Goal: Transaction & Acquisition: Purchase product/service

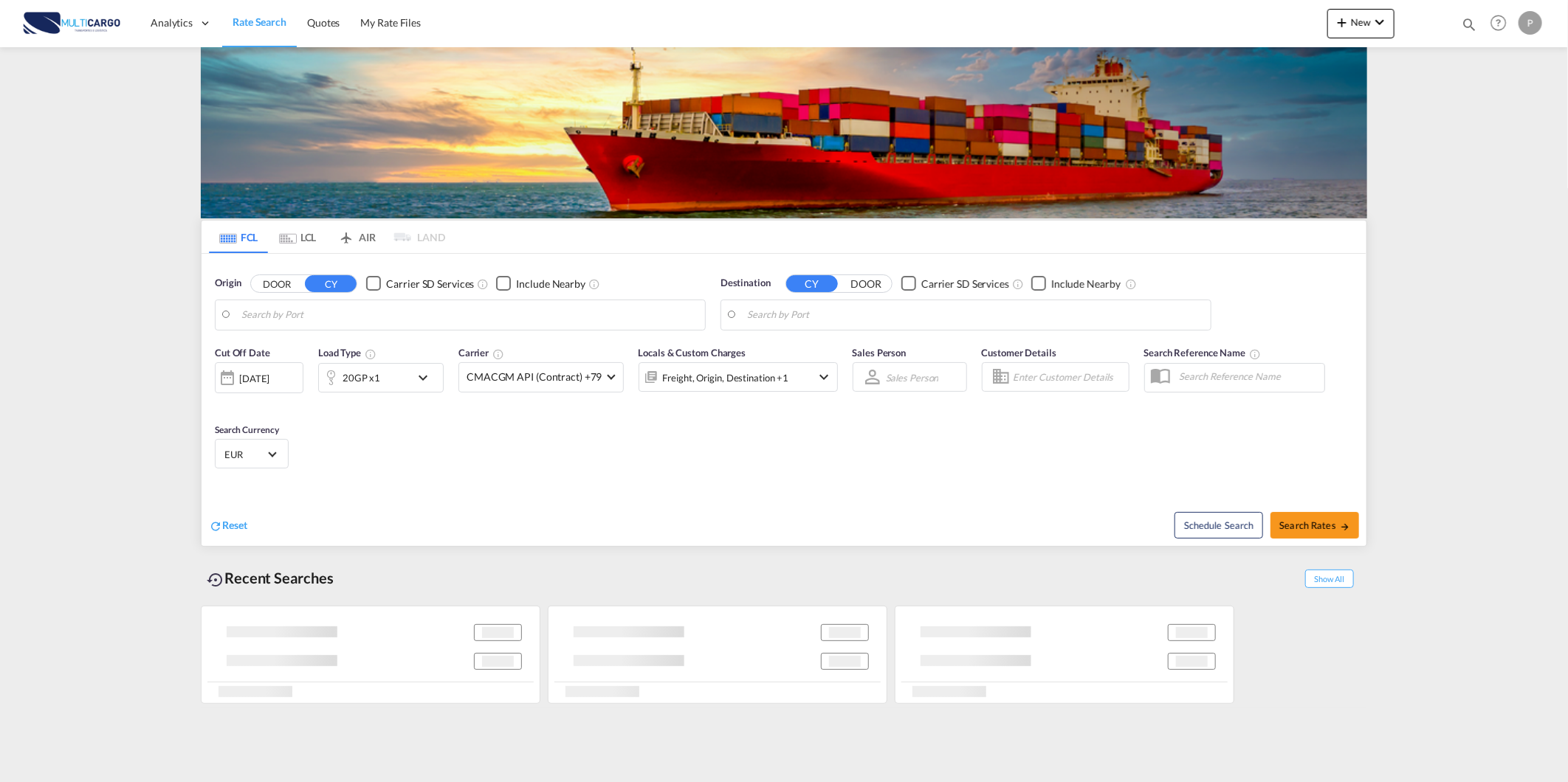
type input "[GEOGRAPHIC_DATA] ([GEOGRAPHIC_DATA]), PTLIS"
type input "[GEOGRAPHIC_DATA], [GEOGRAPHIC_DATA], [GEOGRAPHIC_DATA]"
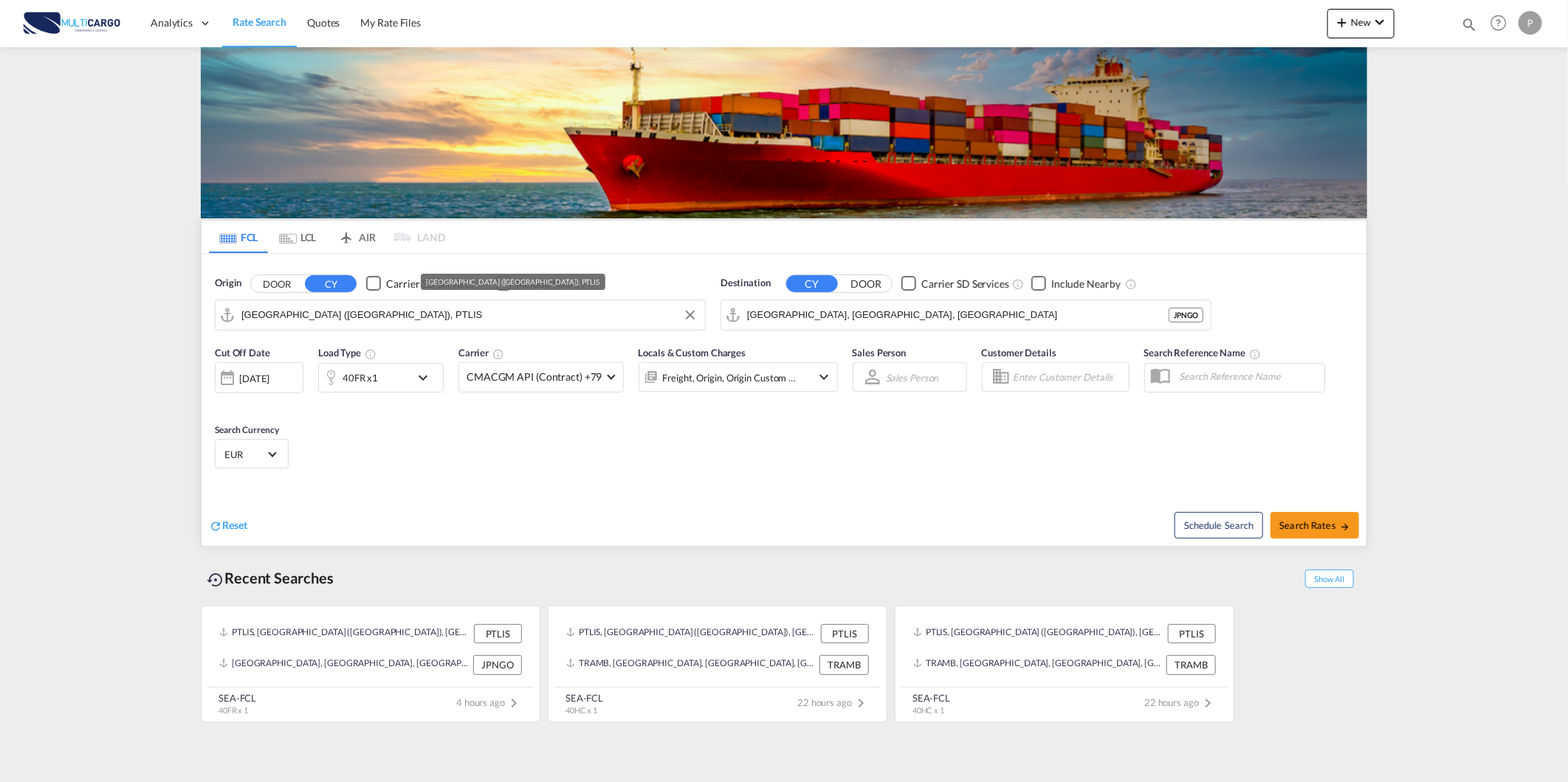
click at [403, 324] on input "[GEOGRAPHIC_DATA] ([GEOGRAPHIC_DATA]), PTLIS" at bounding box center [469, 314] width 456 height 22
click at [374, 321] on input "Lisbon (Lisboa), PTLIS" at bounding box center [469, 314] width 456 height 22
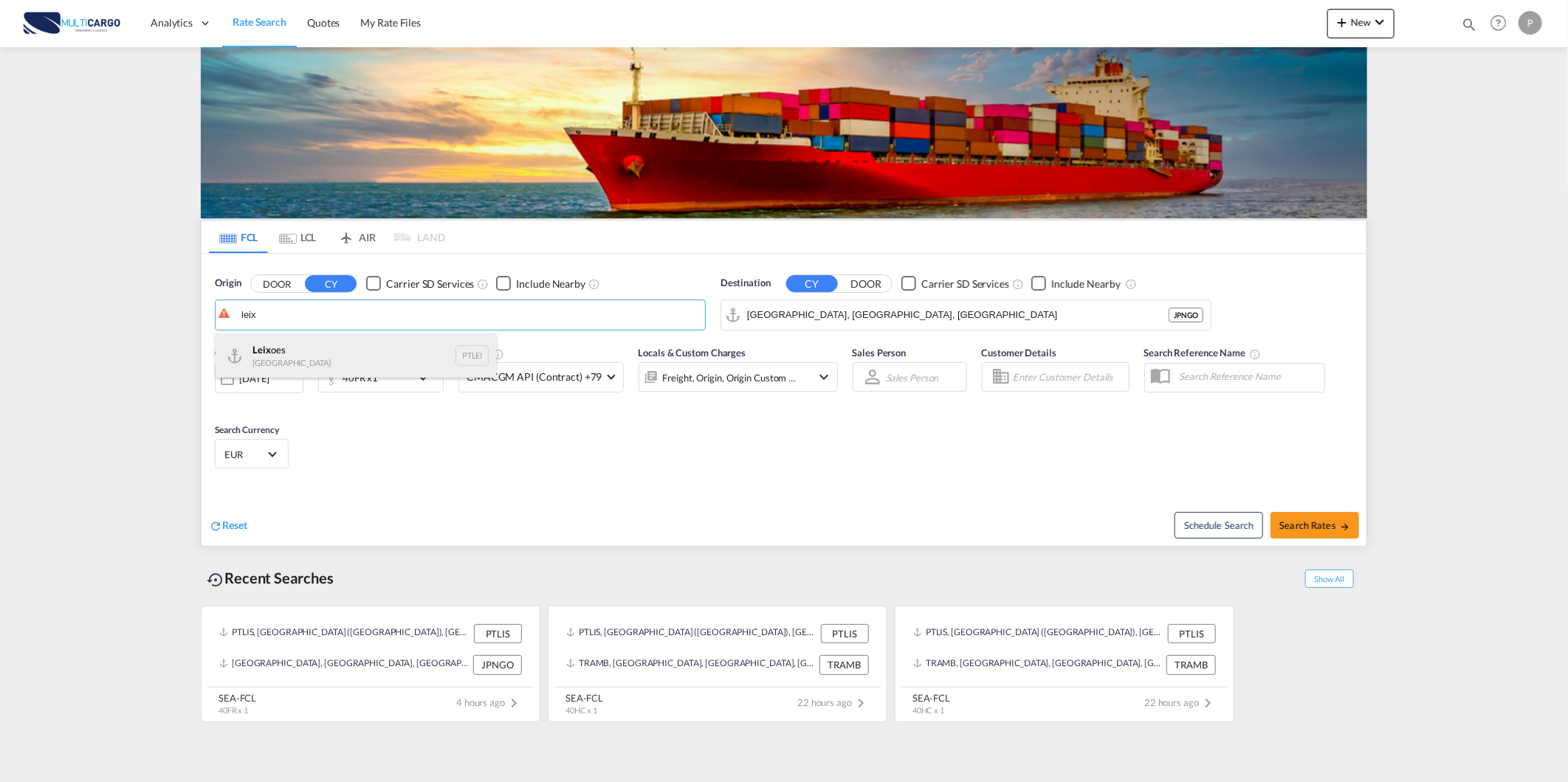
click at [293, 343] on div "Leix oes Portugal PTLEI" at bounding box center [356, 356] width 280 height 44
type input "Leixoes, PTLEI"
click at [918, 311] on input "Nagoya, Aichi, JPNGO" at bounding box center [975, 314] width 456 height 22
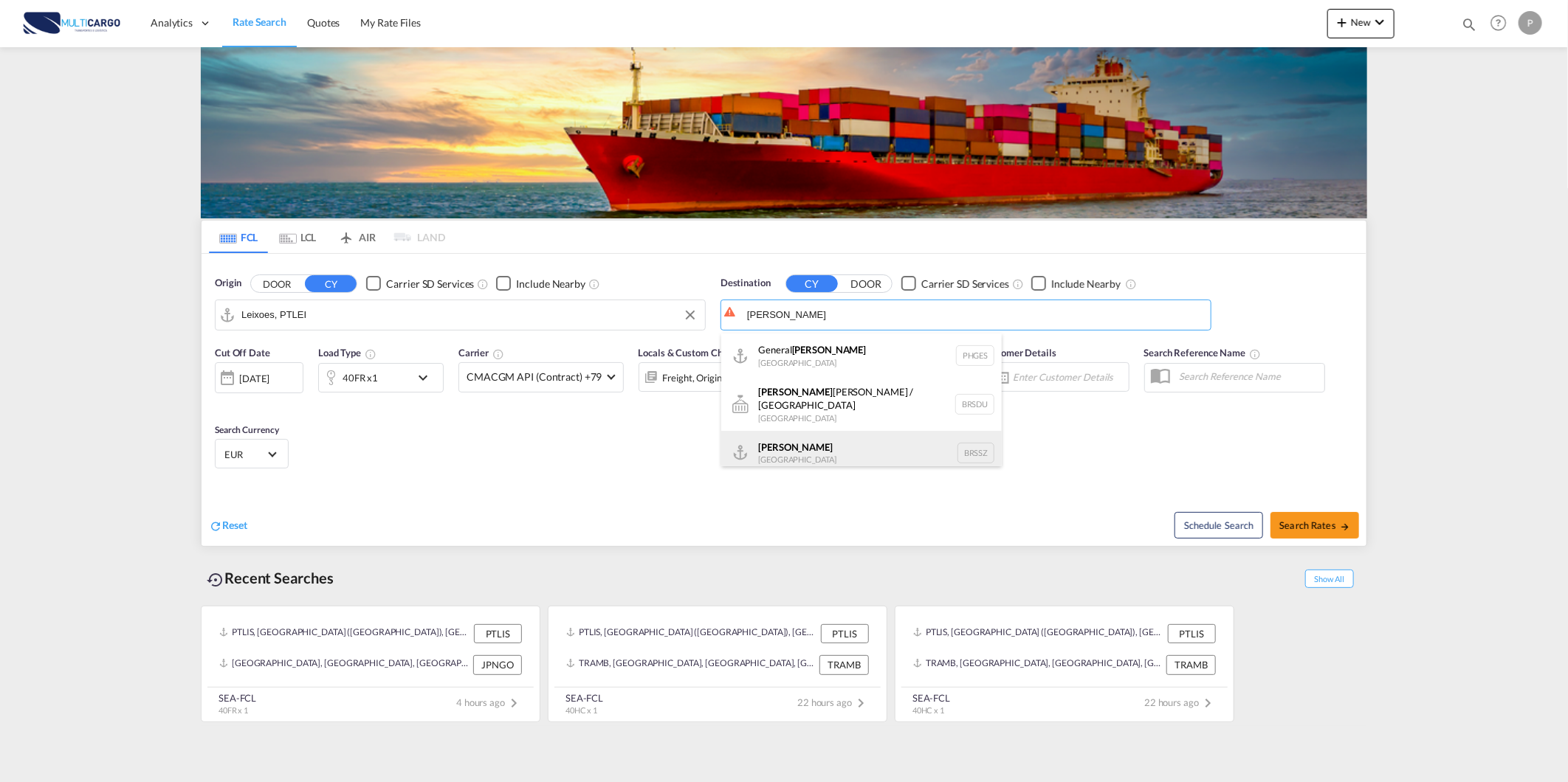
click at [917, 446] on div "Santos Brazil BRSSZ" at bounding box center [861, 453] width 280 height 44
type input "Santos, BRSSZ"
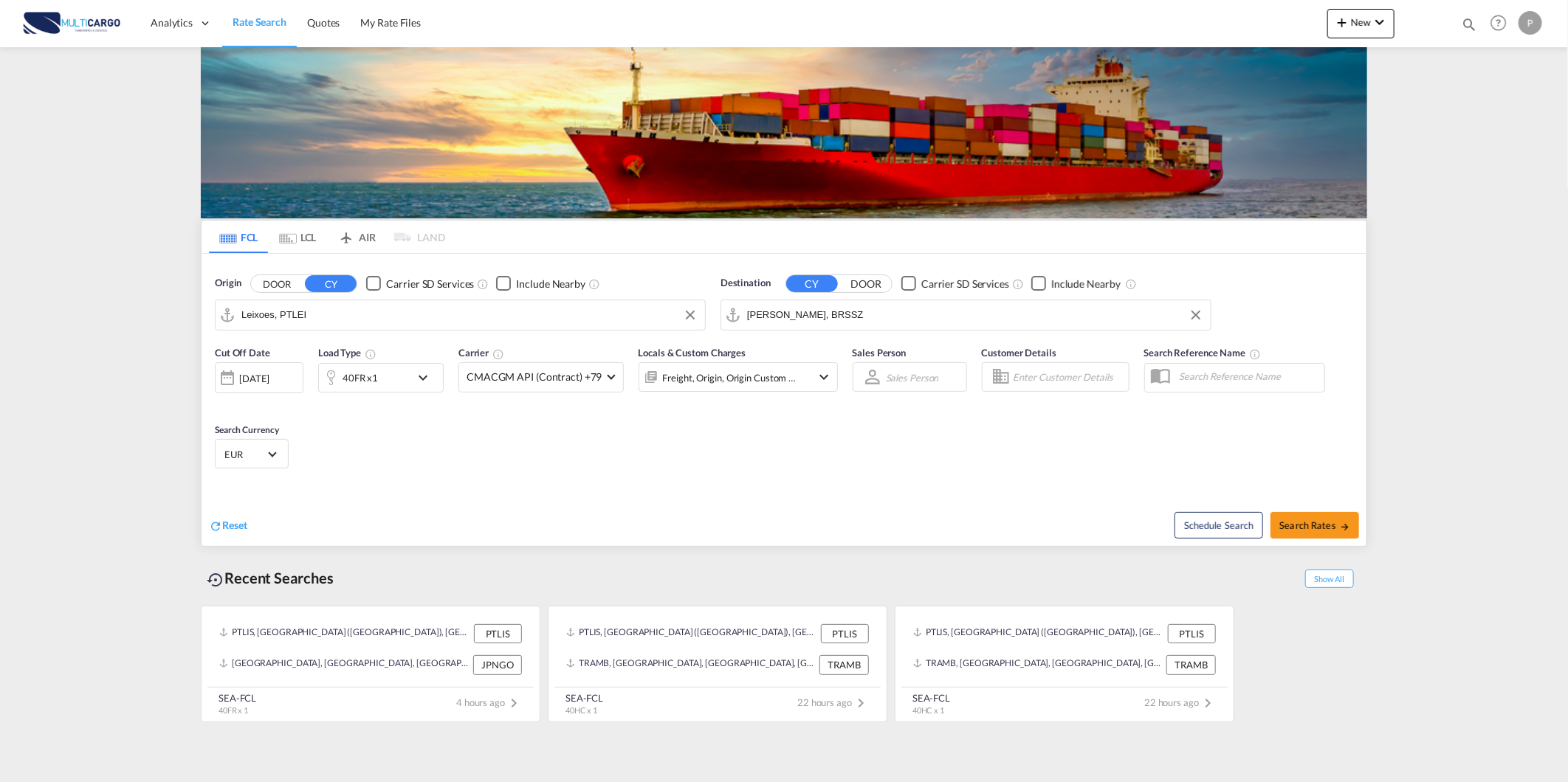
click at [400, 387] on div "40FR x1" at bounding box center [364, 377] width 92 height 30
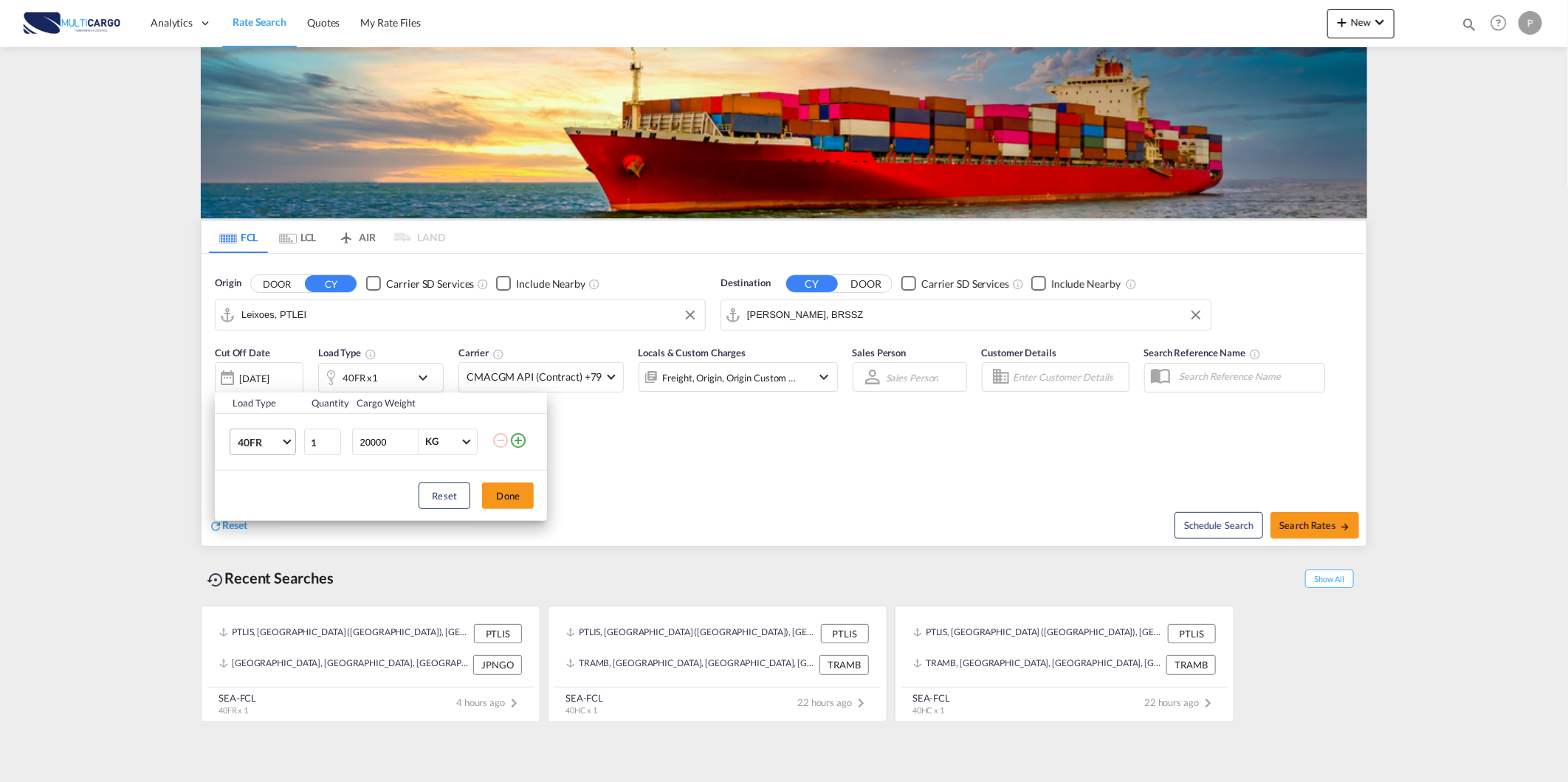
click at [281, 439] on md-select-value "40FR" at bounding box center [266, 442] width 59 height 25
click at [269, 359] on md-option "20GP" at bounding box center [276, 365] width 100 height 35
click at [506, 492] on button "Done" at bounding box center [508, 496] width 51 height 27
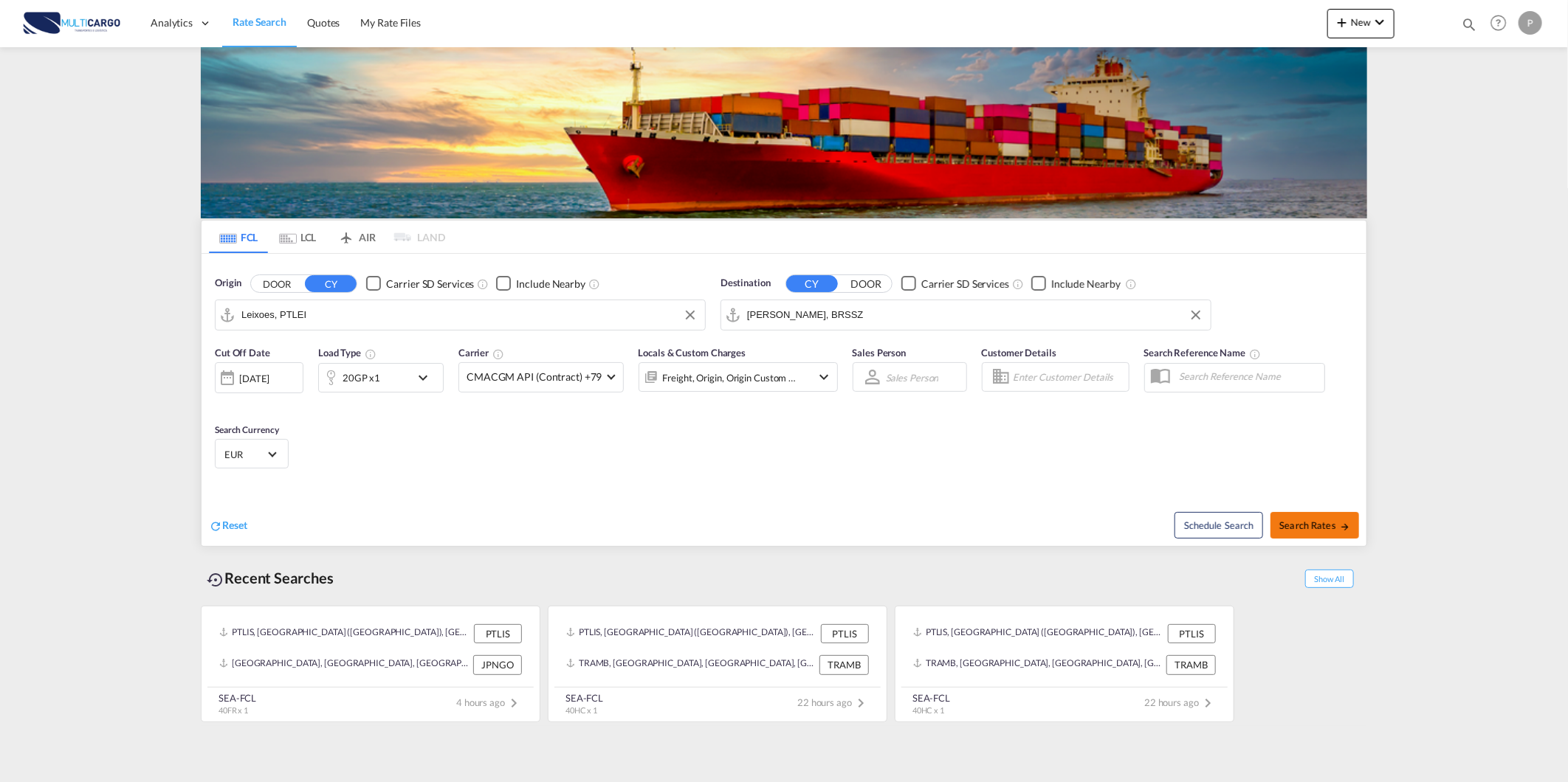
click at [1322, 522] on span "Search Rates" at bounding box center [1315, 525] width 71 height 11
type input "PTLEI to BRSSZ / 3 Sep 2025"
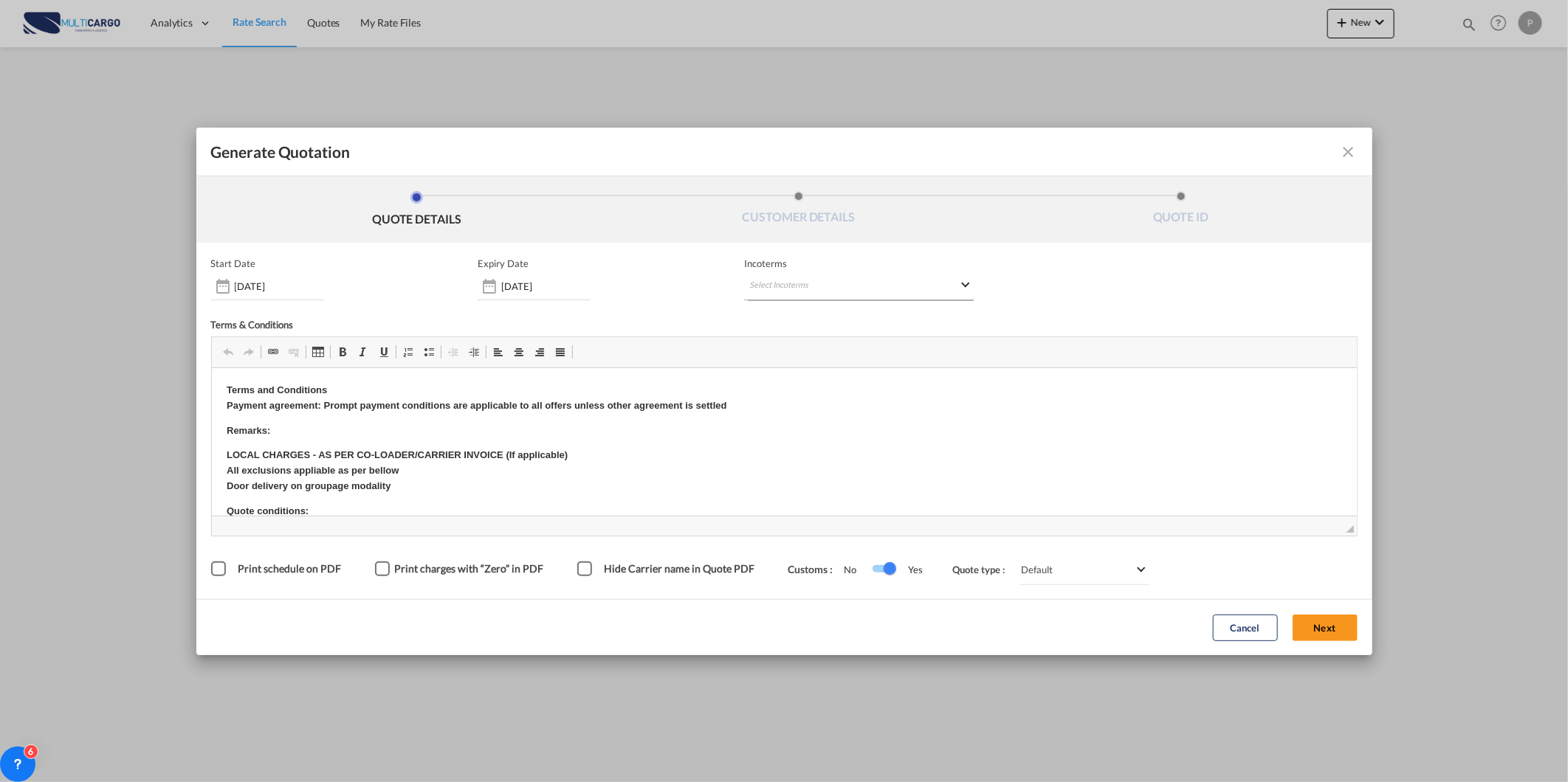
click at [802, 292] on md-select "Select Incoterms" at bounding box center [859, 287] width 230 height 27
click at [793, 313] on input "search" at bounding box center [832, 316] width 136 height 13
type input "exw"
click at [786, 351] on div "Ex Works" at bounding box center [838, 354] width 140 height 10
click at [1348, 634] on button "Next" at bounding box center [1325, 627] width 65 height 27
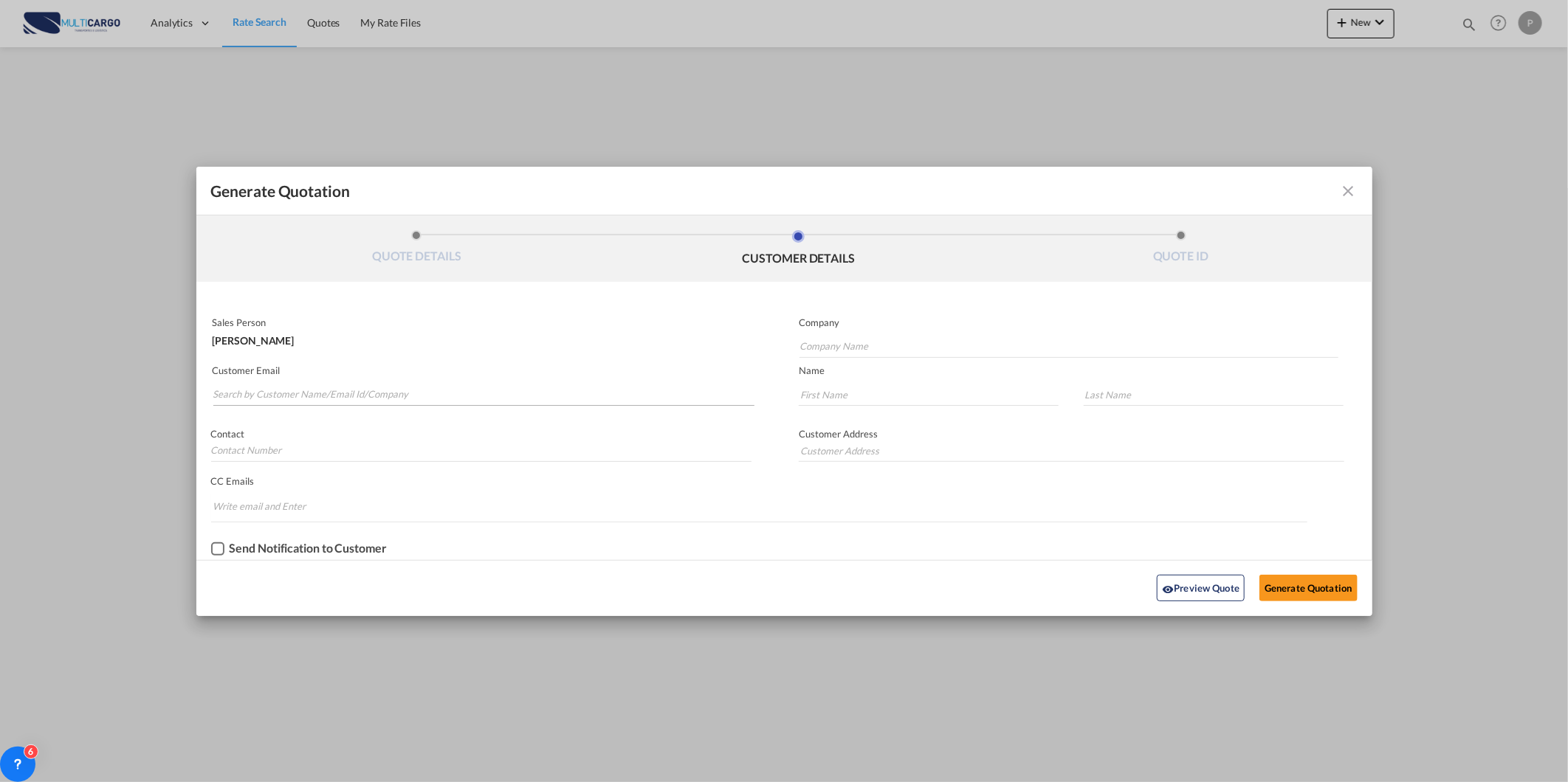
click at [568, 379] on md-autocomplete-wrap "Generate QuotationQUOTE ..." at bounding box center [484, 391] width 543 height 30
click at [468, 389] on input "Search by Customer Name/Email Id/Company" at bounding box center [485, 394] width 542 height 22
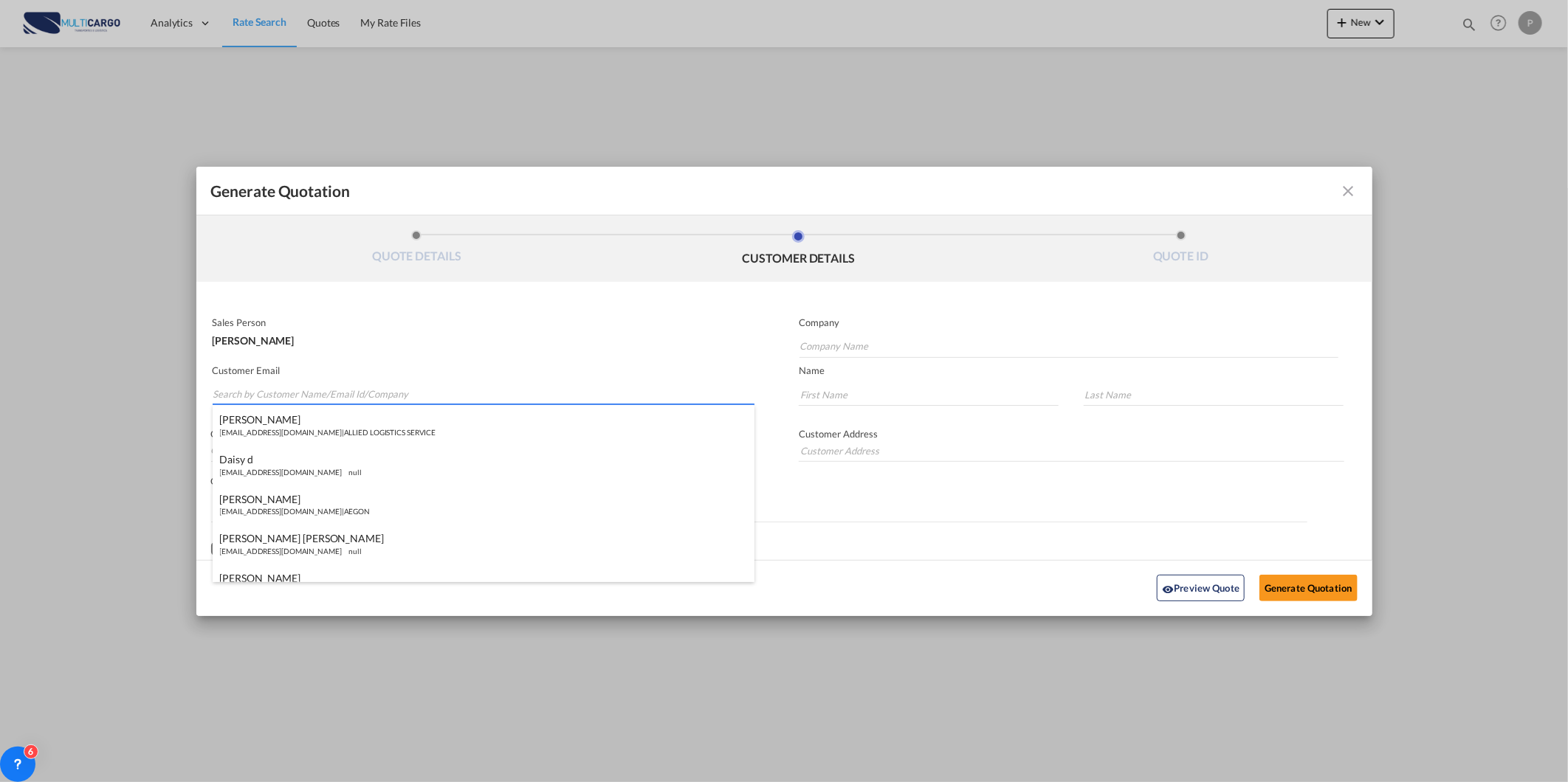
click at [311, 385] on input "Search by Customer Name/Email Id/Company" at bounding box center [485, 394] width 542 height 22
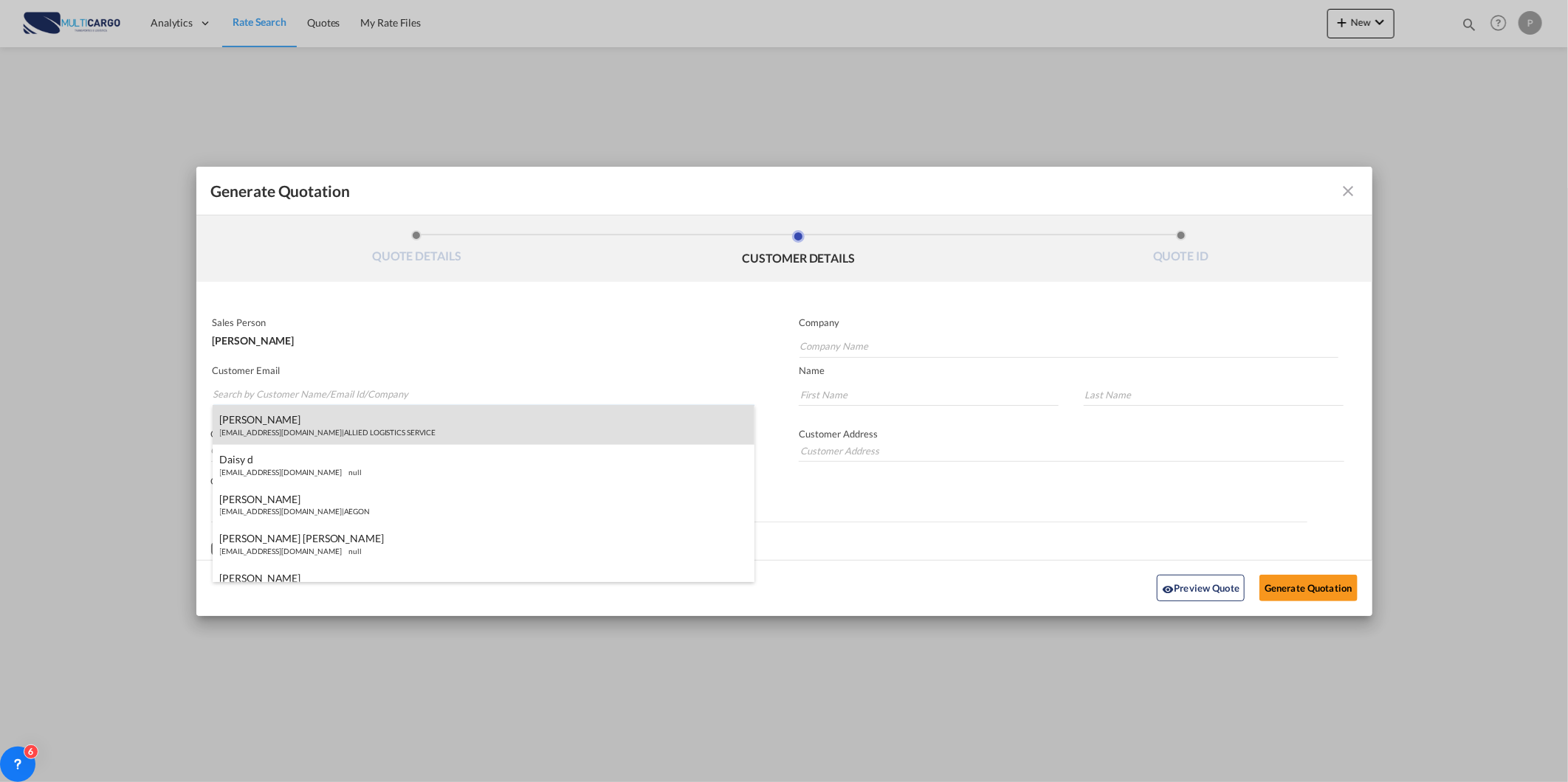
paste input "pricing@hublogistics.com.br"
type input "pricing@hublogistics.com.br"
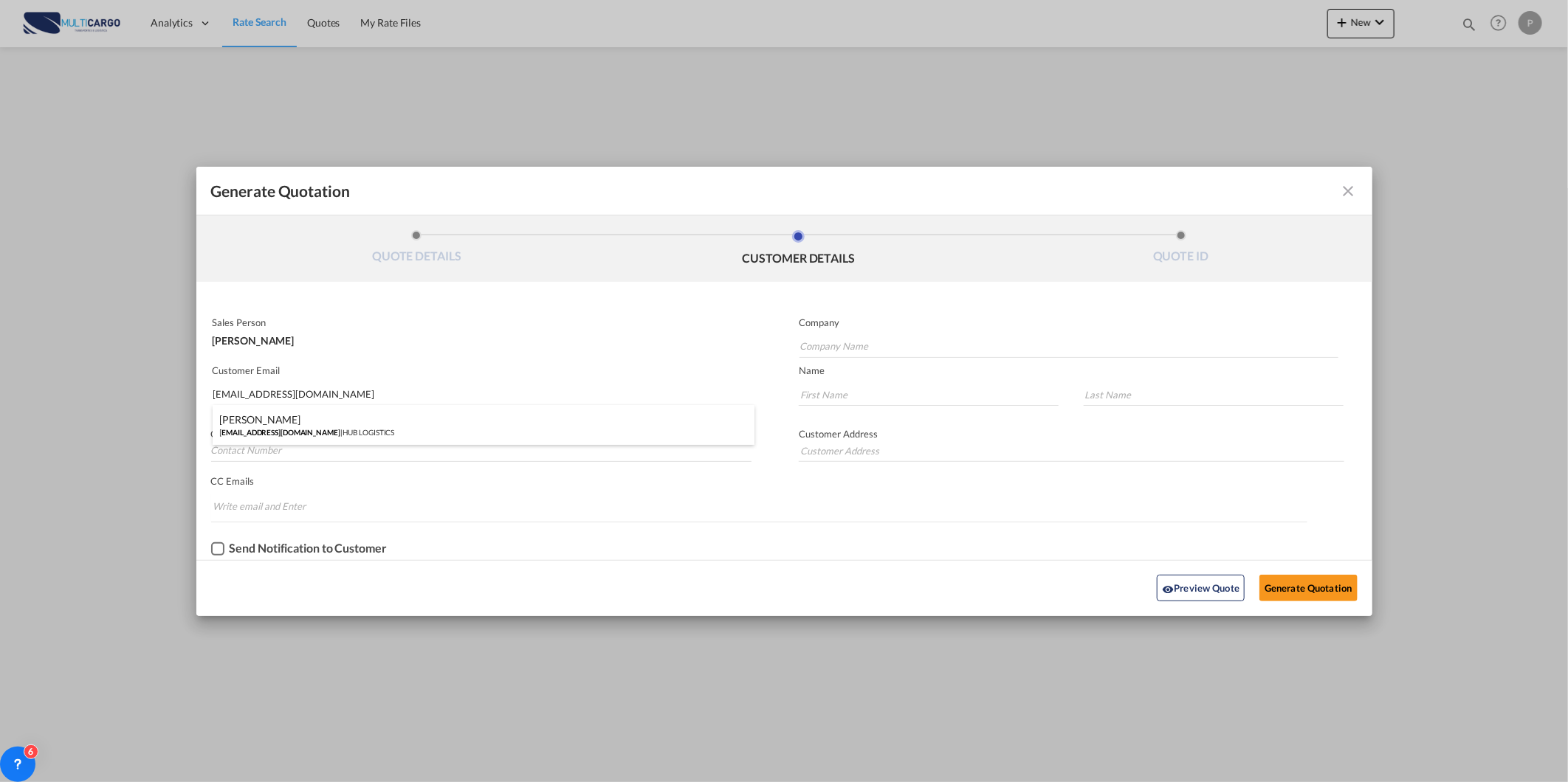
drag, startPoint x: 384, startPoint y: 421, endPoint x: 675, endPoint y: 426, distance: 291.0
click at [385, 421] on div "PAULA AMARAL pricing@hublogistics.com.br | HUB LOGISTICS" at bounding box center [484, 425] width 543 height 40
type input "HUB LOGISTICS"
type input "PAULA"
type input "AMARAL"
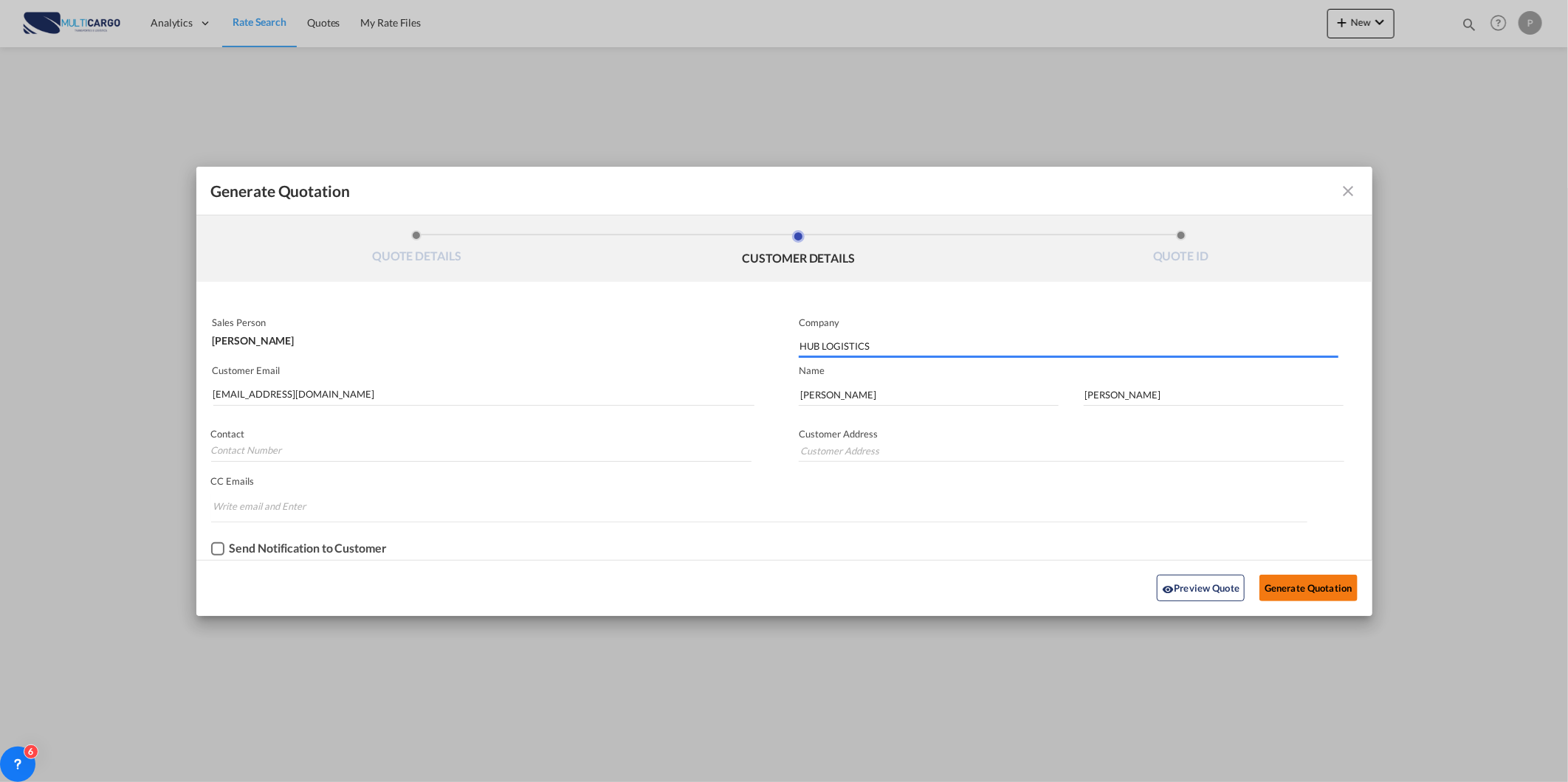
click at [1303, 582] on button "Generate Quotation" at bounding box center [1308, 588] width 97 height 27
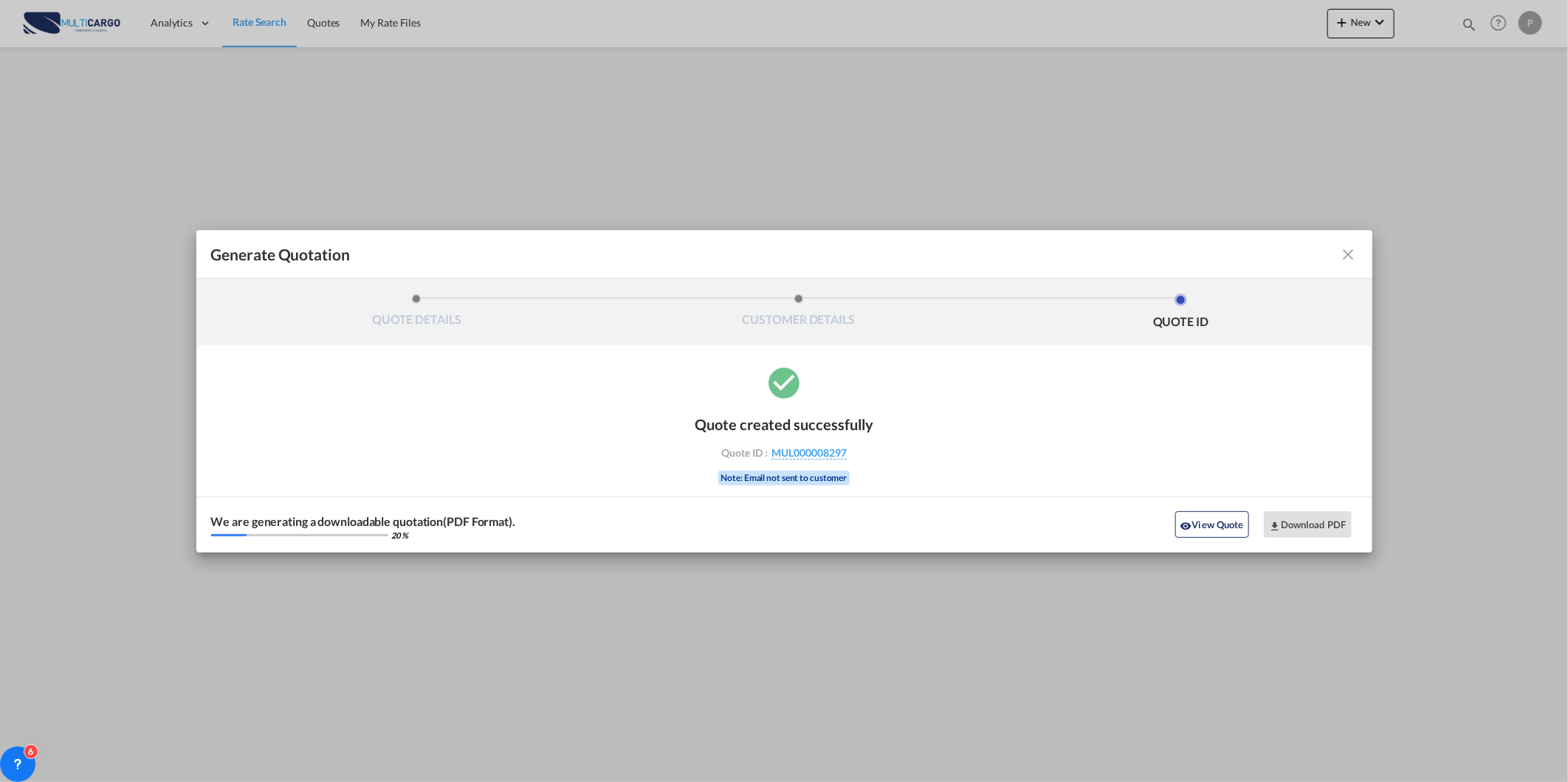
click at [1231, 541] on div "We are generating a downloadable quotation(PDF Format). 20 % View Quote Downloa…" at bounding box center [784, 524] width 1176 height 56
click at [1230, 532] on button "View Quote" at bounding box center [1212, 524] width 74 height 27
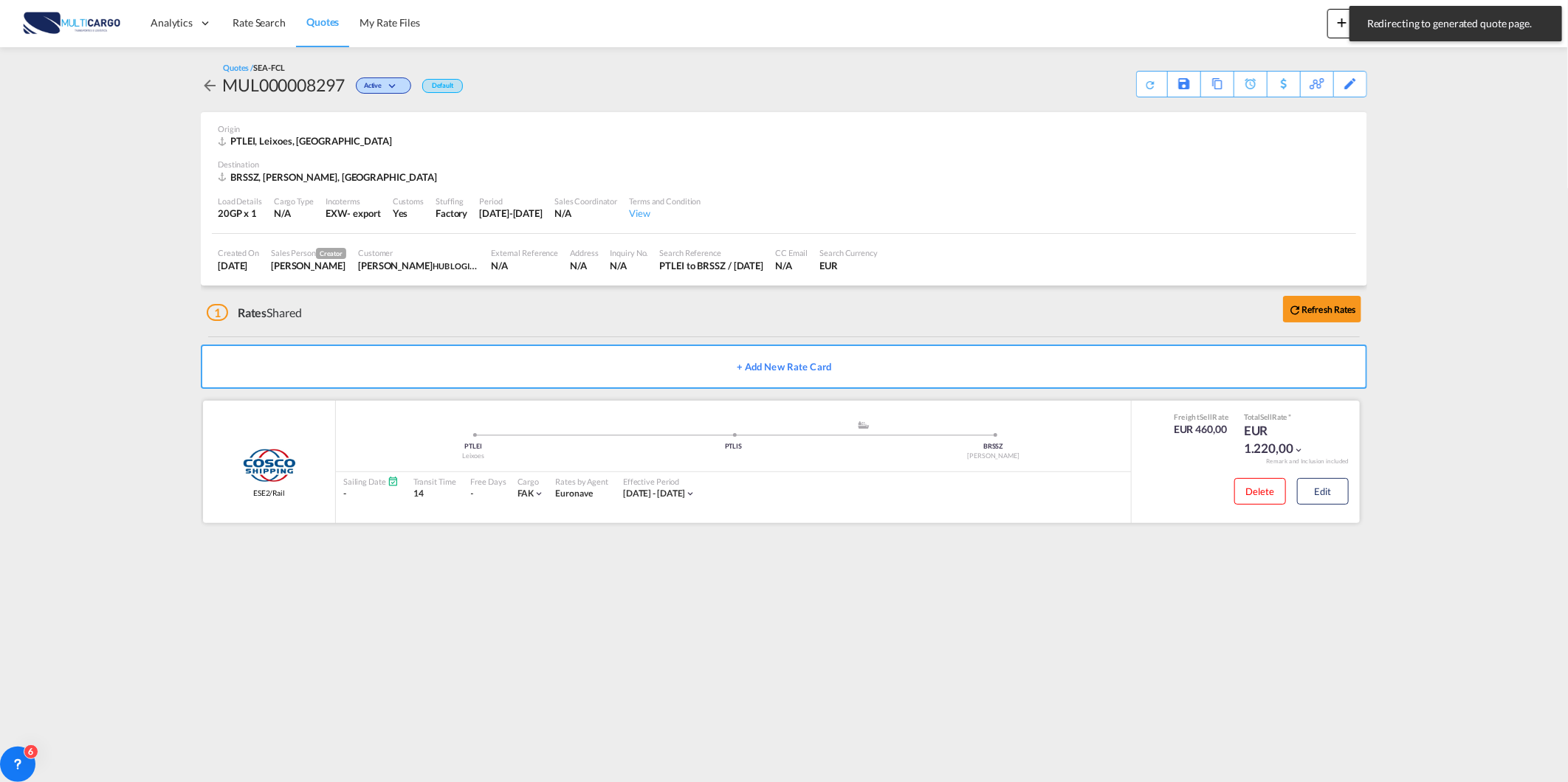
click at [1349, 498] on div "Delete Edit" at bounding box center [1246, 494] width 228 height 43
click at [1342, 493] on button "Edit" at bounding box center [1322, 491] width 51 height 27
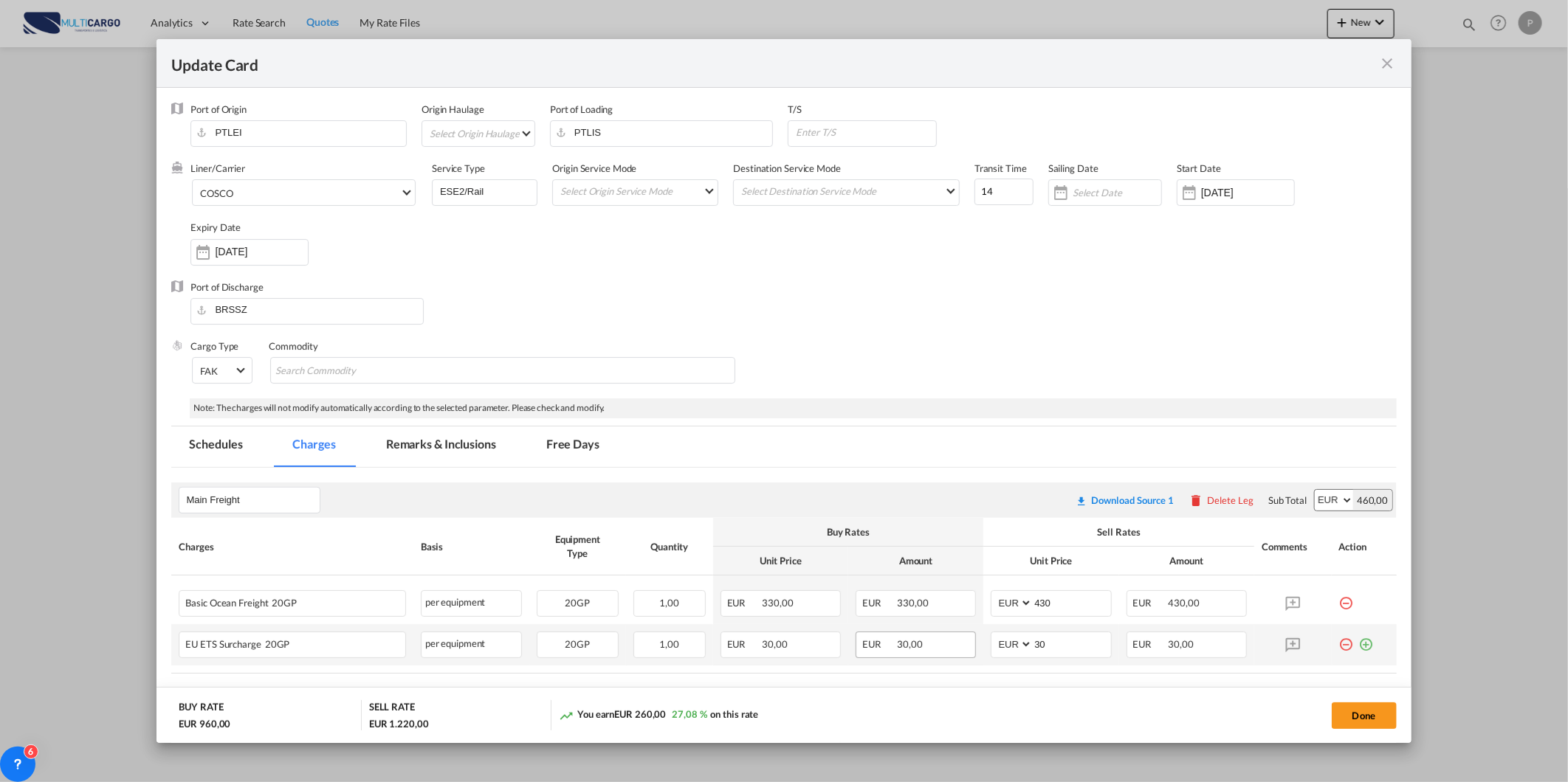
select select "per equipment"
drag, startPoint x: 1060, startPoint y: 607, endPoint x: 946, endPoint y: 591, distance: 115.1
click at [935, 606] on tr "Basic Ocean Freight 20GP Please Enter User Defined Charges Cannot Be Published …" at bounding box center [783, 600] width 1224 height 49
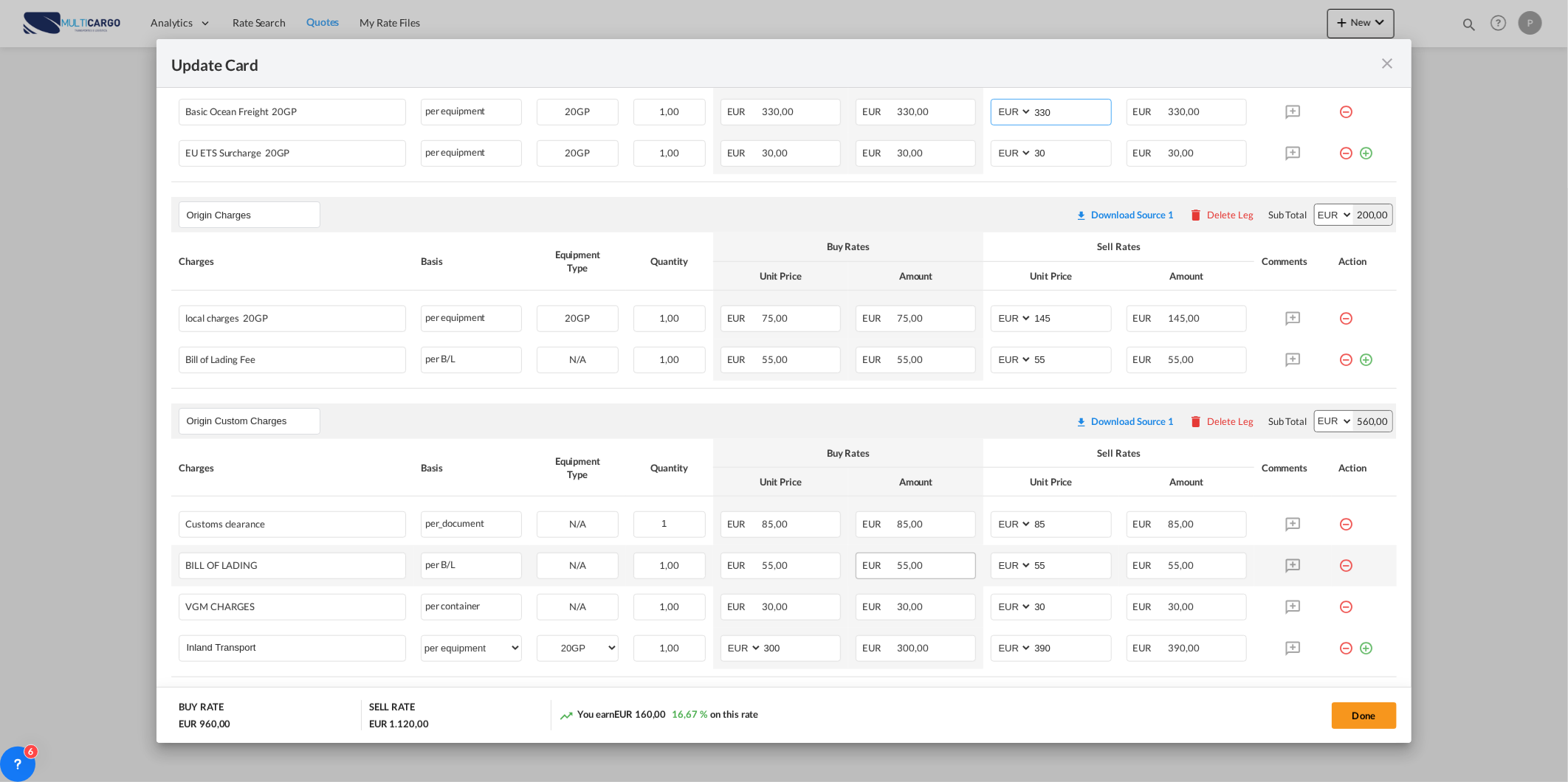
scroll to position [590, 0]
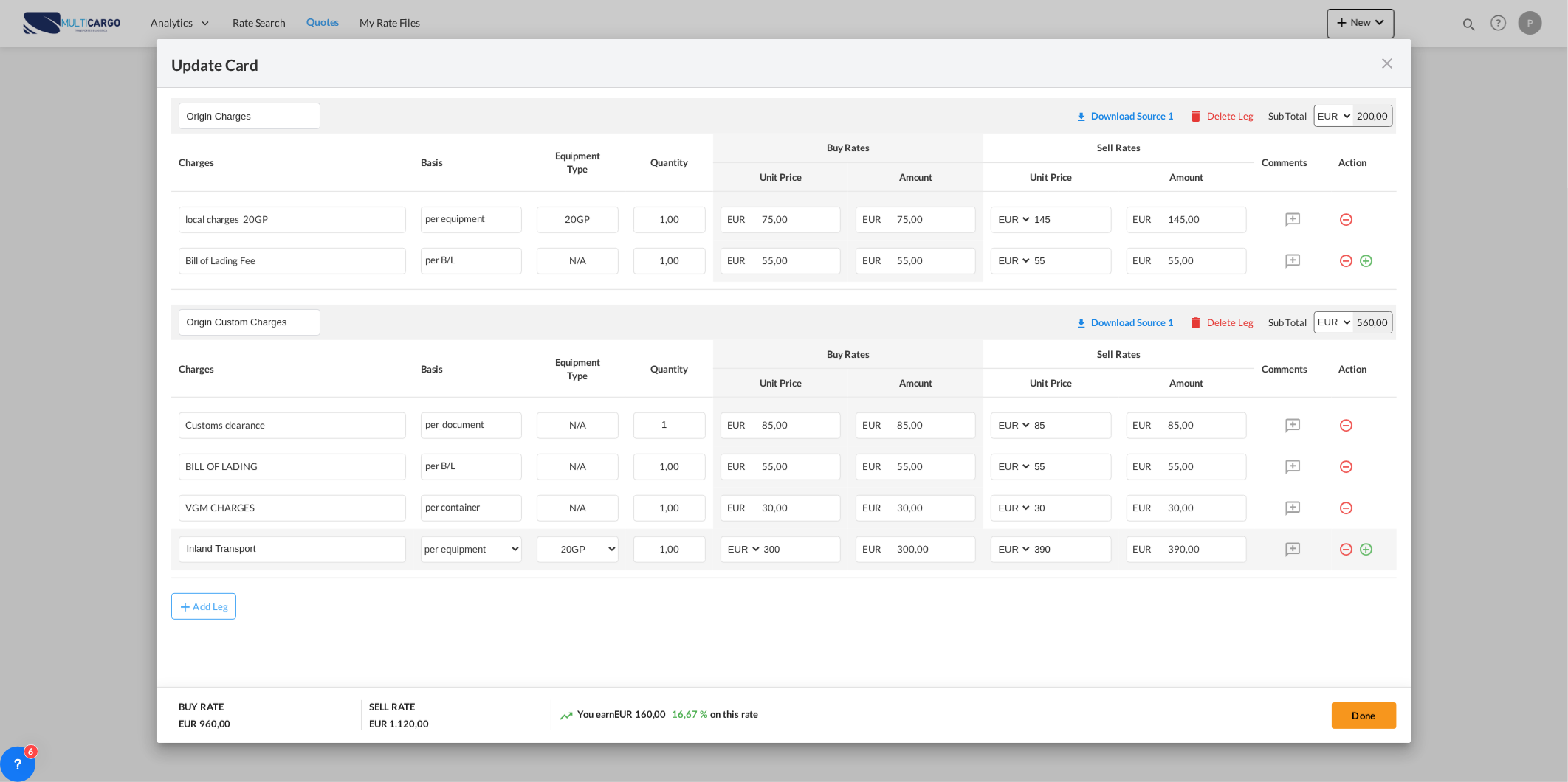
type input "330"
click at [1359, 548] on md-icon "icon-plus-circle-outline green-400-fg" at bounding box center [1366, 543] width 15 height 15
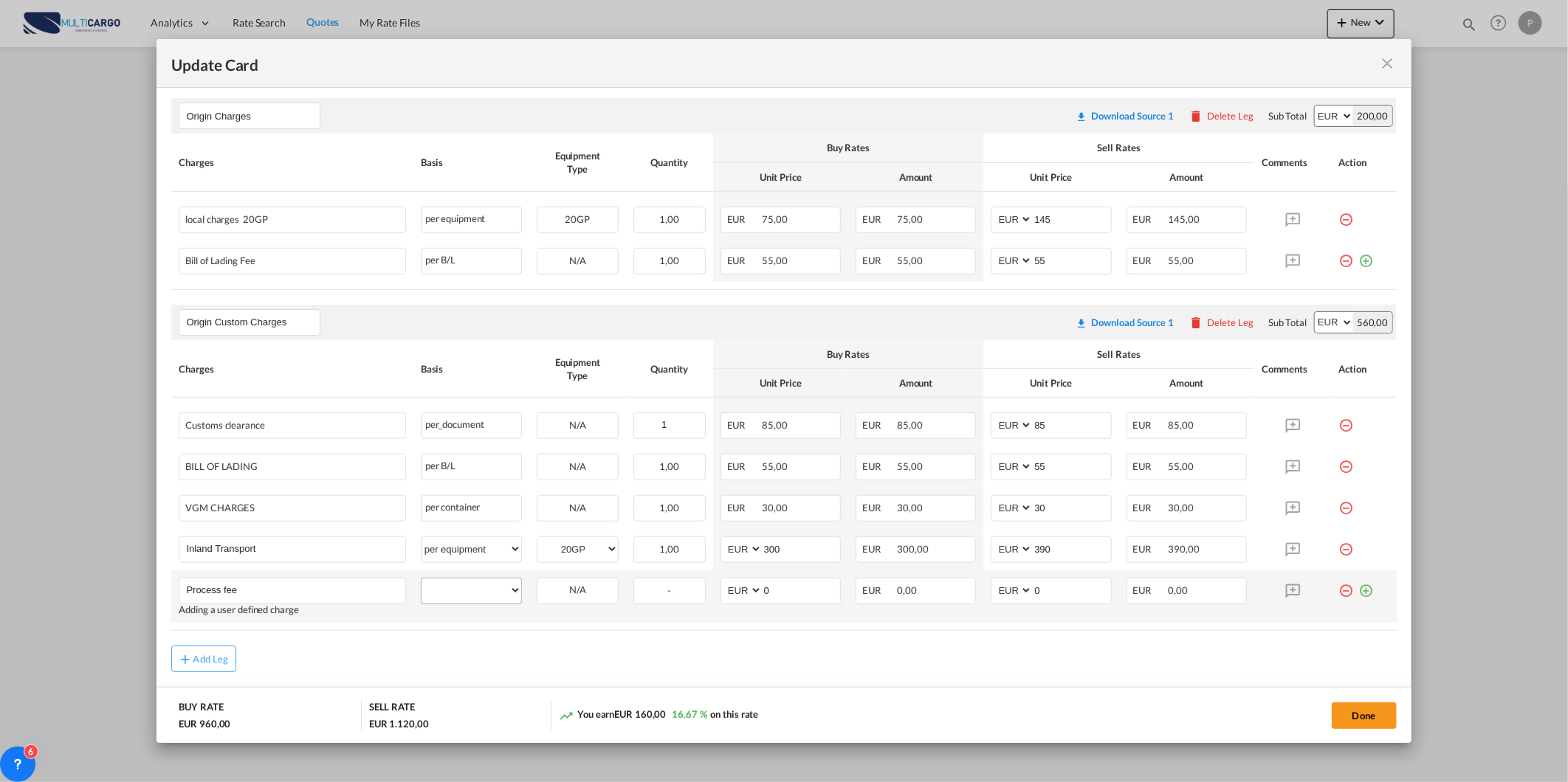
type input "Process fee"
click at [508, 594] on select "per equipment per container per B/L per shipping bill per shipment per pallet p…" at bounding box center [471, 590] width 100 height 24
select select "per container"
click at [421, 579] on select "per equipment per container per B/L per shipping bill per shipment per pallet p…" at bounding box center [471, 590] width 100 height 24
drag, startPoint x: 1051, startPoint y: 591, endPoint x: 979, endPoint y: 591, distance: 72.0
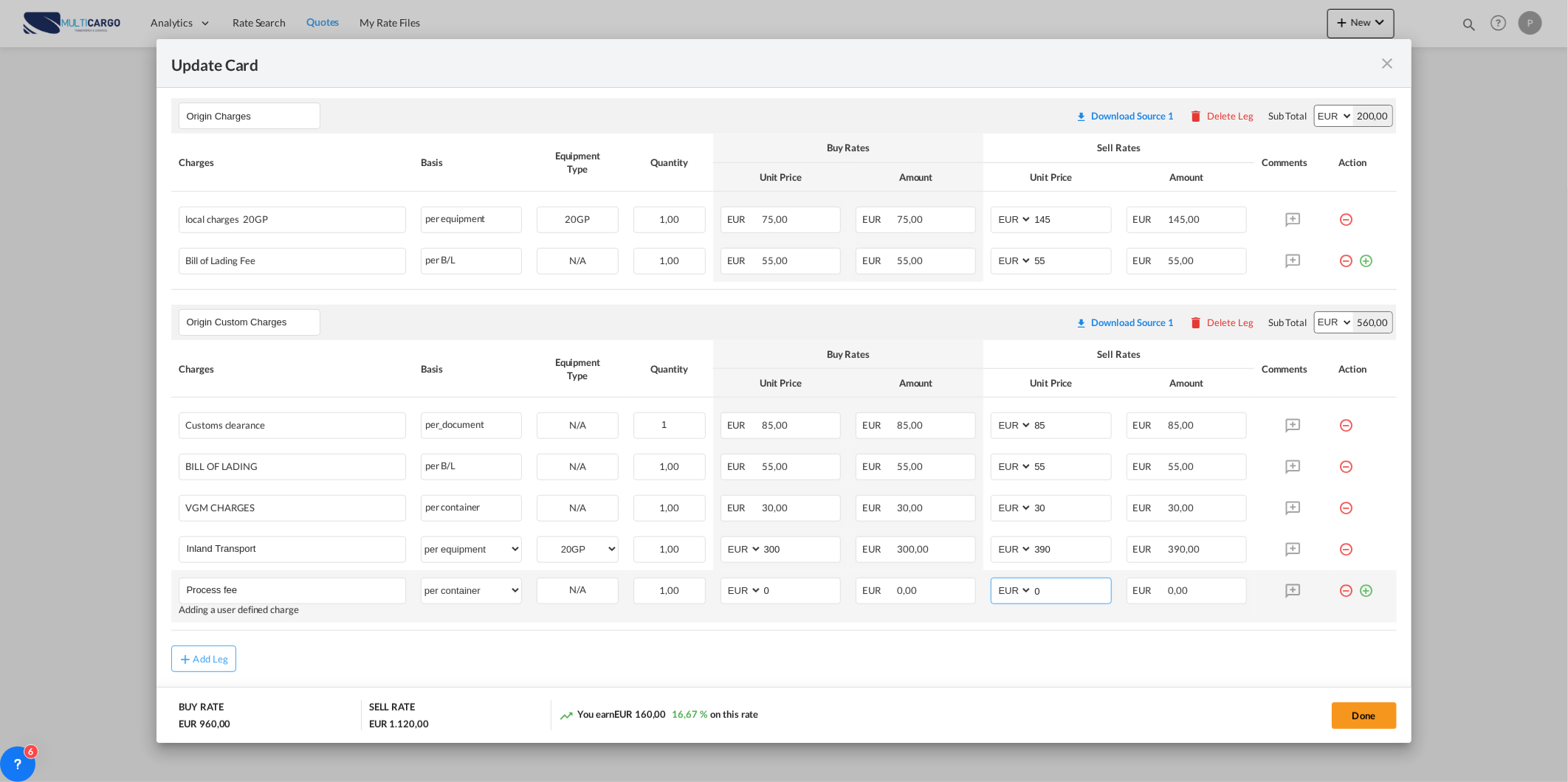
click at [983, 591] on td "AED AFN ALL AMD ANG AOA ARS AUD AWG AZN BAM BBD BDT BGN BHD BIF BMD BND BOB BRL…" at bounding box center [1050, 596] width 135 height 52
type input "90"
click at [845, 654] on div "Add Leg" at bounding box center [783, 659] width 1224 height 27
click at [1270, 653] on div "Add Leg" at bounding box center [783, 659] width 1224 height 27
click at [1373, 700] on div "Done" at bounding box center [1160, 715] width 472 height 31
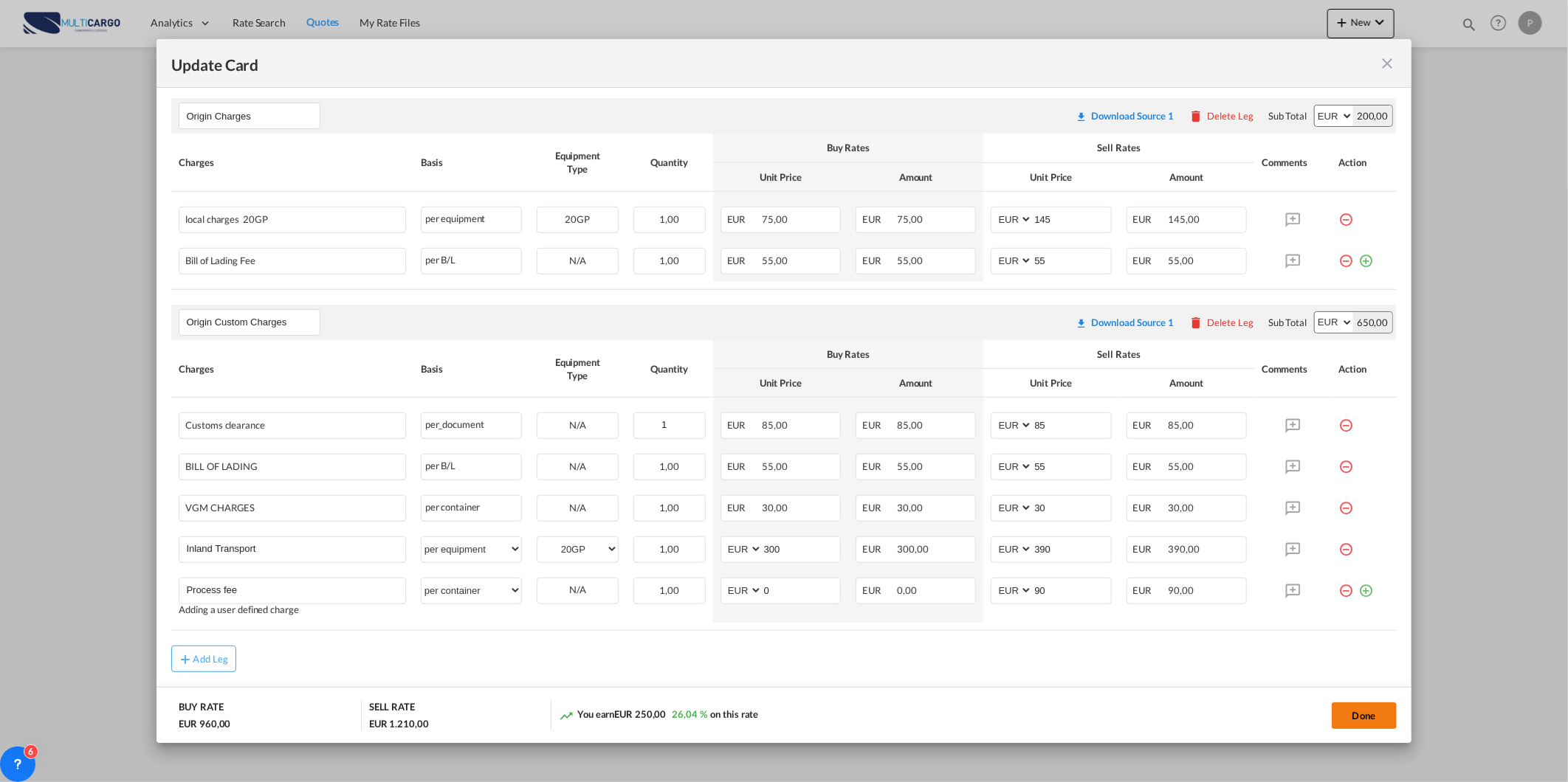
click at [1367, 710] on button "Done" at bounding box center [1364, 715] width 65 height 27
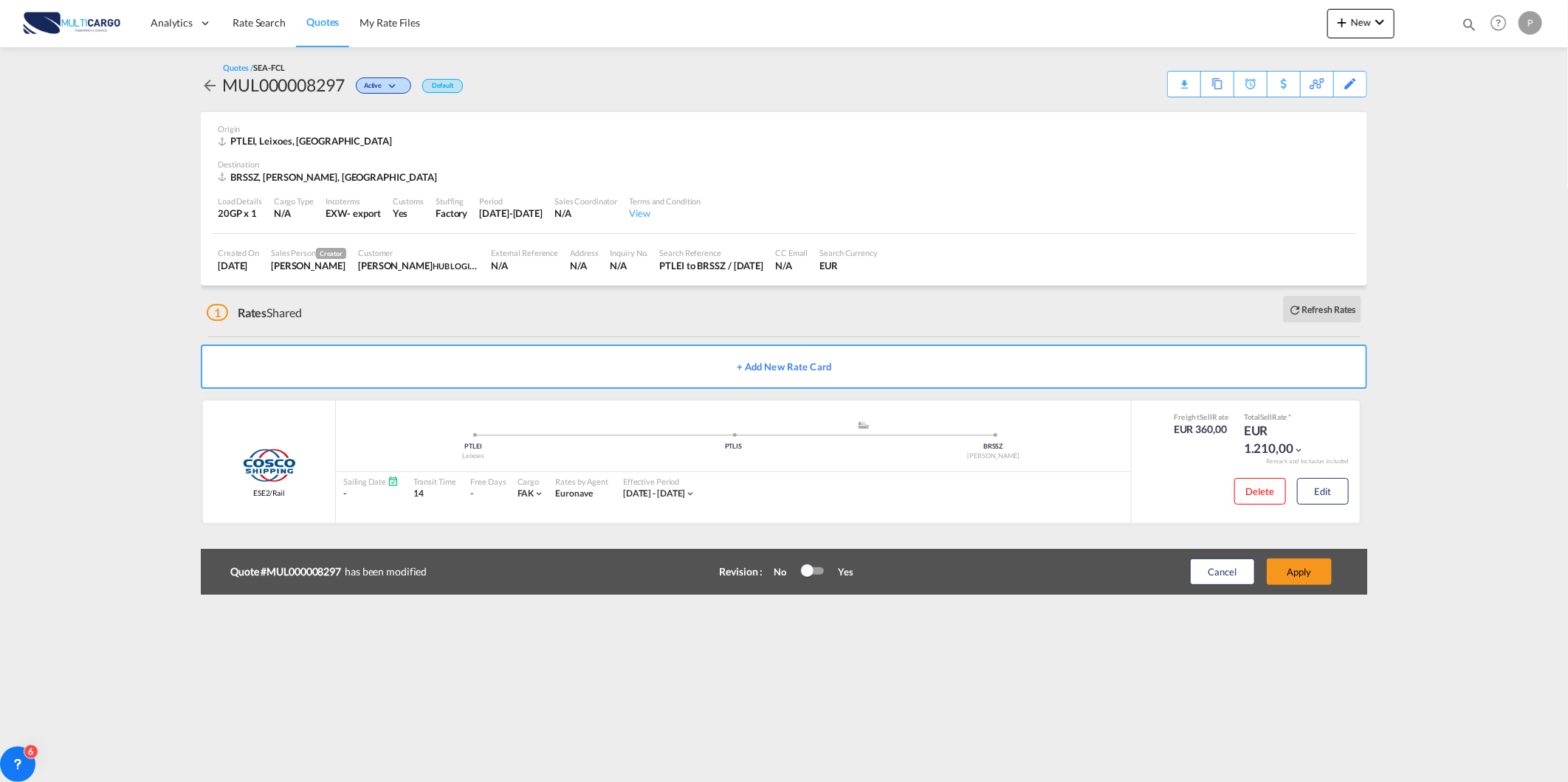
click at [1300, 585] on div "Cancel Apply" at bounding box center [1245, 572] width 185 height 35
click at [1275, 578] on button "Apply" at bounding box center [1298, 572] width 65 height 27
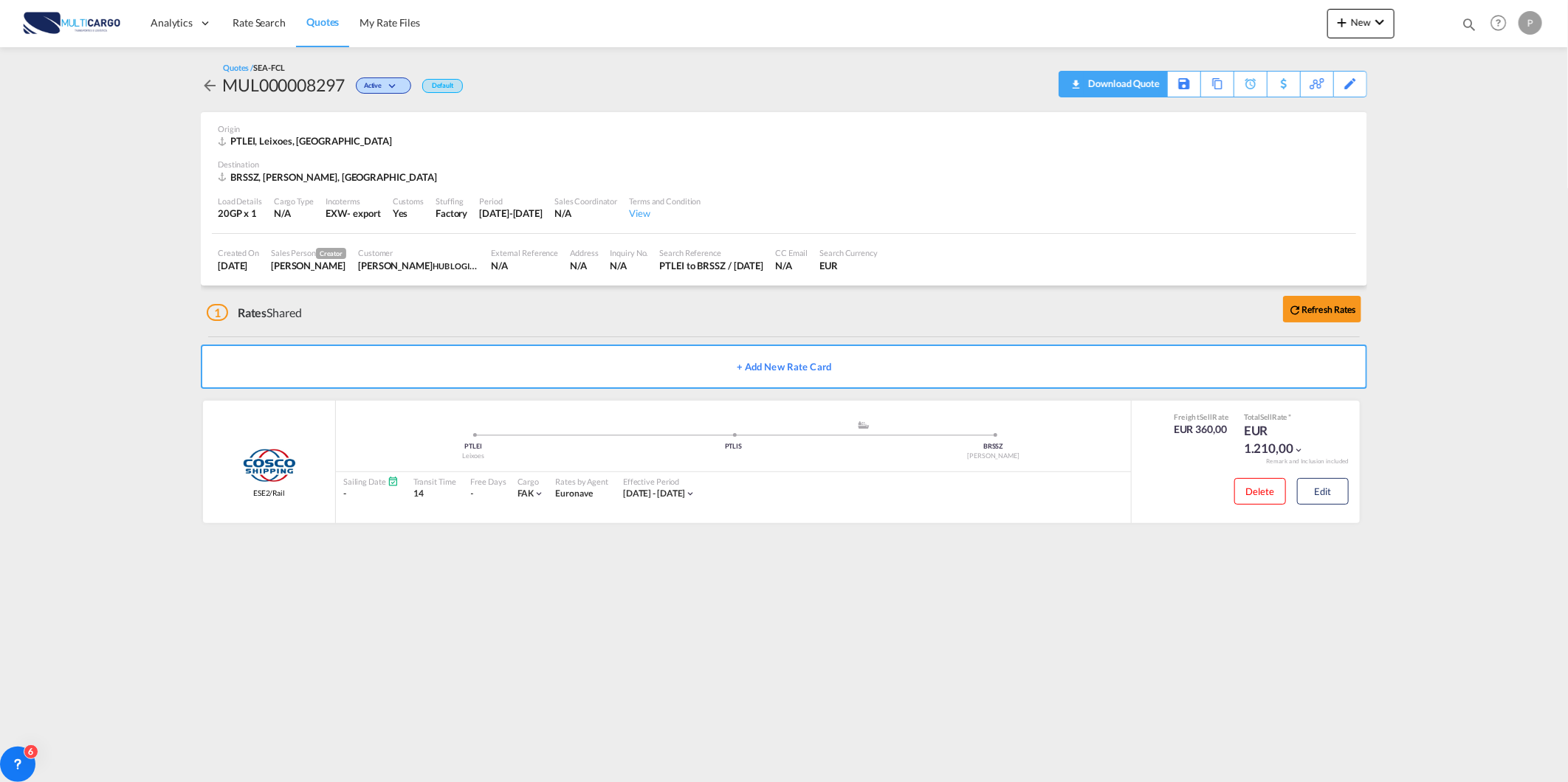
click at [1148, 76] on div "Download Quote" at bounding box center [1122, 83] width 75 height 24
click at [253, 21] on span "Rate Search" at bounding box center [259, 22] width 53 height 12
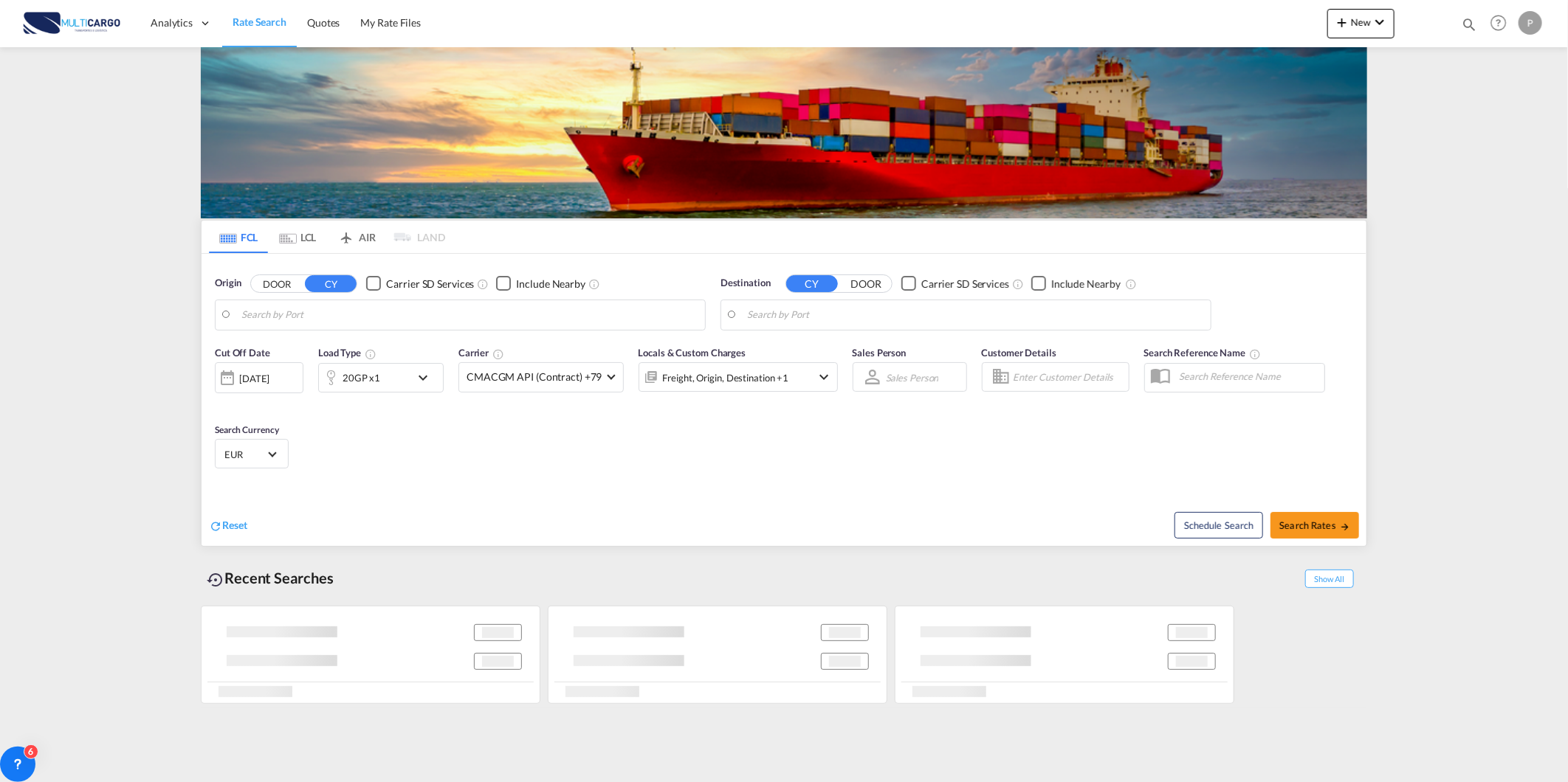
type input "Leixoes, PTLEI"
type input "Santos, BRSSZ"
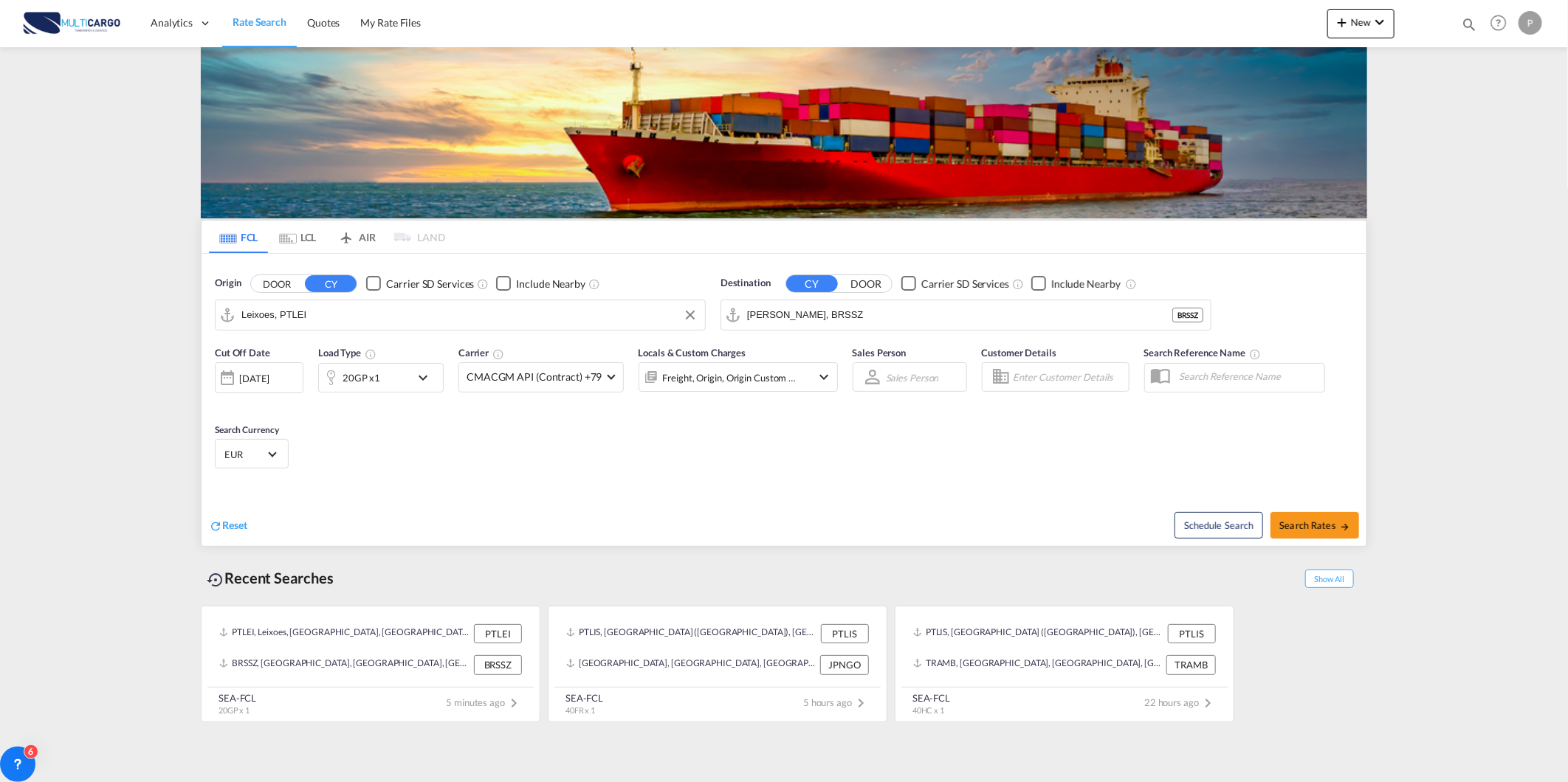
click at [305, 311] on input "Leixoes, PTLEI" at bounding box center [469, 314] width 456 height 22
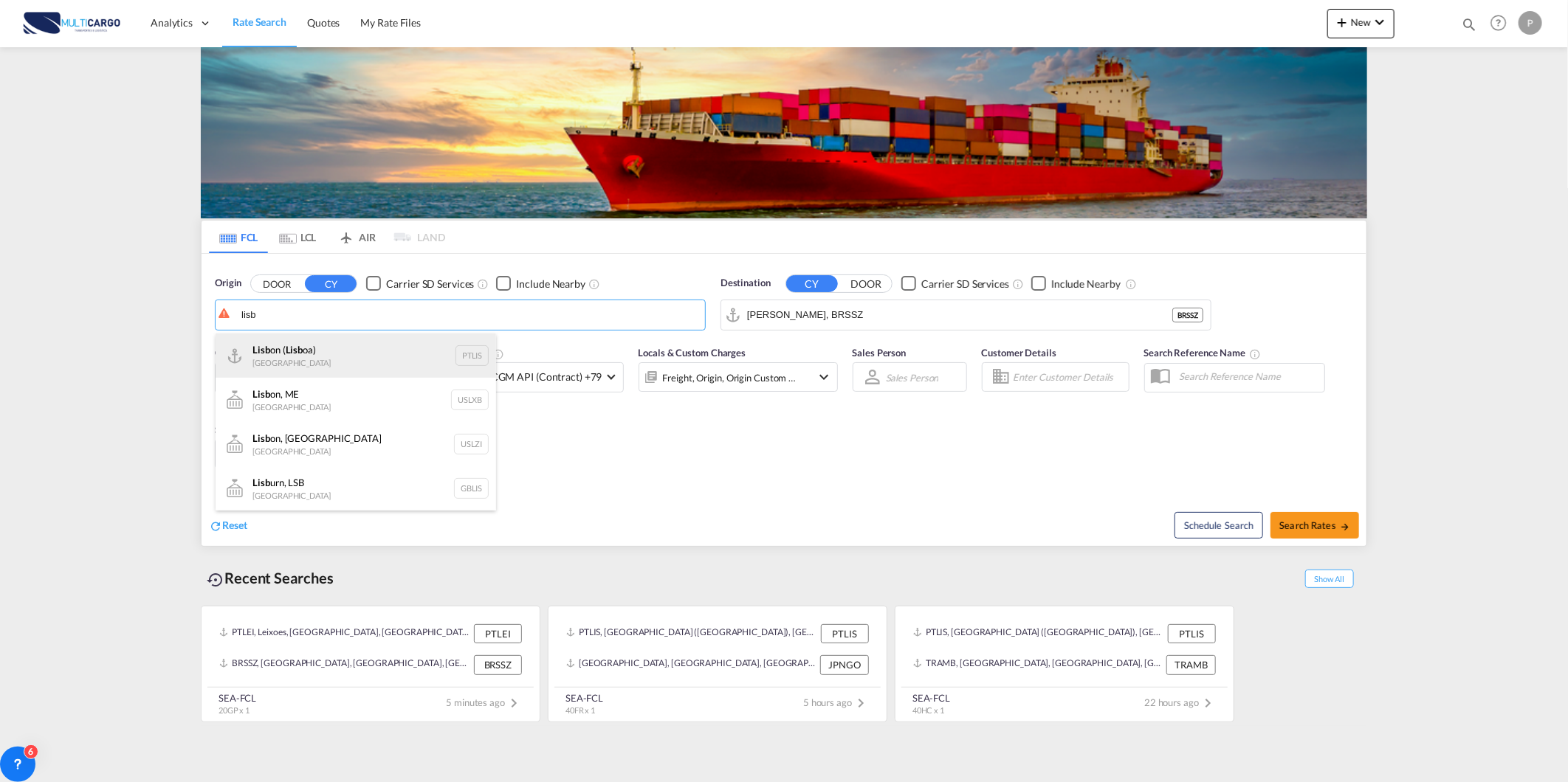
click at [358, 362] on div "Lisb on ( Lisb oa) Portugal PTLIS" at bounding box center [356, 356] width 280 height 44
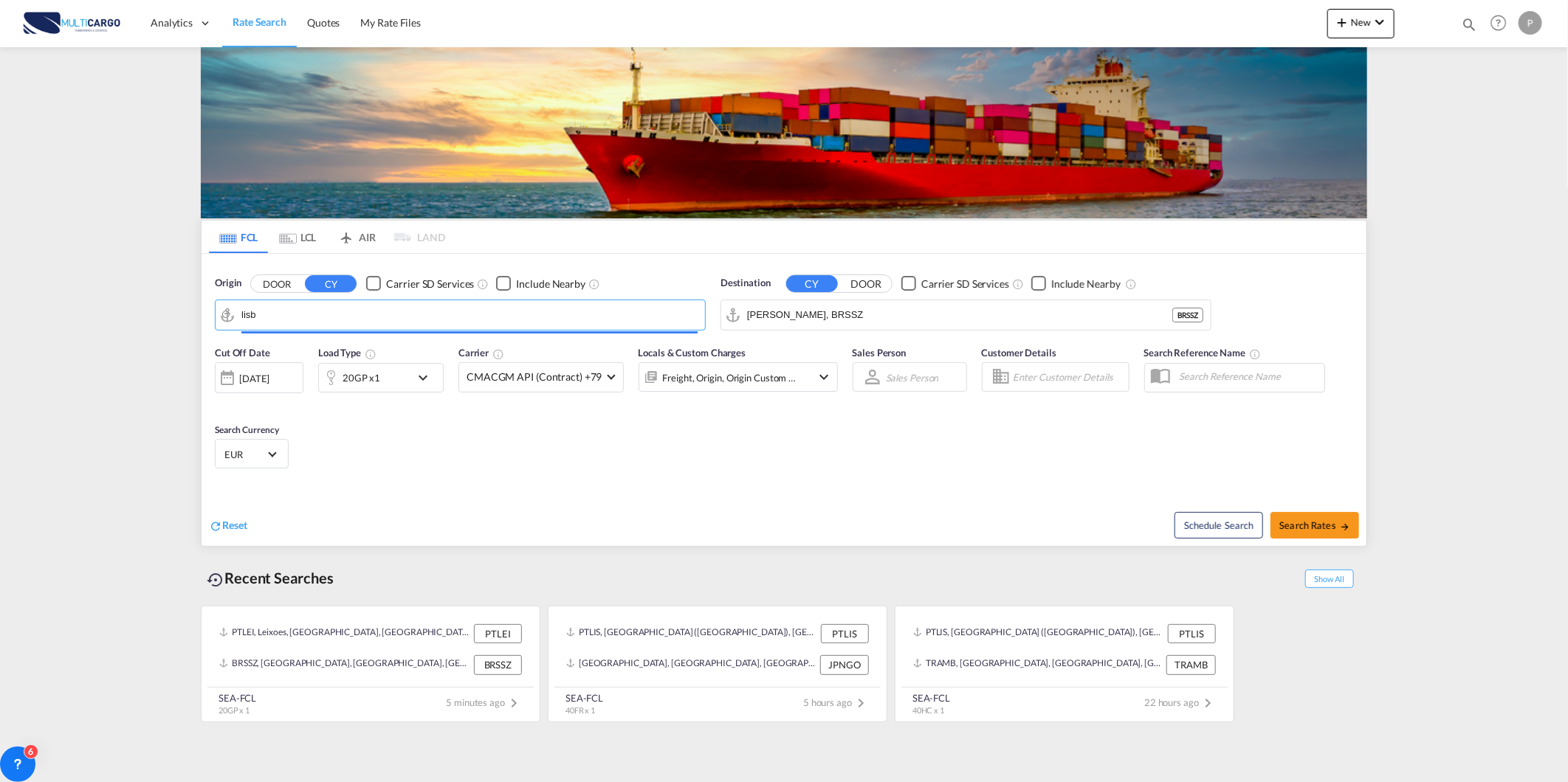
type input "Lisbon (Lisboa), PTLIS"
click at [815, 306] on input "Santos, BRSSZ" at bounding box center [975, 314] width 456 height 22
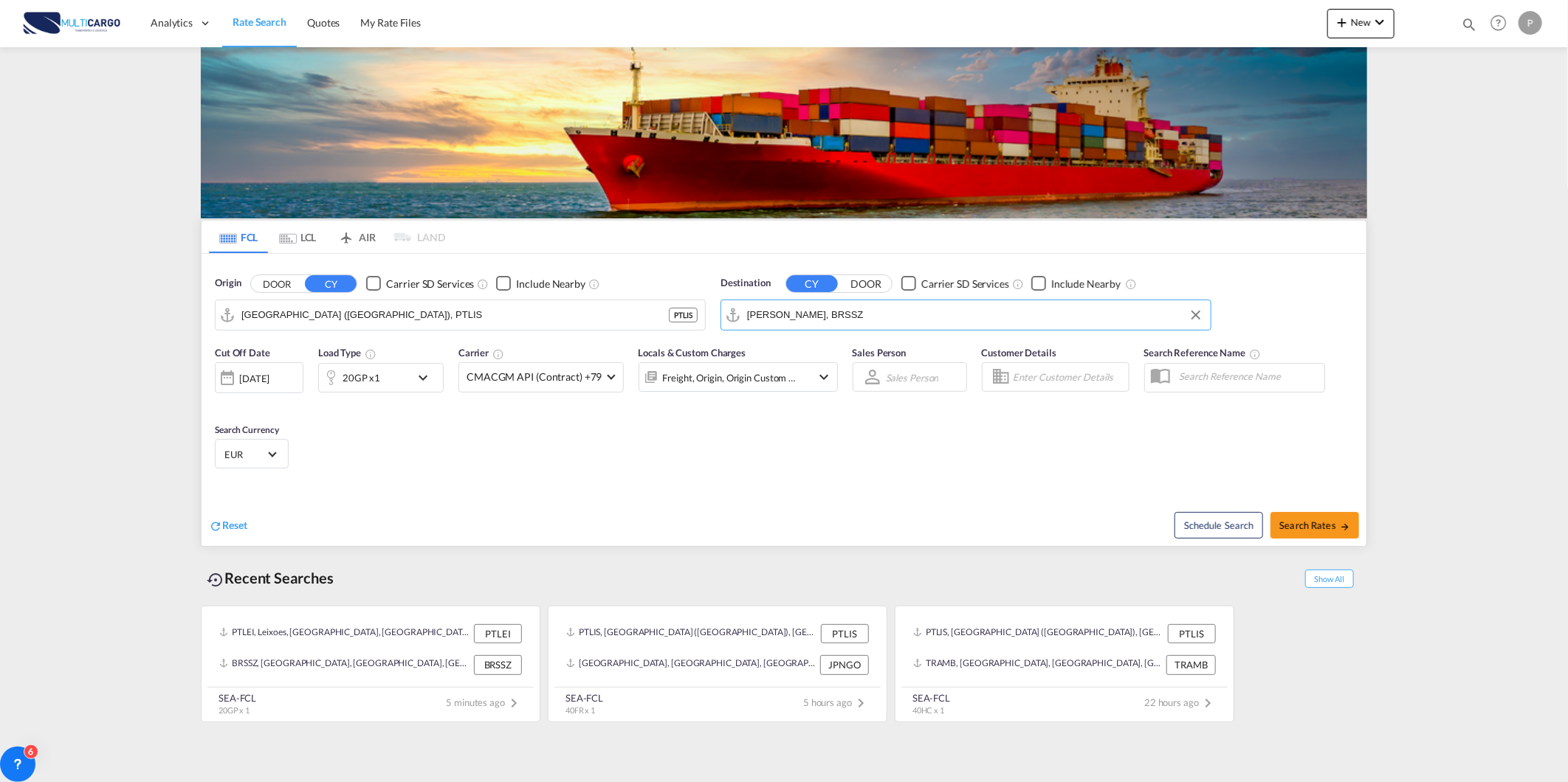
click at [815, 306] on input "Santos, BRSSZ" at bounding box center [975, 314] width 456 height 22
click at [792, 425] on div "Altamir a Mexico MXATM" at bounding box center [861, 444] width 280 height 44
type input "Altamira, MXATM"
click at [402, 382] on div "20GP x1" at bounding box center [364, 377] width 92 height 30
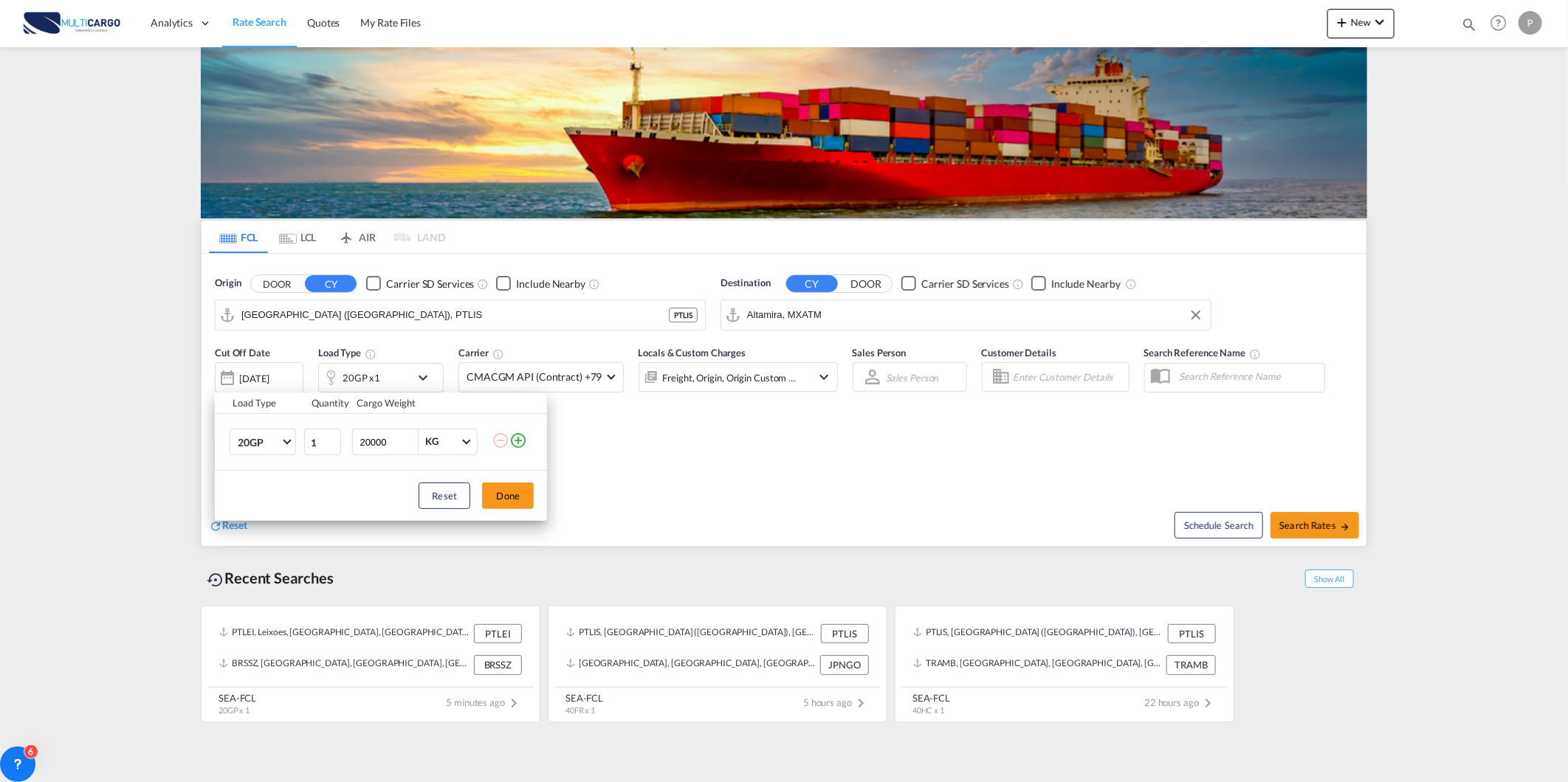
click at [520, 440] on md-icon "icon-plus-circle-outline" at bounding box center [518, 440] width 18 height 18
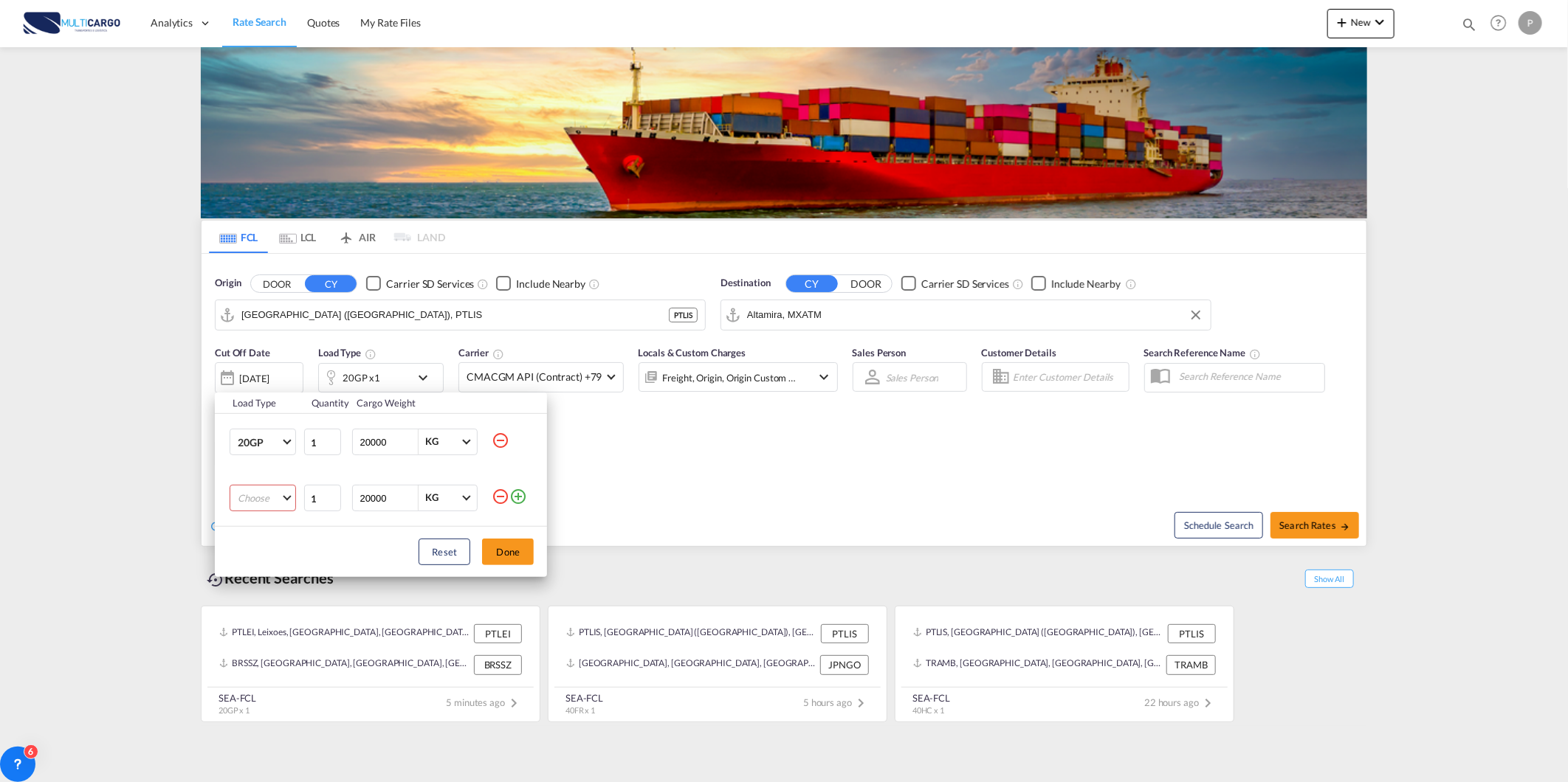
click at [249, 493] on md-select "Choose 20GP 40GP 40HC 45HC 20RE 40RE 40HR 20OT 40OT 20FR 40FR 40NR 20NR 45S 20T…" at bounding box center [263, 497] width 67 height 27
click at [253, 542] on md-option "40GP" at bounding box center [276, 534] width 100 height 35
click at [522, 496] on md-icon "icon-plus-circle-outline" at bounding box center [518, 496] width 18 height 18
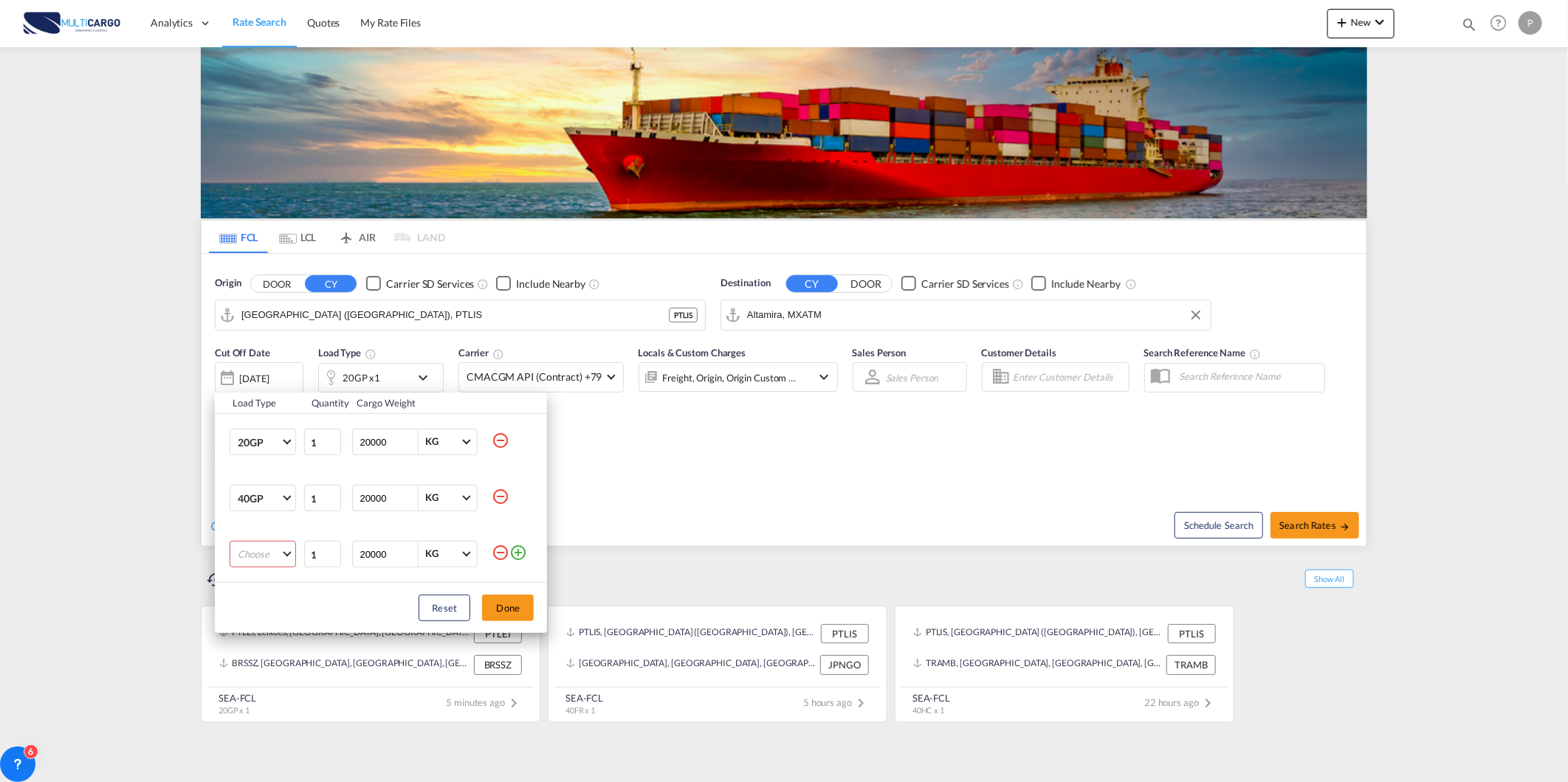
click at [247, 557] on md-select "Choose 20GP 40GP 40HC 45HC 20RE 40RE 40HR 20OT 40OT 20FR 40FR 40NR 20NR 45S 20T…" at bounding box center [263, 554] width 67 height 27
drag, startPoint x: 273, startPoint y: 624, endPoint x: 446, endPoint y: 622, distance: 173.0
click at [276, 623] on md-option "40HC" at bounding box center [276, 625] width 100 height 35
click at [525, 608] on button "Done" at bounding box center [508, 608] width 51 height 27
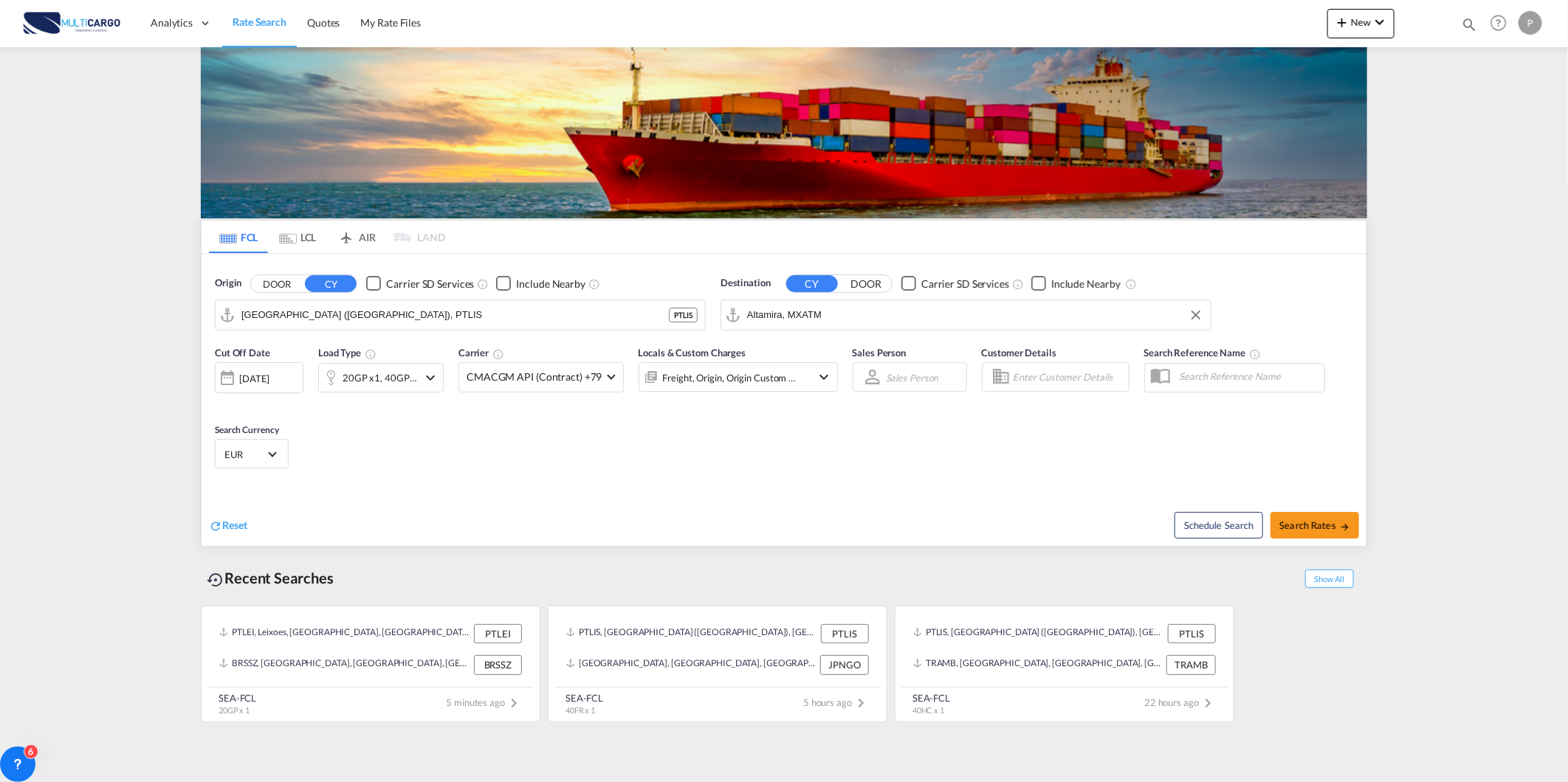
click at [1067, 288] on div "Include Nearby" at bounding box center [1086, 284] width 70 height 15
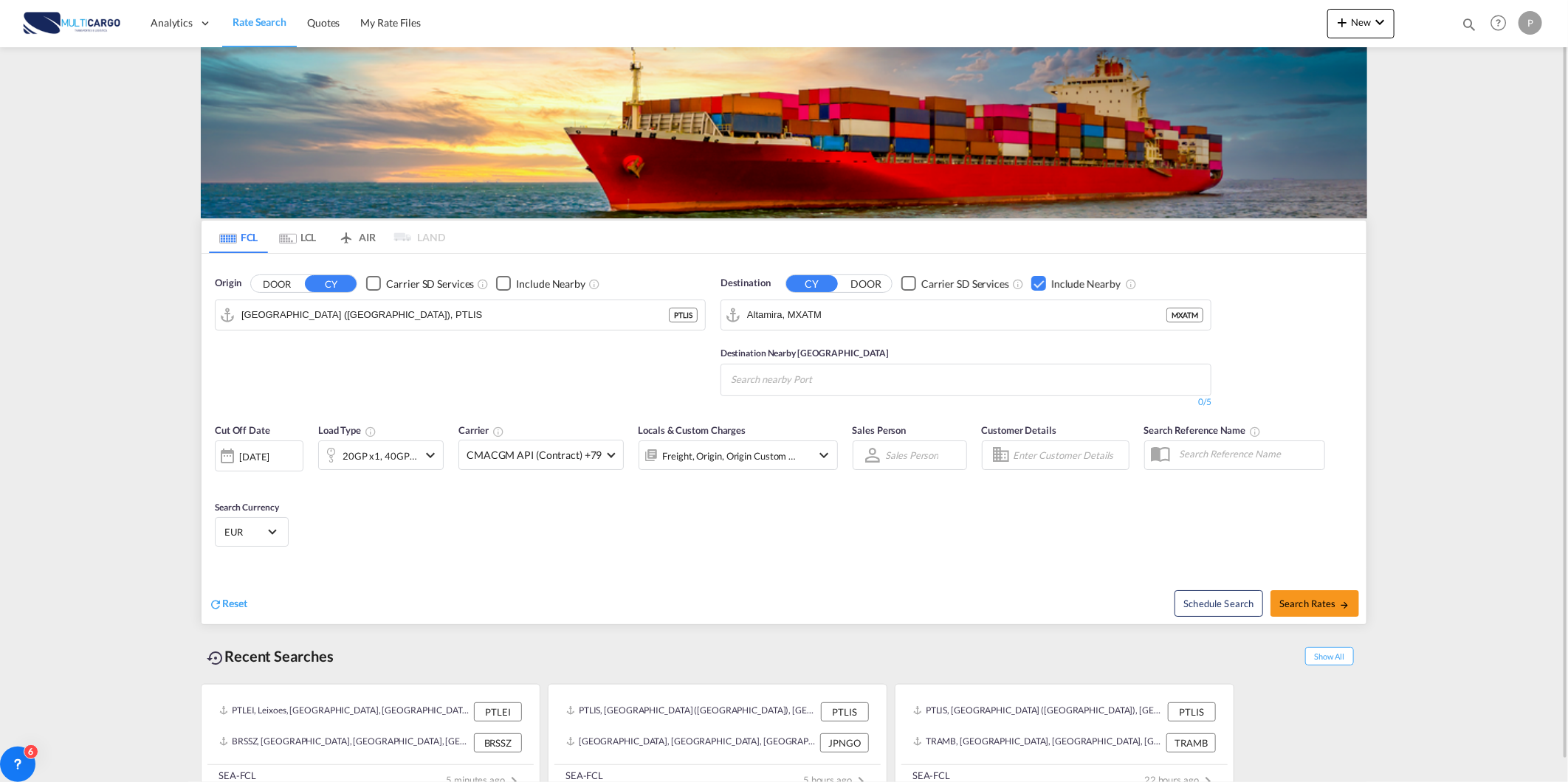
click at [778, 386] on input "Search nearby Port" at bounding box center [800, 380] width 140 height 24
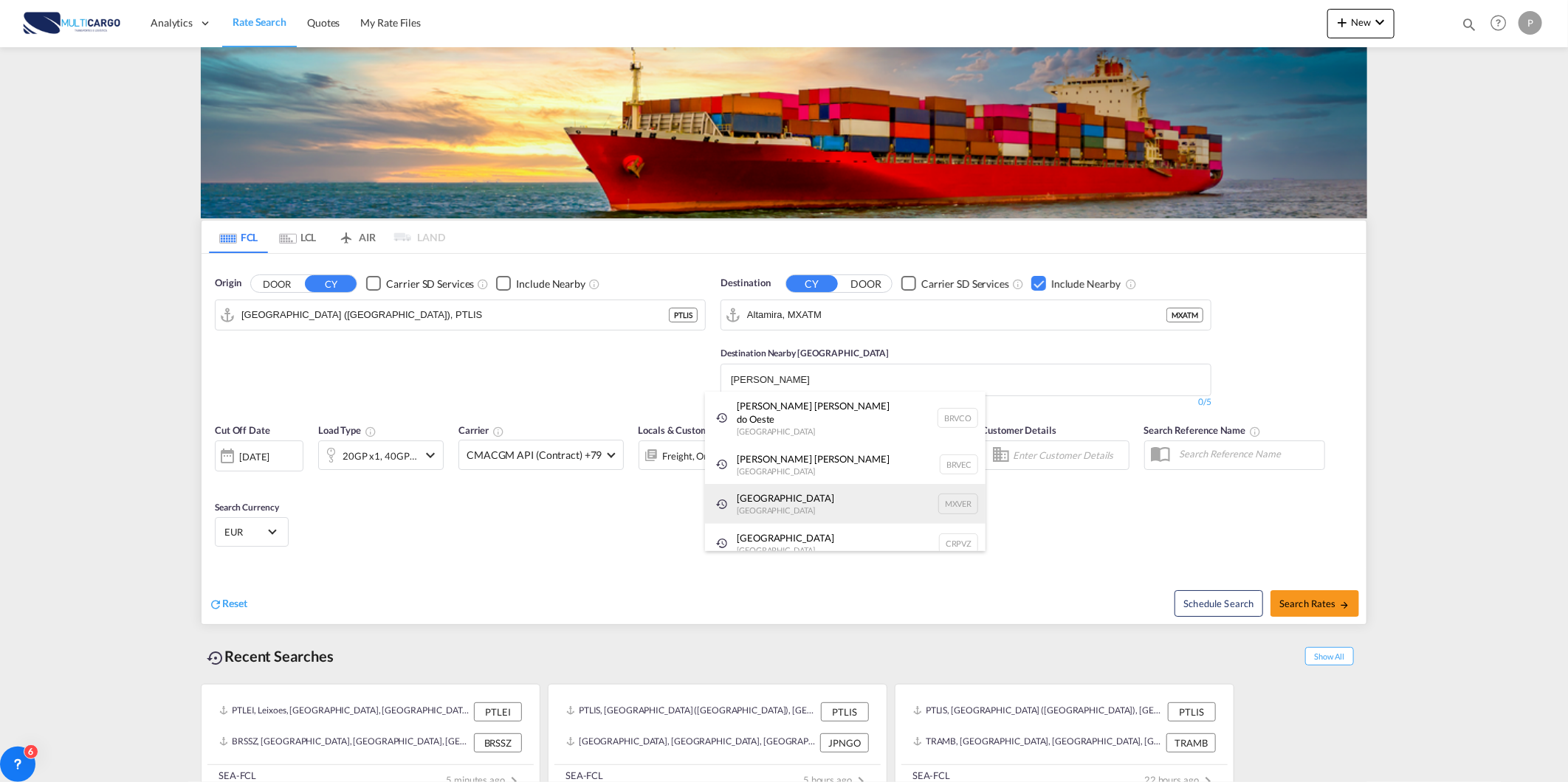
type input "vera"
drag, startPoint x: 776, startPoint y: 496, endPoint x: 1156, endPoint y: 608, distance: 396.2
click at [776, 497] on div "Veracruz Mexico MXVER" at bounding box center [845, 503] width 280 height 40
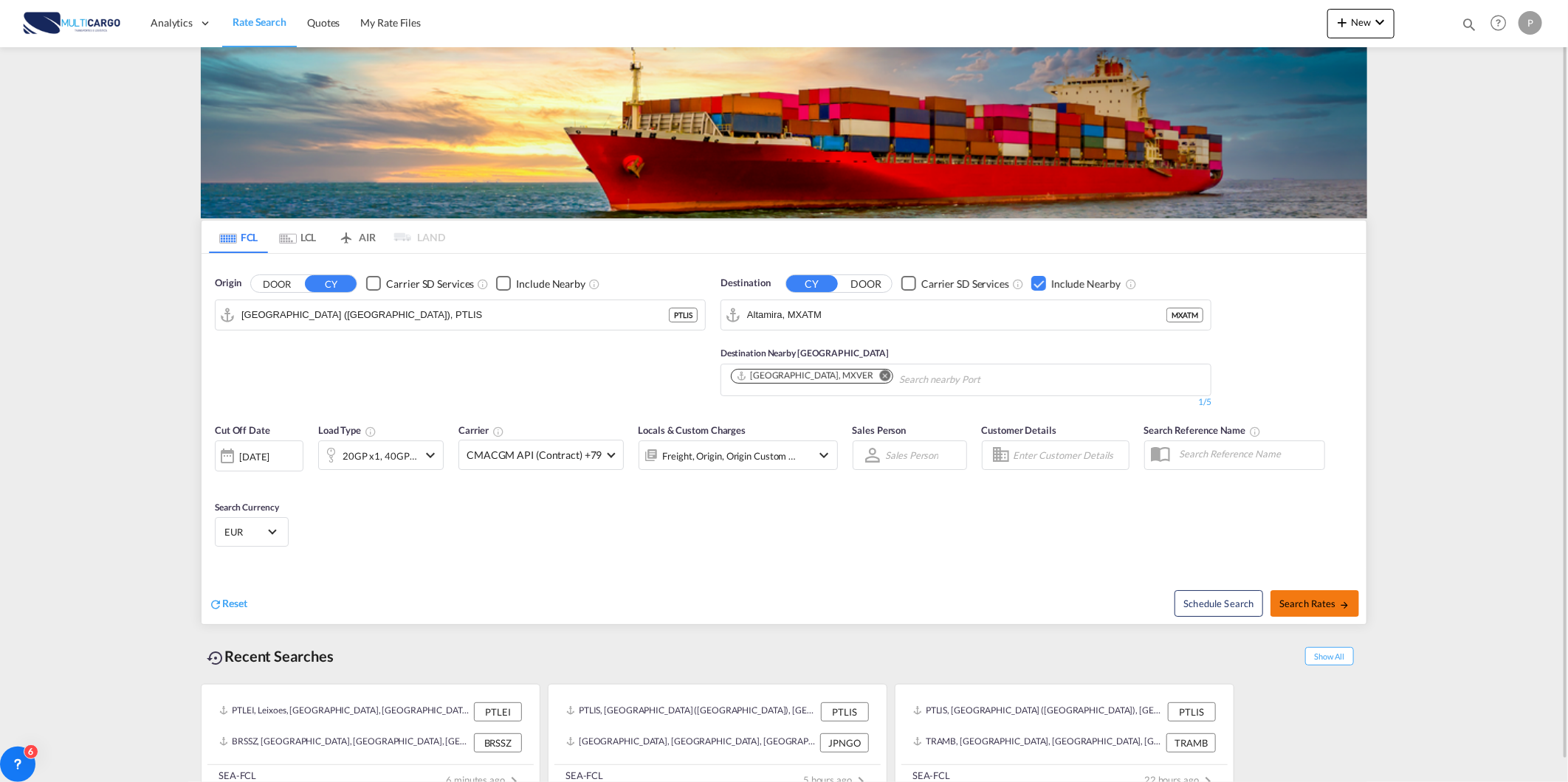
click at [1293, 601] on span "Search Rates" at bounding box center [1315, 603] width 71 height 11
type input "PTLIS to MXATM / 3 Sep 2025"
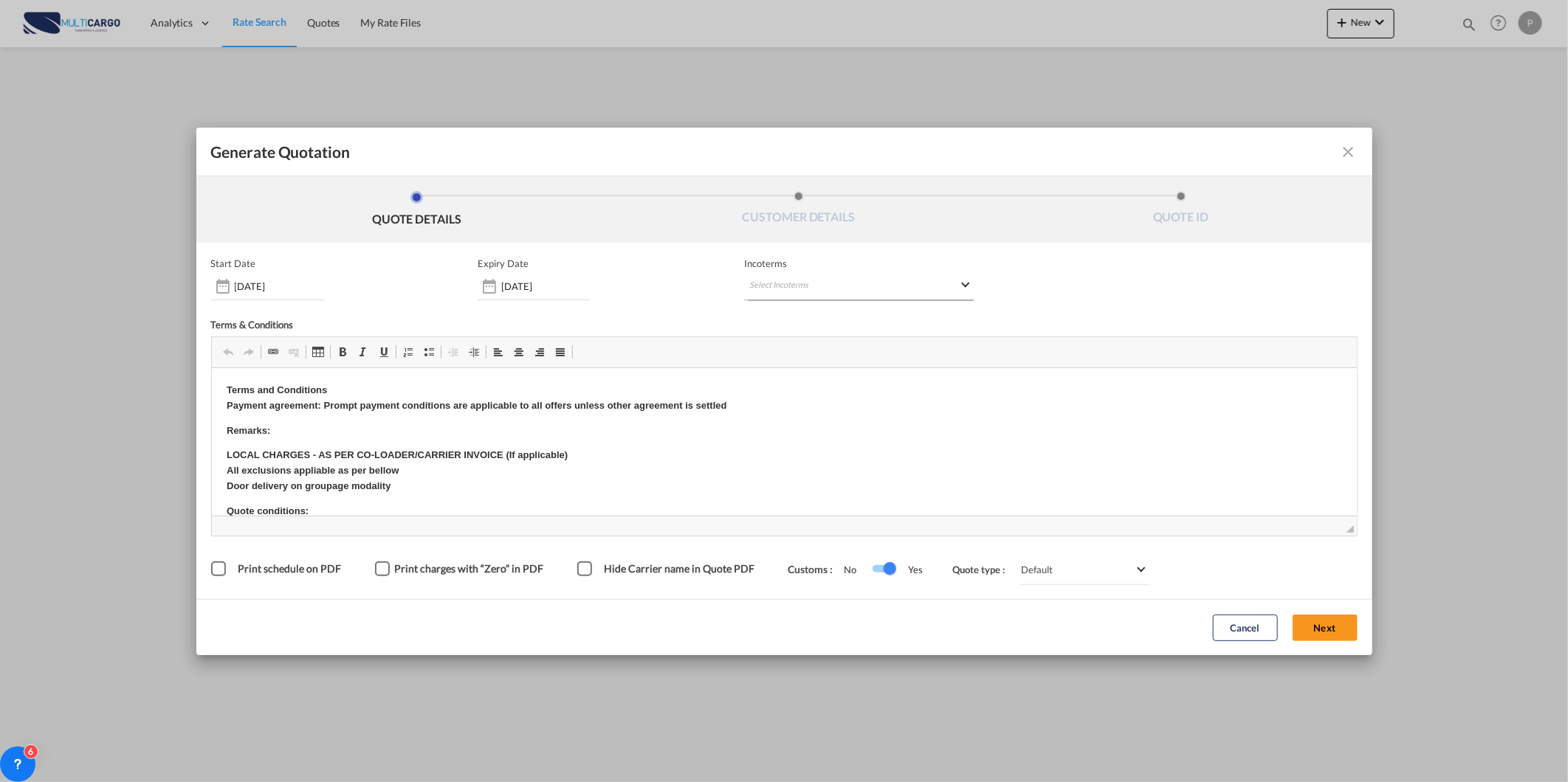
click at [835, 289] on md-select "Select Incoterms FAS - import Free Alongside Ship FAS - export Free Alongside S…" at bounding box center [859, 287] width 230 height 27
click at [822, 318] on input "search" at bounding box center [820, 316] width 136 height 13
type input "fob"
click at [828, 350] on div "Free on Board" at bounding box center [826, 354] width 140 height 10
click at [1330, 635] on button "Next" at bounding box center [1325, 627] width 65 height 27
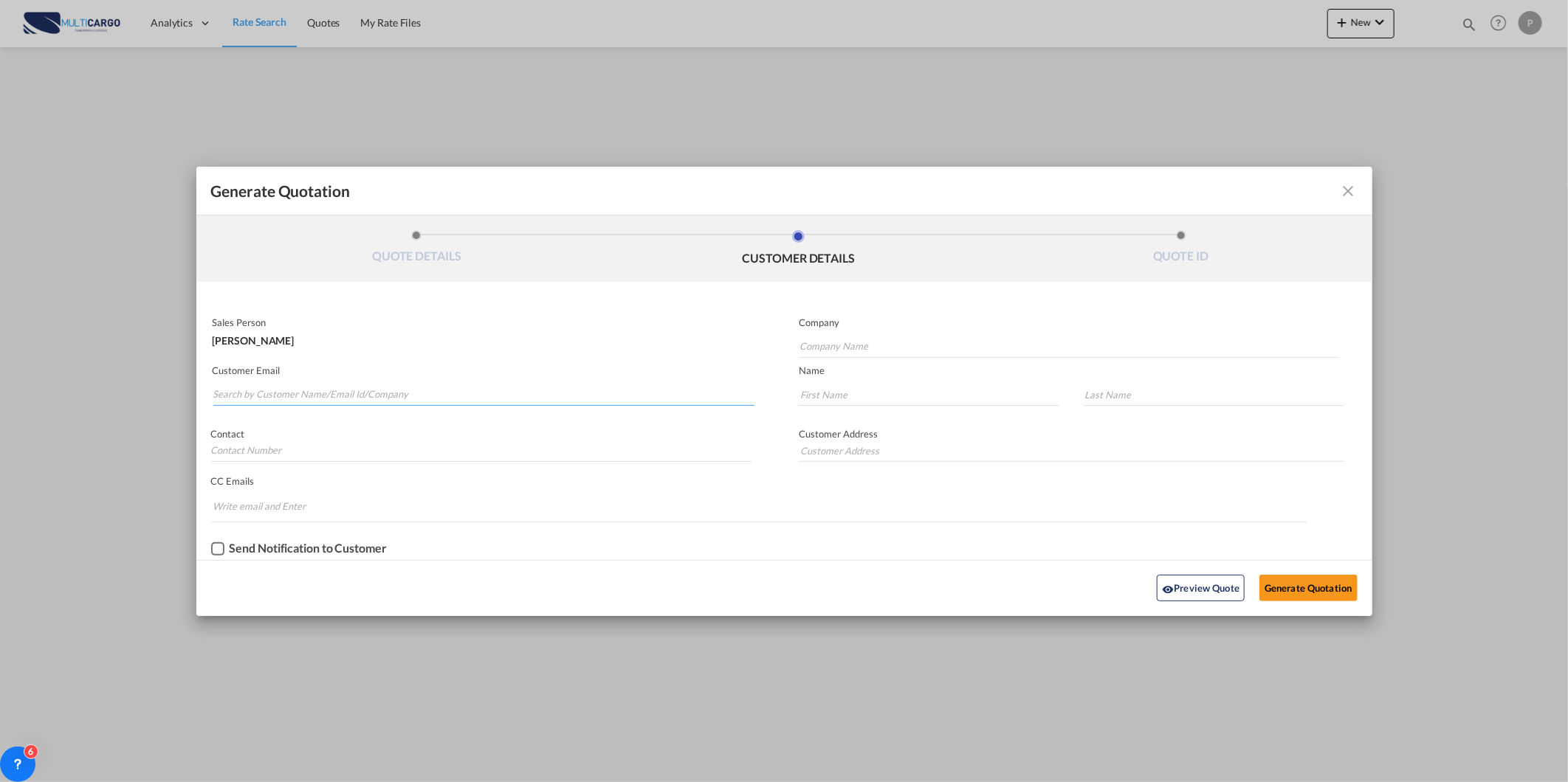
click at [484, 397] on input "Search by Customer Name/Email Id/Company" at bounding box center [485, 394] width 542 height 22
paste input "auxlogistica1@mxcli.com.mx"
type input "auxlogistica1@mxcli.com.mx"
click at [913, 351] on input "Company Name" at bounding box center [1069, 347] width 539 height 22
paste input "auxlogistica1@mxcli.com.mx"
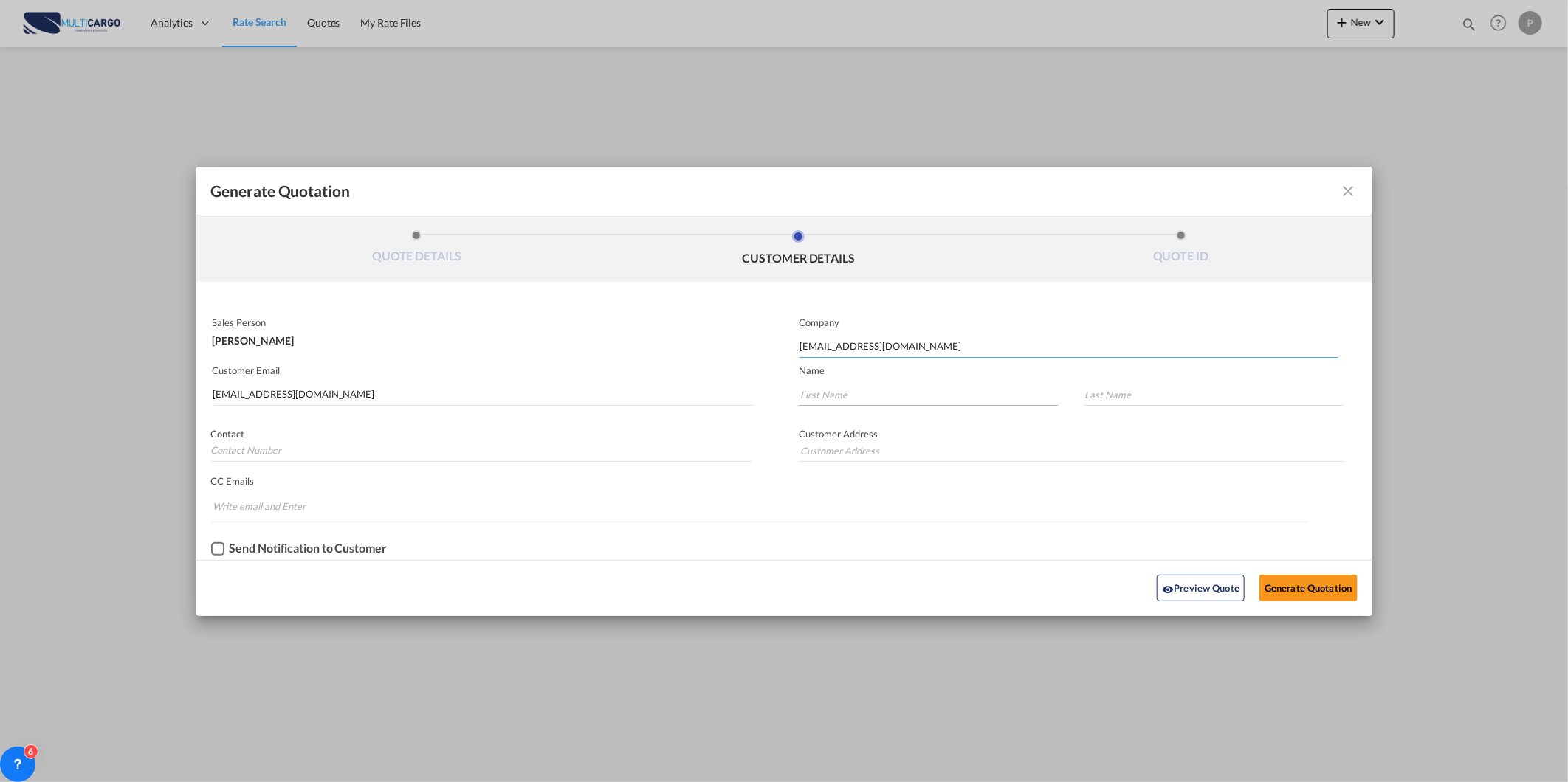
type input "auxlogistica1@mxcli.com.mx"
click at [839, 388] on input "Generate QuotationQUOTE ..." at bounding box center [928, 394] width 260 height 22
paste input "auxlogistica1@mxcli.com.mx"
type input "auxlogistica1@mxcli.com.mx"
click at [1171, 411] on md-input-container "Generate QuotationQUOTE ..." at bounding box center [1207, 397] width 276 height 31
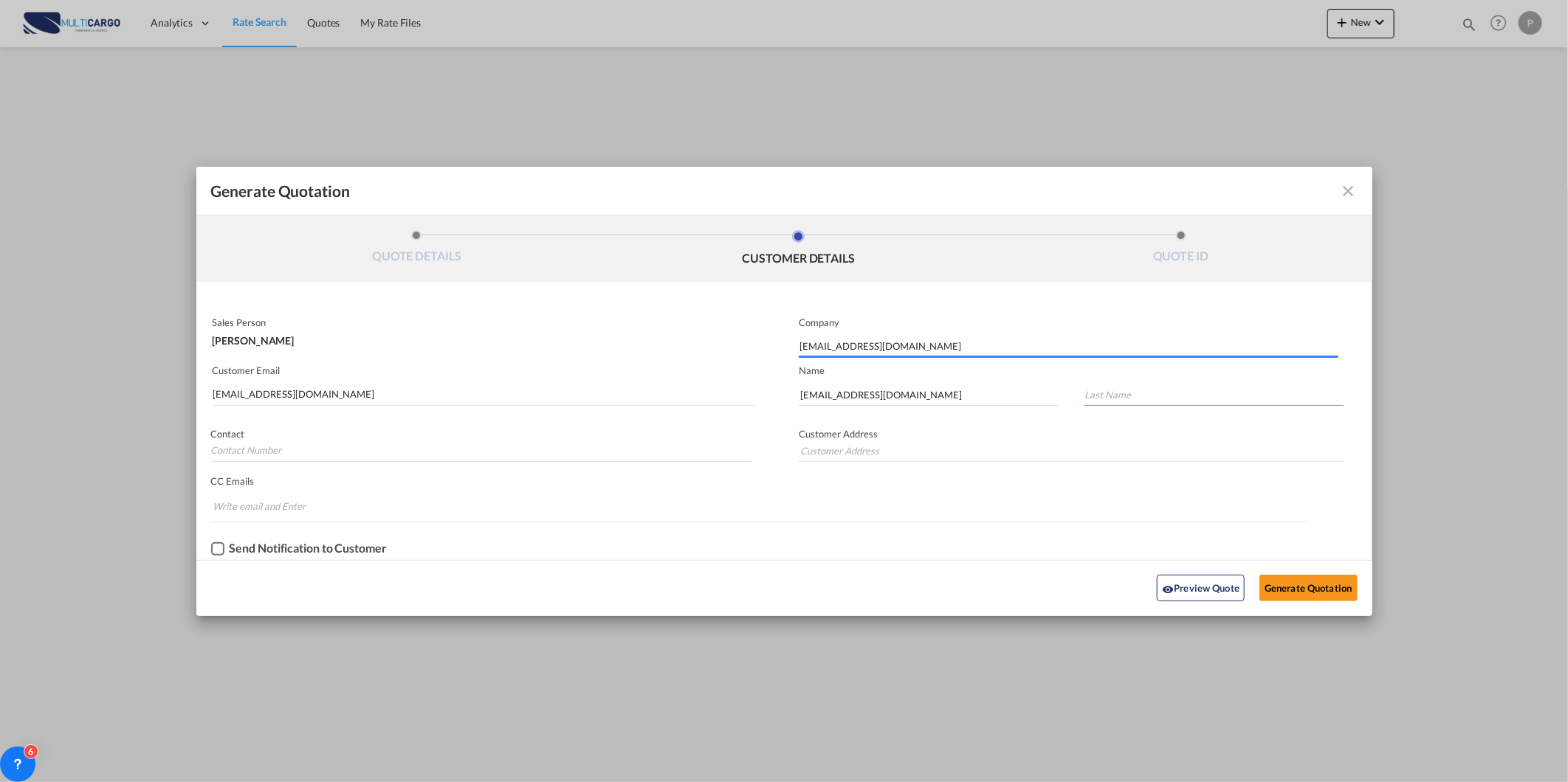
click at [1165, 397] on input "Generate QuotationQUOTE ..." at bounding box center [1213, 394] width 260 height 22
paste input "auxlogistica1@mxcli.com.mx"
type input "auxlogistica1@mxcli.com.mx"
click at [1336, 588] on button "Generate Quotation" at bounding box center [1308, 588] width 97 height 27
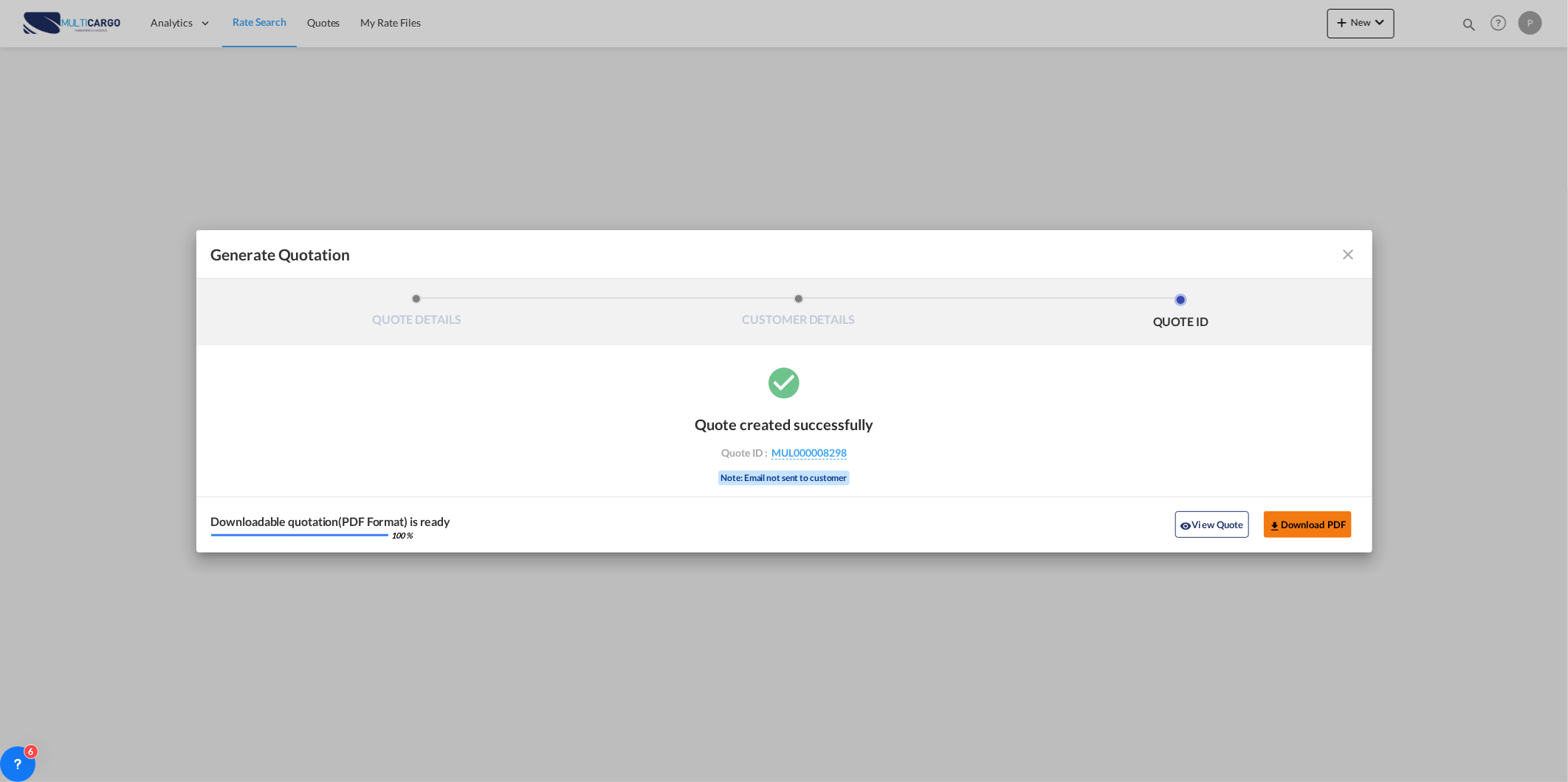
click at [1310, 529] on button "Download PDF" at bounding box center [1308, 524] width 88 height 27
click at [1346, 262] on md-icon "icon-close fg-AAA8AD cursor m-0" at bounding box center [1348, 254] width 18 height 18
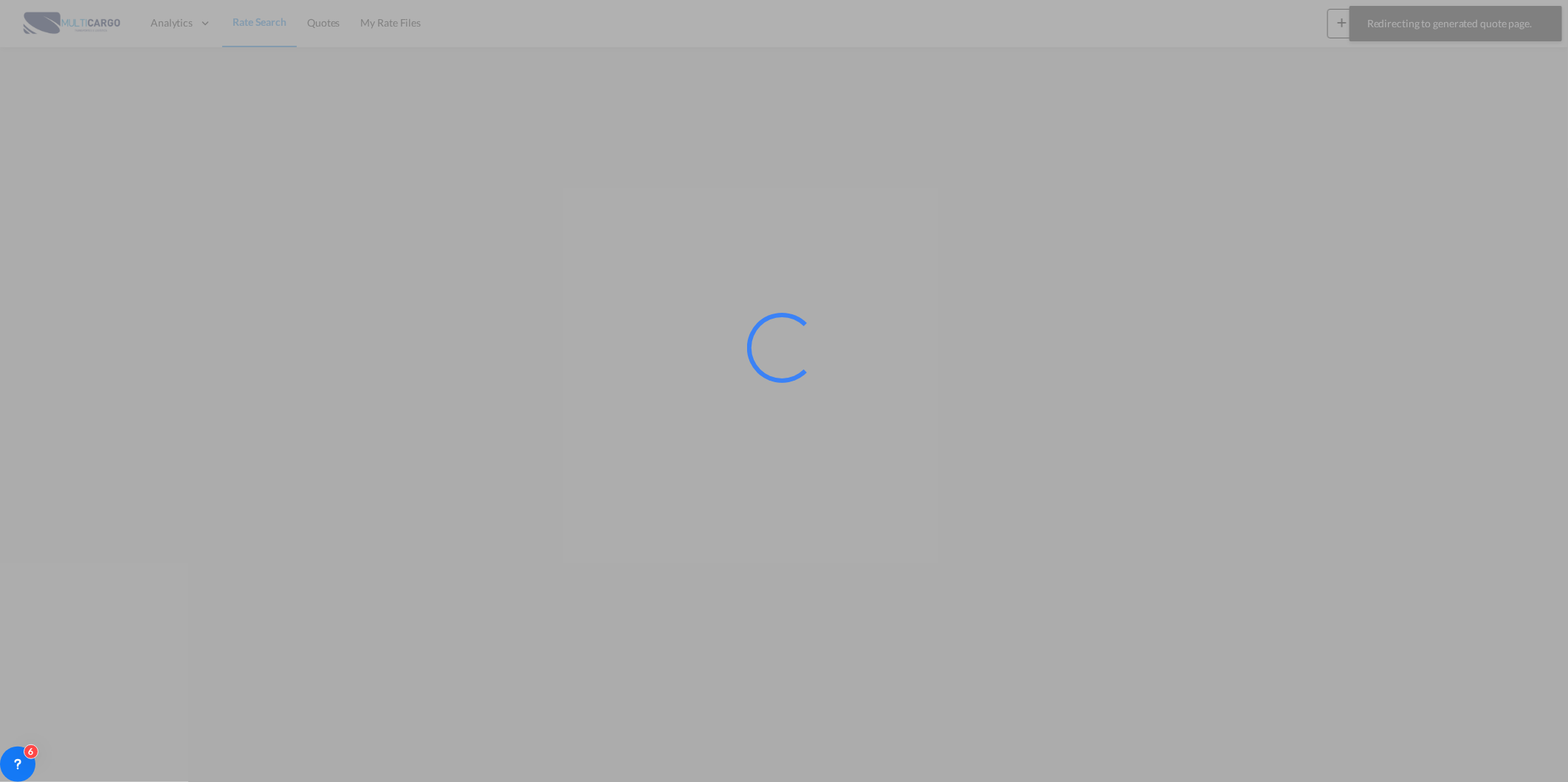
click at [1346, 28] on div at bounding box center [784, 391] width 1568 height 782
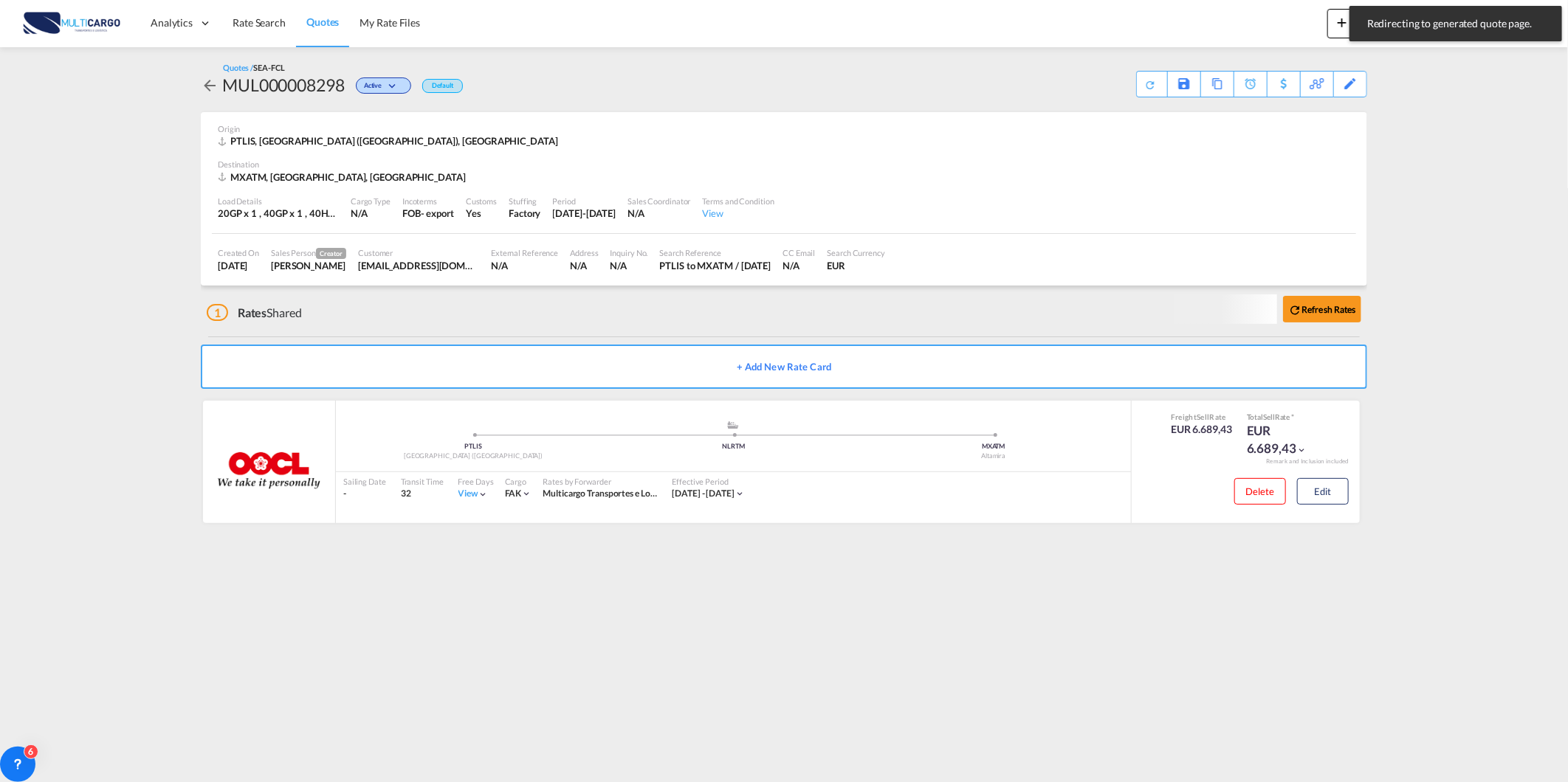
click at [1346, 28] on md-toast "Redirecting to generated quote page. Press Escape to dismiss." at bounding box center [1455, 24] width 224 height 47
click at [1334, 16] on md-icon "icon-plus 400-fg" at bounding box center [1341, 21] width 18 height 18
click at [1297, 120] on md-icon "button" at bounding box center [1300, 111] width 18 height 18
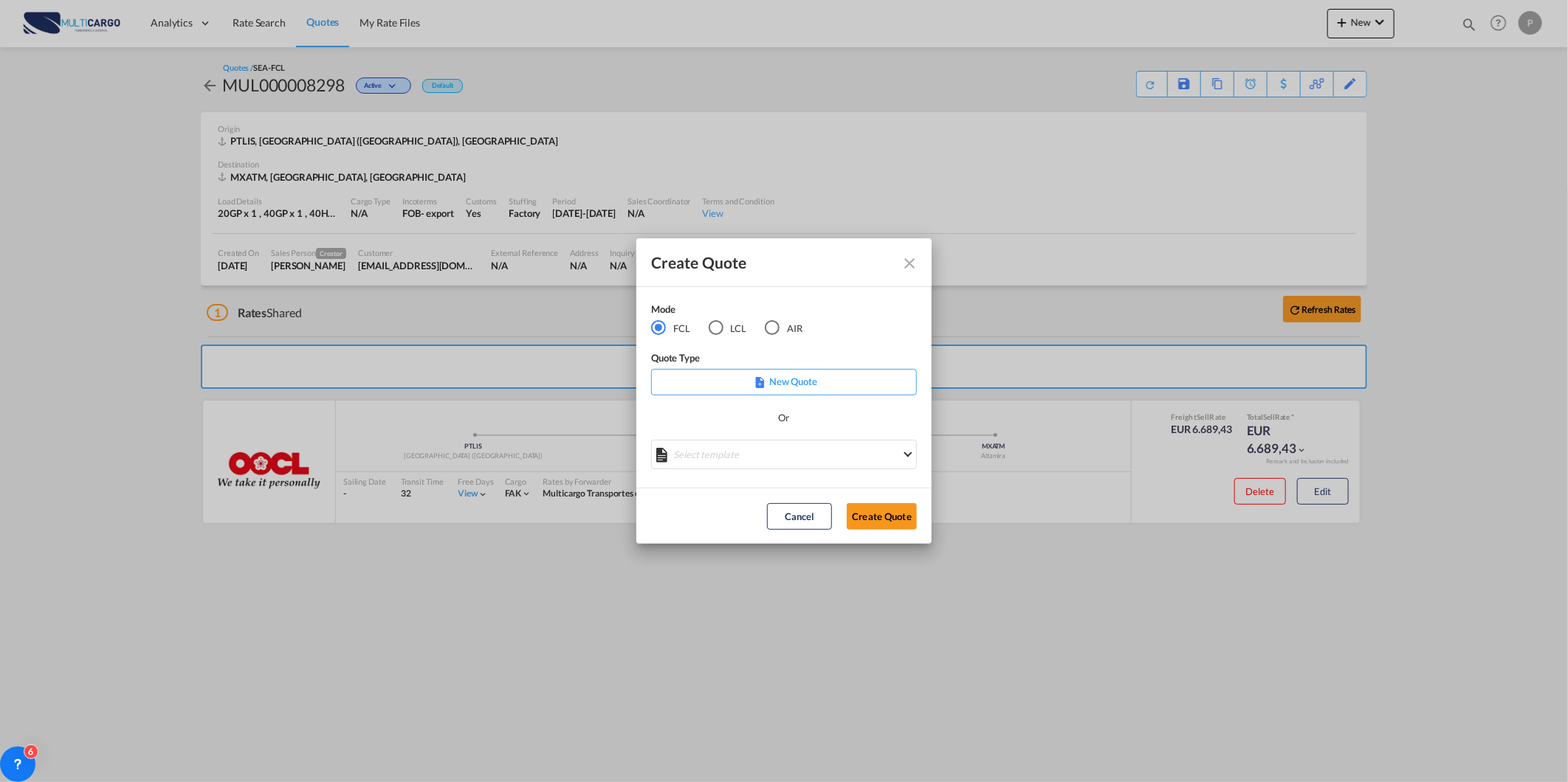
click at [788, 320] on md-radio-button "AIR" at bounding box center [783, 327] width 38 height 16
click at [683, 453] on md-select "Select template 26/02/25 IMP_DAP_AIR_>500 Patricia Barroso | 26 Feb 2025 26/02/…" at bounding box center [783, 455] width 266 height 30
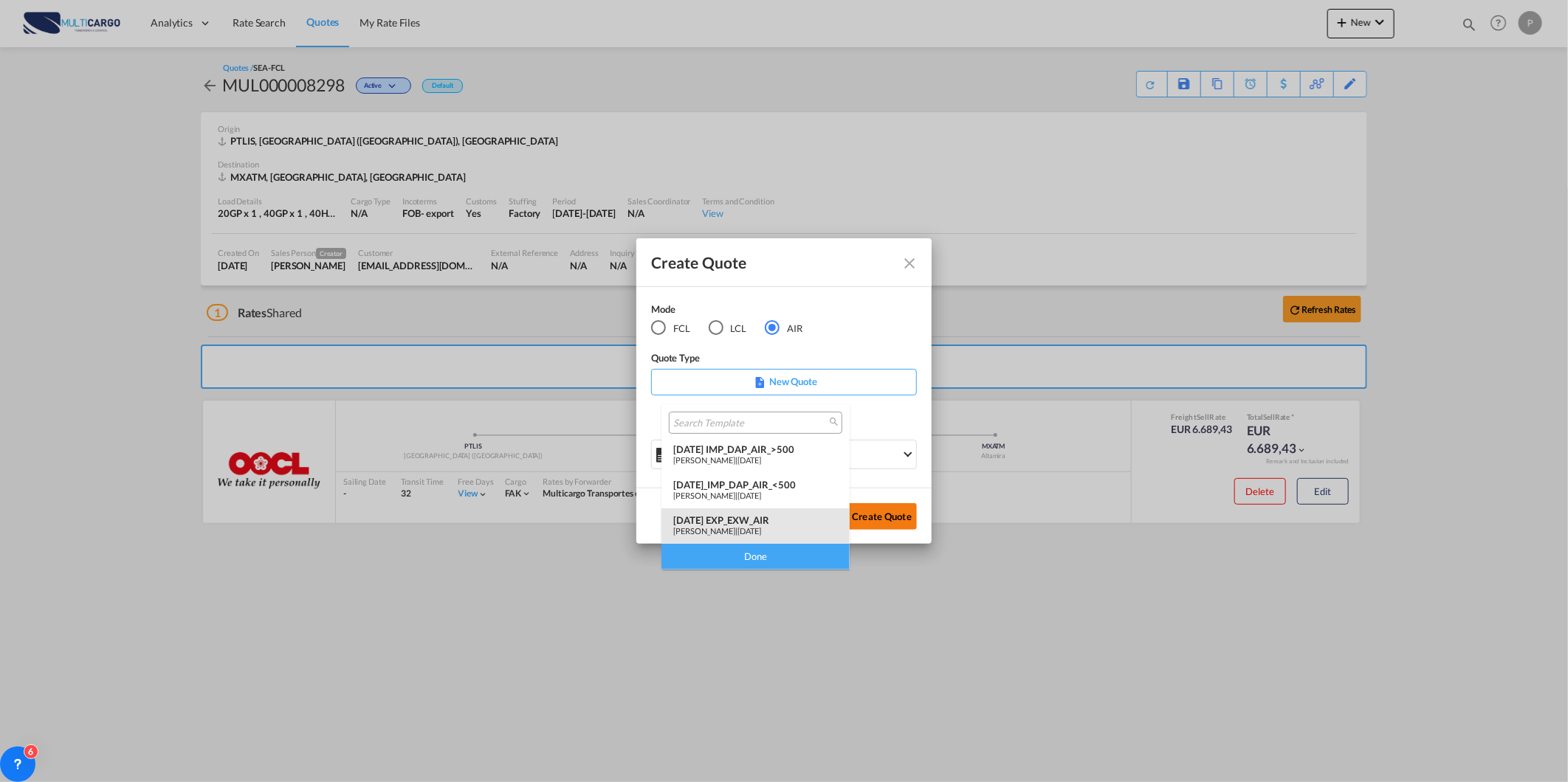
drag, startPoint x: 683, startPoint y: 453, endPoint x: 851, endPoint y: 513, distance: 178.4
click at [731, 515] on div "25/11/24 EXP_EXW_AIR" at bounding box center [755, 520] width 165 height 11
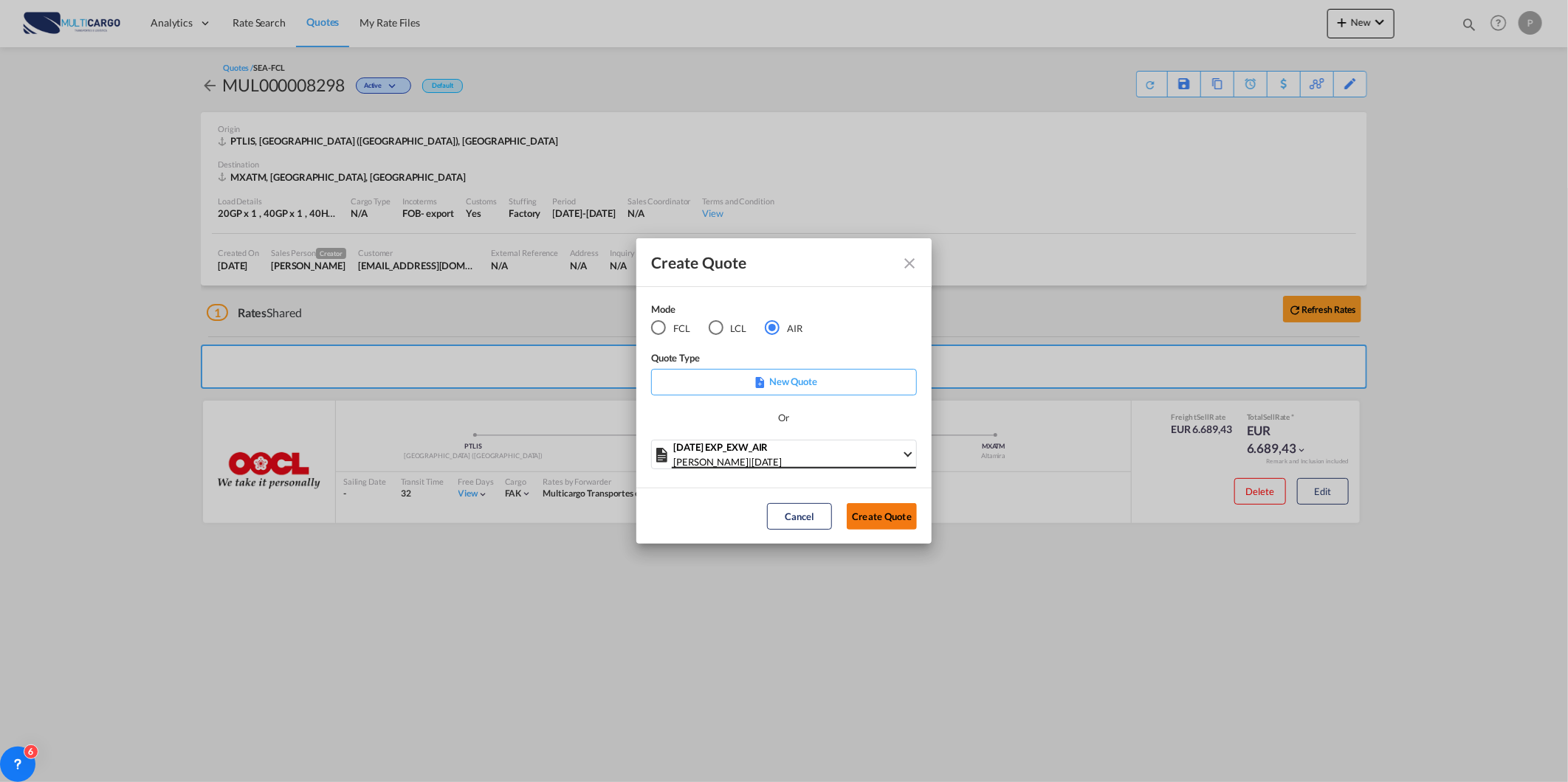
click at [870, 507] on button "Create Quote" at bounding box center [882, 516] width 70 height 27
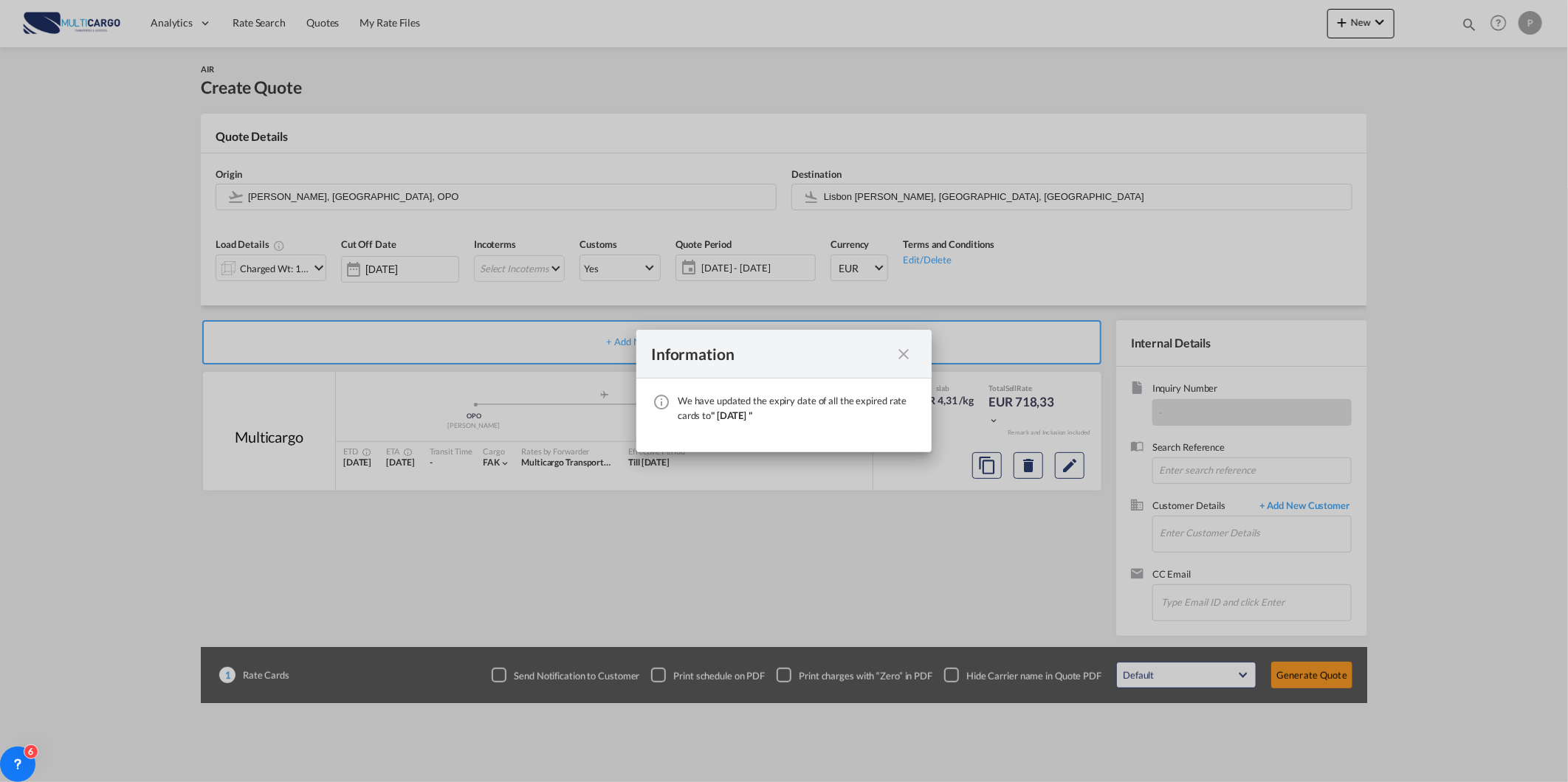
click at [901, 360] on md-icon "icon-close fg-AAA8AD cursor" at bounding box center [903, 354] width 18 height 18
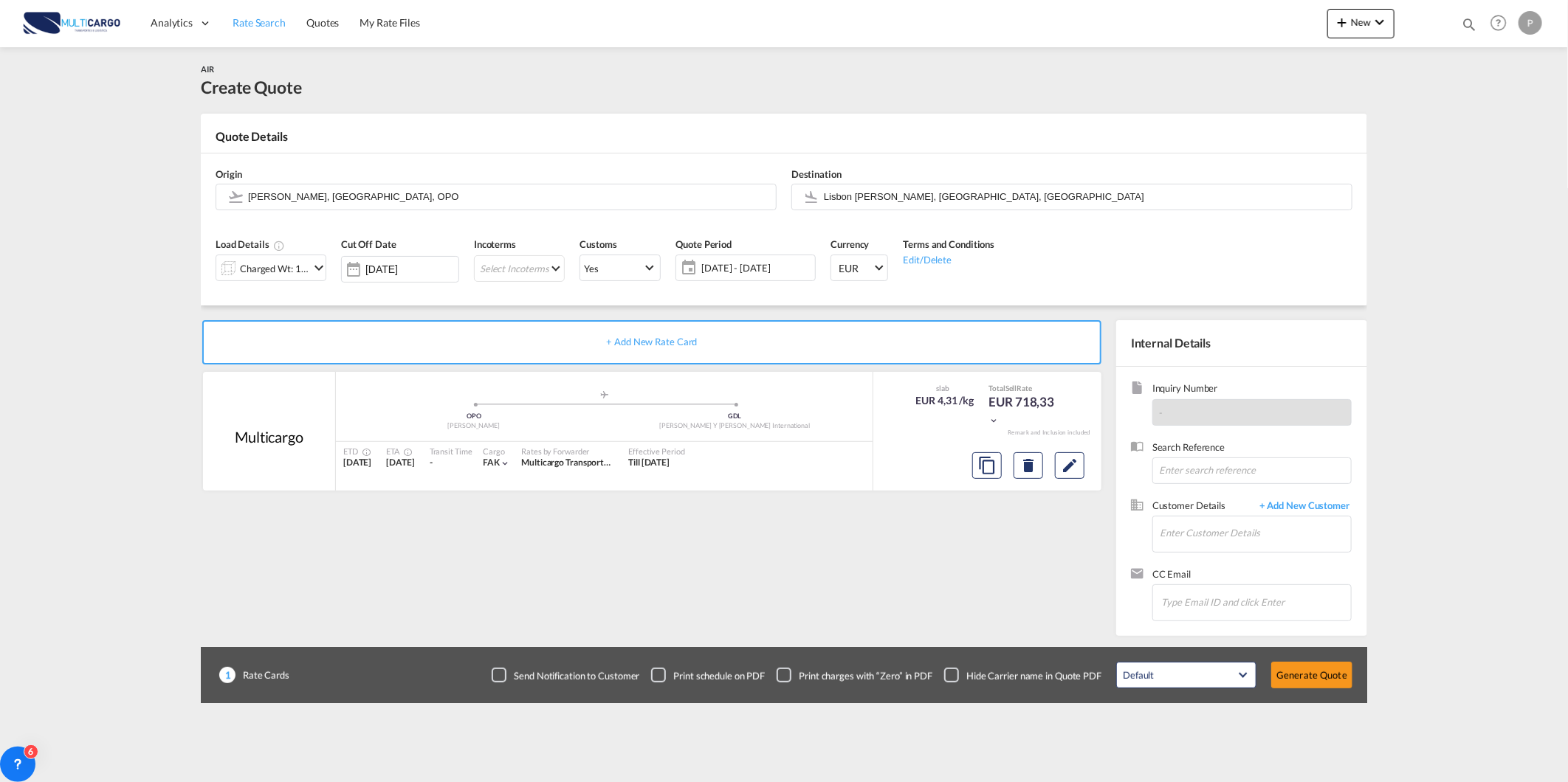
click at [280, 28] on span "Rate Search" at bounding box center [259, 22] width 53 height 12
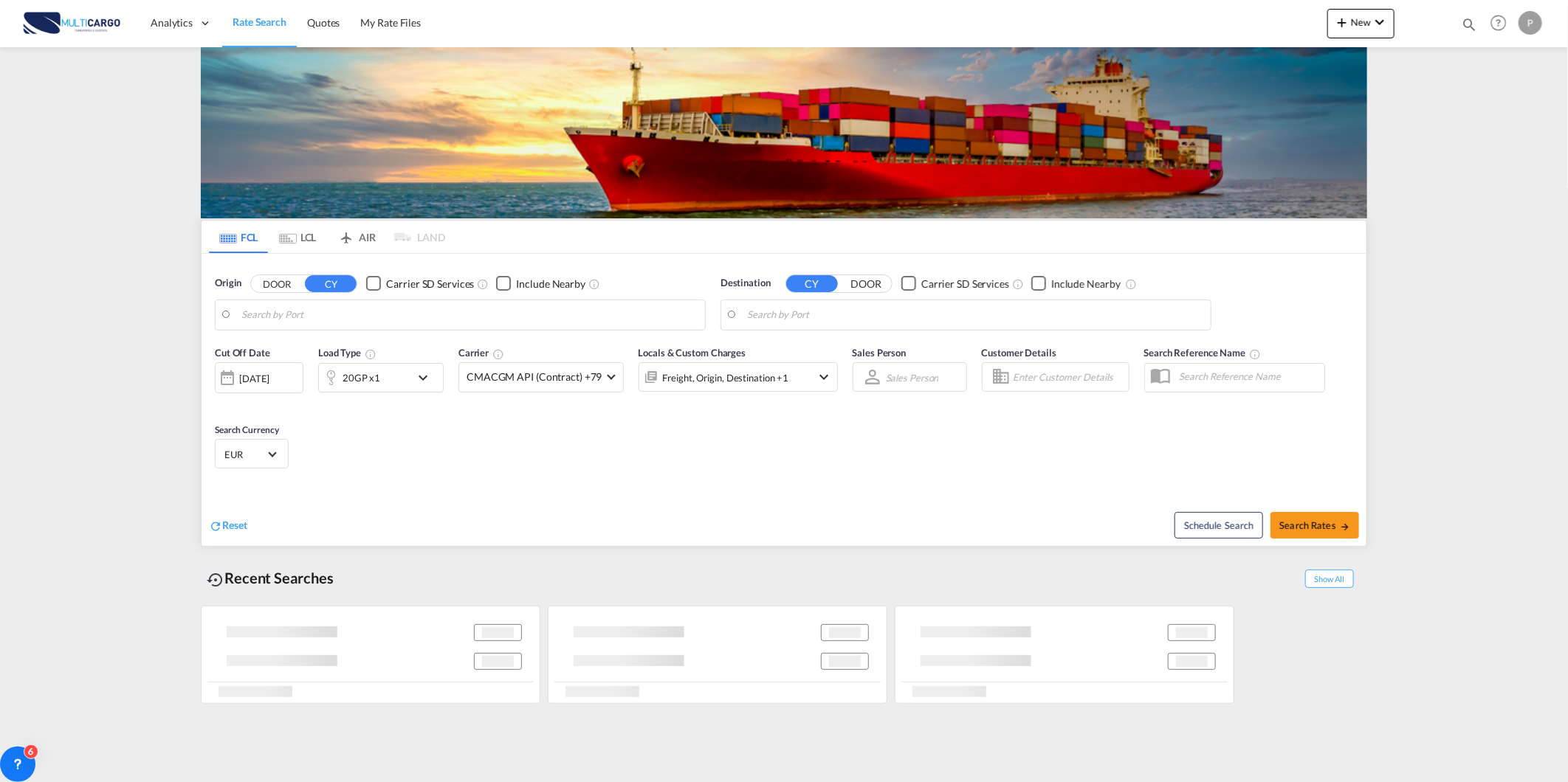
type input "Lisbon (Lisboa), PTLIS"
type input "Altamira, MXATM"
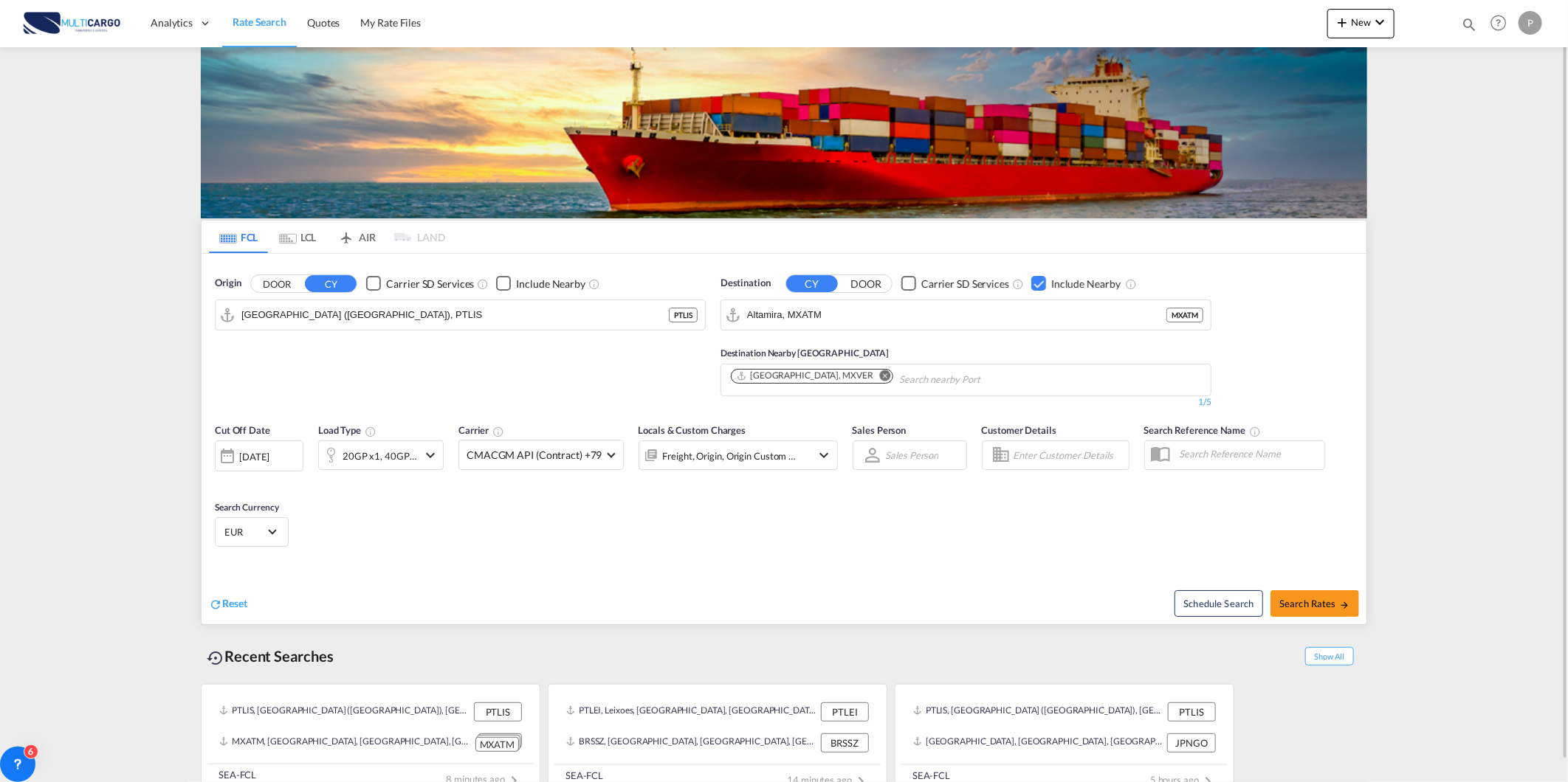
click at [322, 319] on input "Lisbon (Lisboa), PTLIS" at bounding box center [455, 314] width 427 height 22
click at [312, 343] on div "Leix oes Portugal PTLEI" at bounding box center [356, 356] width 280 height 44
type input "Leixoes, PTLEI"
click at [880, 371] on md-icon "Remove" at bounding box center [885, 375] width 11 height 11
click at [1037, 281] on div "Checkbox No Ink" at bounding box center [1038, 283] width 15 height 15
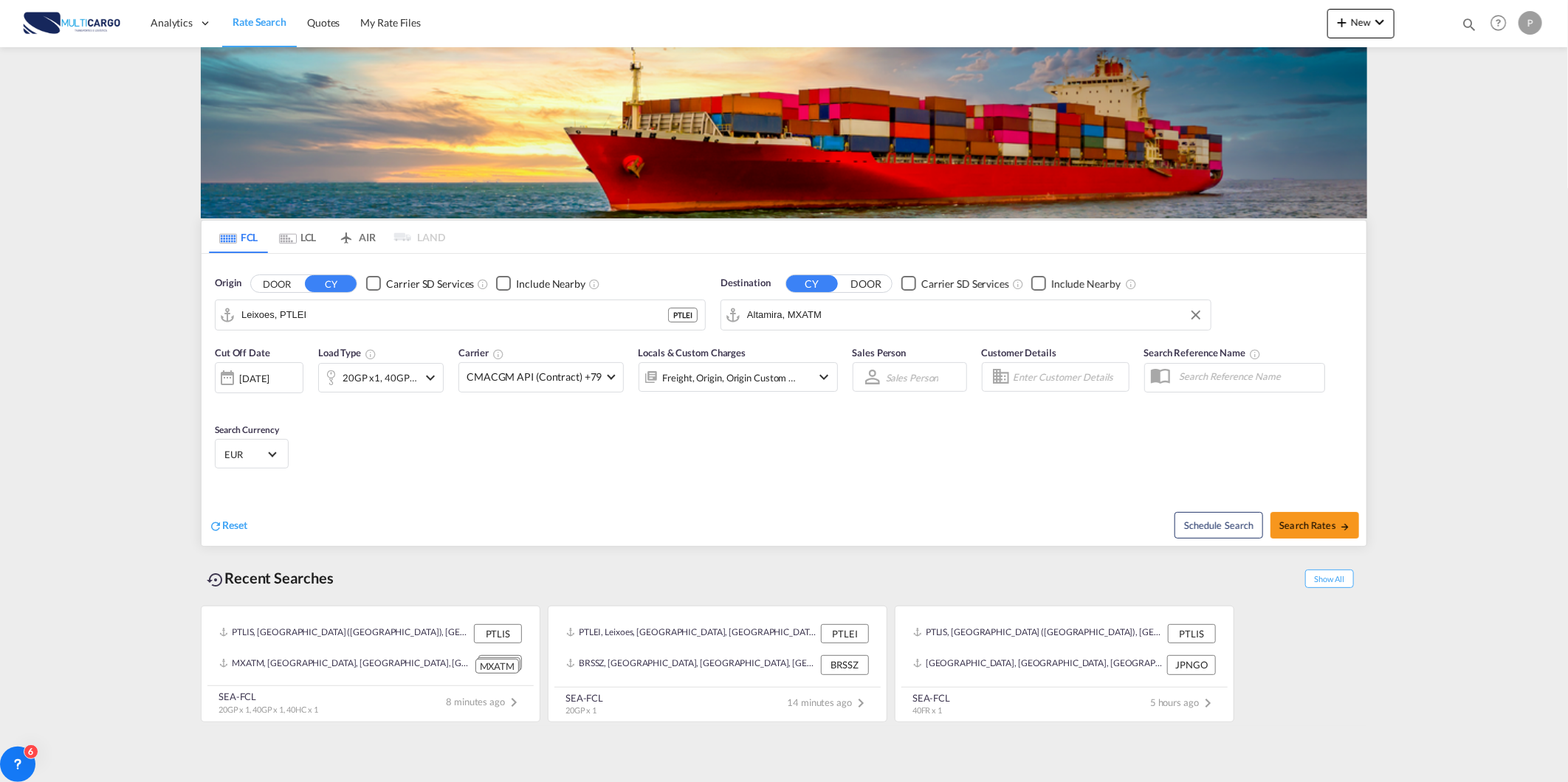
click at [829, 316] on input "Altamira, MXATM" at bounding box center [975, 314] width 456 height 22
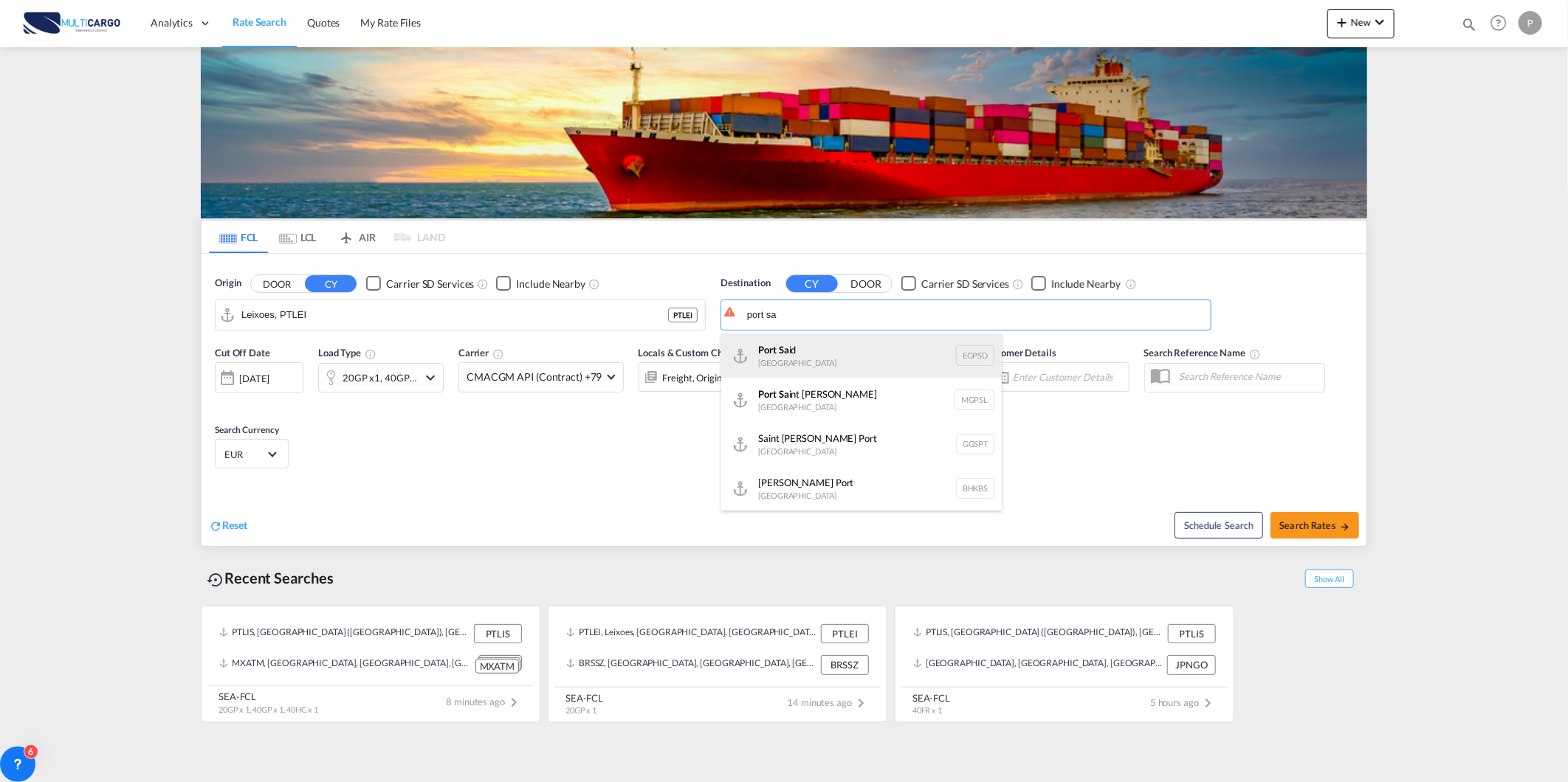
click at [798, 364] on div "Port Sa id Egypt EGPSD" at bounding box center [861, 356] width 280 height 44
type input "Port Said, EGPSD"
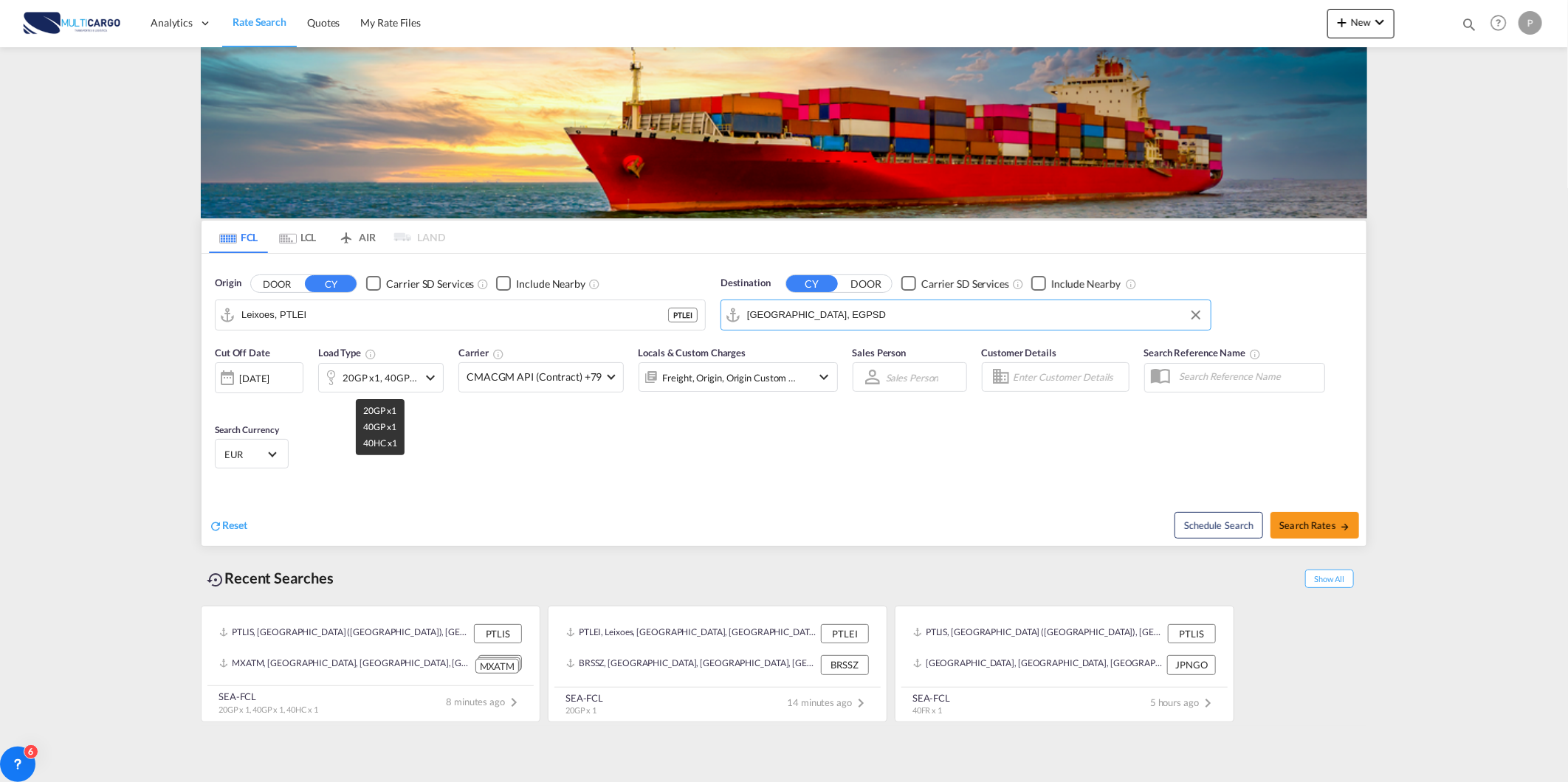
click at [368, 380] on div "20GP x1, 40GP x1 +1" at bounding box center [380, 377] width 75 height 21
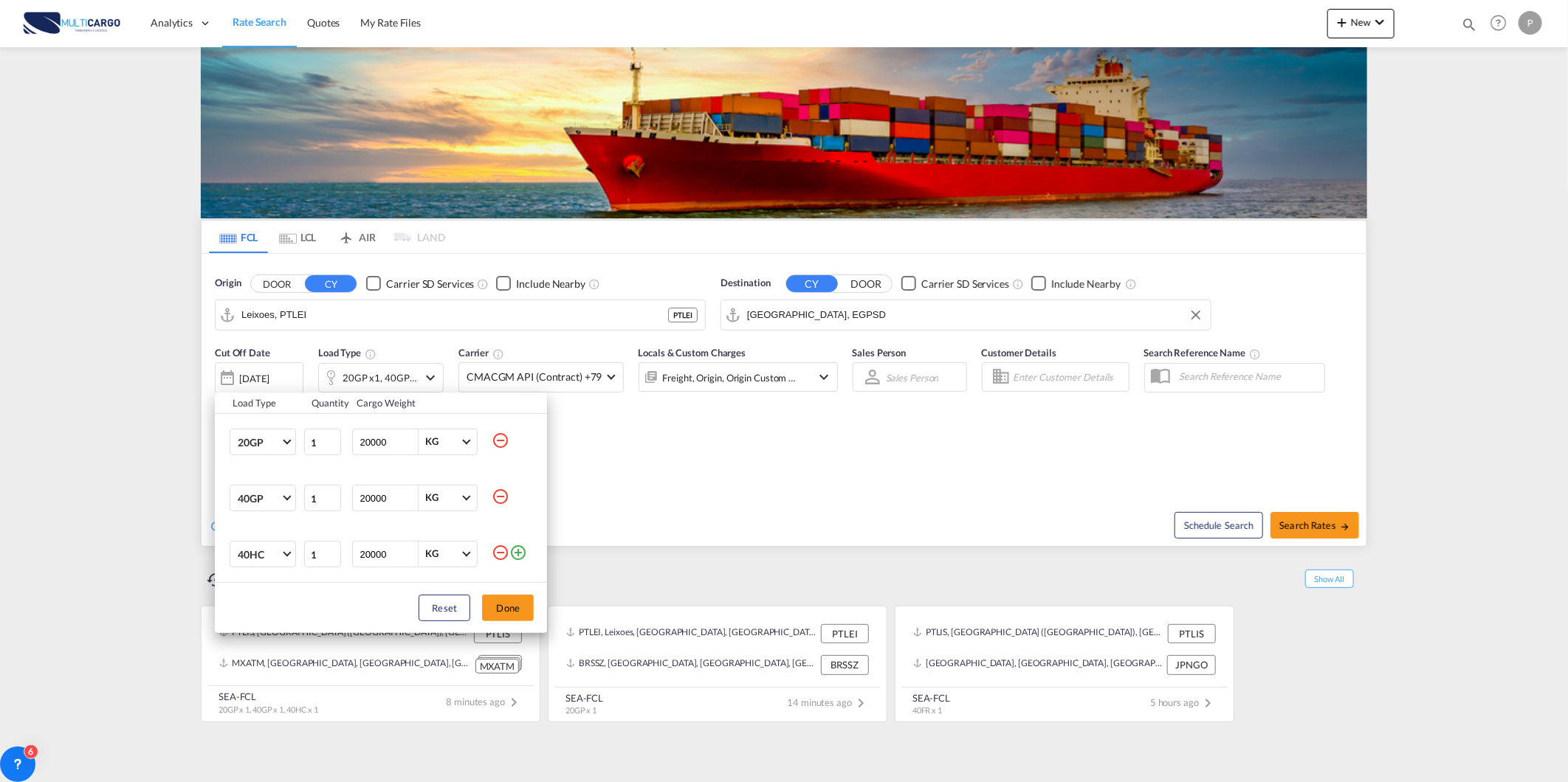
click at [500, 437] on md-icon "icon-minus-circle-outline" at bounding box center [500, 440] width 18 height 18
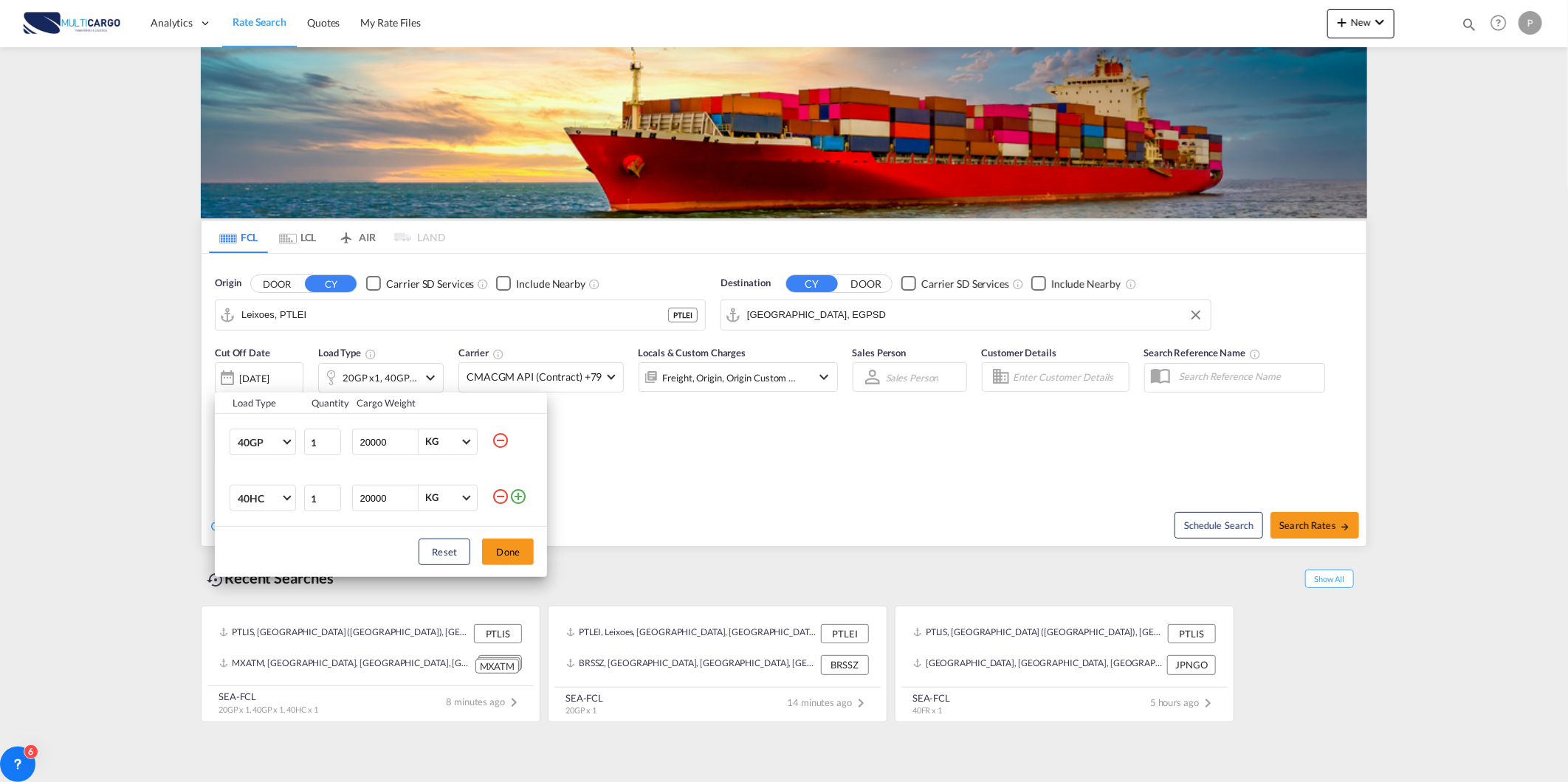
click at [500, 437] on md-icon "icon-minus-circle-outline" at bounding box center [500, 440] width 18 height 18
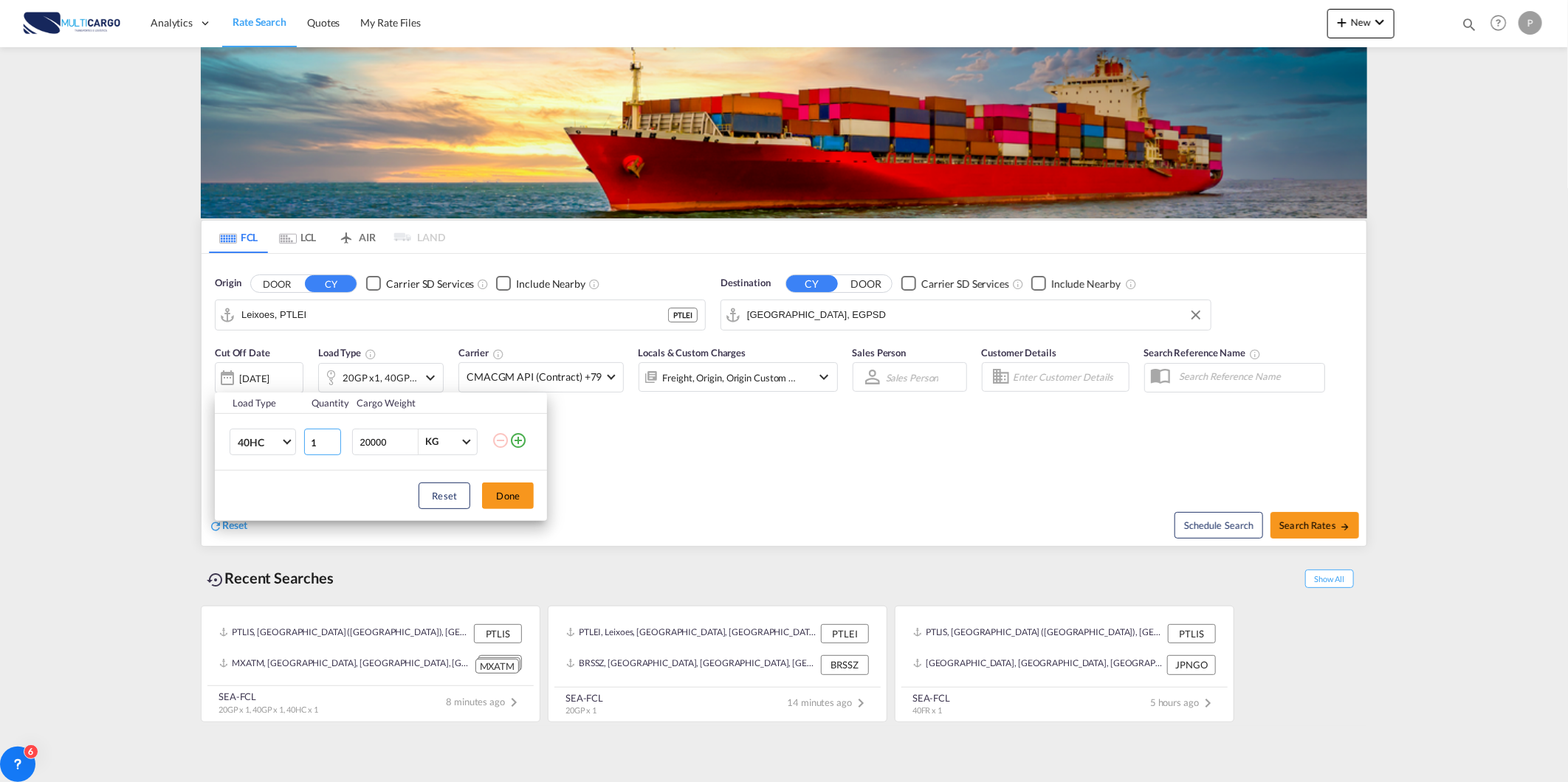
drag, startPoint x: 322, startPoint y: 442, endPoint x: 214, endPoint y: 442, distance: 108.0
click at [225, 443] on tr "40HC 20GP 40GP 40HC 45HC 20RE 40RE 40HR 20OT 40OT 20FR 40FR 40NR 20NR 45S 20TK …" at bounding box center [381, 442] width 332 height 57
type input "6"
click at [513, 485] on button "Done" at bounding box center [508, 496] width 51 height 27
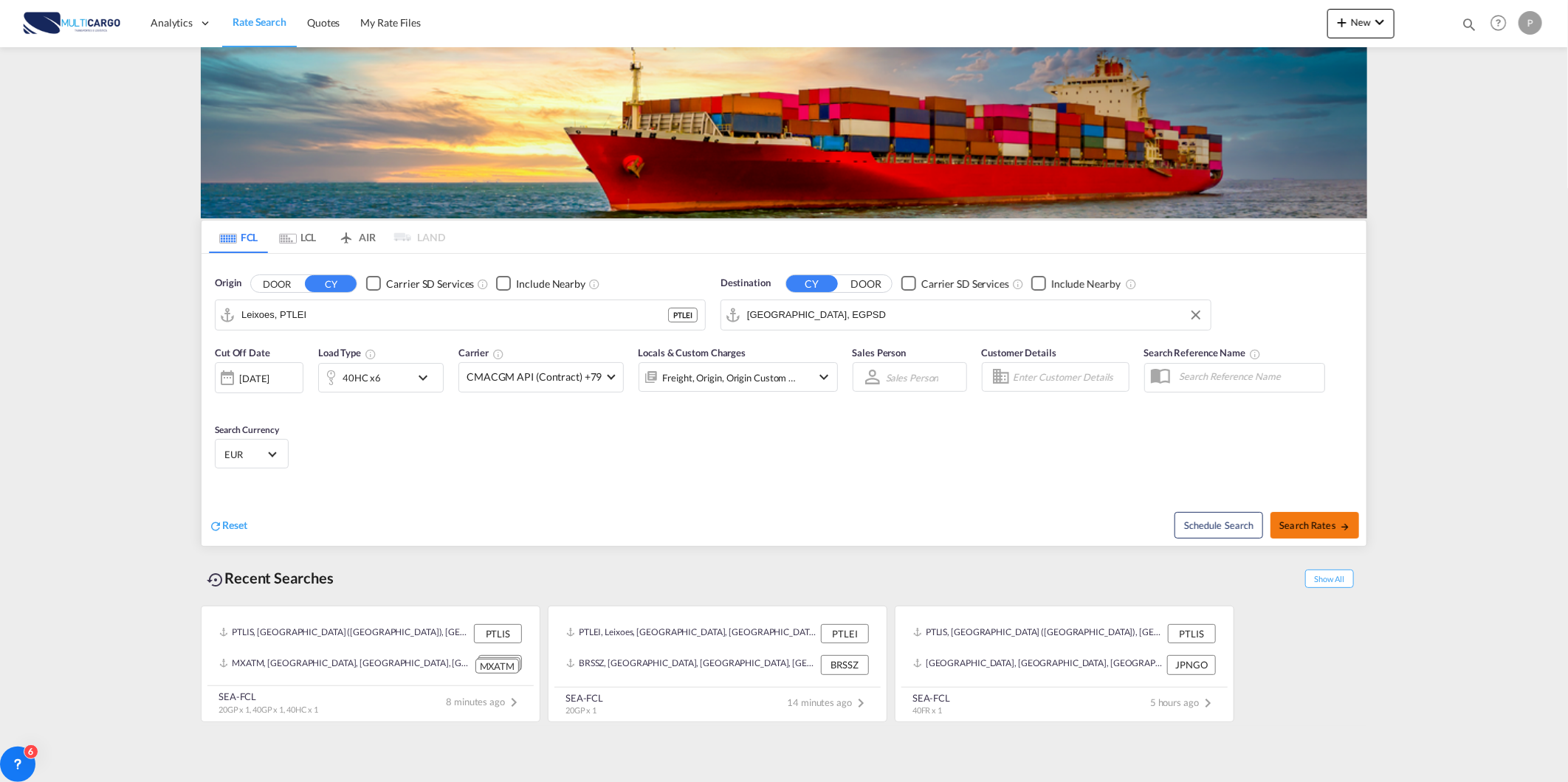
click at [1354, 529] on button "Search Rates" at bounding box center [1315, 525] width 89 height 27
type input "PTLEI to EGPSD / 3 Sep 2025"
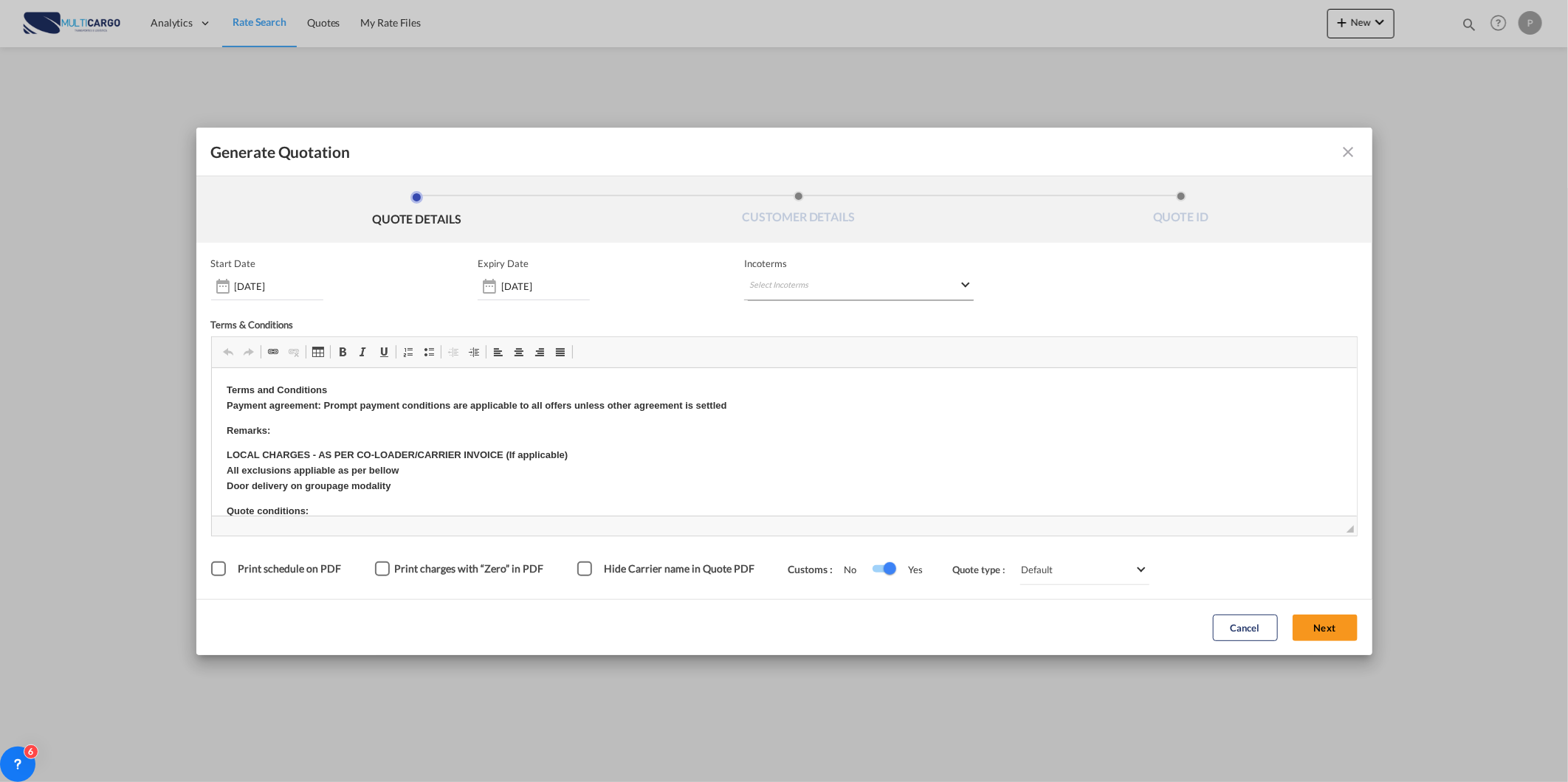
click at [854, 279] on md-select "Select Incoterms FAS - import Free Alongside Ship FAS - export Free Alongside S…" at bounding box center [859, 287] width 230 height 27
click at [825, 314] on input "search" at bounding box center [820, 316] width 136 height 13
type input "exw"
click at [839, 342] on div "EXW - export" at bounding box center [826, 343] width 140 height 11
click at [1315, 621] on button "Next" at bounding box center [1325, 627] width 65 height 27
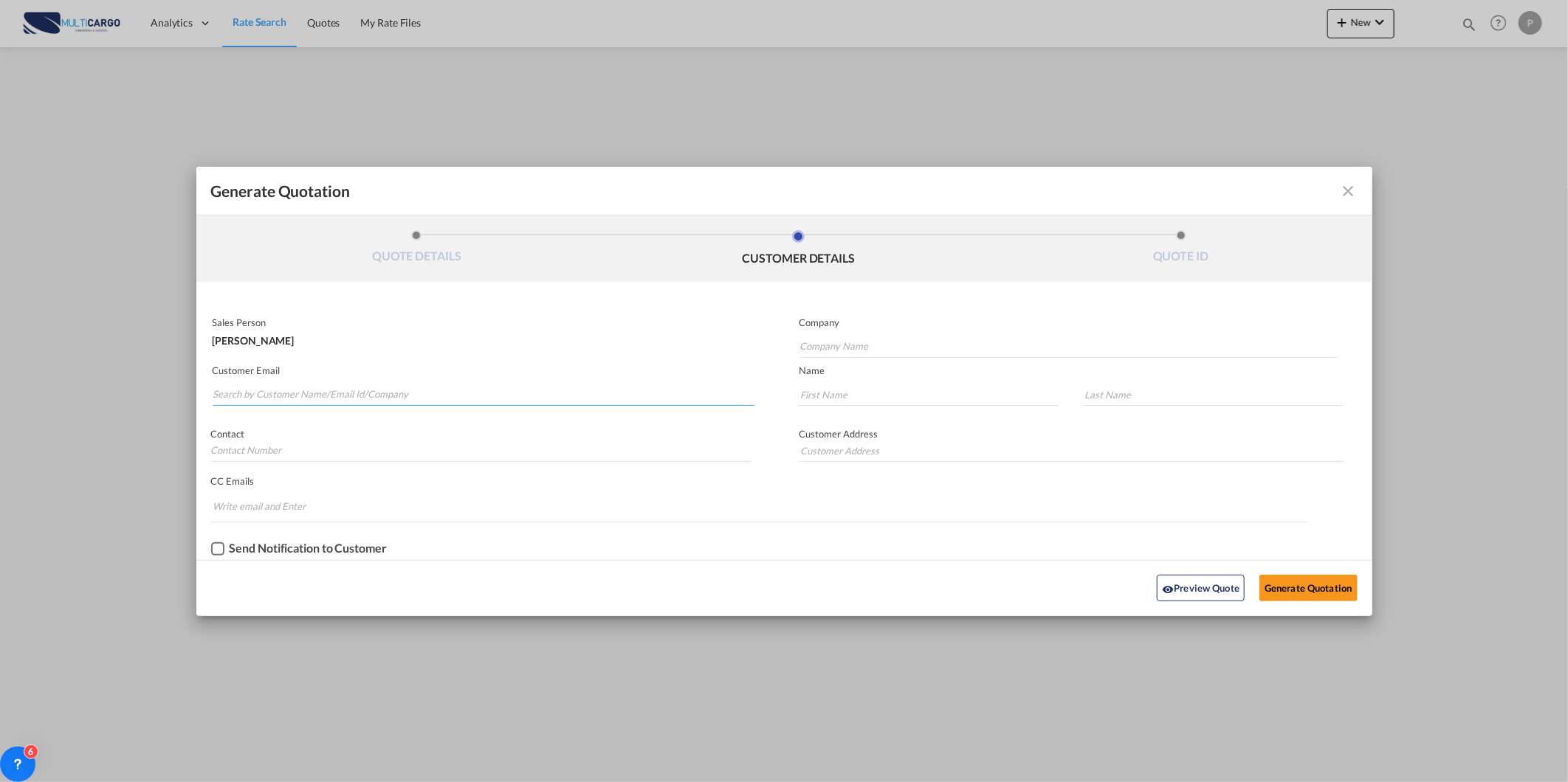
click at [280, 385] on input "Search by Customer Name/Email Id/Company" at bounding box center [485, 394] width 542 height 22
paste input "info@eagletranseg.com"
type input "info@eagletranseg.com"
click at [849, 345] on input "Company Name" at bounding box center [1069, 347] width 539 height 22
paste input "info@eagletranseg.com"
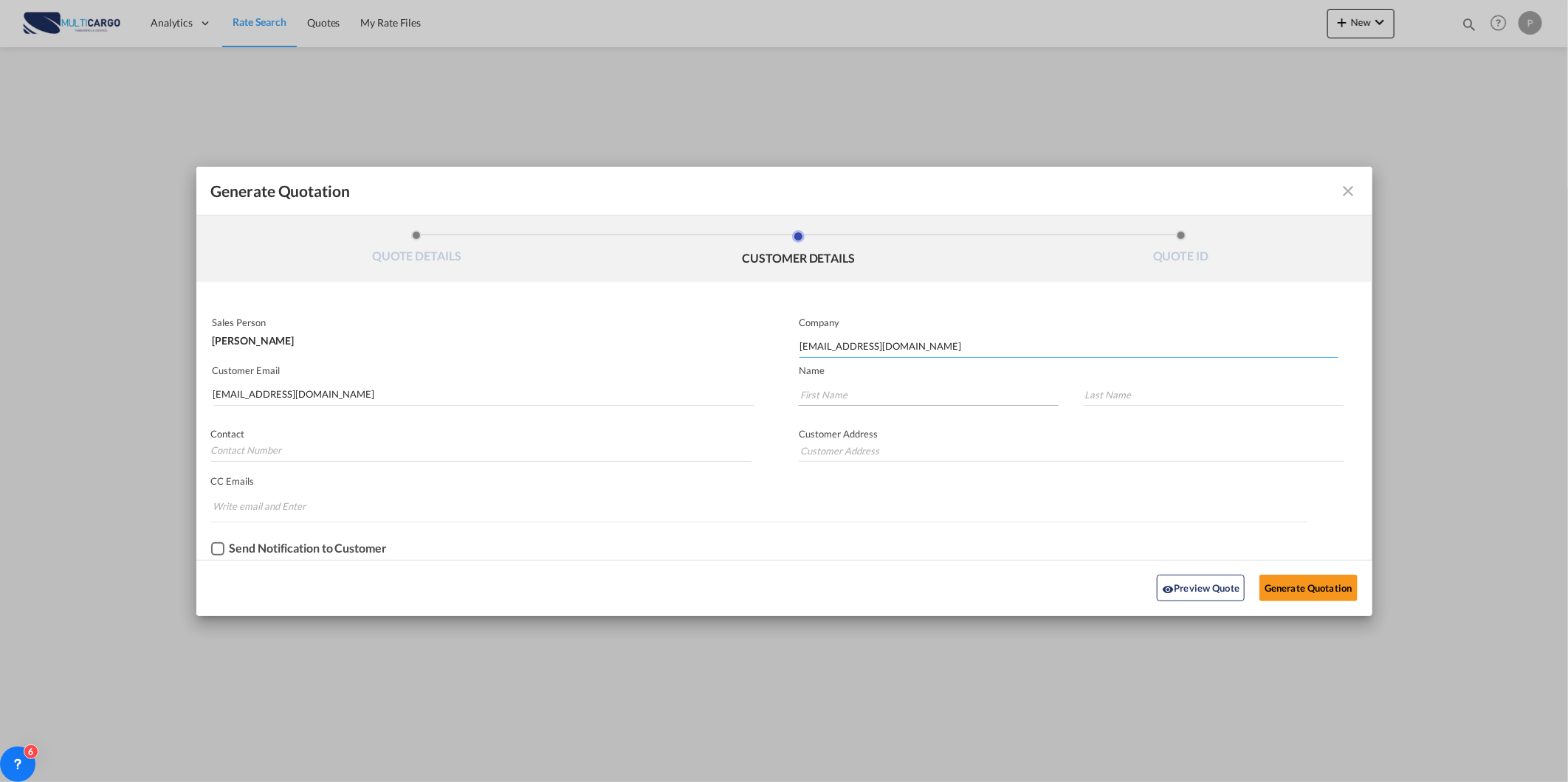
type input "info@eagletranseg.com"
drag, startPoint x: 843, startPoint y: 397, endPoint x: 912, endPoint y: 399, distance: 69.0
click at [843, 397] on input "Generate QuotationQUOTE ..." at bounding box center [928, 394] width 260 height 22
paste input "info@eagletranseg.com"
type input "info@eagletranseg.com"
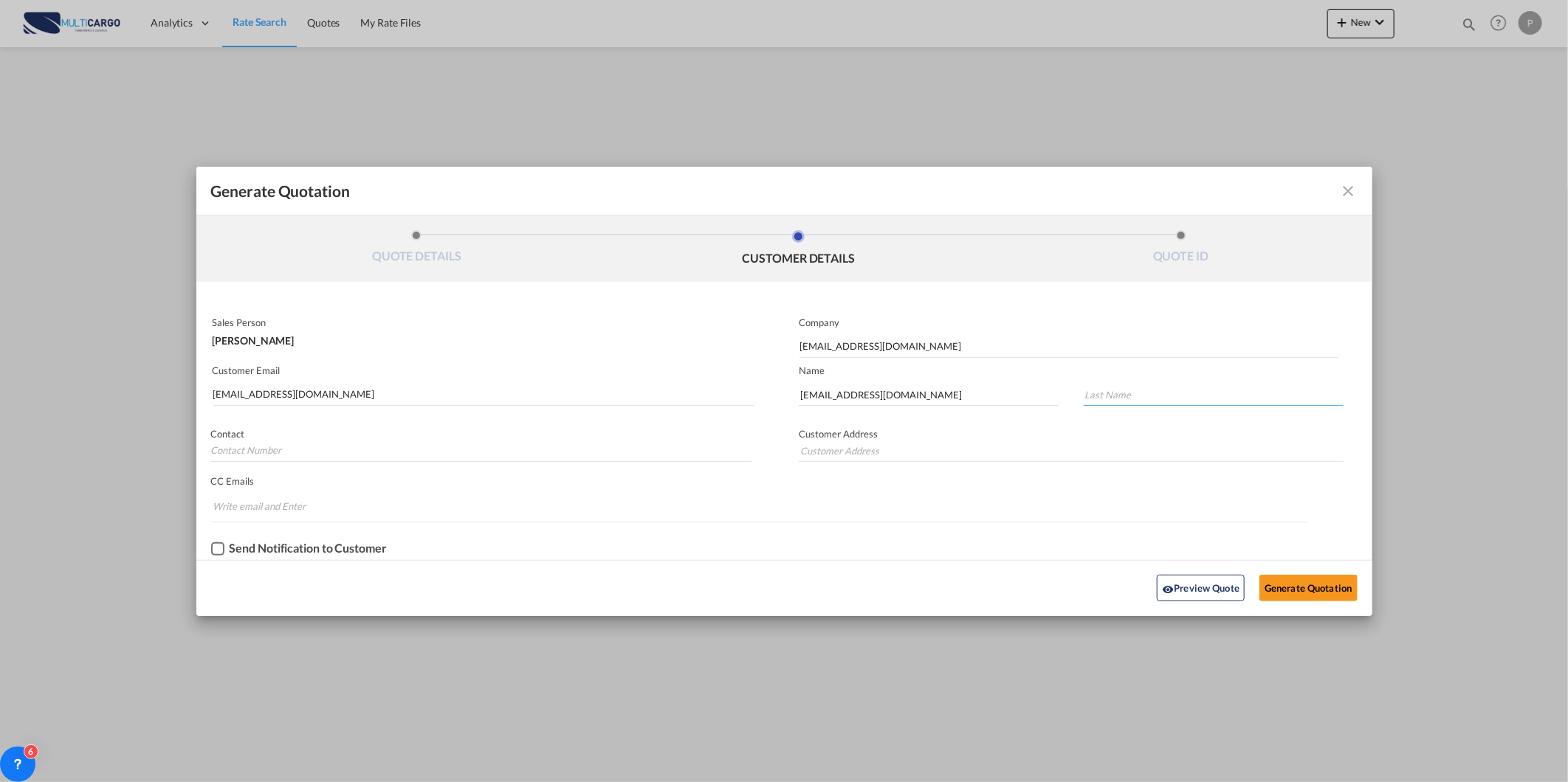
click at [1191, 402] on input "Generate QuotationQUOTE ..." at bounding box center [1213, 394] width 260 height 22
paste input "info@eagletranseg.com"
type input "info@eagletranseg.com"
click at [1333, 586] on button "Generate Quotation" at bounding box center [1308, 588] width 97 height 27
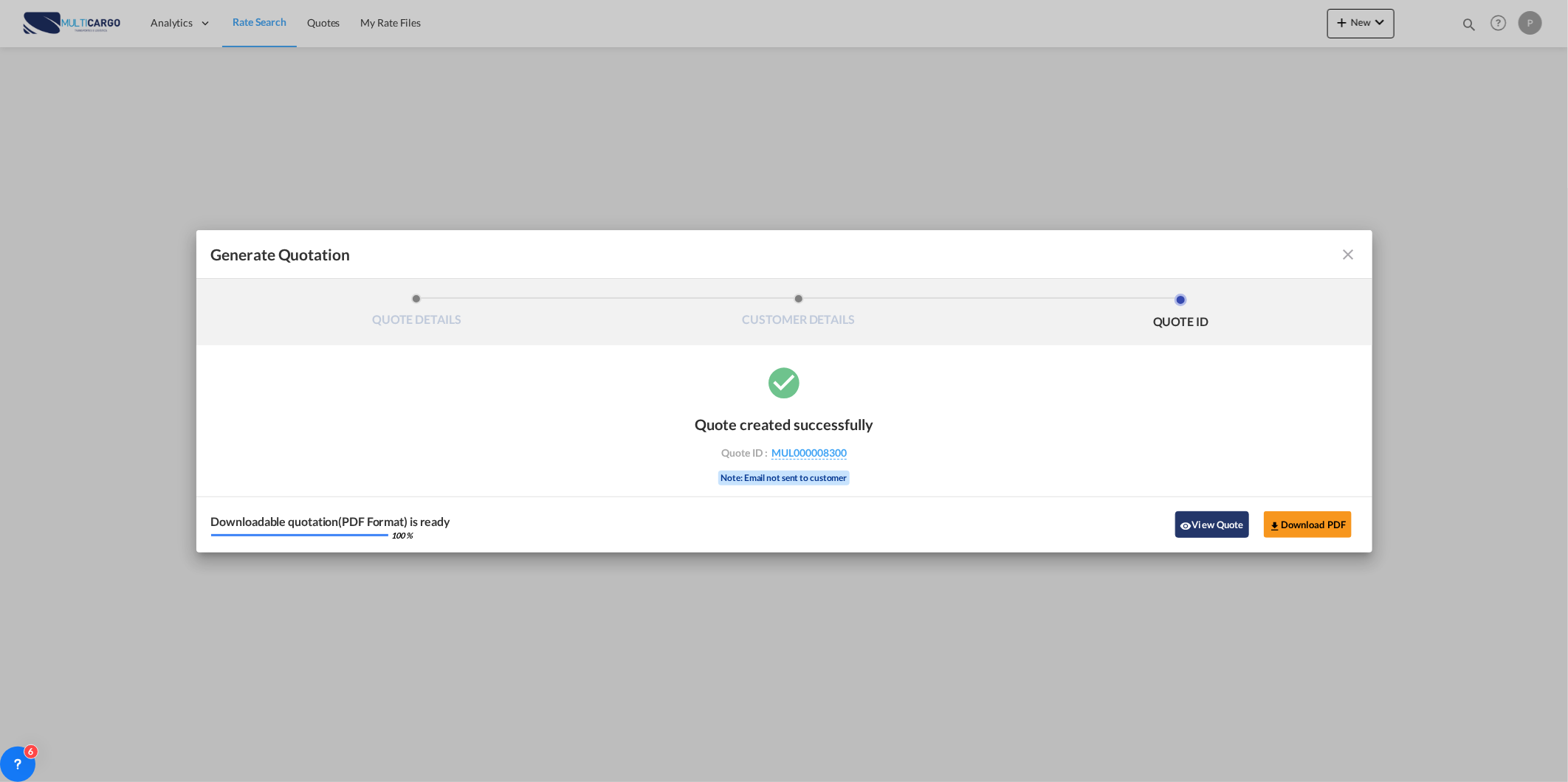
click at [1245, 536] on button "View Quote" at bounding box center [1212, 524] width 74 height 27
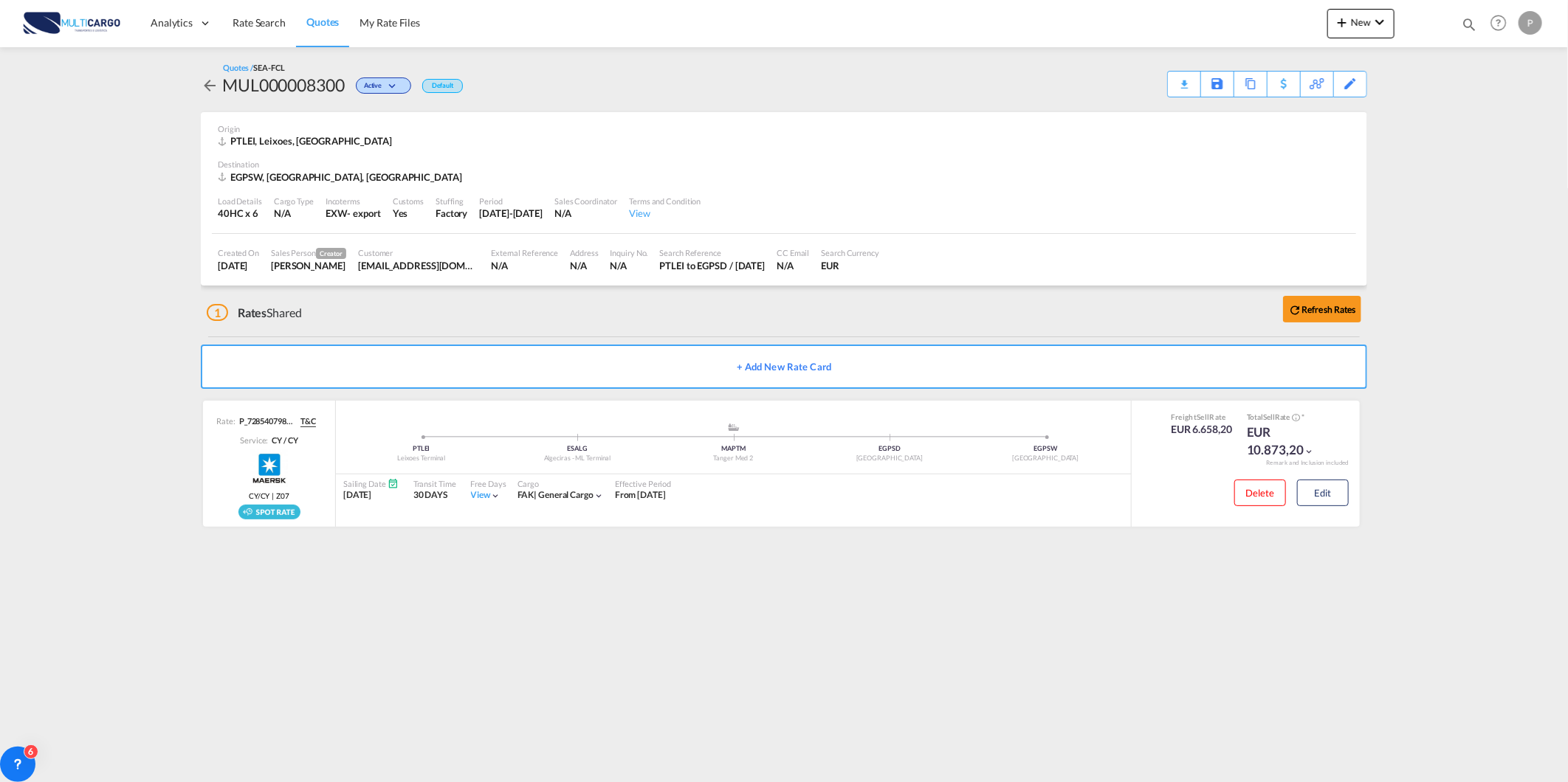
click at [1162, 81] on div "Quotes / SEA-FCL MUL000008300 Active Default Download Quote Save As Template Co…" at bounding box center [783, 80] width 1166 height 35
click at [1171, 86] on div "Download Quote" at bounding box center [1155, 83] width 75 height 24
click at [1375, 22] on md-icon "icon-chevron-down" at bounding box center [1379, 21] width 18 height 18
click at [1328, 115] on span "Quote" at bounding box center [1320, 110] width 16 height 30
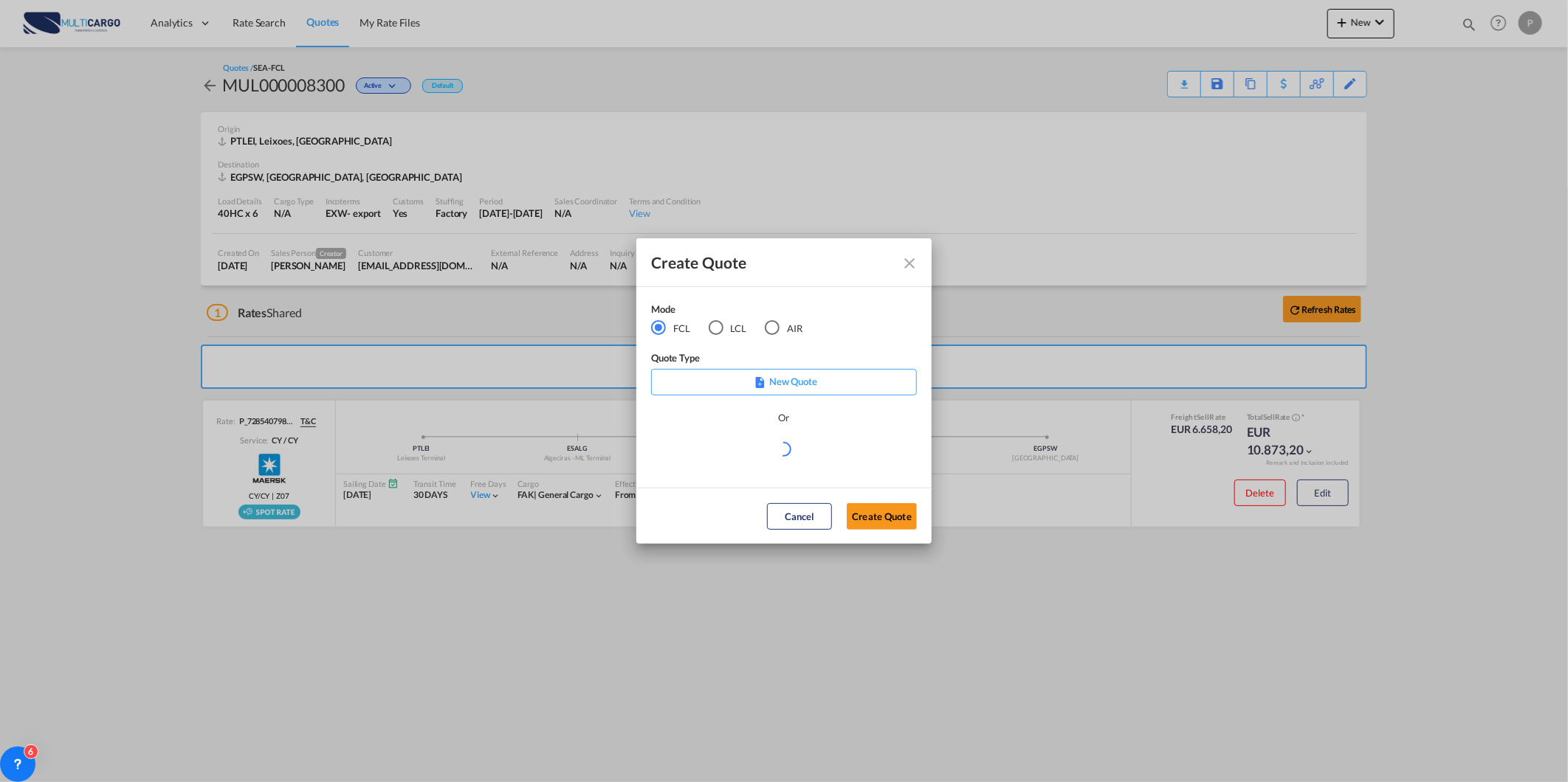
click at [792, 323] on md-radio-button "AIR" at bounding box center [783, 327] width 38 height 16
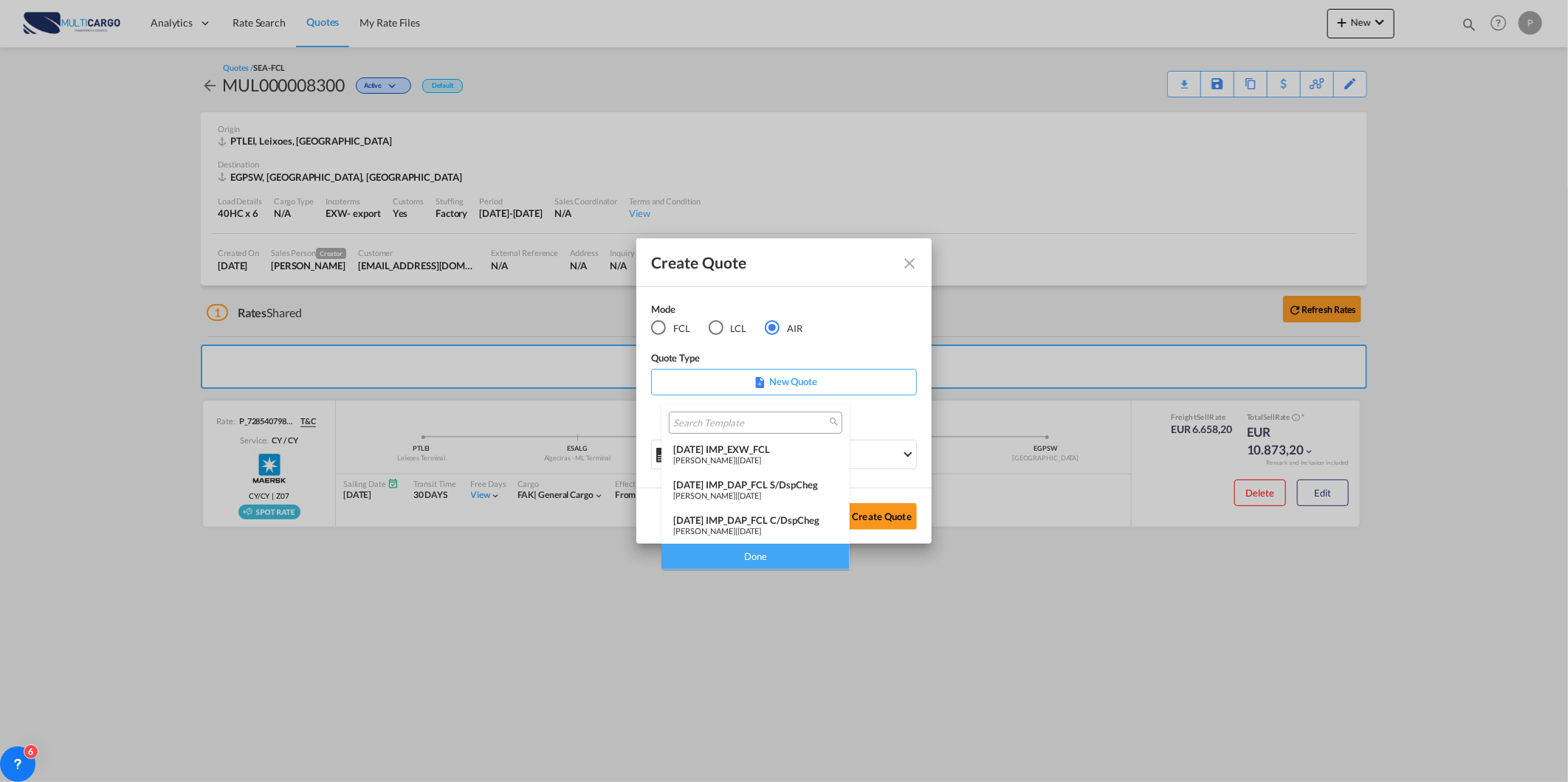
click at [750, 507] on md-content "25/11/24 IMP_EXW_FCL Patricia Barroso | 25 Nov 2024 25/11/24 IMP_DAP_FCL S/DspC…" at bounding box center [756, 487] width 188 height 165
drag, startPoint x: 750, startPoint y: 507, endPoint x: 867, endPoint y: 411, distance: 151.3
click at [867, 411] on md-backdrop at bounding box center [784, 391] width 1568 height 782
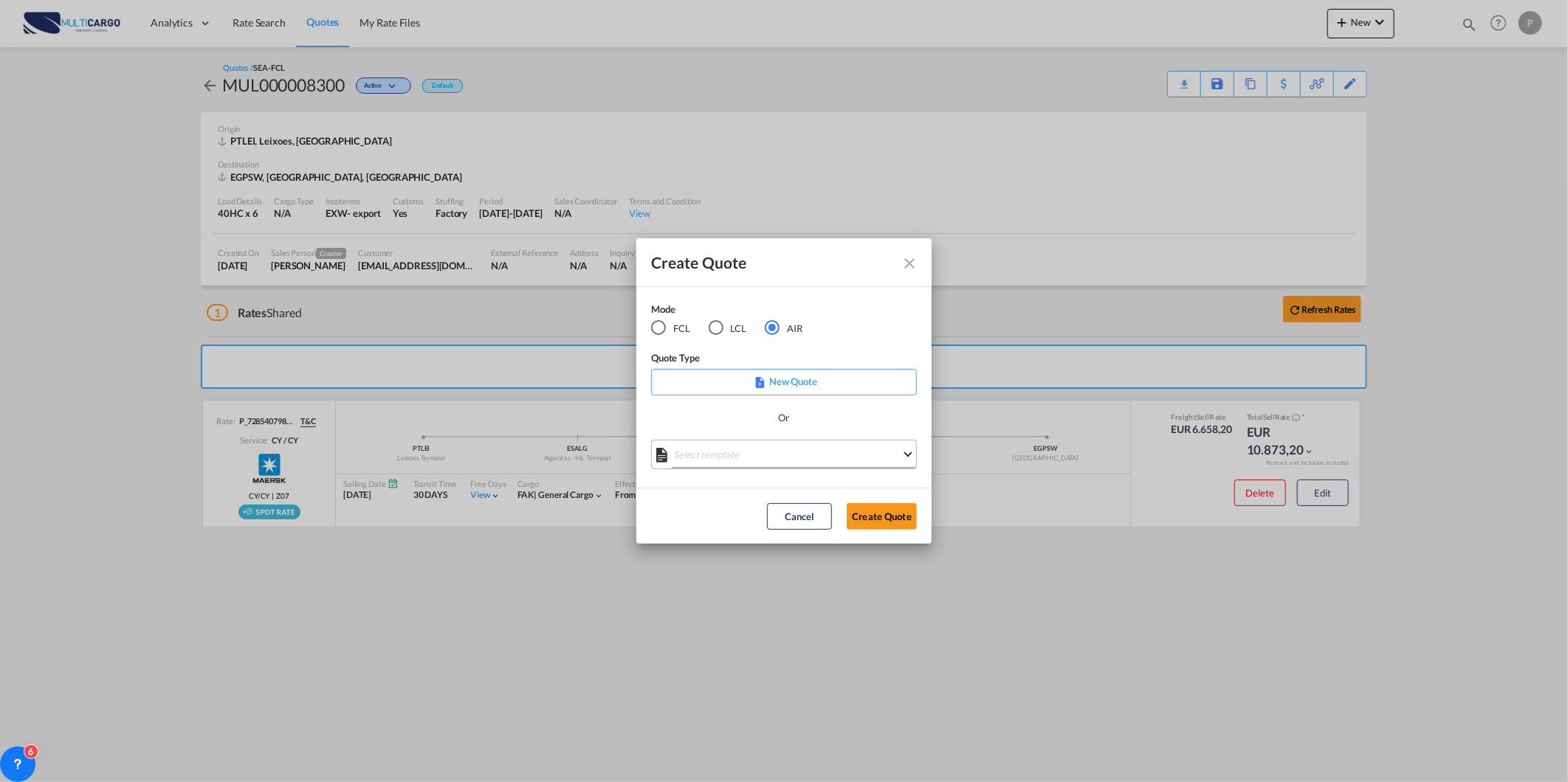
click at [859, 456] on md-select "Select template" at bounding box center [783, 455] width 266 height 30
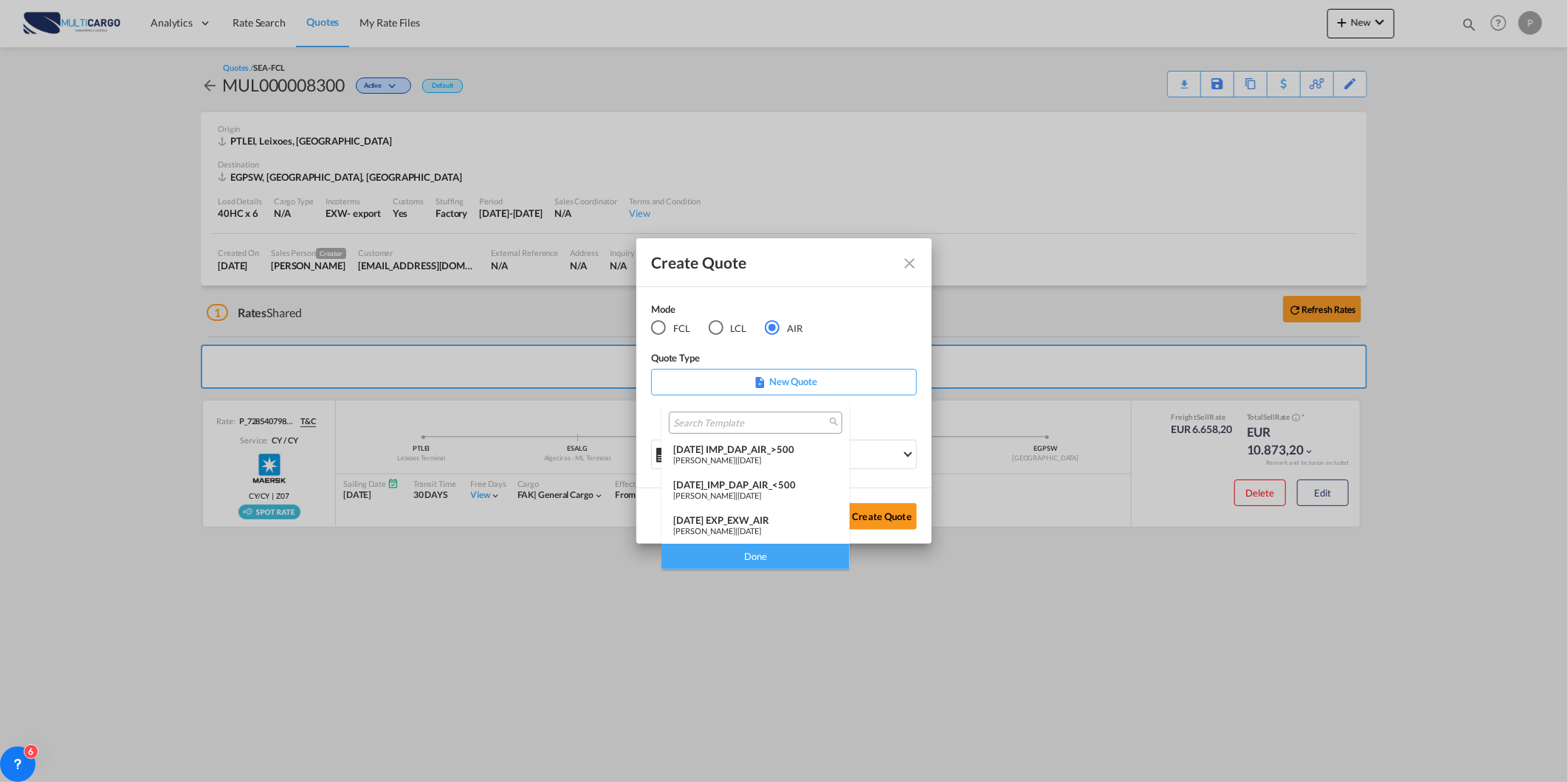
drag, startPoint x: 776, startPoint y: 512, endPoint x: 808, endPoint y: 518, distance: 32.6
click at [778, 512] on md-option "25/11/24 EXP_EXW_AIR Patricia Barroso | 25 Nov 2024" at bounding box center [756, 526] width 188 height 35
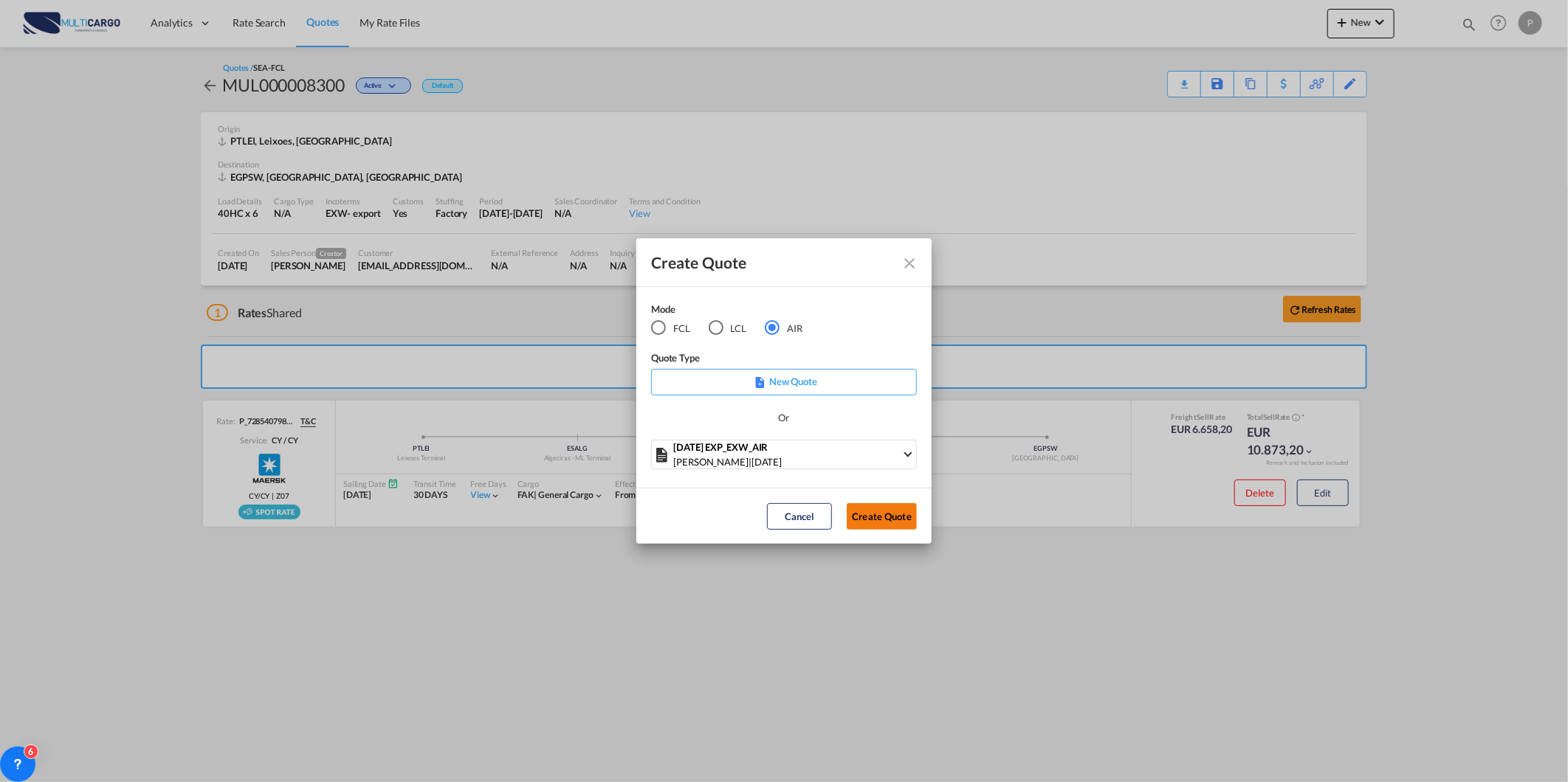
click at [869, 518] on button "Create Quote" at bounding box center [882, 516] width 70 height 27
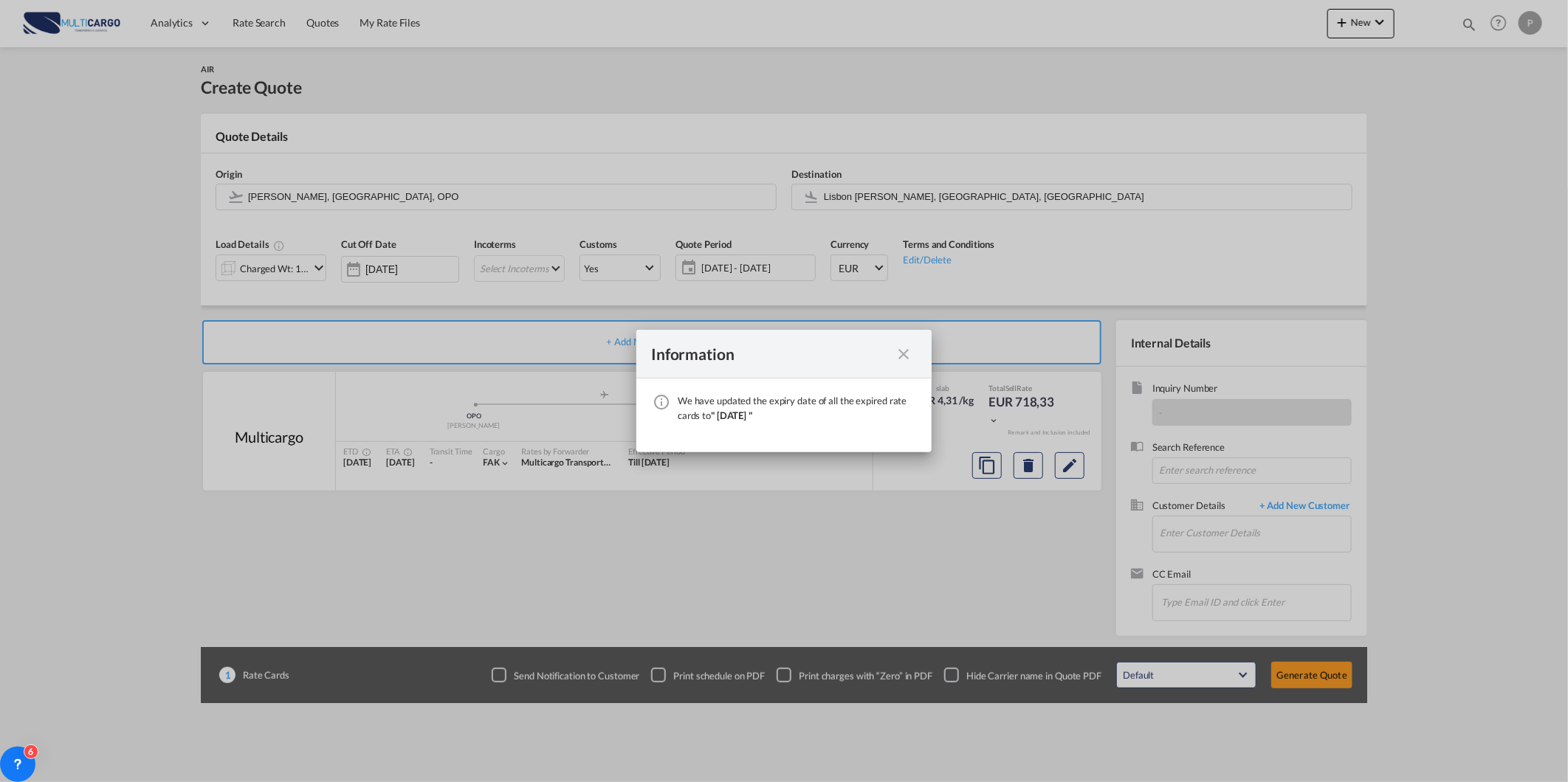
click at [905, 352] on md-icon "icon-close fg-AAA8AD cursor" at bounding box center [903, 354] width 18 height 18
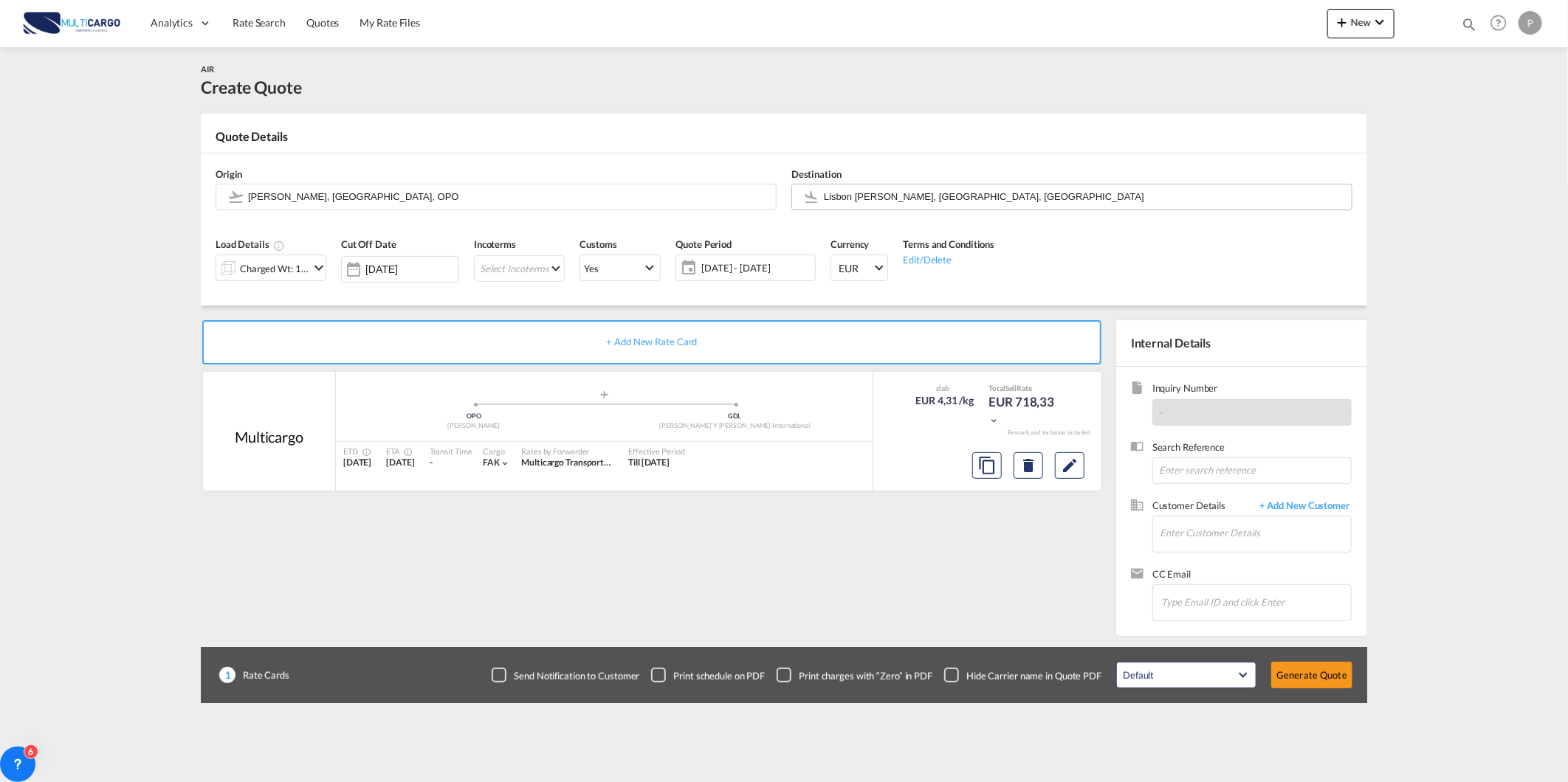
click at [846, 196] on input "Lisbon Portela, Lisbon, LIS" at bounding box center [1084, 197] width 521 height 26
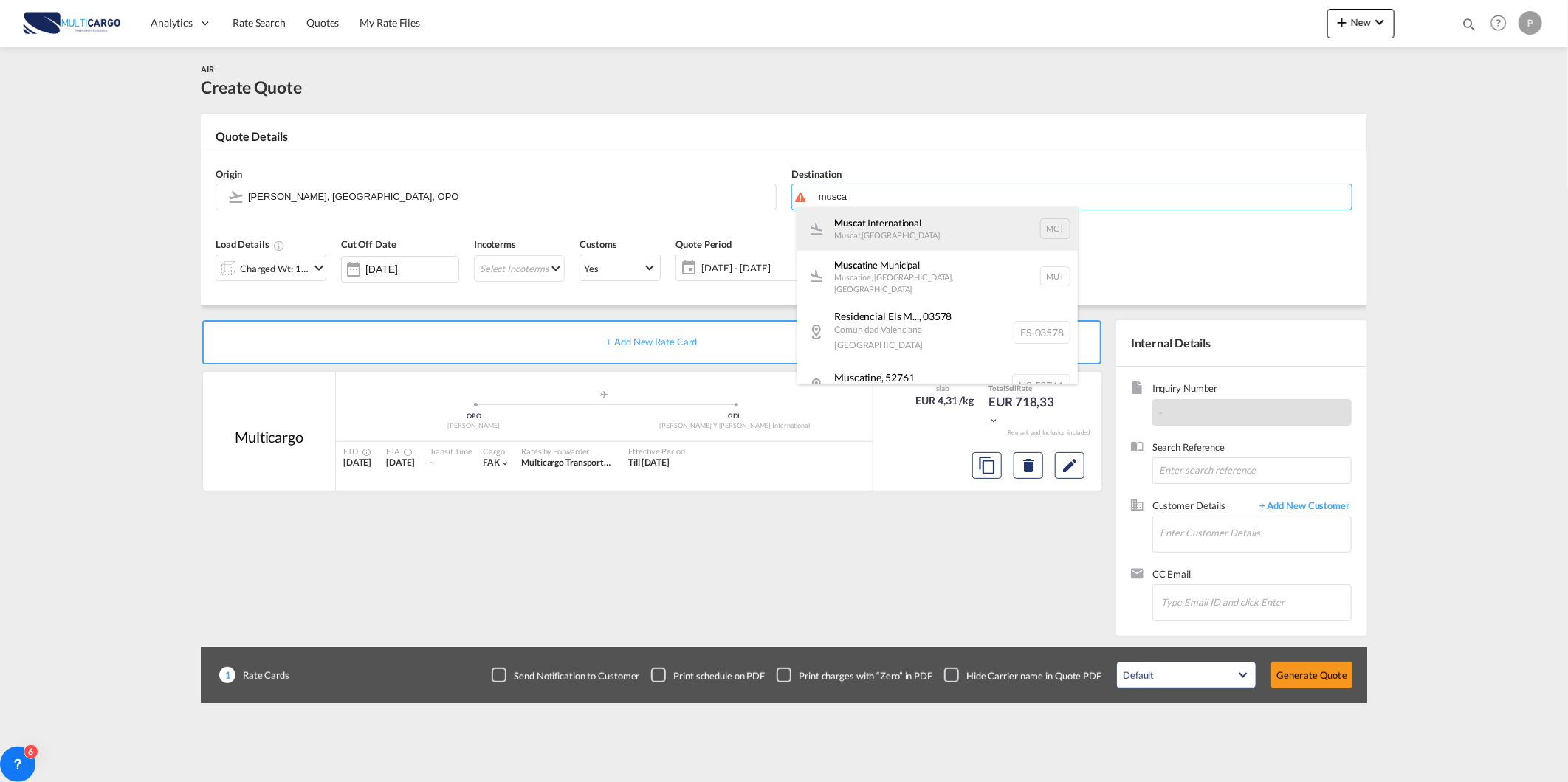
click at [893, 233] on div "Musca t International Muscat , Oman MCT" at bounding box center [937, 229] width 280 height 44
type input "Muscat International, Muscat, MCT"
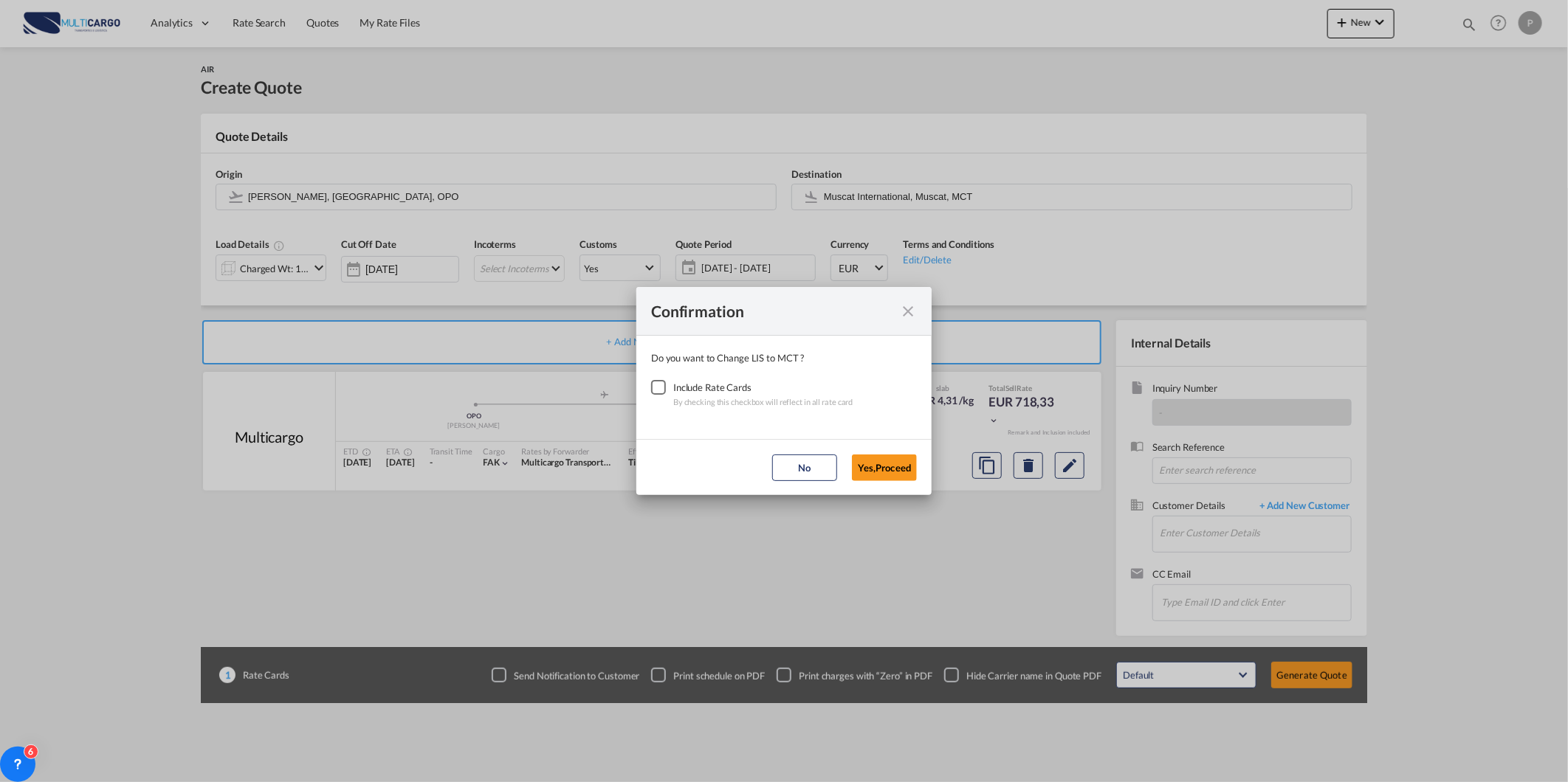
click at [678, 389] on div "Include Rate Cards" at bounding box center [763, 387] width 180 height 15
click at [666, 389] on div "Checkbox No Ink" at bounding box center [658, 387] width 15 height 15
drag, startPoint x: 891, startPoint y: 464, endPoint x: 694, endPoint y: 450, distance: 197.5
click at [890, 463] on button "Yes,Proceed" at bounding box center [884, 468] width 65 height 27
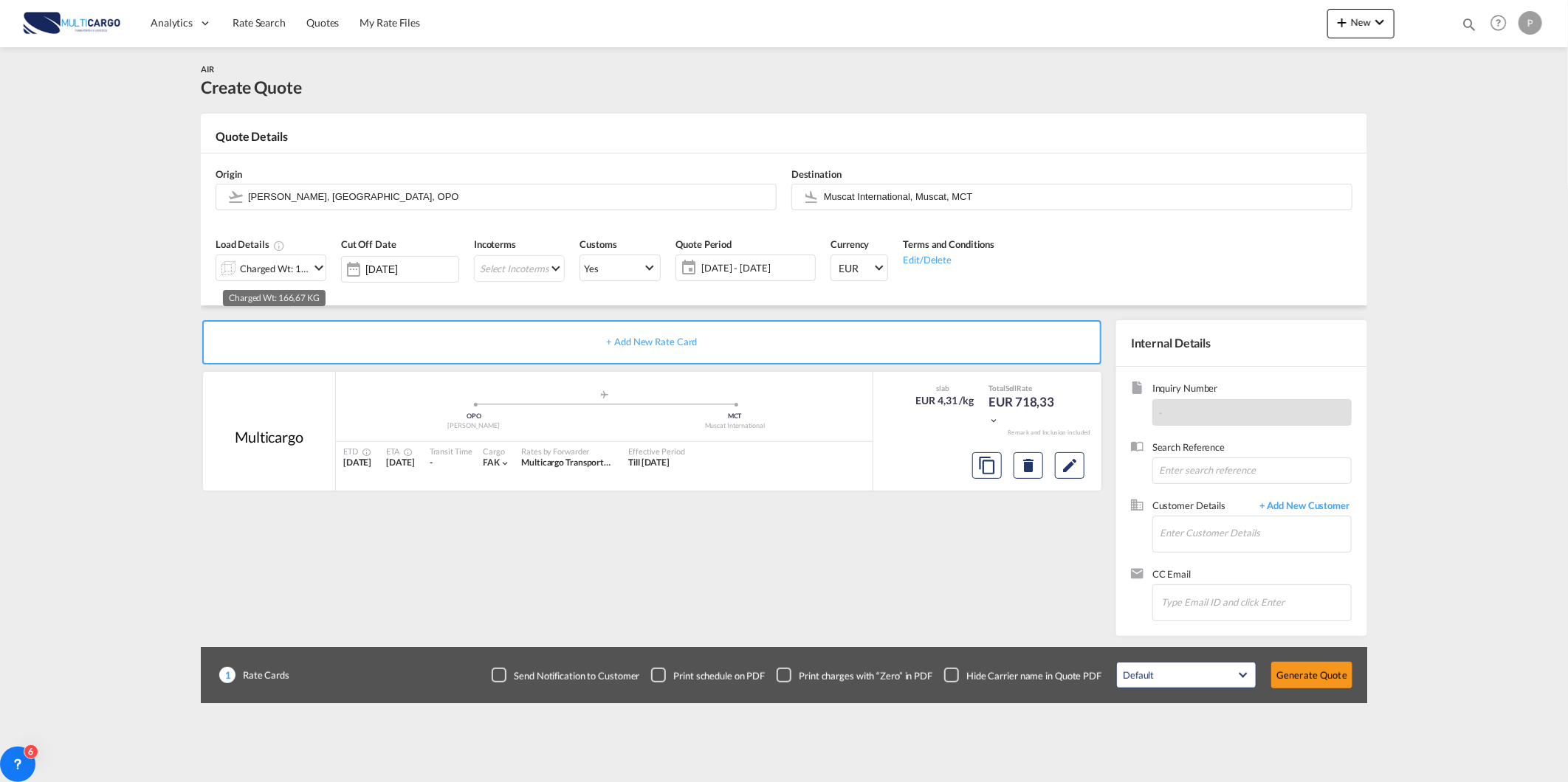
click at [256, 266] on div "Charged Wt: 166,67 KG" at bounding box center [274, 268] width 70 height 21
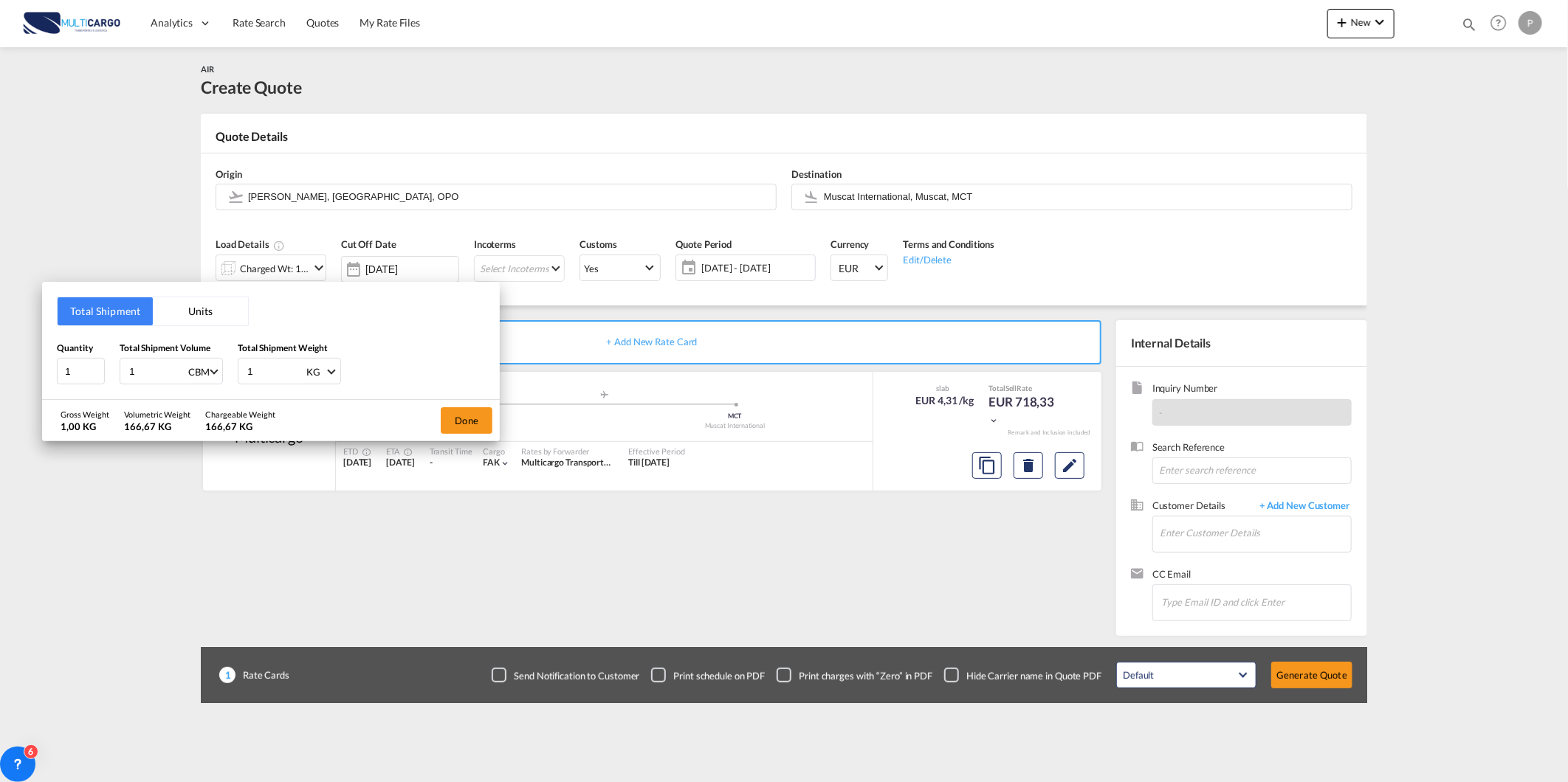
click at [154, 373] on input "1" at bounding box center [157, 371] width 59 height 25
type input "0"
click at [154, 375] on input "0.4" at bounding box center [157, 371] width 59 height 25
type input "0.47"
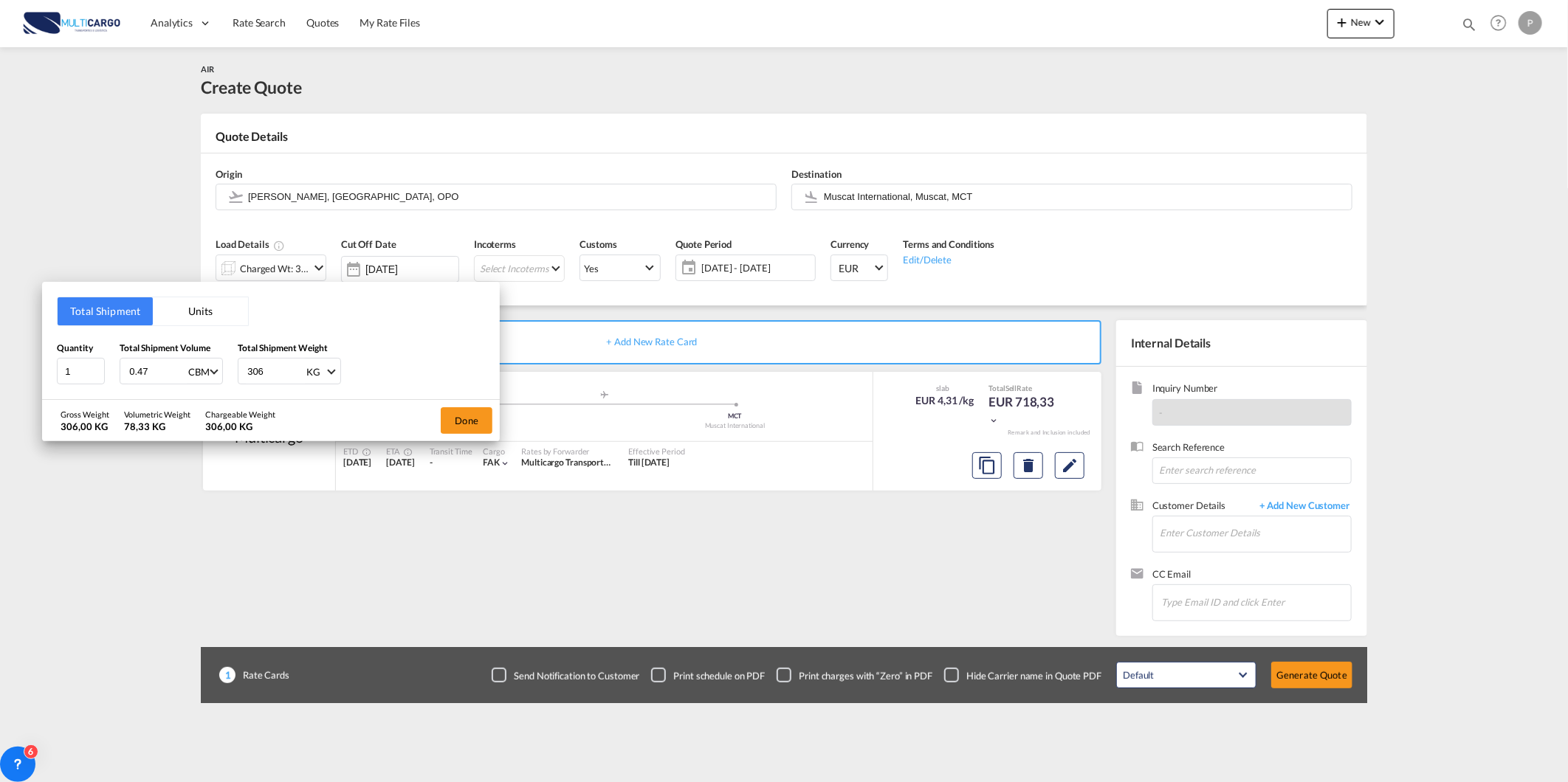
type input "306"
click at [434, 428] on div "Done" at bounding box center [466, 421] width 67 height 41
click at [479, 425] on button "Done" at bounding box center [466, 420] width 51 height 27
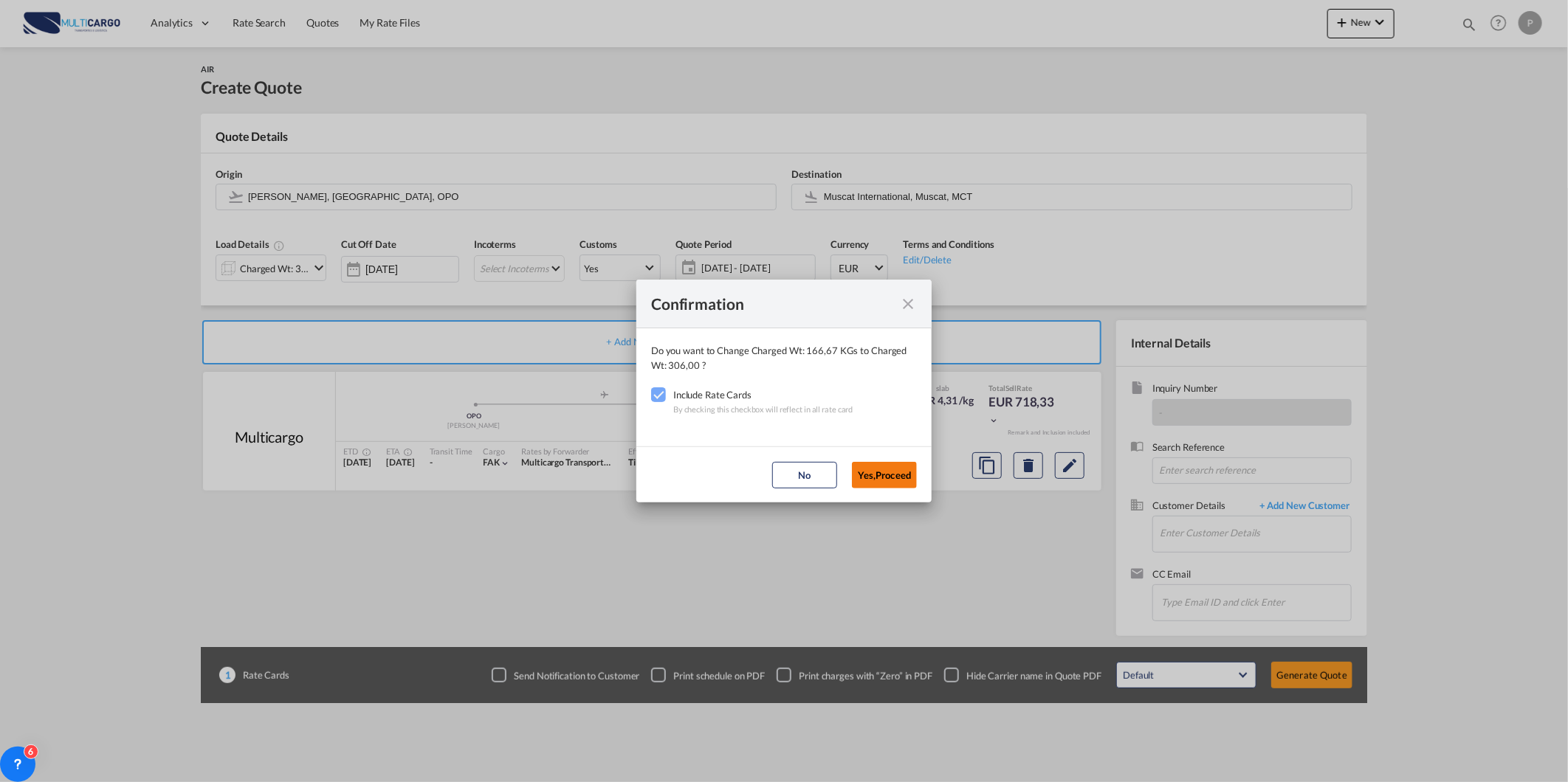
click at [889, 466] on button "Yes,Proceed" at bounding box center [884, 475] width 65 height 27
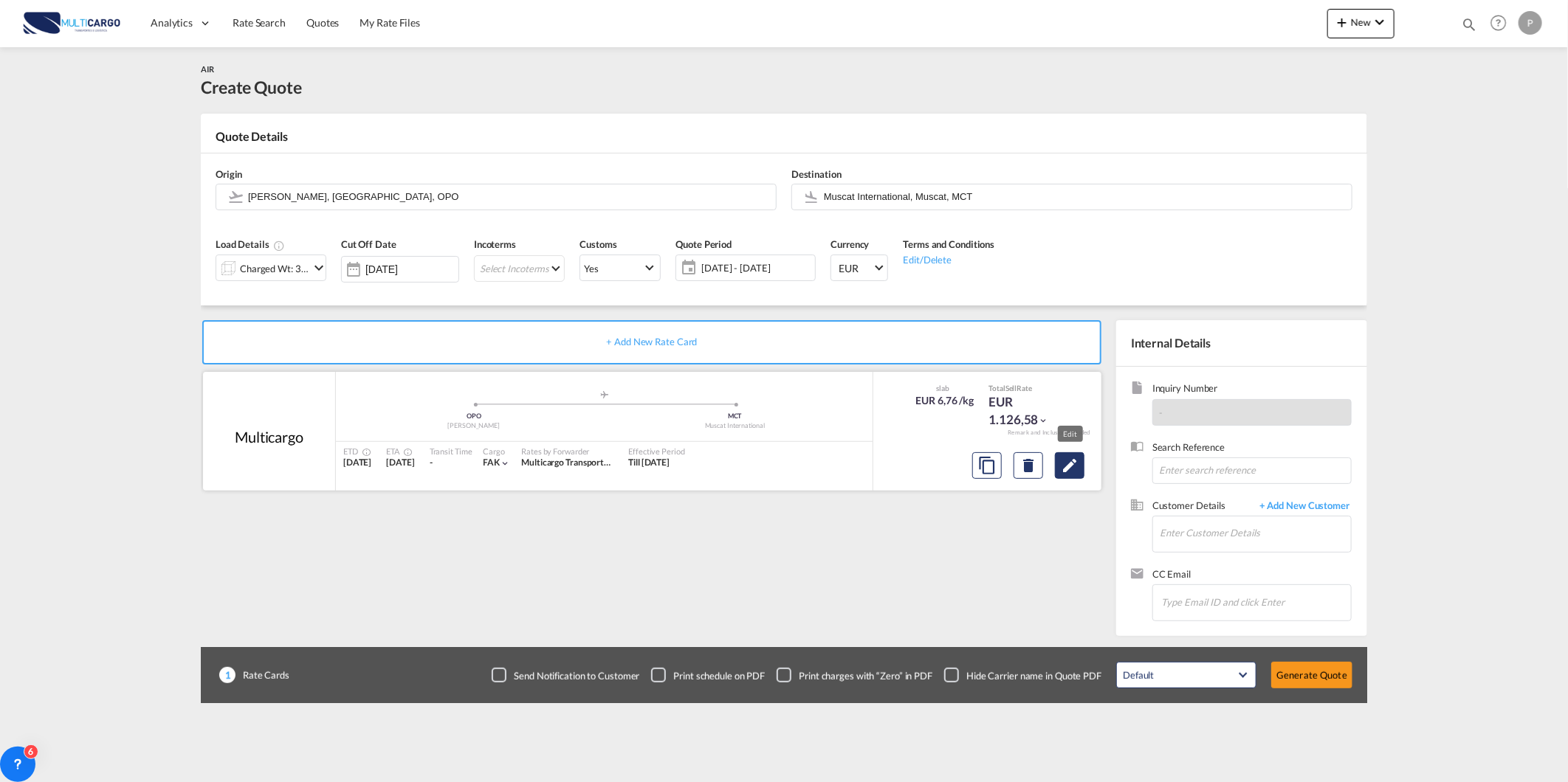
click at [1059, 462] on button "Edit" at bounding box center [1070, 465] width 30 height 27
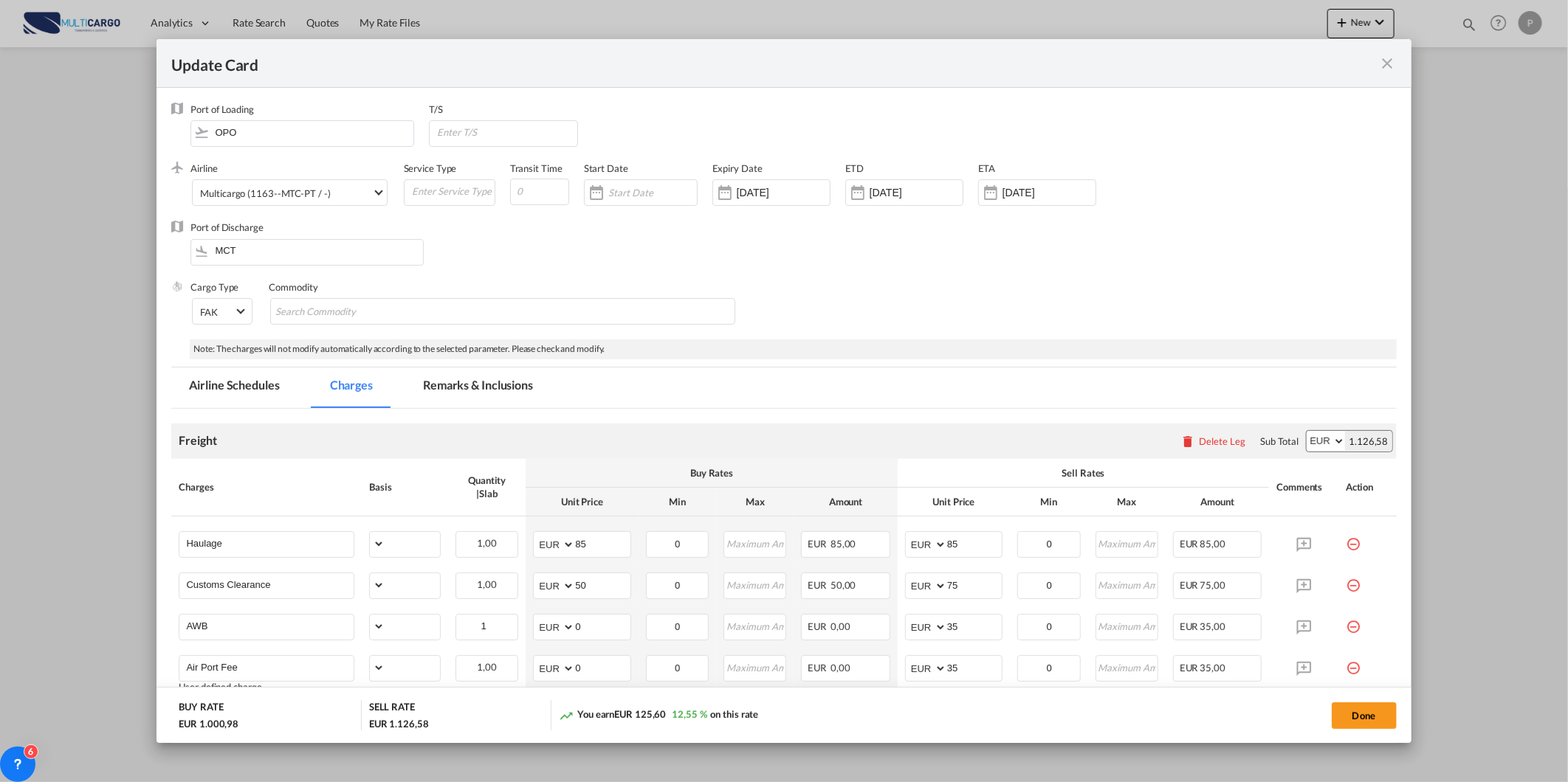
select select "per_shipment"
select select "per_awb"
select select "per_document"
select select "per_shipment"
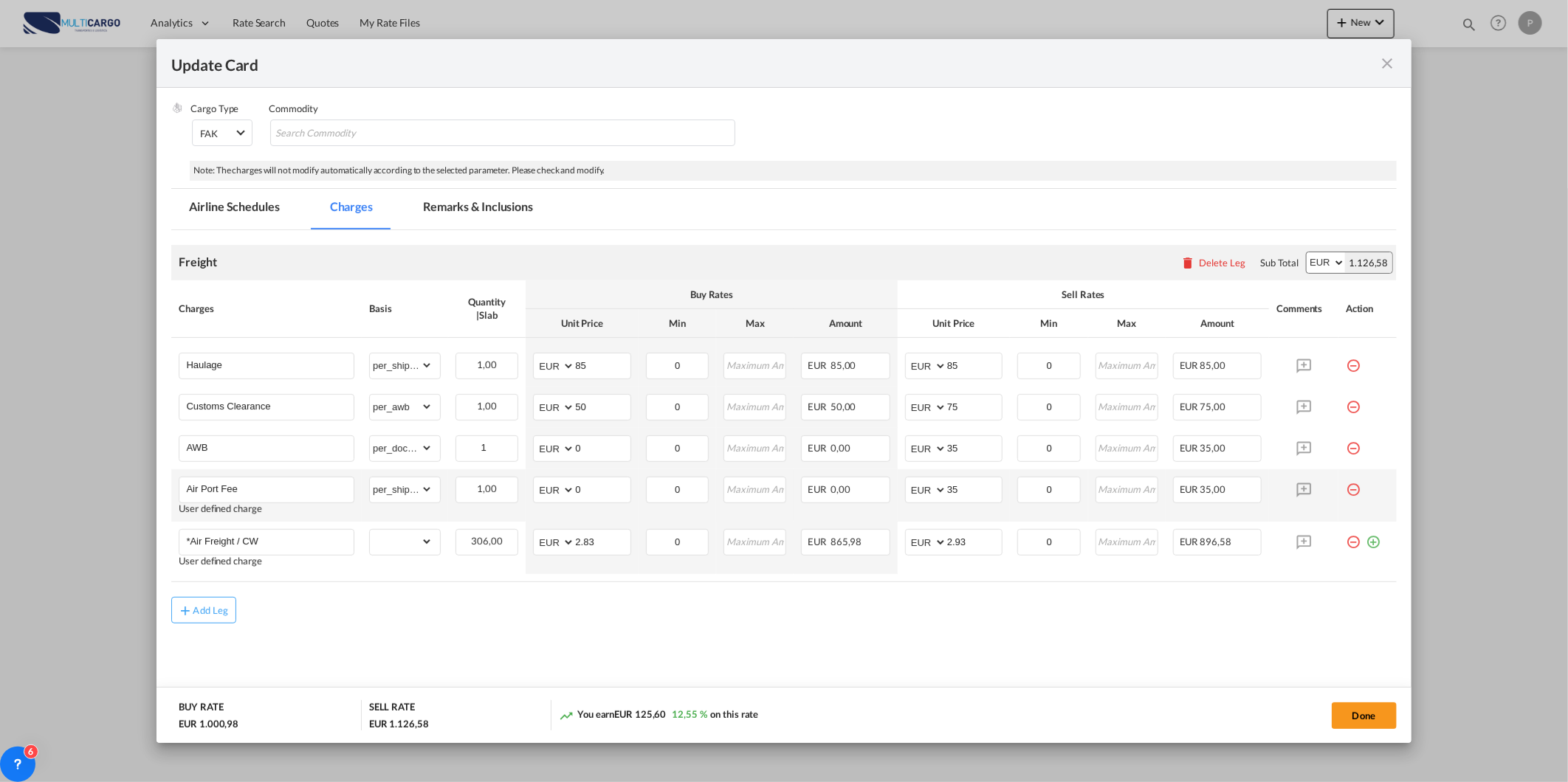
scroll to position [181, 0]
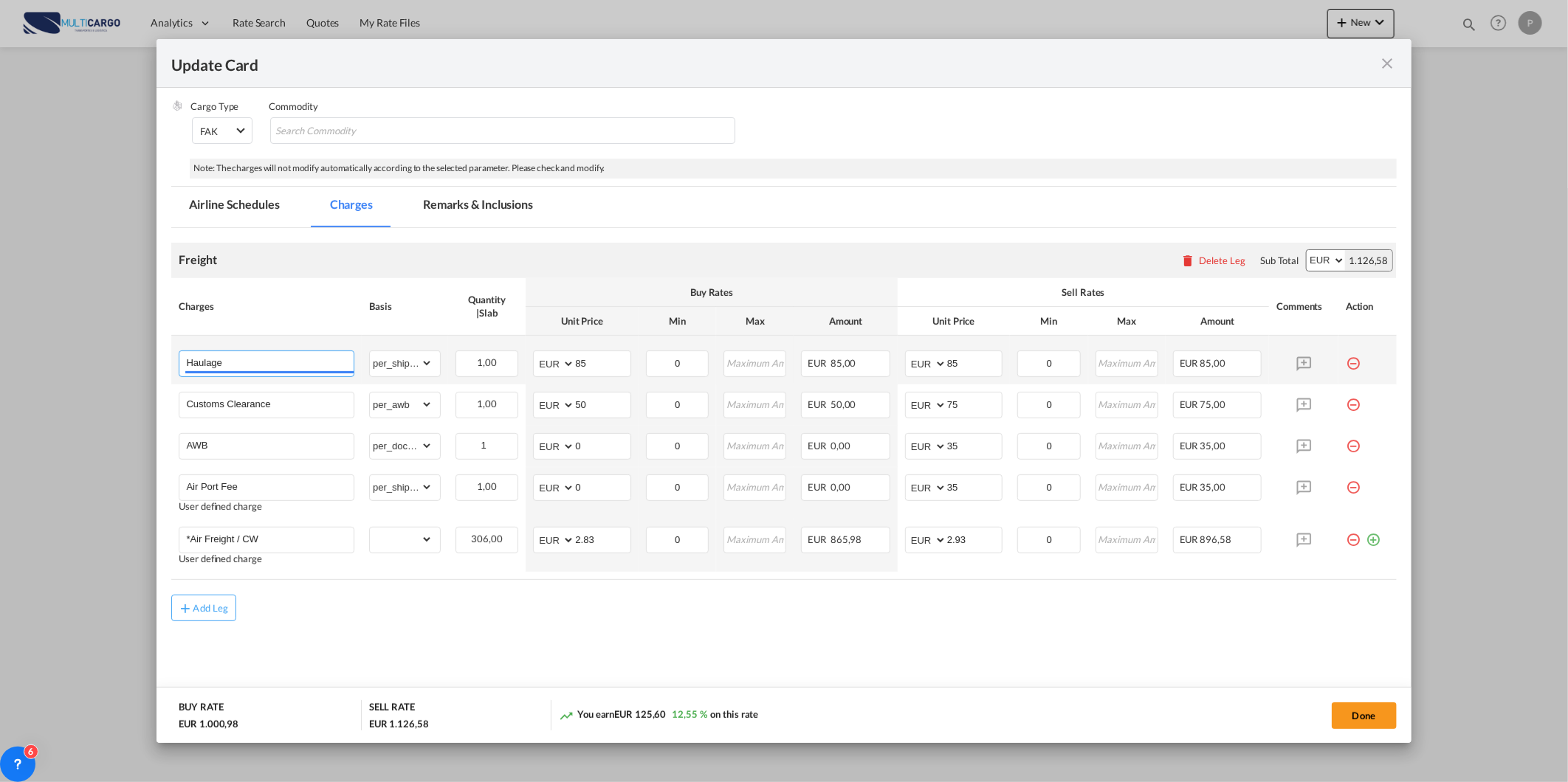
click at [309, 367] on input "Haulage" at bounding box center [270, 362] width 168 height 22
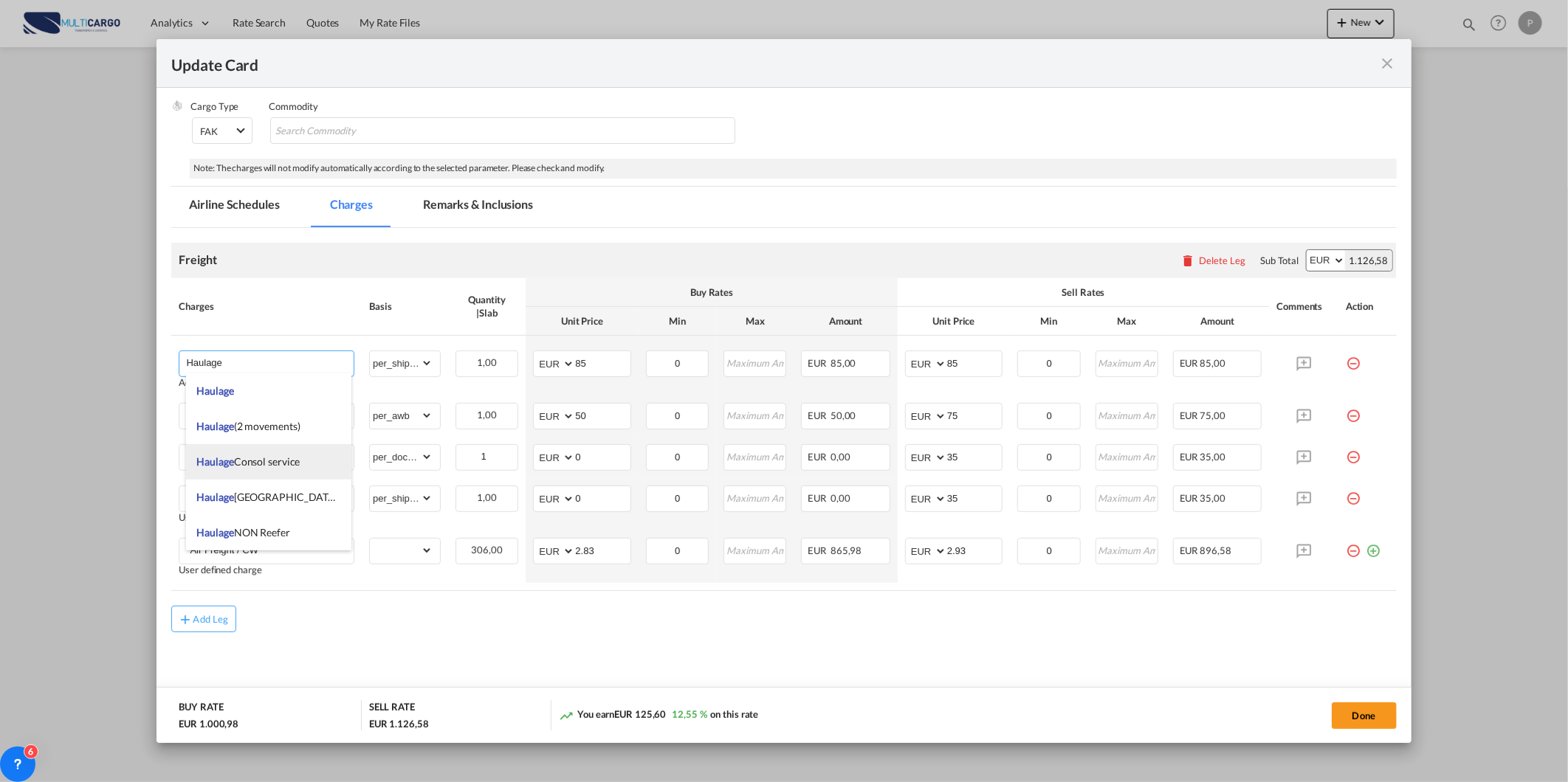
click at [289, 446] on li "Haulage Consol service" at bounding box center [269, 461] width 166 height 35
type input "Haulage Consol service"
type input "0"
select select "? object:null ?"
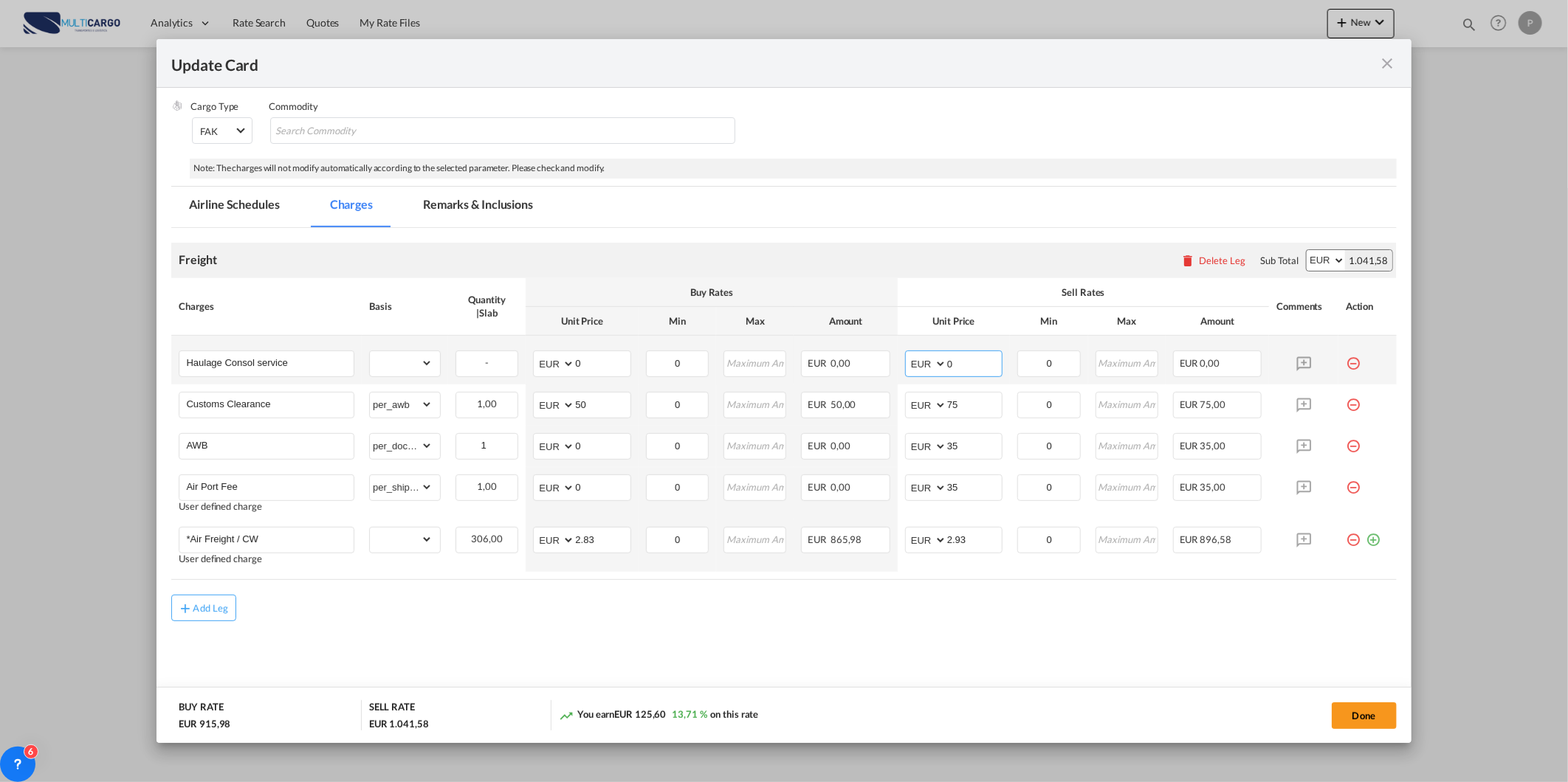
drag, startPoint x: 948, startPoint y: 369, endPoint x: 934, endPoint y: 369, distance: 14.0
click at [947, 369] on input "0" at bounding box center [974, 362] width 54 height 22
type input "180"
click at [618, 364] on input "0" at bounding box center [602, 362] width 54 height 22
type input "100"
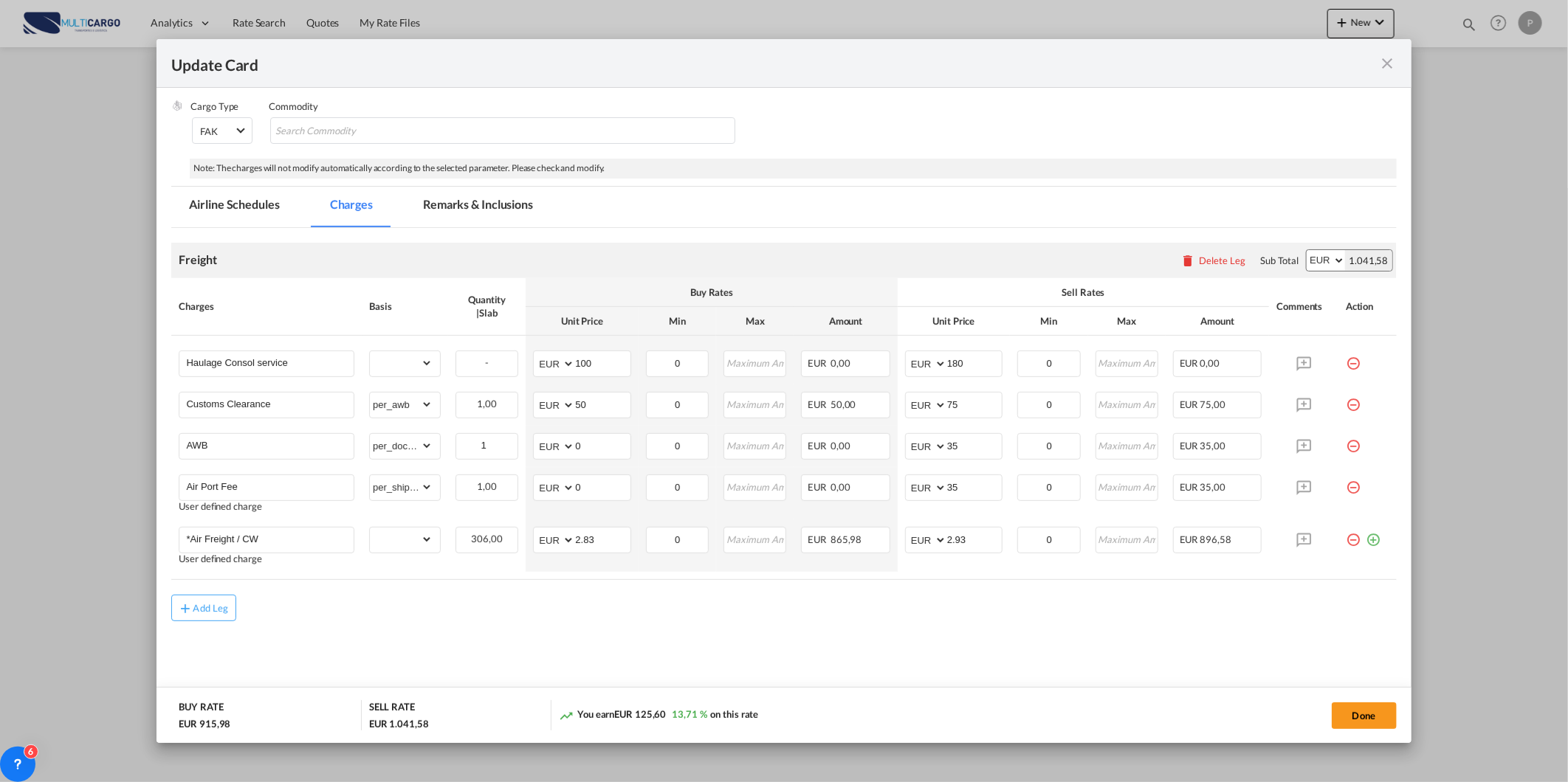
click at [645, 650] on md-content "Freight Please enter leg name Leg Name Already Exists Delete Leg Sub Total AED …" at bounding box center [783, 468] width 1224 height 480
drag, startPoint x: 593, startPoint y: 537, endPoint x: 452, endPoint y: 541, distance: 141.1
click at [452, 541] on tr "*Air Freight / CW User defined charge Please Enter Already Exists gross_weight …" at bounding box center [783, 546] width 1224 height 52
type input "1.05"
drag, startPoint x: 977, startPoint y: 535, endPoint x: 772, endPoint y: 529, distance: 205.1
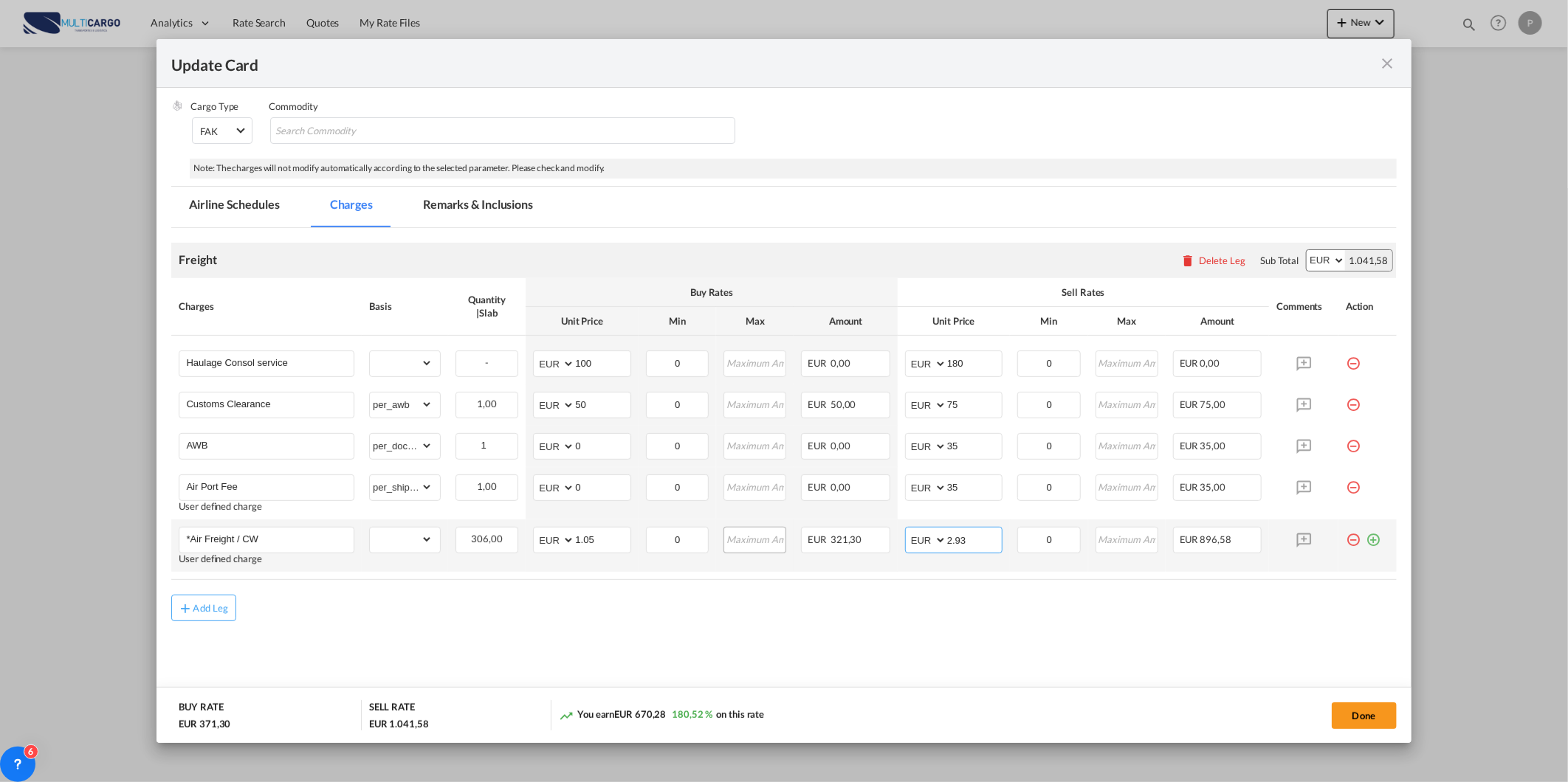
click at [820, 542] on tr "*Air Freight / CW User defined charge Please Enter Already Exists gross_weight …" at bounding box center [783, 546] width 1224 height 52
type input "1.25"
click at [459, 207] on md-tab-item "Remarks & Inclusions" at bounding box center [478, 207] width 145 height 41
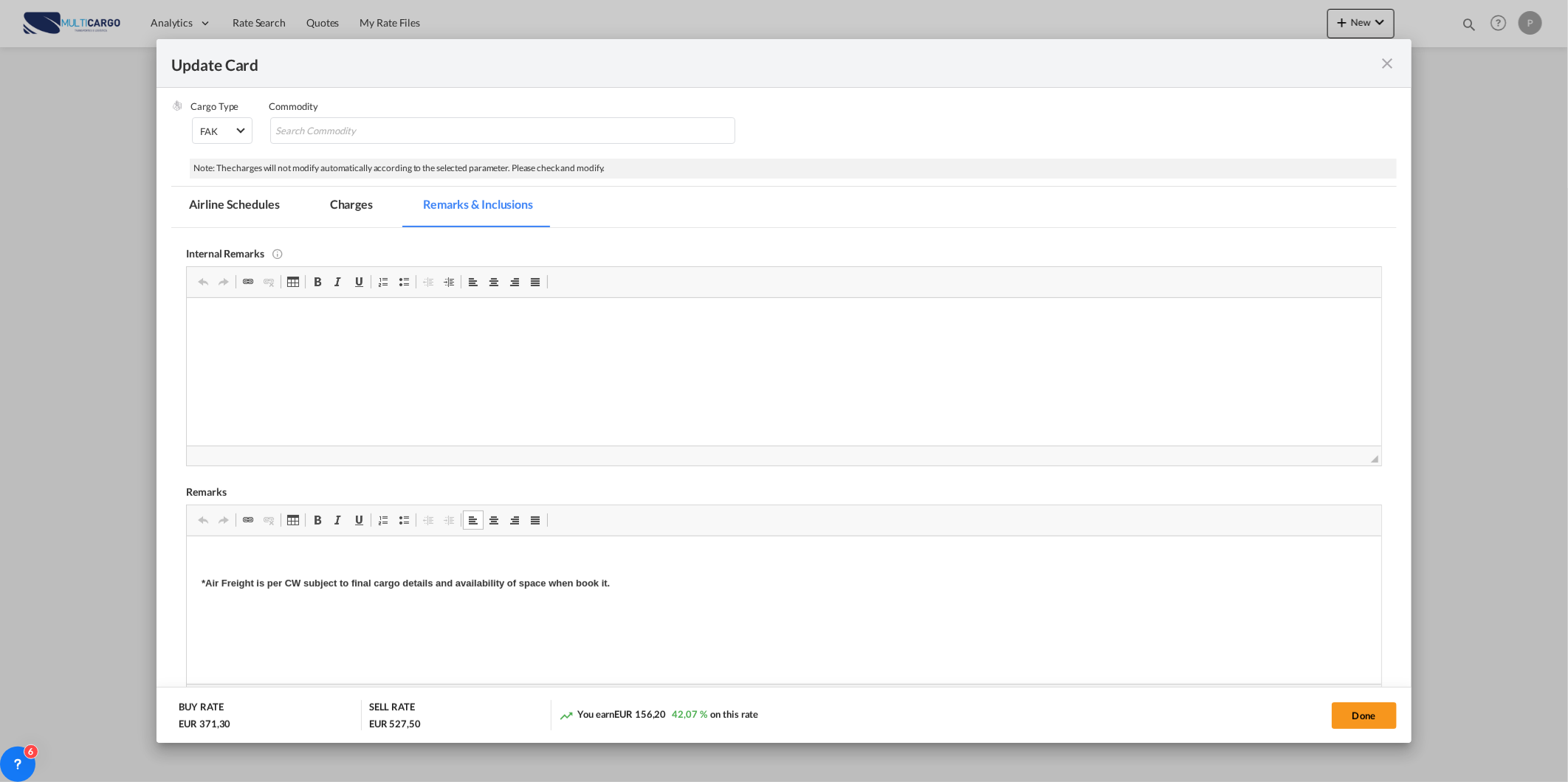
click at [374, 551] on p "Editor de texto enriquecido, editor11" at bounding box center [783, 558] width 1164 height 15
click at [333, 204] on md-tab-item "Charges" at bounding box center [351, 207] width 78 height 41
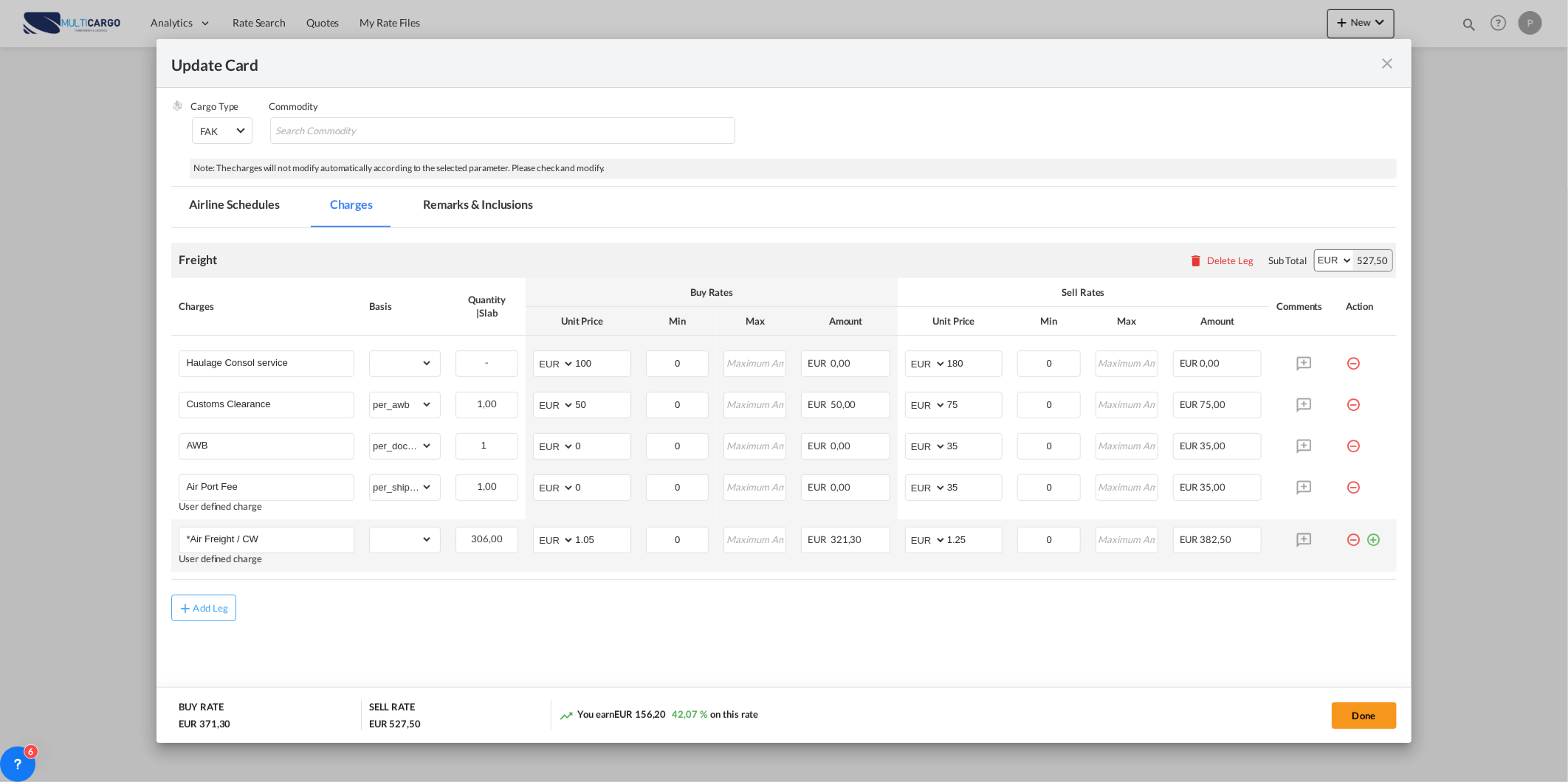
click at [1367, 537] on md-icon "icon-plus-circle-outline green-400-fg" at bounding box center [1373, 533] width 15 height 15
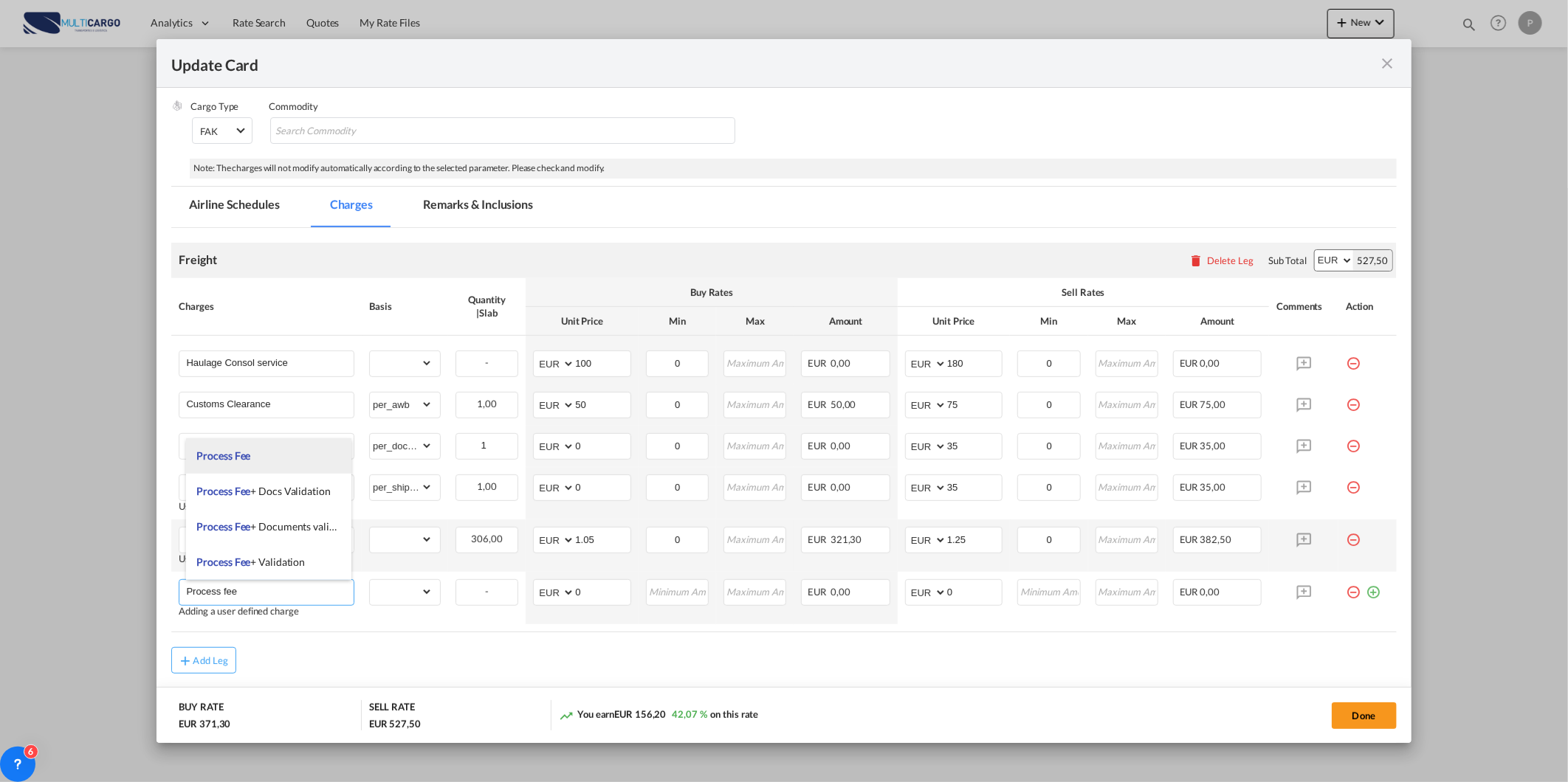
click at [259, 459] on li "Process Fee" at bounding box center [269, 456] width 166 height 35
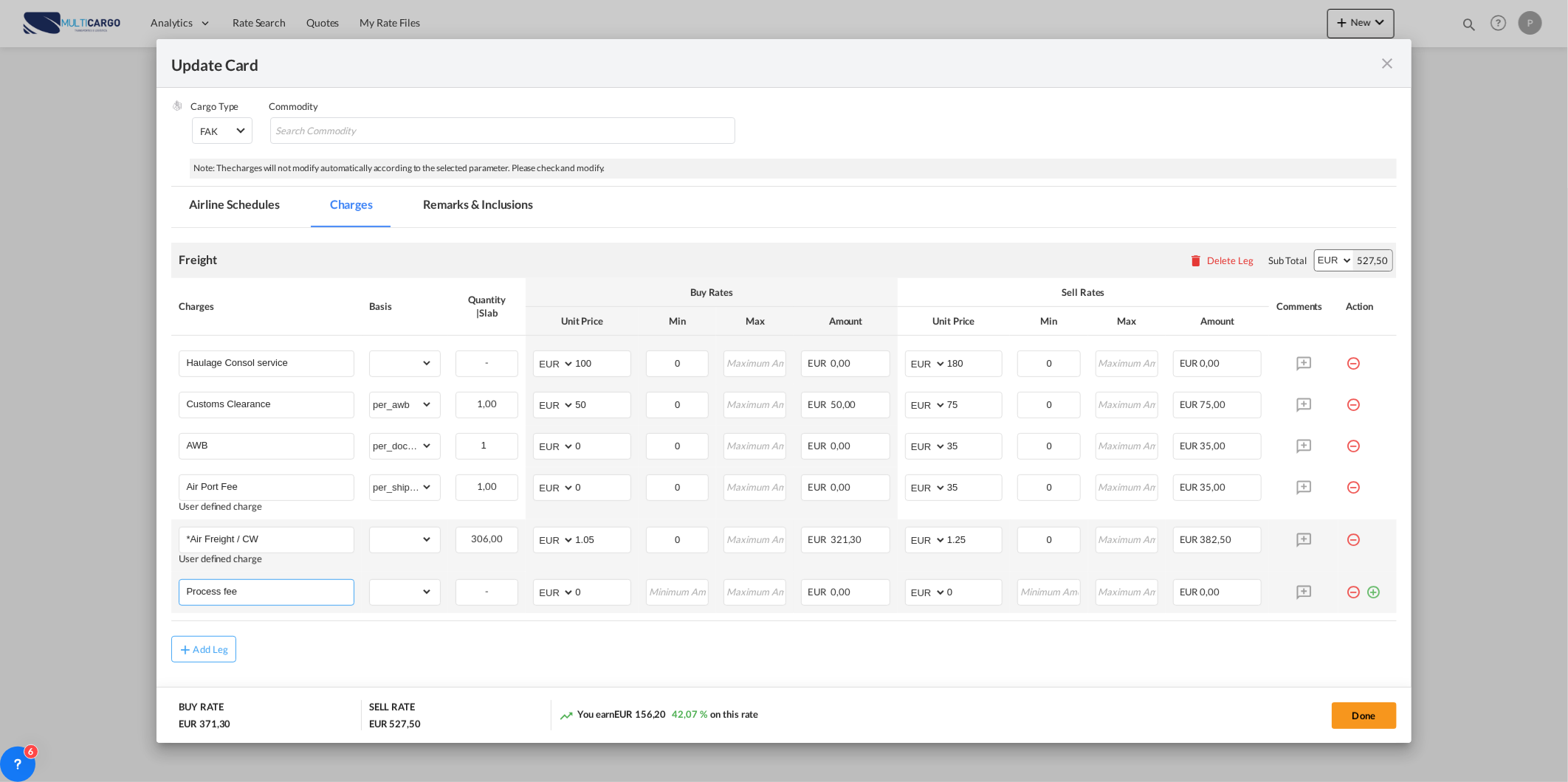
type input "Process Fee"
drag, startPoint x: 949, startPoint y: 590, endPoint x: 910, endPoint y: 590, distance: 39.0
click at [918, 590] on md-input-container "AED AFN ALL AMD ANG AOA ARS AUD AWG AZN BAM BBD BDT BGN BHD BIF BMD BND BOB BRL…" at bounding box center [953, 592] width 97 height 27
type input "90"
click at [401, 598] on select "gross_weight volumetric_weight per_shipment per_bl per_km % on air freight per_…" at bounding box center [401, 591] width 63 height 24
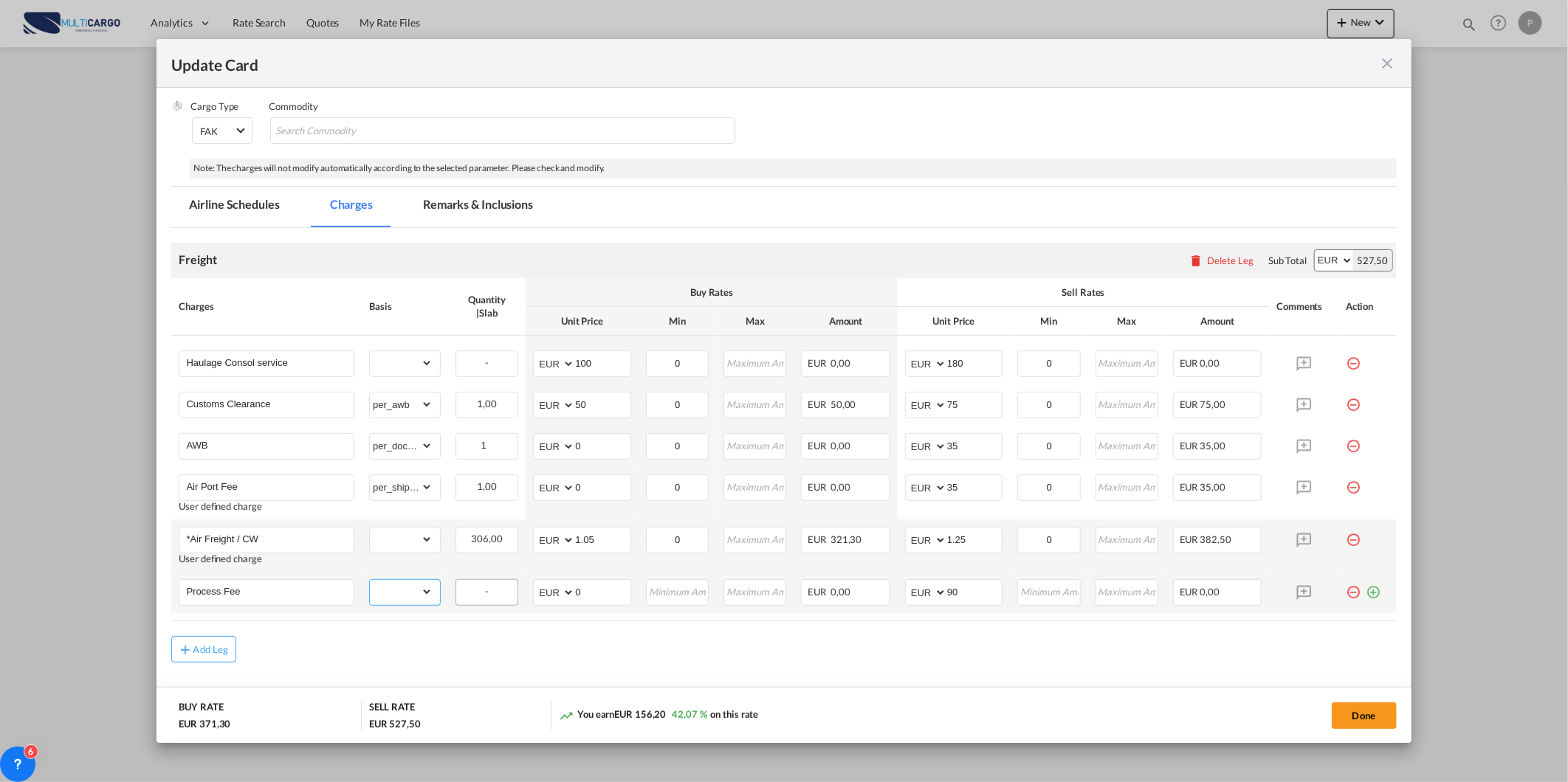
select select "per_shipment"
click at [370, 580] on select "gross_weight volumetric_weight per_shipment per_bl per_km % on air freight per_…" at bounding box center [401, 591] width 63 height 24
click at [873, 676] on md-content "Freight Please enter leg name Leg Name Already Exists Delete Leg Sub Total AED …" at bounding box center [783, 488] width 1224 height 521
click at [1352, 712] on button "Done" at bounding box center [1364, 715] width 65 height 27
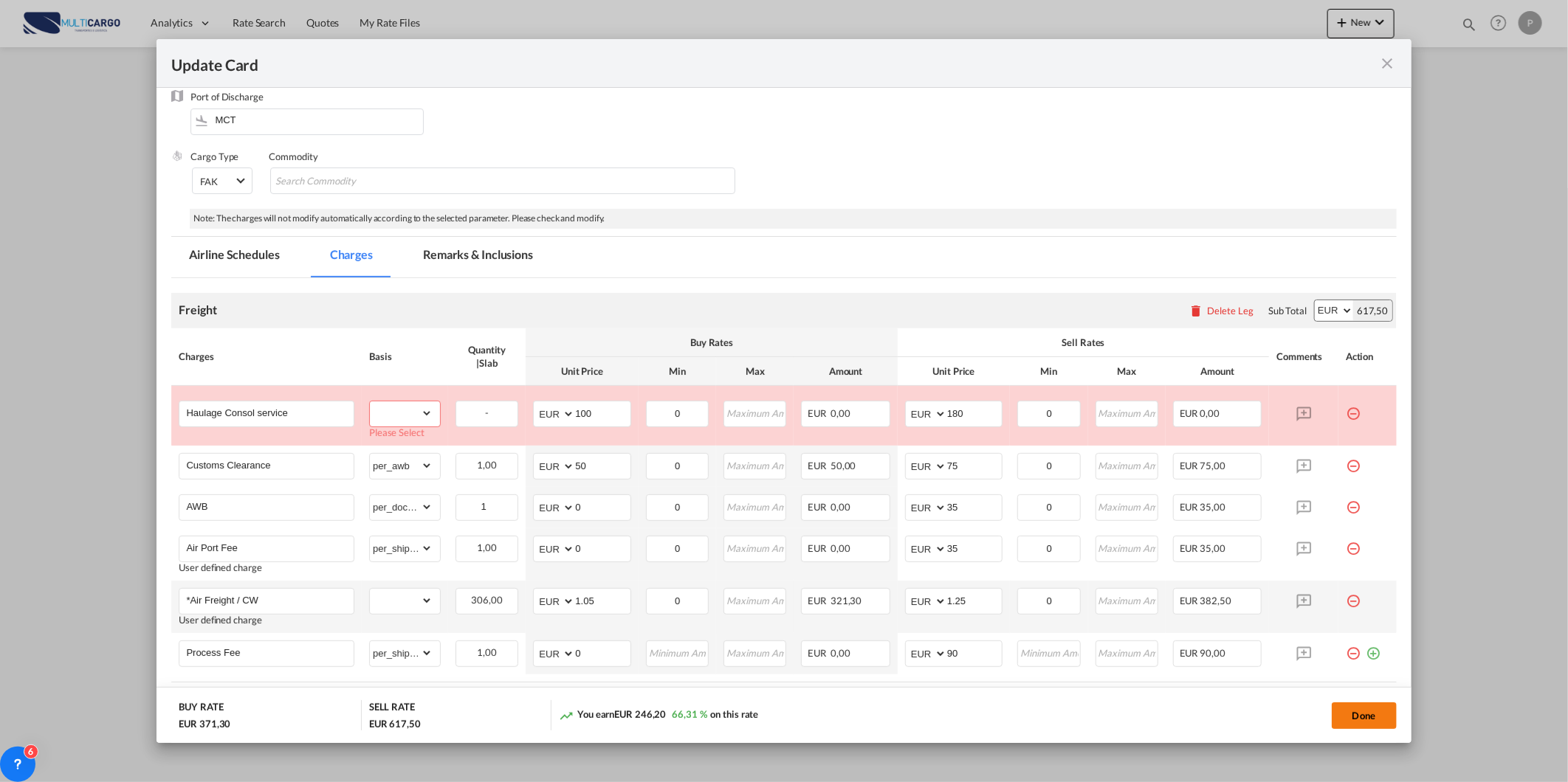
scroll to position [129, 0]
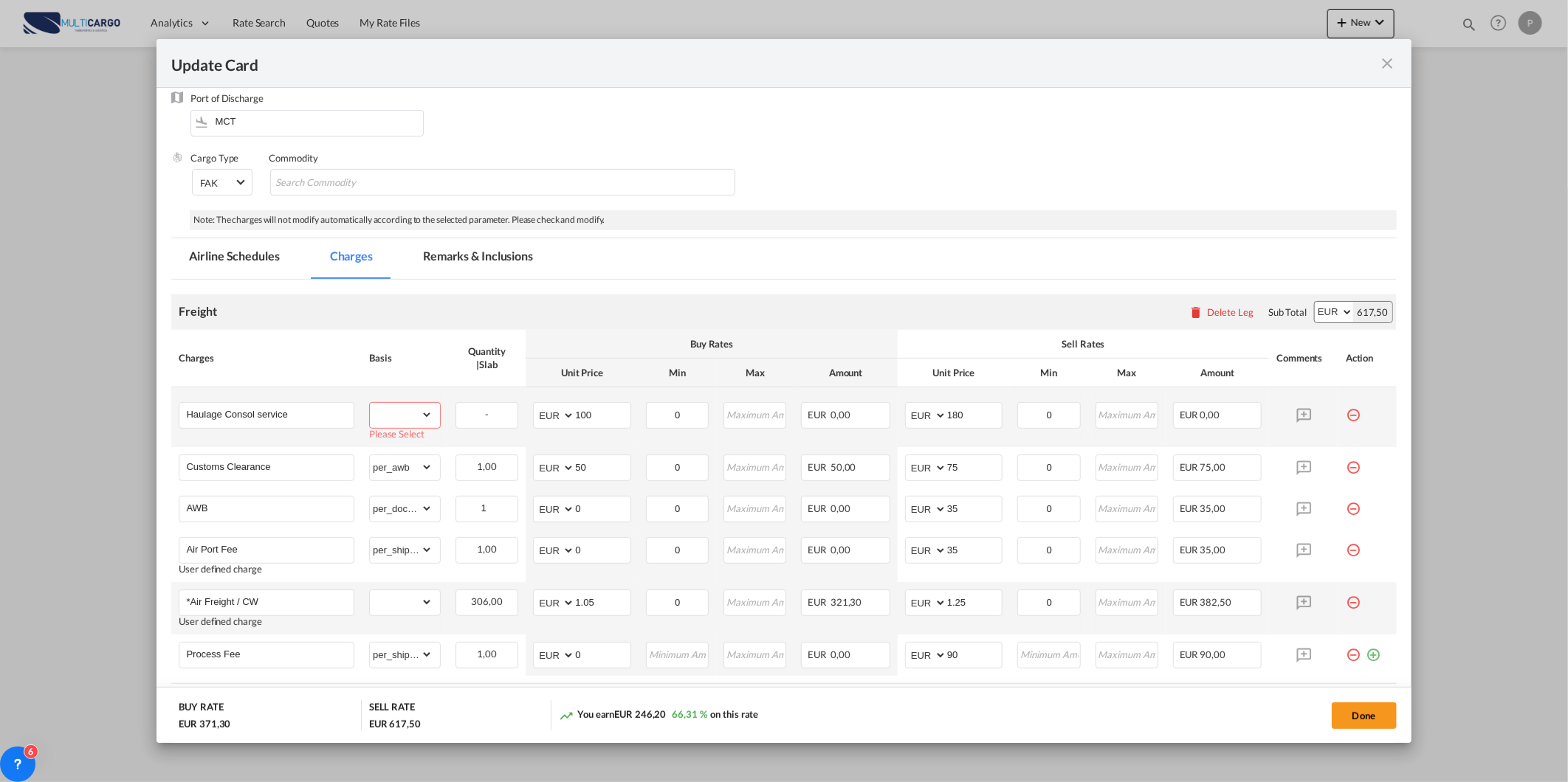
click at [384, 419] on select "gross_weight volumetric_weight per_shipment per_bl per_km % on air freight per_…" at bounding box center [401, 414] width 63 height 24
select select "per_shipment"
click at [370, 402] on select "gross_weight volumetric_weight per_shipment per_bl per_km % on air freight per_…" at bounding box center [401, 414] width 63 height 24
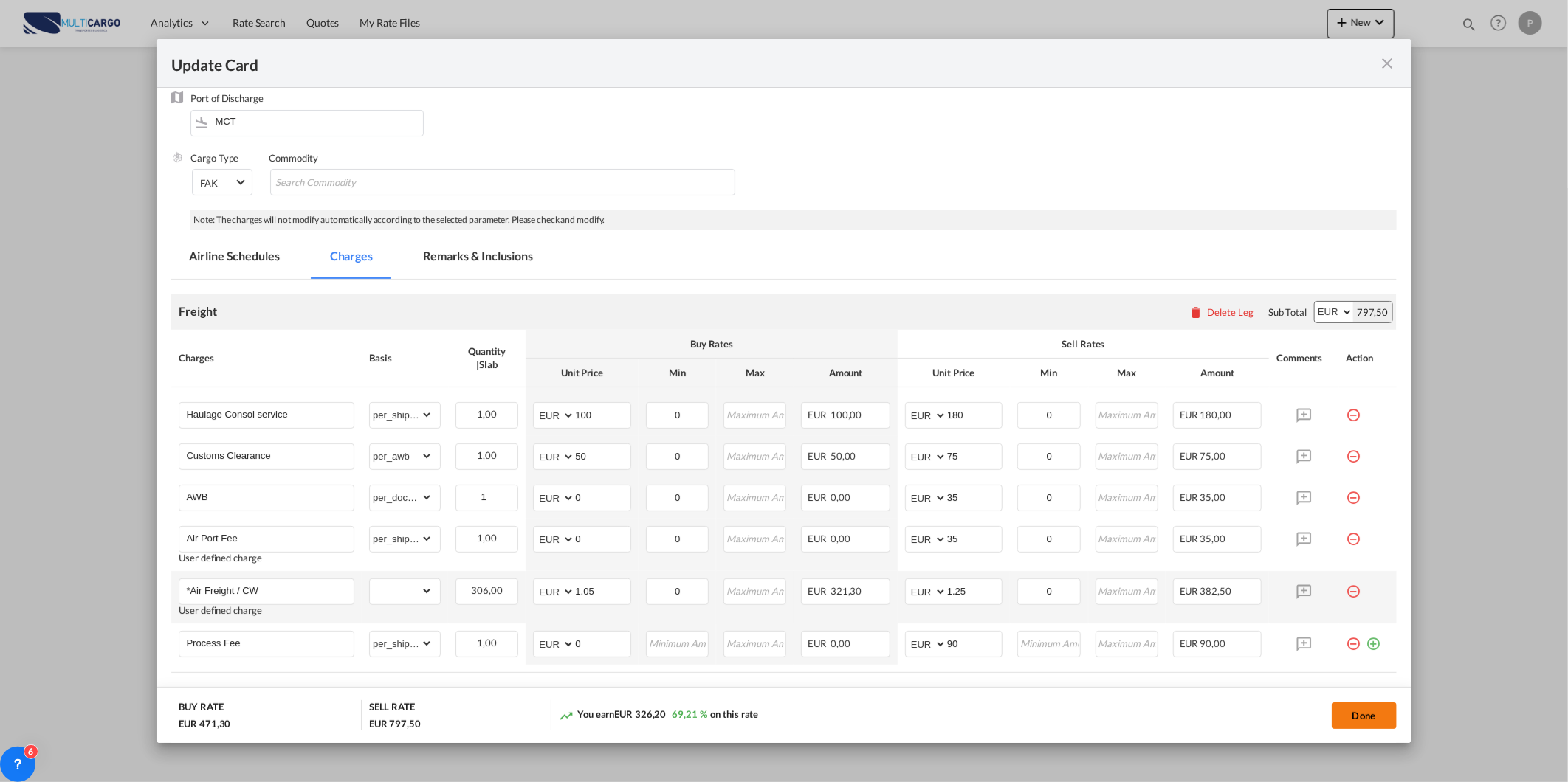
click at [1331, 709] on button "Done" at bounding box center [1364, 715] width 65 height 27
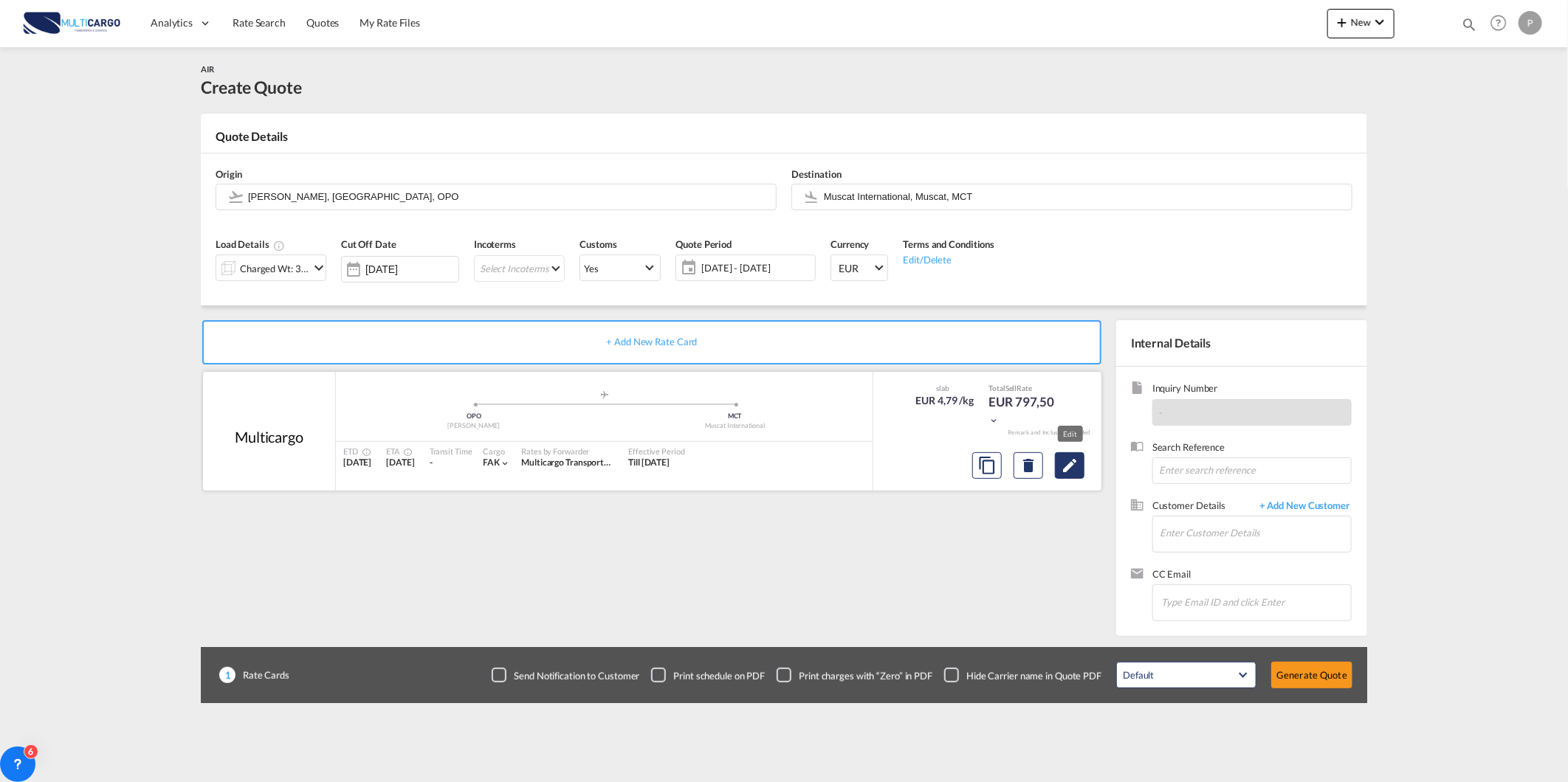
click at [1060, 470] on md-icon "Edit" at bounding box center [1069, 465] width 18 height 18
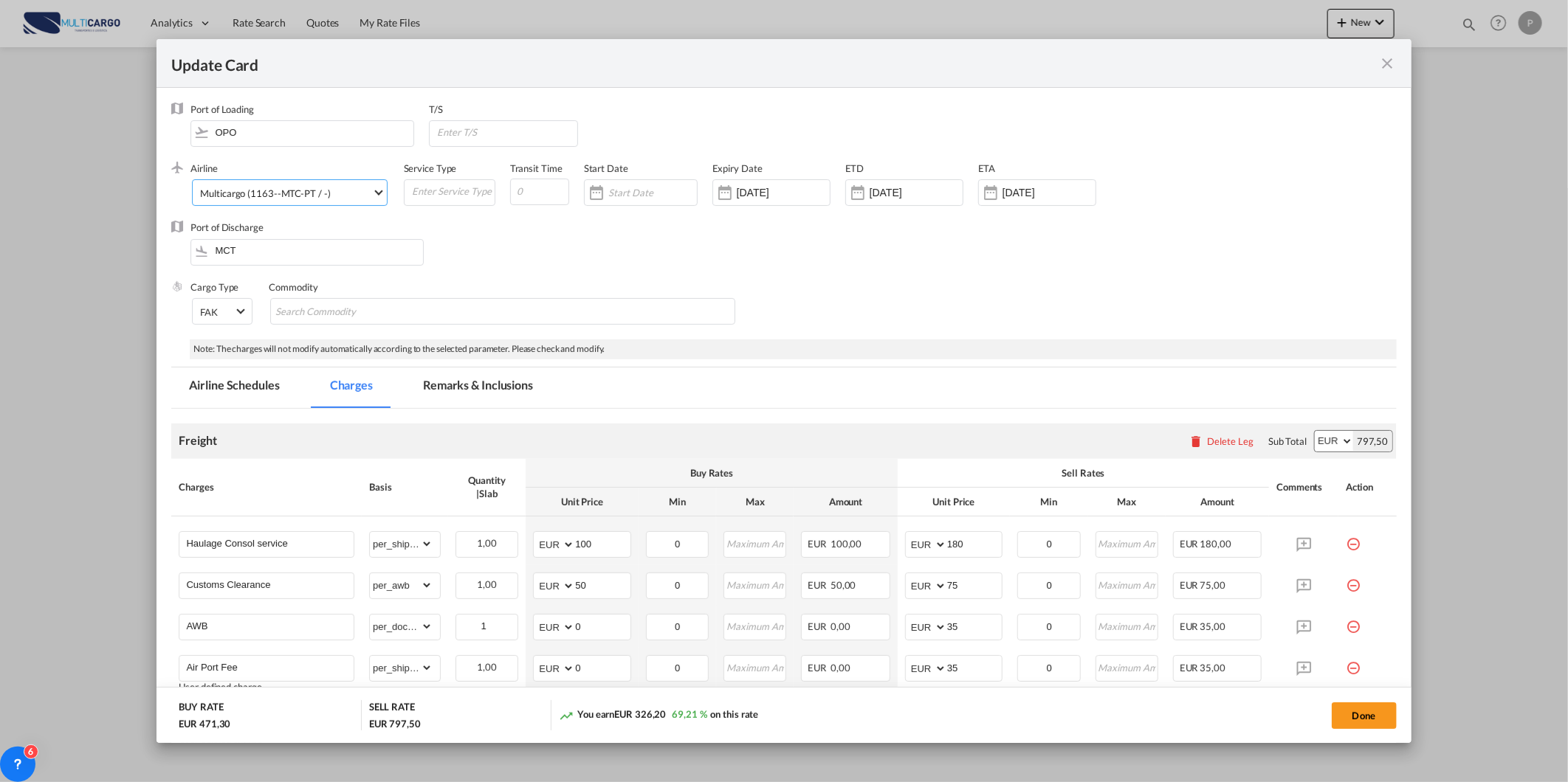
click at [246, 191] on div "Multicargo (1163--MTC-PT / -)" at bounding box center [265, 193] width 130 height 11
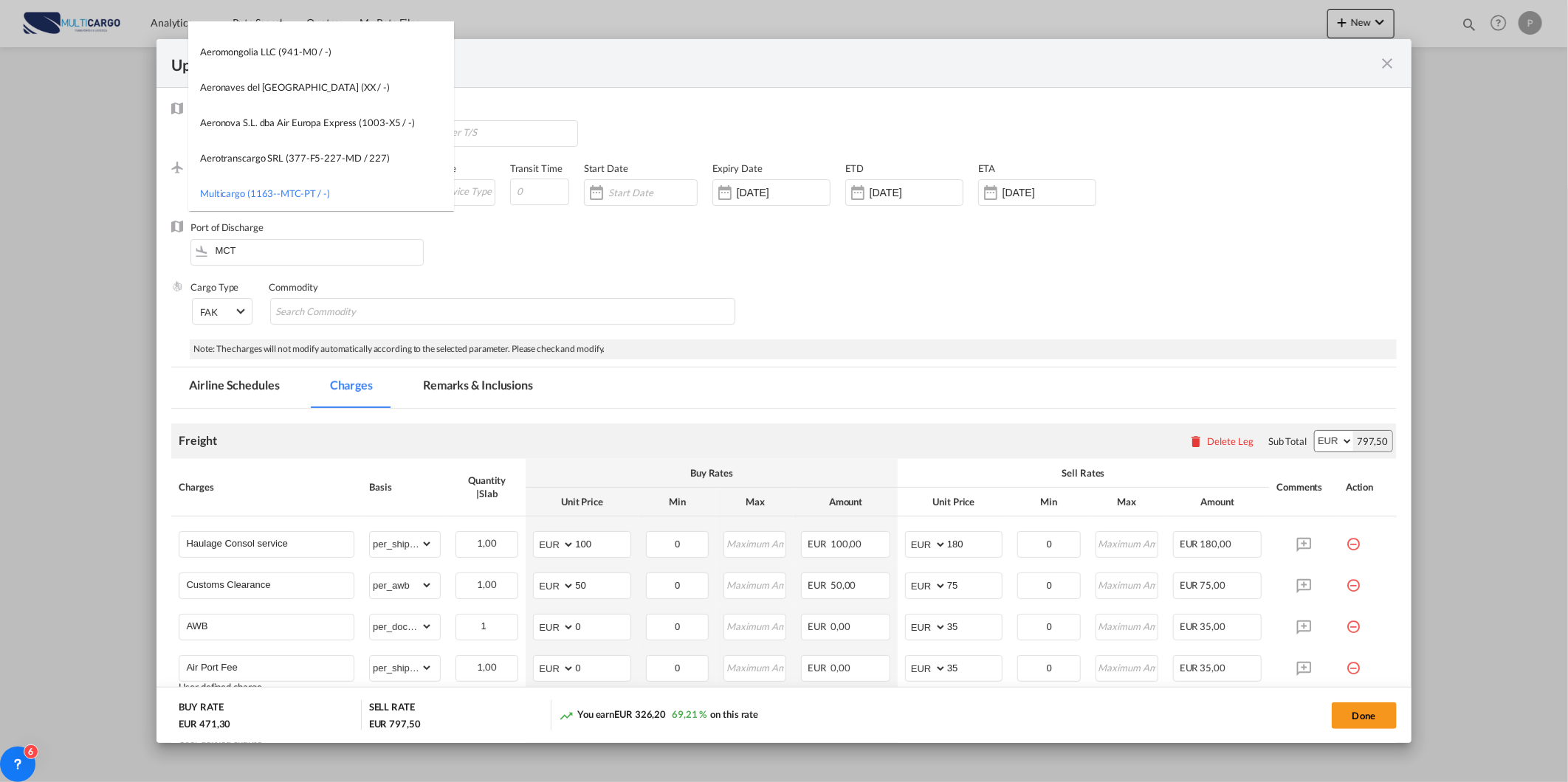
scroll to position [0, 0]
click at [441, 38] on input "search" at bounding box center [325, 40] width 257 height 35
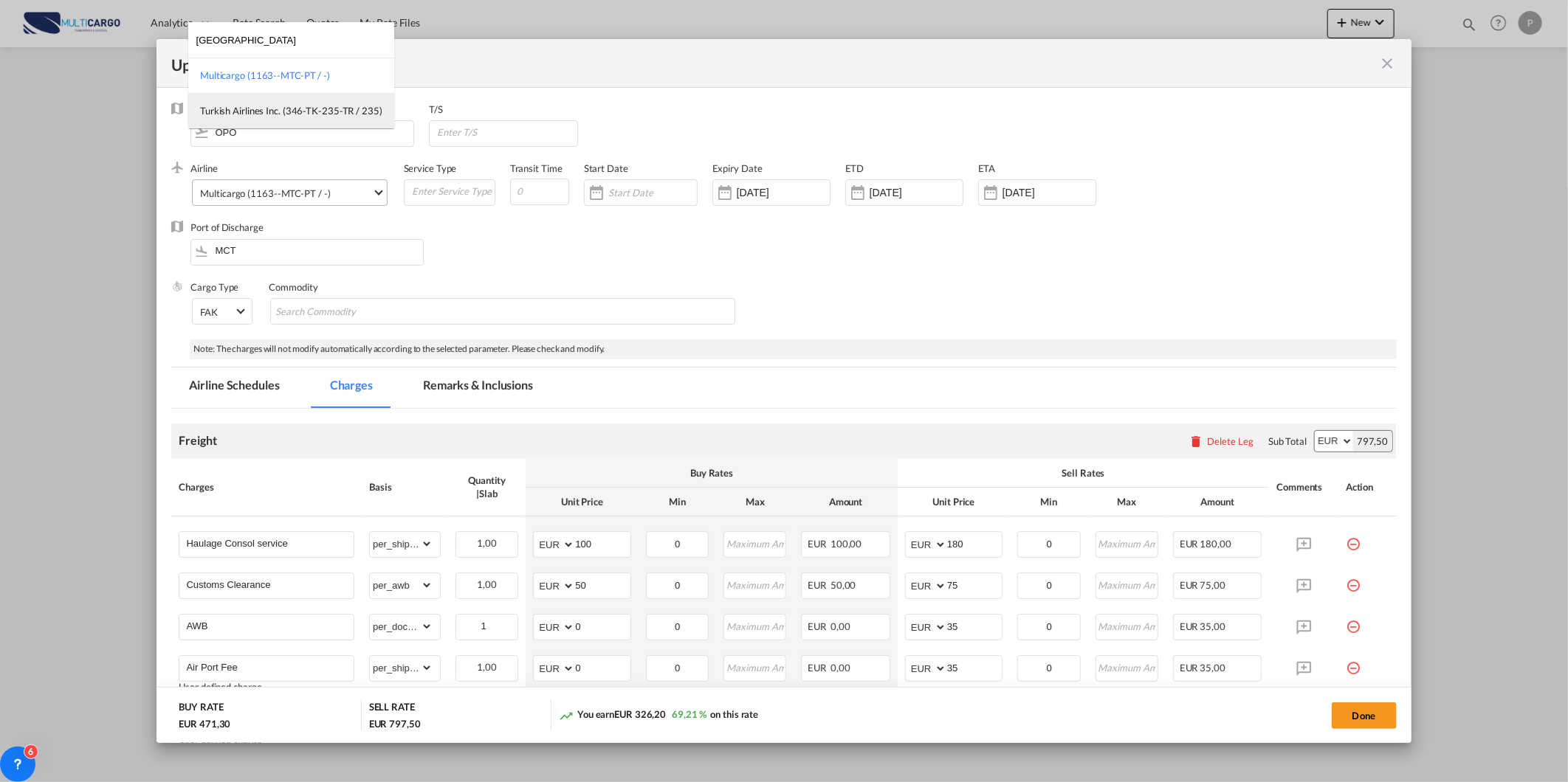
type input "turki"
click at [312, 119] on md-option "Turkish Airlines Inc. (346-TK-235-TR / 235)" at bounding box center [291, 110] width 206 height 35
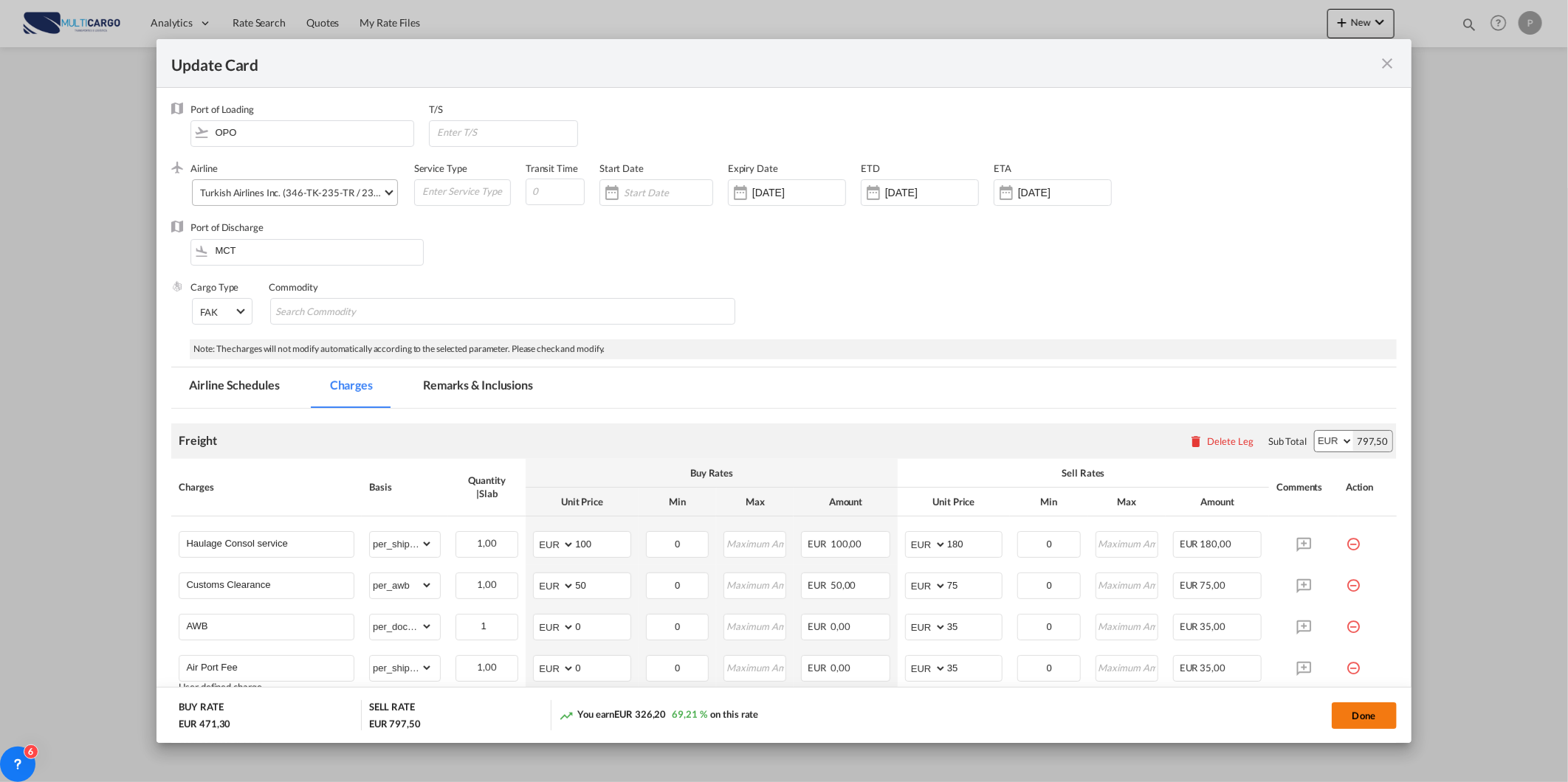
click at [1339, 703] on button "Done" at bounding box center [1364, 715] width 65 height 27
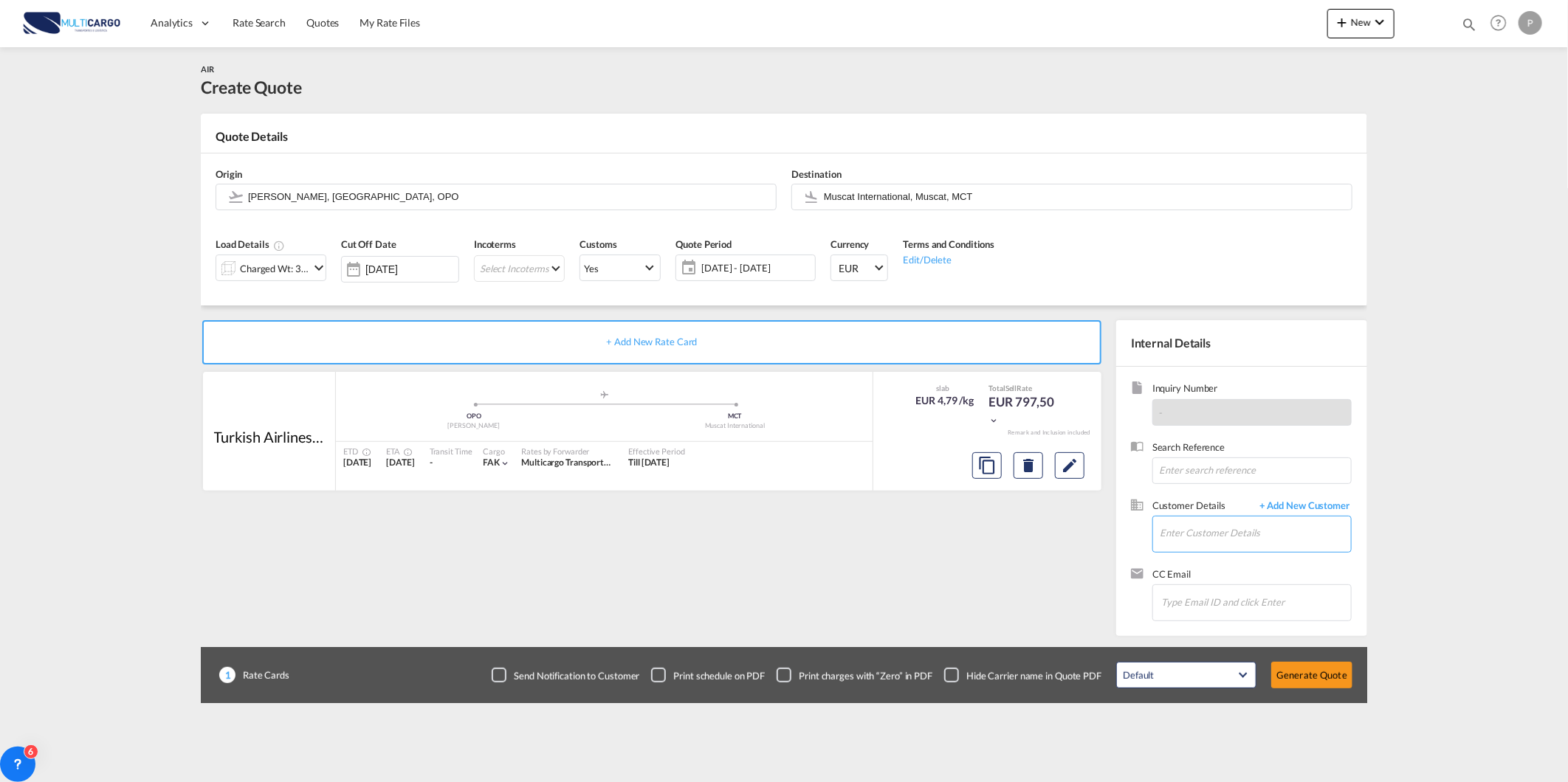
click at [1219, 531] on input "Enter Customer Details" at bounding box center [1256, 533] width 191 height 33
click at [1253, 529] on input "Enter Customer Details" at bounding box center [1256, 533] width 191 height 33
paste input "aneesh@cssmuscat.com"
type input "aneesh@cssmuscat.com"
click at [1272, 489] on div "Search Reference" at bounding box center [1241, 470] width 221 height 58
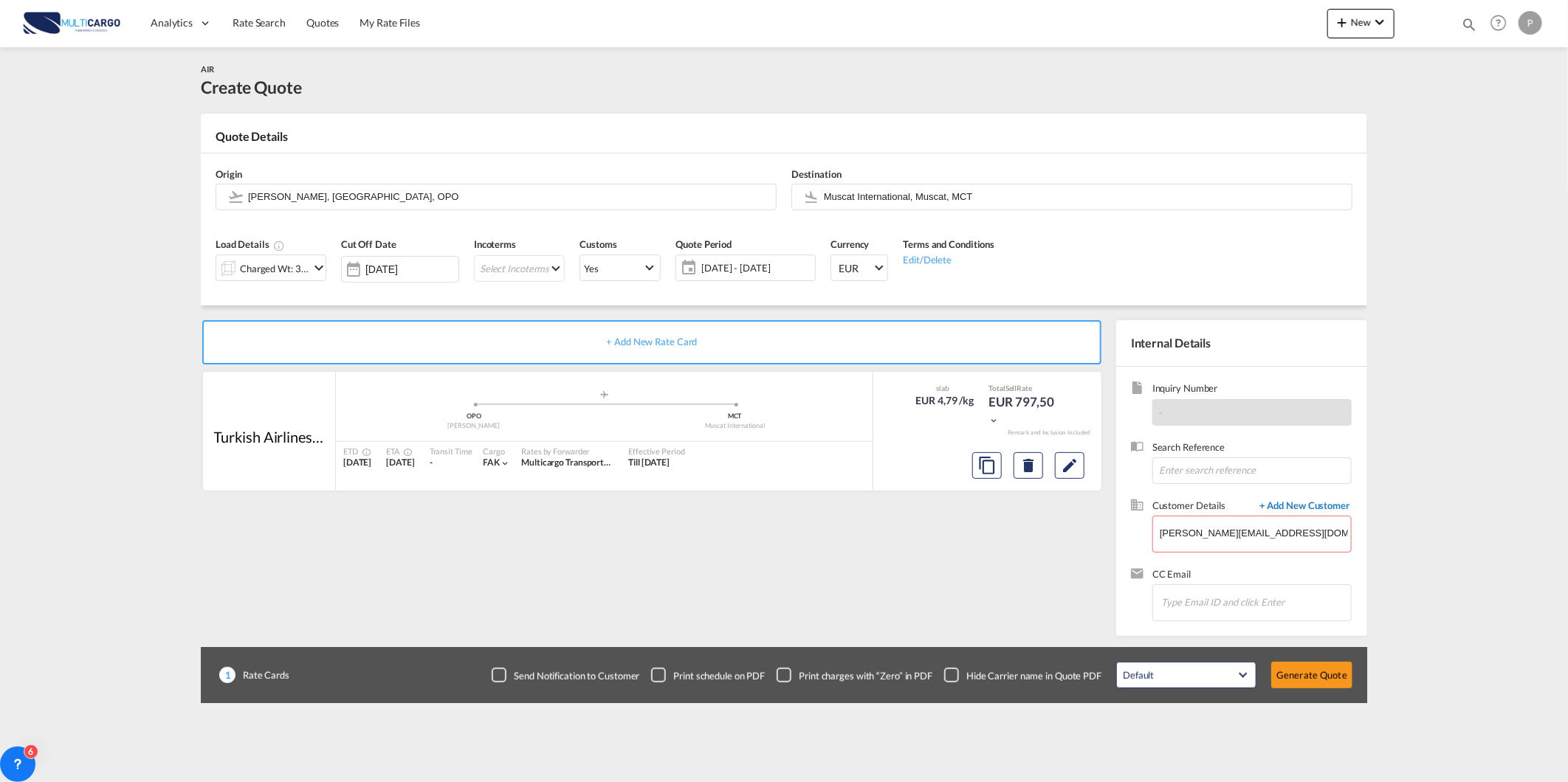
click at [1270, 499] on span "+ Add New Customer" at bounding box center [1302, 507] width 100 height 17
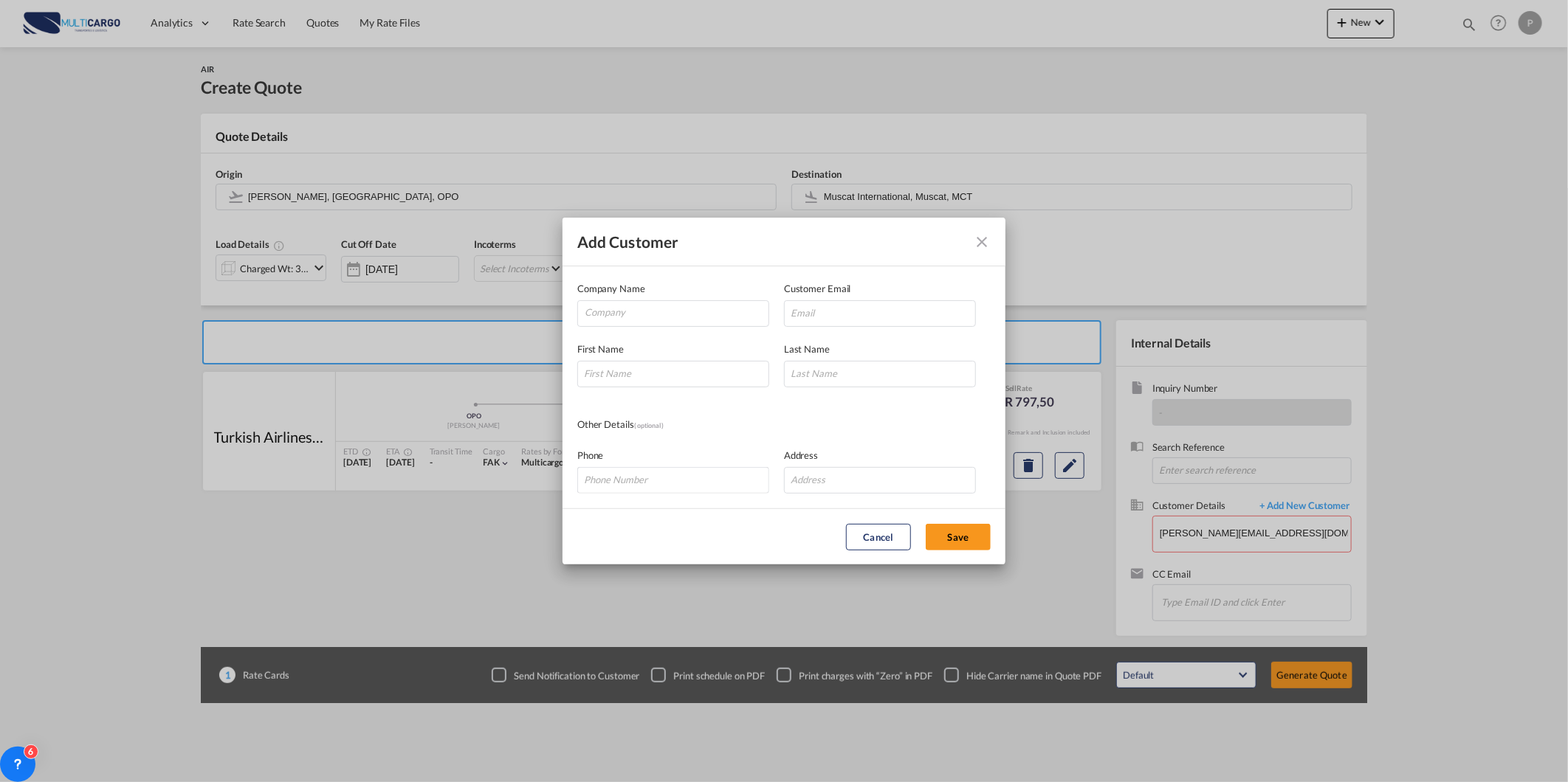
click at [651, 297] on div "Company Name" at bounding box center [681, 304] width 207 height 46
click at [644, 318] on input "Company" at bounding box center [677, 311] width 184 height 22
paste input "aneesh@cssmuscat.com"
type input "aneesh@cssmuscat.com"
click at [818, 314] on input "Add Customer Company ..." at bounding box center [880, 313] width 192 height 27
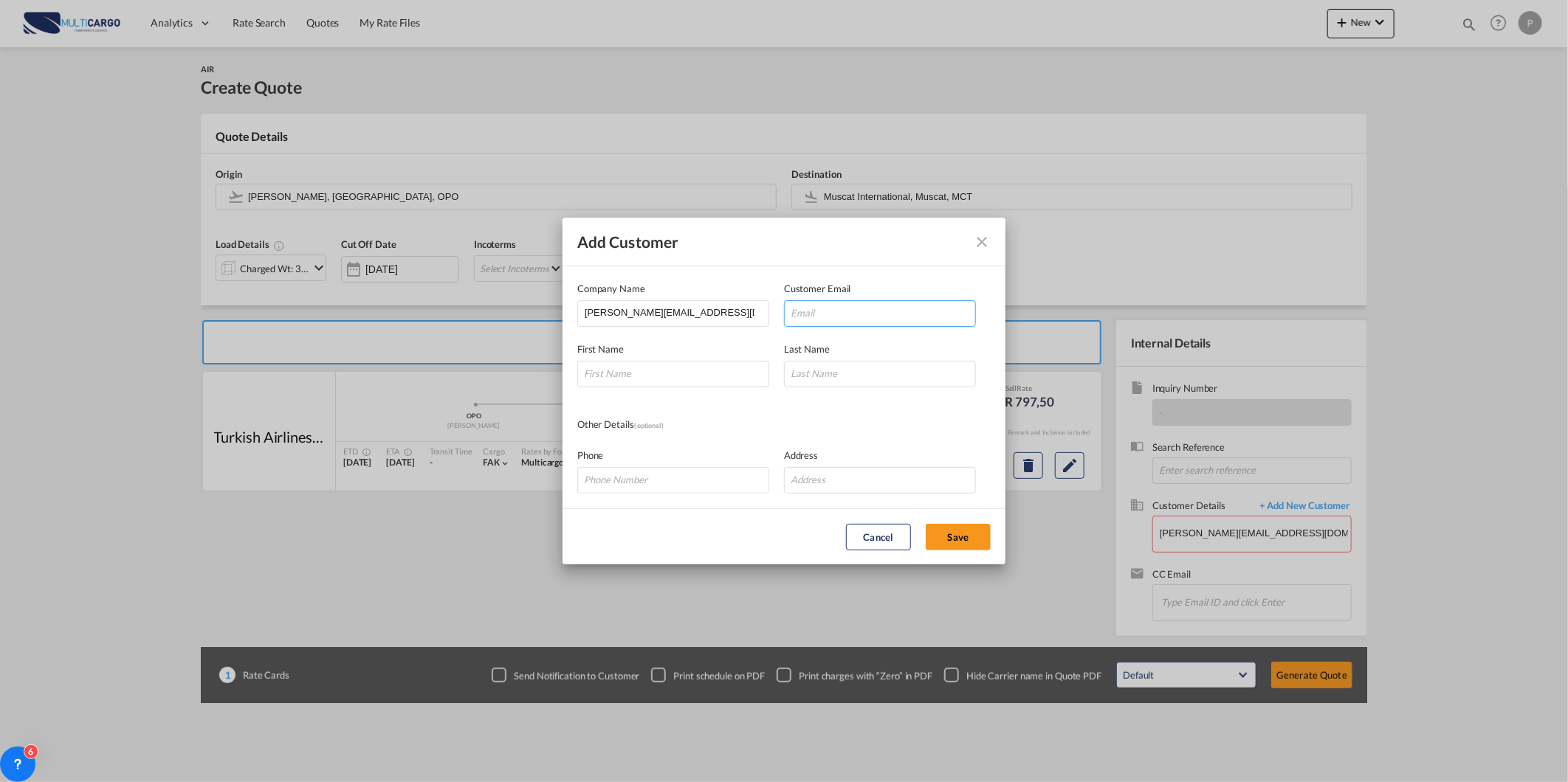
paste input "aneesh@cssmuscat.com"
type input "aneesh@cssmuscat.com"
drag, startPoint x: 639, startPoint y: 371, endPoint x: 777, endPoint y: 375, distance: 138.1
click at [639, 371] on input "Add Customer Company ..." at bounding box center [673, 373] width 192 height 27
paste input "aneesh@cssmuscat.com"
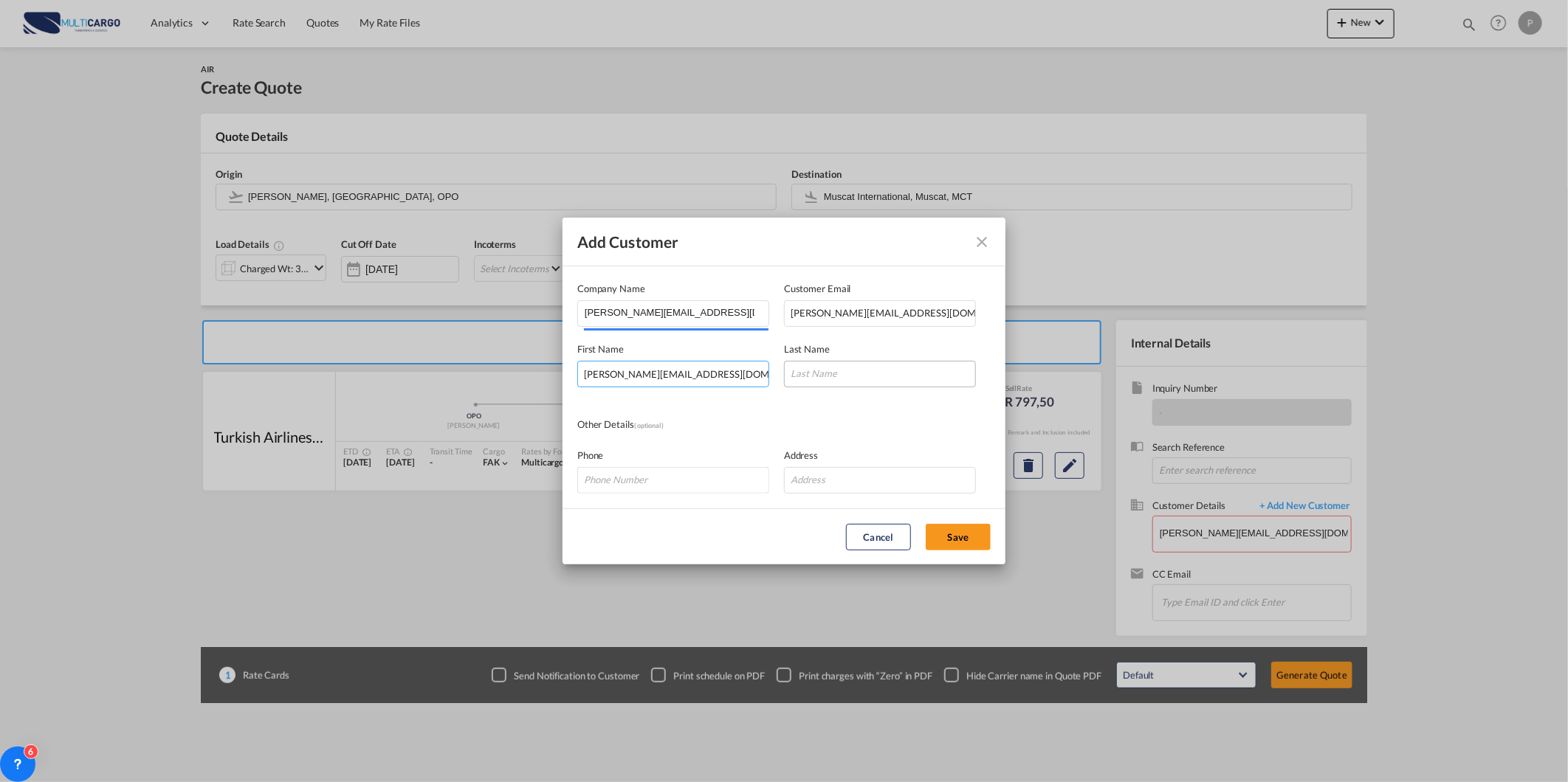
type input "aneesh@cssmuscat.com"
click at [849, 375] on input "Add Customer Company ..." at bounding box center [880, 373] width 192 height 27
paste input "aneesh@cssmuscat.com"
type input "aneesh@cssmuscat.com"
click at [978, 533] on button "Save" at bounding box center [958, 537] width 65 height 27
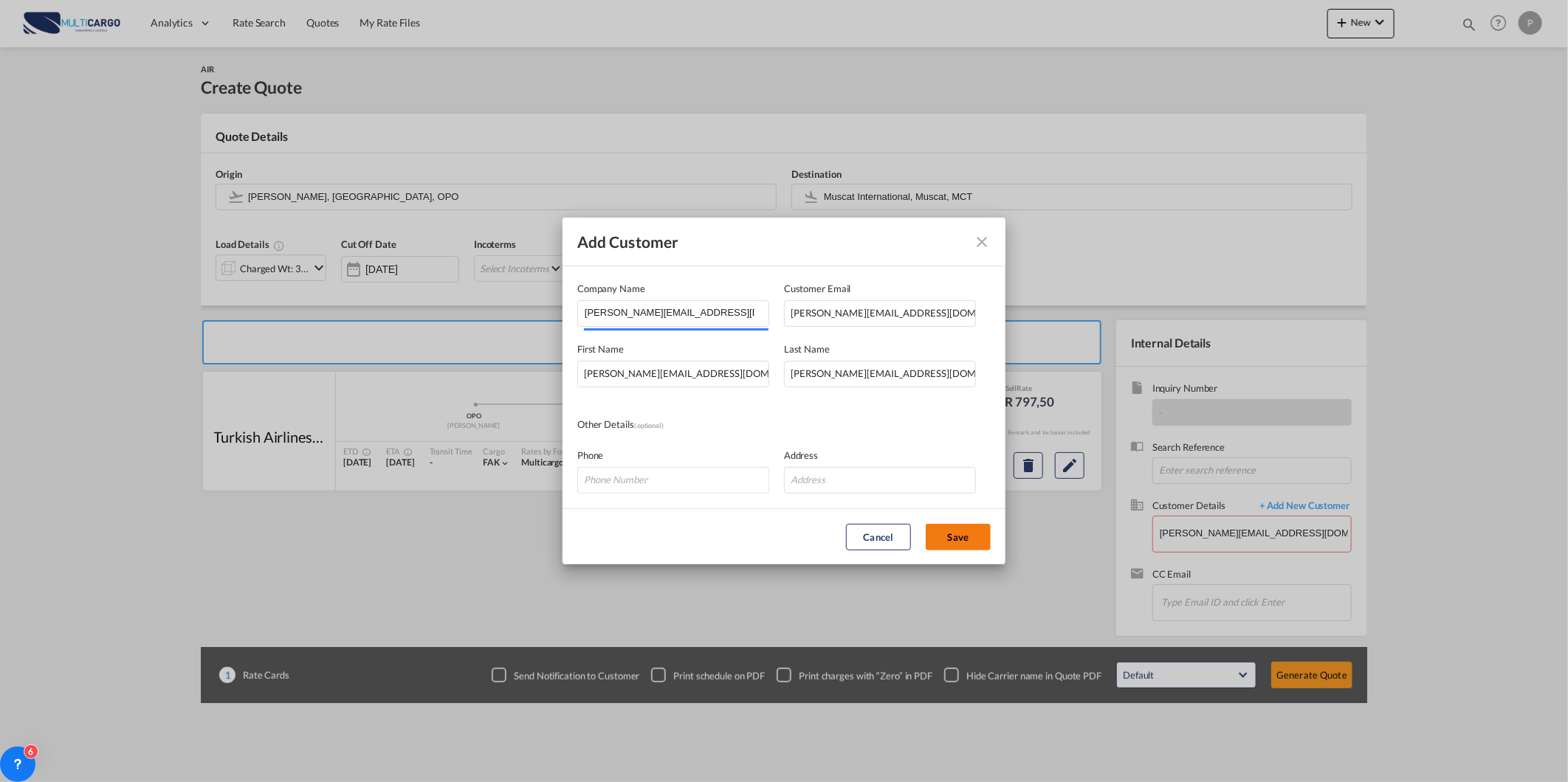
type input "aneesh@cssmuscat.com, aneesh@cssmuscat.com aneesh@cssmuscat.com, aneesh@cssmusc…"
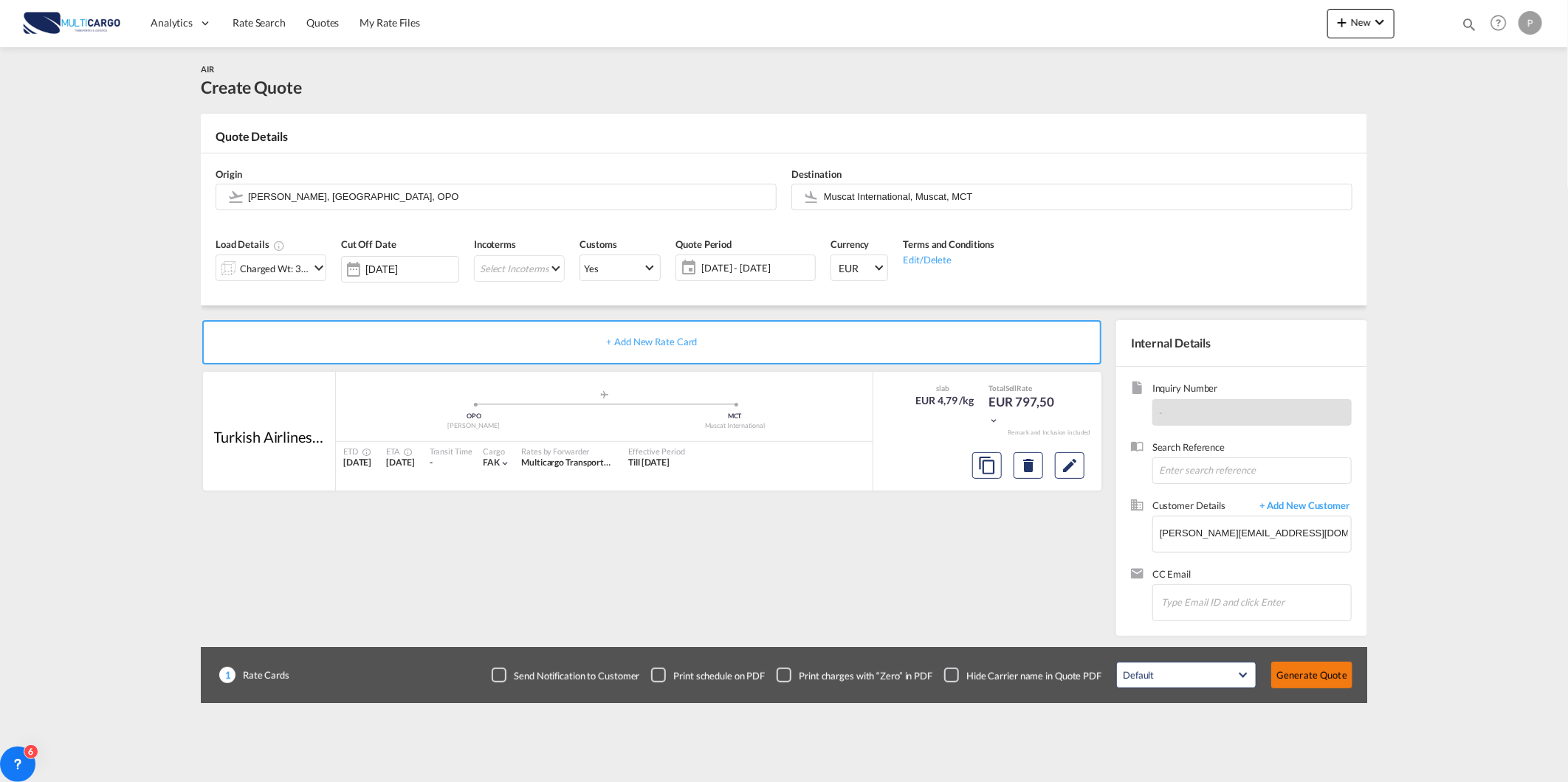
click at [1315, 683] on button "Generate Quote" at bounding box center [1312, 675] width 81 height 27
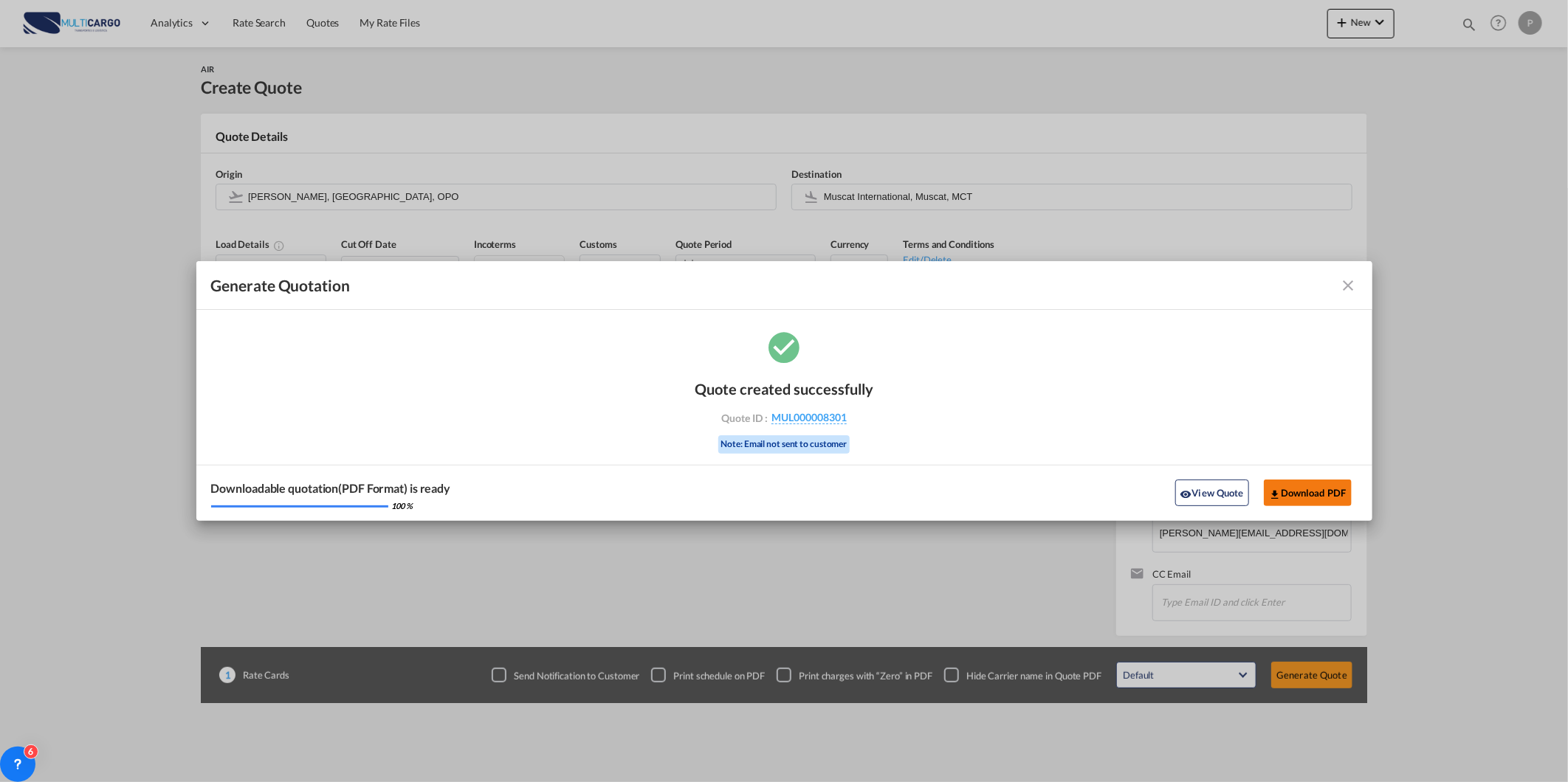
click at [1303, 497] on button "Download PDF" at bounding box center [1308, 493] width 88 height 27
click at [1353, 283] on md-icon "icon-close fg-AAA8AD cursor m-0" at bounding box center [1348, 285] width 18 height 18
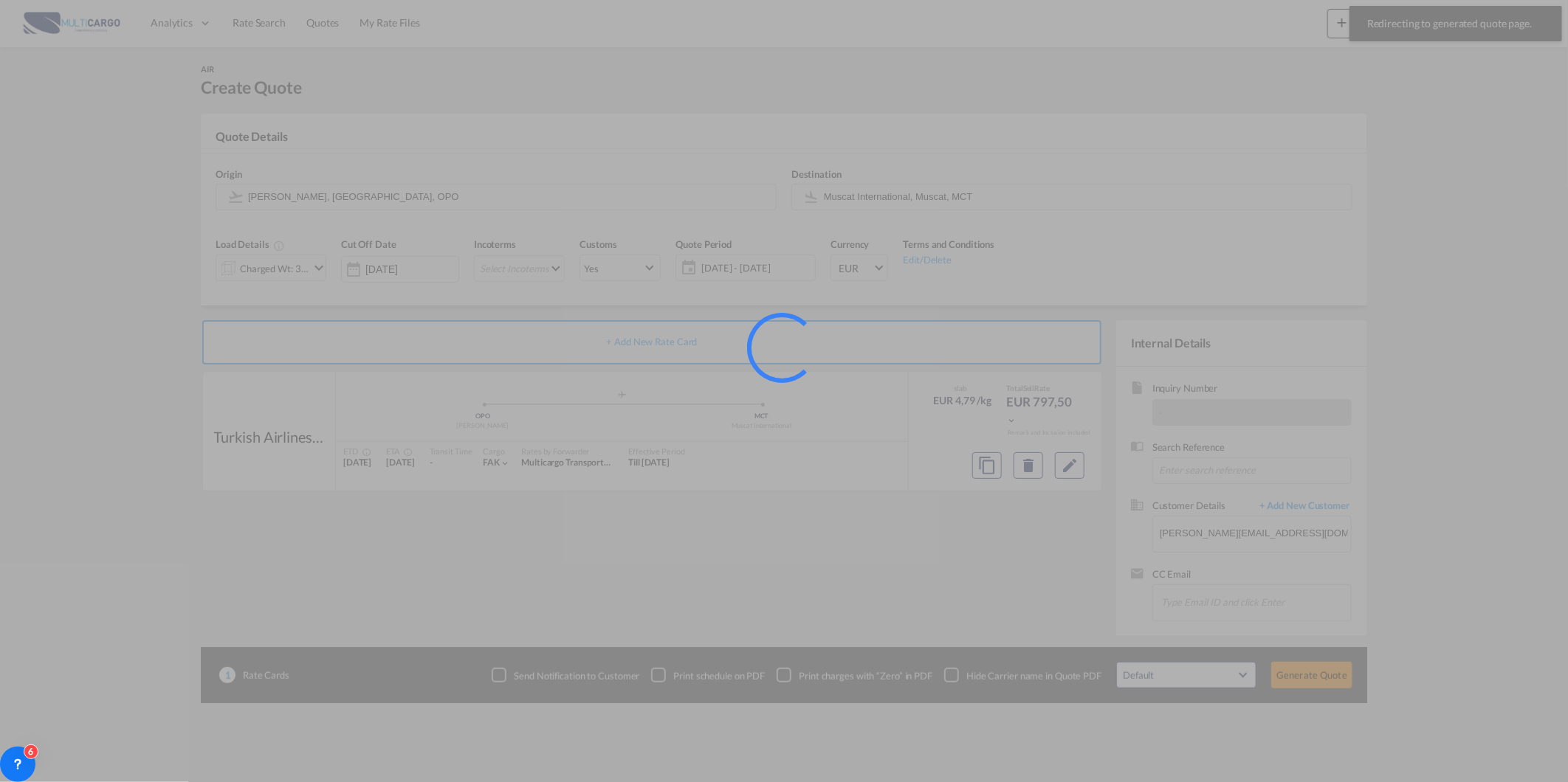
click at [250, 26] on div at bounding box center [784, 391] width 1568 height 782
click at [251, 28] on div at bounding box center [784, 391] width 1568 height 782
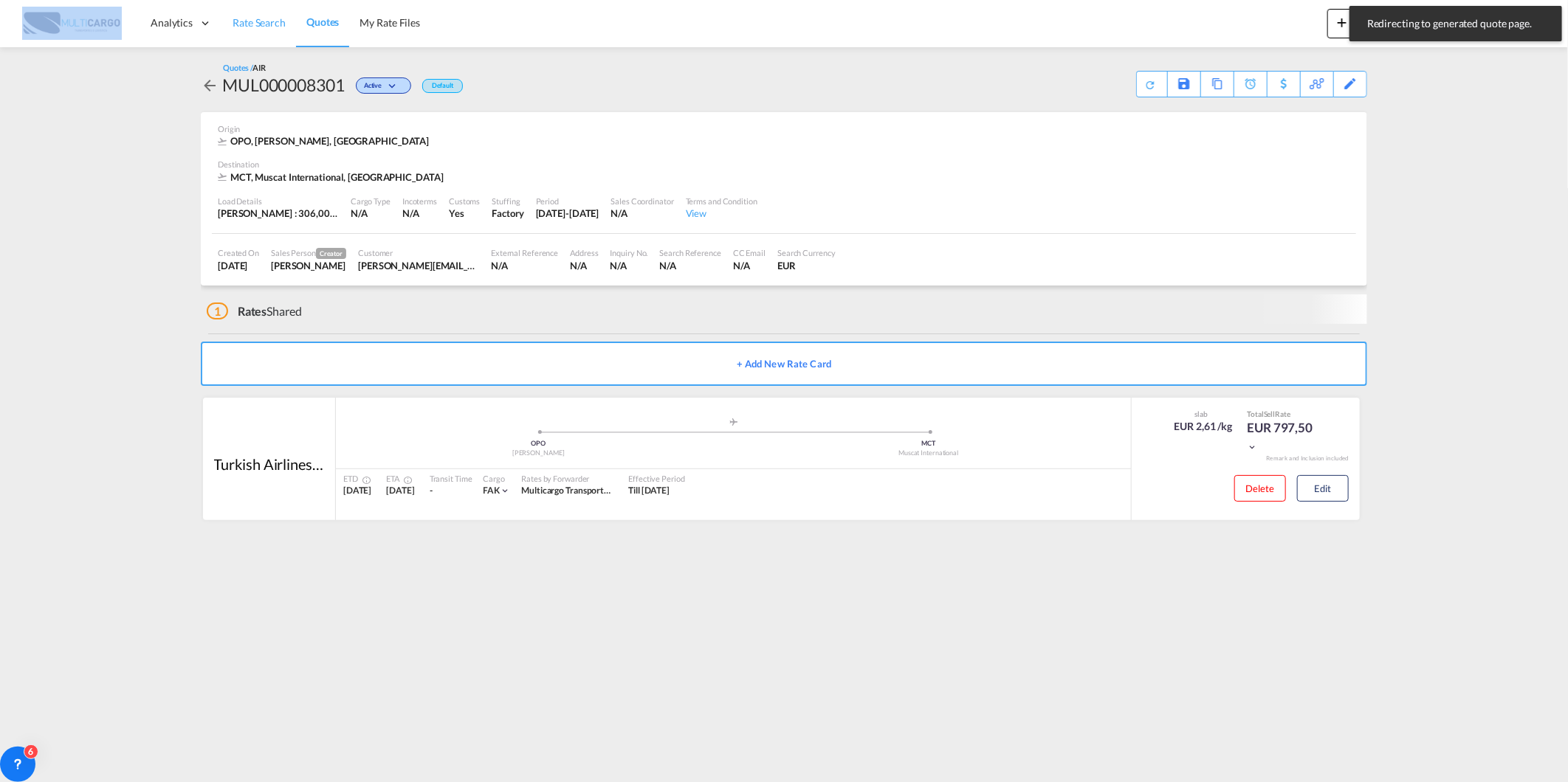
click at [253, 24] on span "Rate Search" at bounding box center [259, 22] width 53 height 12
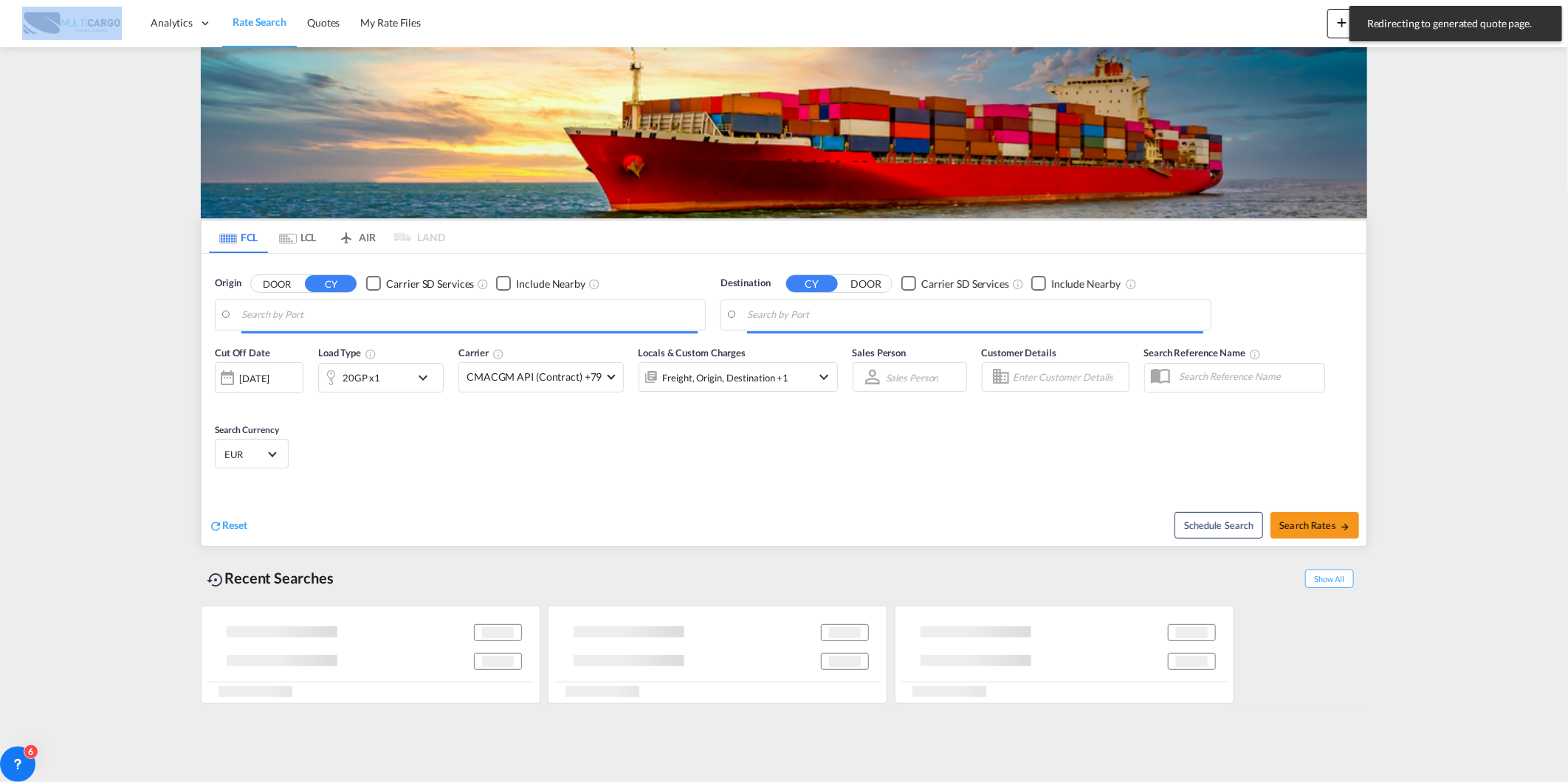
type input "Leixoes, PTLEI"
type input "Port Said, EGPSD"
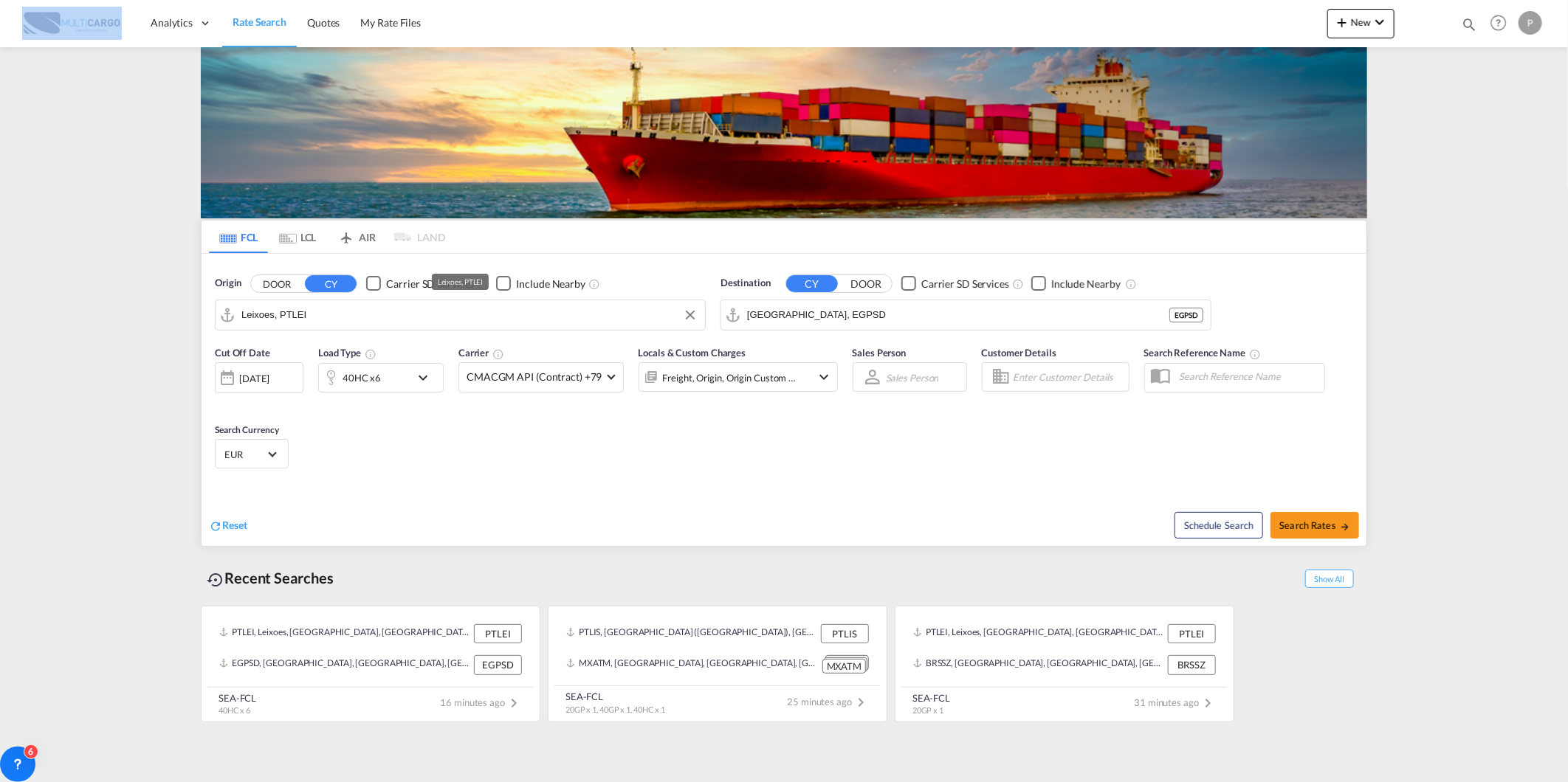
click at [348, 308] on input "Leixoes, PTLEI" at bounding box center [469, 314] width 456 height 22
click at [403, 374] on div "40HC x6" at bounding box center [364, 377] width 92 height 30
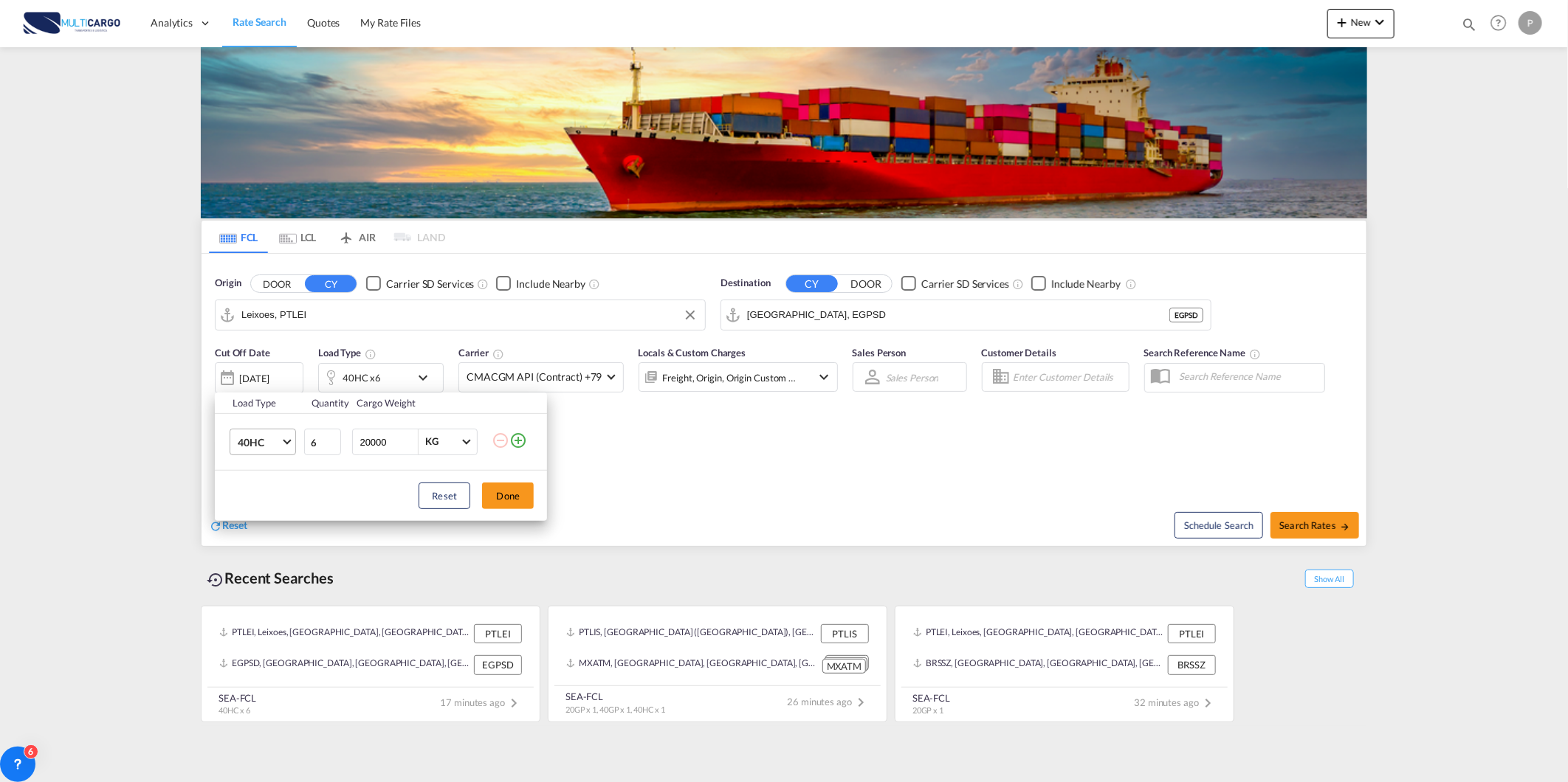
click at [256, 435] on span "40HC" at bounding box center [259, 442] width 43 height 15
click at [283, 373] on md-option "20GP" at bounding box center [276, 372] width 100 height 35
drag, startPoint x: 320, startPoint y: 447, endPoint x: 251, endPoint y: 447, distance: 69.0
click at [254, 446] on tr "20GP 6 20000 KG KG" at bounding box center [381, 442] width 332 height 57
type input "1"
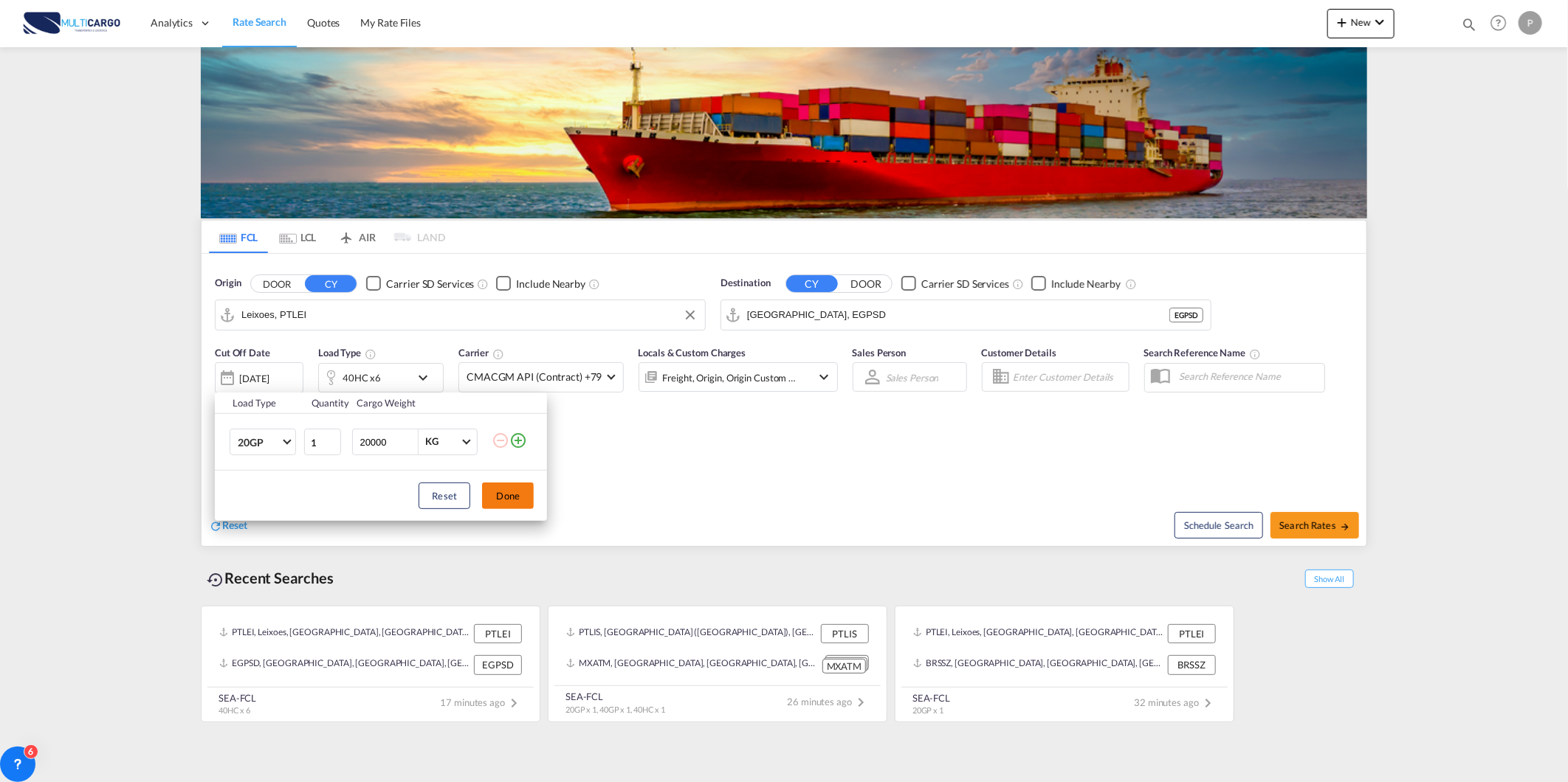
click at [510, 489] on button "Done" at bounding box center [508, 496] width 51 height 27
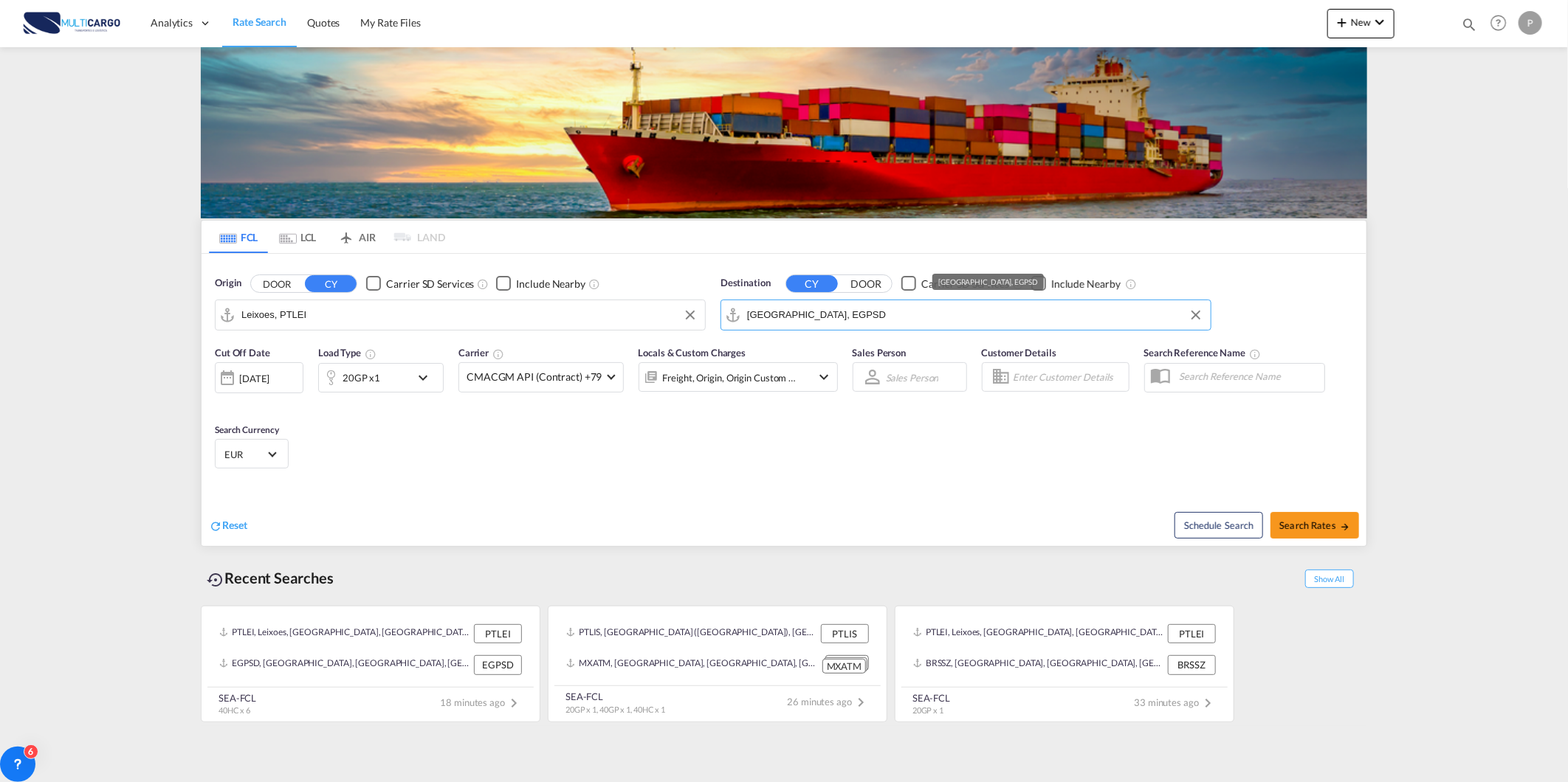
click at [890, 312] on input "Port Said, EGPSD" at bounding box center [975, 314] width 456 height 22
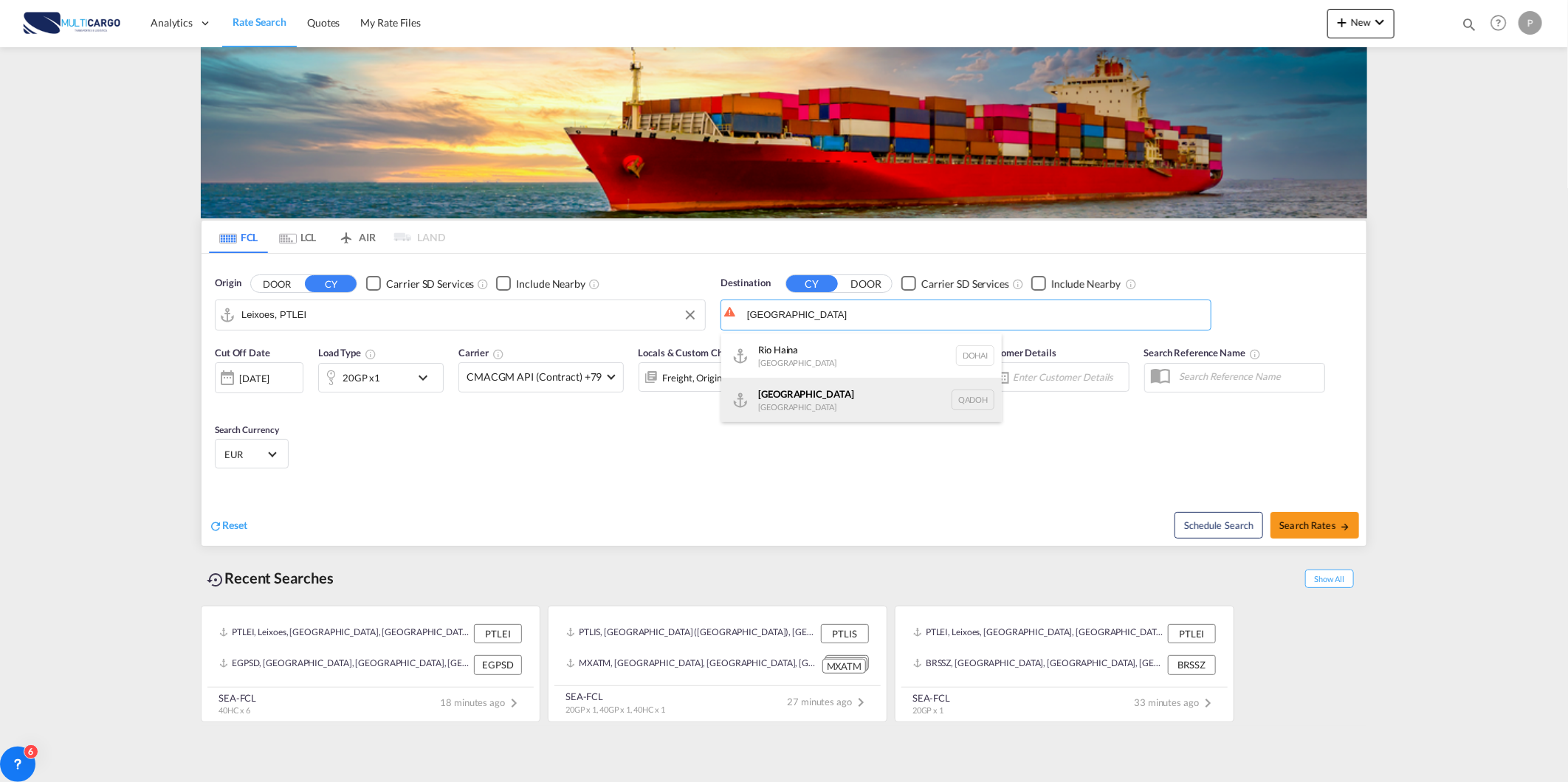
click at [820, 382] on div "Doha Qatar QADOH" at bounding box center [861, 400] width 280 height 44
type input "Doha, QADOH"
click at [1327, 516] on button "Search Rates" at bounding box center [1315, 525] width 89 height 27
type input "PTLEI to QADOH / 3 Sep 2025"
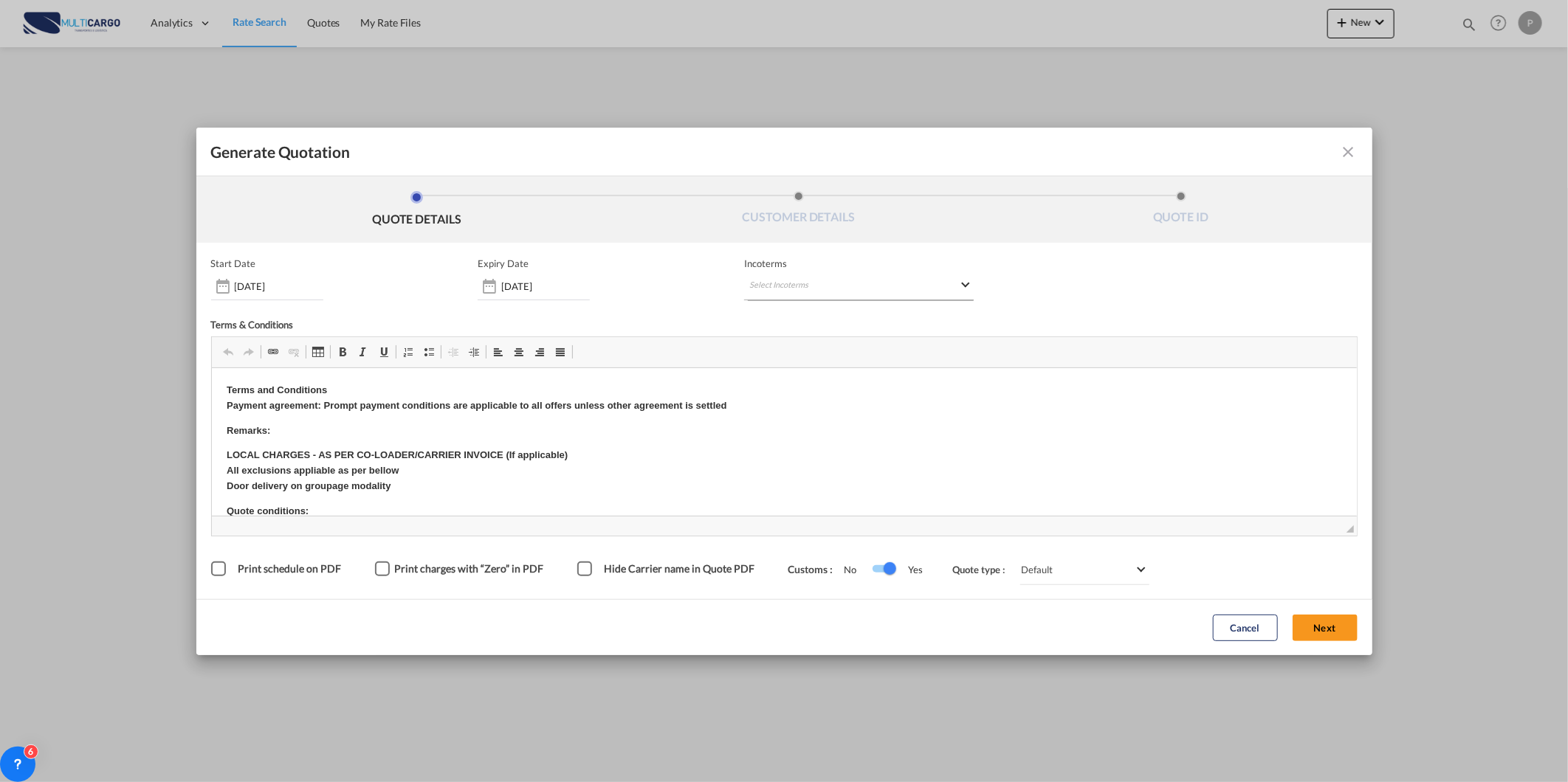
click at [806, 288] on md-select "Select Incoterms FAS - import Free Alongside Ship FAS - export Free Alongside S…" at bounding box center [859, 287] width 230 height 27
click at [806, 318] on input "search" at bounding box center [820, 316] width 136 height 13
type input "exw"
click at [846, 347] on div "EXW - export" at bounding box center [826, 343] width 140 height 11
click at [1295, 614] on button "Next" at bounding box center [1325, 627] width 65 height 27
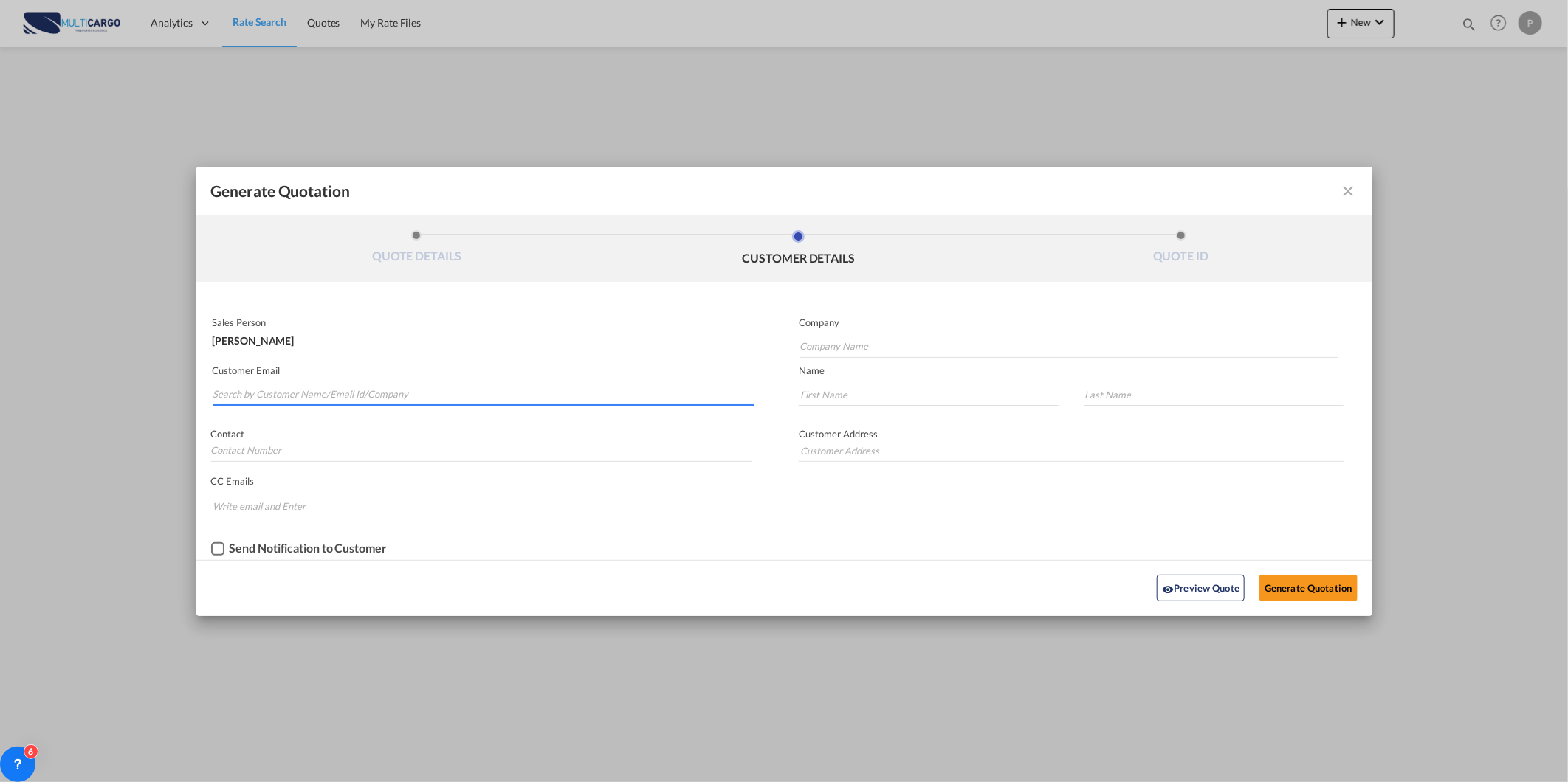
click at [256, 392] on input "Search by Customer Name/Email Id/Company" at bounding box center [485, 394] width 542 height 22
paste input "jhay@globelinegroup.com"
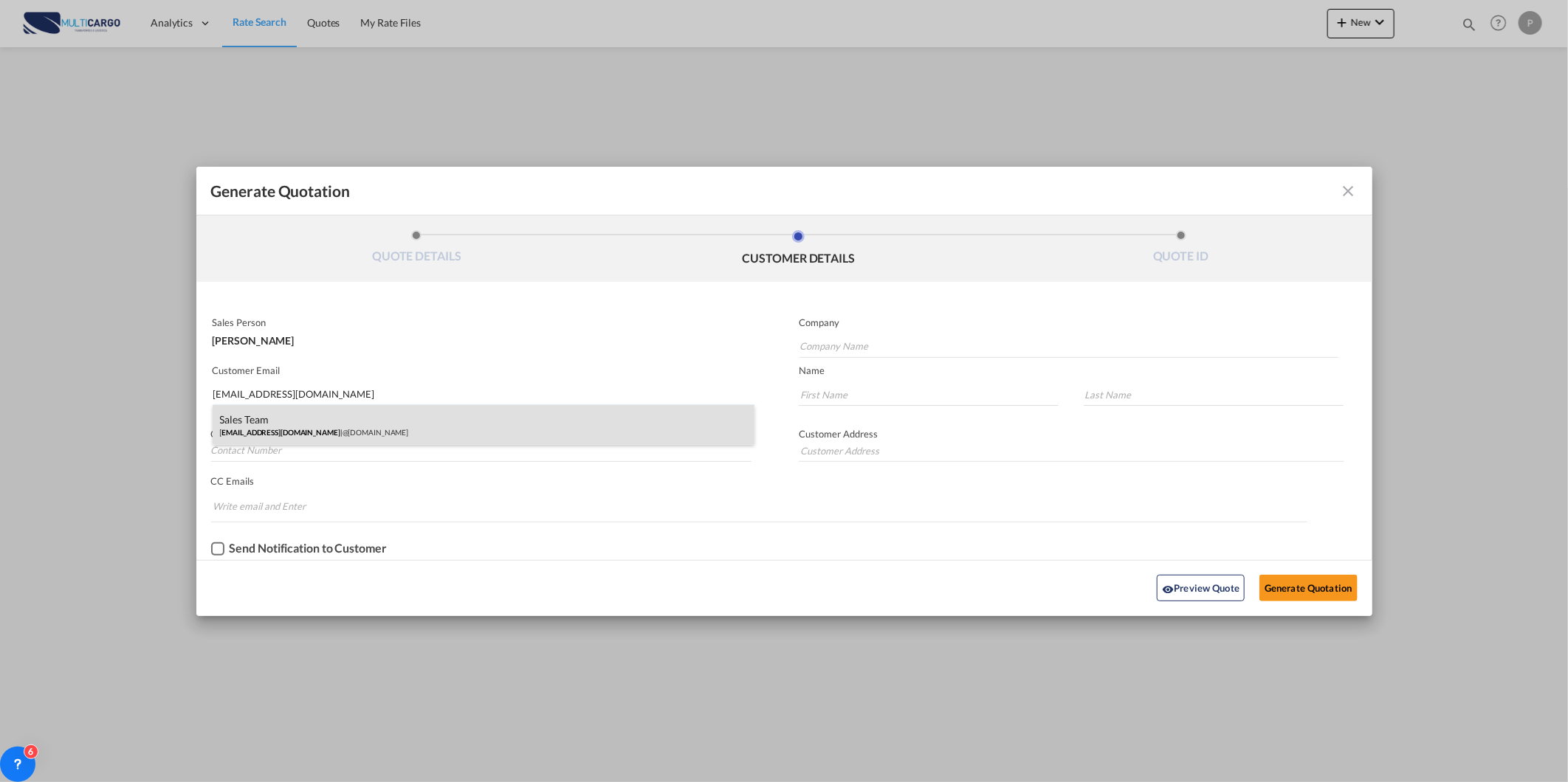
type input "jhay@globelinegroup.com"
click at [378, 428] on div "Sales Team jhay@globelinegroup.com | @globelinegroup.com" at bounding box center [484, 425] width 543 height 40
type input "@globelinegroup.com"
type input "Sales"
type input "Team"
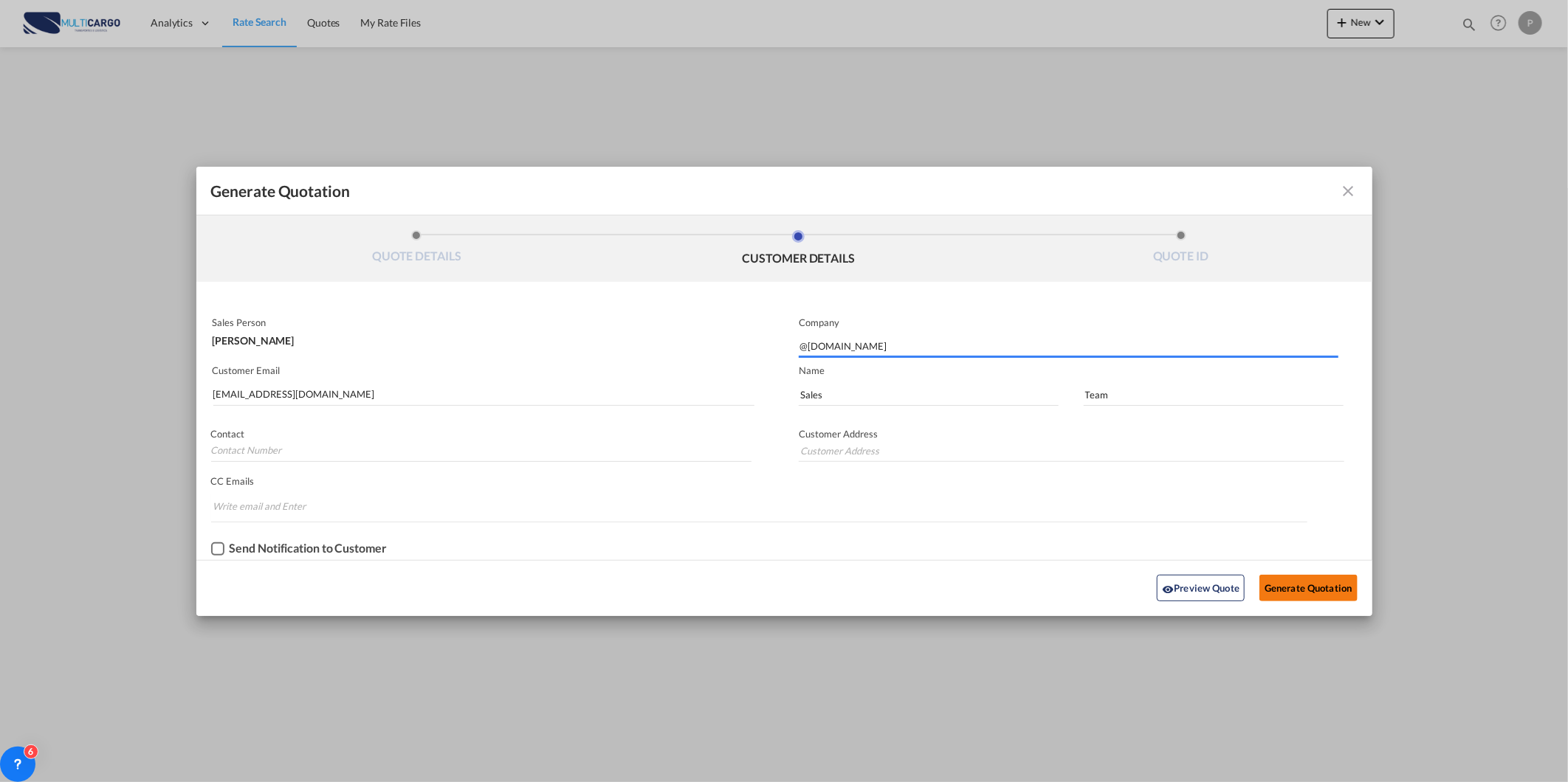
click at [1282, 585] on button "Generate Quotation" at bounding box center [1308, 588] width 97 height 27
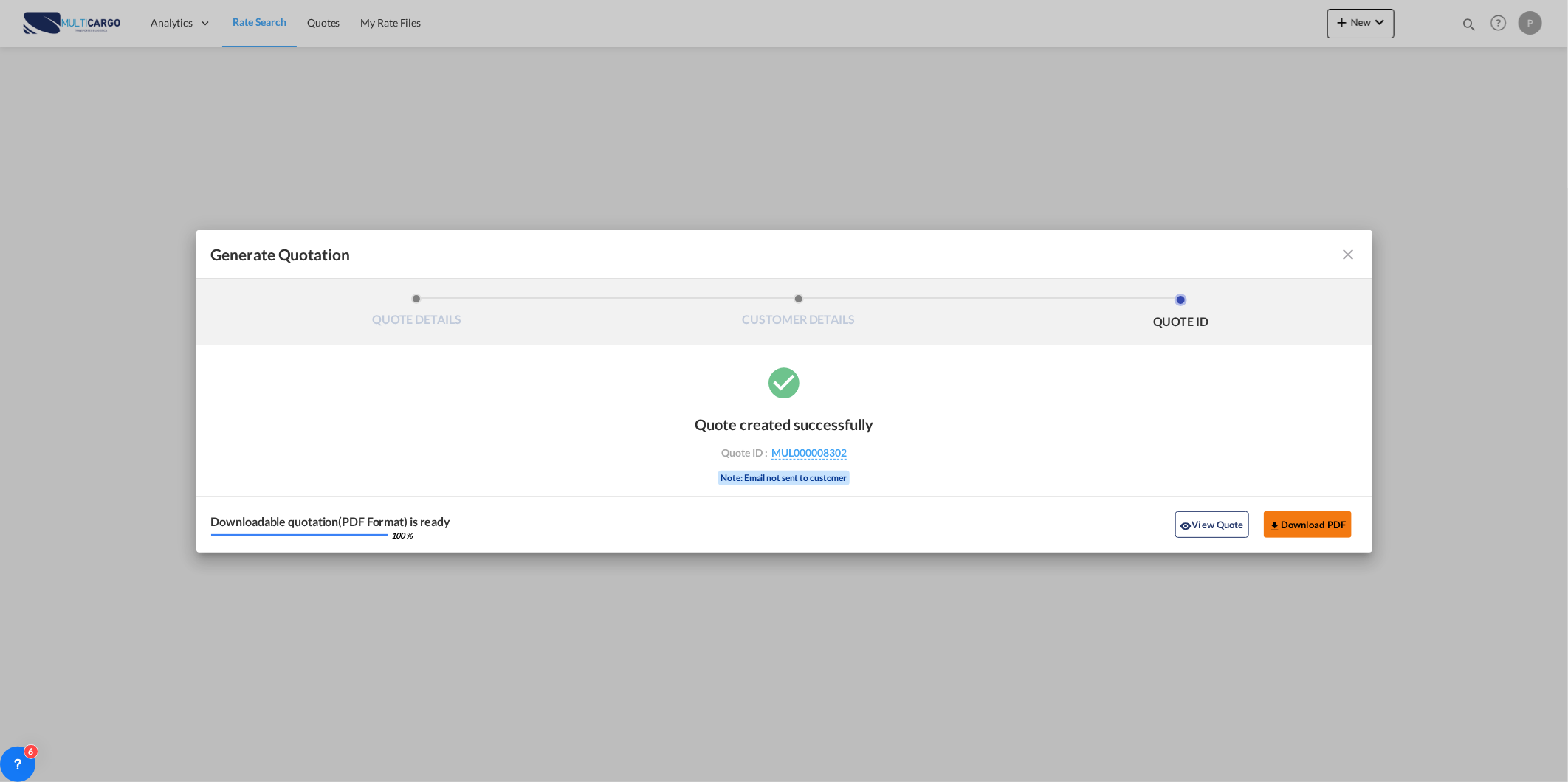
click at [1305, 526] on button "Download PDF" at bounding box center [1308, 524] width 88 height 27
click at [1188, 520] on md-icon "icon-eye" at bounding box center [1186, 526] width 11 height 11
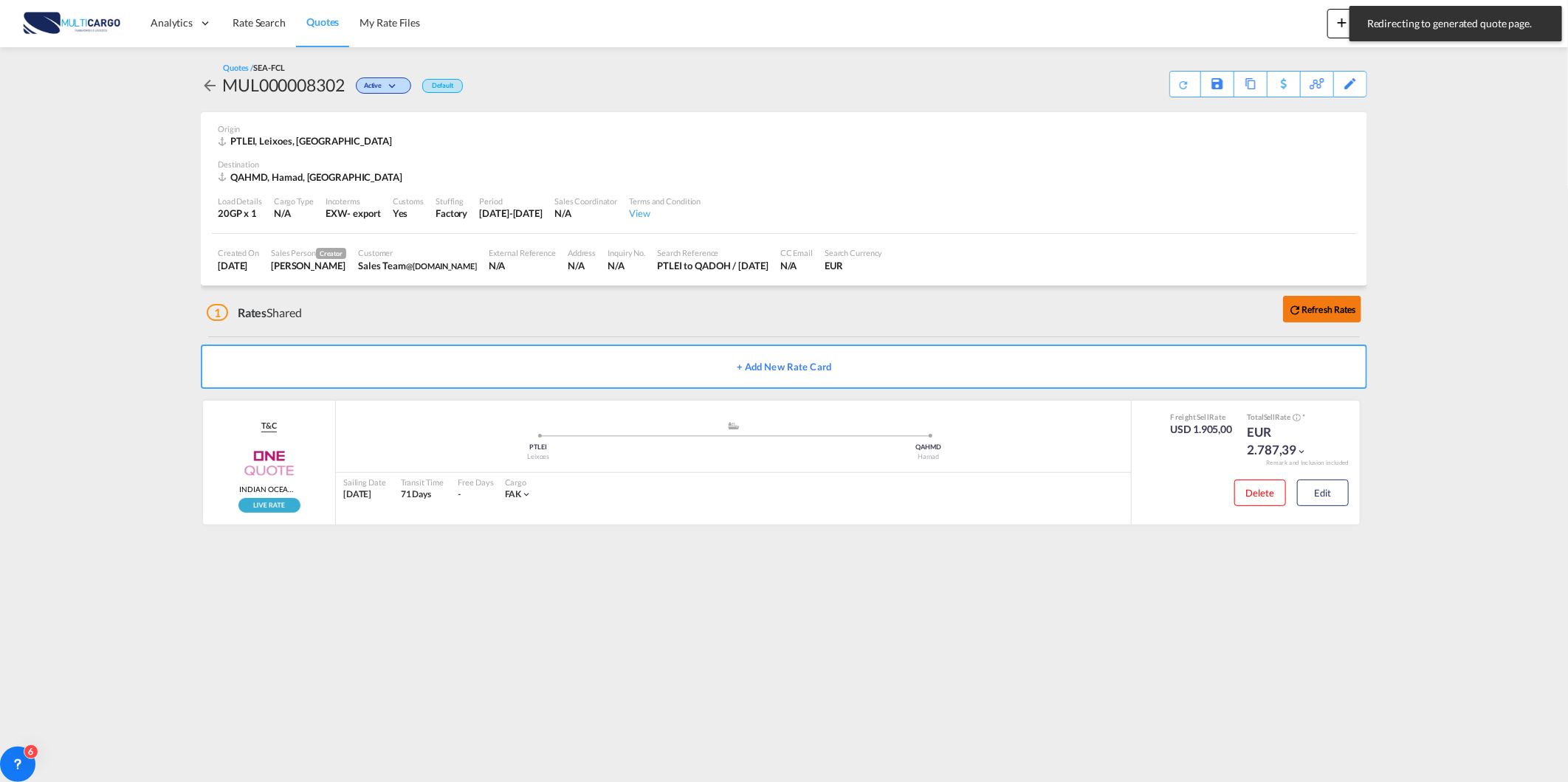
click at [1295, 304] on md-icon "icon-refresh" at bounding box center [1294, 309] width 13 height 13
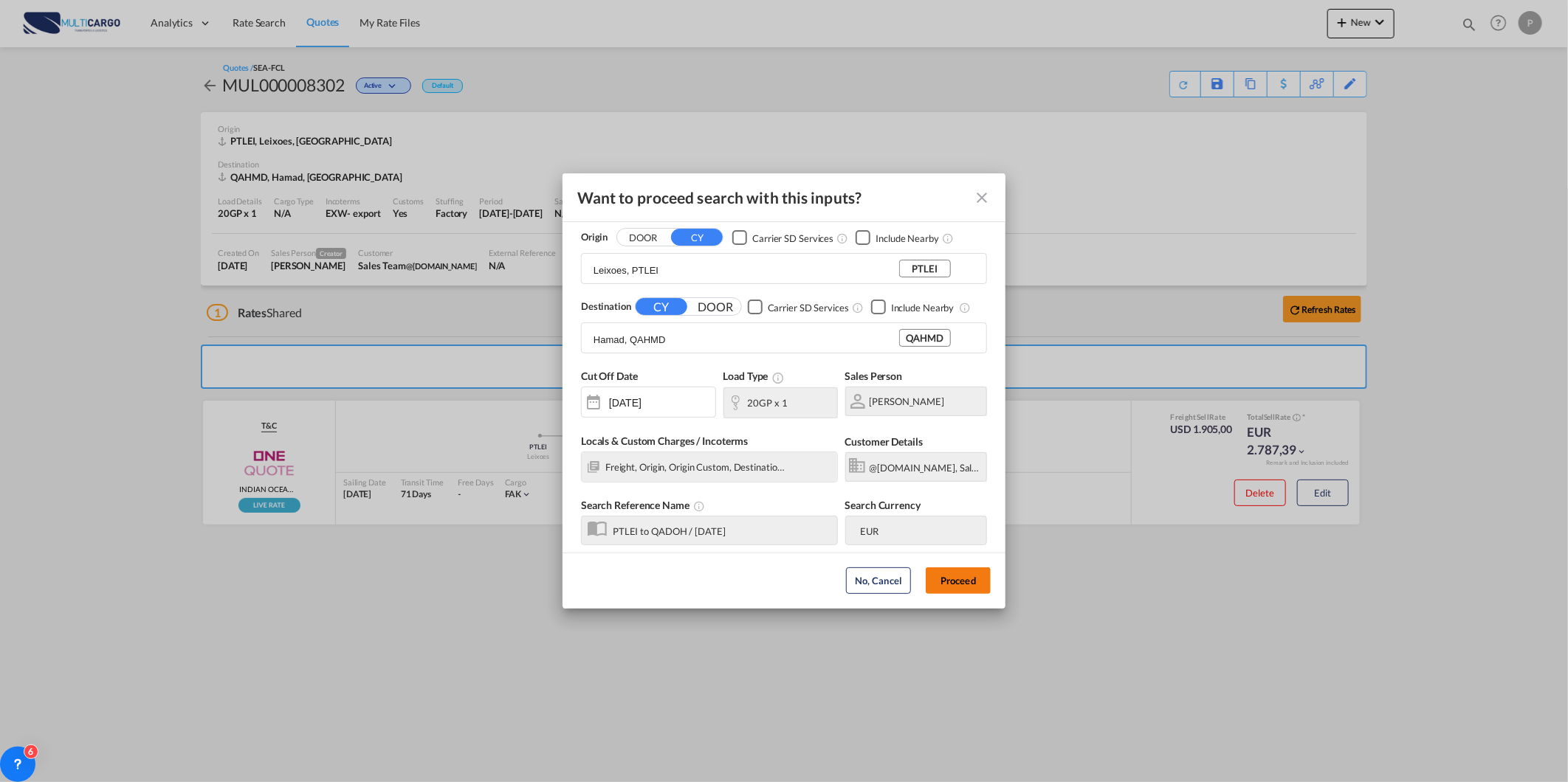
click at [970, 578] on button "Proceed" at bounding box center [958, 580] width 65 height 27
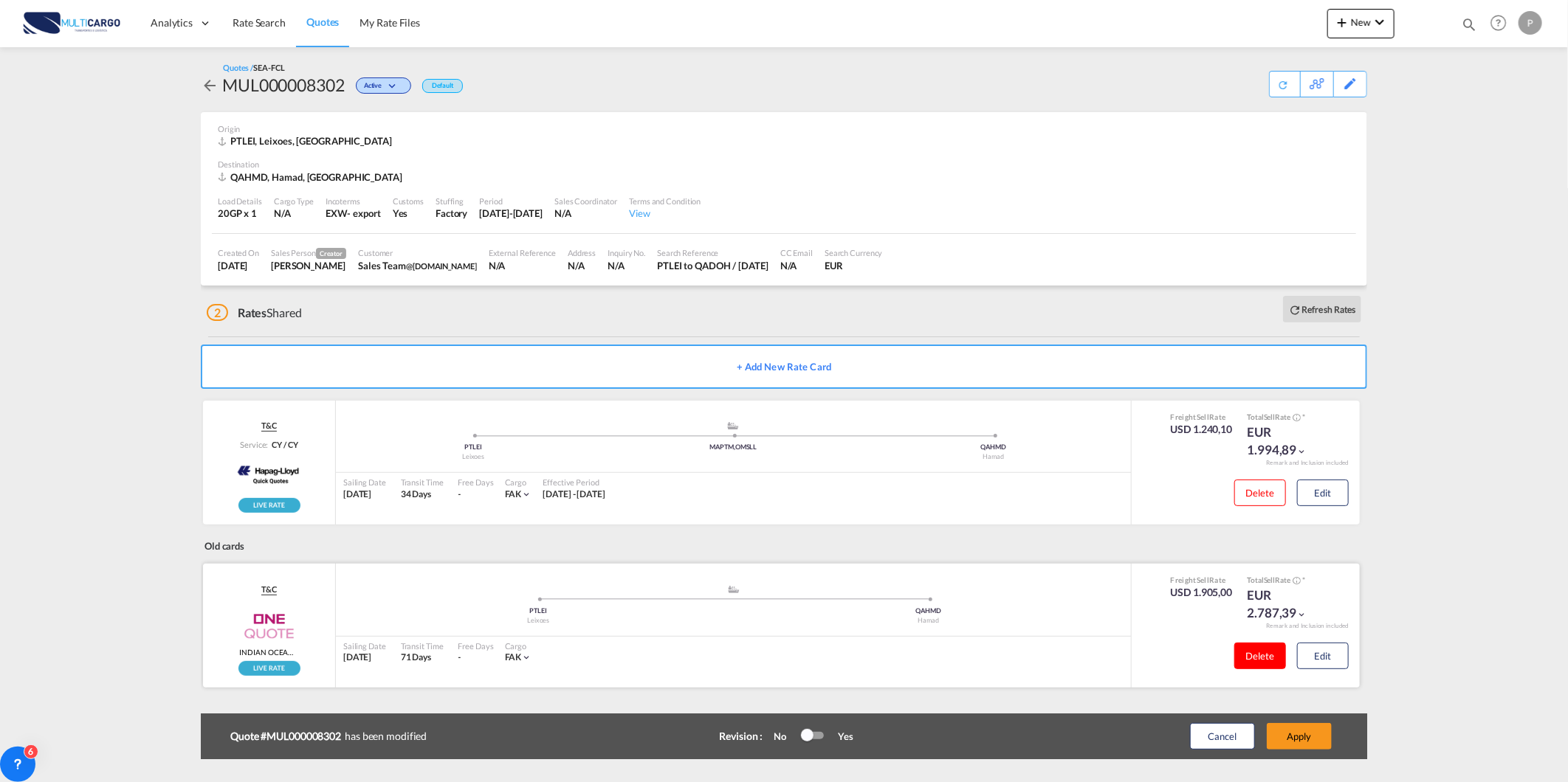
click at [1279, 655] on button "Delete" at bounding box center [1259, 656] width 51 height 27
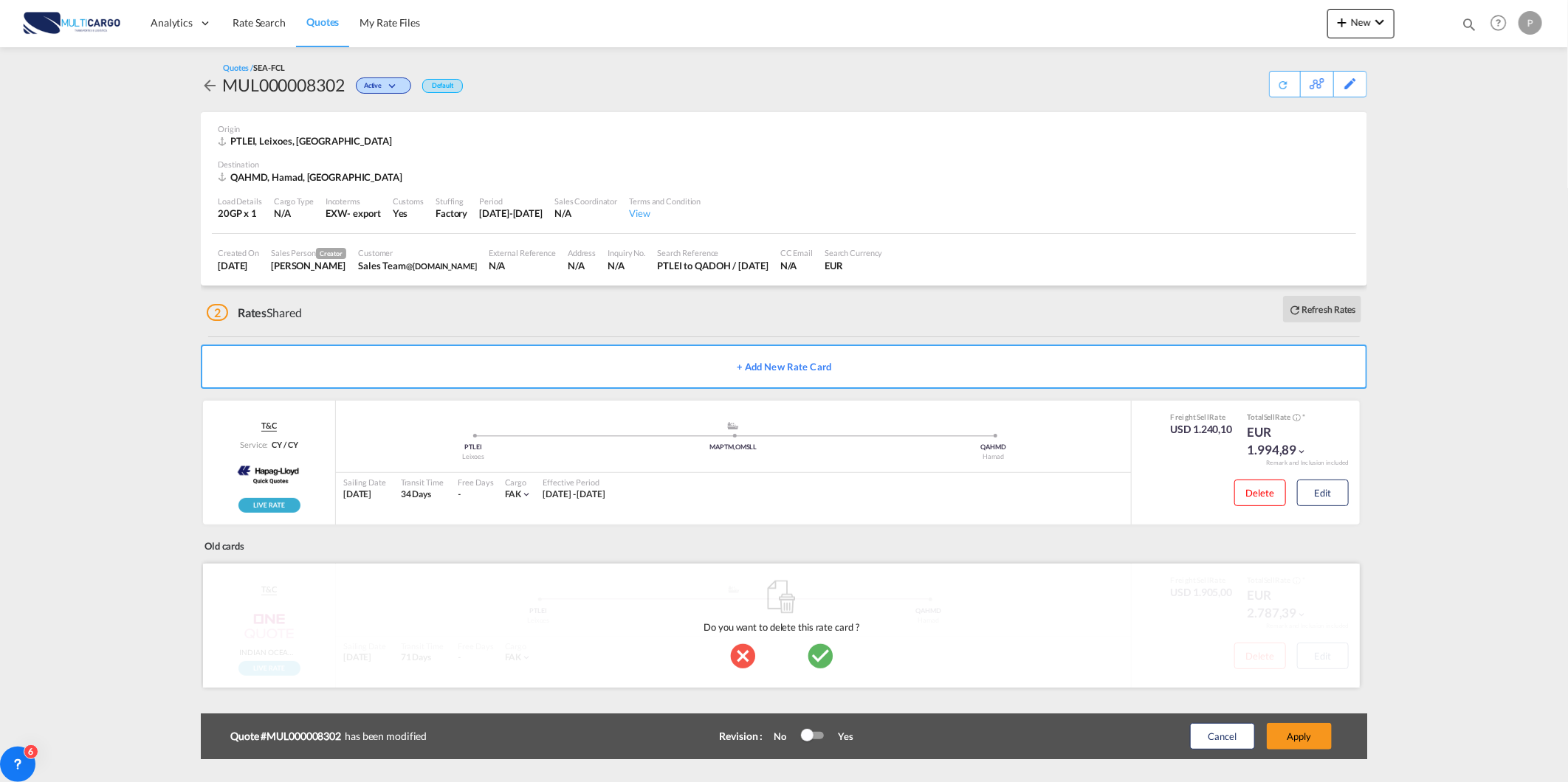
click at [822, 653] on md-icon "icon-checkbox-marked-circle" at bounding box center [820, 657] width 30 height 30
click at [763, 371] on button "+ Add New Rate Card" at bounding box center [783, 367] width 1166 height 44
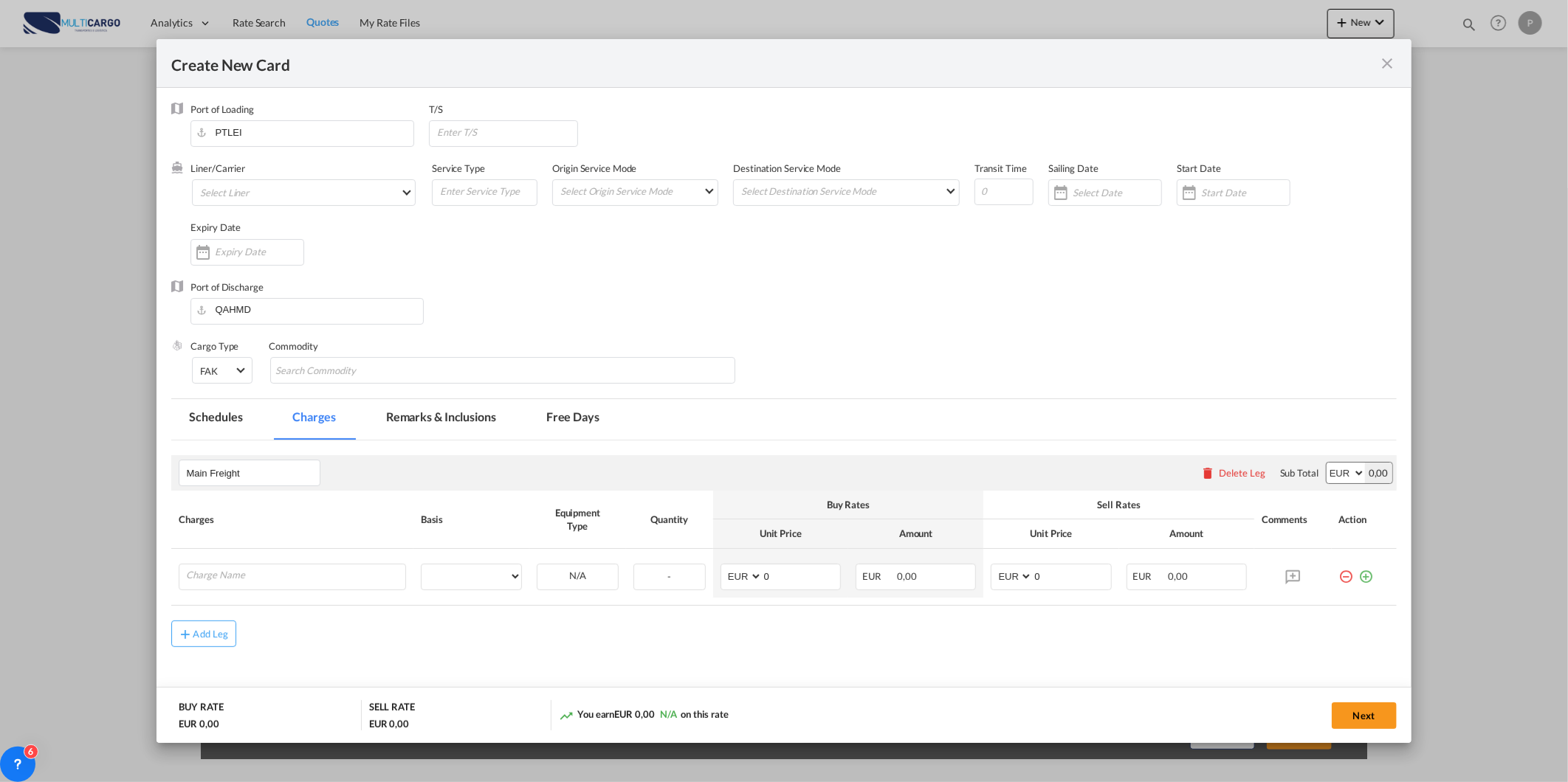
type input "Basic Ocean Freight"
select select "per equipment"
click at [292, 213] on div "Liner/Carrier Select Liner 2HM LOGISTICS D.O.O AAXL GLOBAL SHIPPING LINES LLC A…" at bounding box center [311, 191] width 241 height 59
click at [290, 199] on md-select "Select Liner 2HM LOGISTICS D.O.O AAXL GLOBAL SHIPPING LINES LLC ABDUL MUHSEN SH…" at bounding box center [304, 192] width 224 height 27
click at [294, 164] on input "search" at bounding box center [322, 157] width 251 height 35
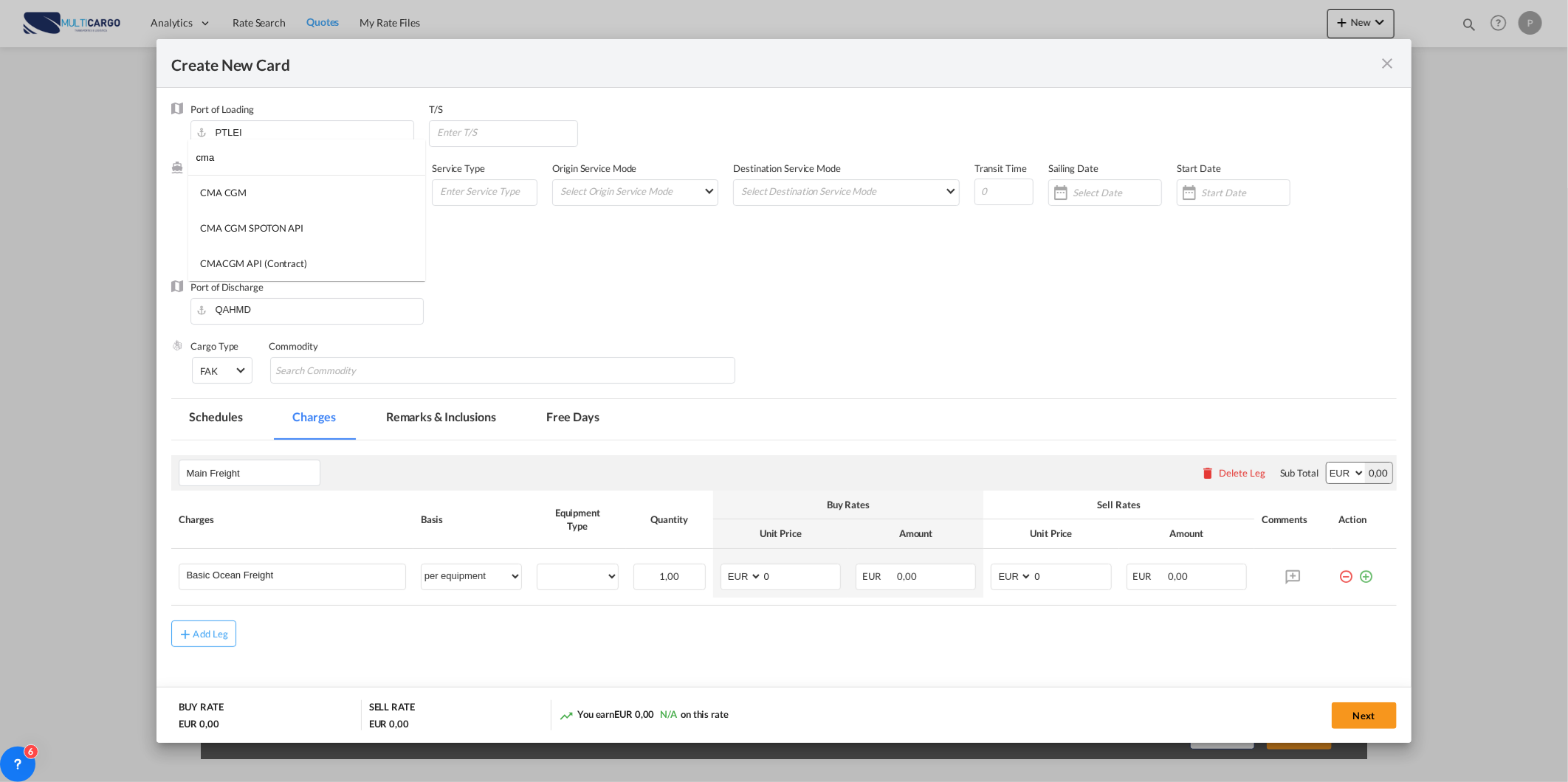
type input "cma"
click at [290, 199] on md-option "CMA CGM" at bounding box center [306, 192] width 237 height 35
click at [975, 194] on input "Create New Card ..." at bounding box center [1004, 191] width 59 height 27
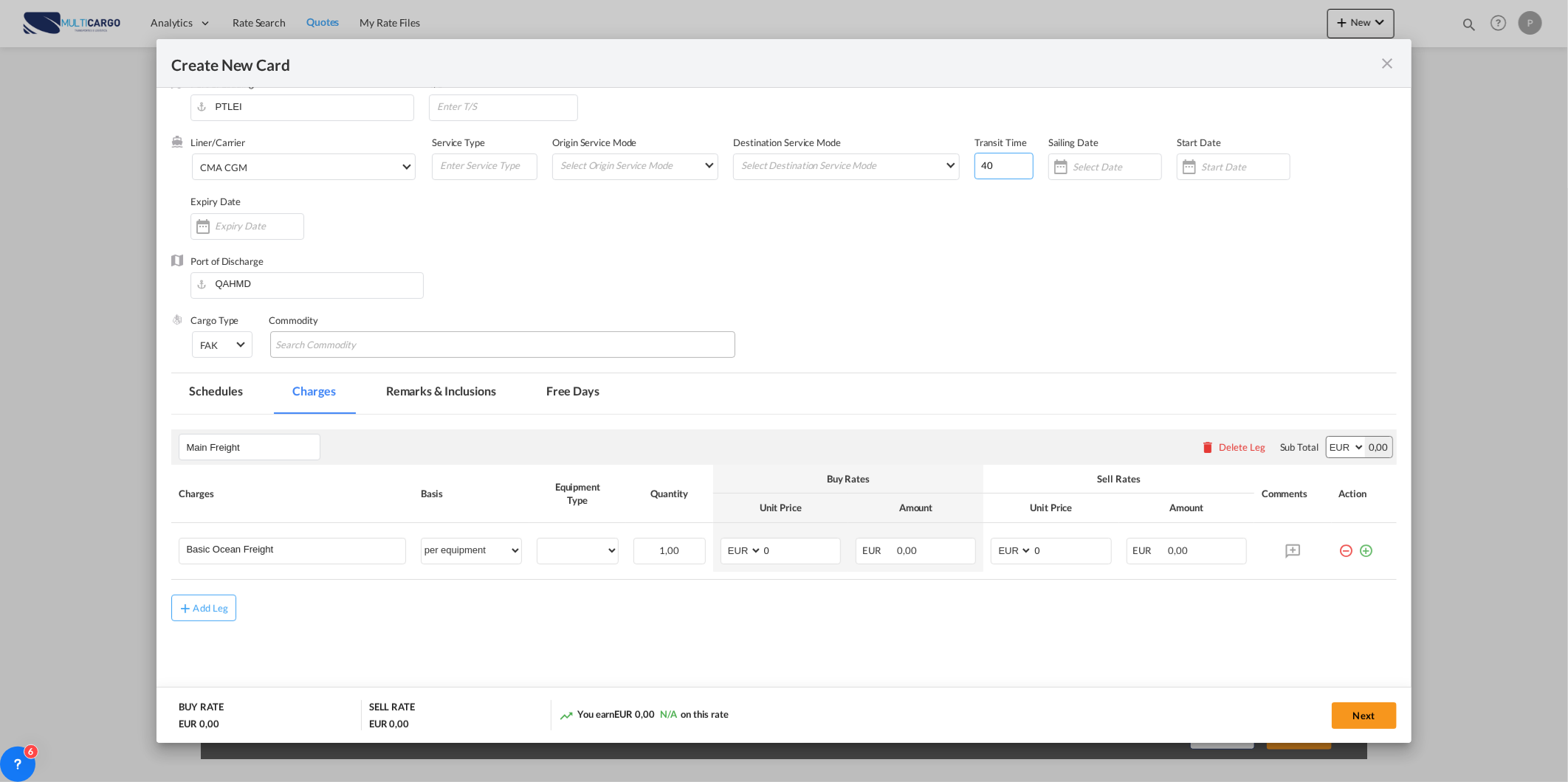
scroll to position [41, 0]
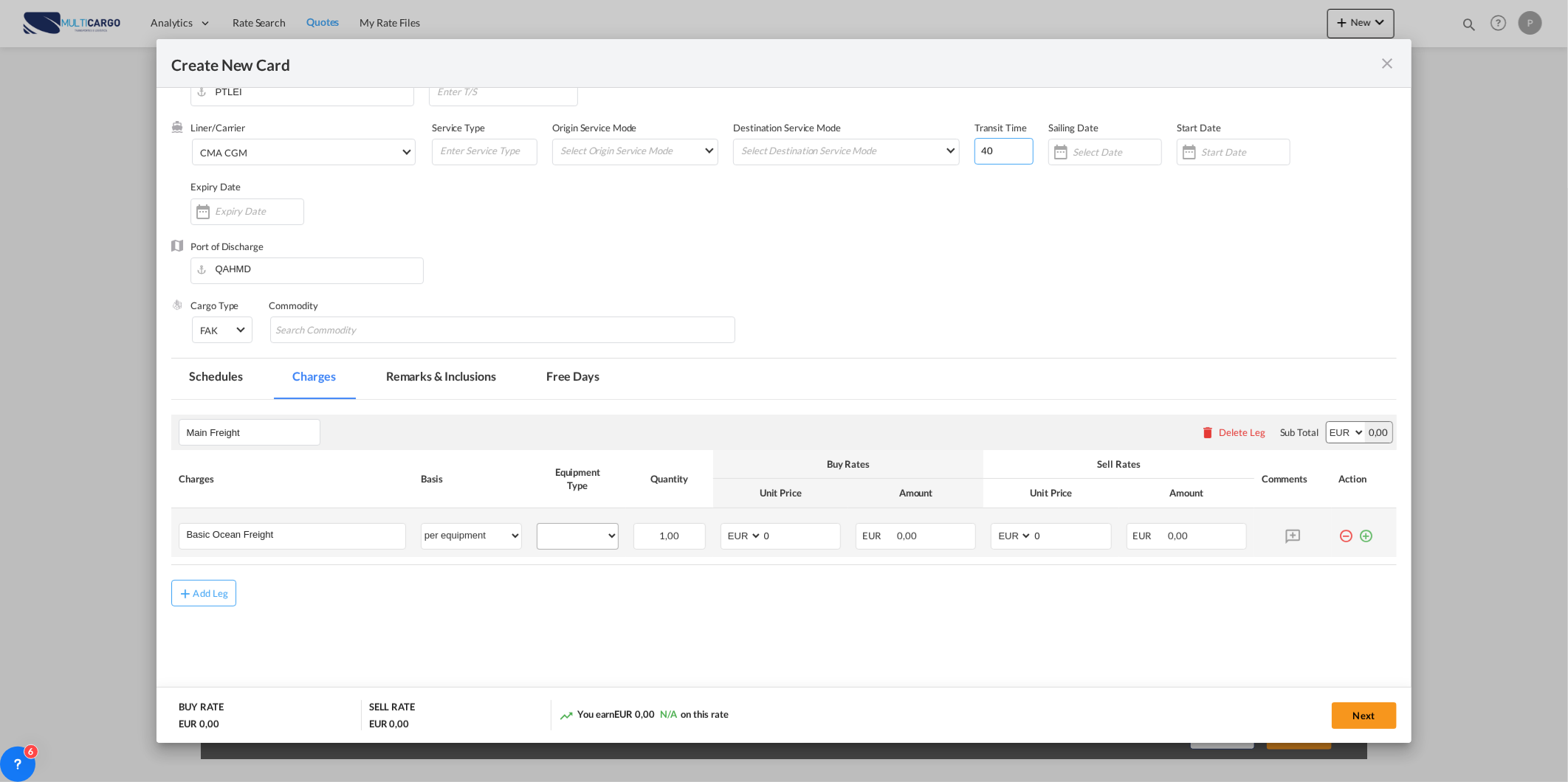
type input "40"
click at [558, 549] on div "20GP" at bounding box center [577, 536] width 82 height 27
click at [568, 543] on select "20GP" at bounding box center [577, 536] width 80 height 20
click at [537, 526] on select "20GP" at bounding box center [577, 536] width 80 height 20
click at [590, 546] on div "20GP" at bounding box center [577, 536] width 82 height 27
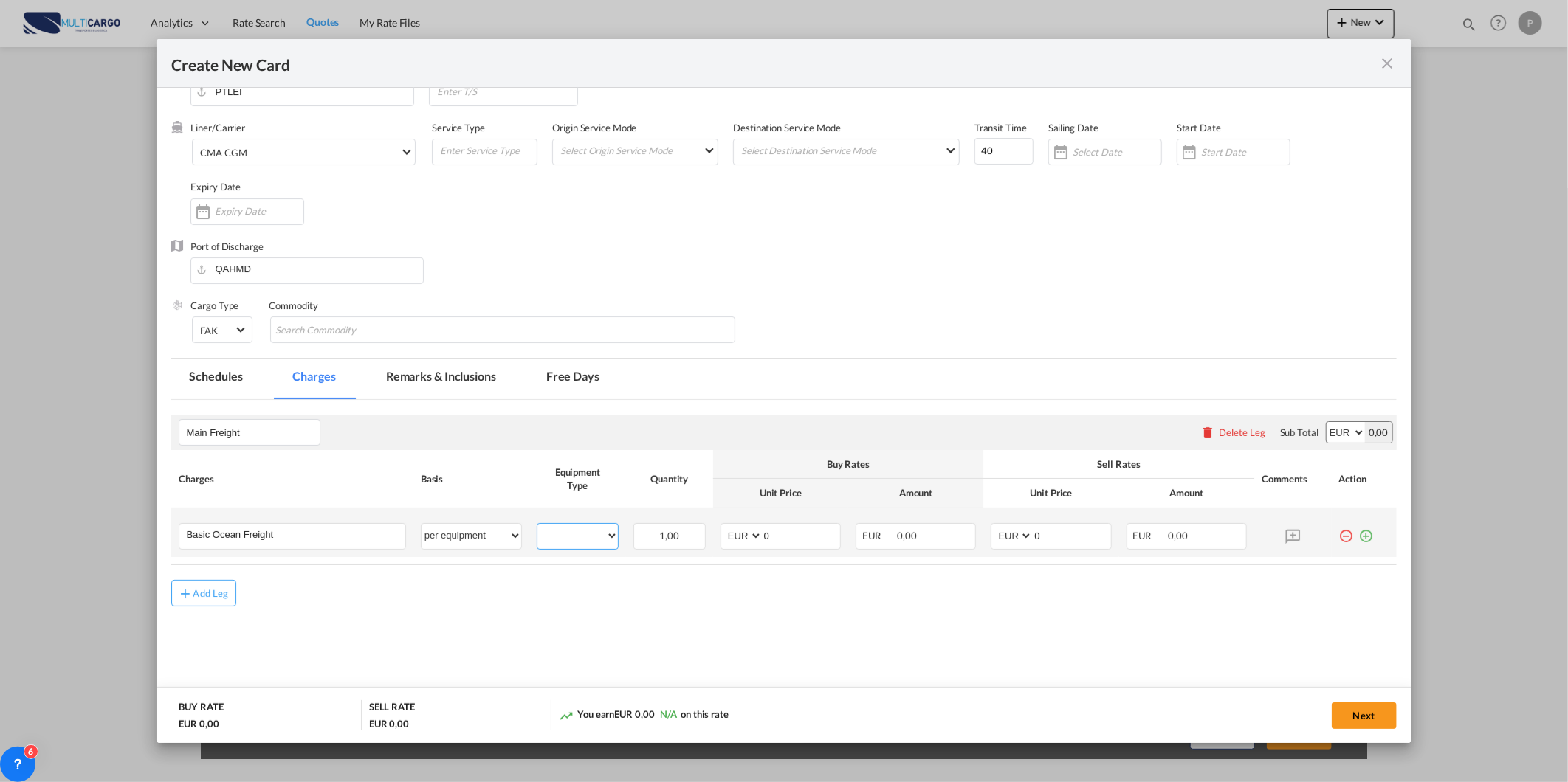
click at [592, 536] on select "20GP" at bounding box center [577, 536] width 80 height 20
select select "20GP"
click at [537, 526] on select "20GP" at bounding box center [577, 536] width 80 height 20
click at [806, 540] on input "0" at bounding box center [801, 535] width 77 height 22
type input "1270"
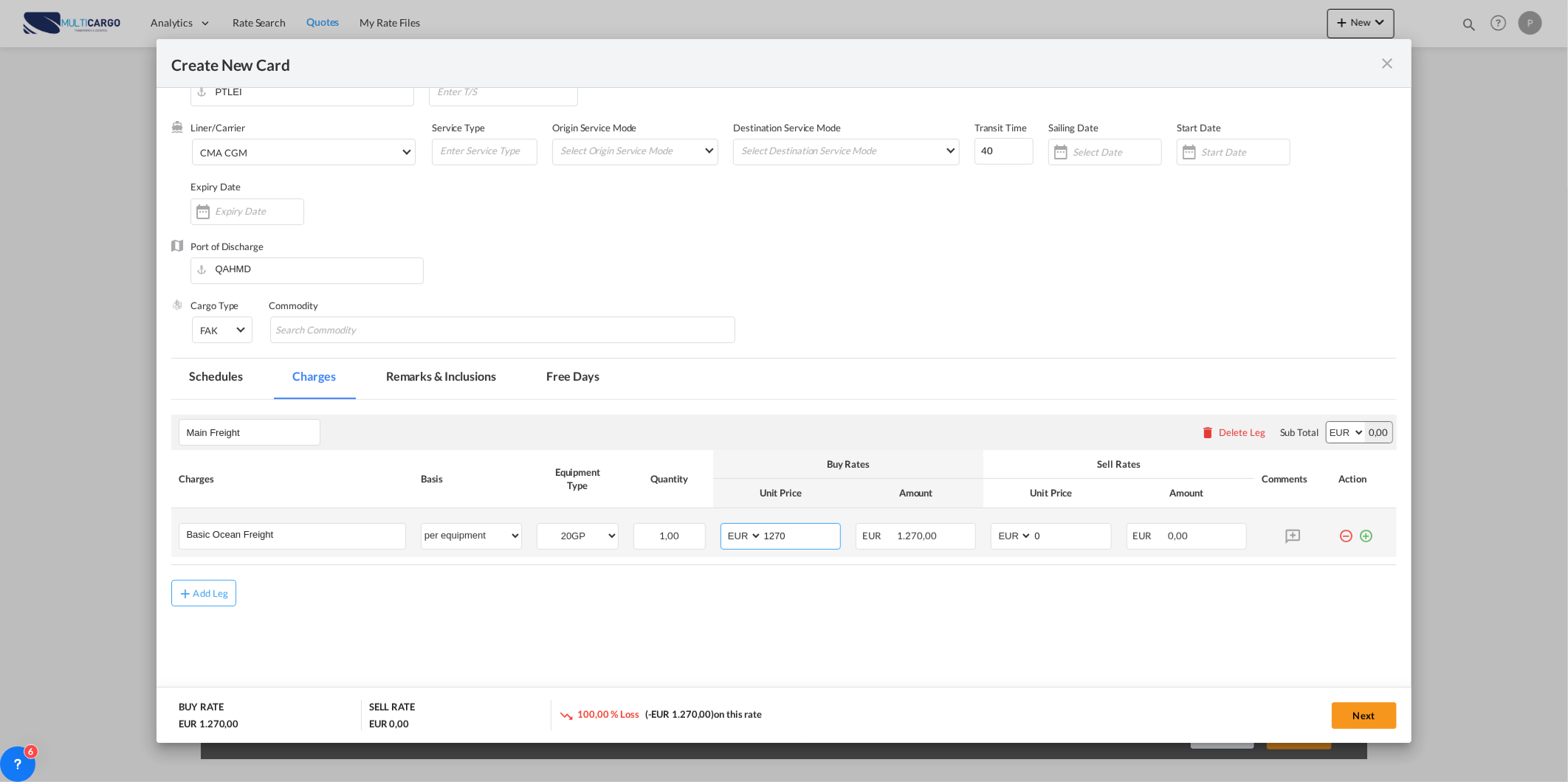
click at [733, 537] on select "AED AFN ALL AMD ANG AOA ARS AUD AWG AZN BAM BBD BDT BGN BHD BIF BMD BND BOB BRL…" at bounding box center [743, 536] width 38 height 20
select select "string:USD"
click at [724, 526] on select "AED AFN ALL AMD ANG AOA ARS AUD AWG AZN BAM BBD BDT BGN BHD BIF BMD BND BOB BRL…" at bounding box center [743, 536] width 38 height 20
drag, startPoint x: 1041, startPoint y: 533, endPoint x: 967, endPoint y: 555, distance: 77.2
click at [969, 554] on tr "Basic Ocean Freight Please Enter User Defined Charges Cannot Be Published per e…" at bounding box center [783, 533] width 1224 height 49
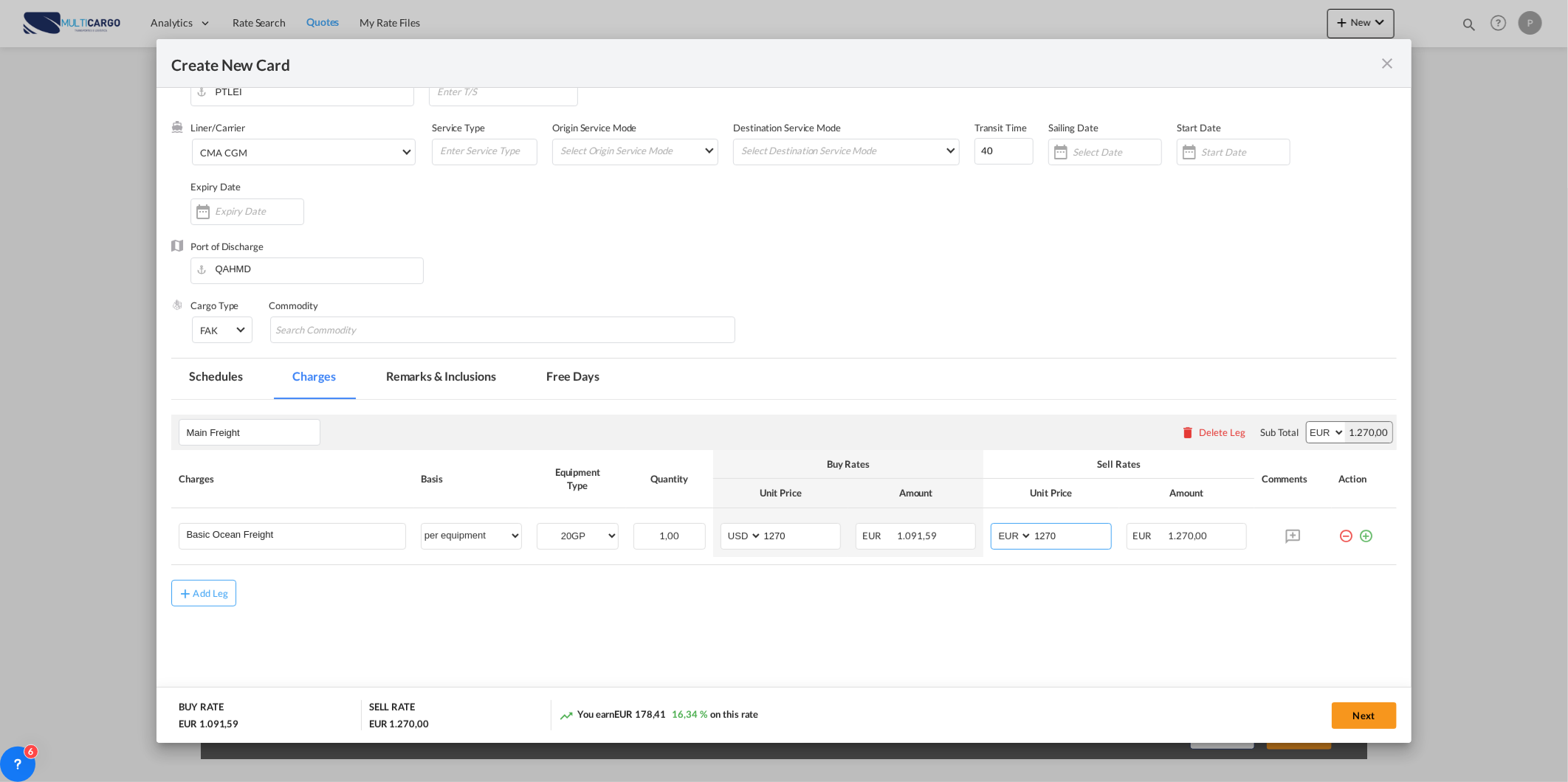
type input "1270"
click at [1161, 595] on div "Add Leg" at bounding box center [783, 593] width 1224 height 27
click at [1359, 534] on md-icon "icon-plus-circle-outline green-400-fg" at bounding box center [1366, 530] width 15 height 15
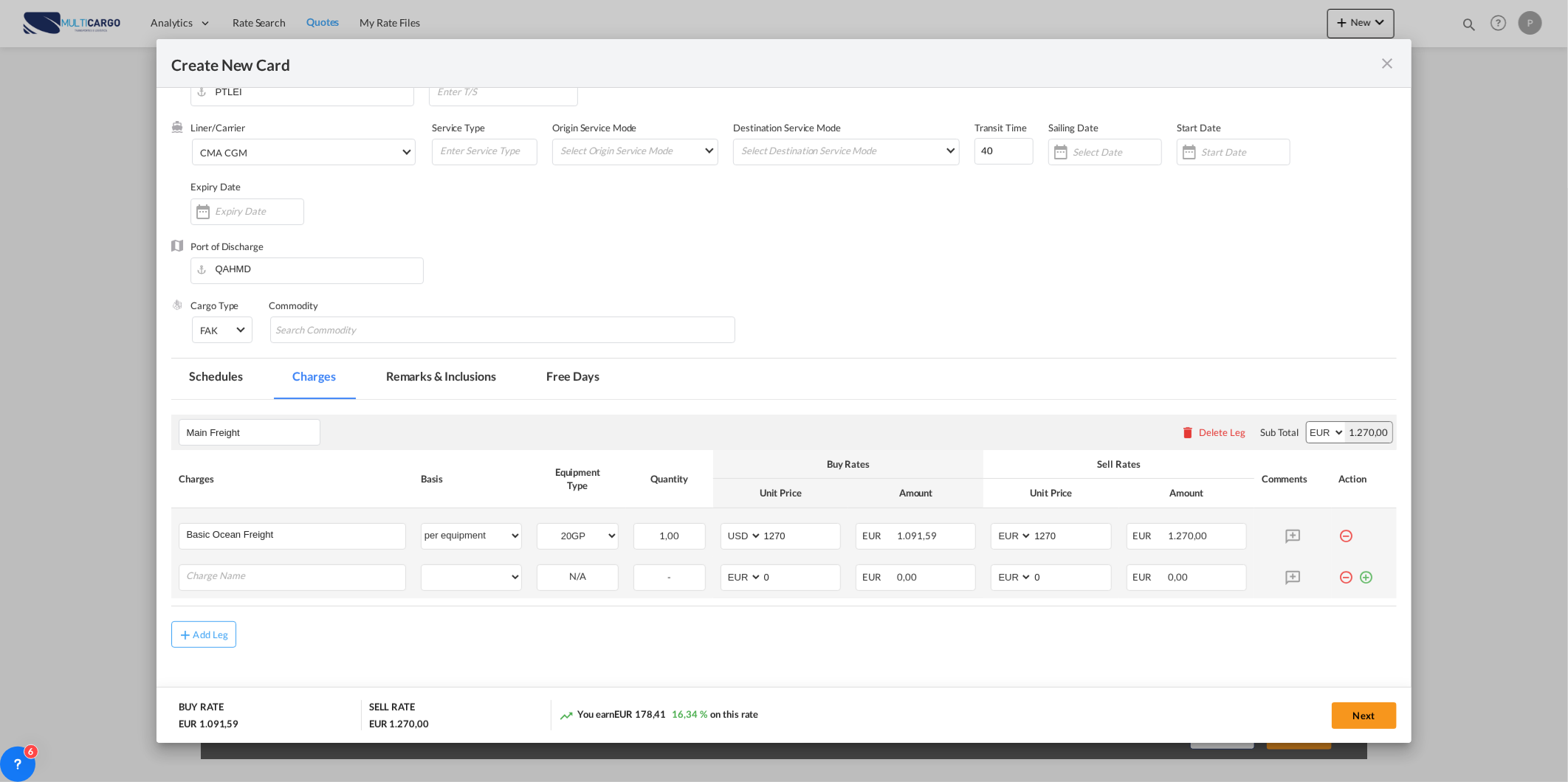
click at [1339, 575] on md-icon "icon-minus-circle-outline red-400-fg" at bounding box center [1346, 572] width 15 height 15
click at [1360, 709] on button "Next" at bounding box center [1364, 715] width 65 height 27
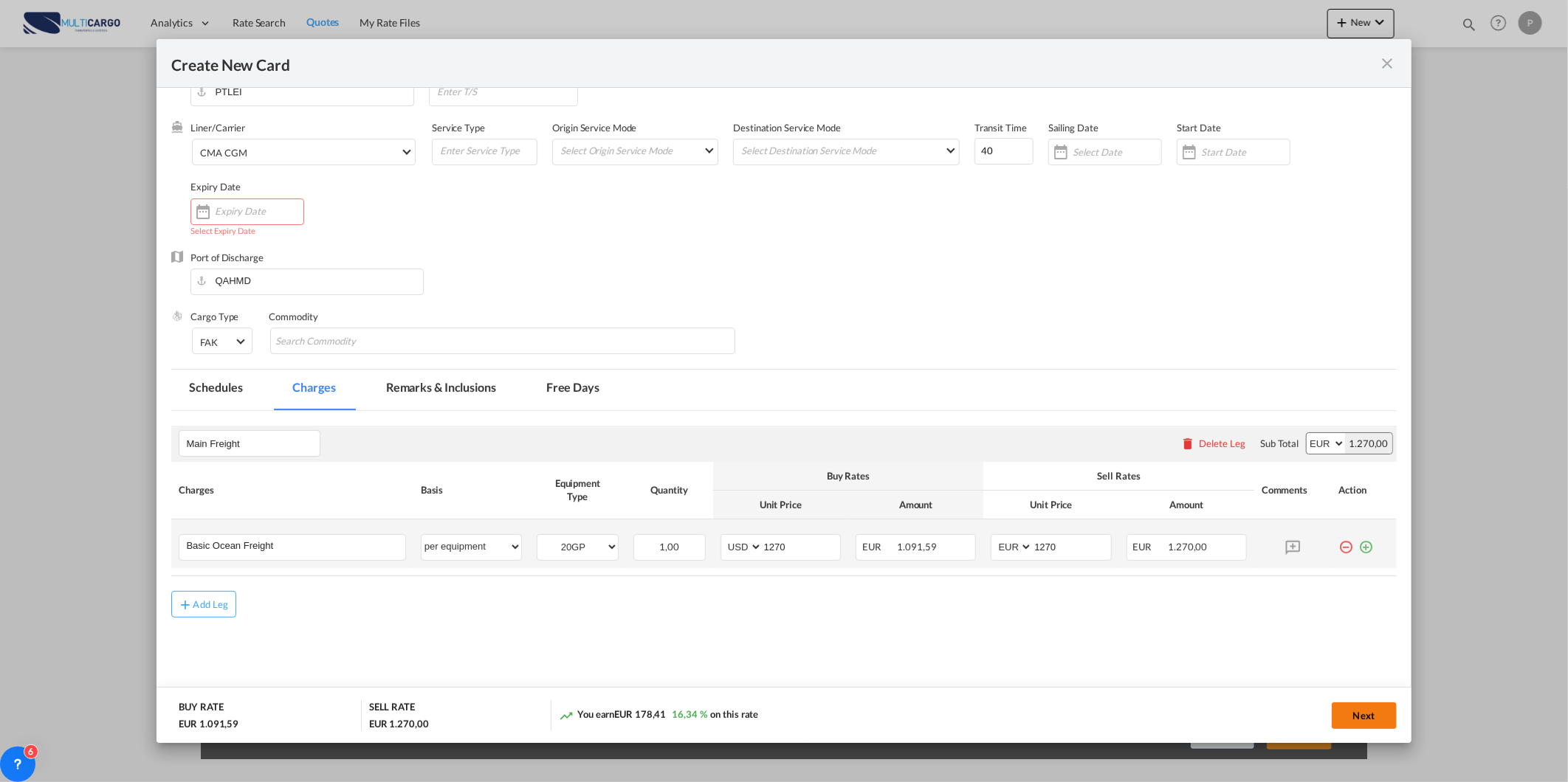
scroll to position [0, 0]
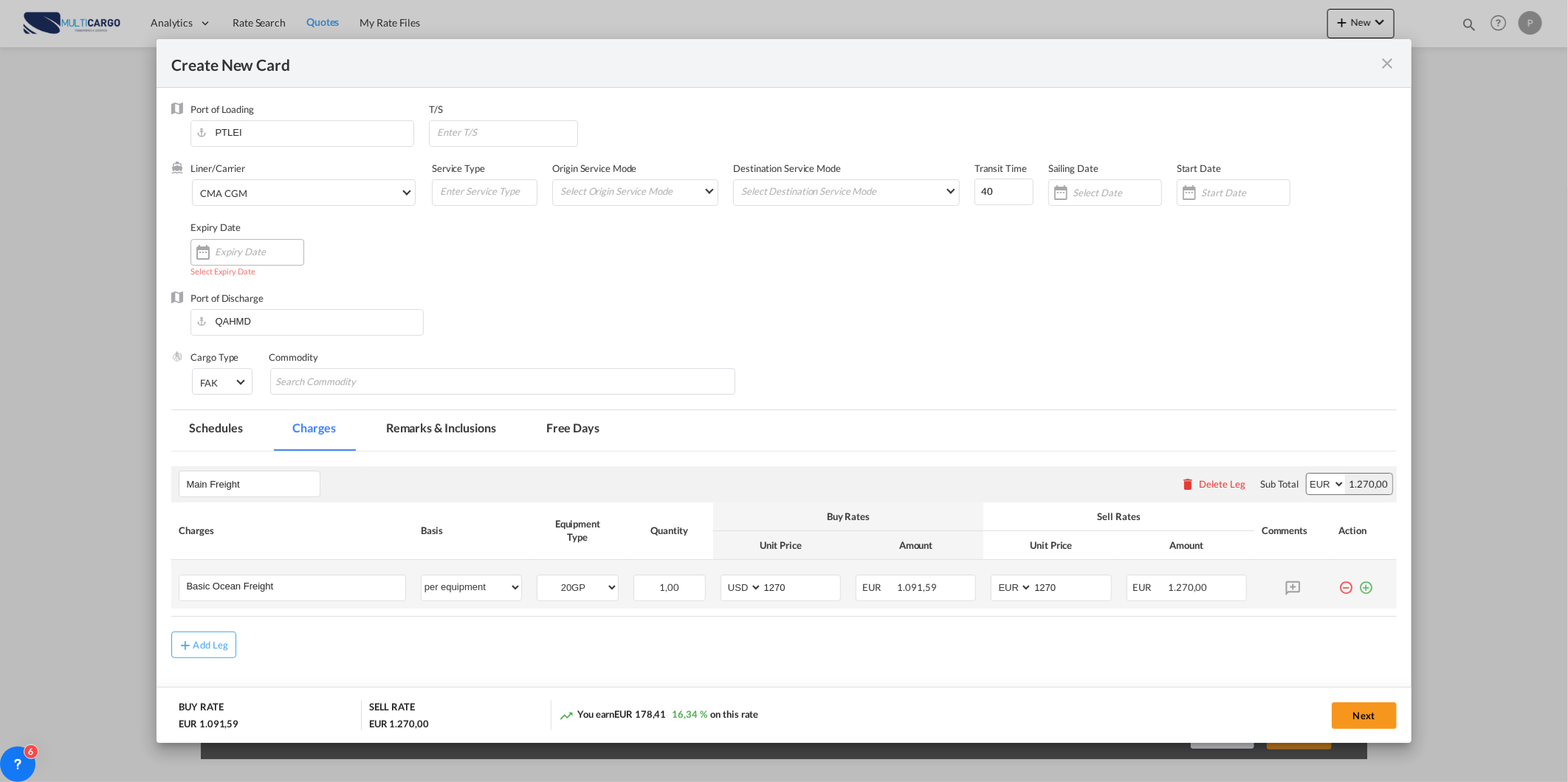
click at [259, 246] on input "Create New Card ..." at bounding box center [260, 251] width 89 height 11
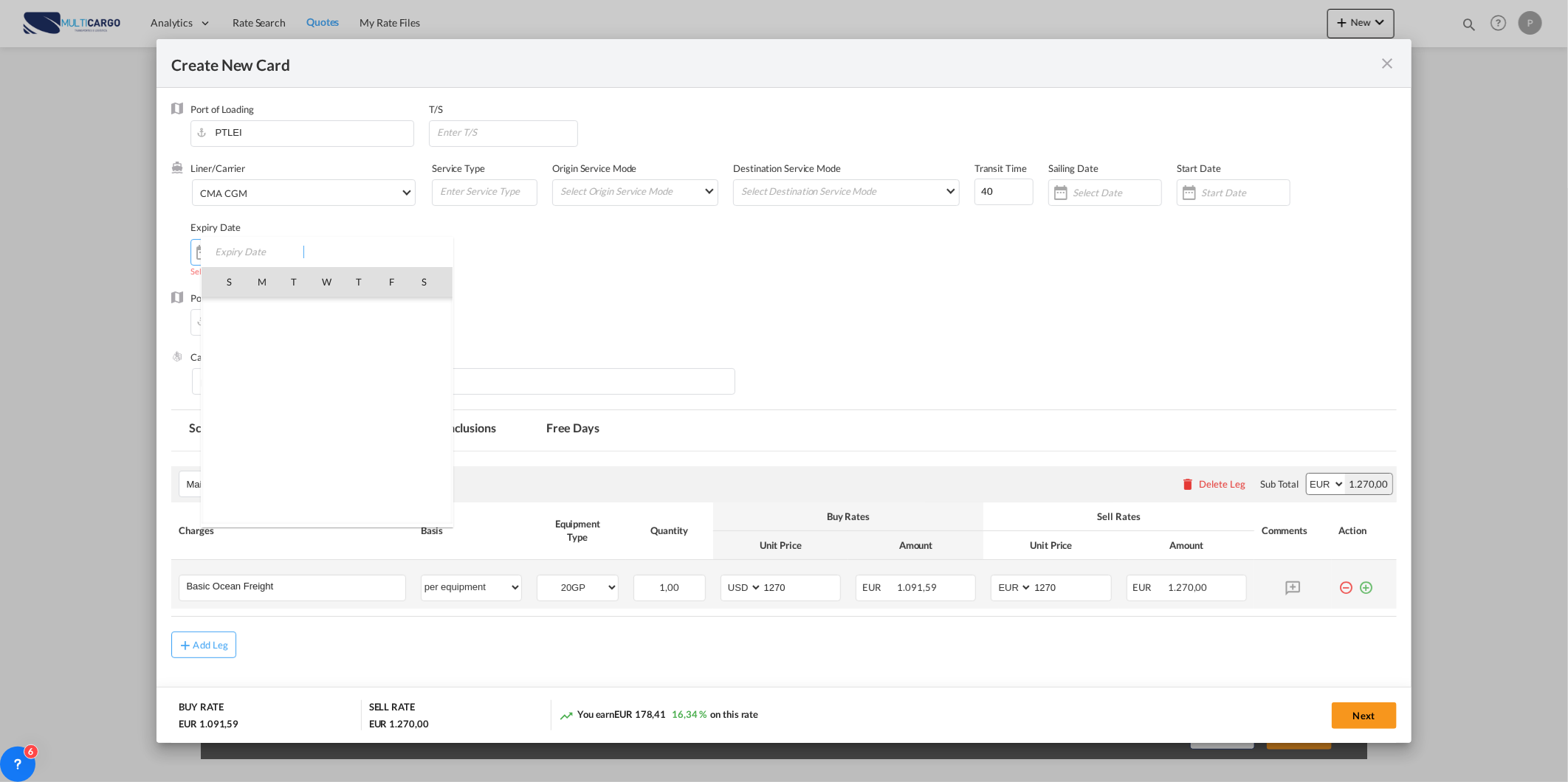
scroll to position [341712, 0]
click at [417, 446] on span "27" at bounding box center [424, 443] width 30 height 30
type input "27 Sep 2025"
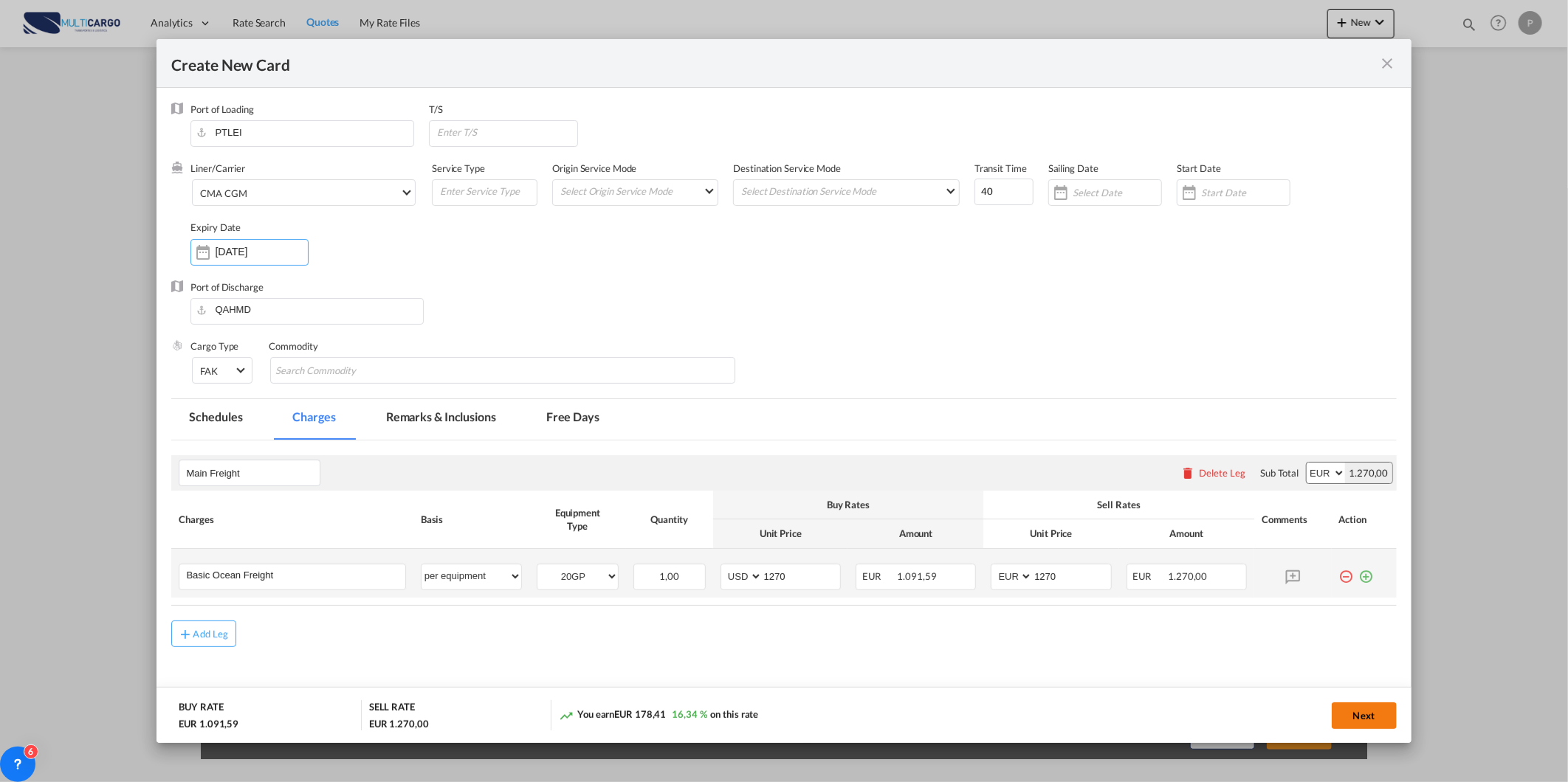
click at [1358, 718] on button "Next" at bounding box center [1364, 715] width 65 height 27
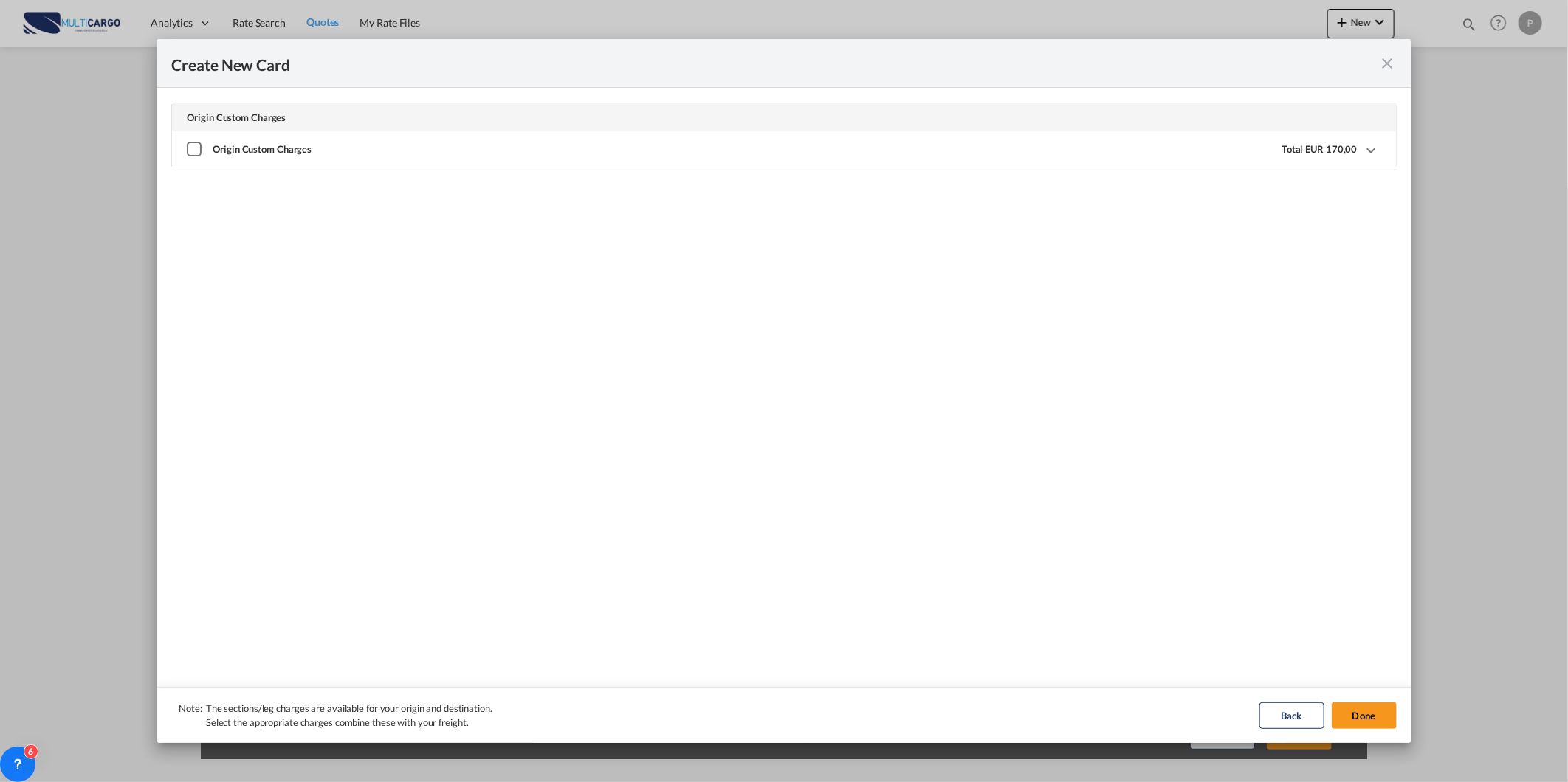
click at [195, 152] on div "Create New Card ..." at bounding box center [194, 148] width 15 height 15
click at [1388, 713] on button "Done" at bounding box center [1364, 715] width 65 height 27
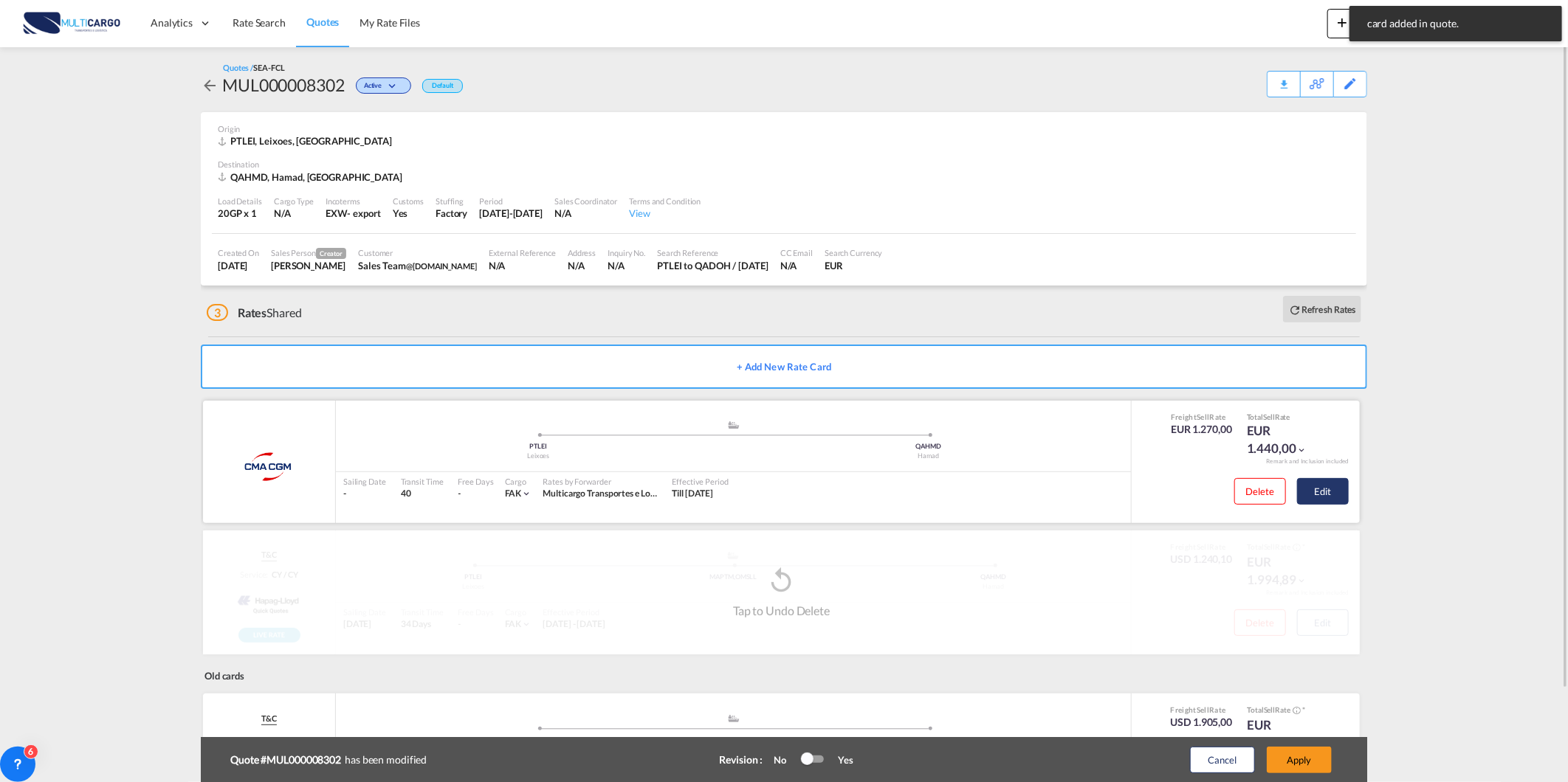
click at [1311, 487] on button "Edit" at bounding box center [1322, 491] width 51 height 27
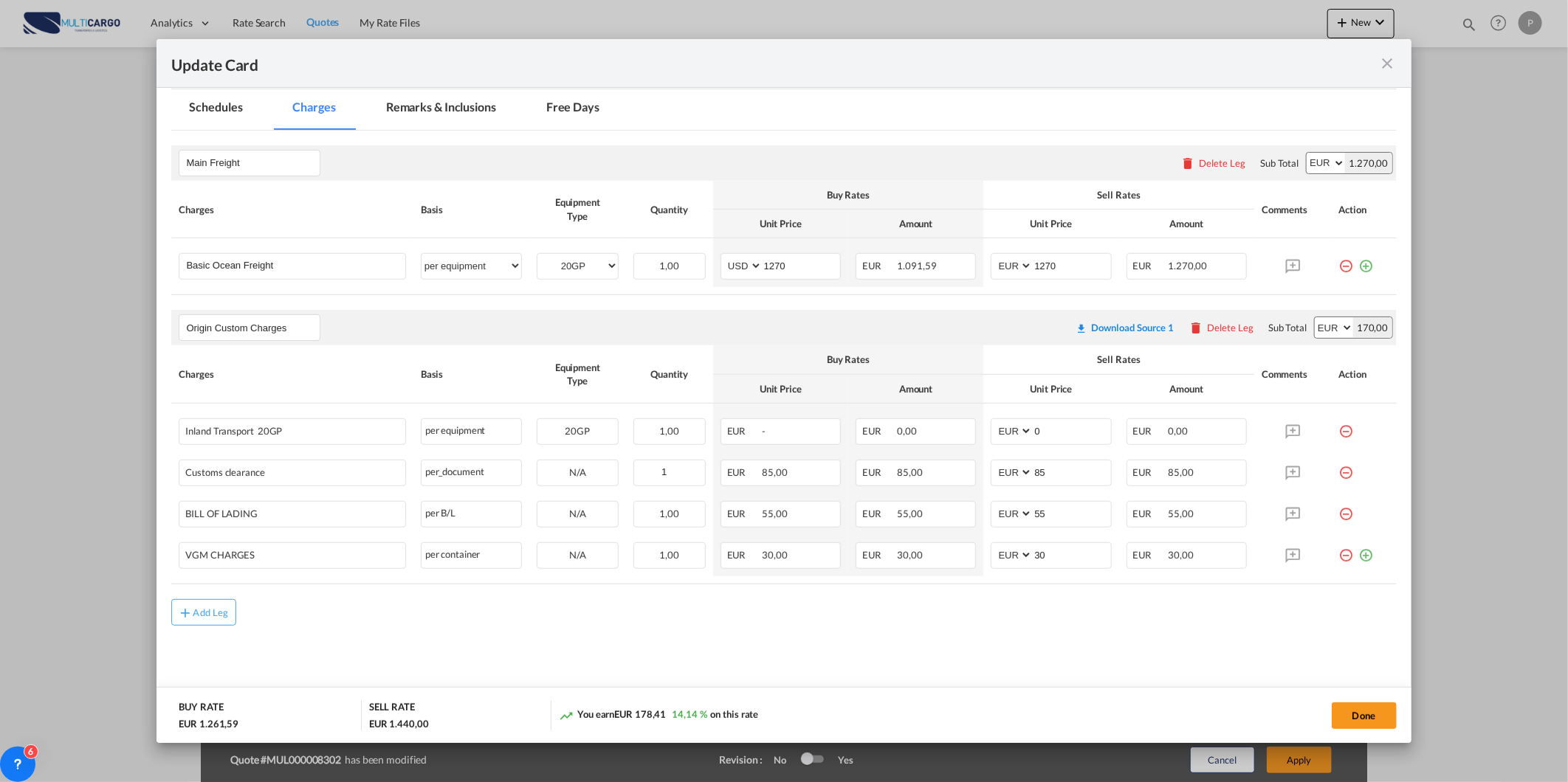
scroll to position [342, 0]
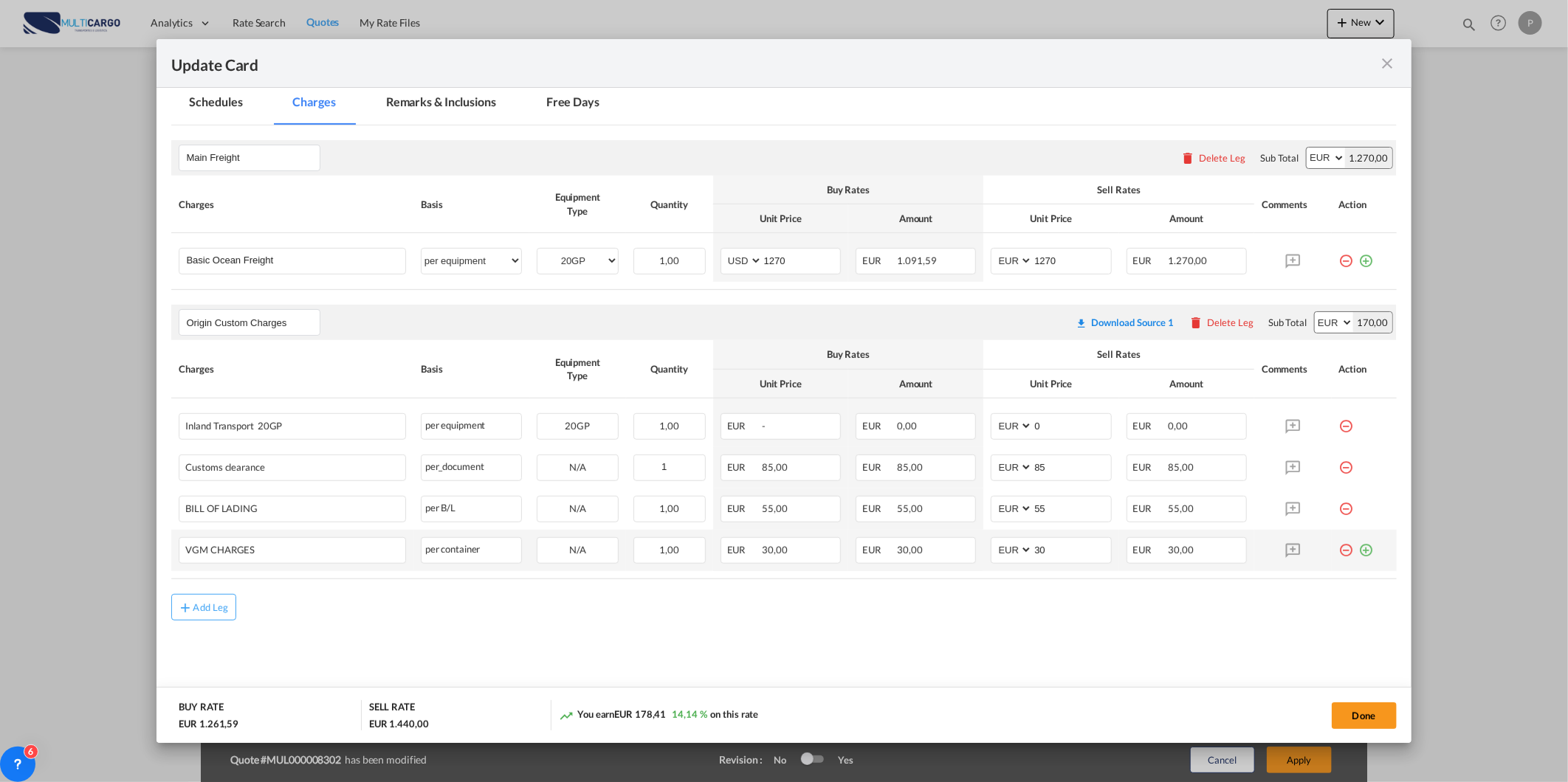
click at [1359, 551] on md-icon "icon-plus-circle-outline green-400-fg" at bounding box center [1366, 544] width 15 height 15
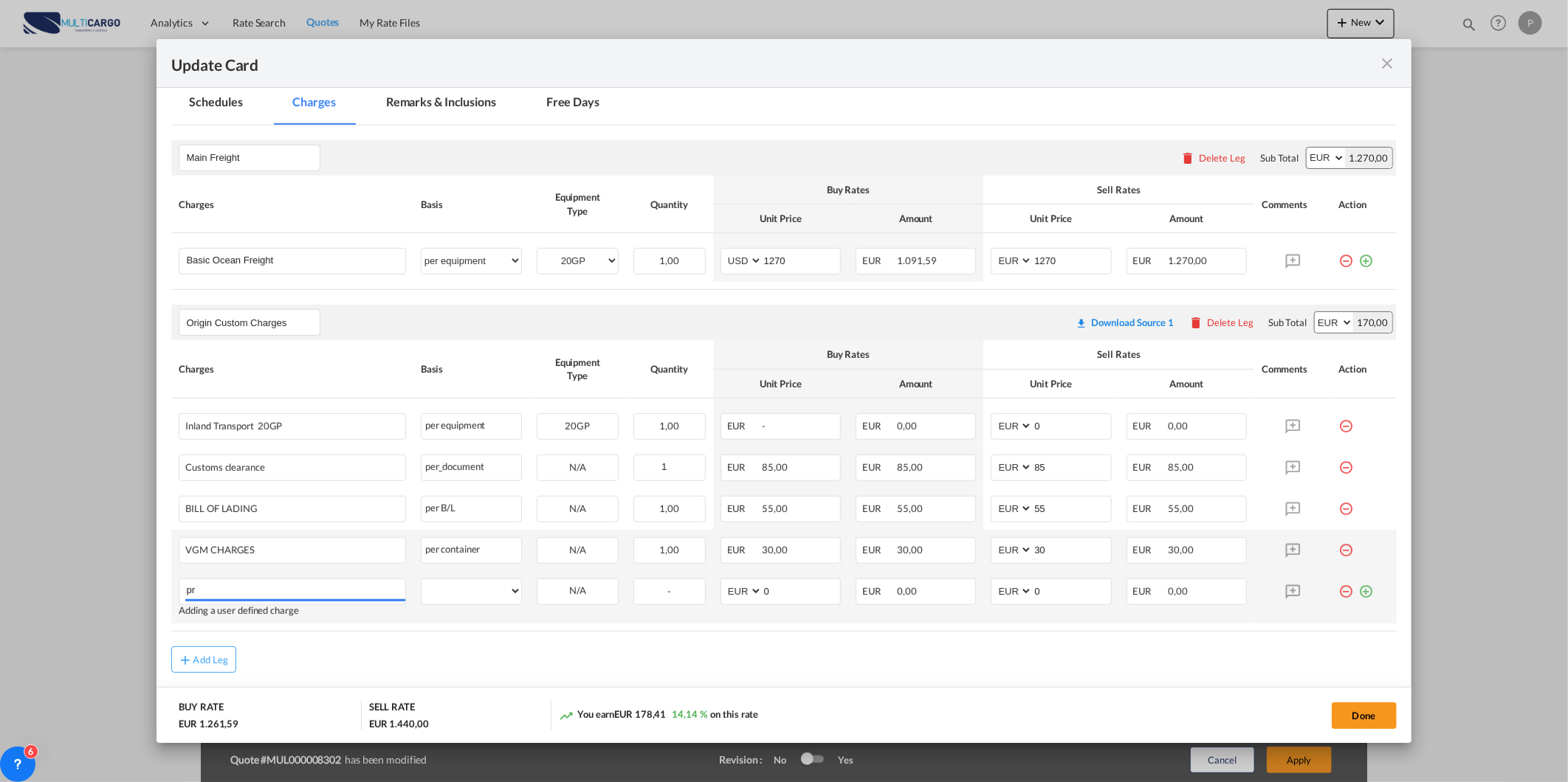
type input "p"
type input "Process Fee"
click at [459, 599] on select "per equipment per container per B/L per shipping bill per shipment per pallet p…" at bounding box center [471, 591] width 100 height 24
select select "per equipment"
click at [421, 579] on select "per equipment per container per B/L per shipping bill per shipment per pallet p…" at bounding box center [471, 591] width 100 height 24
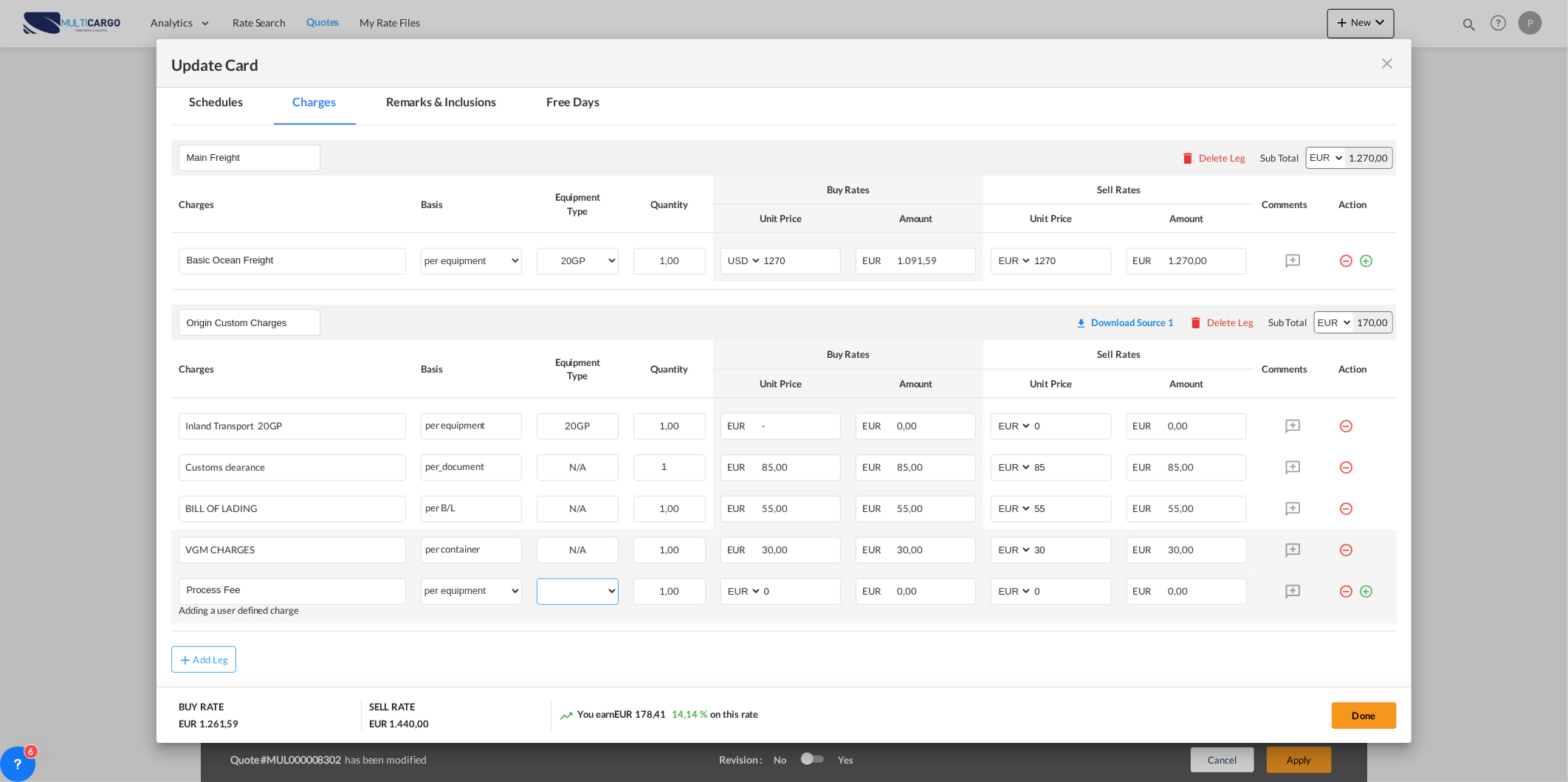
click at [582, 596] on select "20GP" at bounding box center [577, 591] width 80 height 20
select select "20GP"
click at [537, 582] on select "20GP" at bounding box center [577, 591] width 80 height 20
drag, startPoint x: 1051, startPoint y: 594, endPoint x: 1020, endPoint y: 605, distance: 32.9
click at [1021, 605] on md-input-container "AED AFN ALL AMD ANG AOA ARS AUD AWG AZN BAM BBD BDT BGN BHD BIF BMD BND BOB BRL…" at bounding box center [1050, 591] width 120 height 27
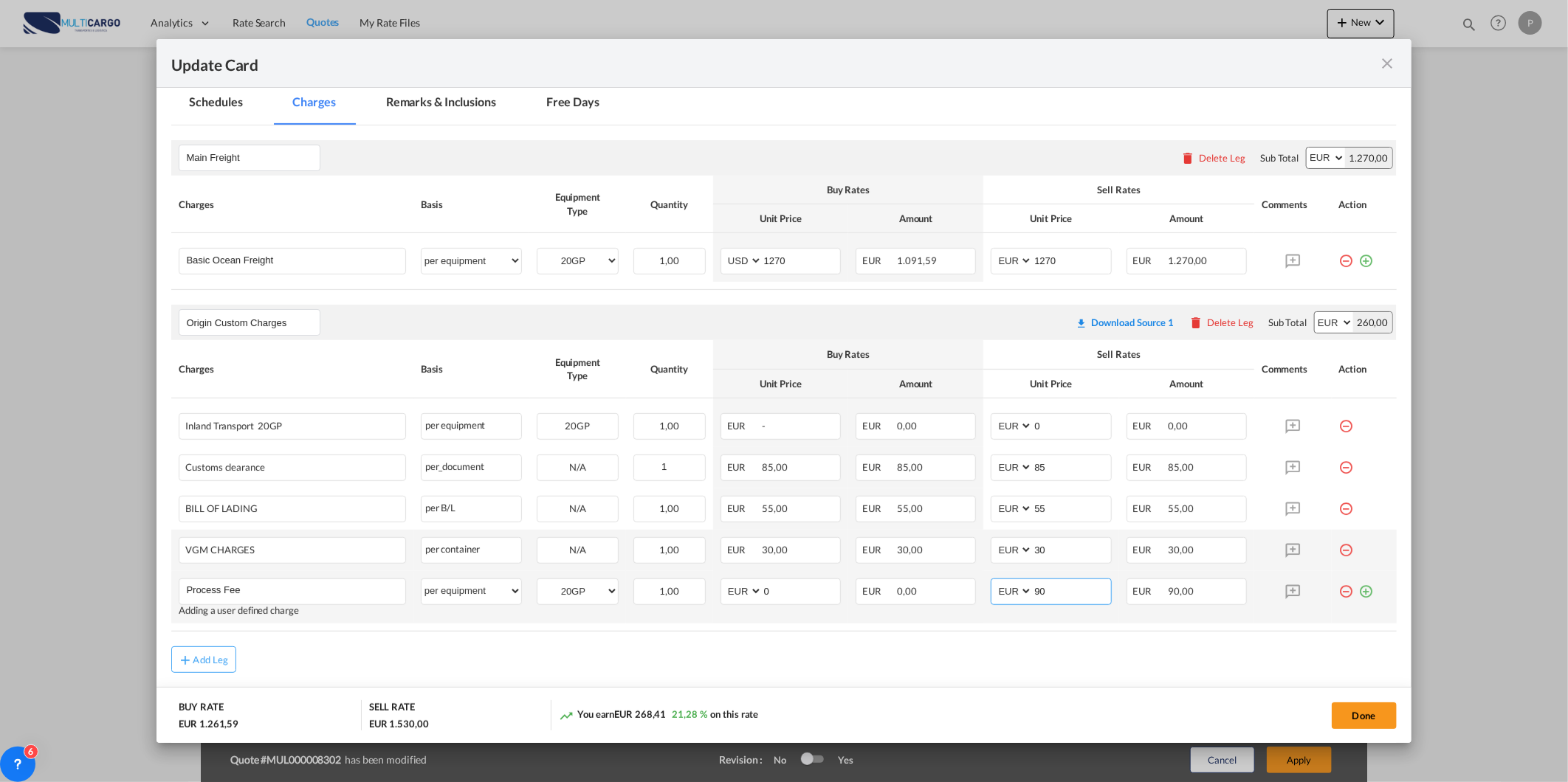
type input "90"
click at [1366, 585] on div "Update Card Port ..." at bounding box center [1364, 585] width 51 height 15
click at [1359, 587] on md-icon "icon-plus-circle-outline green-400-fg" at bounding box center [1366, 585] width 15 height 15
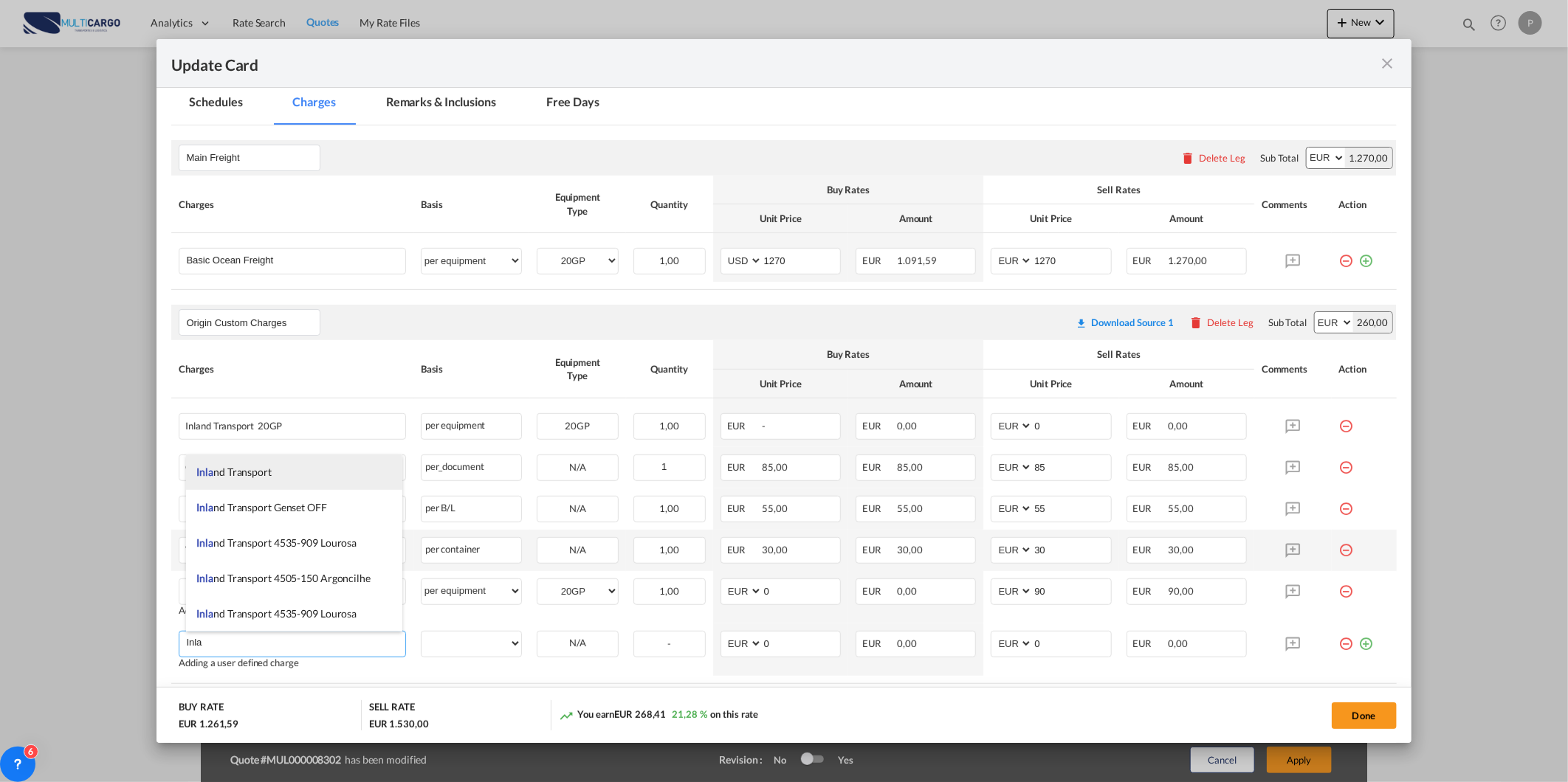
click at [277, 472] on li "Inla nd Transport" at bounding box center [294, 472] width 217 height 35
type input "Inland Transport"
select select "per equipment"
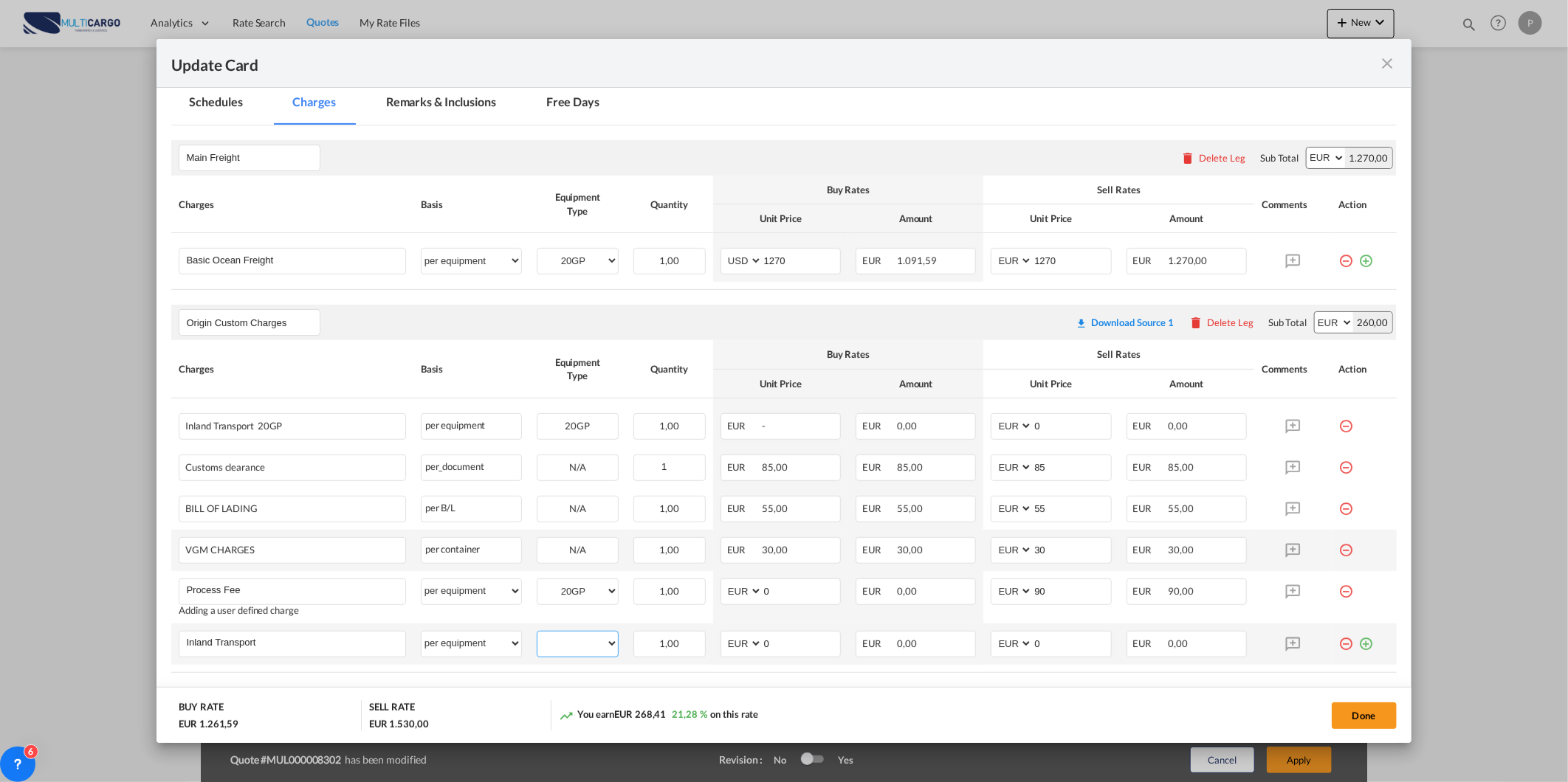
click at [577, 645] on select "20GP" at bounding box center [577, 644] width 80 height 20
click at [537, 634] on select "20GP" at bounding box center [577, 644] width 80 height 20
select select "? string: ?"
drag, startPoint x: 773, startPoint y: 645, endPoint x: 725, endPoint y: 660, distance: 50.3
click at [725, 660] on td "AED AFN ALL AMD ANG AOA ARS AUD AWG AZN BAM BBD BDT BGN BHD BIF BMD BND BOB BRL…" at bounding box center [780, 650] width 135 height 52
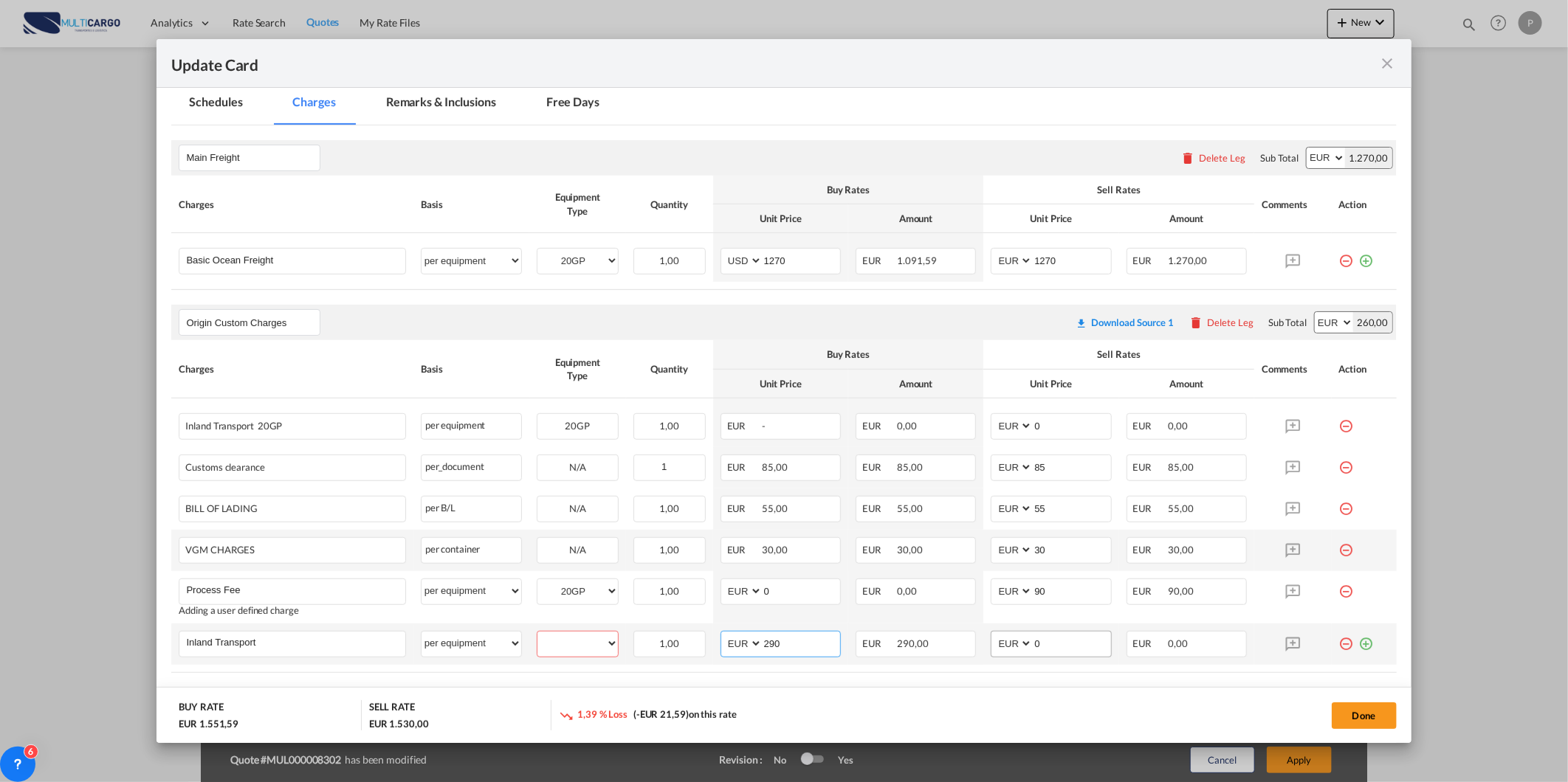
type input "290"
drag, startPoint x: 1050, startPoint y: 634, endPoint x: 985, endPoint y: 649, distance: 66.7
click at [991, 649] on md-input-container "AED AFN ALL AMD ANG AOA ARS AUD AWG AZN BAM BBD BDT BGN BHD BIF BMD BND BOB BRL…" at bounding box center [1050, 644] width 120 height 27
type input "390"
click at [534, 617] on td "20GP Please Select Already exists" at bounding box center [577, 597] width 96 height 52
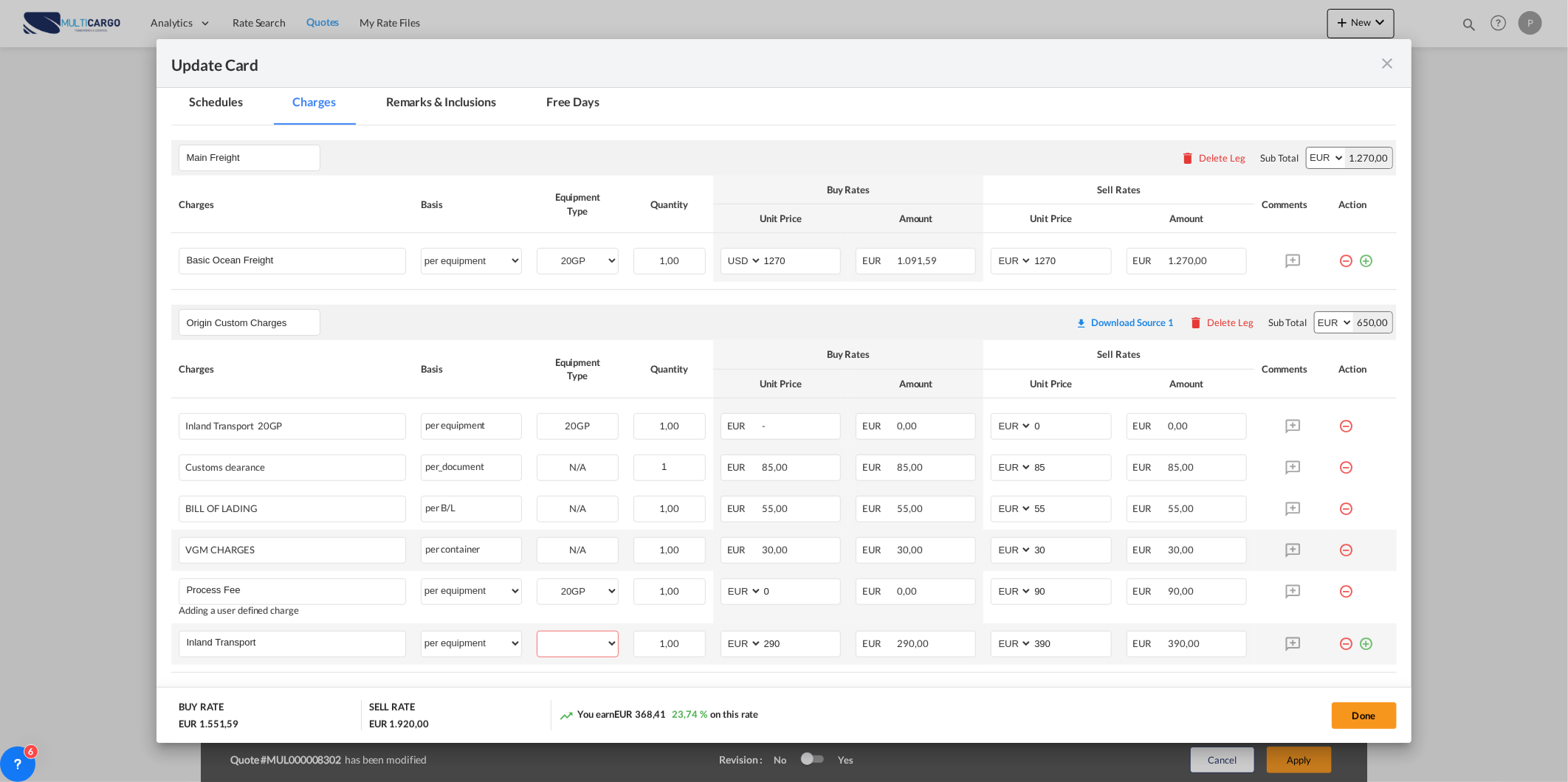
drag, startPoint x: 534, startPoint y: 617, endPoint x: 601, endPoint y: 651, distance: 75.1
click at [601, 652] on select "20GP" at bounding box center [577, 644] width 80 height 20
click at [537, 634] on select "20GP" at bounding box center [577, 644] width 80 height 20
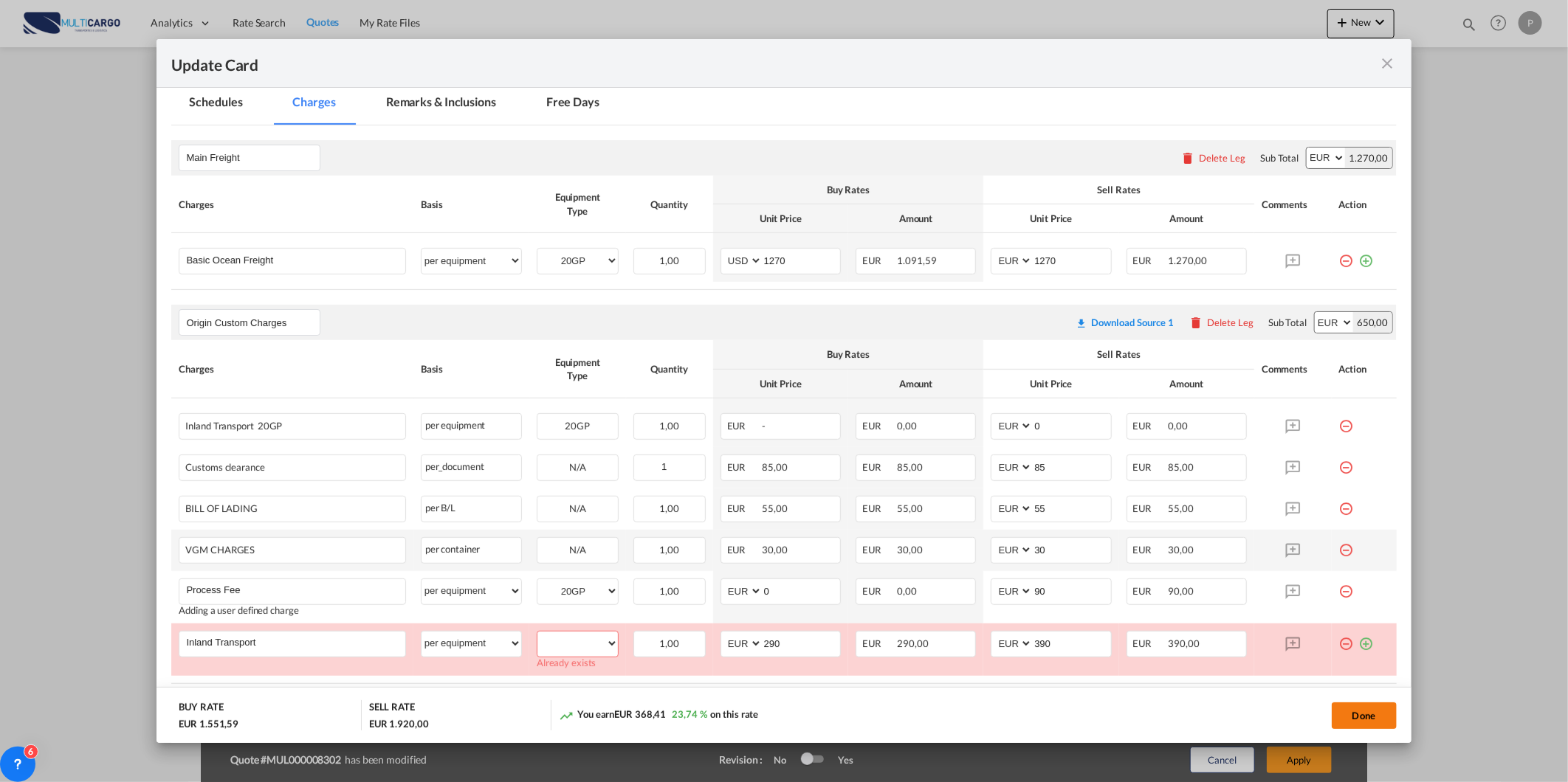
click at [1366, 711] on button "Done" at bounding box center [1364, 715] width 65 height 27
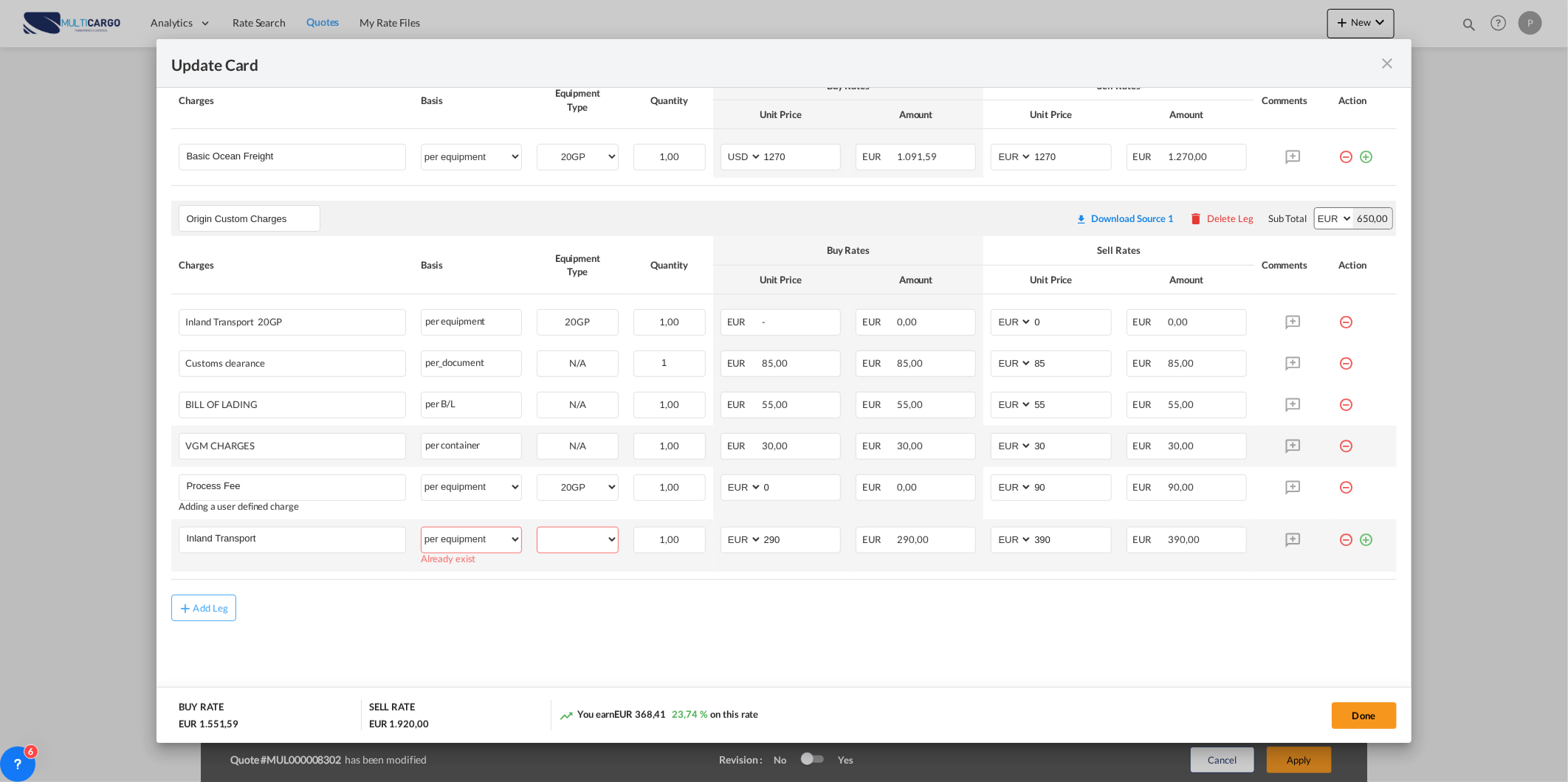
click at [544, 543] on select "20GP" at bounding box center [577, 539] width 80 height 20
click at [537, 529] on select "20GP" at bounding box center [577, 539] width 80 height 20
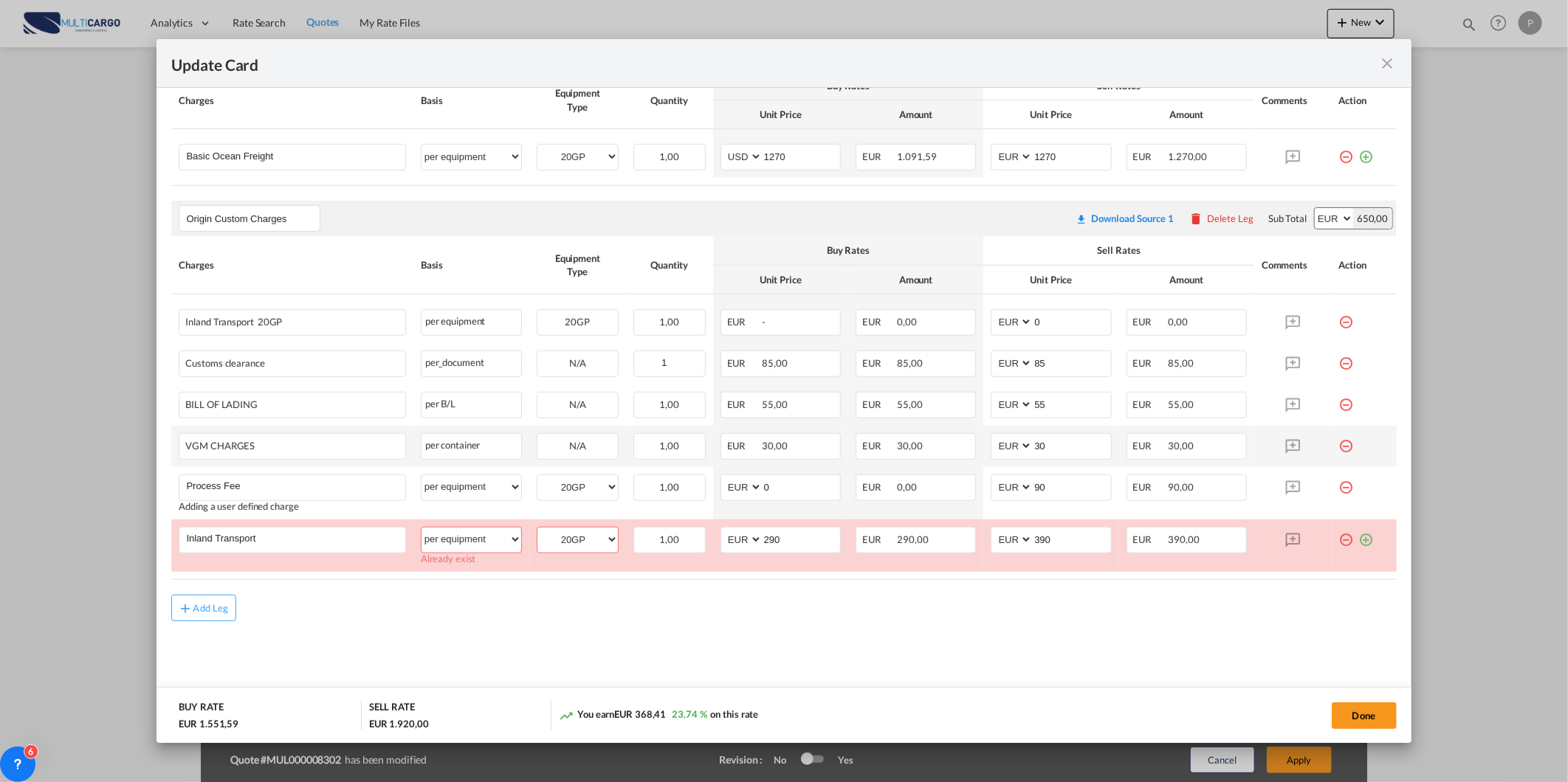
select select "? string: ?"
click at [550, 483] on select "20GP" at bounding box center [577, 487] width 80 height 20
click at [1346, 323] on div "Update Card Port ..." at bounding box center [1364, 316] width 51 height 15
click at [1342, 321] on div "Update Card Port ..." at bounding box center [1364, 316] width 51 height 15
click at [1339, 318] on md-icon "icon-minus-circle-outline red-400-fg" at bounding box center [1346, 316] width 15 height 15
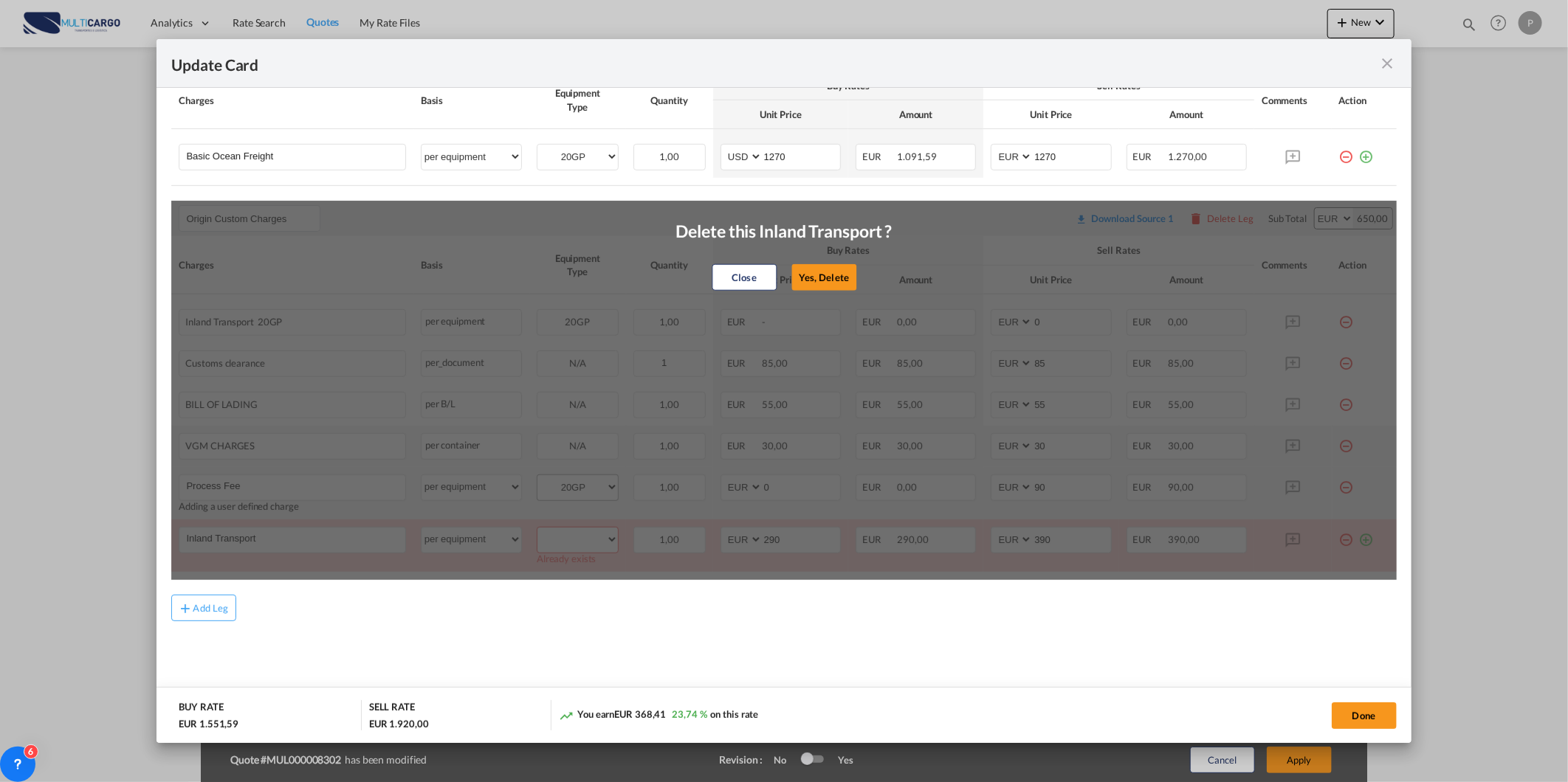
click at [808, 269] on button "Yes, Delete" at bounding box center [824, 277] width 65 height 27
type input "85"
type input "55"
type input "30"
type input "90"
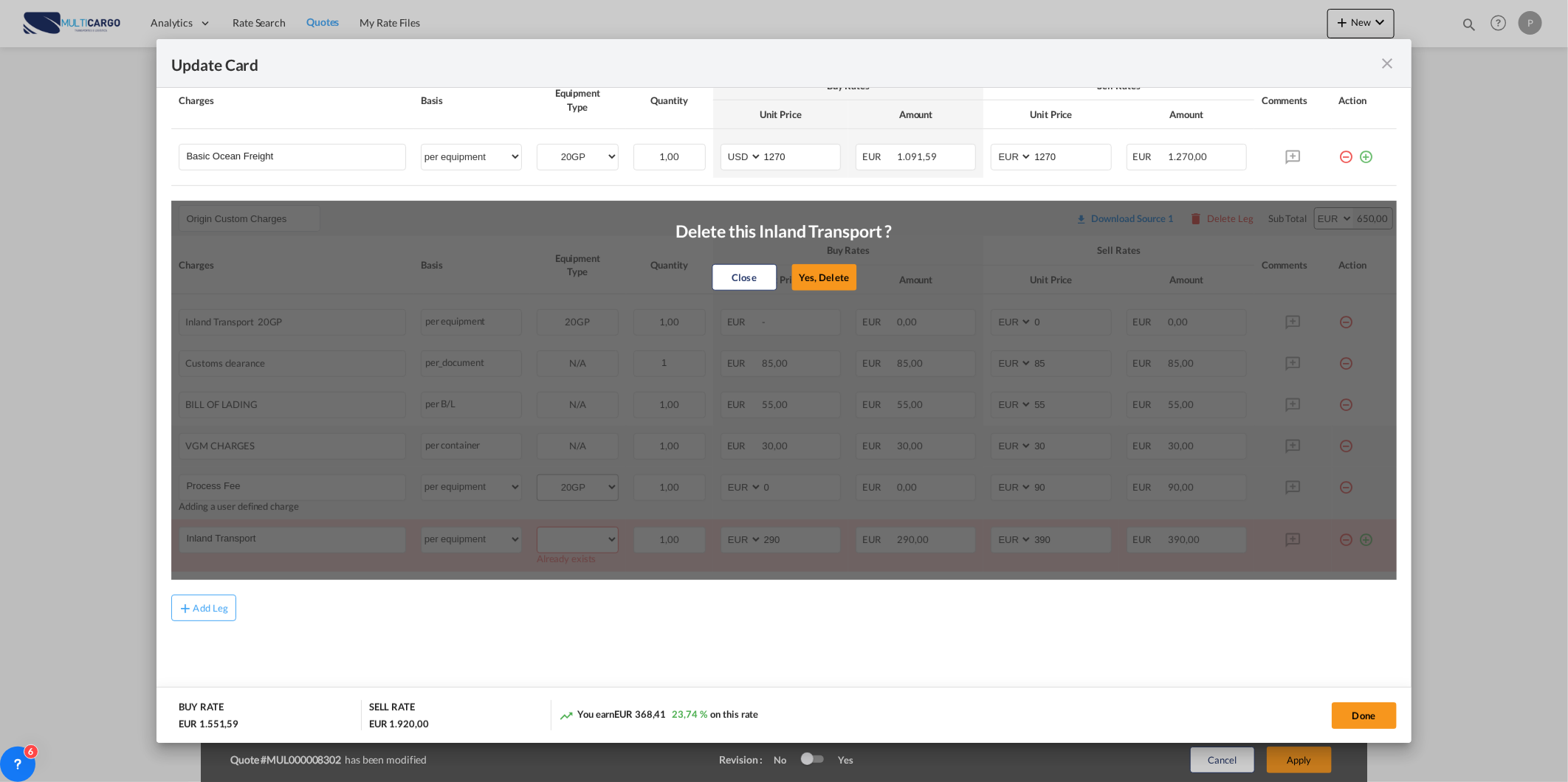
type input "Inland Transport"
type input "290"
type input "390"
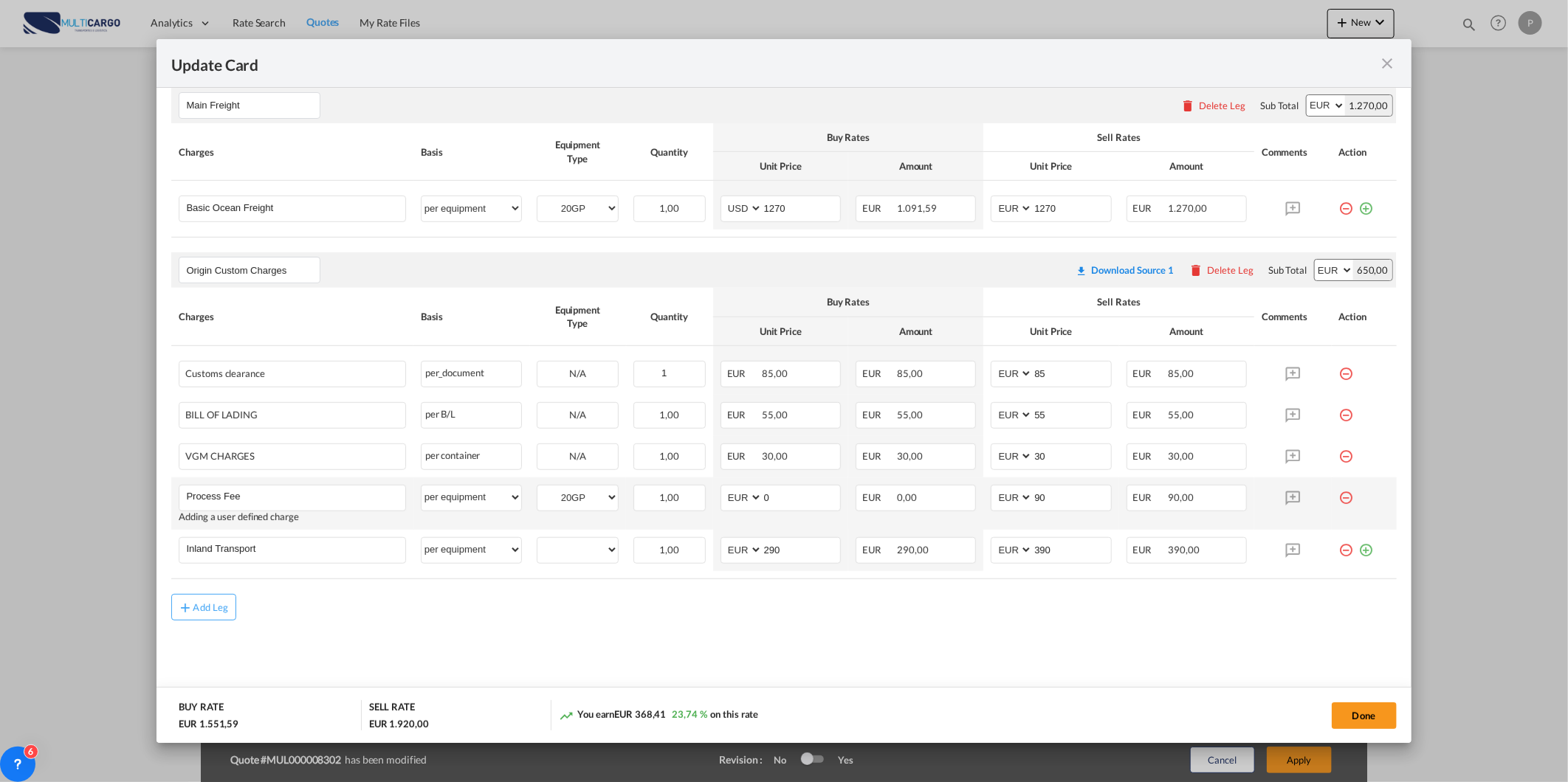
scroll to position [395, 0]
click at [570, 551] on select "20GP" at bounding box center [577, 550] width 80 height 20
select select "20GP"
click at [537, 540] on select "20GP" at bounding box center [577, 550] width 80 height 20
click at [1344, 712] on button "Done" at bounding box center [1364, 715] width 65 height 27
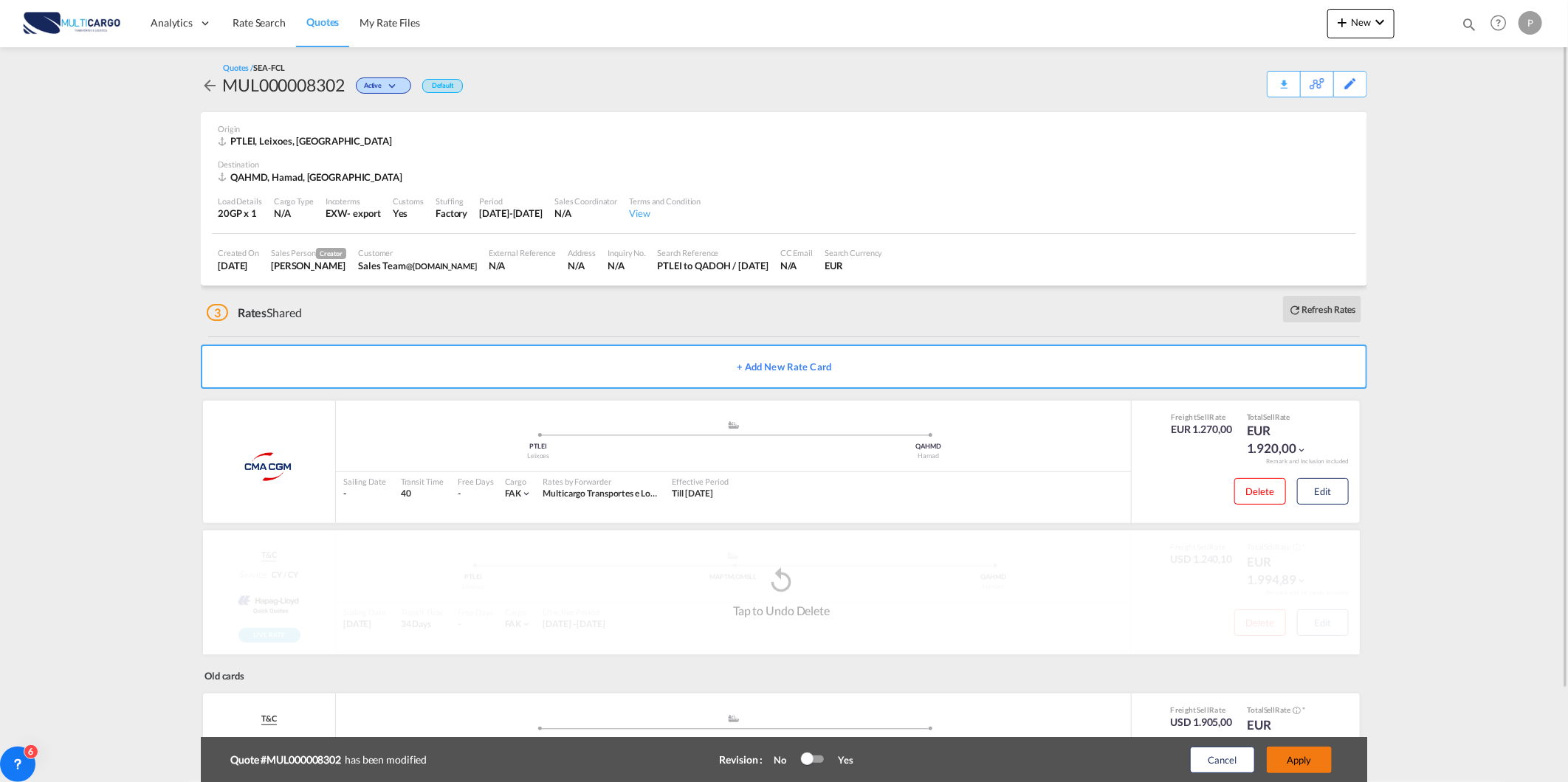
click at [1324, 758] on button "Apply" at bounding box center [1298, 760] width 65 height 27
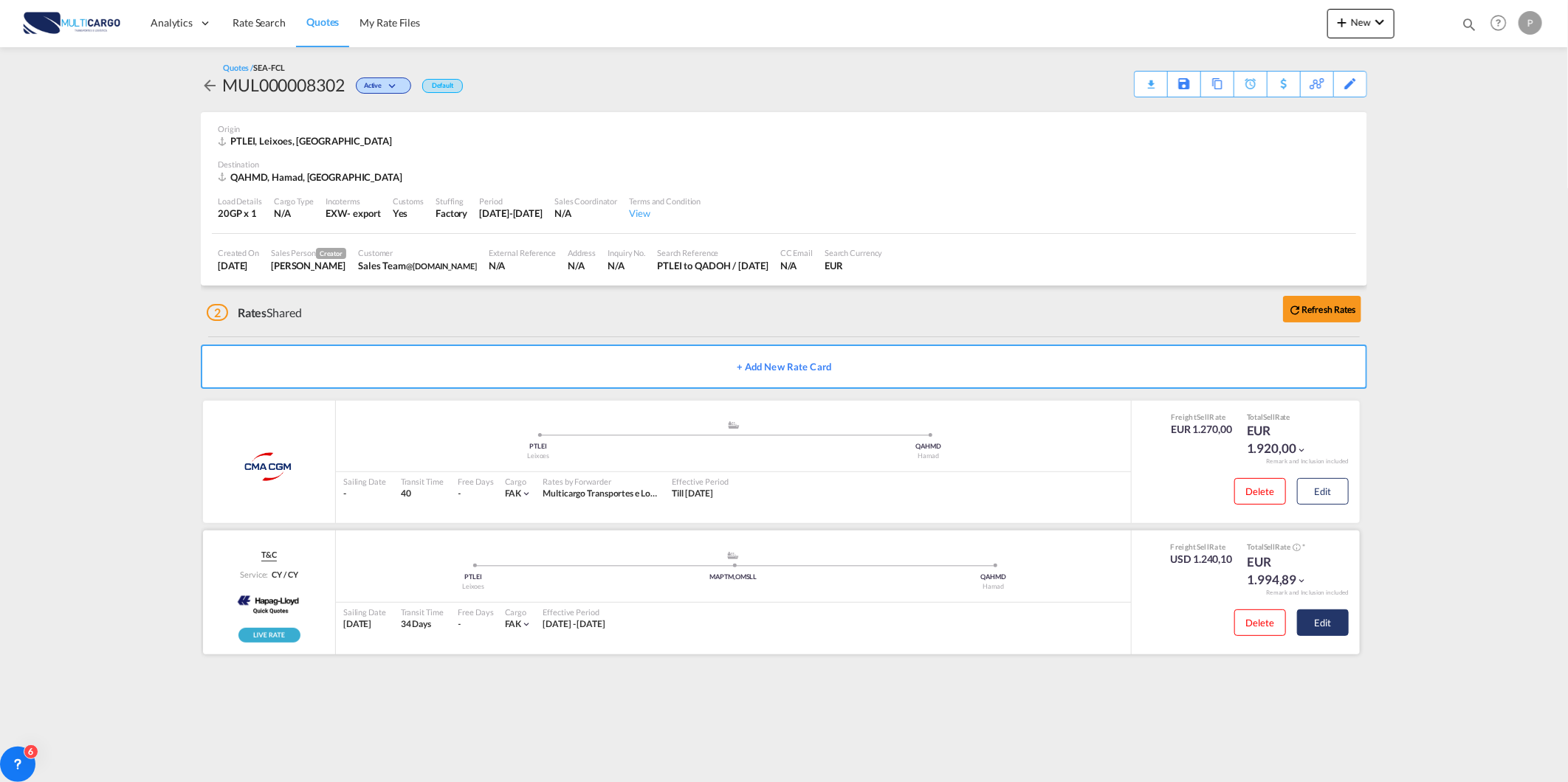
click at [1321, 622] on button "Edit" at bounding box center [1322, 622] width 51 height 27
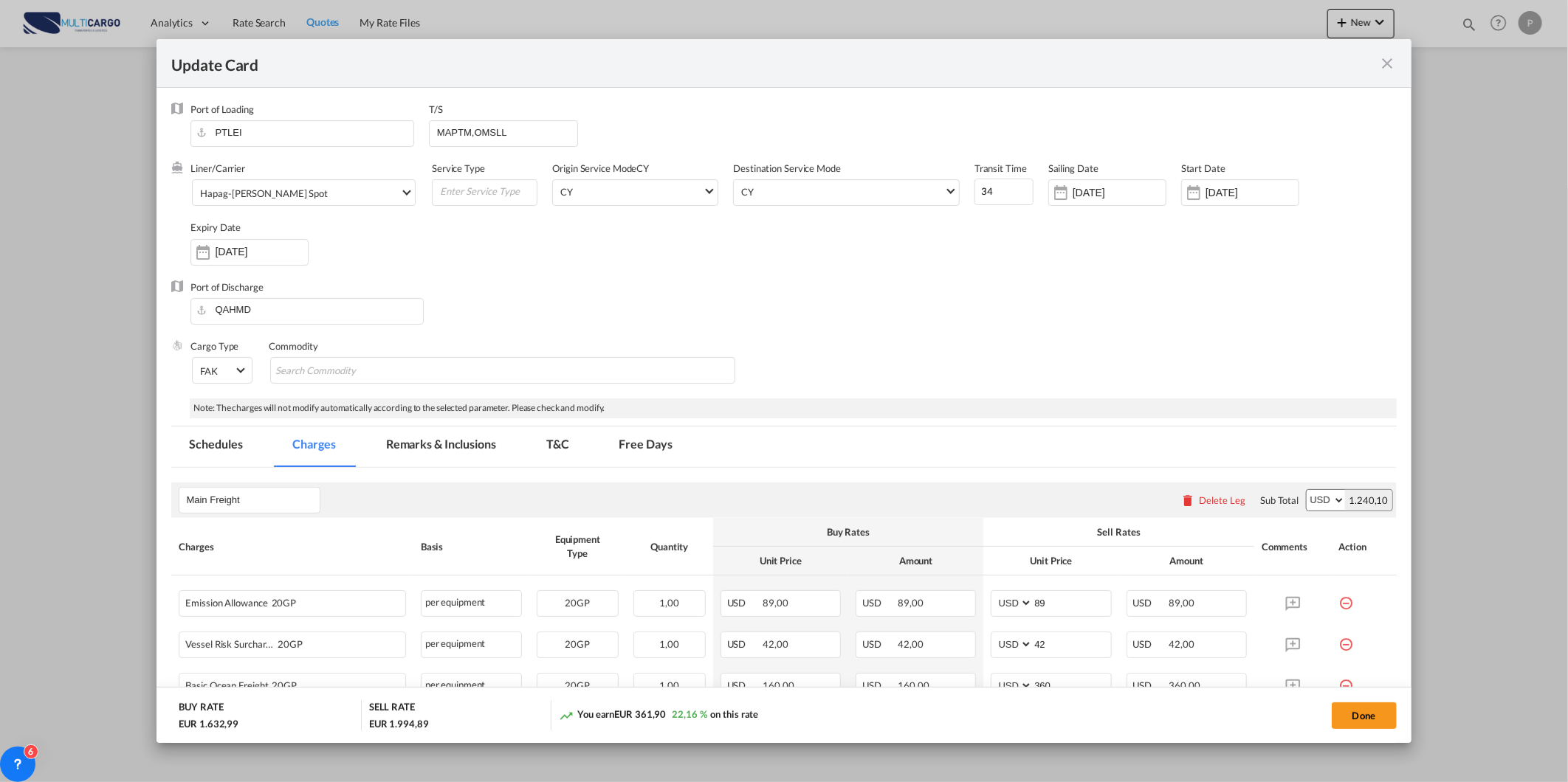
click at [478, 447] on md-tab-item "Remarks & Inclusions" at bounding box center [441, 446] width 145 height 41
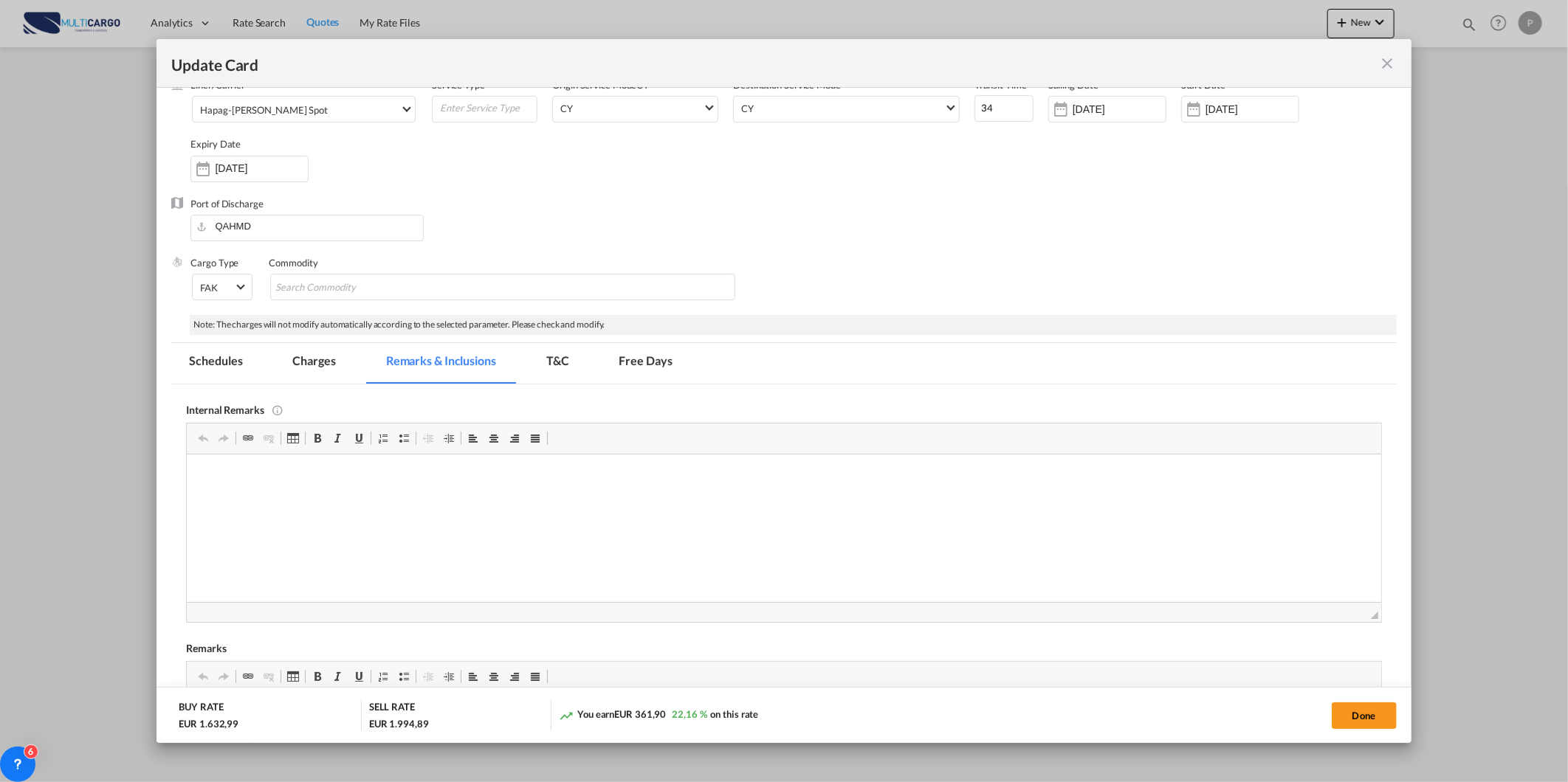
scroll to position [68, 0]
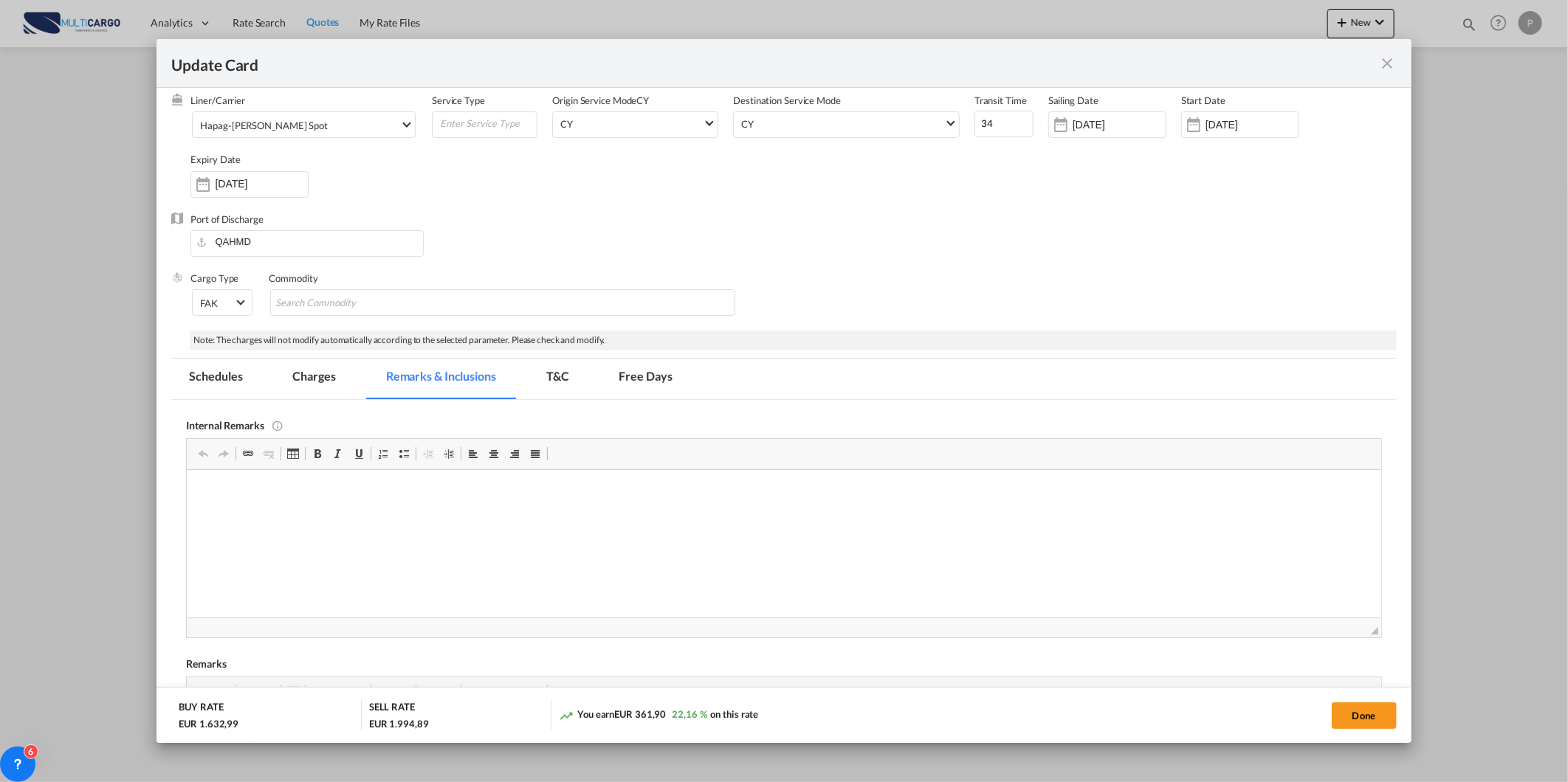
click at [628, 370] on md-tab-item "Free Days" at bounding box center [646, 379] width 89 height 41
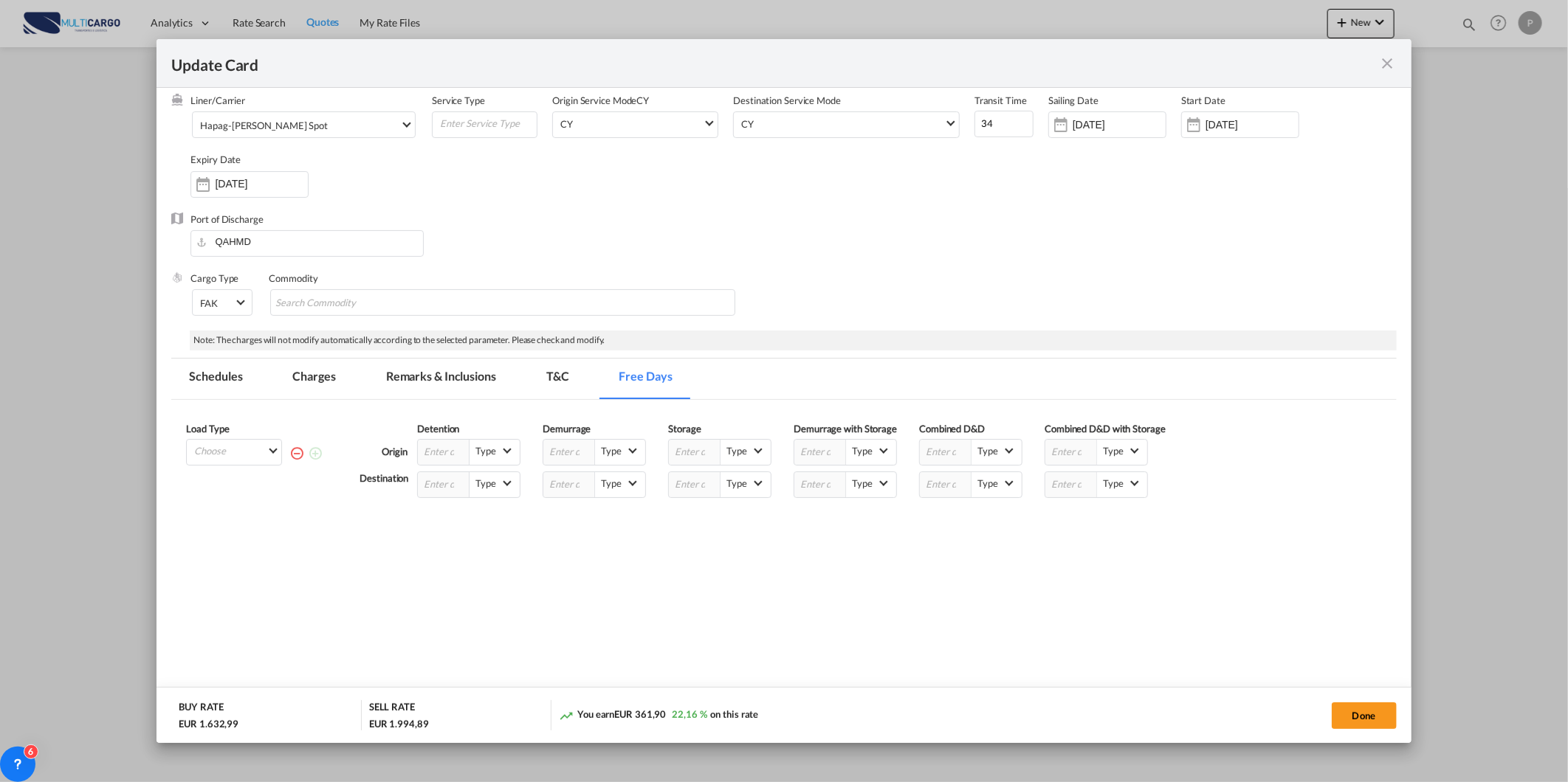
click at [1389, 57] on md-icon "icon-close fg-AAA8AD m-0 pointer" at bounding box center [1387, 63] width 18 height 18
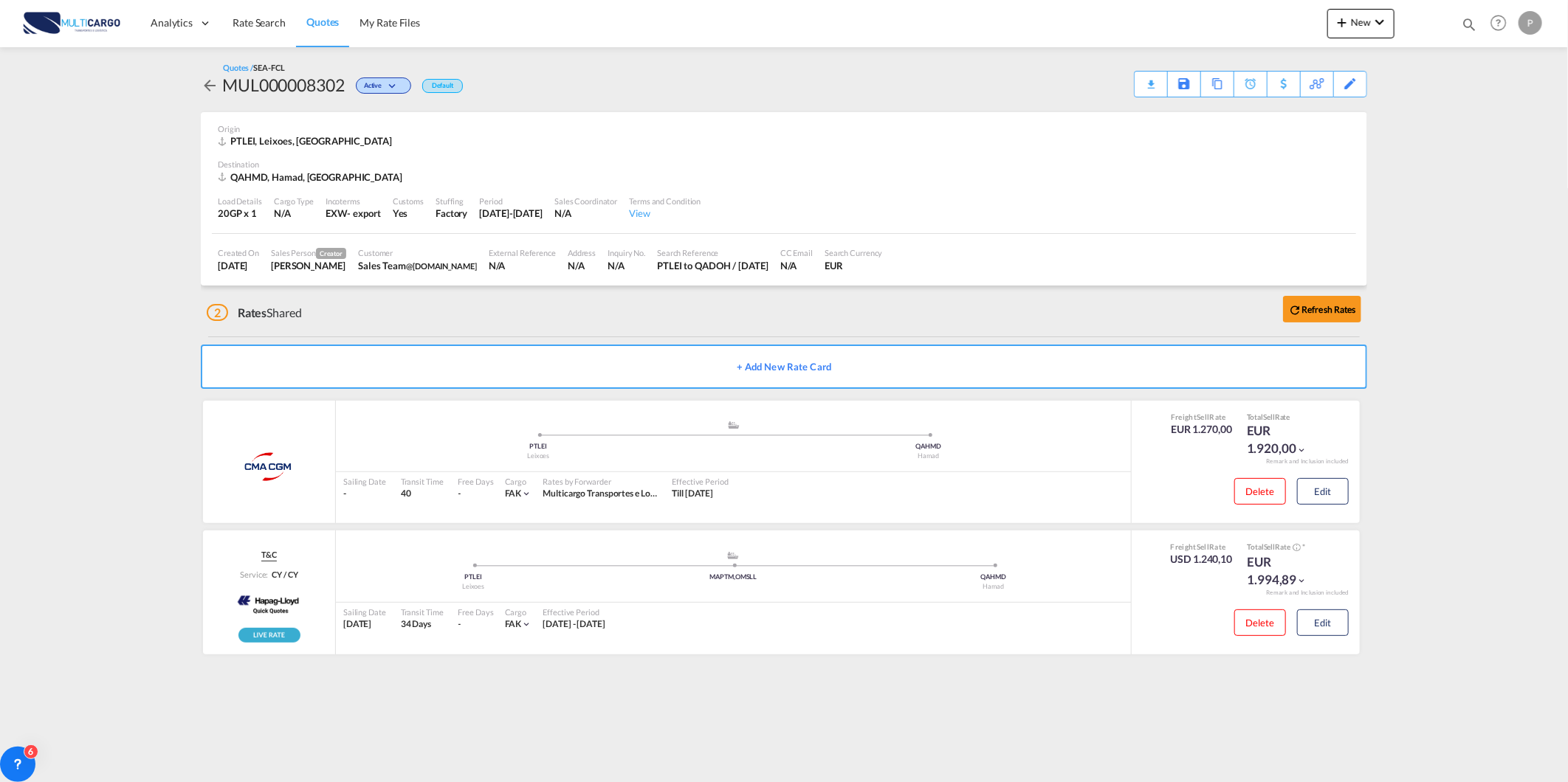
click at [322, 31] on link "Quotes" at bounding box center [322, 23] width 53 height 48
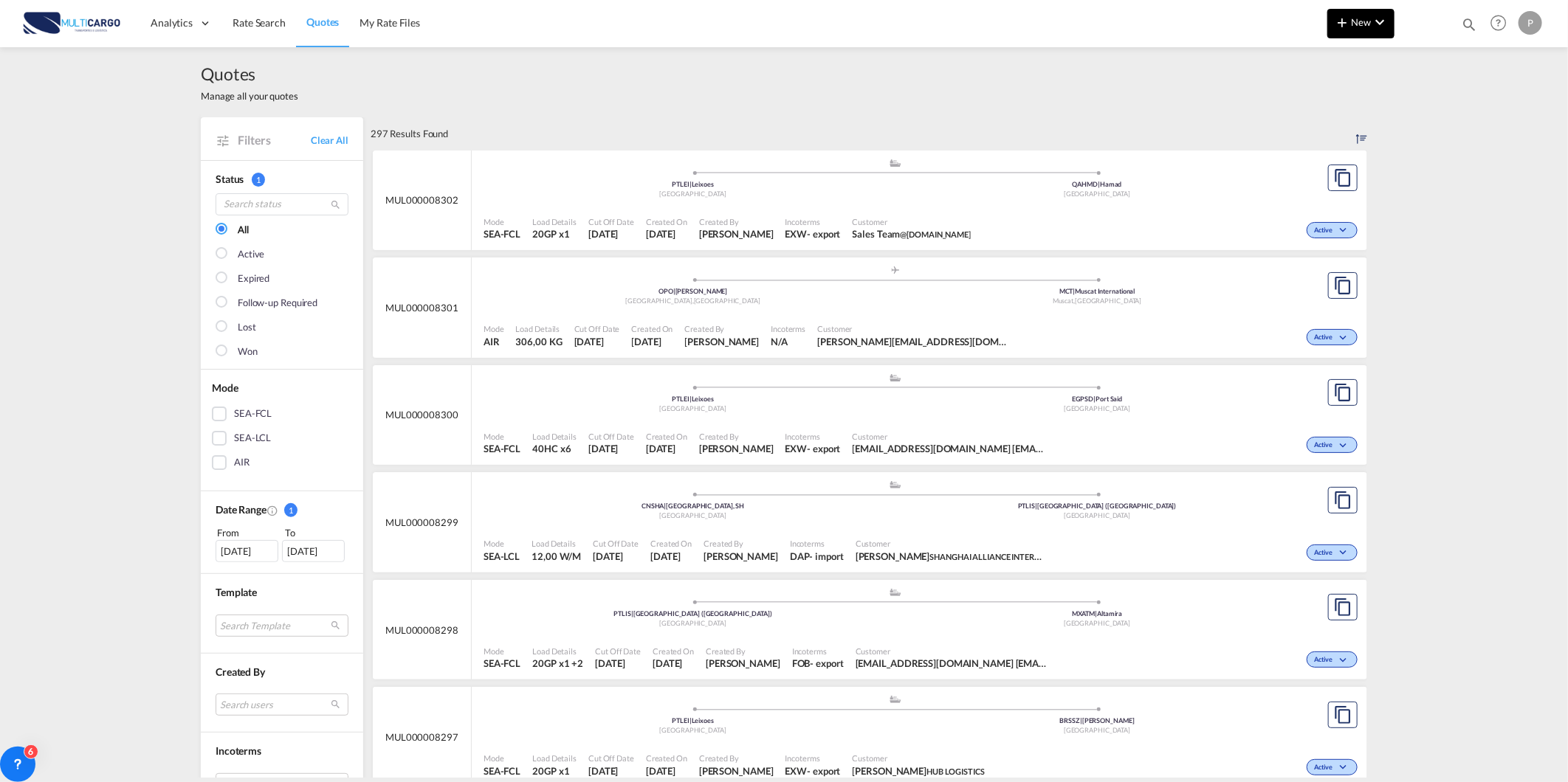
click at [1375, 24] on md-icon "icon-chevron-down" at bounding box center [1379, 21] width 18 height 18
click at [1342, 103] on div "Quote" at bounding box center [1339, 111] width 54 height 37
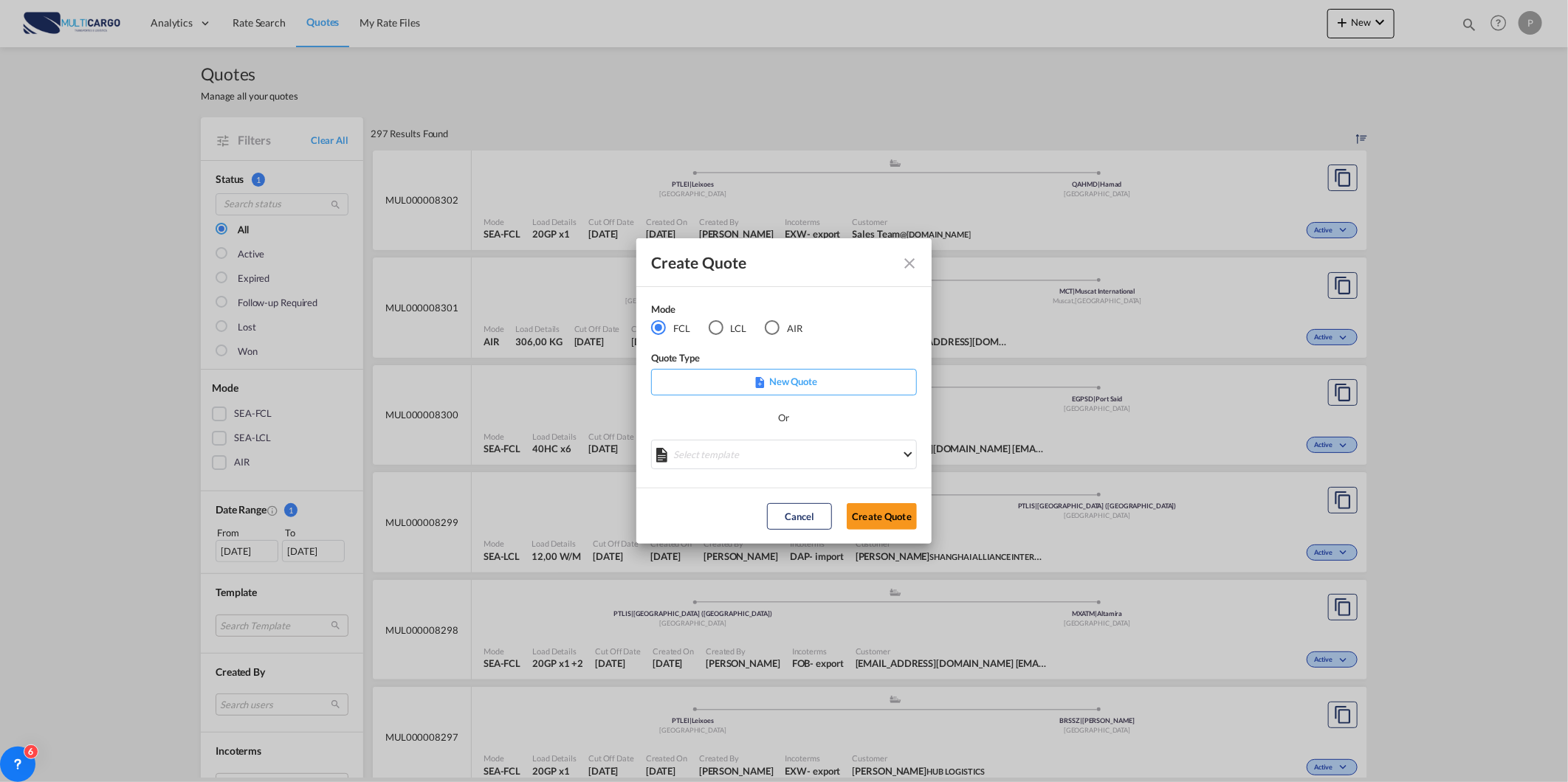
click at [790, 327] on md-radio-button "AIR" at bounding box center [783, 327] width 38 height 16
click at [688, 442] on md-select "Select template 26/02/25 IMP_DAP_AIR_>500 Patricia Barroso | 26 Feb 2025 26/02/…" at bounding box center [783, 455] width 266 height 30
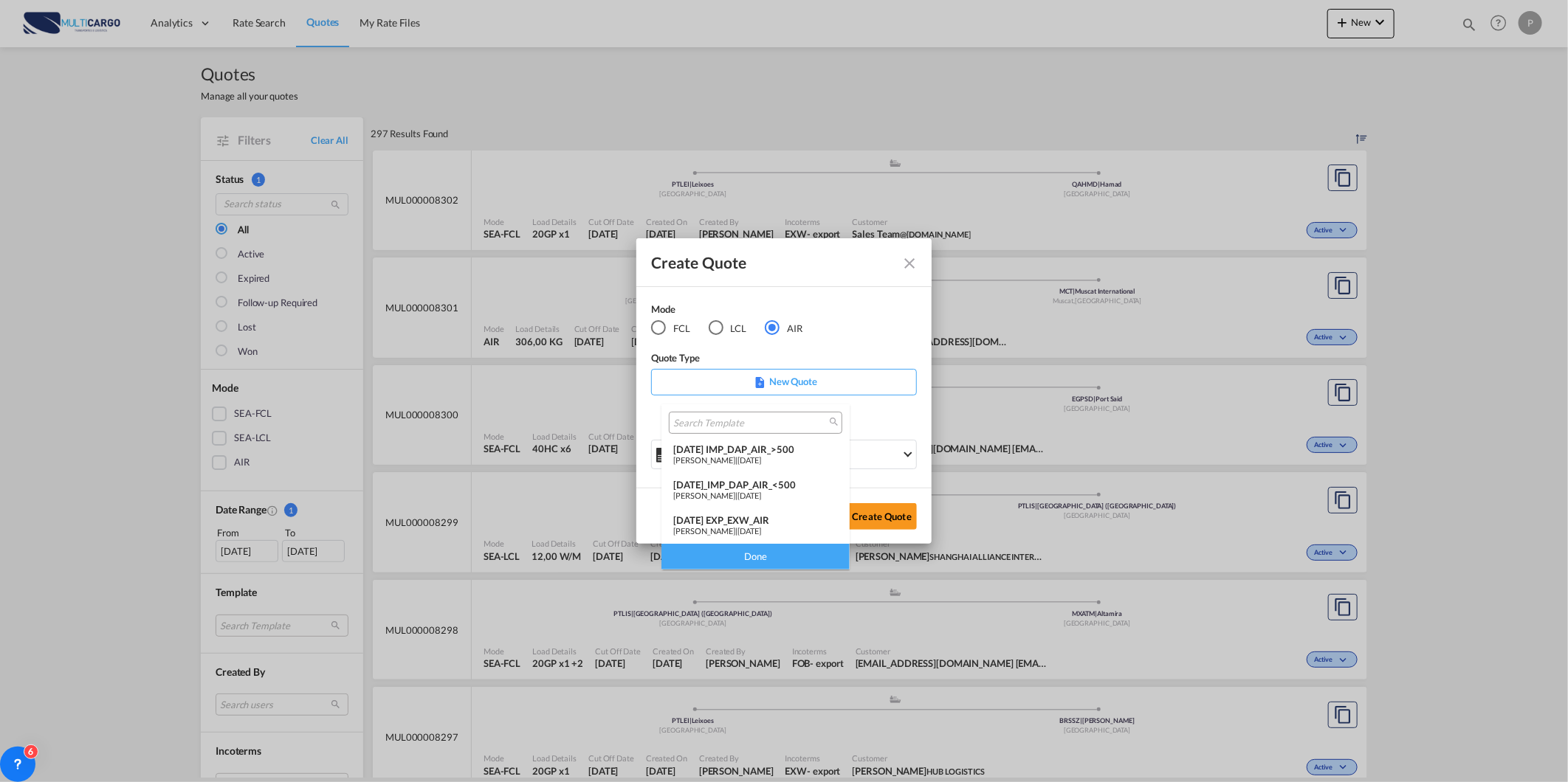
click at [722, 522] on div "25/11/24 EXP_EXW_AIR" at bounding box center [755, 520] width 165 height 11
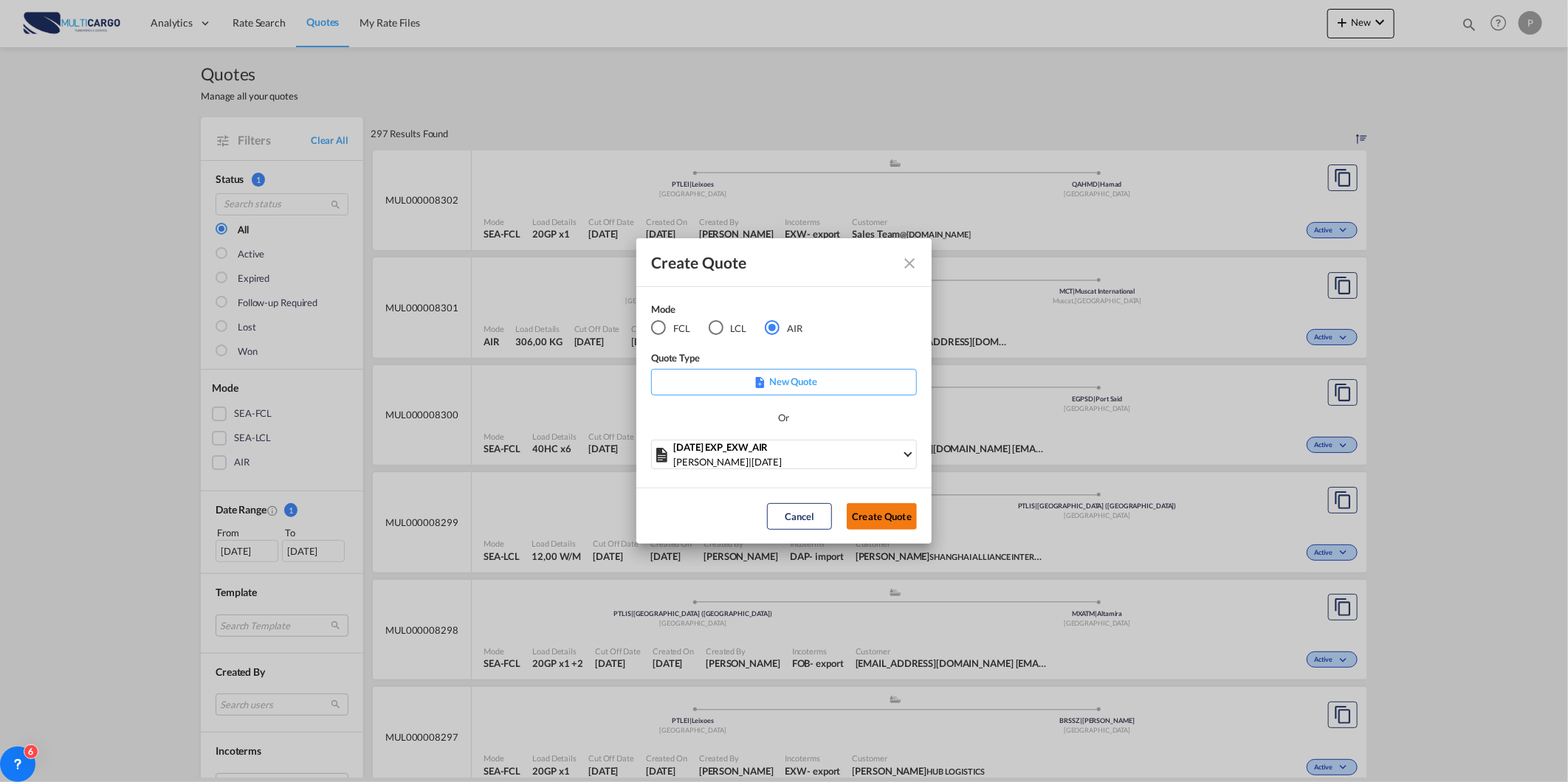
click at [864, 510] on button "Create Quote" at bounding box center [882, 516] width 70 height 27
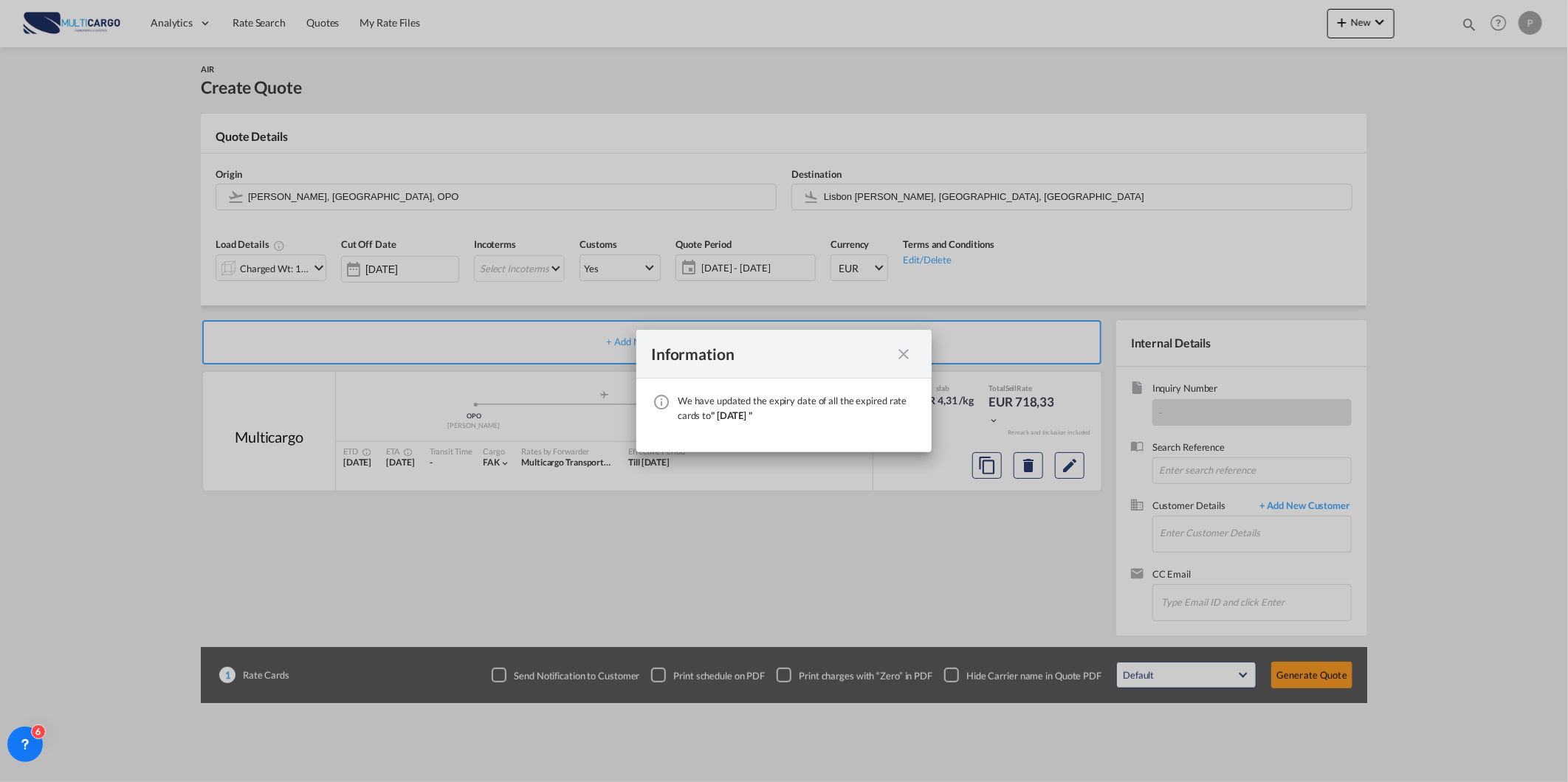
click at [897, 356] on md-icon "icon-close fg-AAA8AD cursor" at bounding box center [903, 354] width 18 height 18
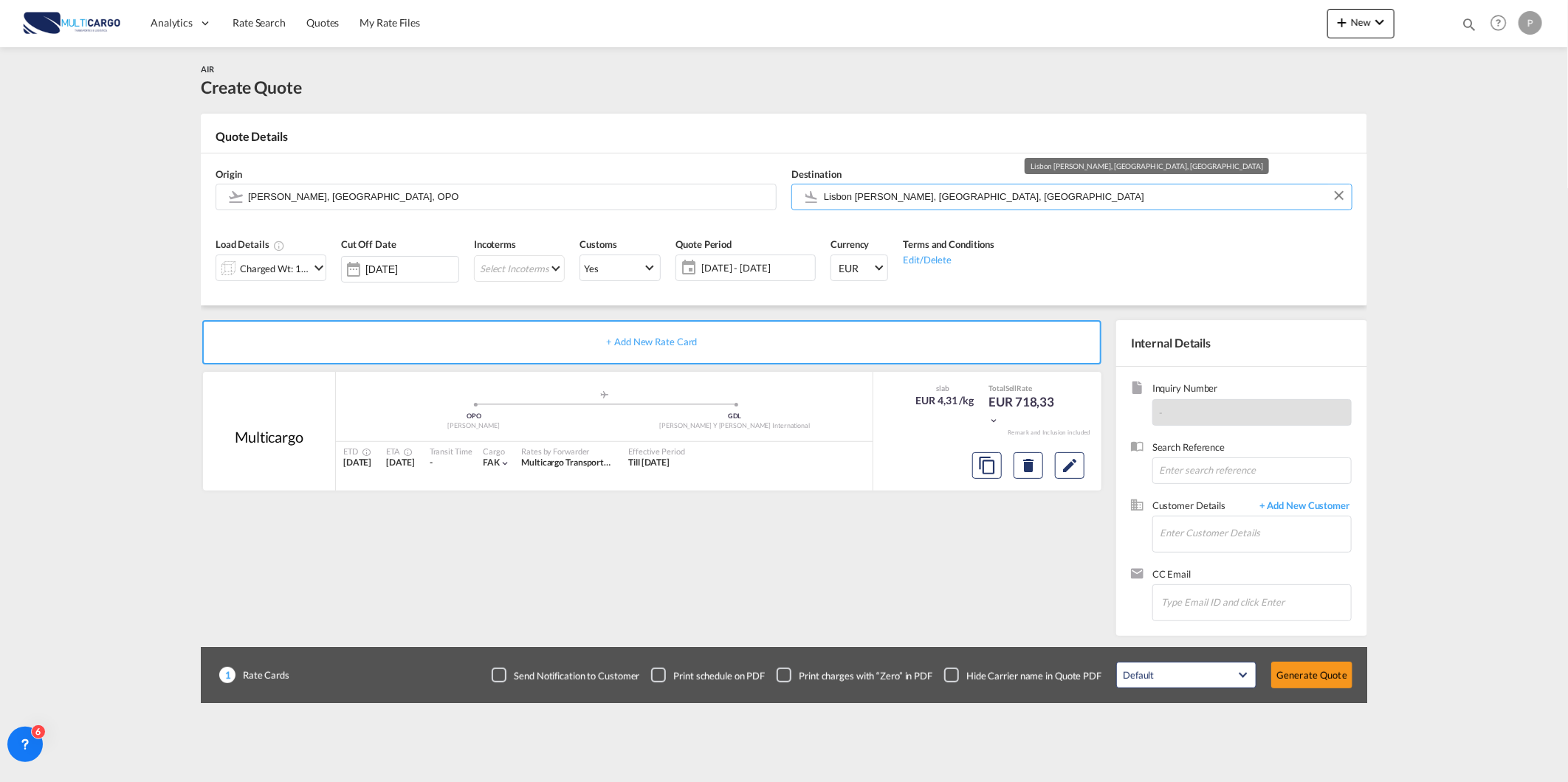
click at [930, 195] on input "Lisbon Portela, Lisbon, LIS" at bounding box center [1084, 197] width 521 height 26
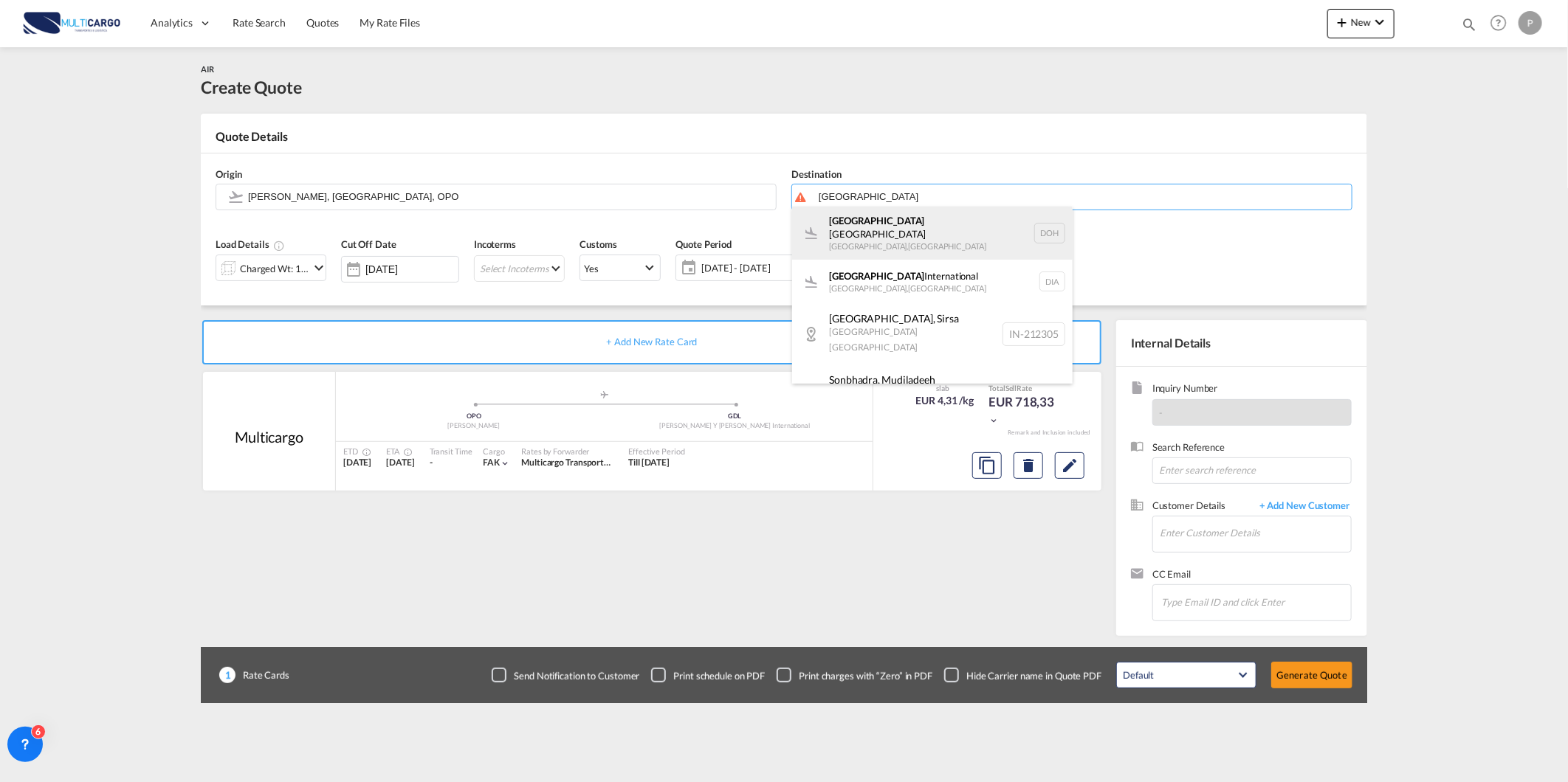
click at [921, 236] on div "Doha International Airport Doha , Qatar DOH" at bounding box center [932, 233] width 280 height 53
type input "Doha International Airport, Doha, DOH"
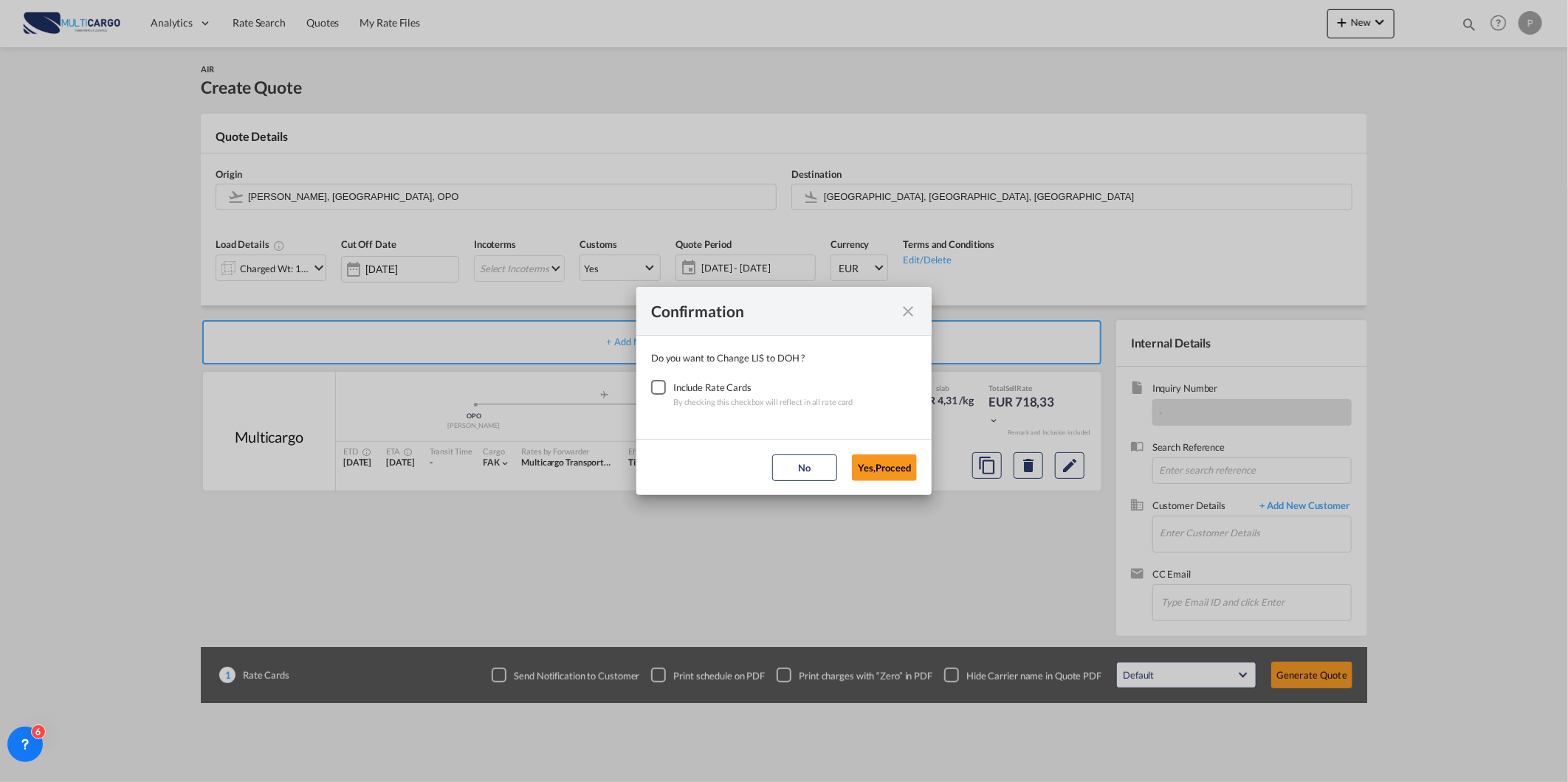
click at [678, 392] on div "Include Rate Cards" at bounding box center [763, 387] width 180 height 15
click at [652, 383] on div "Checkbox No Ink" at bounding box center [658, 387] width 15 height 15
click at [852, 471] on button "Yes,Proceed" at bounding box center [884, 468] width 65 height 27
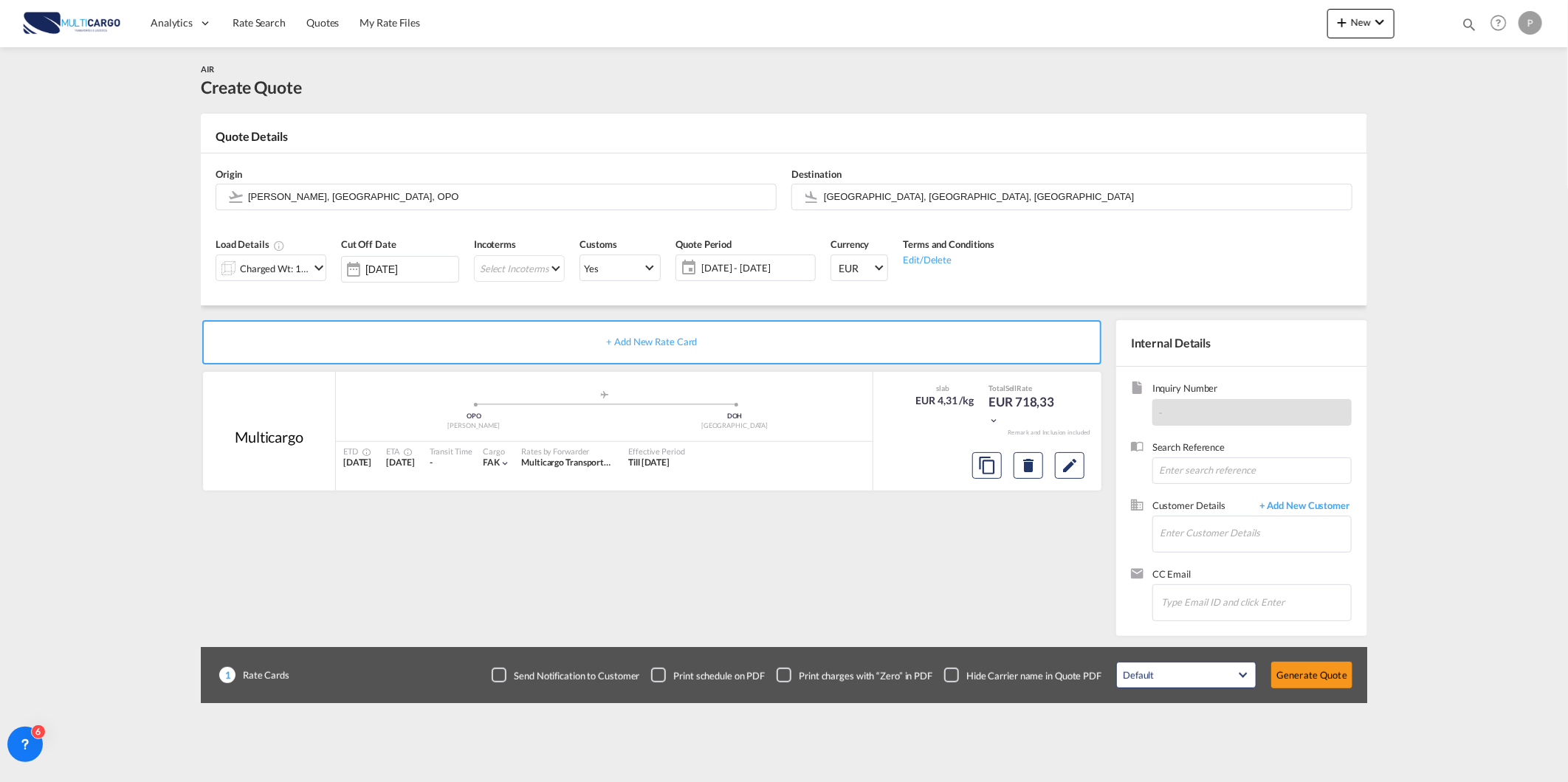
click at [284, 274] on div "Charged Wt: 166,67 KG" at bounding box center [274, 268] width 70 height 21
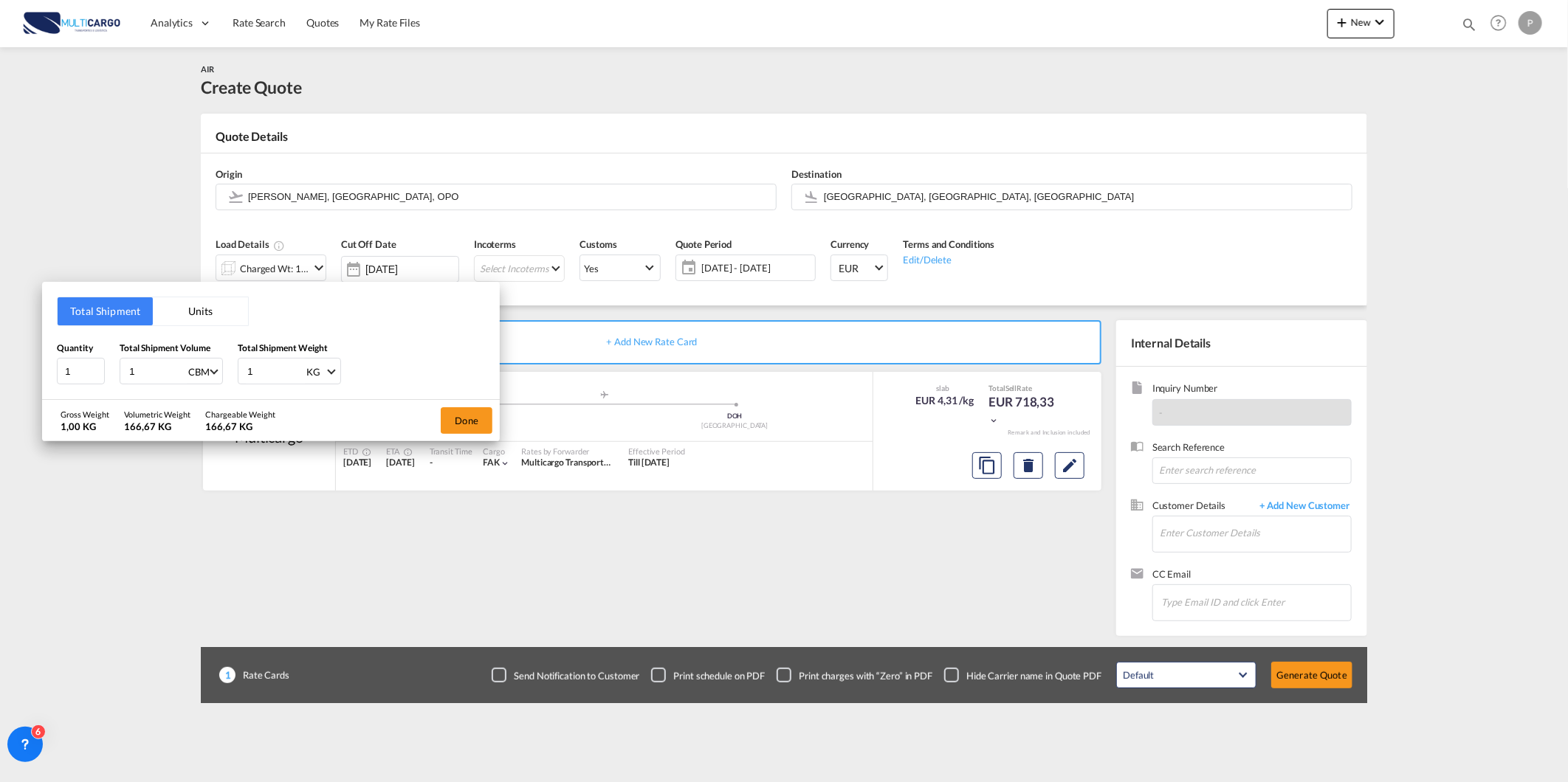
click at [158, 373] on input "1" at bounding box center [157, 371] width 59 height 25
drag, startPoint x: 148, startPoint y: 372, endPoint x: 74, endPoint y: 385, distance: 75.1
click at [97, 381] on div "Quantity 1 Total Shipment Volume 1 CBM CBM CFT KG LB Total Shipment Weight 1 KG…" at bounding box center [270, 363] width 428 height 44
type input "0"
type input "0.61"
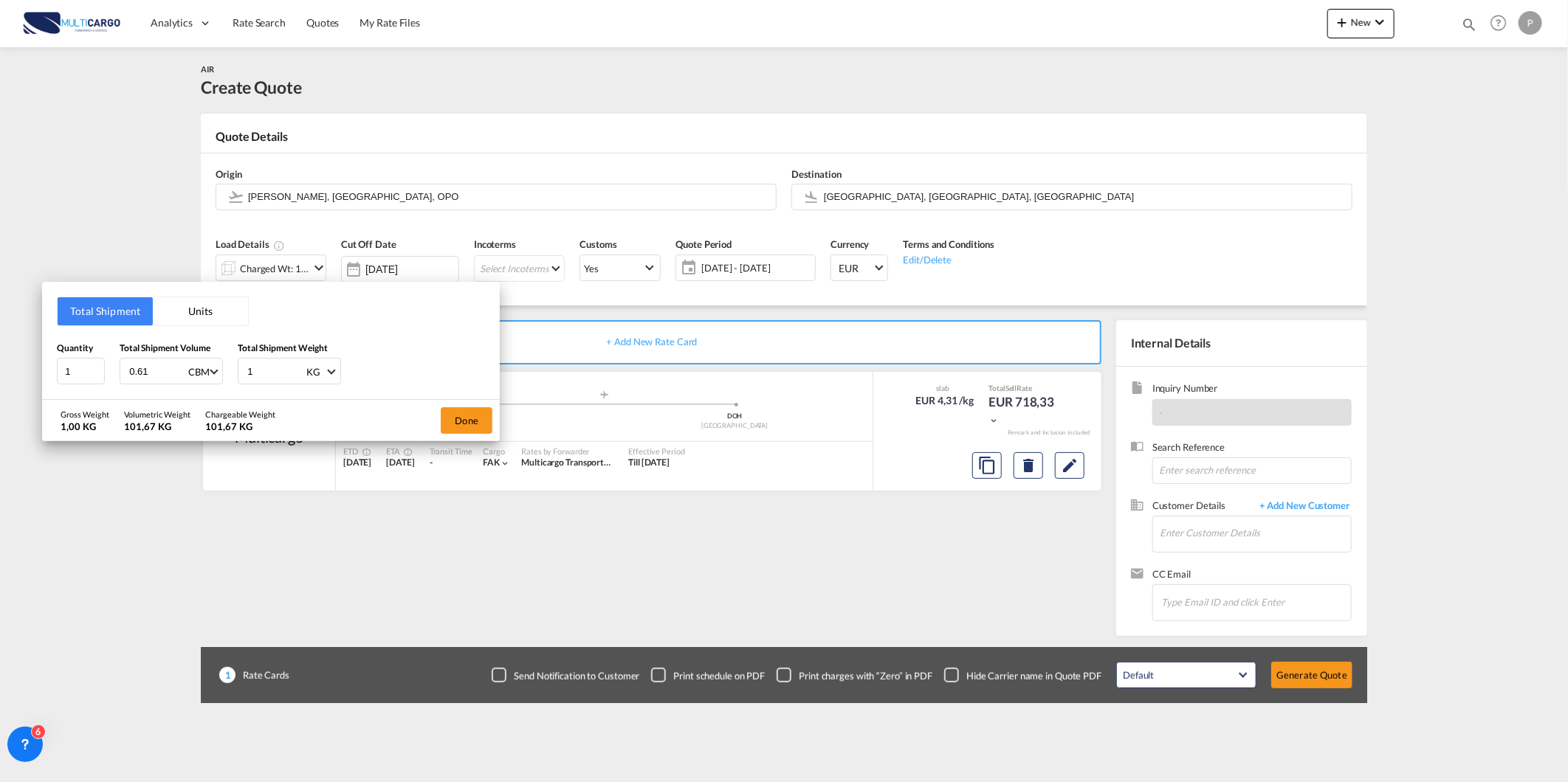
type input "3"
type input "65"
click at [462, 411] on button "Done" at bounding box center [466, 420] width 51 height 27
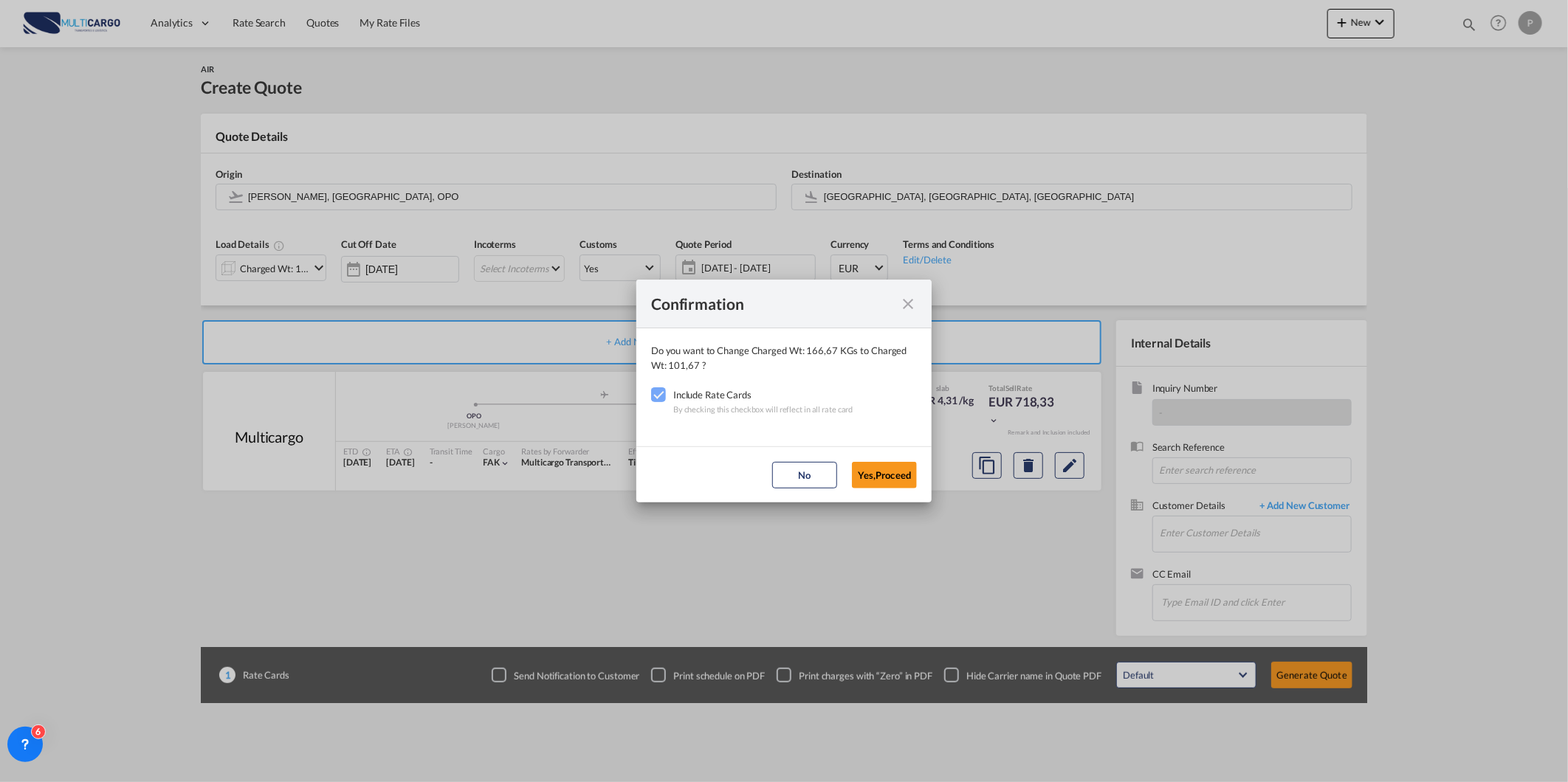
click at [874, 470] on button "Yes,Proceed" at bounding box center [884, 475] width 65 height 27
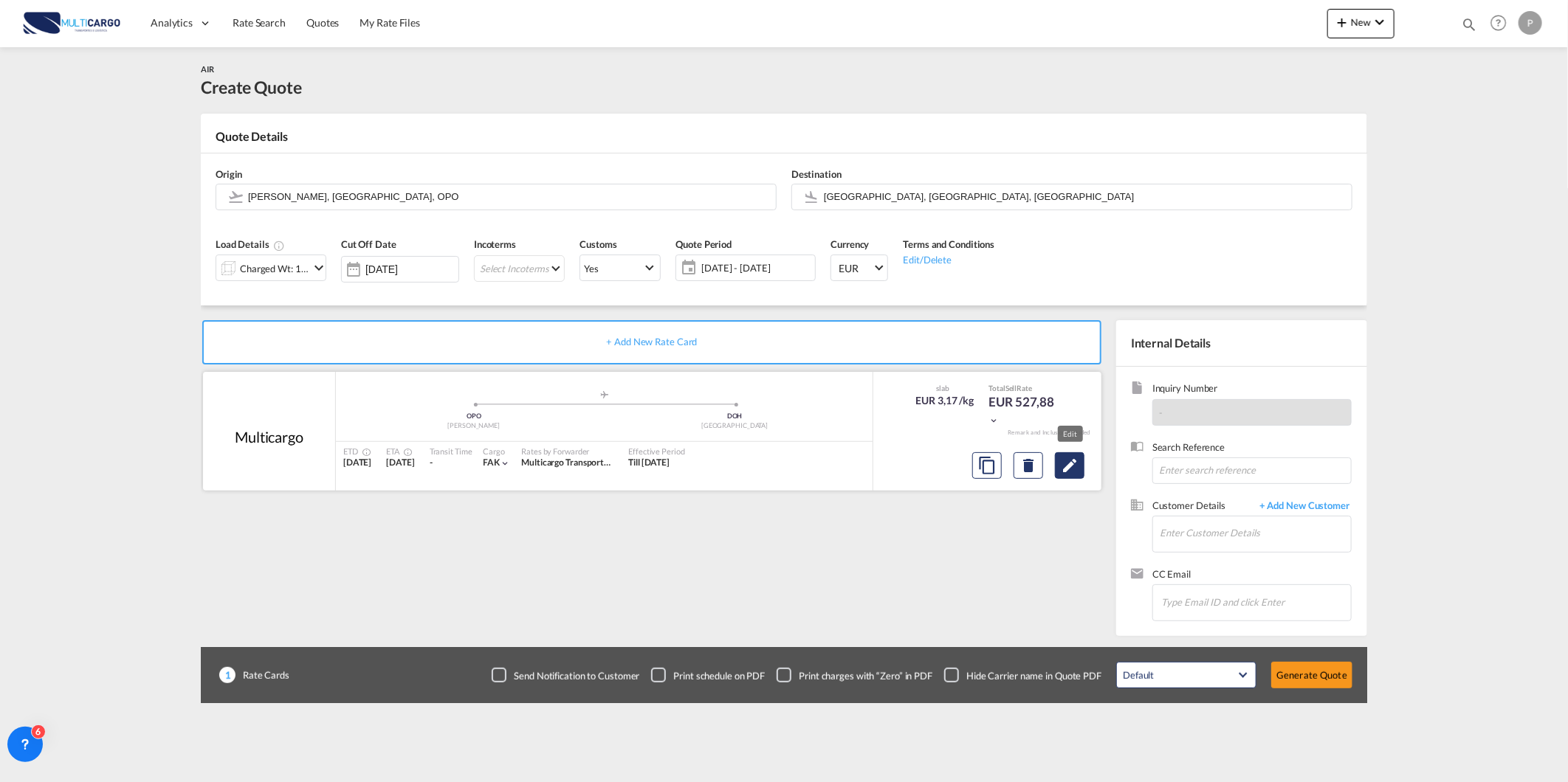
click at [1063, 470] on md-icon "Edit" at bounding box center [1069, 465] width 18 height 18
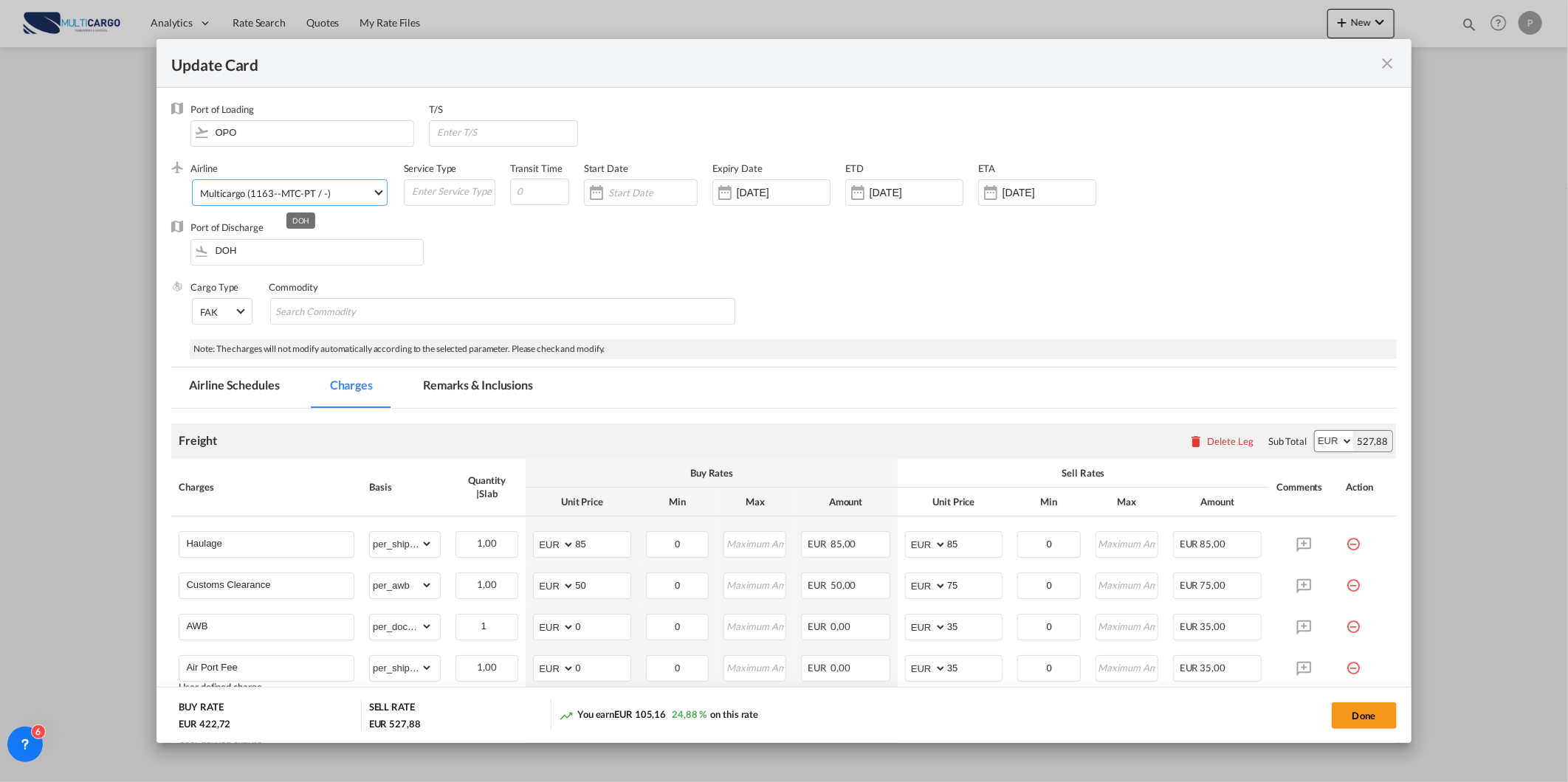
click at [336, 191] on span "Multicargo (1163--MTC-PT / -)" at bounding box center [286, 193] width 172 height 13
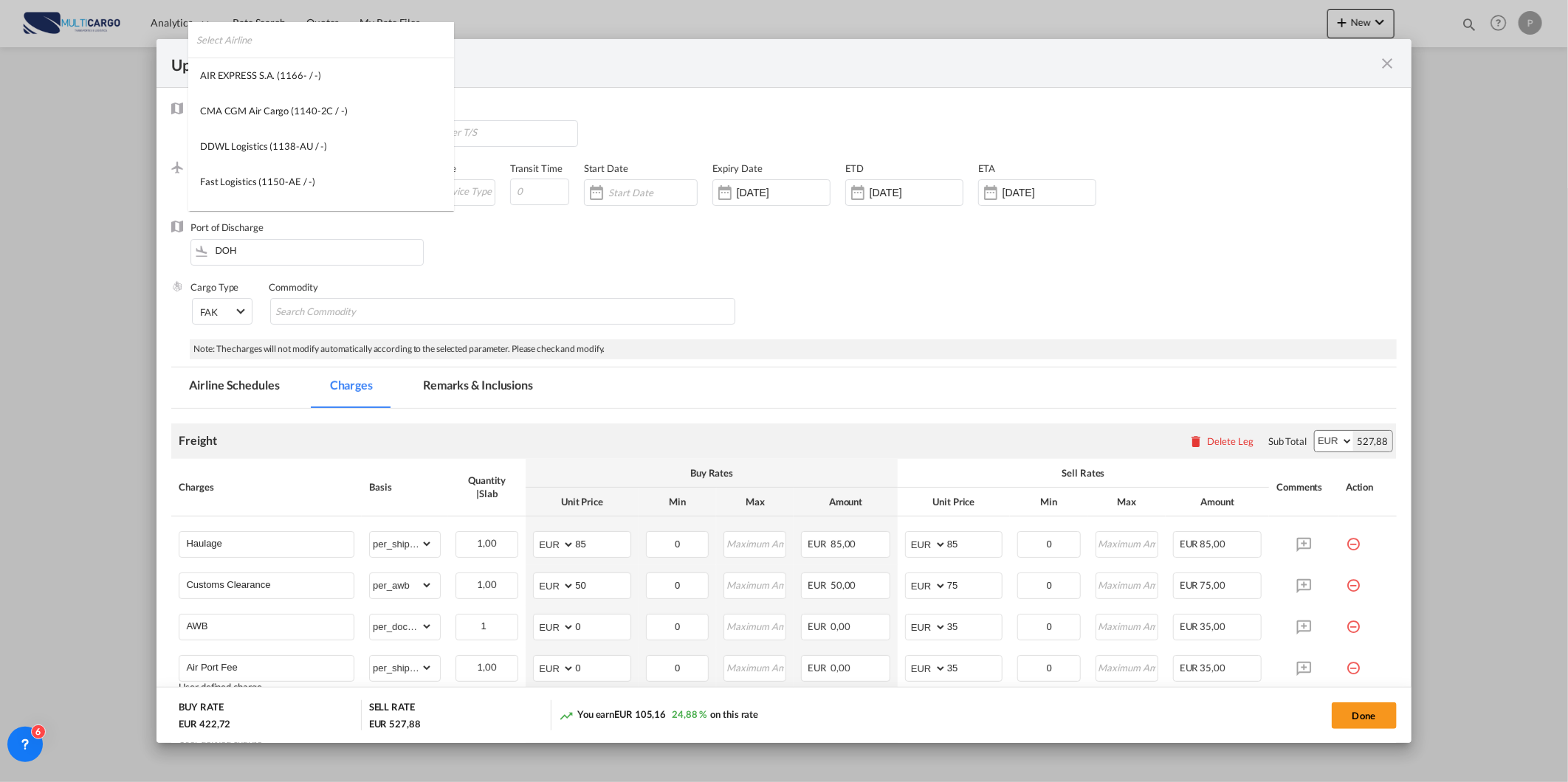
click at [364, 45] on input "search" at bounding box center [325, 40] width 257 height 35
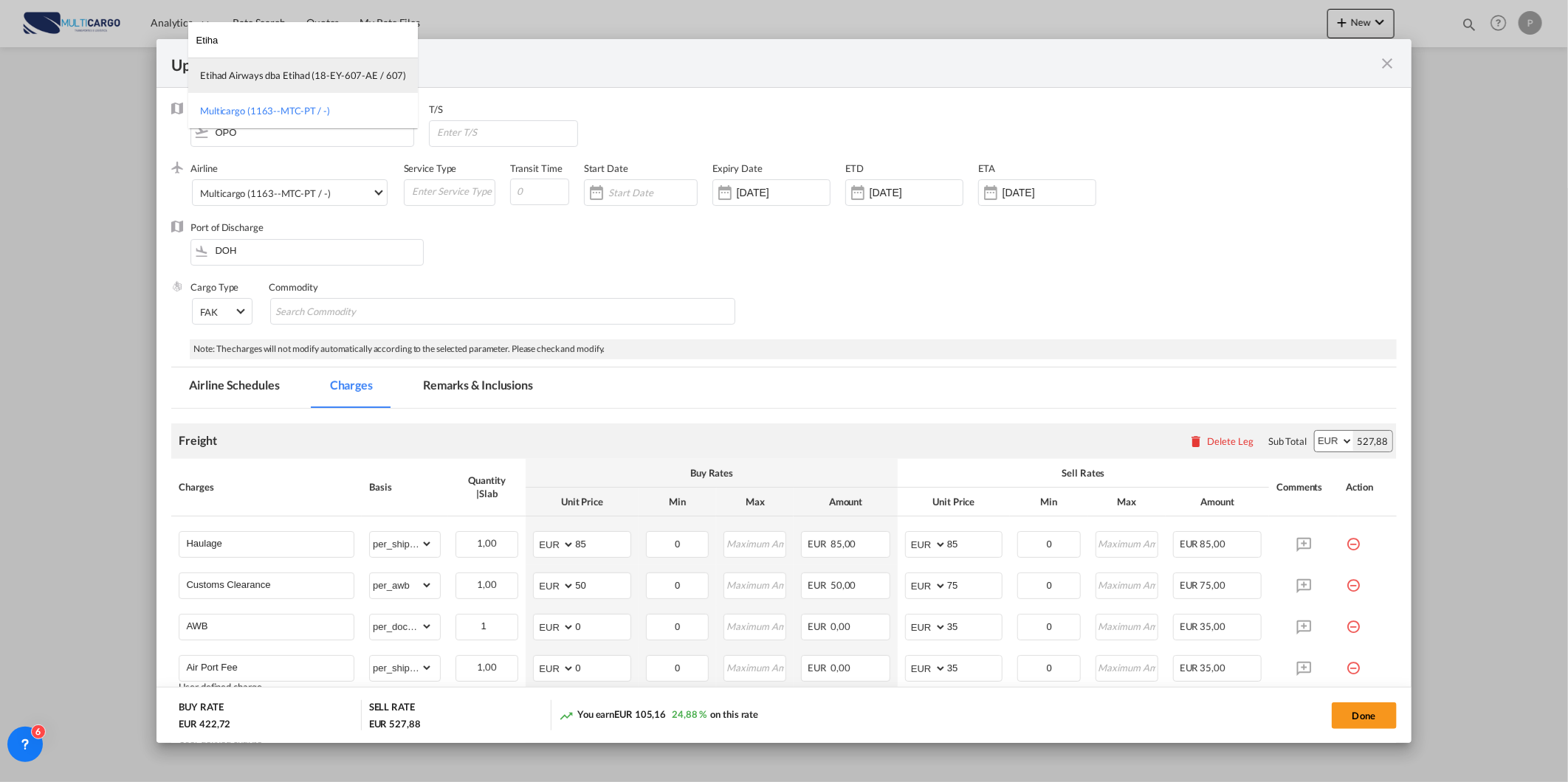
type input "Etiha"
click at [306, 77] on div "Etihad Airways dba Etihad (18-EY-607-AE / 607)" at bounding box center [302, 75] width 206 height 13
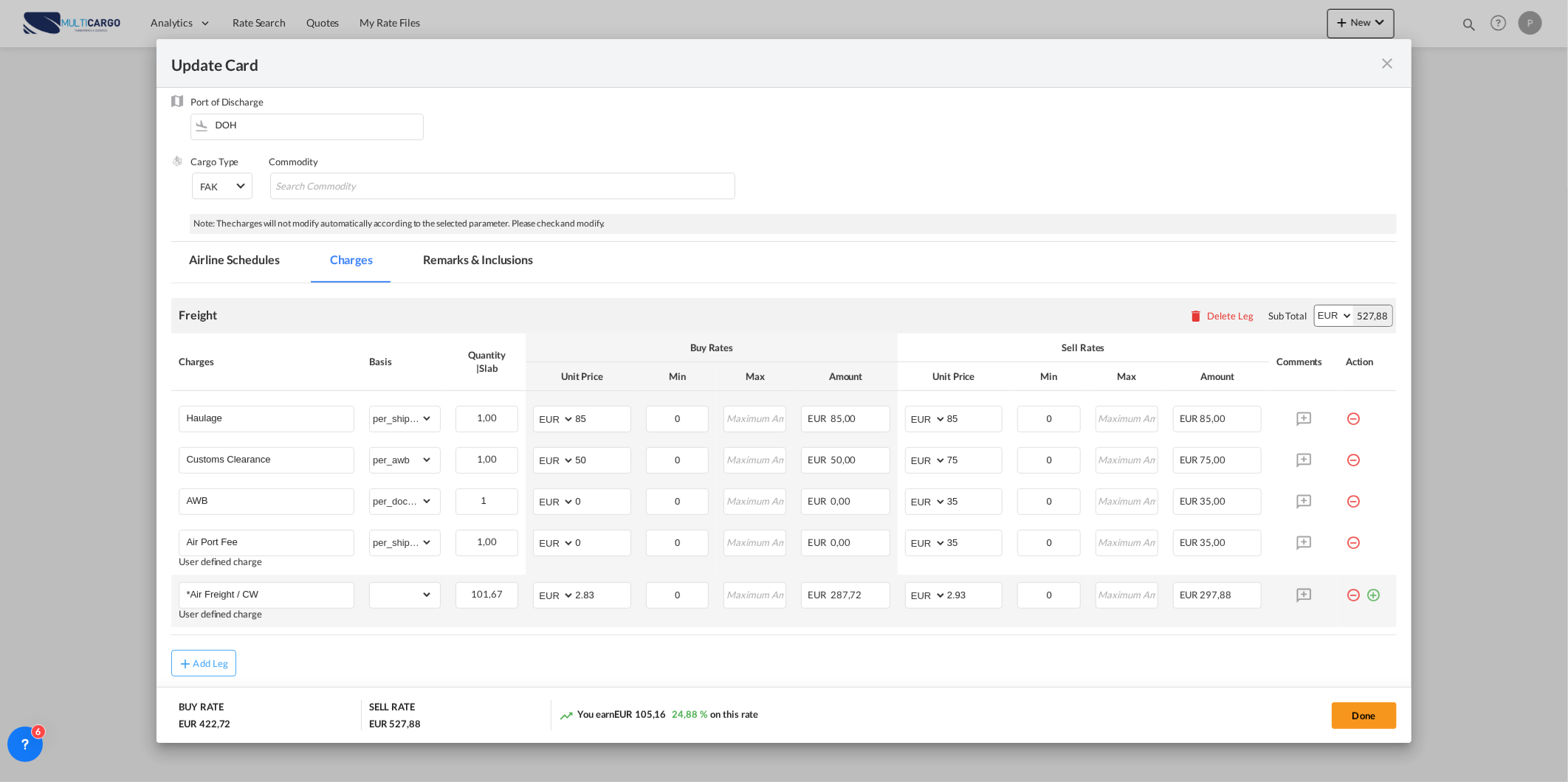
scroll to position [181, 0]
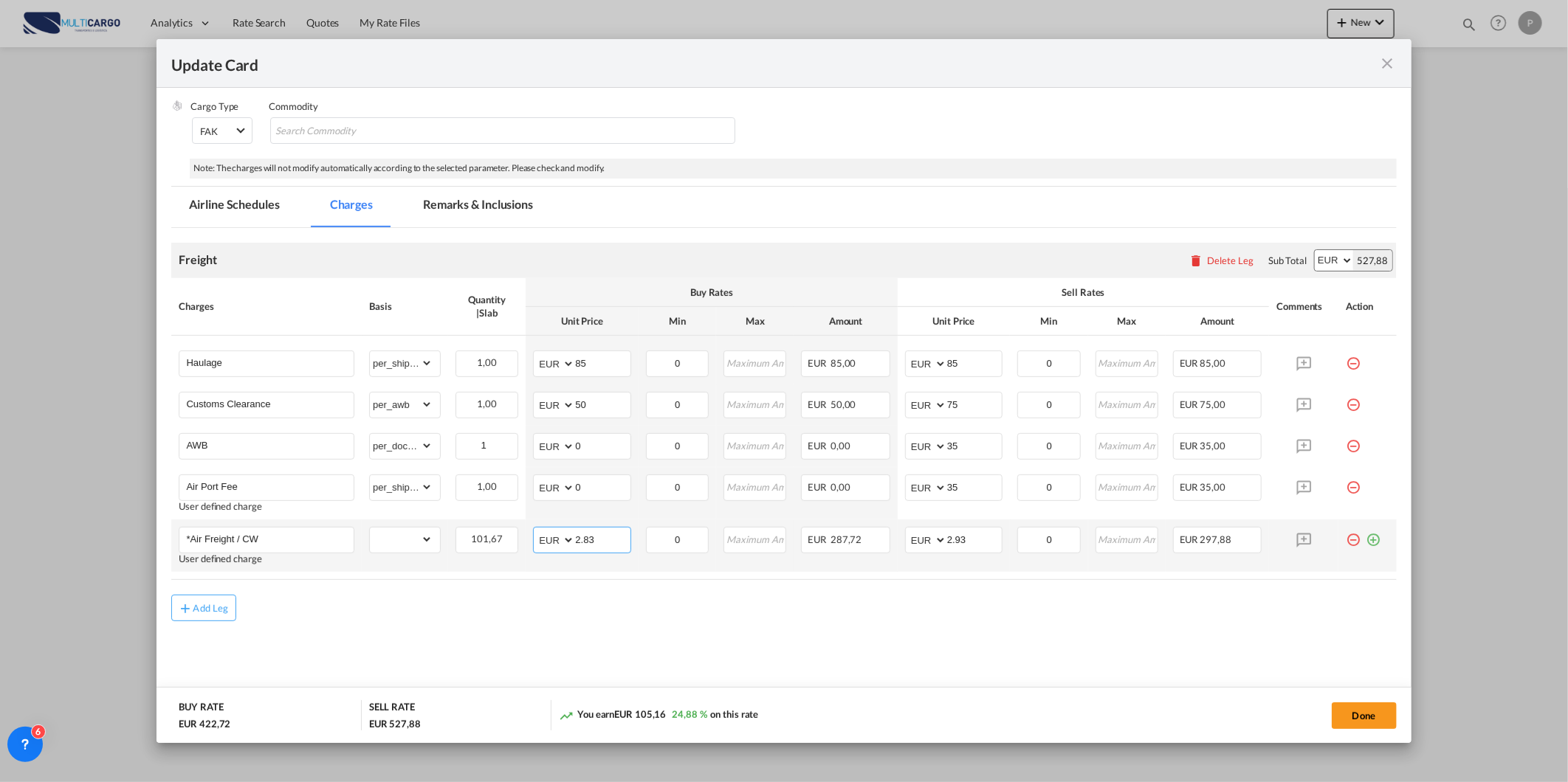
drag, startPoint x: 607, startPoint y: 537, endPoint x: 539, endPoint y: 544, distance: 68.4
click at [541, 544] on md-input-container "AED AFN ALL AMD ANG AOA ARS AUD AWG AZN BAM BBD BDT BGN BHD BIF BMD BND BOB BRL…" at bounding box center [581, 539] width 97 height 27
type input "1.54"
drag, startPoint x: 969, startPoint y: 540, endPoint x: 728, endPoint y: 562, distance: 242.0
click at [816, 558] on tr "*Air Freight / CW User defined charge Please Enter Already Exists gross_weight …" at bounding box center [783, 546] width 1224 height 52
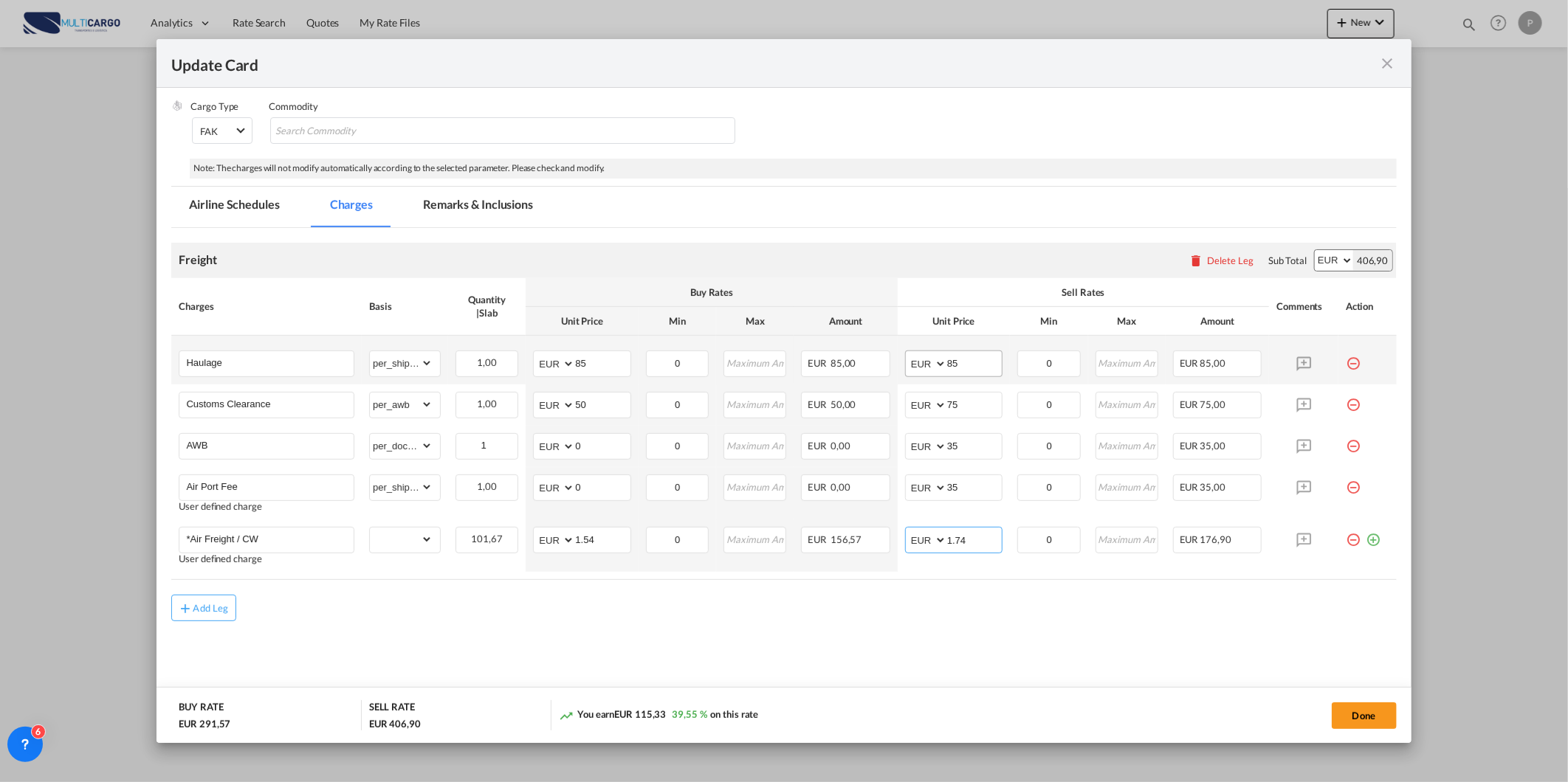
type input "1.74"
drag, startPoint x: 982, startPoint y: 353, endPoint x: 845, endPoint y: 386, distance: 140.9
click at [875, 373] on tr "Haulage Please Enter Already Exists gross_weight volumetric_weight per_shipment…" at bounding box center [783, 360] width 1224 height 49
type input "180"
click at [1361, 526] on div "Update Card Port ..." at bounding box center [1370, 533] width 20 height 15
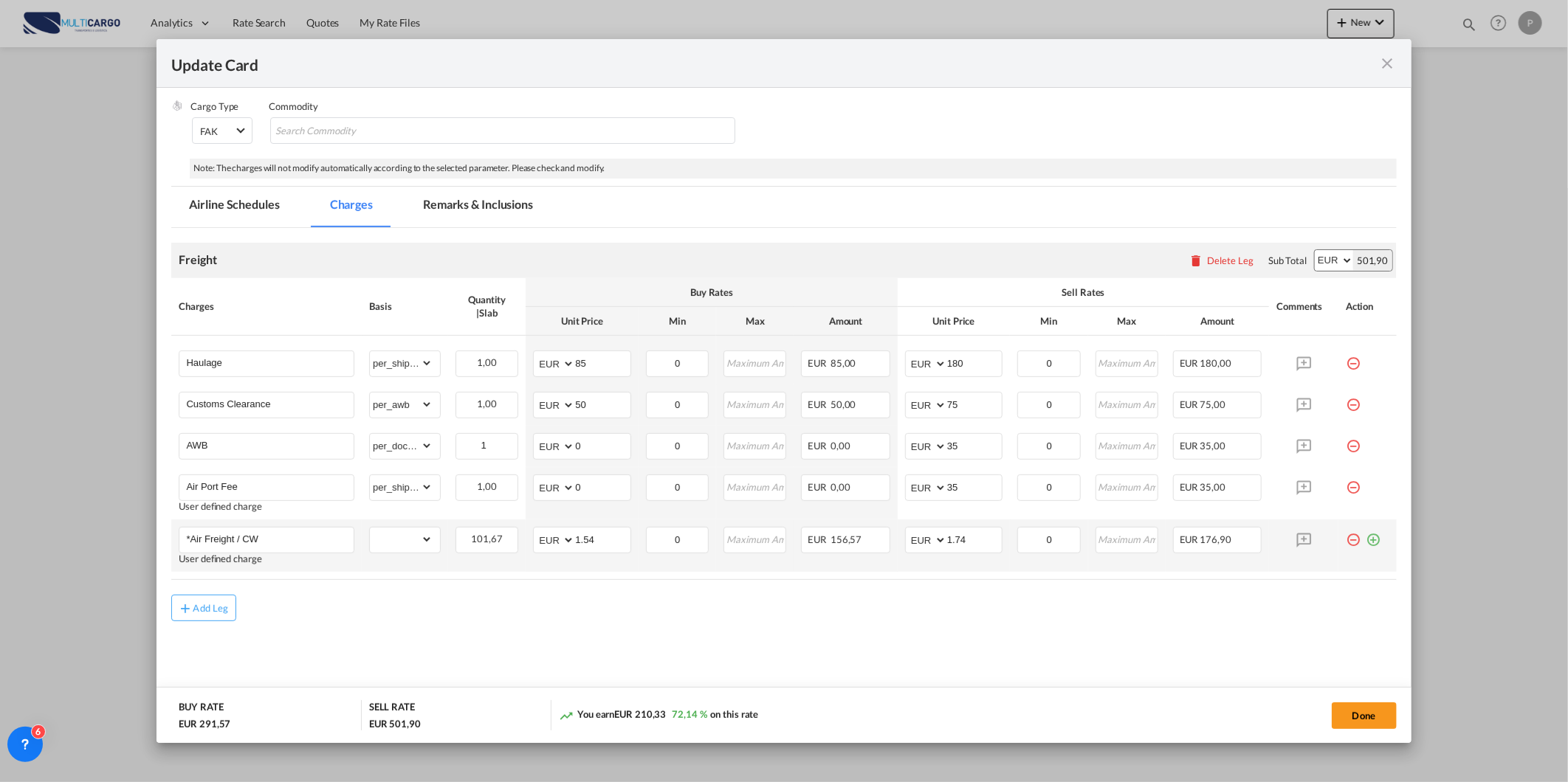
click at [1366, 539] on md-icon "icon-plus-circle-outline green-400-fg" at bounding box center [1373, 533] width 15 height 15
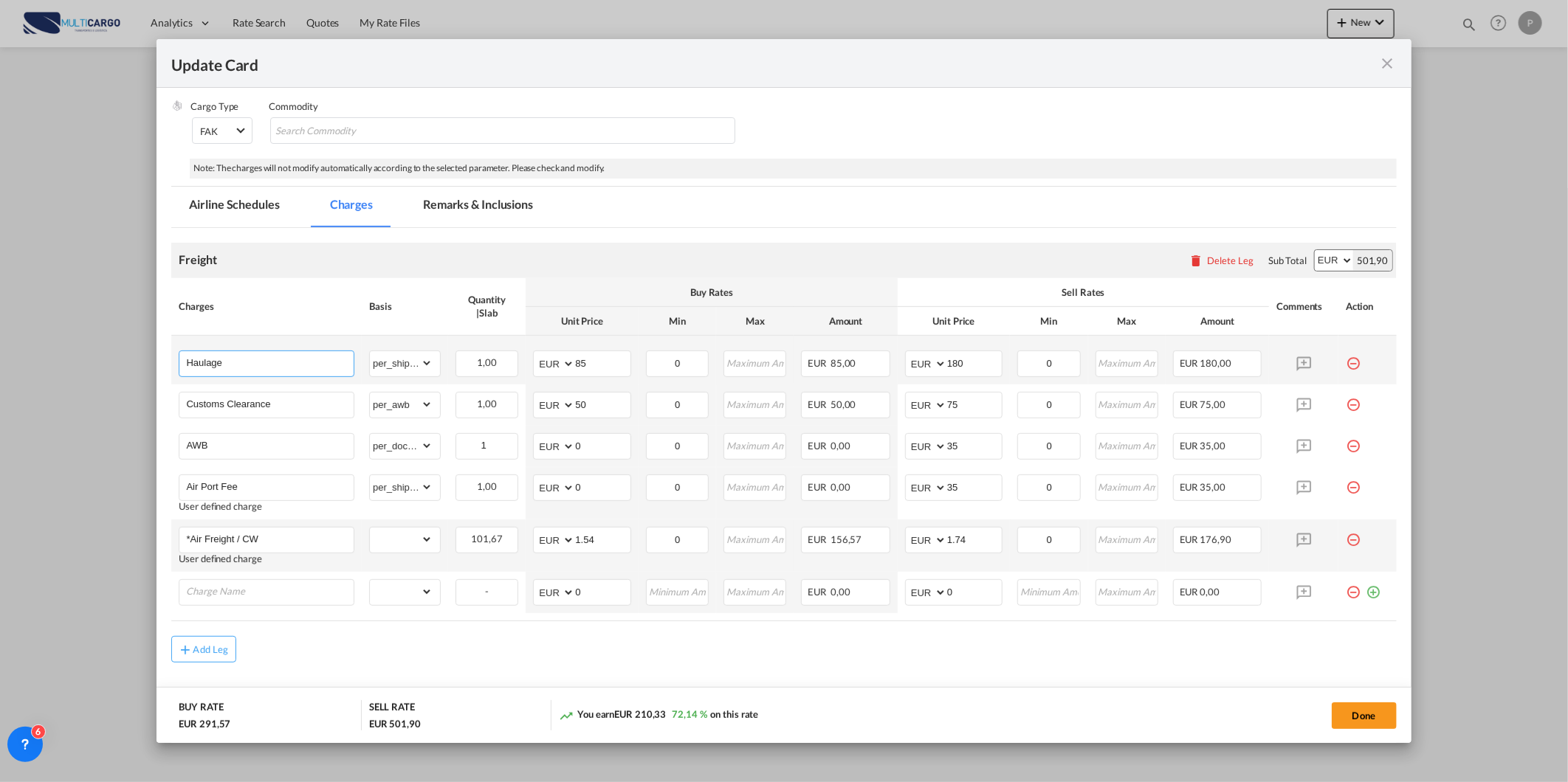
click at [306, 361] on input "Haulage" at bounding box center [270, 362] width 168 height 22
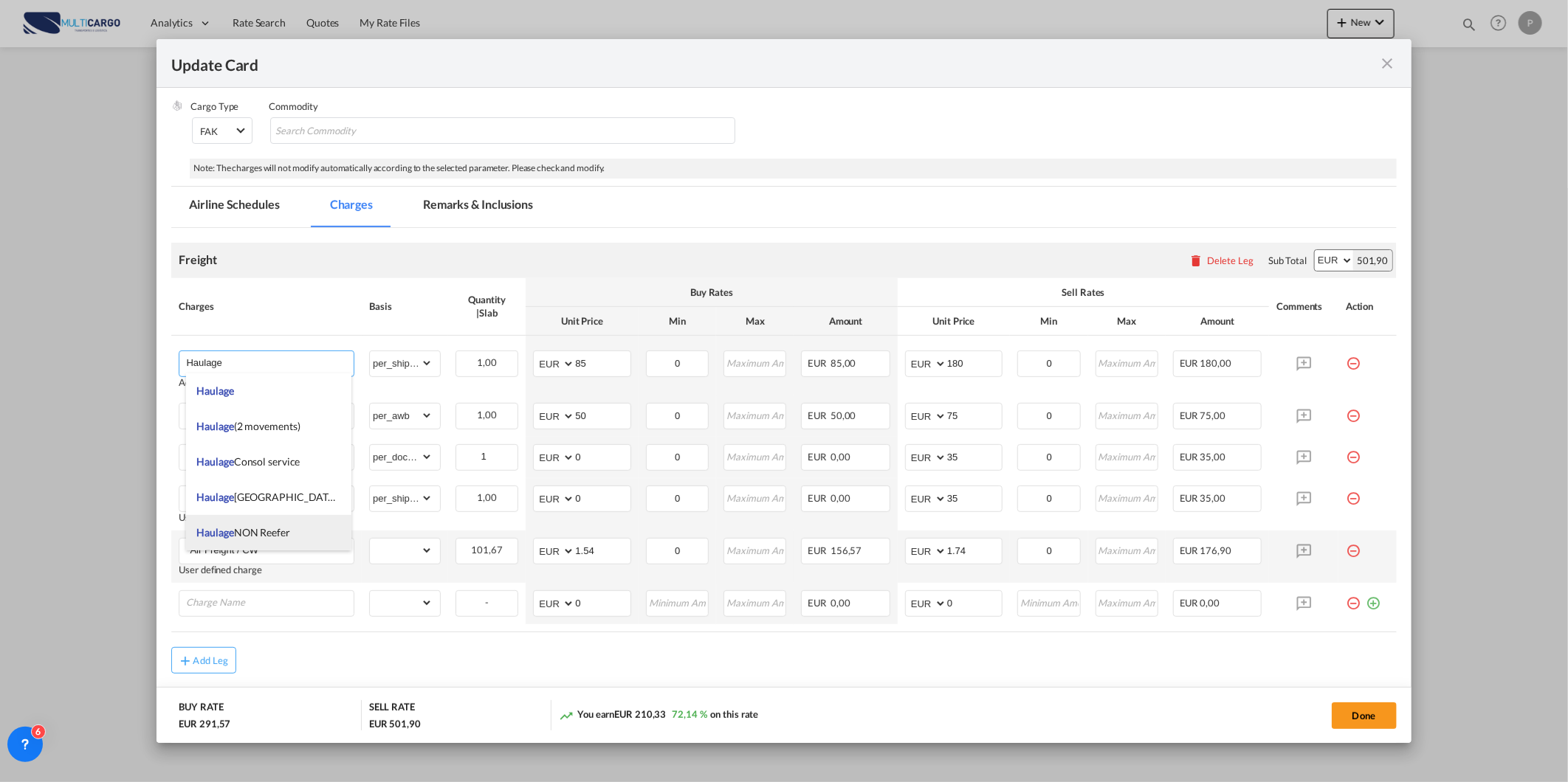
click at [284, 526] on span "Haulage NON Reefer" at bounding box center [243, 532] width 93 height 12
type input "Haulage NON Reefer"
type input "0"
select select "? object:null ?"
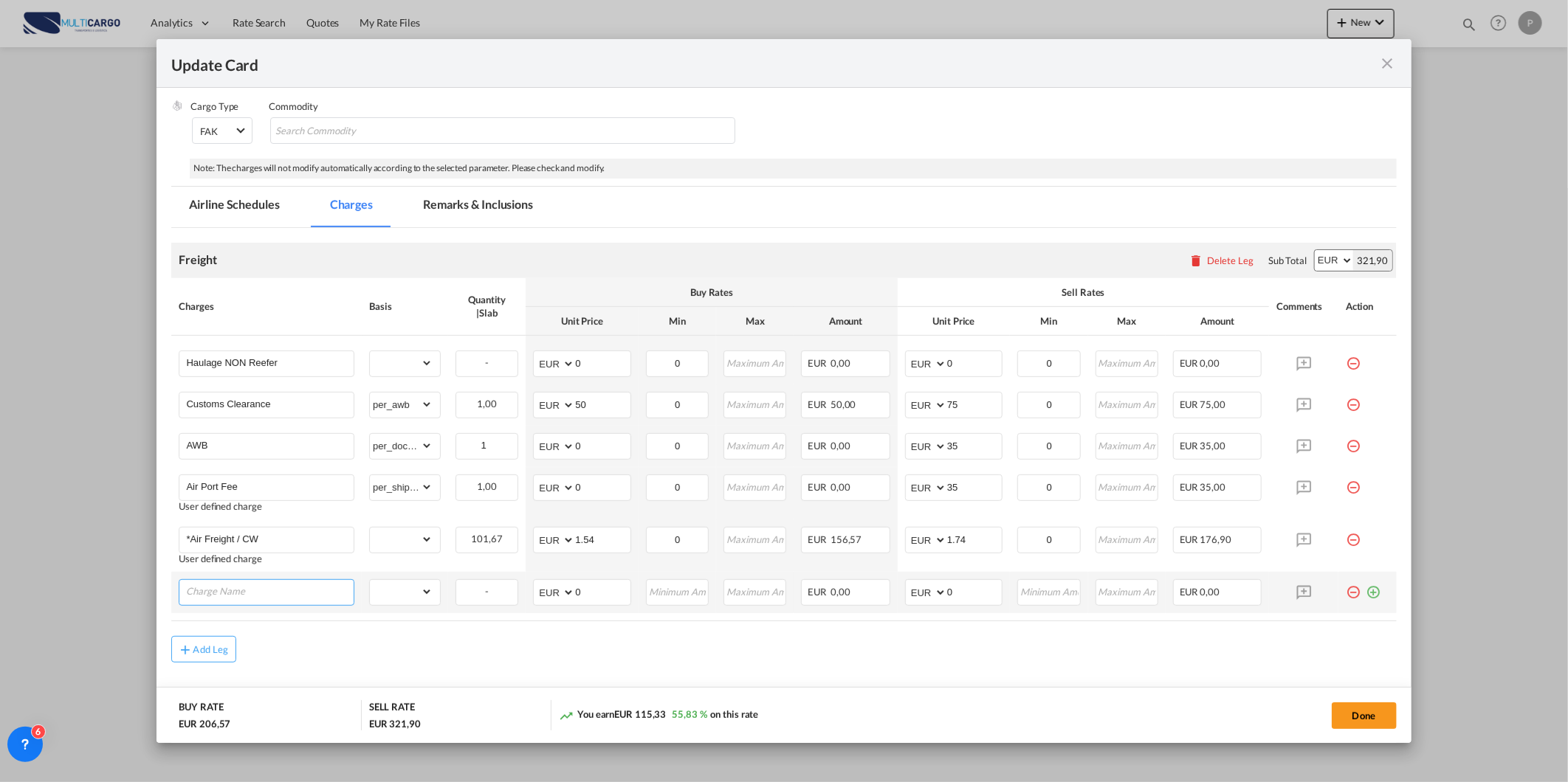
drag, startPoint x: 304, startPoint y: 588, endPoint x: 313, endPoint y: 588, distance: 9.0
click at [305, 588] on input "Charge Name" at bounding box center [270, 591] width 168 height 22
type input "Process Fee"
click at [413, 357] on select "gross_weight volumetric_weight per_shipment per_bl per_km % on air freight per_…" at bounding box center [401, 363] width 63 height 24
select select "per_shipment"
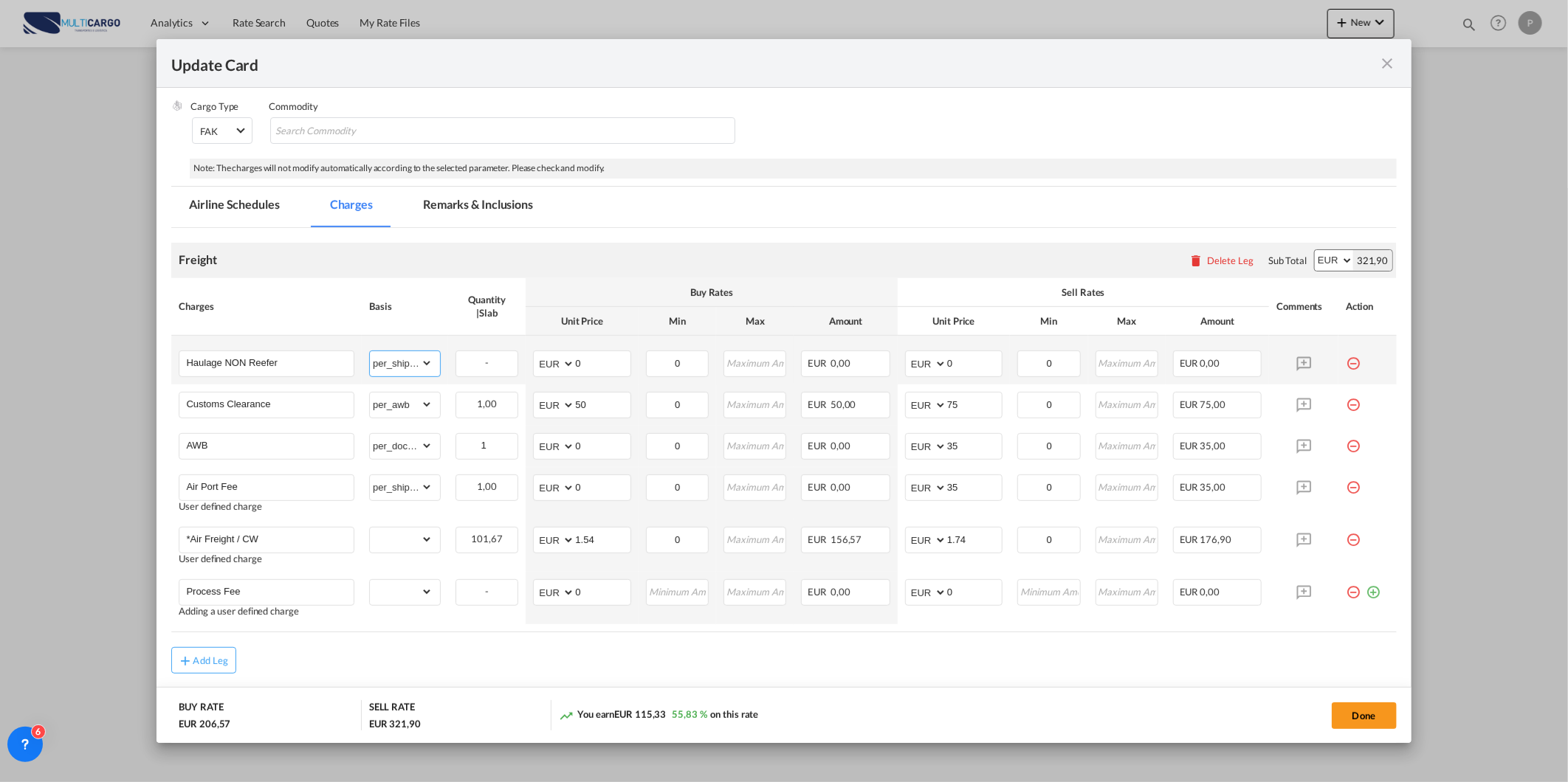
click at [370, 351] on select "gross_weight volumetric_weight per_shipment per_bl per_km % on air freight per_…" at bounding box center [401, 363] width 63 height 24
drag, startPoint x: 949, startPoint y: 365, endPoint x: 849, endPoint y: 380, distance: 101.1
click at [851, 380] on tr "Haulage NON Reefer Please Enter Already Exists gross_weight volumetric_weight p…" at bounding box center [783, 360] width 1224 height 49
type input "180"
drag, startPoint x: 598, startPoint y: 360, endPoint x: 515, endPoint y: 367, distance: 83.3
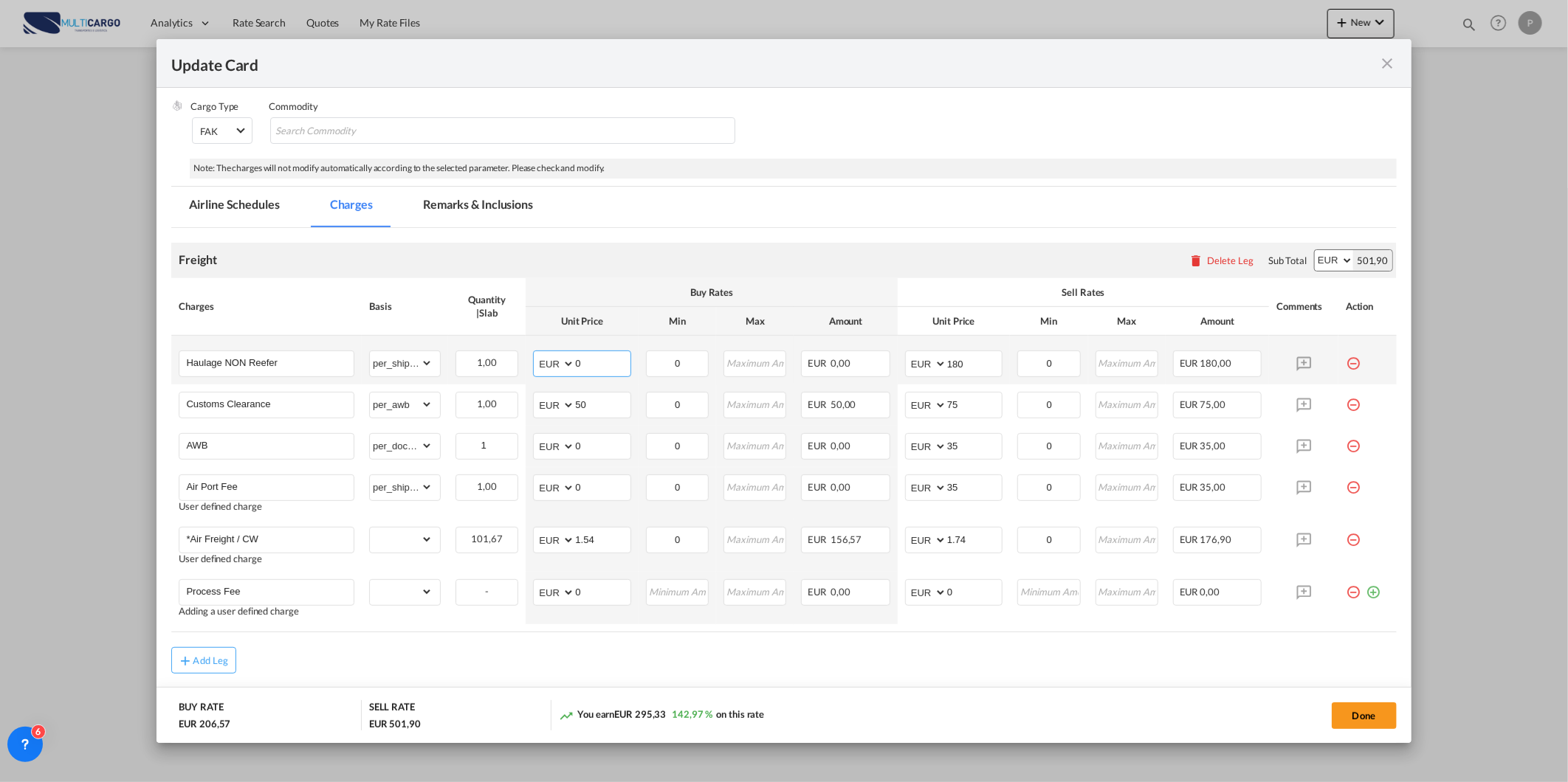
click at [517, 367] on tr "Haulage NON Reefer Please Enter Already Exists gross_weight volumetric_weight p…" at bounding box center [783, 360] width 1224 height 49
type input "100"
drag, startPoint x: 381, startPoint y: 602, endPoint x: 394, endPoint y: 603, distance: 13.0
click at [381, 602] on select "gross_weight volumetric_weight per_shipment per_bl per_km % on air freight per_…" at bounding box center [401, 591] width 63 height 24
select select "per_shipment"
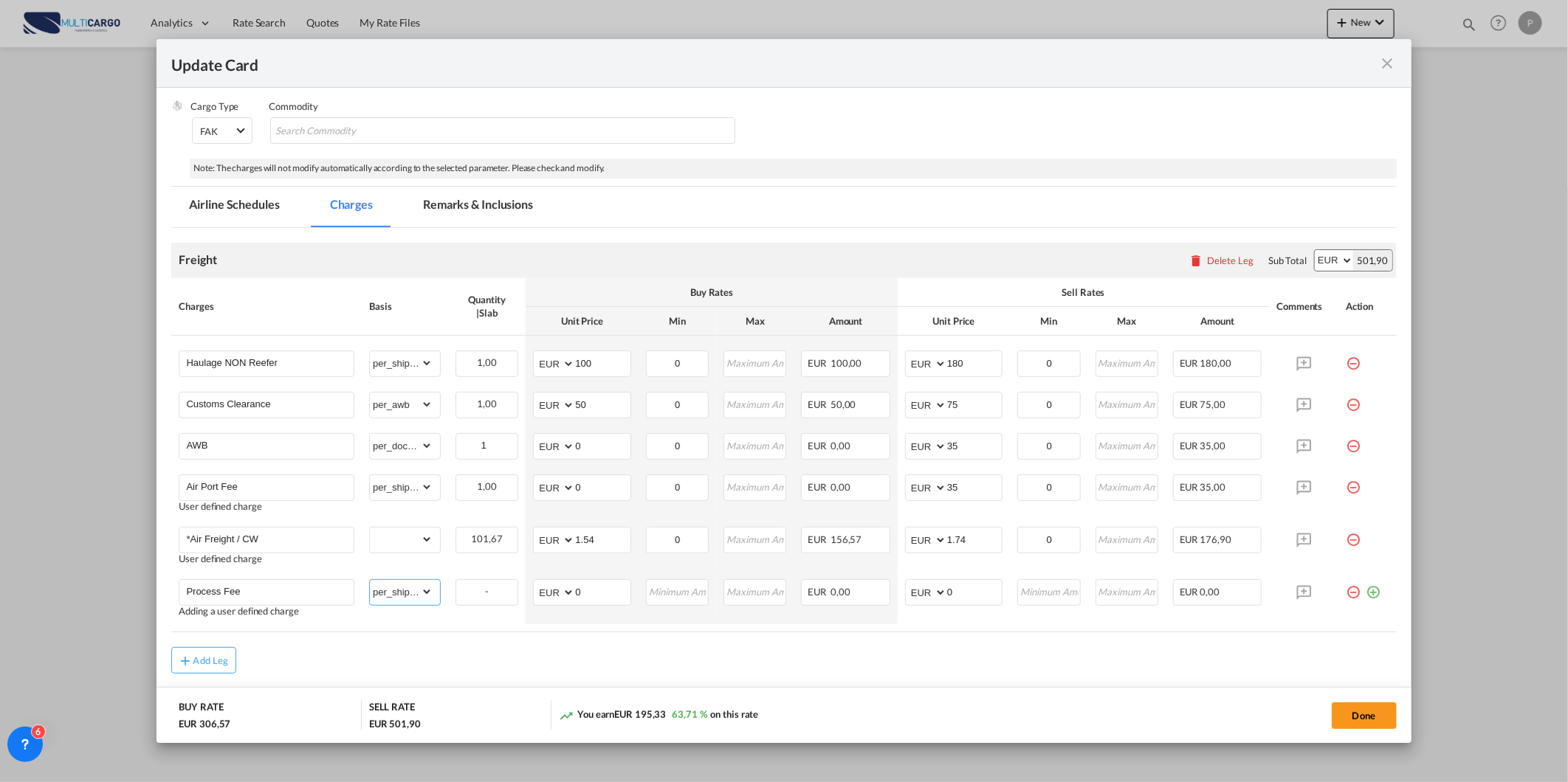
click at [370, 580] on select "gross_weight volumetric_weight per_shipment per_bl per_km % on air freight per_…" at bounding box center [401, 591] width 63 height 24
drag, startPoint x: 961, startPoint y: 598, endPoint x: 861, endPoint y: 610, distance: 100.7
click at [897, 602] on td "AED AFN ALL AMD ANG AOA ARS AUD AWG AZN BAM BBD BDT BGN BHD BIF BMD BND BOB BRL…" at bounding box center [953, 598] width 113 height 52
type input "90"
click at [908, 660] on div "Add Leg" at bounding box center [783, 660] width 1224 height 27
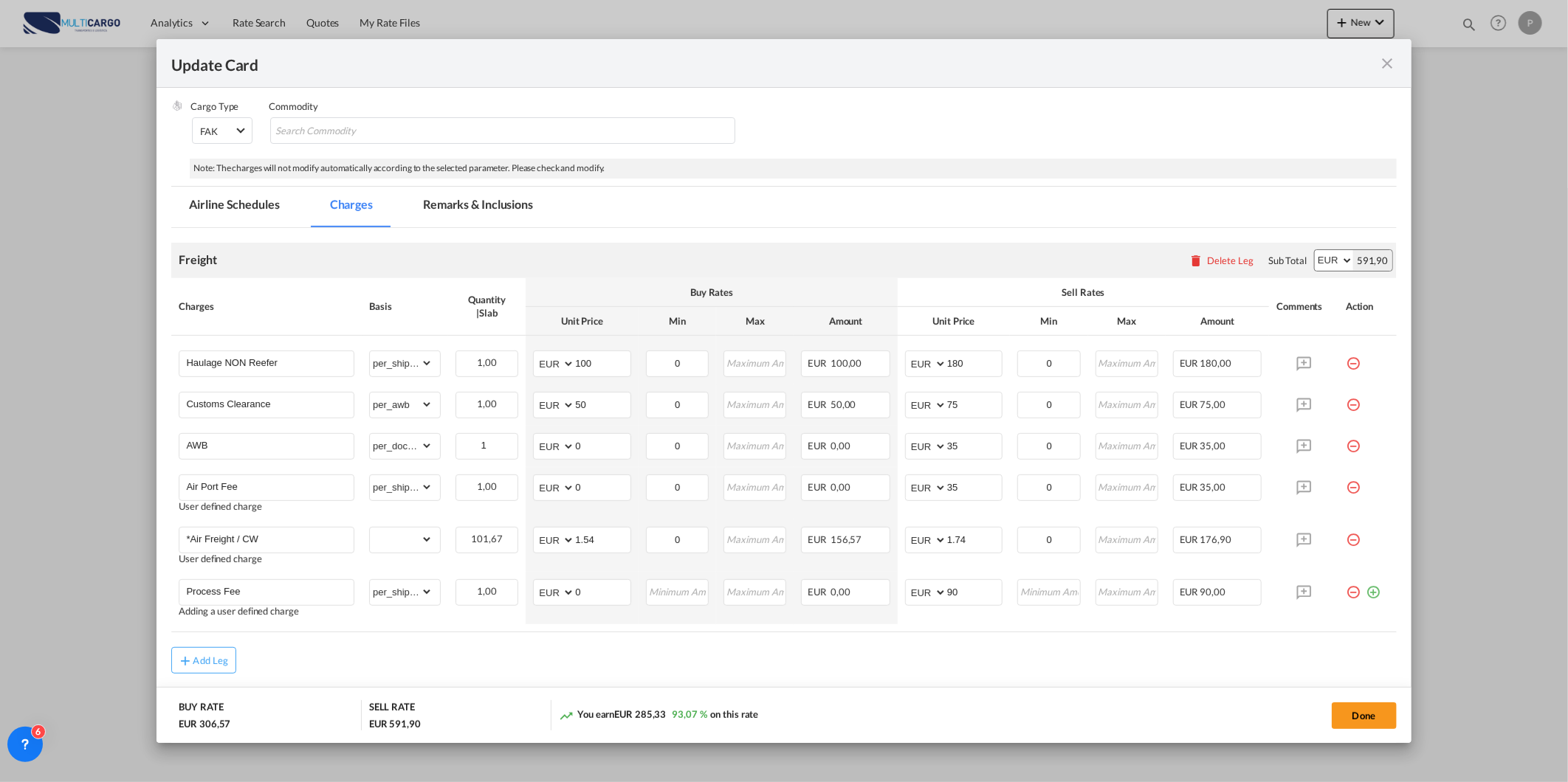
click at [1375, 722] on button "Done" at bounding box center [1364, 715] width 65 height 27
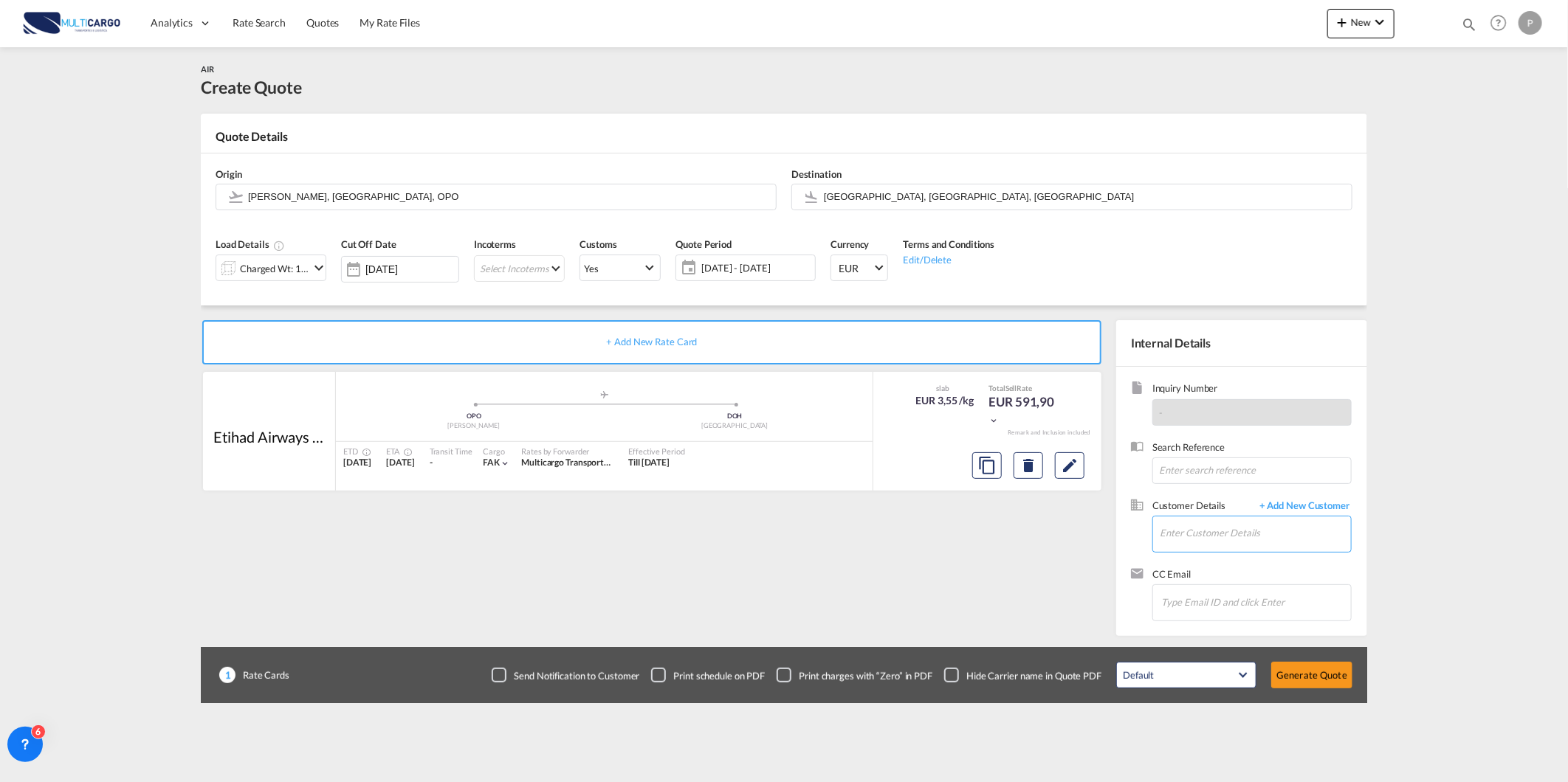
click at [1278, 536] on input "Enter Customer Details" at bounding box center [1256, 533] width 191 height 33
paste input "jane.mangaring@standardoshaiger.com"
type input "jane.mangaring@standardoshaiger.com"
click at [1259, 549] on body "Analytics Reports Dashboard Rate Search Quotes My Rate Files Analytics" at bounding box center [784, 391] width 1568 height 782
click at [1261, 562] on body "Analytics Reports Dashboard Rate Search Quotes My Rate Files Analytics" at bounding box center [784, 391] width 1568 height 782
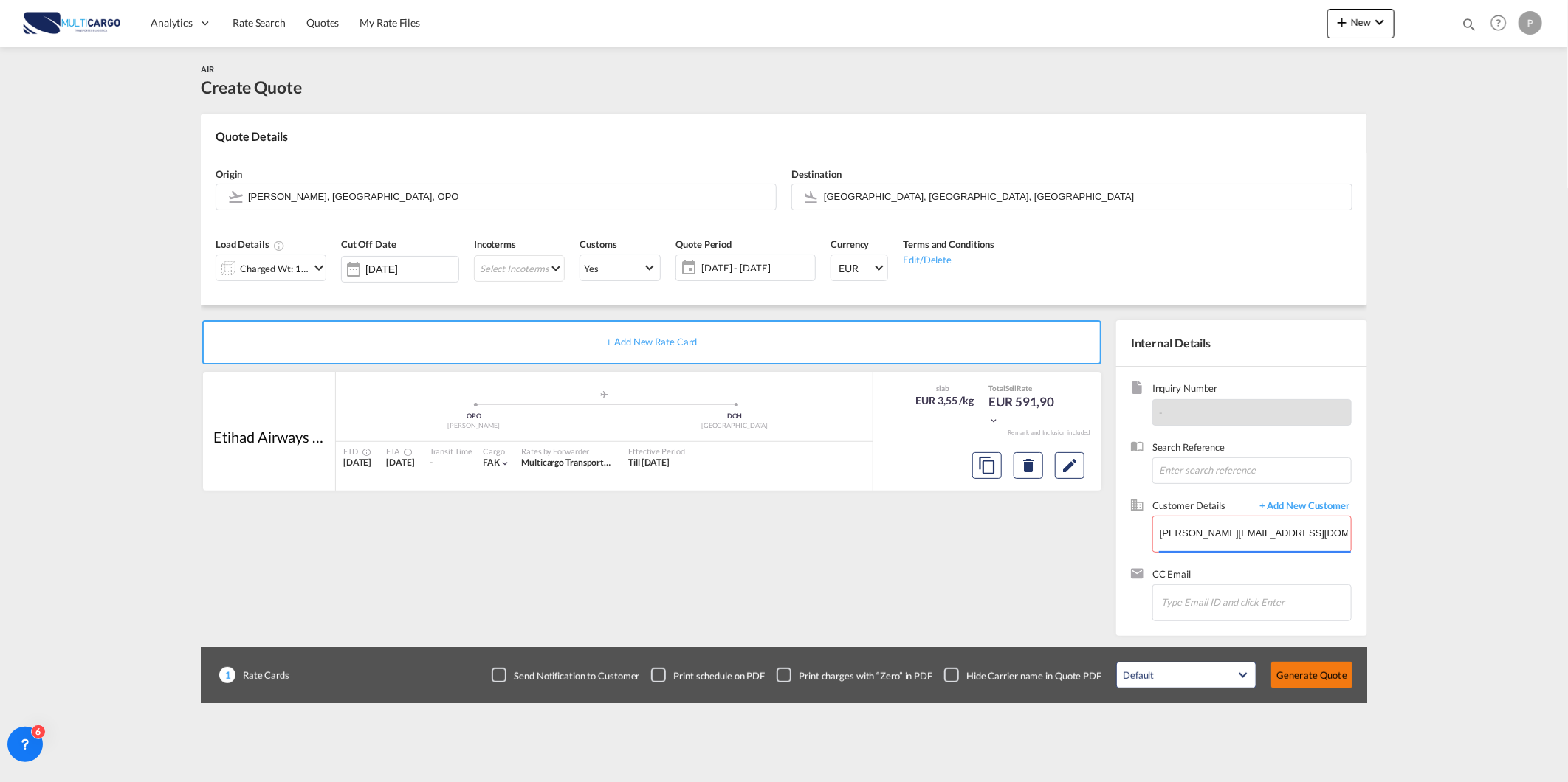
click at [1320, 676] on button "Generate Quote" at bounding box center [1312, 675] width 81 height 27
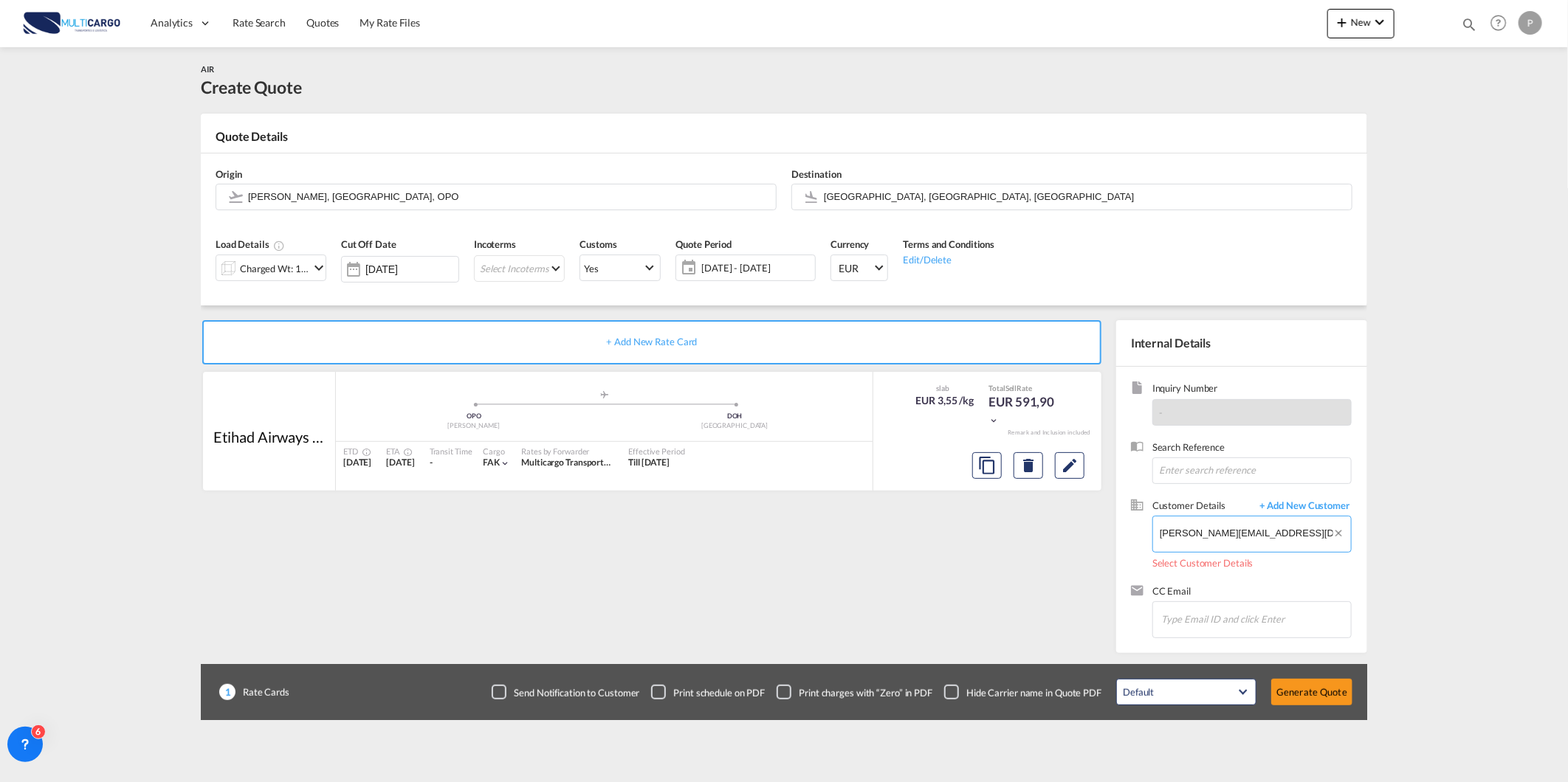
click at [1310, 519] on body "Analytics Reports Dashboard Rate Search Quotes My Rate Files Analytics" at bounding box center [784, 391] width 1568 height 782
click at [1294, 536] on body "Analytics Reports Dashboard Rate Search Quotes My Rate Files Analytics" at bounding box center [784, 391] width 1568 height 782
click at [1293, 536] on input "jane.mangaring@standardoshaiger.com" at bounding box center [1256, 533] width 191 height 33
drag, startPoint x: 1298, startPoint y: 526, endPoint x: 1285, endPoint y: 539, distance: 18.4
click at [1295, 528] on input "jane.mangaring@standardoshaiger.com" at bounding box center [1256, 533] width 191 height 33
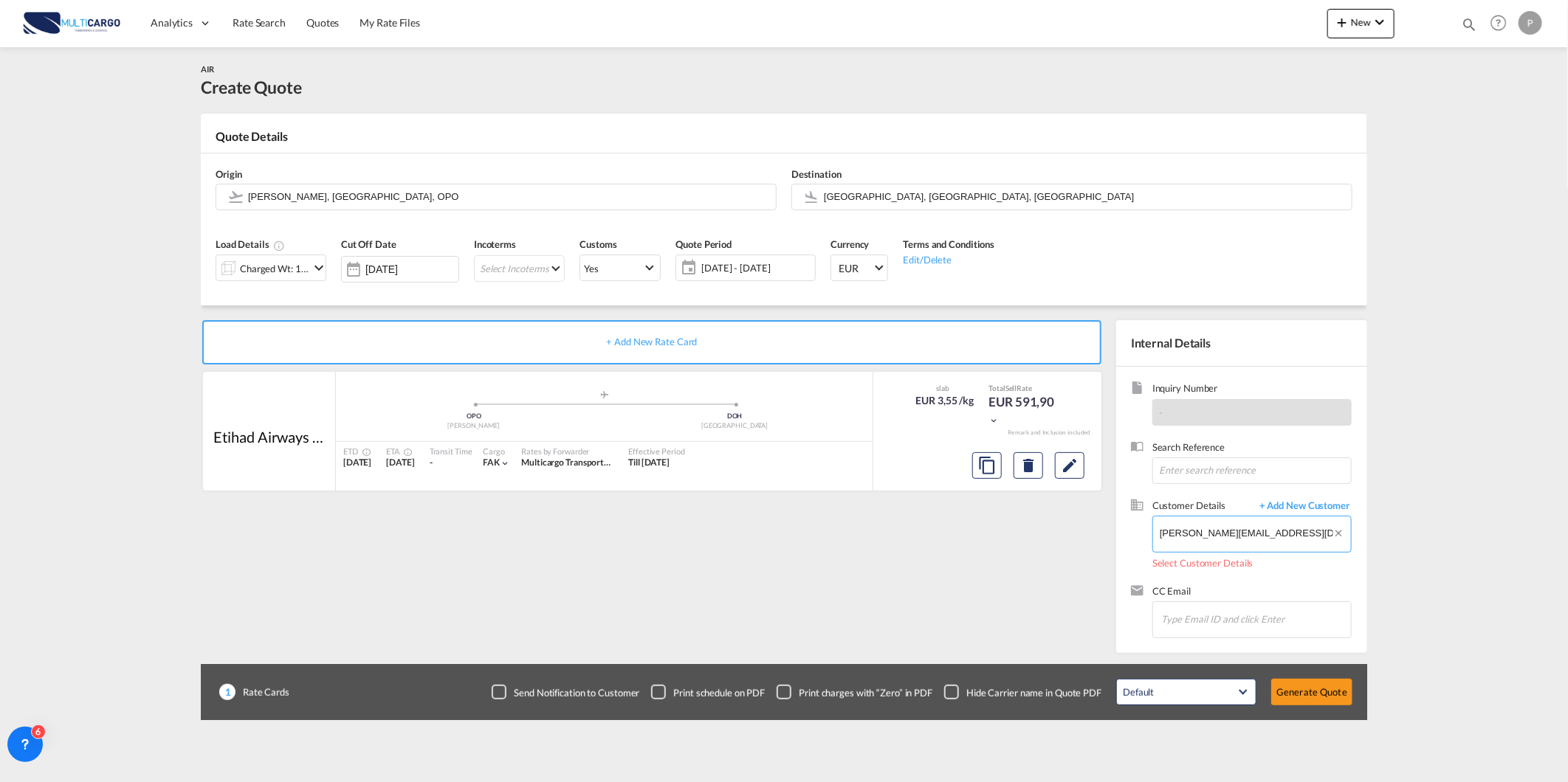
click at [1316, 539] on input "jane.mangaring@standardoshaiger.com" at bounding box center [1256, 533] width 191 height 33
click at [1278, 578] on div "Customer Details + Add New Customer Enter Customer Details jane.mangaring@stand…" at bounding box center [1241, 542] width 221 height 86
click at [1202, 539] on body "Analytics Reports Dashboard Rate Search Quotes My Rate Files Analytics" at bounding box center [784, 391] width 1568 height 782
click at [1204, 550] on body "Analytics Reports Dashboard Rate Search Quotes My Rate Files Analytics" at bounding box center [784, 391] width 1568 height 782
click at [1320, 693] on button "Generate Quote" at bounding box center [1312, 692] width 81 height 27
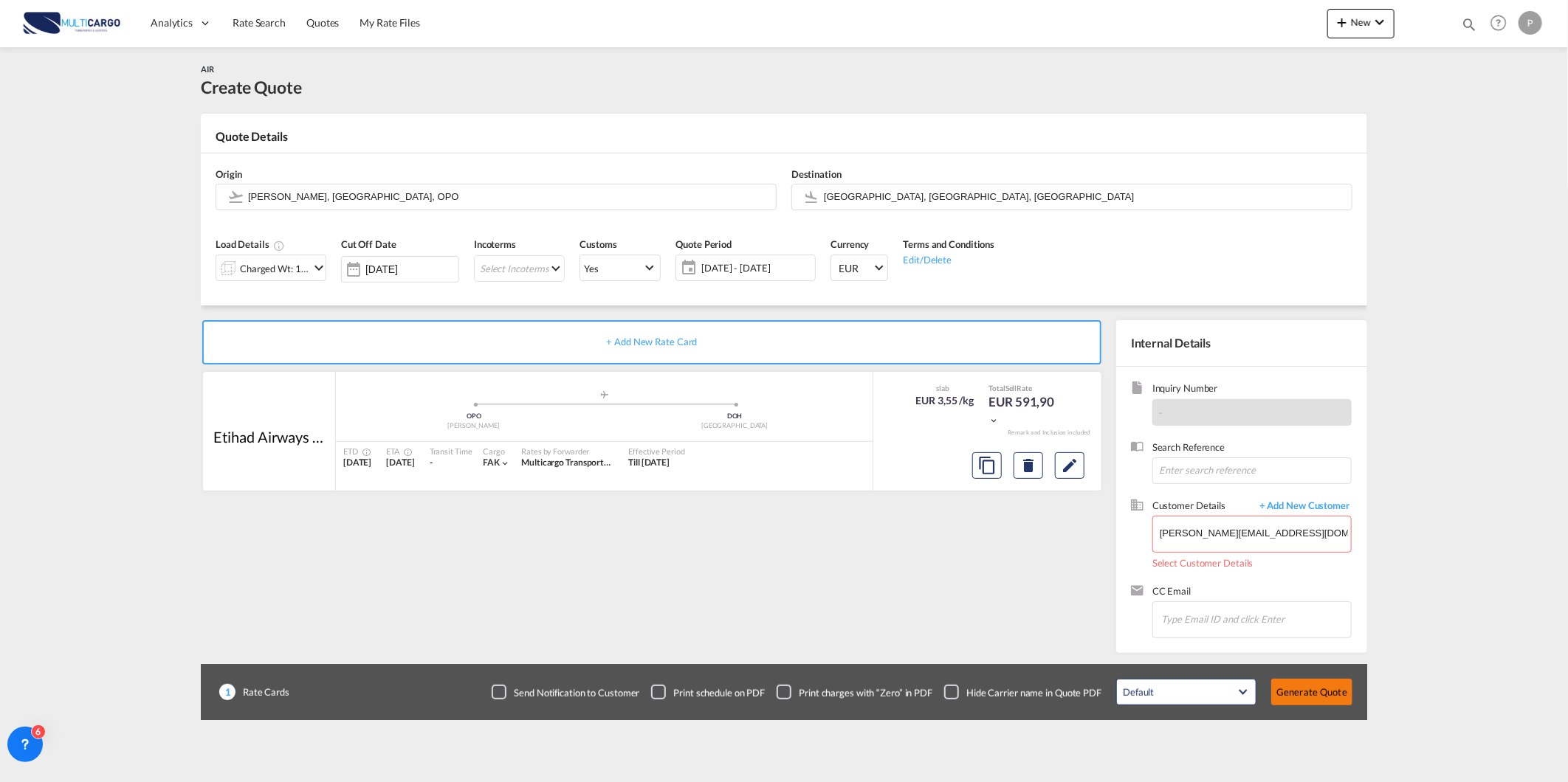
click at [1323, 688] on button "Generate Quote" at bounding box center [1312, 692] width 81 height 27
click at [1339, 533] on button "Clear Input" at bounding box center [1341, 527] width 18 height 22
paste input "jane.mangaring@standardoshaiger.com"
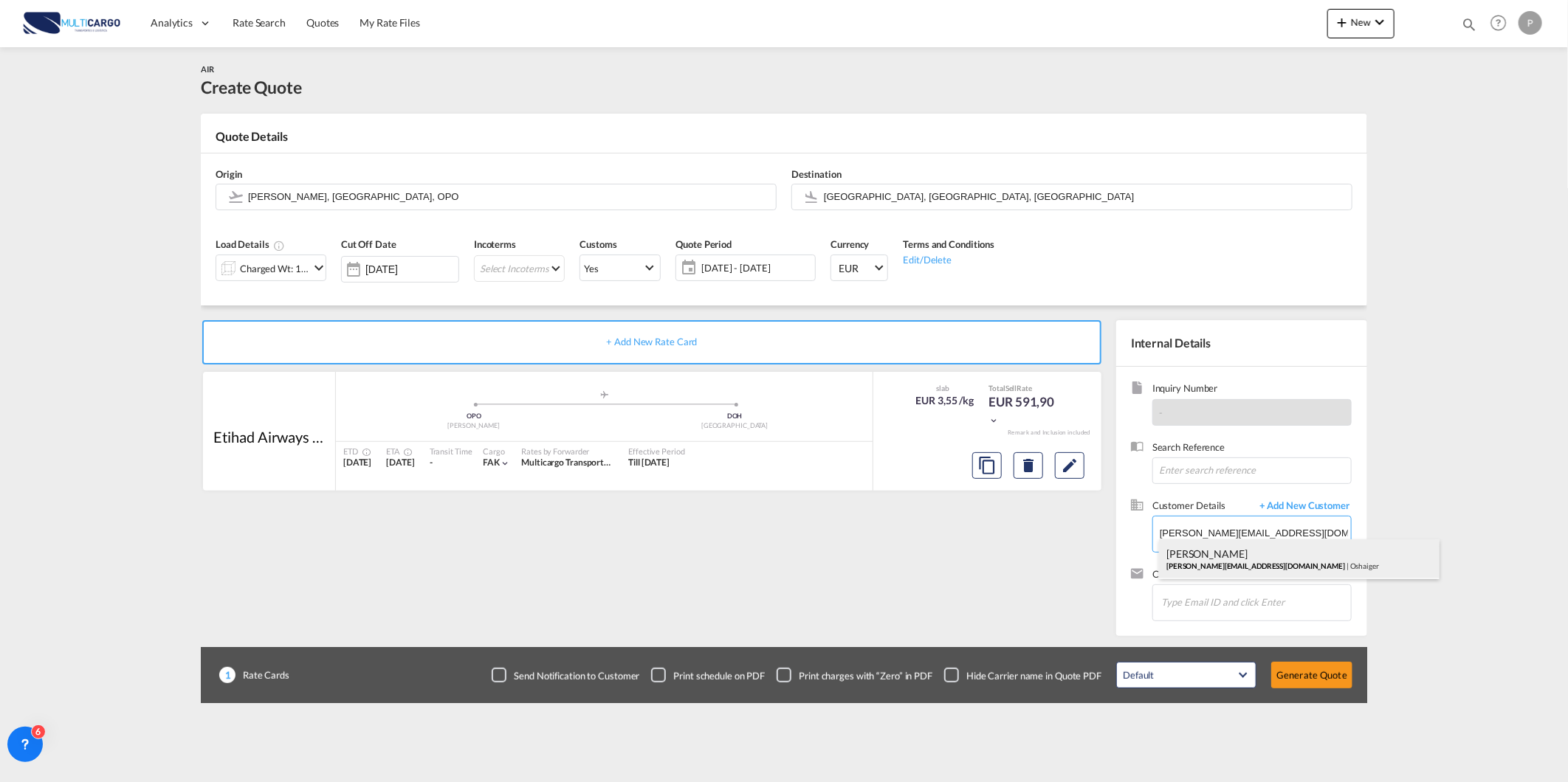
click at [1305, 565] on div "Jane Mangaring jane.mangaring@standardoshaiger.com | Oshaiger" at bounding box center [1299, 559] width 280 height 40
type input "Oshaiger, Jane Mangaring, jane.mangaring@standardoshaiger.com"
click at [1338, 688] on div "Default All in Leg Totals Default Generate Quote" at bounding box center [1234, 675] width 251 height 41
click at [1338, 684] on button "Generate Quote" at bounding box center [1312, 675] width 81 height 27
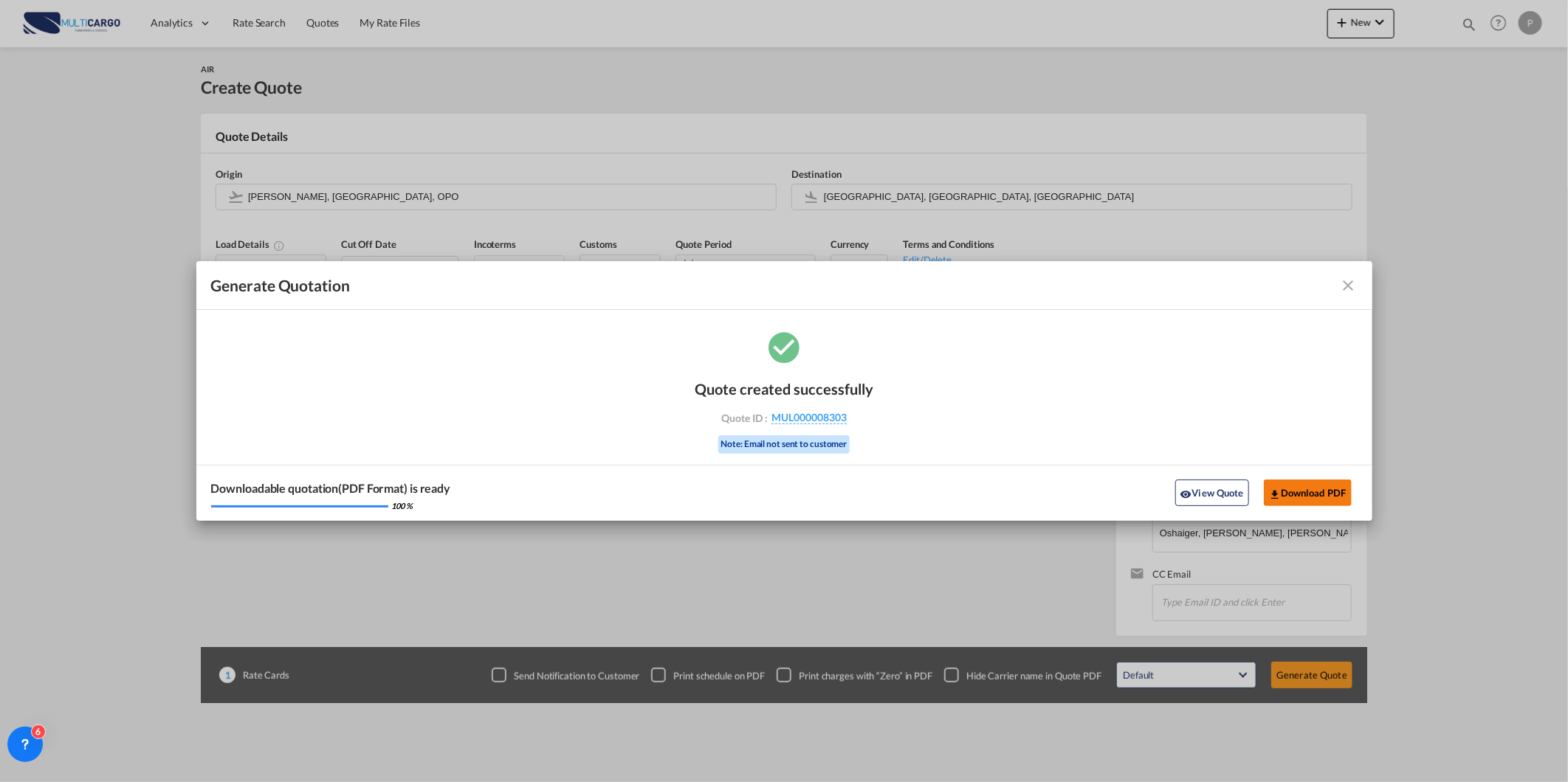
click at [1276, 485] on button "Download PDF" at bounding box center [1308, 493] width 88 height 27
click at [1349, 280] on md-icon "icon-close fg-AAA8AD cursor m-0" at bounding box center [1348, 285] width 18 height 18
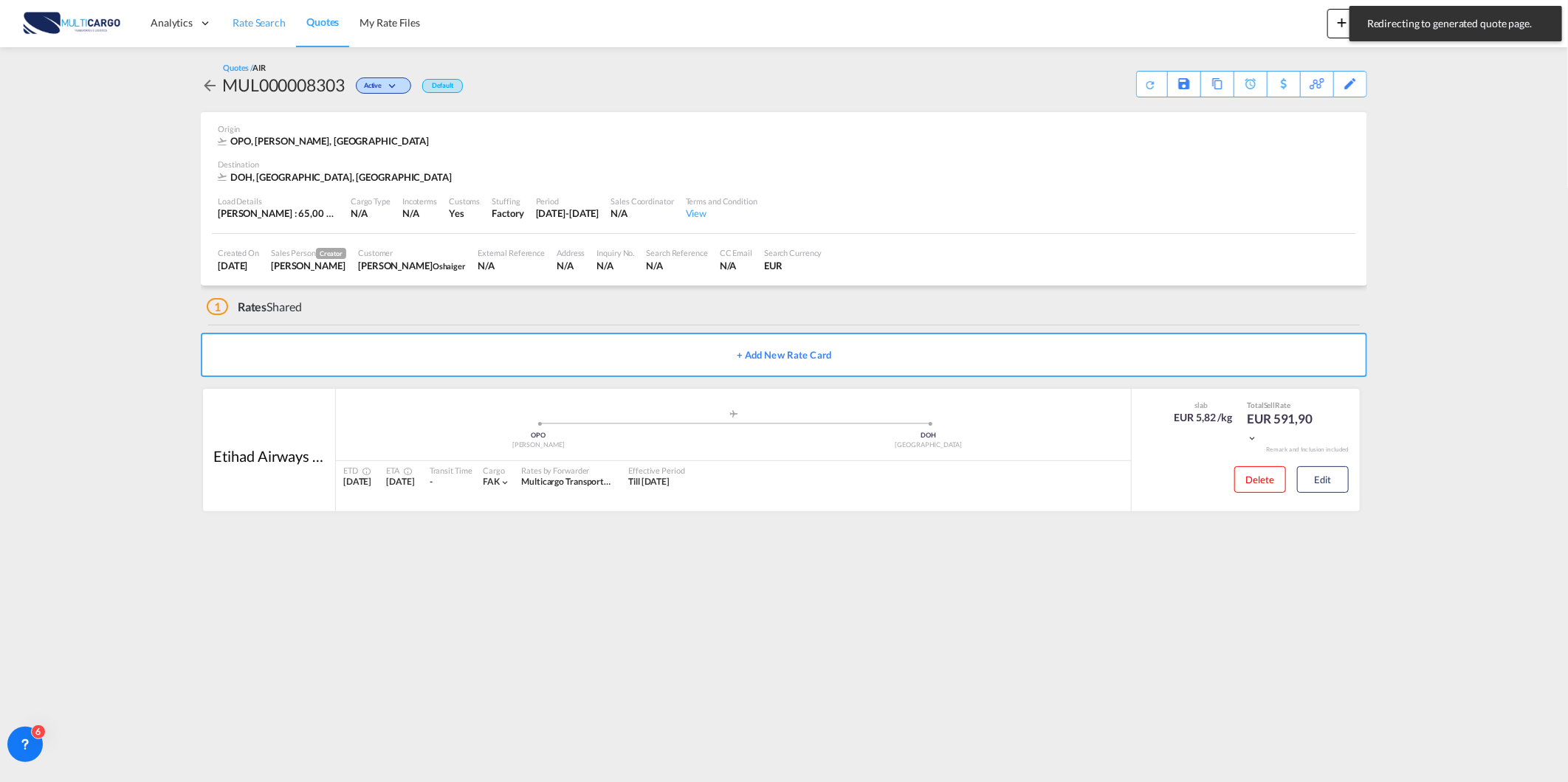
click at [255, 31] on link "Rate Search" at bounding box center [259, 23] width 74 height 48
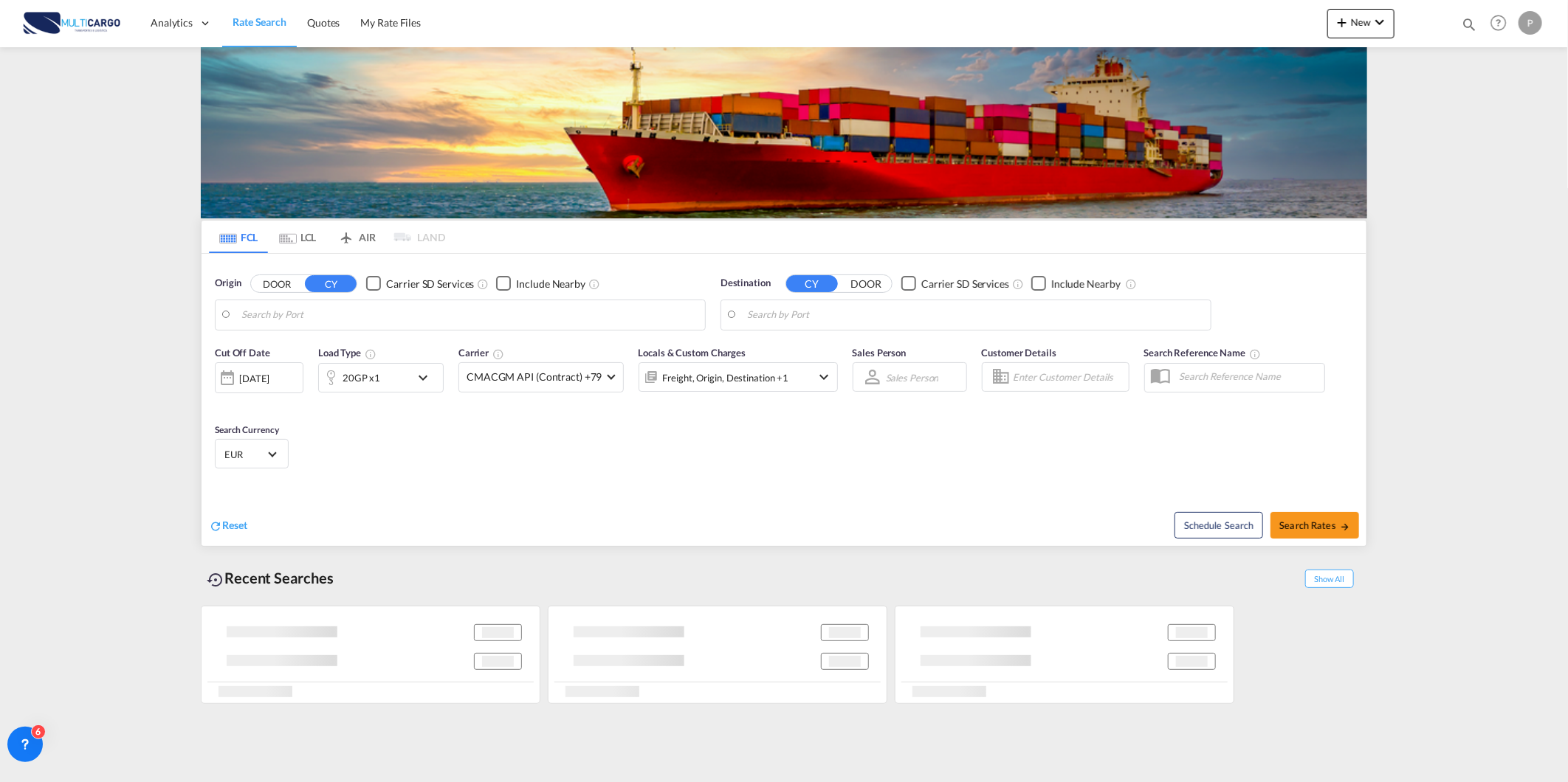
type input "Leixoes, PTLEI"
type input "Hamad, QAHMD"
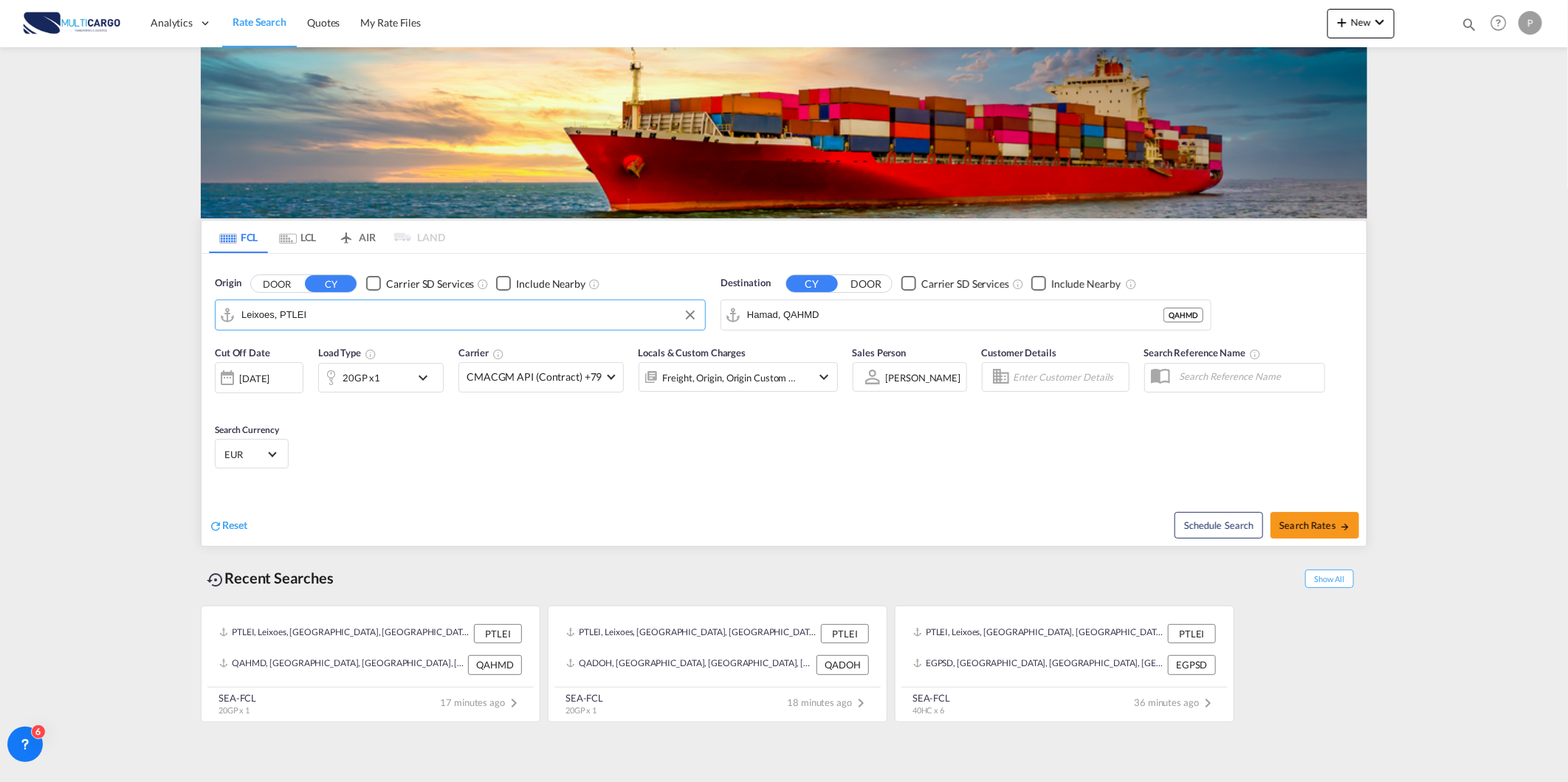
click at [403, 318] on input "Leixoes, PTLEI" at bounding box center [469, 314] width 456 height 22
click at [815, 314] on input "Hamad, QAHMD" at bounding box center [975, 314] width 456 height 22
click at [791, 341] on div "Izmit Turkey TRIZT" at bounding box center [861, 356] width 280 height 44
type input "Izmit, TRIZT"
click at [359, 382] on div "20GP x1" at bounding box center [361, 377] width 38 height 21
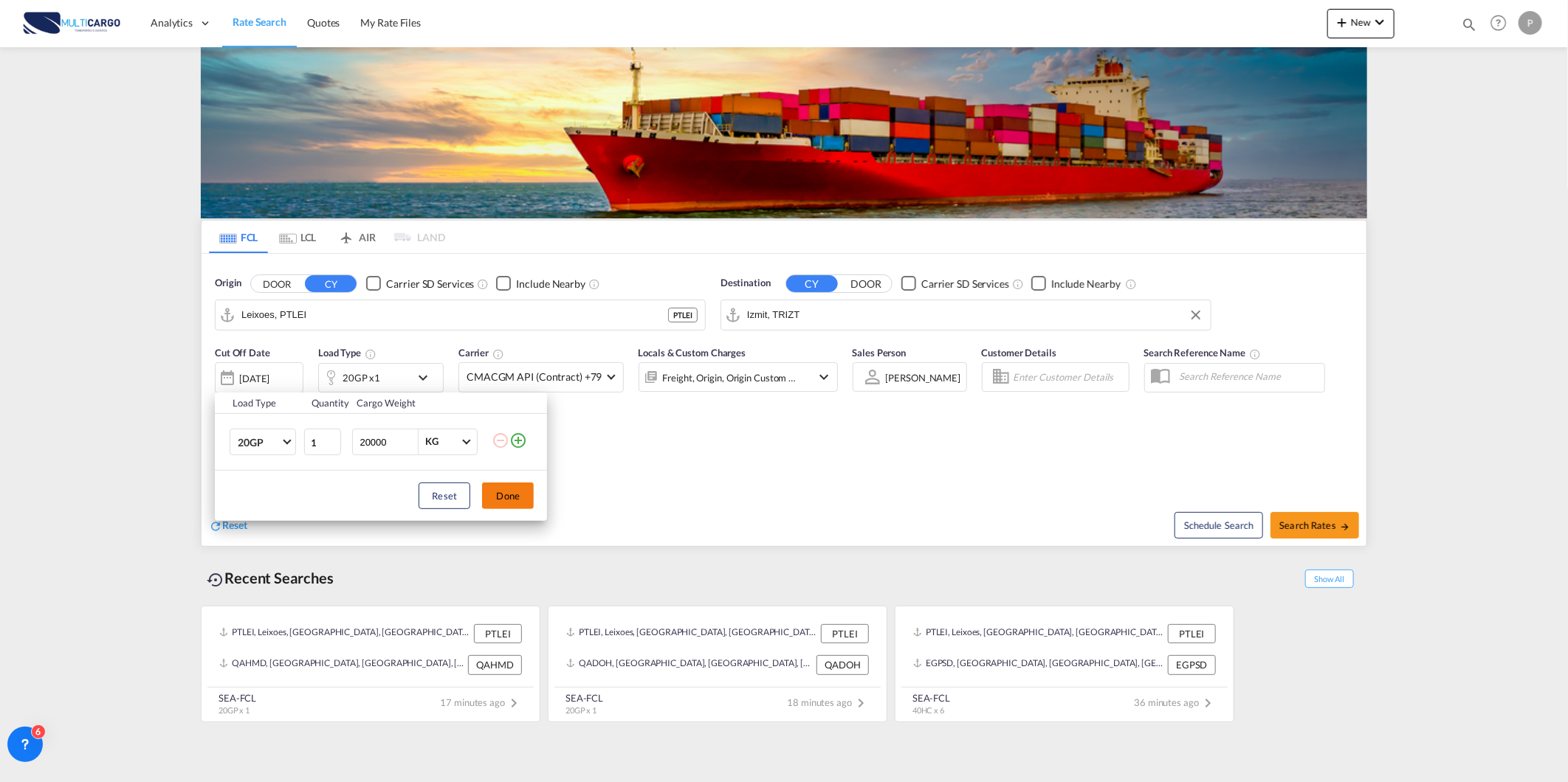
click at [514, 493] on button "Done" at bounding box center [508, 496] width 51 height 27
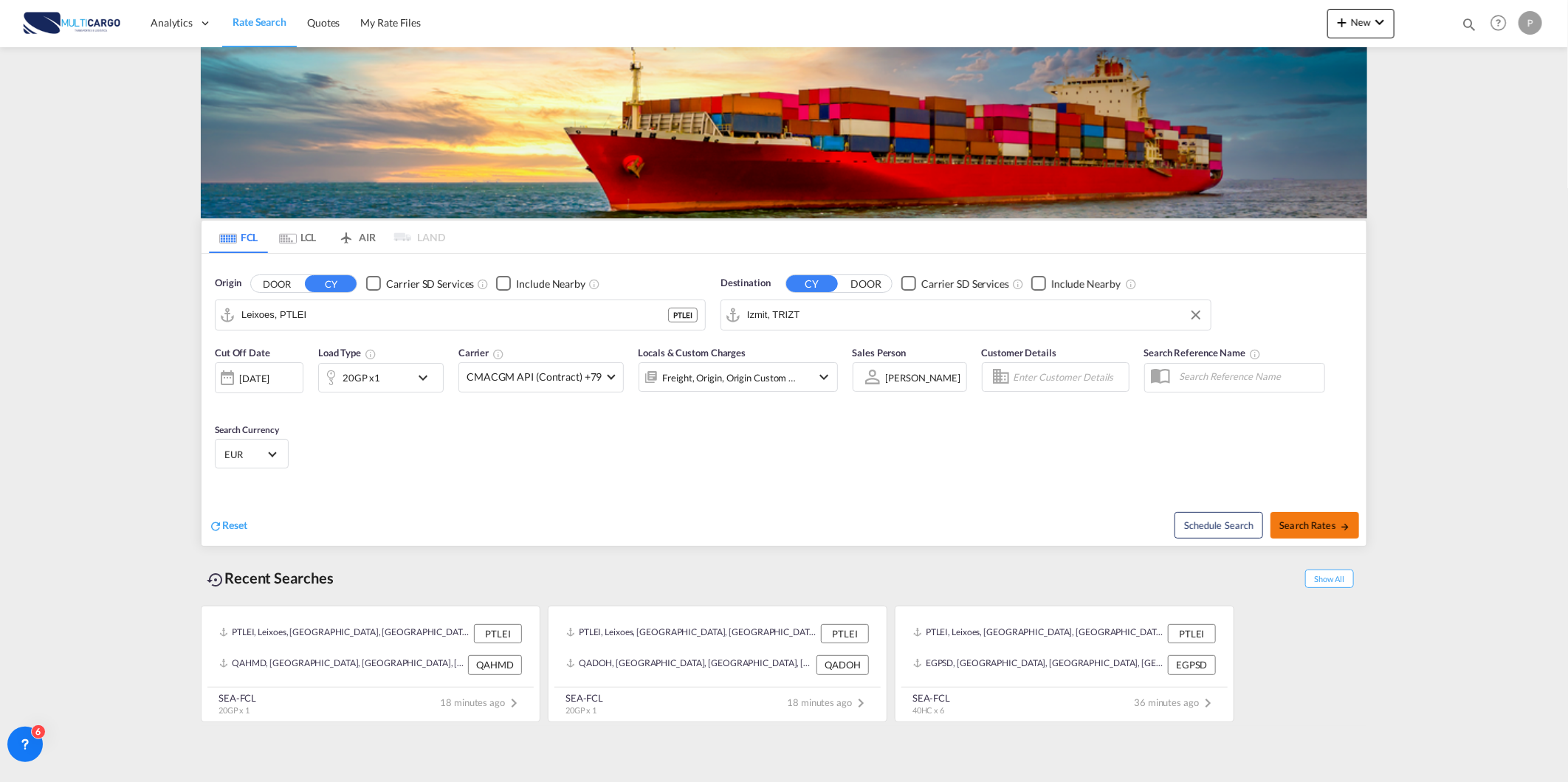
click at [1310, 527] on span "Search Rates" at bounding box center [1315, 525] width 71 height 11
type input "PTLEI to TRIZT / 3 Sep 2025"
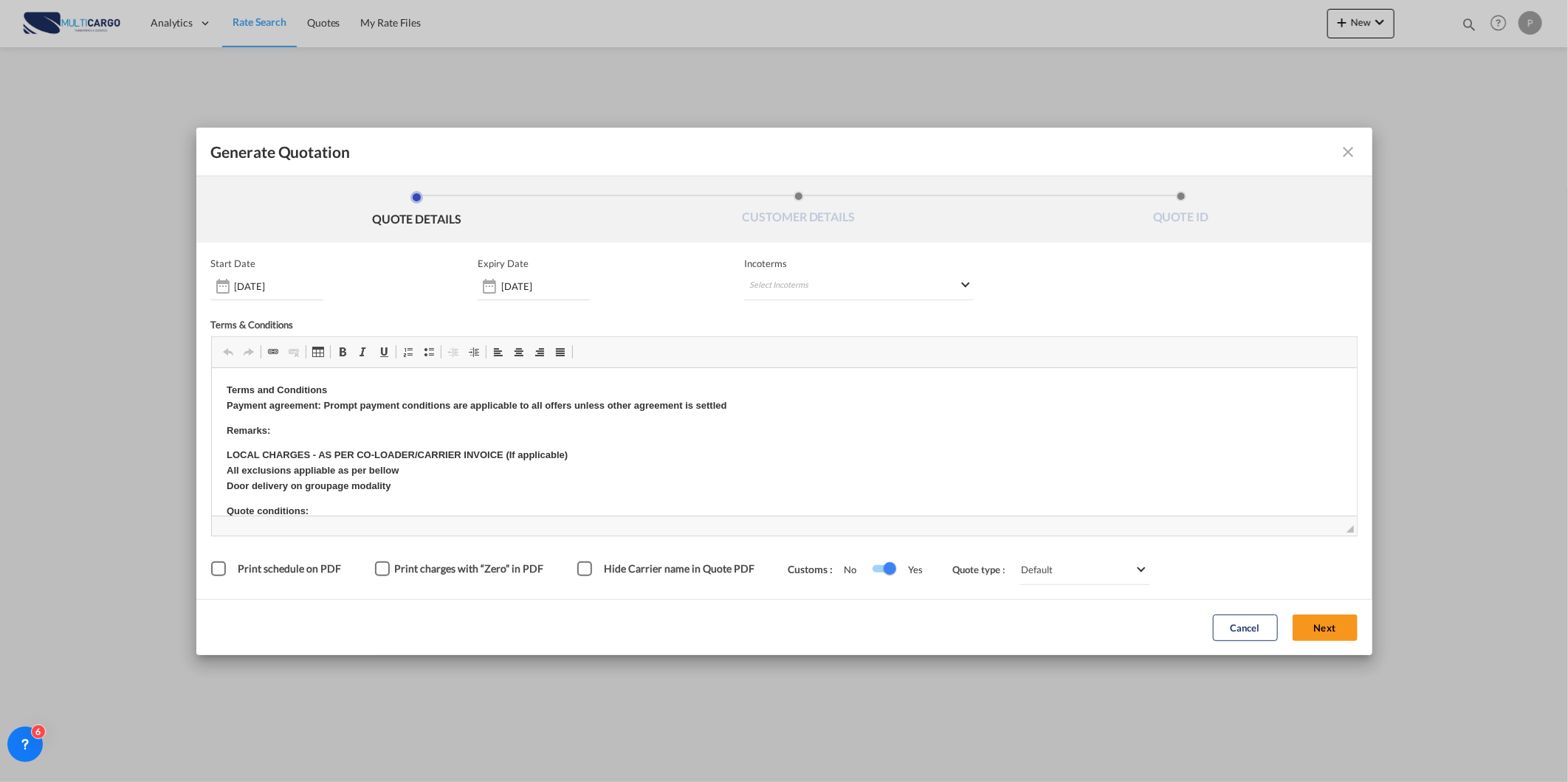
click at [853, 299] on div "Start Date 03 Sep 2025 Expiry Date 04 Oct 2025 Incoterms Select Incoterms FAS -…" at bounding box center [784, 420] width 1146 height 327
click at [851, 284] on md-select "Select Incoterms FAS - import Free Alongside Ship FAS - export Free Alongside S…" at bounding box center [859, 287] width 230 height 27
click at [822, 315] on input "search" at bounding box center [820, 316] width 136 height 13
type input "exw"
click at [834, 338] on div "EXW - export" at bounding box center [826, 343] width 140 height 11
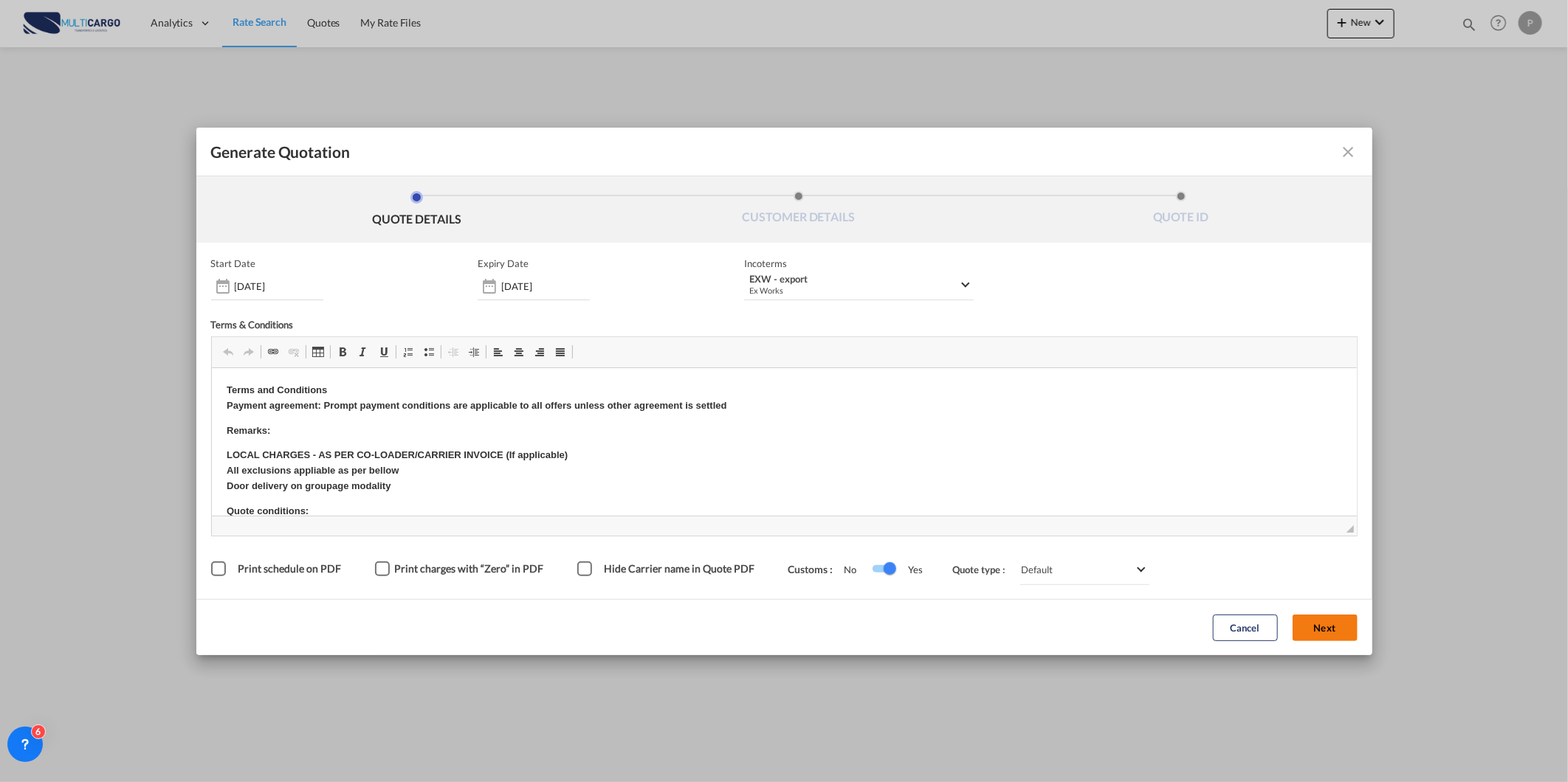
click at [1310, 616] on button "Next" at bounding box center [1325, 627] width 65 height 27
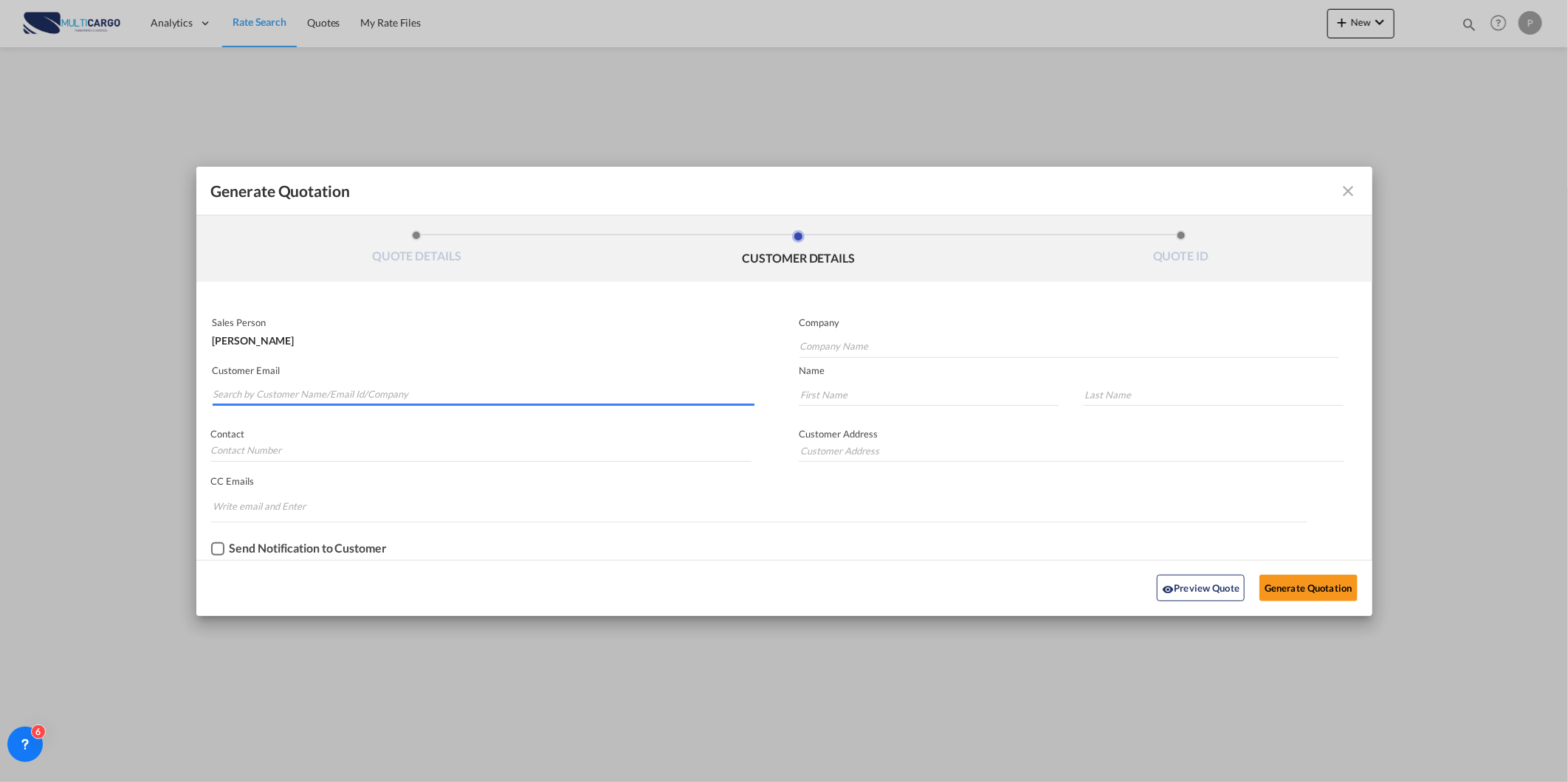
click at [489, 400] on input "Search by Customer Name/Email Id/Company" at bounding box center [485, 394] width 542 height 22
paste input "mert.ozden@buzmavi.com"
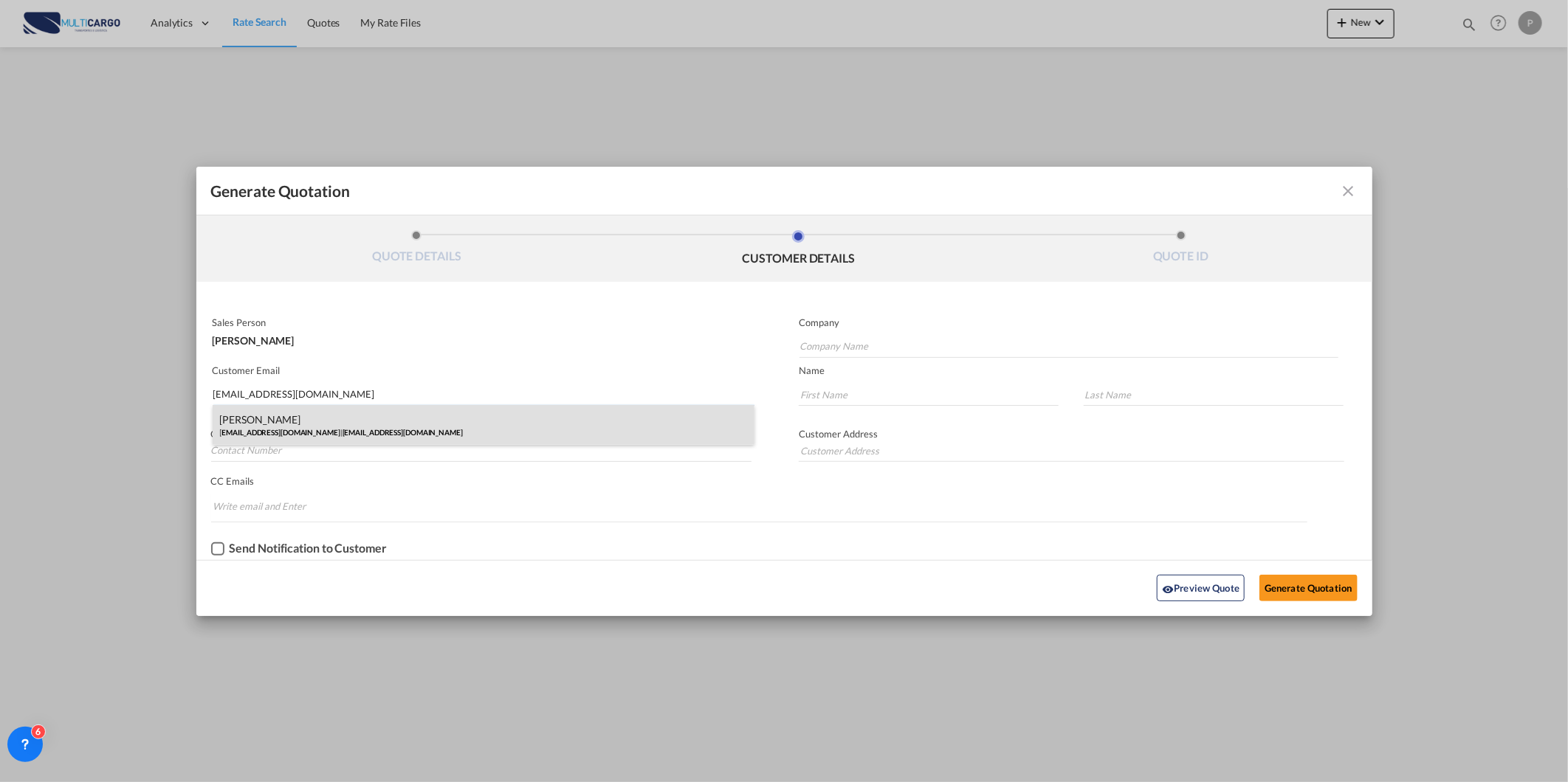
type input "mert.ozden@buzmavi.com"
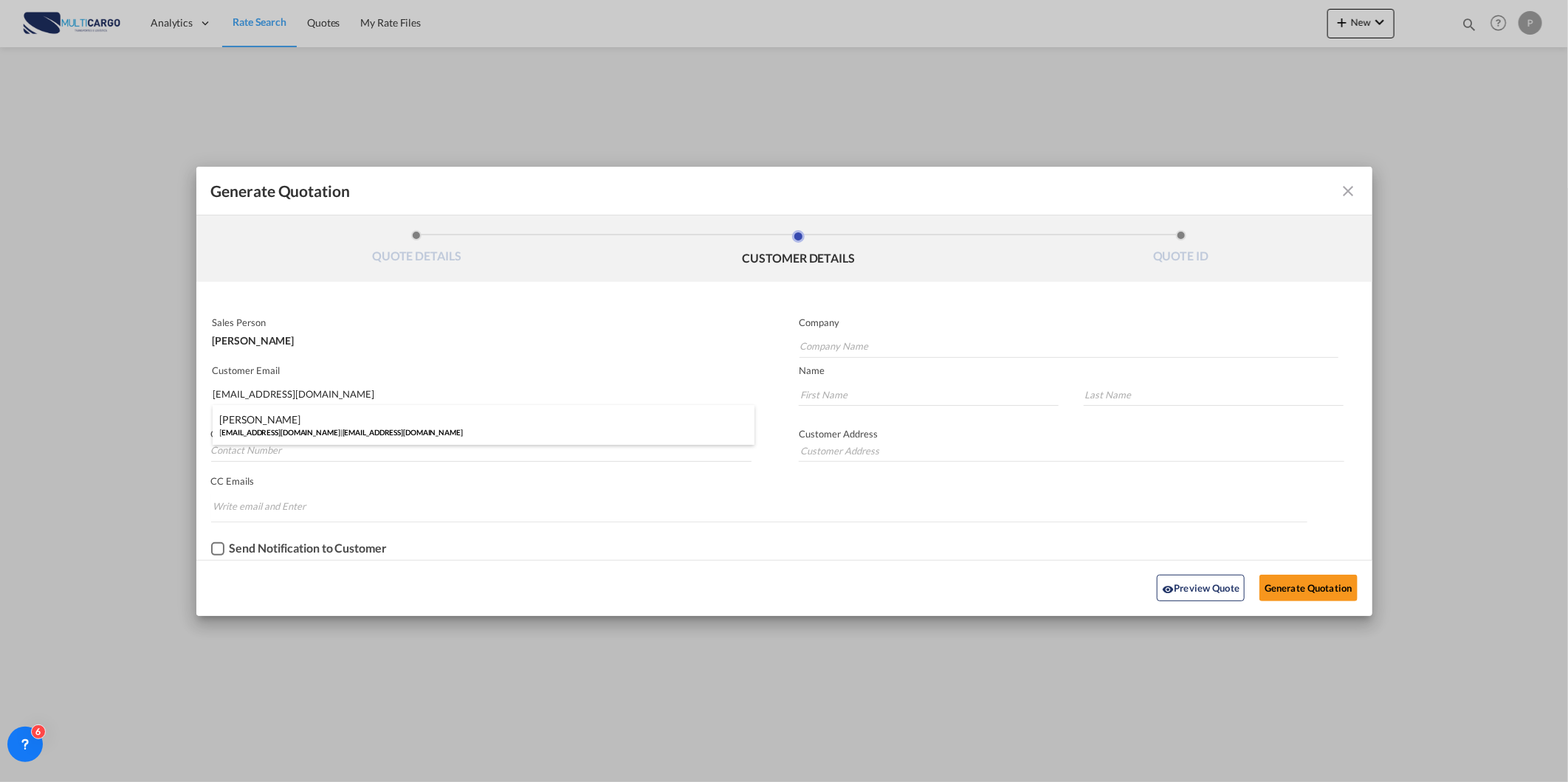
drag, startPoint x: 397, startPoint y: 421, endPoint x: 1065, endPoint y: 627, distance: 699.0
click at [400, 421] on div "Mert ÖZDEN mert.ozden@buzmavi.com | mert.ozden@buzmavi.com" at bounding box center [484, 425] width 543 height 40
type input "mert.ozden@buzmavi.com"
type input "Mert"
type input "ÖZDEN"
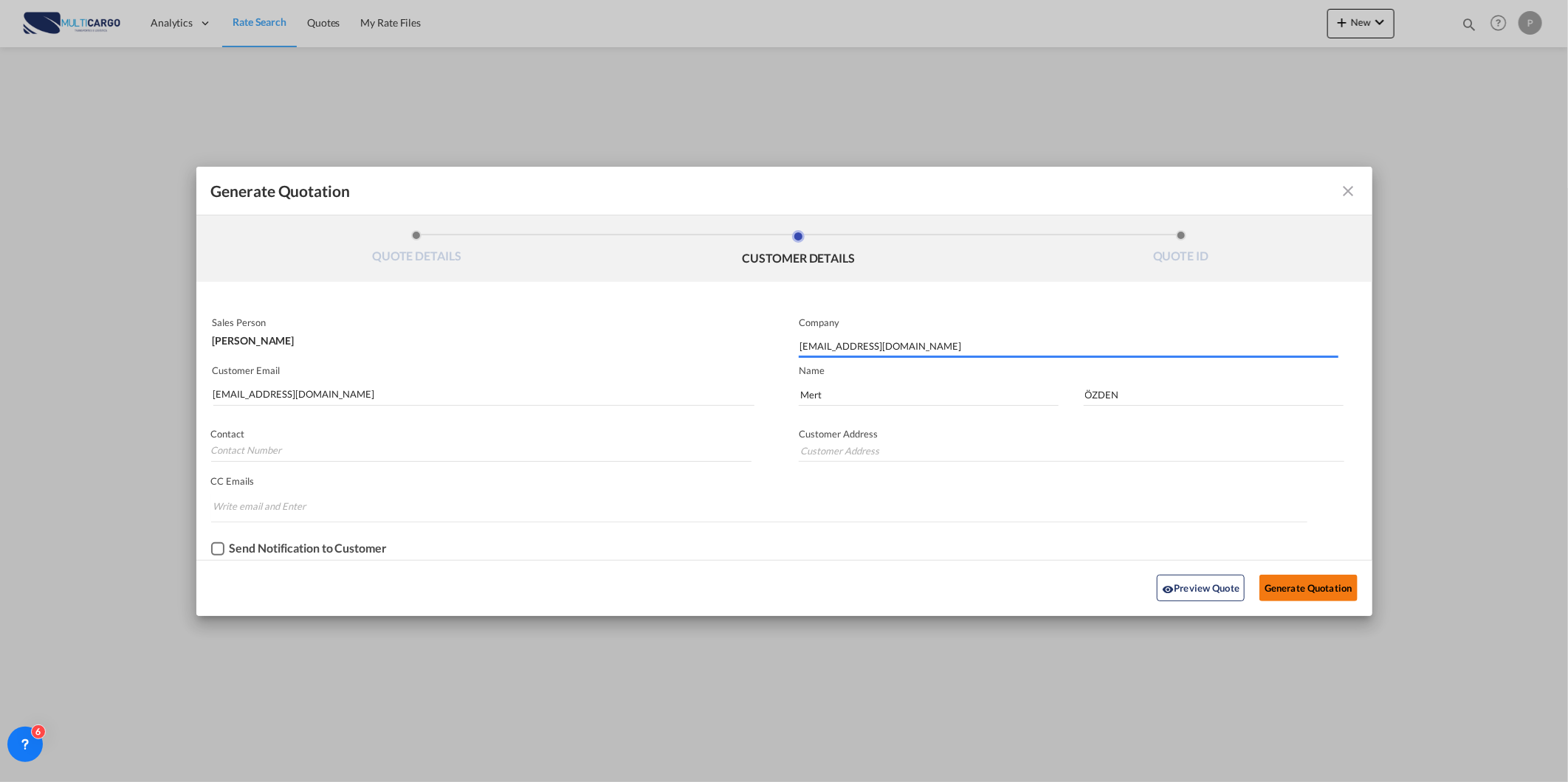
click at [1277, 583] on button "Generate Quotation" at bounding box center [1308, 588] width 97 height 27
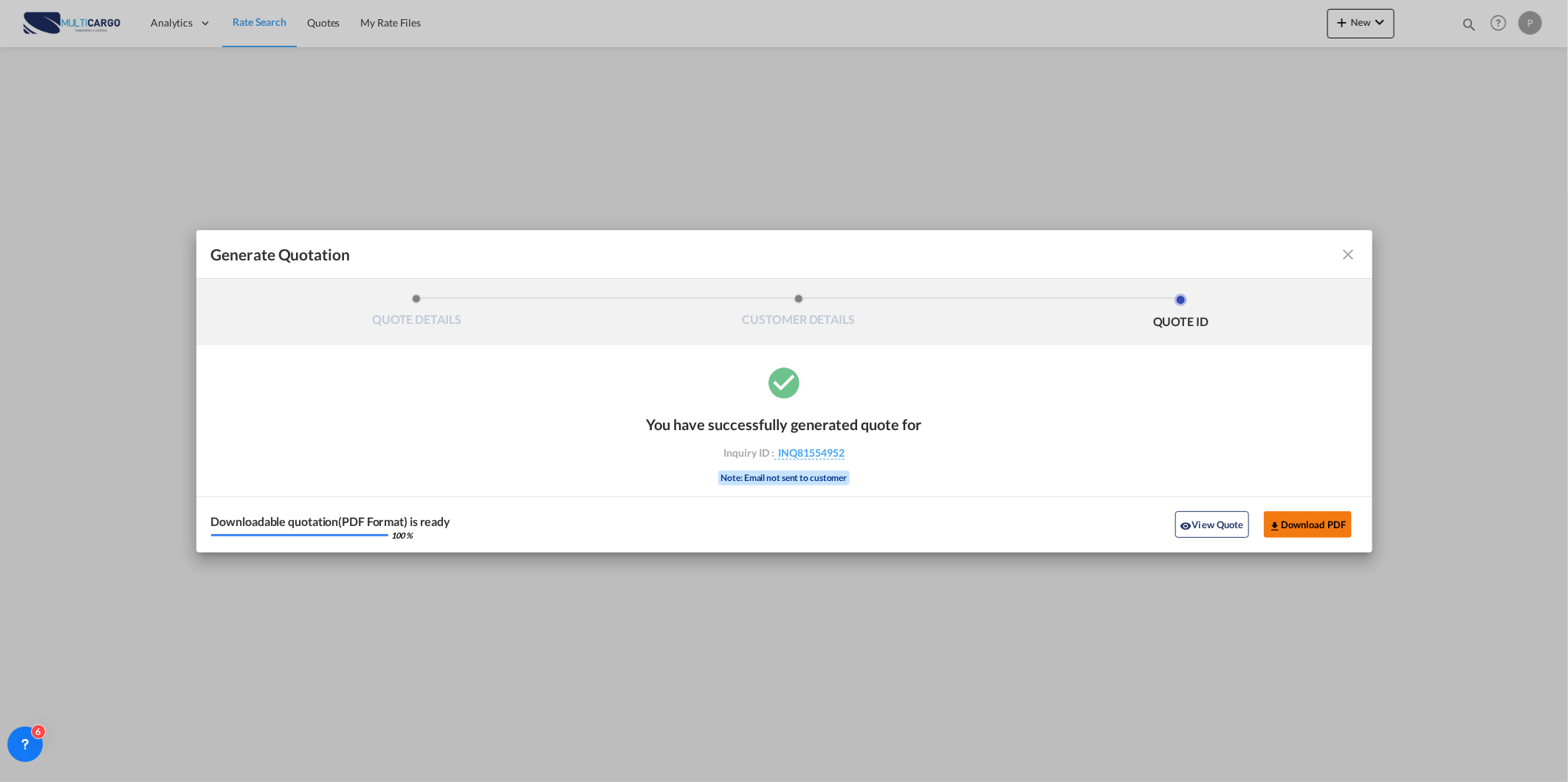
click at [1274, 524] on md-icon "icon-download" at bounding box center [1274, 526] width 11 height 11
click at [1346, 254] on md-icon "icon-close fg-AAA8AD cursor m-0" at bounding box center [1348, 254] width 18 height 18
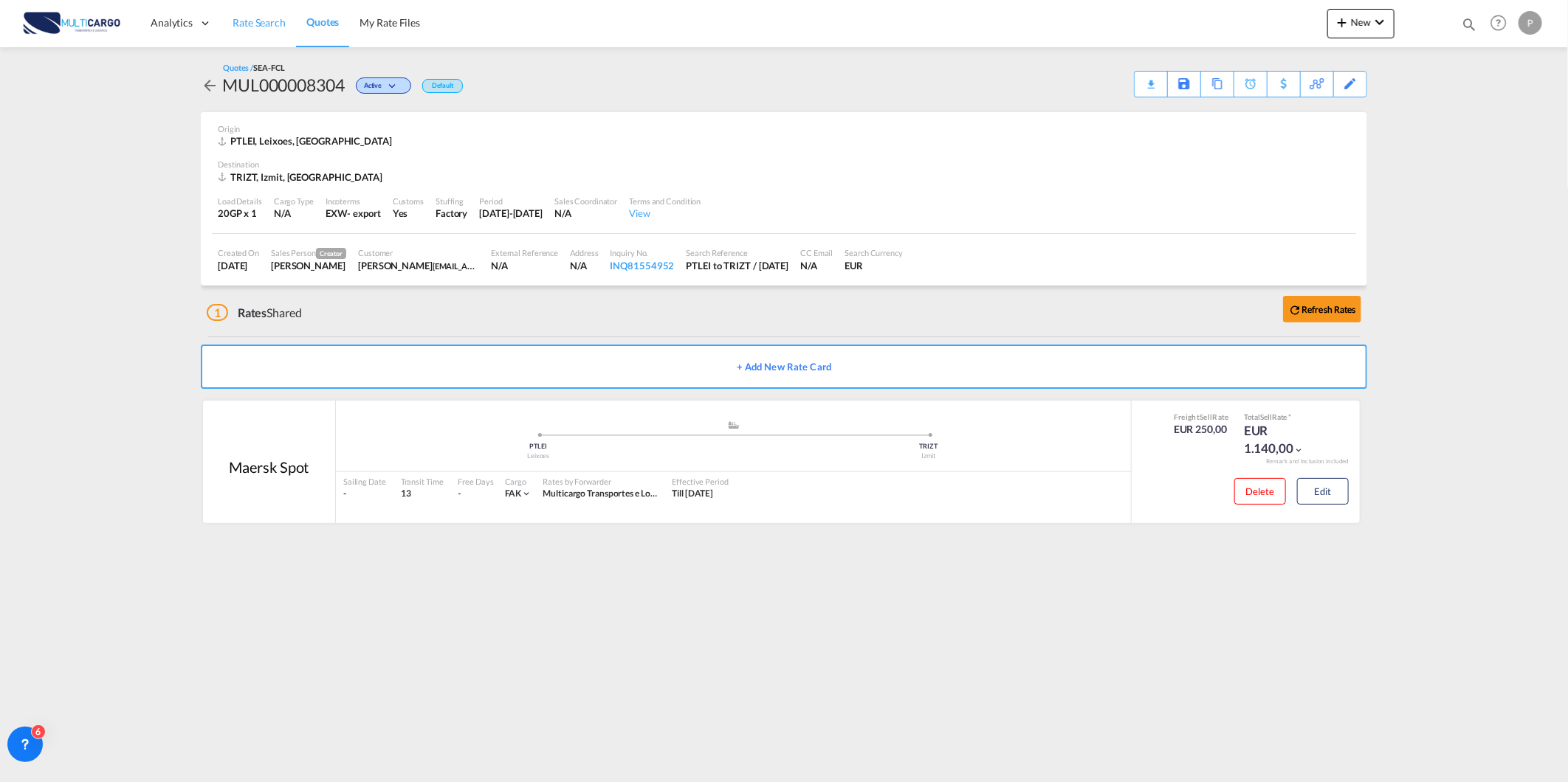
click at [288, 22] on link "Rate Search" at bounding box center [259, 23] width 74 height 48
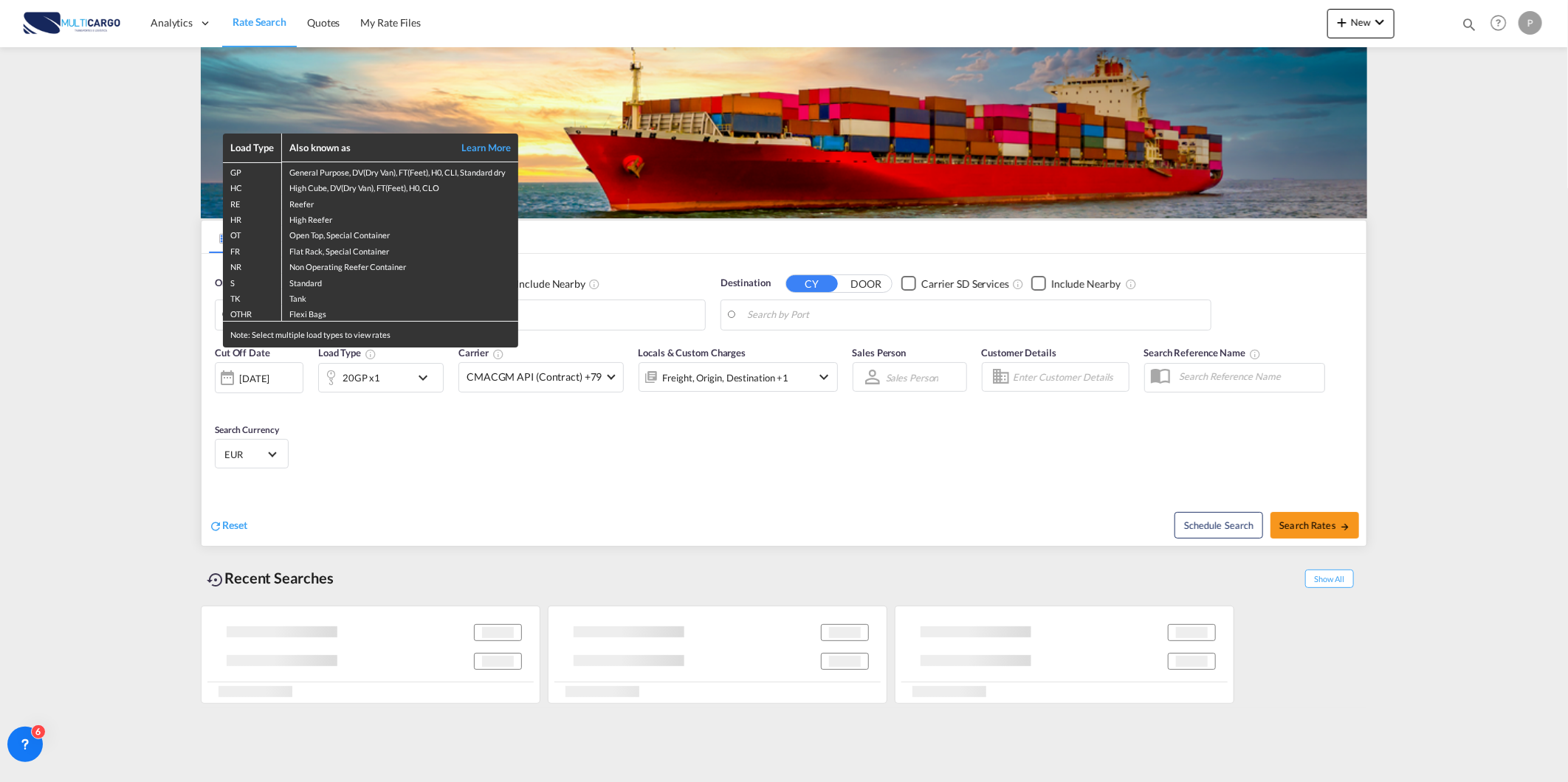
type input "Leixoes, PTLEI"
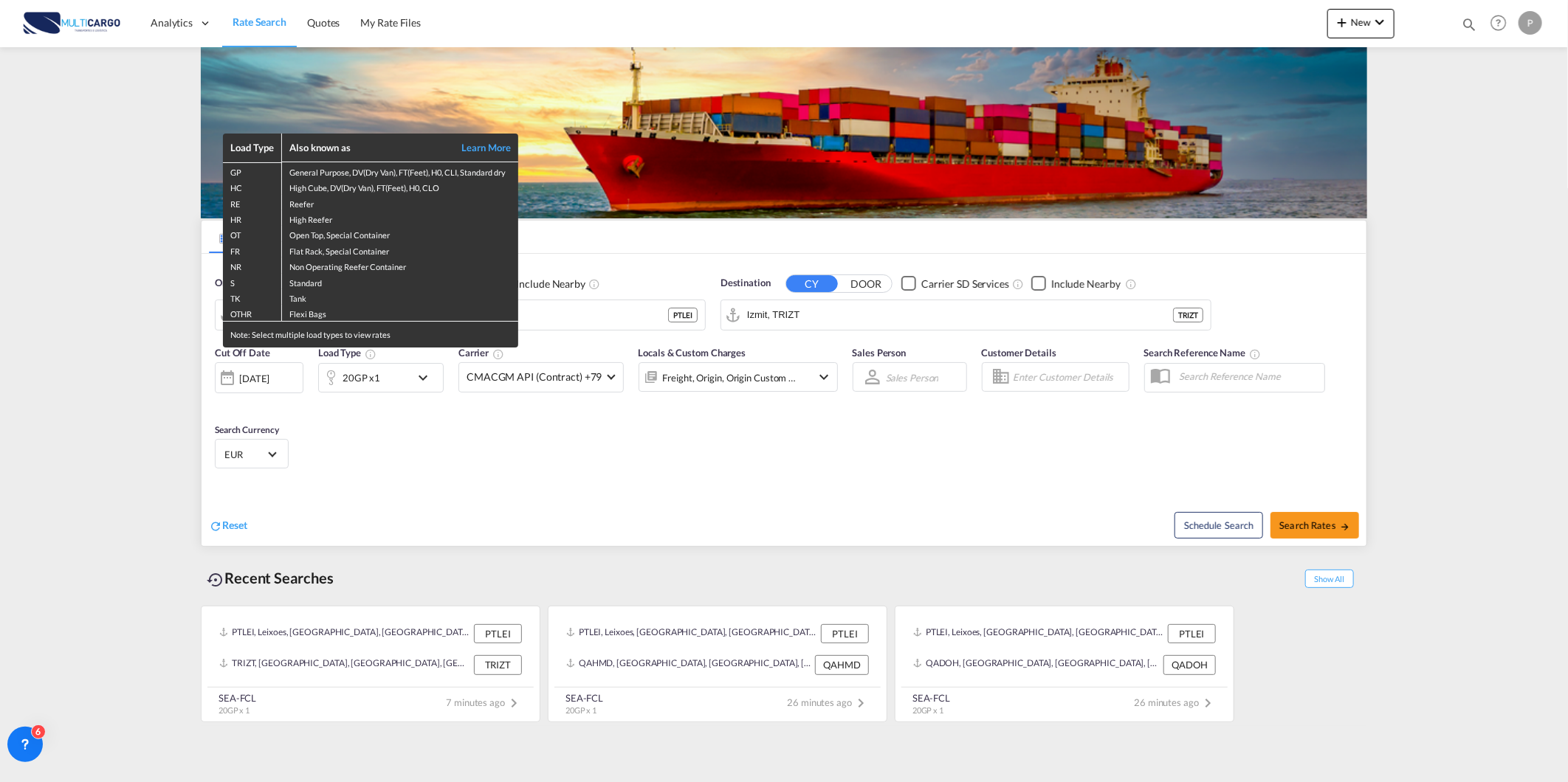
click at [660, 264] on div "Load Type Also known as Learn More GP General Purpose, DV(Dry Van), FT(Feet), H…" at bounding box center [784, 391] width 1568 height 782
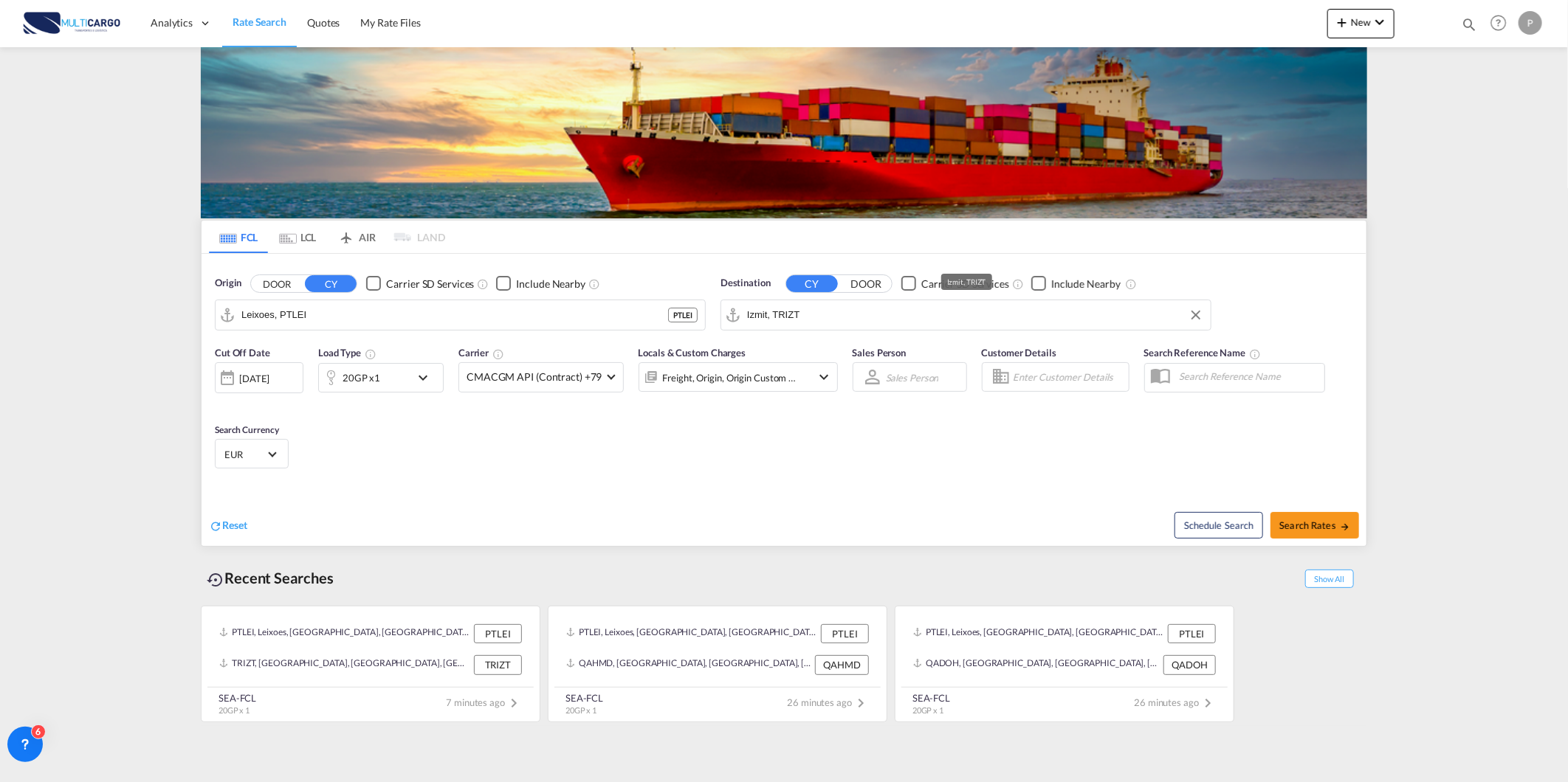
click at [898, 318] on input "Izmit, TRIZT" at bounding box center [975, 314] width 456 height 22
click at [866, 358] on div "Casabl anca Morocco MACAS" at bounding box center [861, 356] width 280 height 44
type input "[GEOGRAPHIC_DATA], MACAS"
click at [382, 385] on div "20GP x1" at bounding box center [364, 377] width 92 height 30
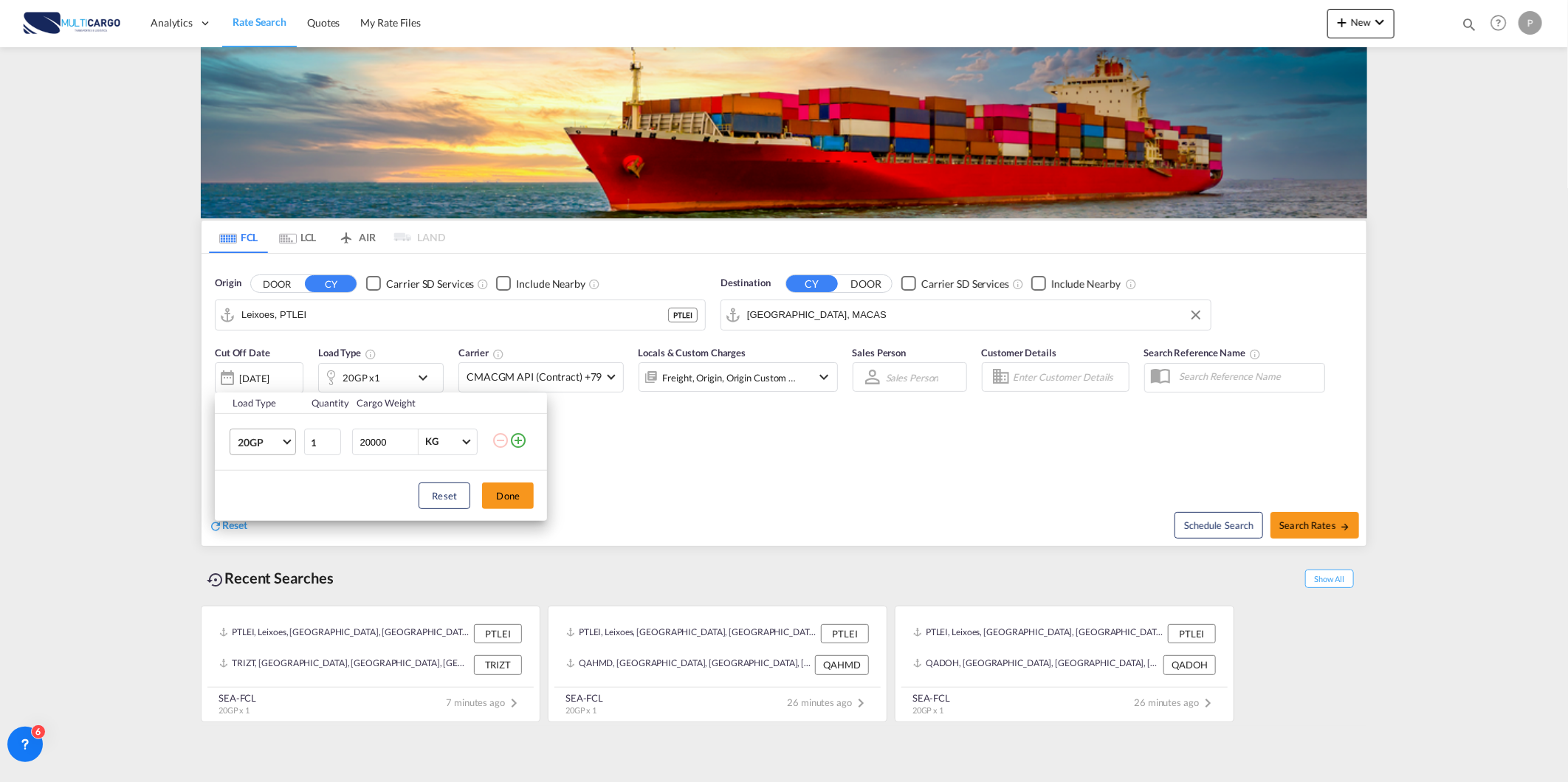
click at [264, 438] on span "20GP" at bounding box center [259, 442] width 43 height 15
drag, startPoint x: 263, startPoint y: 500, endPoint x: 593, endPoint y: 544, distance: 332.9
click at [277, 502] on md-option "40HC" at bounding box center [276, 513] width 100 height 35
click at [534, 506] on div "Reset Done" at bounding box center [381, 496] width 332 height 51
click at [529, 504] on button "Done" at bounding box center [508, 496] width 51 height 27
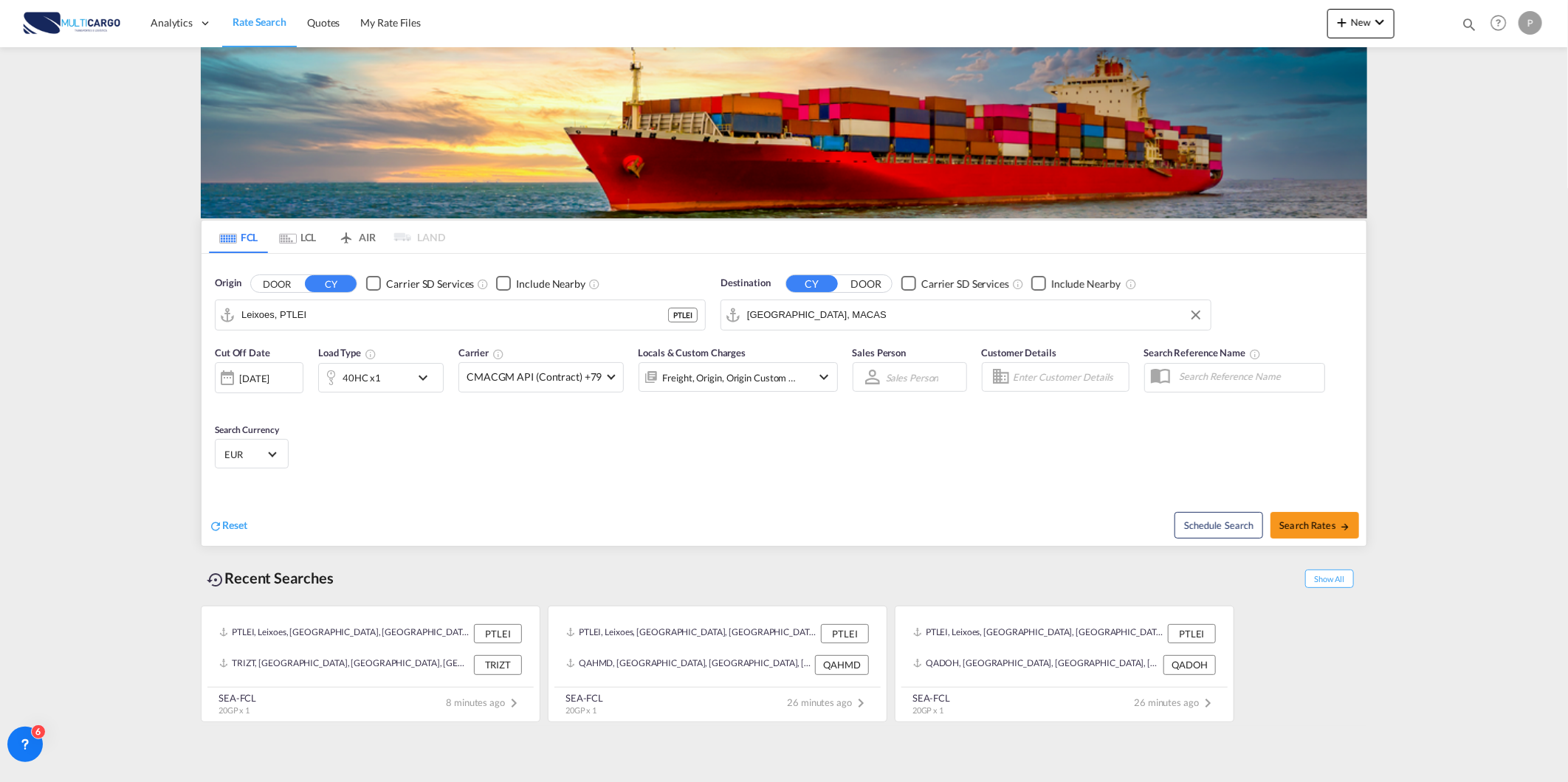
click at [1366, 524] on div "Schedule Search Search Rates" at bounding box center [1077, 517] width 579 height 57
click at [1354, 524] on button "Search Rates" at bounding box center [1315, 525] width 89 height 27
type input "PTLEI to MACAS / [DATE]"
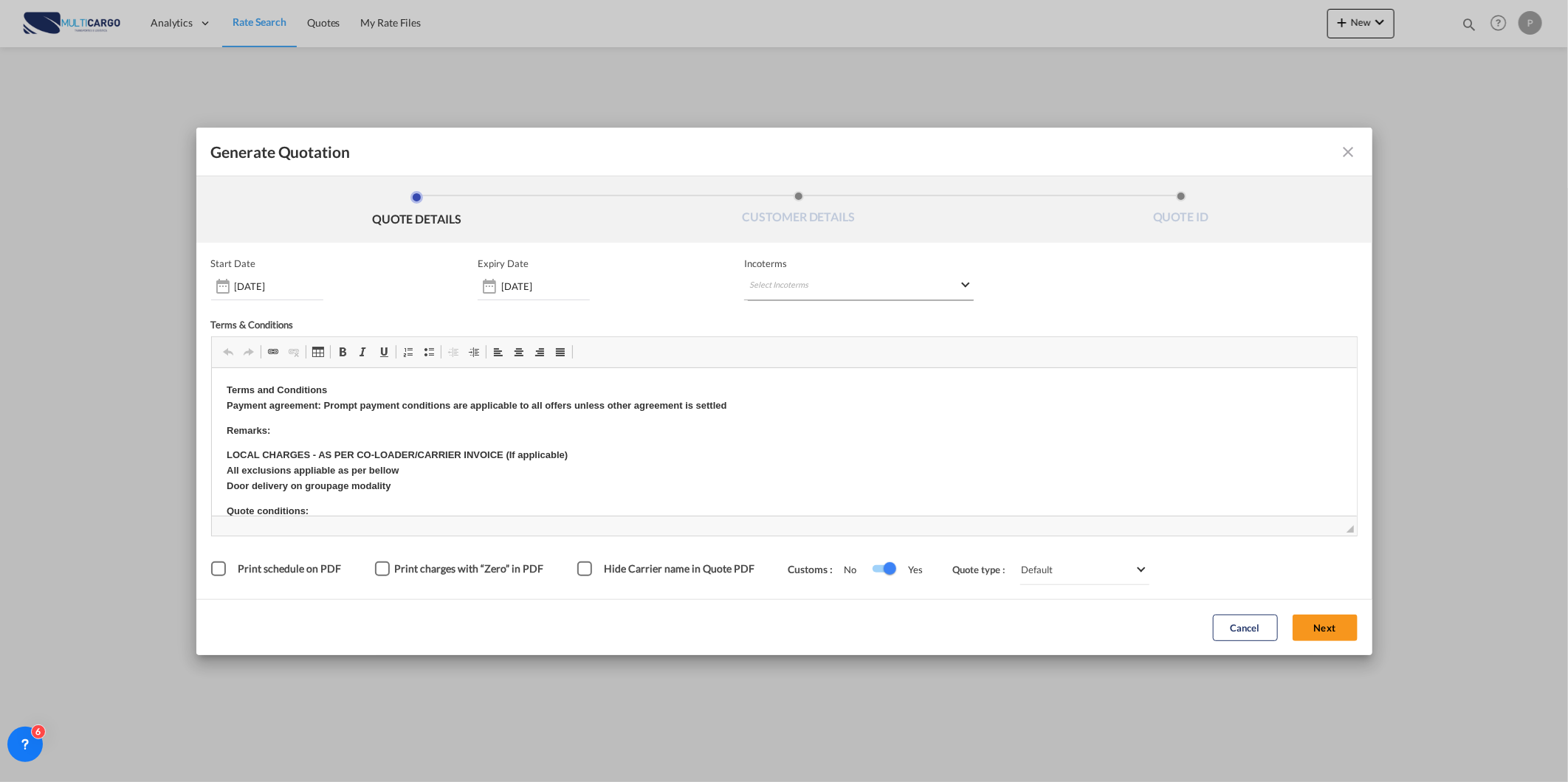
click at [765, 291] on md-select "Select Incoterms FAS - import Free Alongside Ship FAS - export Free Alongside S…" at bounding box center [859, 287] width 230 height 27
click at [769, 311] on input "search" at bounding box center [820, 316] width 136 height 13
type input "fob"
drag, startPoint x: 805, startPoint y: 377, endPoint x: 803, endPoint y: 351, distance: 26.1
click at [803, 351] on md-content "fob FOB - export Free on Board FOB - import Free on Board" at bounding box center [827, 351] width 164 height 100
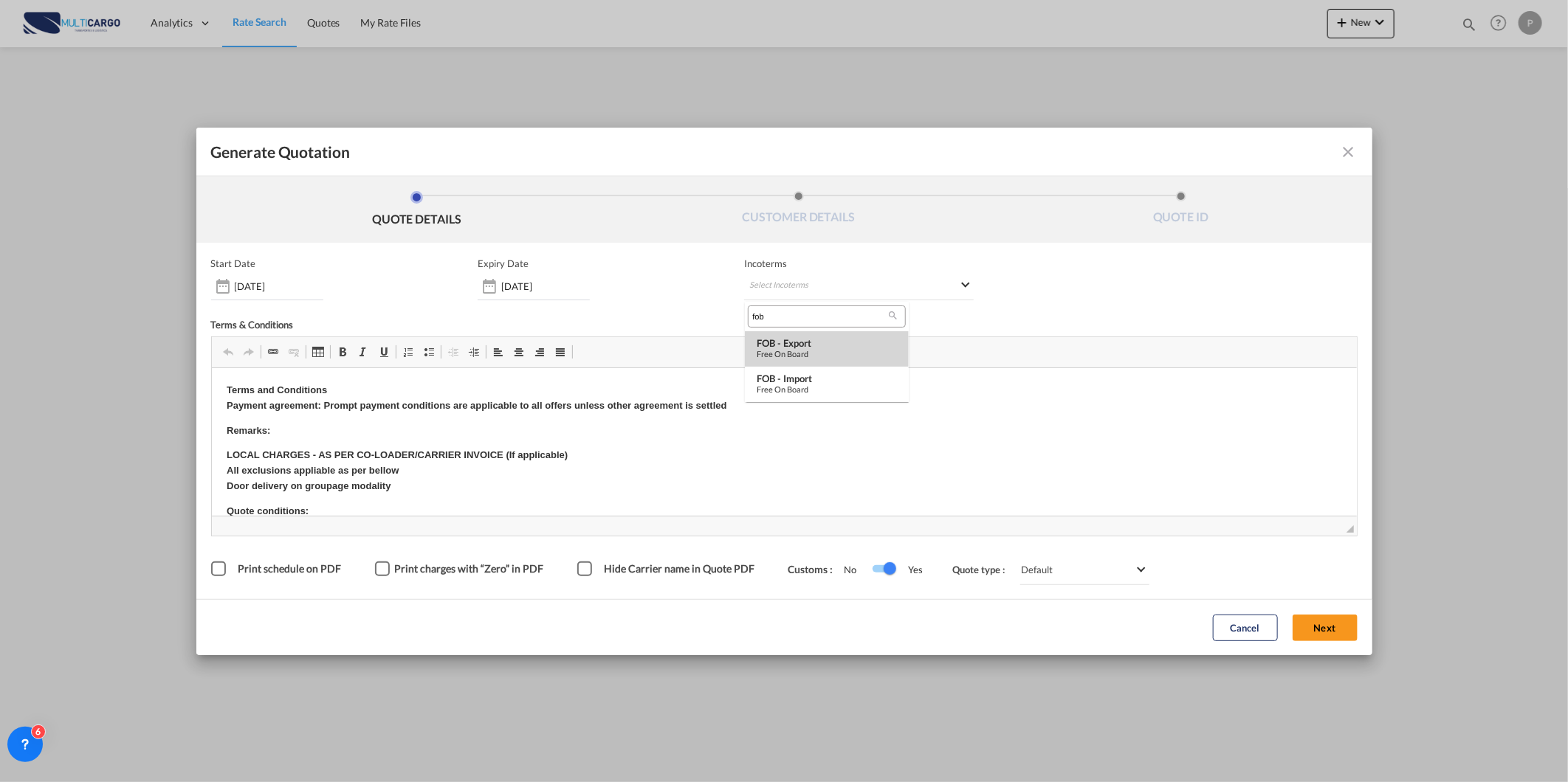
click at [805, 350] on div "Free on Board" at bounding box center [826, 354] width 140 height 10
click at [1315, 627] on button "Next" at bounding box center [1325, 627] width 65 height 27
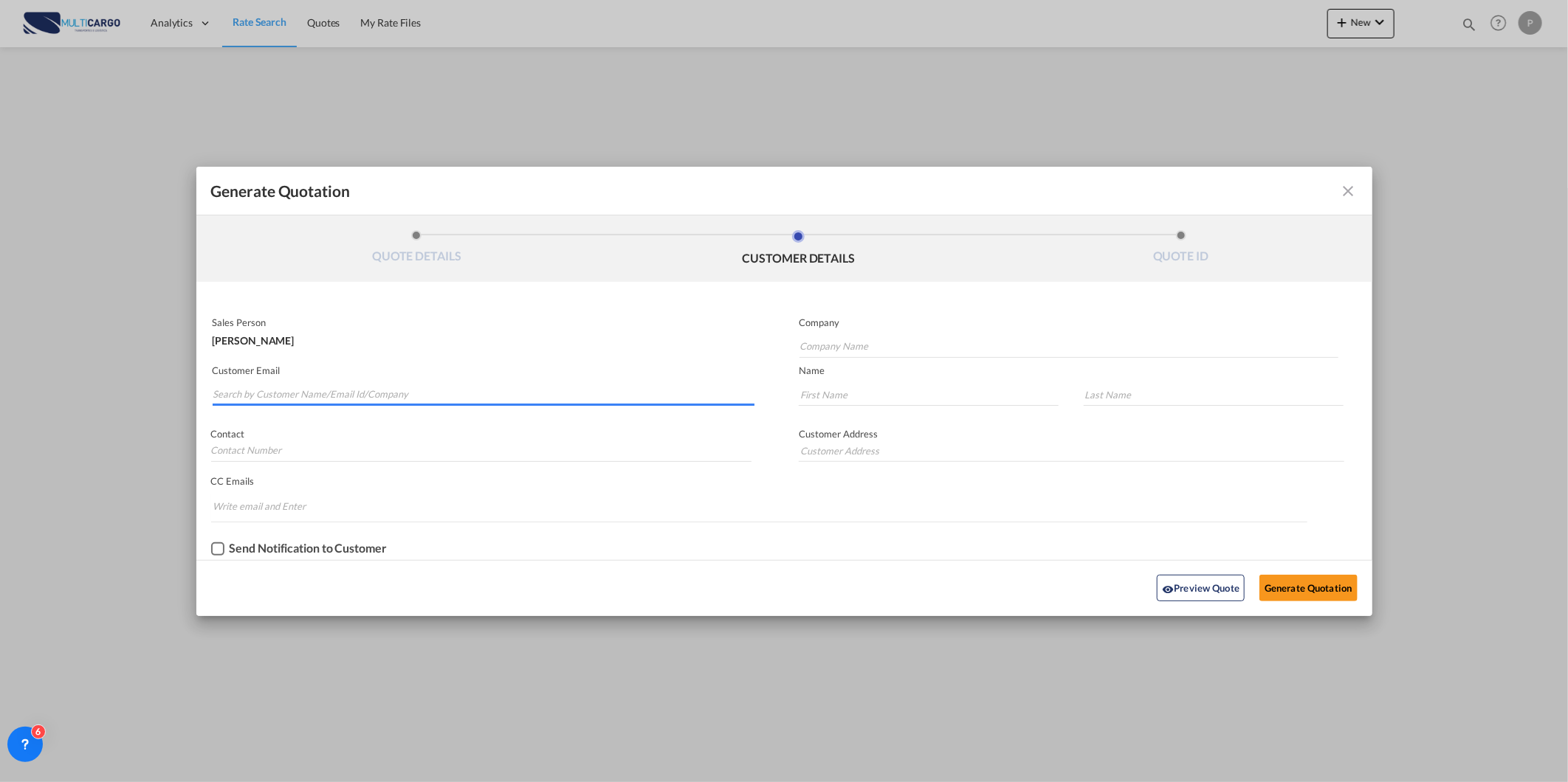
drag, startPoint x: 460, startPoint y: 401, endPoint x: 430, endPoint y: 406, distance: 30.4
click at [459, 401] on input "Search by Customer Name/Email Id/Company" at bounding box center [485, 394] width 542 height 22
paste input "MUL000008304"
click at [311, 393] on input "MUL000008304" at bounding box center [485, 394] width 542 height 22
click at [312, 393] on input "MUL000008304" at bounding box center [485, 394] width 542 height 22
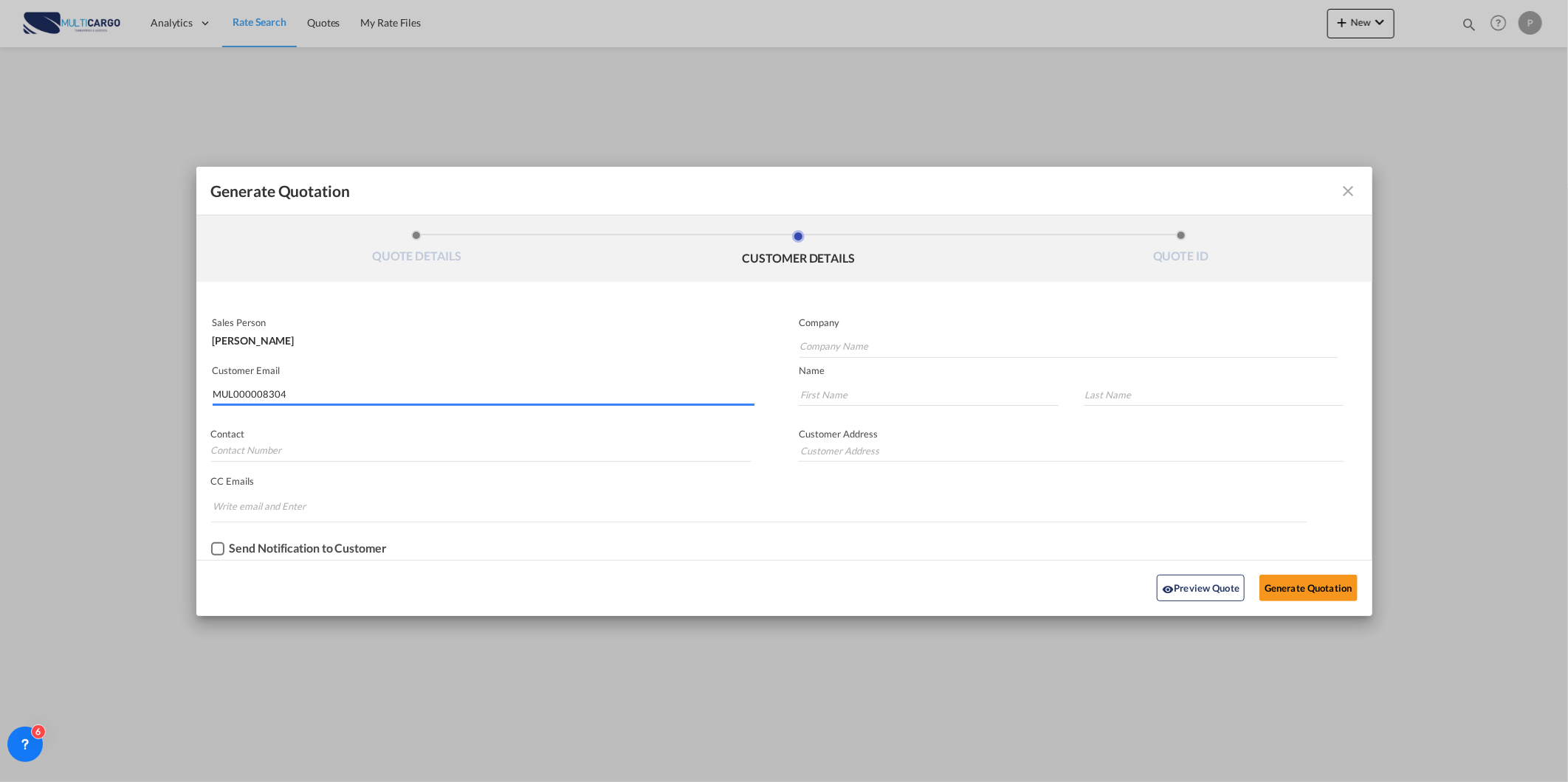
click at [312, 393] on input "MUL000008304" at bounding box center [485, 394] width 542 height 22
paste input "[EMAIL_ADDRESS][DOMAIN_NAME]"
type input "[EMAIL_ADDRESS][DOMAIN_NAME]"
click at [926, 354] on input "Company Name" at bounding box center [1069, 347] width 539 height 22
paste input "[EMAIL_ADDRESS][DOMAIN_NAME]"
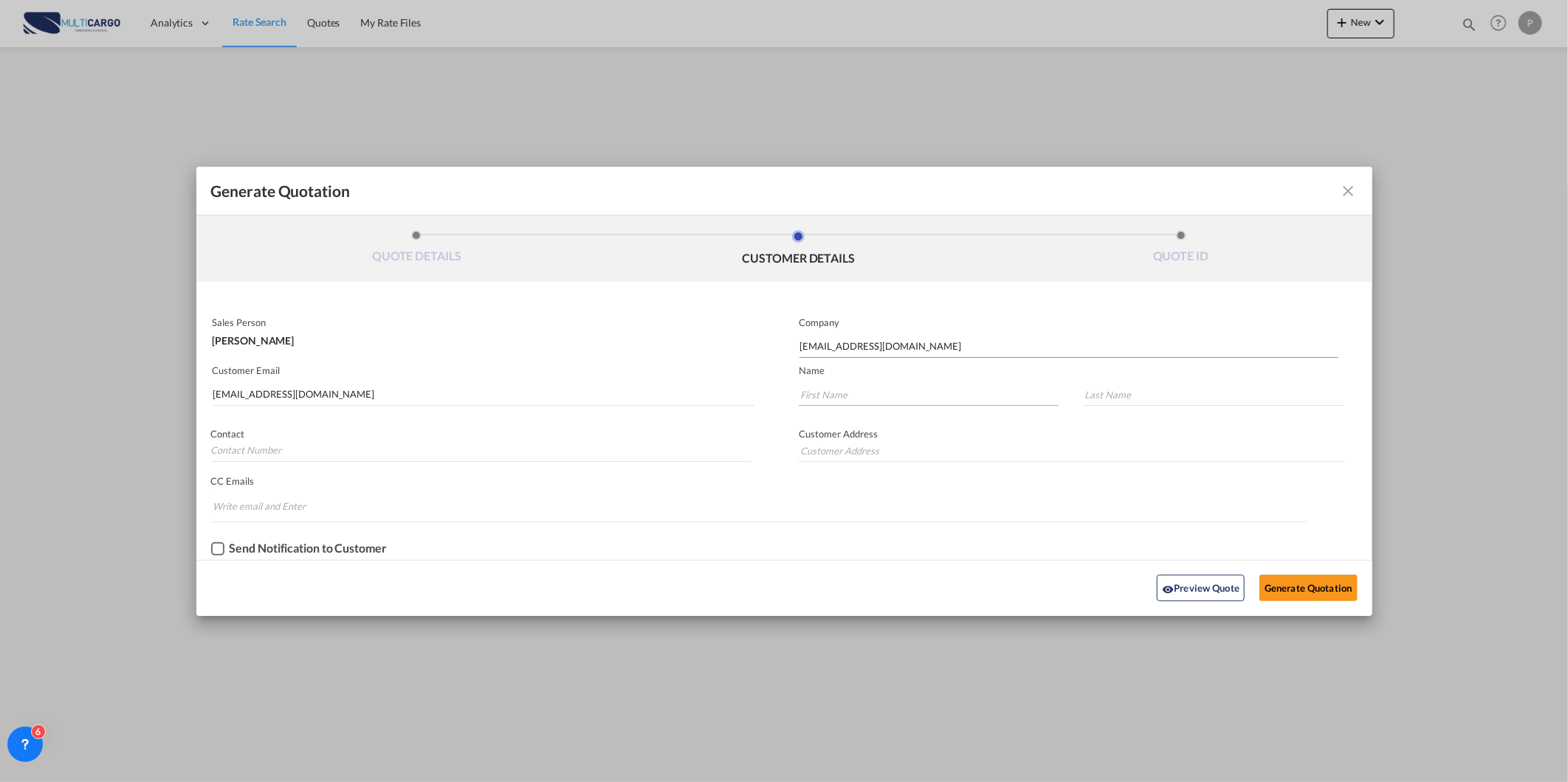
type input "[EMAIL_ADDRESS][DOMAIN_NAME]"
drag, startPoint x: 888, startPoint y: 396, endPoint x: 991, endPoint y: 396, distance: 103.0
click at [888, 396] on input "Generate QuotationQUOTE ..." at bounding box center [928, 394] width 260 height 22
paste input "[EMAIL_ADDRESS][DOMAIN_NAME]"
type input "[EMAIL_ADDRESS][DOMAIN_NAME]"
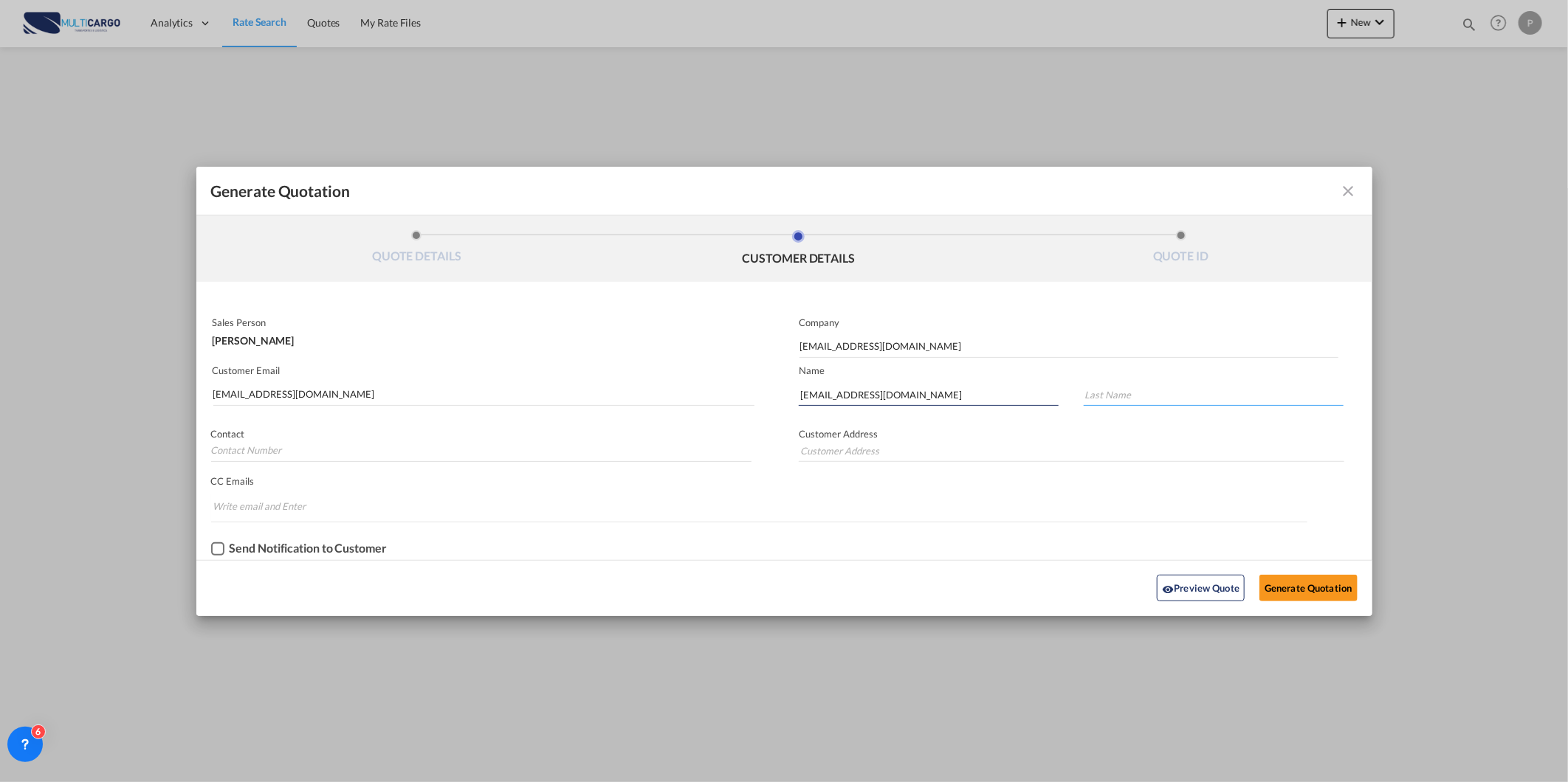
click at [1138, 389] on input "Generate QuotationQUOTE ..." at bounding box center [1213, 394] width 260 height 22
paste input "[EMAIL_ADDRESS][DOMAIN_NAME]"
type input "[EMAIL_ADDRESS][DOMAIN_NAME]"
click at [1325, 578] on button "Generate Quotation" at bounding box center [1308, 588] width 97 height 27
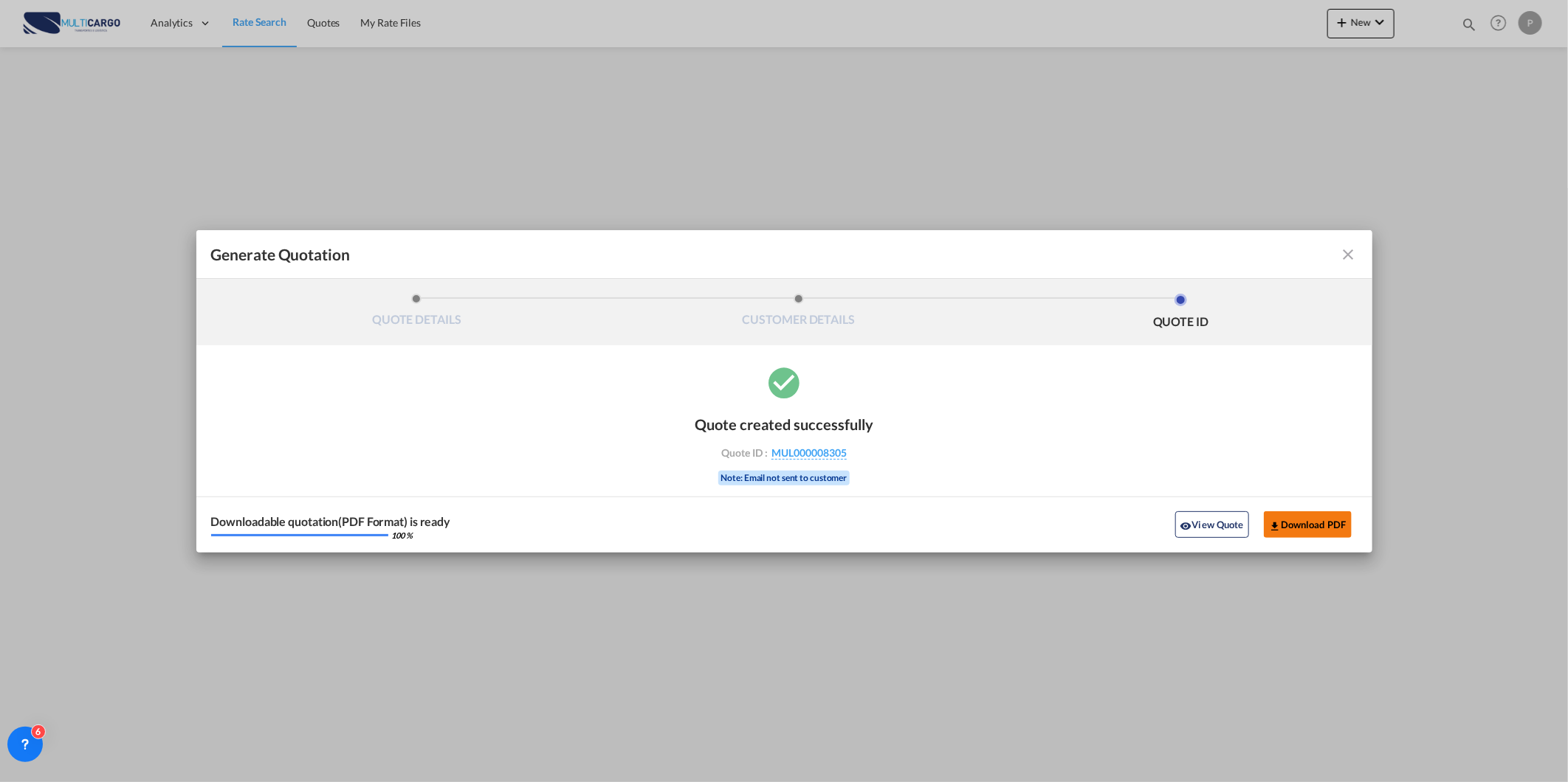
click at [1309, 524] on button "Download PDF" at bounding box center [1308, 524] width 88 height 27
click at [1181, 522] on md-icon "icon-eye" at bounding box center [1186, 526] width 11 height 11
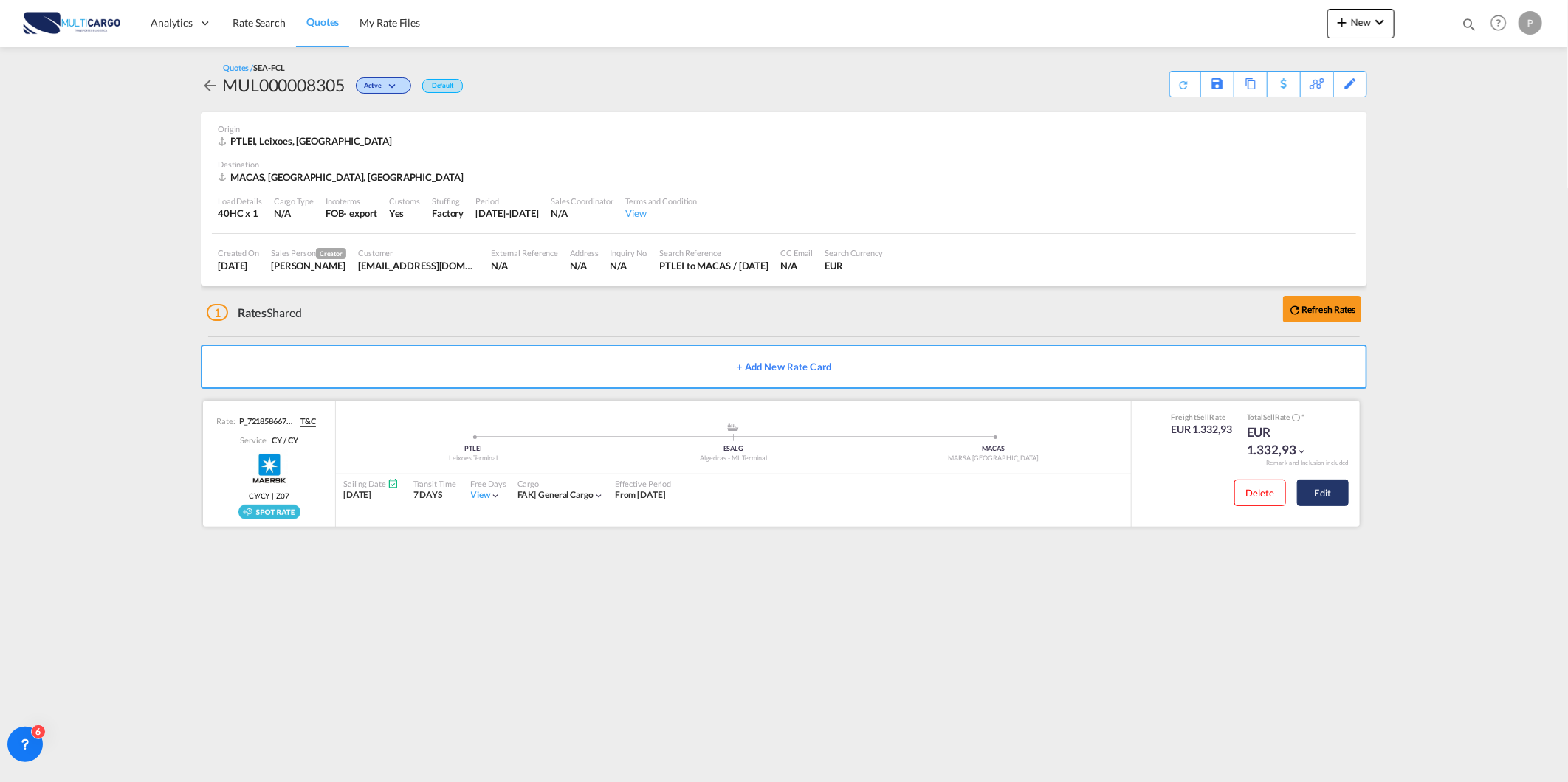
click at [1310, 480] on div "Delete Edit" at bounding box center [1285, 496] width 126 height 43
click at [1321, 484] on button "Edit" at bounding box center [1322, 493] width 51 height 27
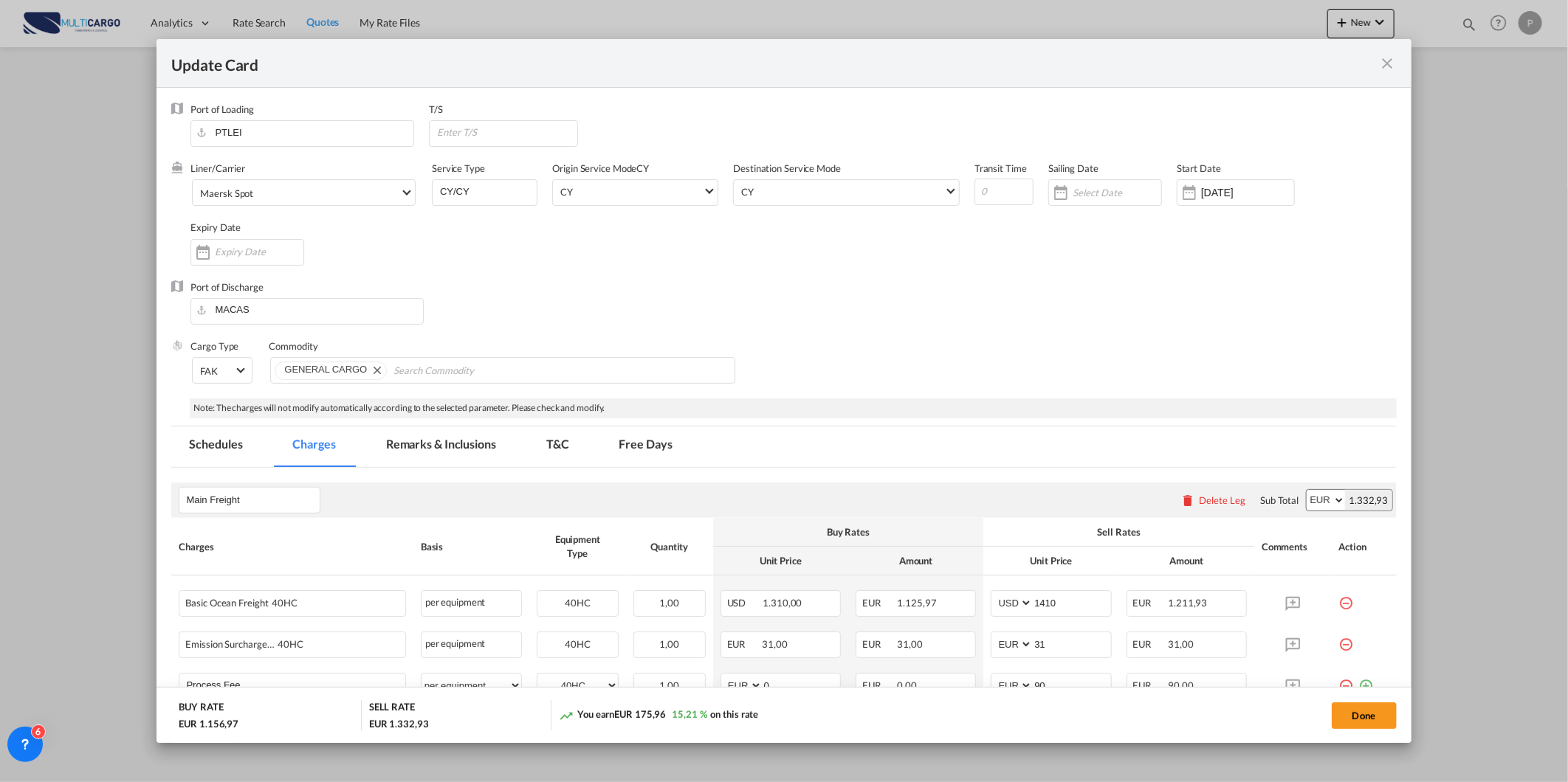
click at [414, 440] on md-tab-item "Remarks & Inclusions" at bounding box center [441, 446] width 145 height 41
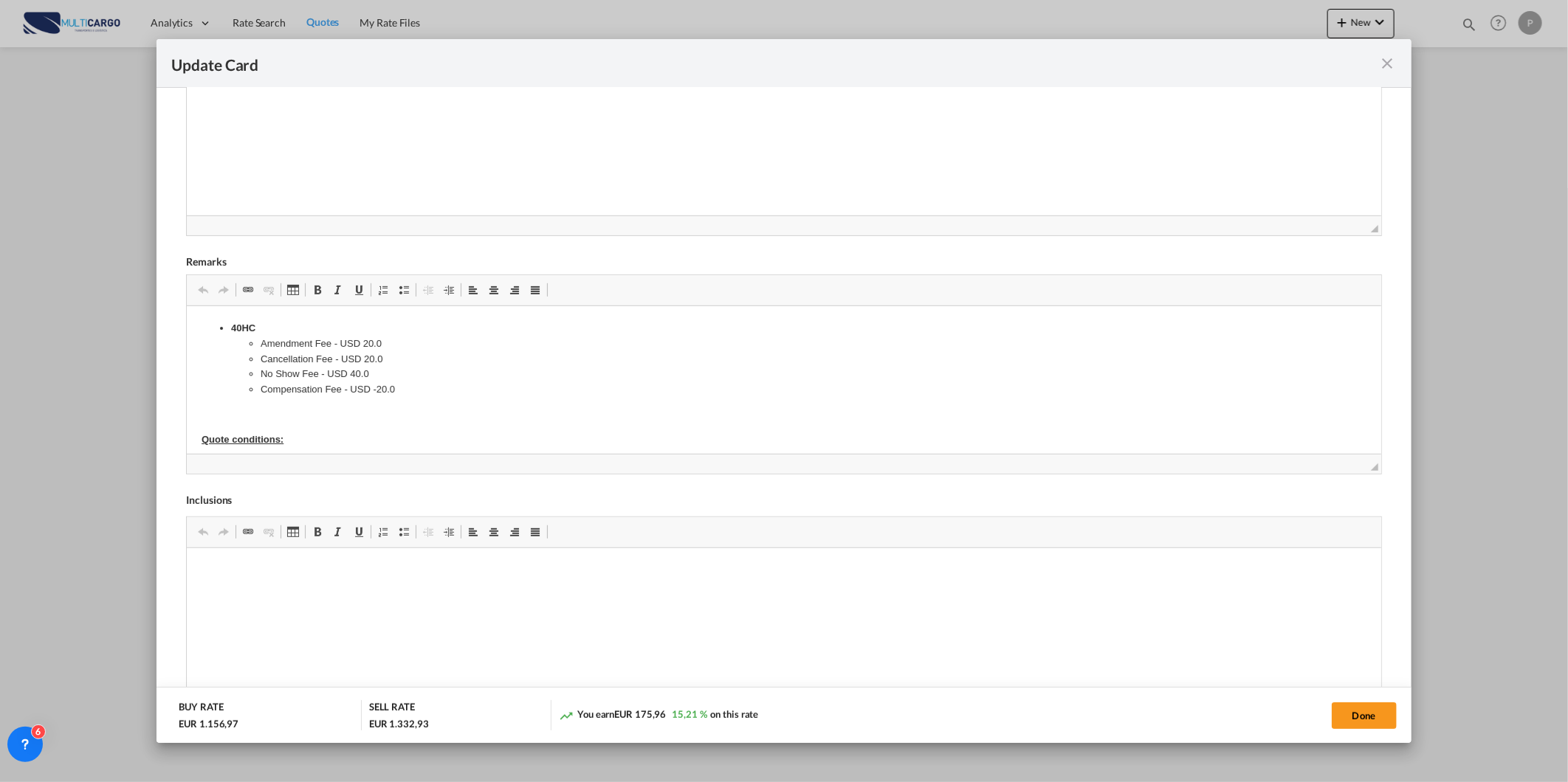
scroll to position [518, 0]
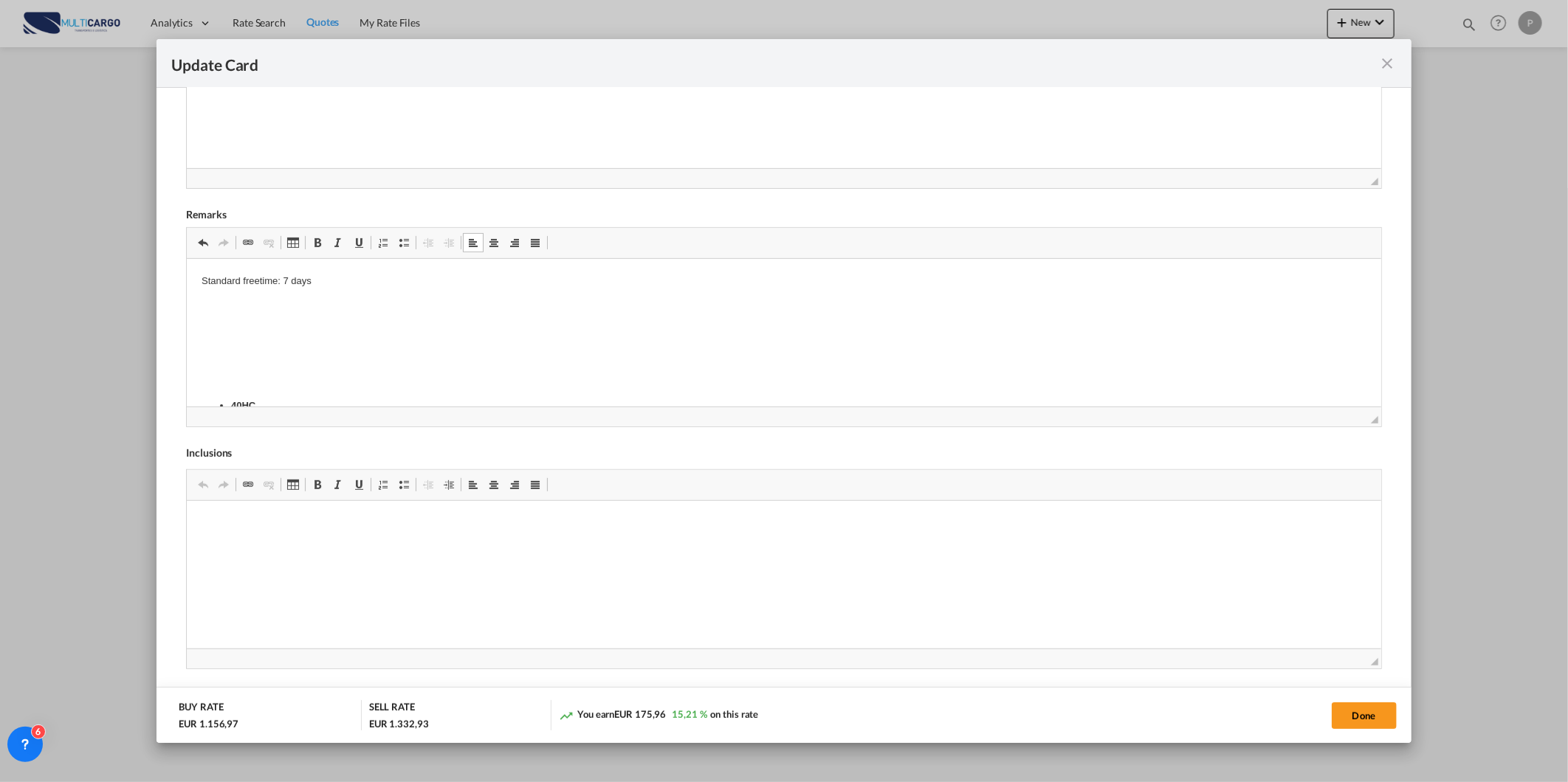
click at [246, 310] on p "Editor de texto enriquecido, editor29" at bounding box center [783, 305] width 1164 height 15
click at [260, 369] on body "Standard freetime: 7 days 40HC Amendment Fee - USD 20.0 Cancellation Fee - USD …" at bounding box center [783, 586] width 1164 height 626
click at [266, 346] on body "Standard freetime: 7 days 40HC Amendment Fee - USD 20.0 Cancellation Fee - USD …" at bounding box center [783, 586] width 1164 height 626
click at [260, 320] on body "Standard freetime: 7 days 40HC Amendment Fee - USD 20.0 Cancellation Fee - USD …" at bounding box center [783, 586] width 1164 height 626
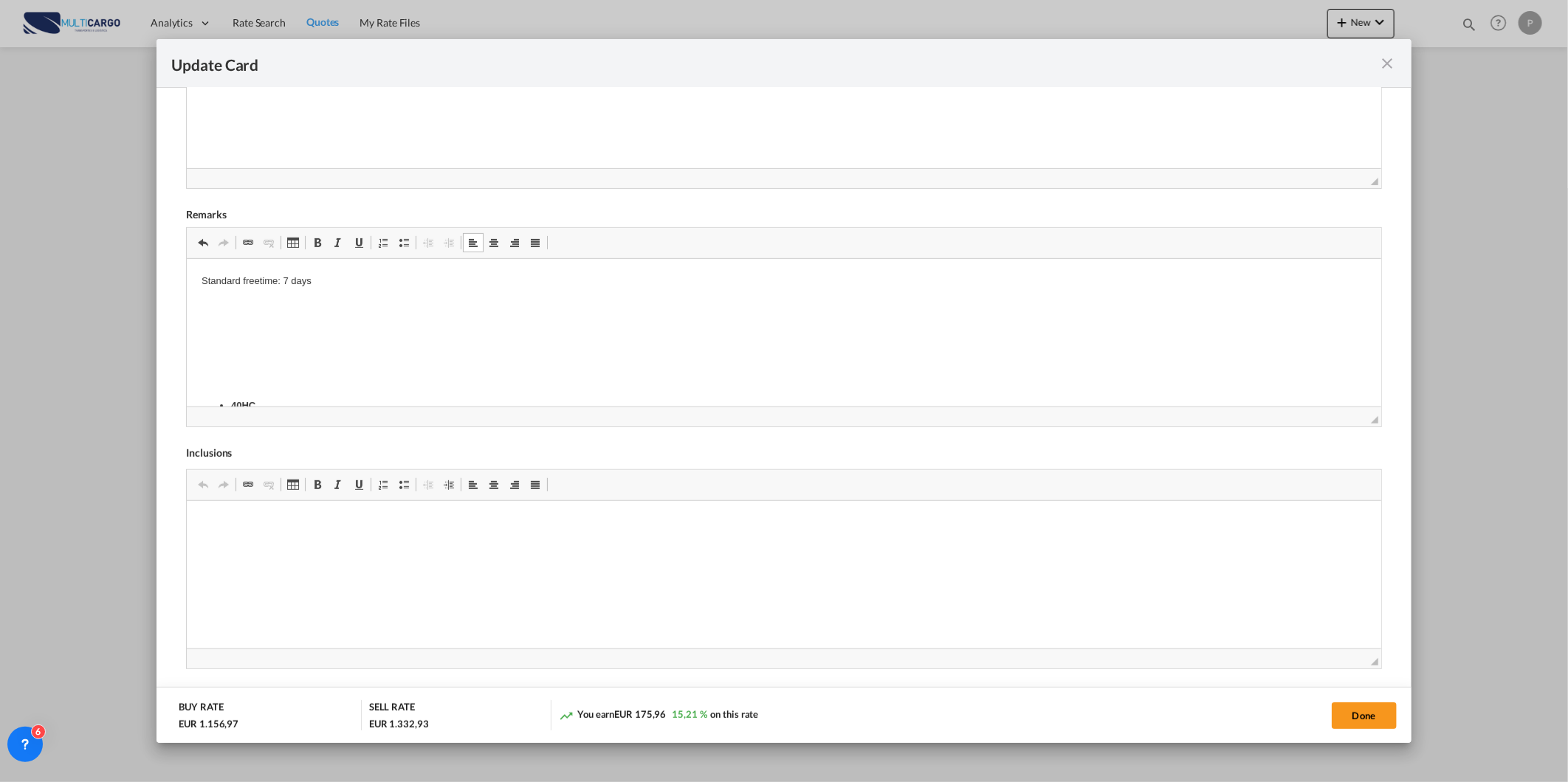
click at [243, 307] on body "Standard freetime: 7 days 40HC Amendment Fee - USD 20.0 Cancellation Fee - USD …" at bounding box center [783, 586] width 1164 height 626
click at [276, 302] on p "+5 days" at bounding box center [783, 305] width 1164 height 15
click at [270, 338] on body "Standard freetime: 7 days +5 days USD 1 +8 days USD 112 +14 days USD 222 40HC A…" at bounding box center [783, 636] width 1164 height 725
click at [266, 327] on p "+8 days" at bounding box center [783, 331] width 1164 height 15
click at [291, 357] on p "+14 days" at bounding box center [783, 355] width 1164 height 15
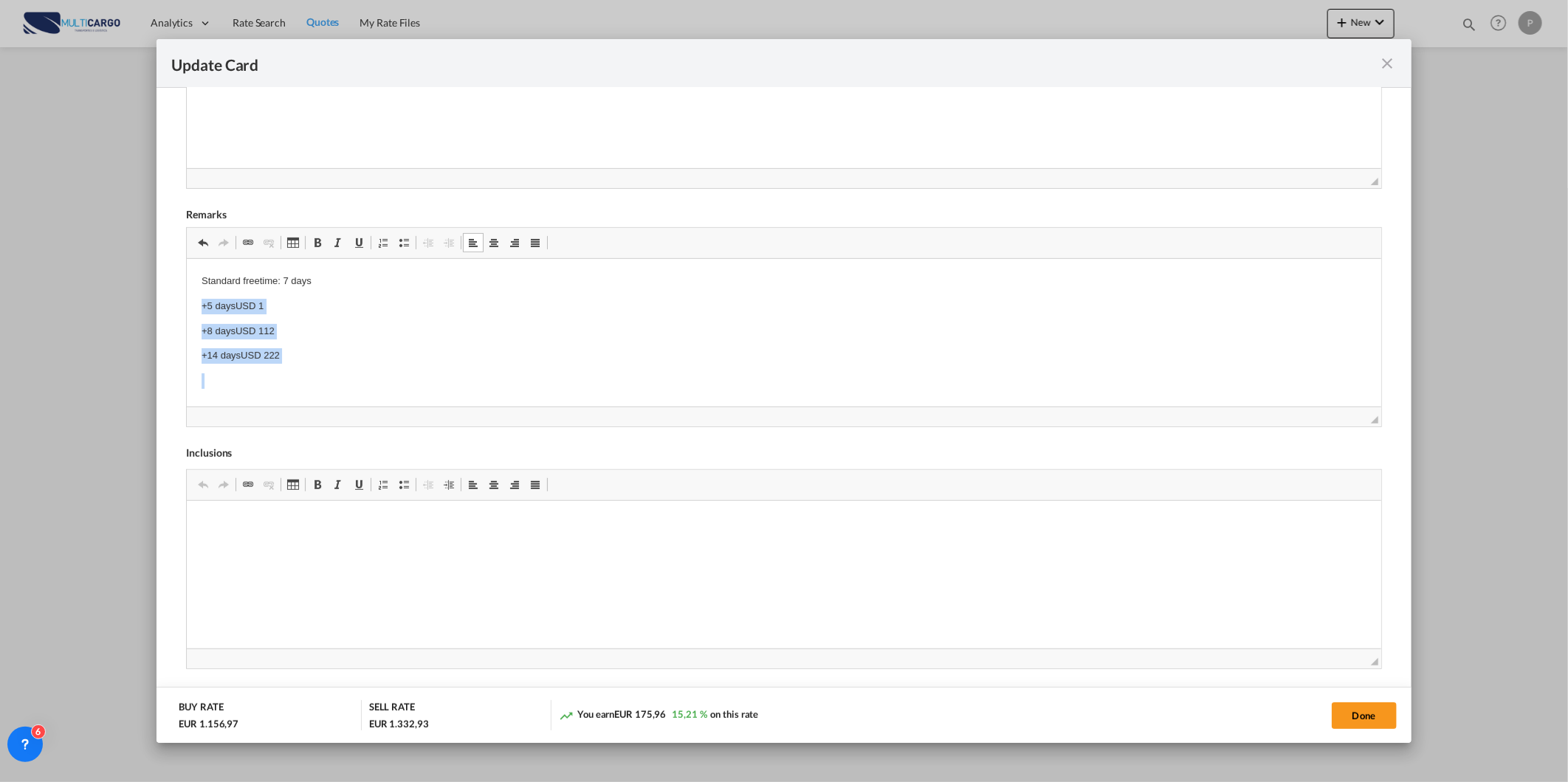
drag, startPoint x: 317, startPoint y: 367, endPoint x: 361, endPoint y: 561, distance: 198.9
click at [187, 302] on html "Standard freetime: 7 days +5 days USD 1 +8 days USD 112 +14 days USD 222 40HC A…" at bounding box center [783, 610] width 1194 height 705
click at [351, 247] on link "Sublinhado Atalho de teclado Ctrl+U" at bounding box center [358, 243] width 21 height 19
click at [325, 246] on link "Negrito Atalho de teclado Ctrl+B" at bounding box center [317, 243] width 21 height 19
click at [1348, 715] on button "Done" at bounding box center [1364, 715] width 65 height 27
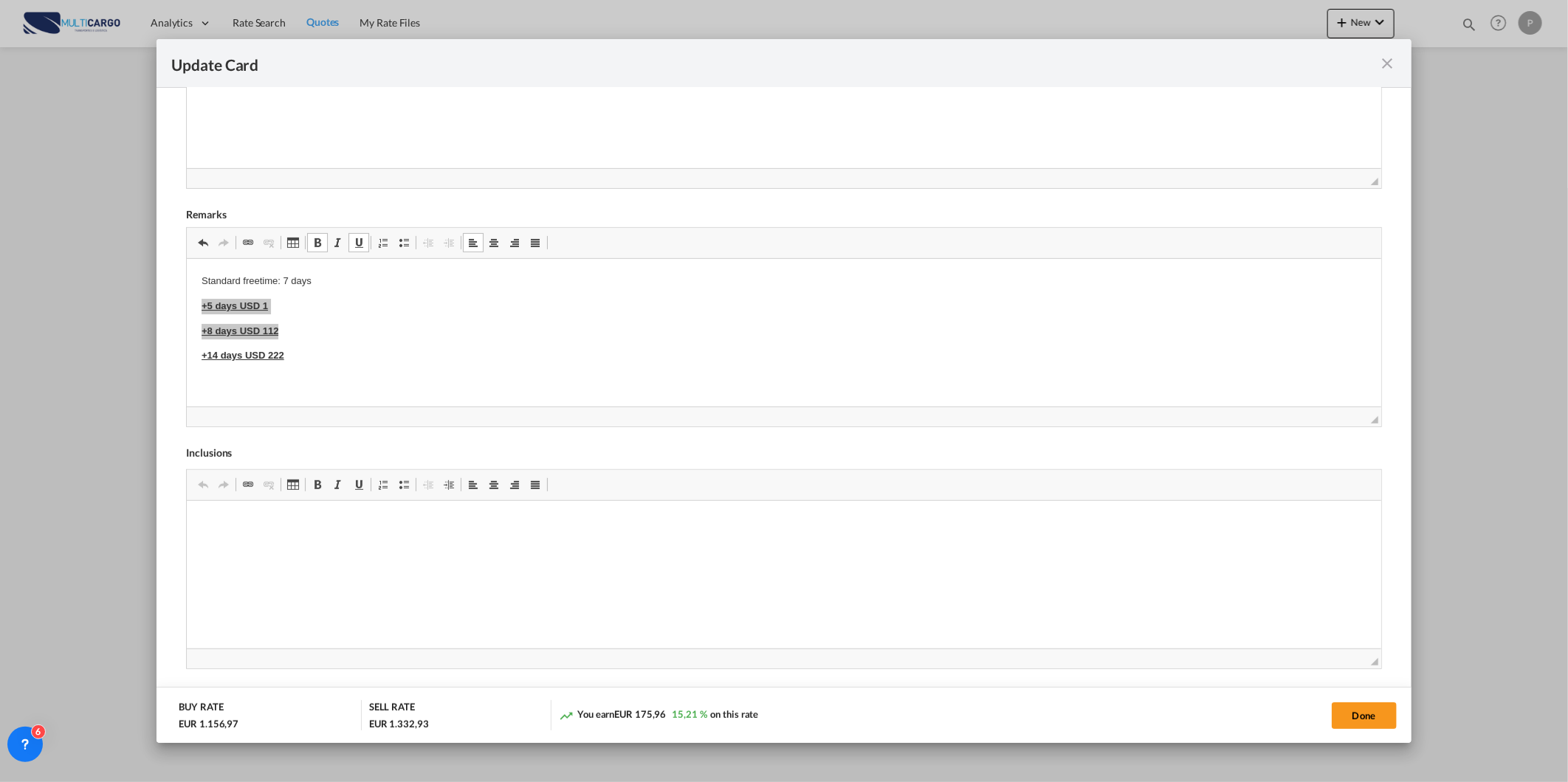
scroll to position [68, 0]
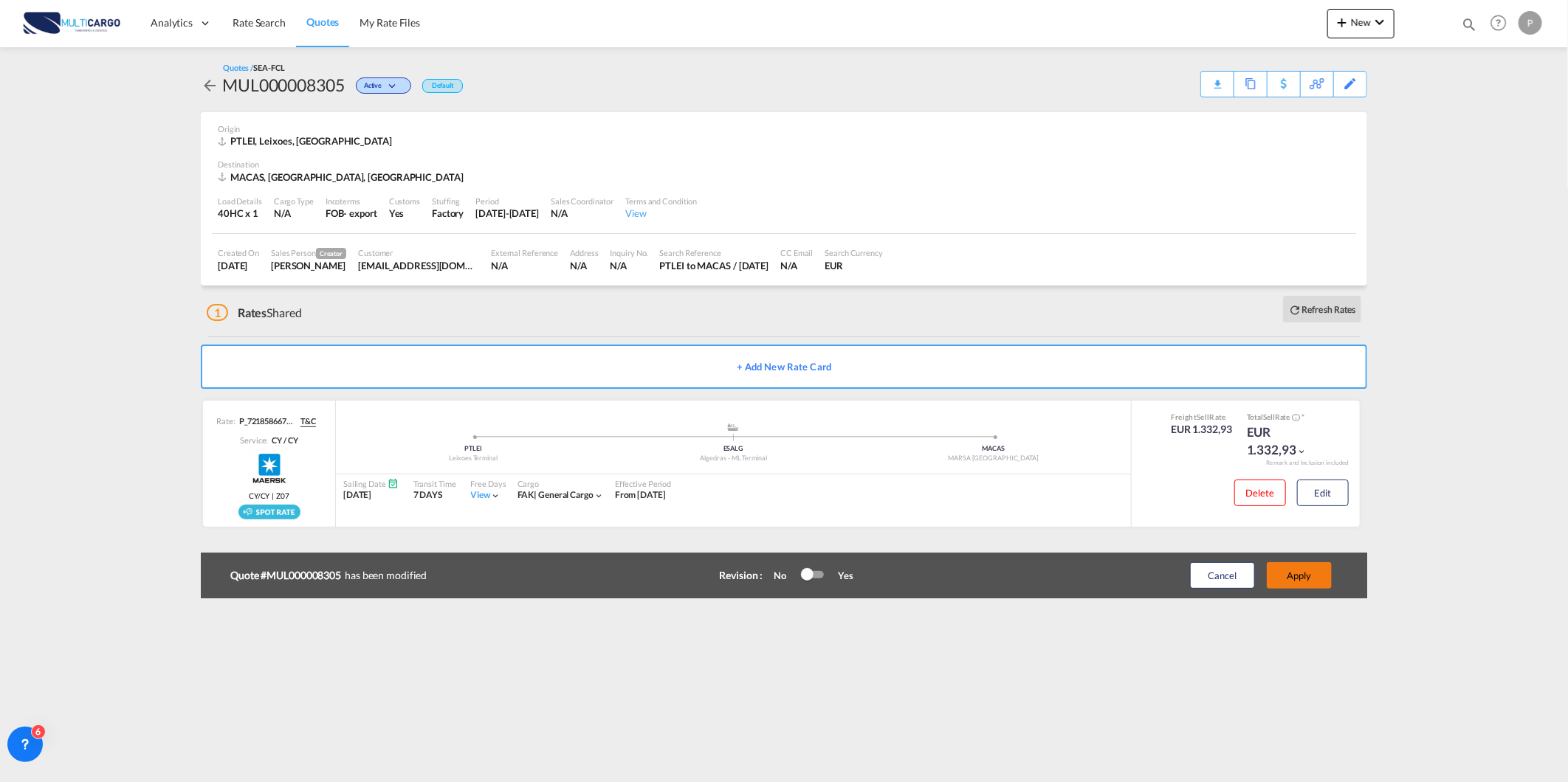
click at [1309, 575] on button "Apply" at bounding box center [1298, 575] width 65 height 27
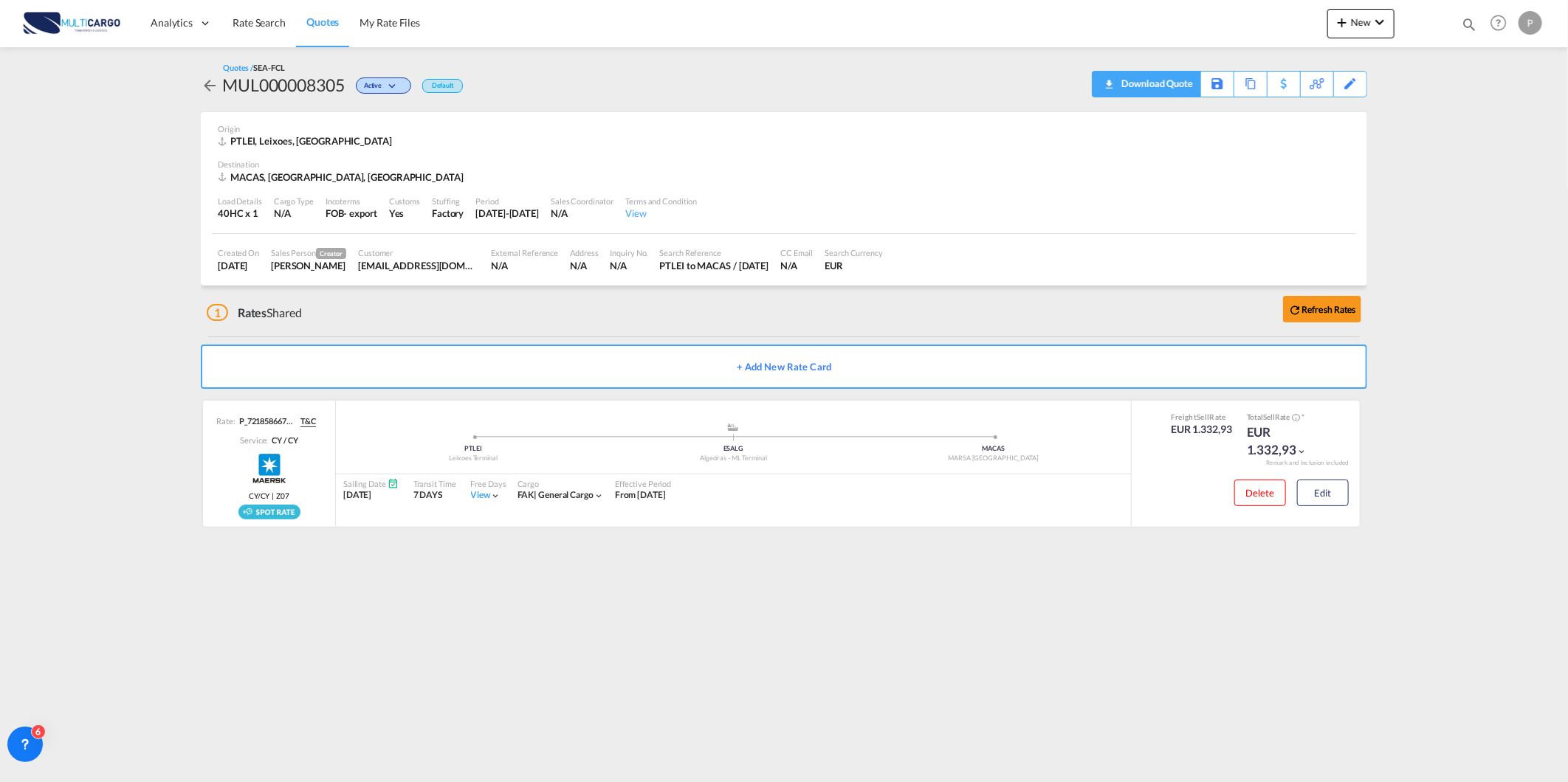
click at [1184, 89] on div "Download Quote" at bounding box center [1155, 83] width 75 height 24
click at [1325, 487] on button "Edit" at bounding box center [1322, 493] width 51 height 27
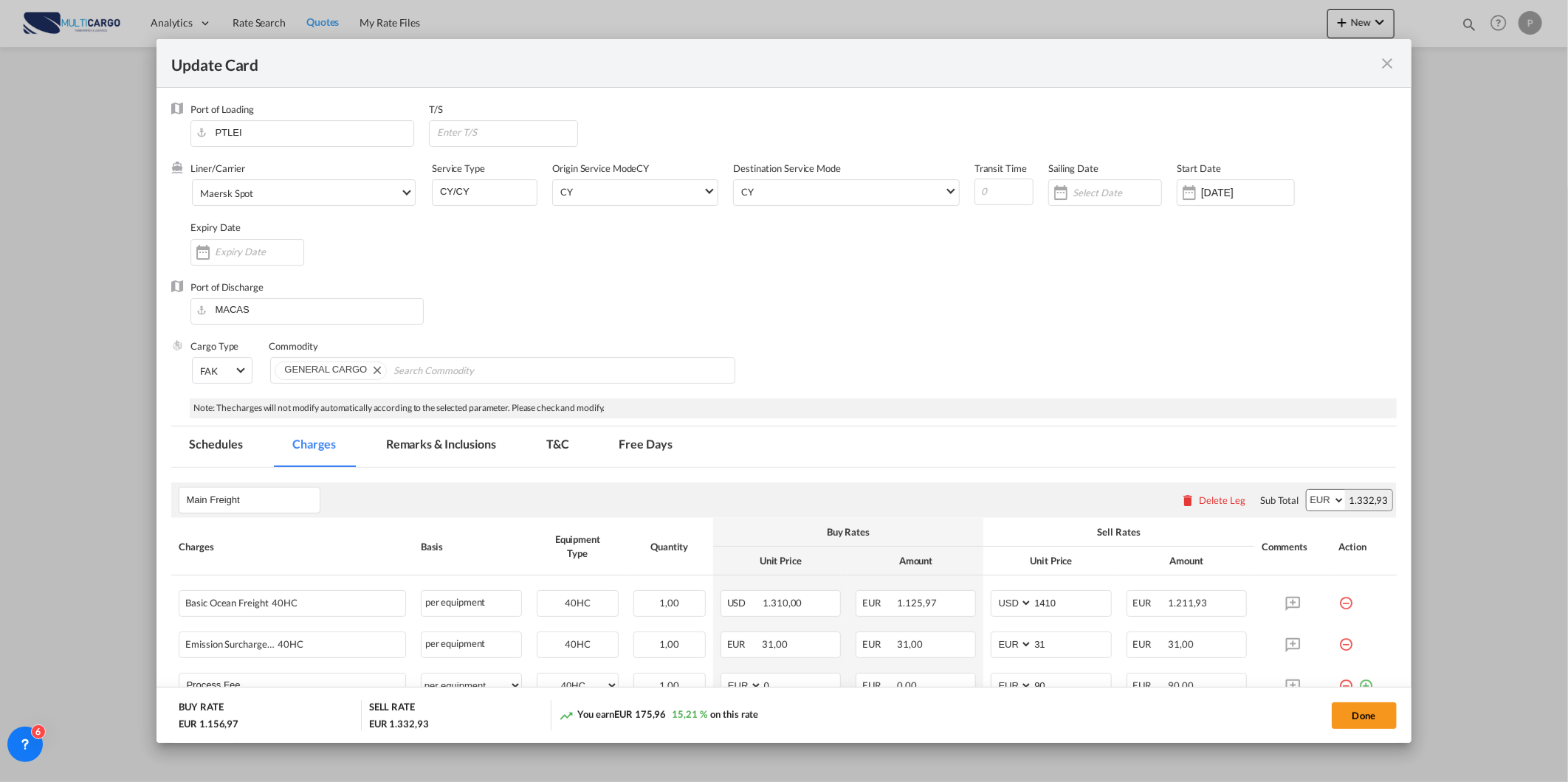
click at [496, 442] on md-tab-item "Remarks & Inclusions" at bounding box center [441, 446] width 145 height 41
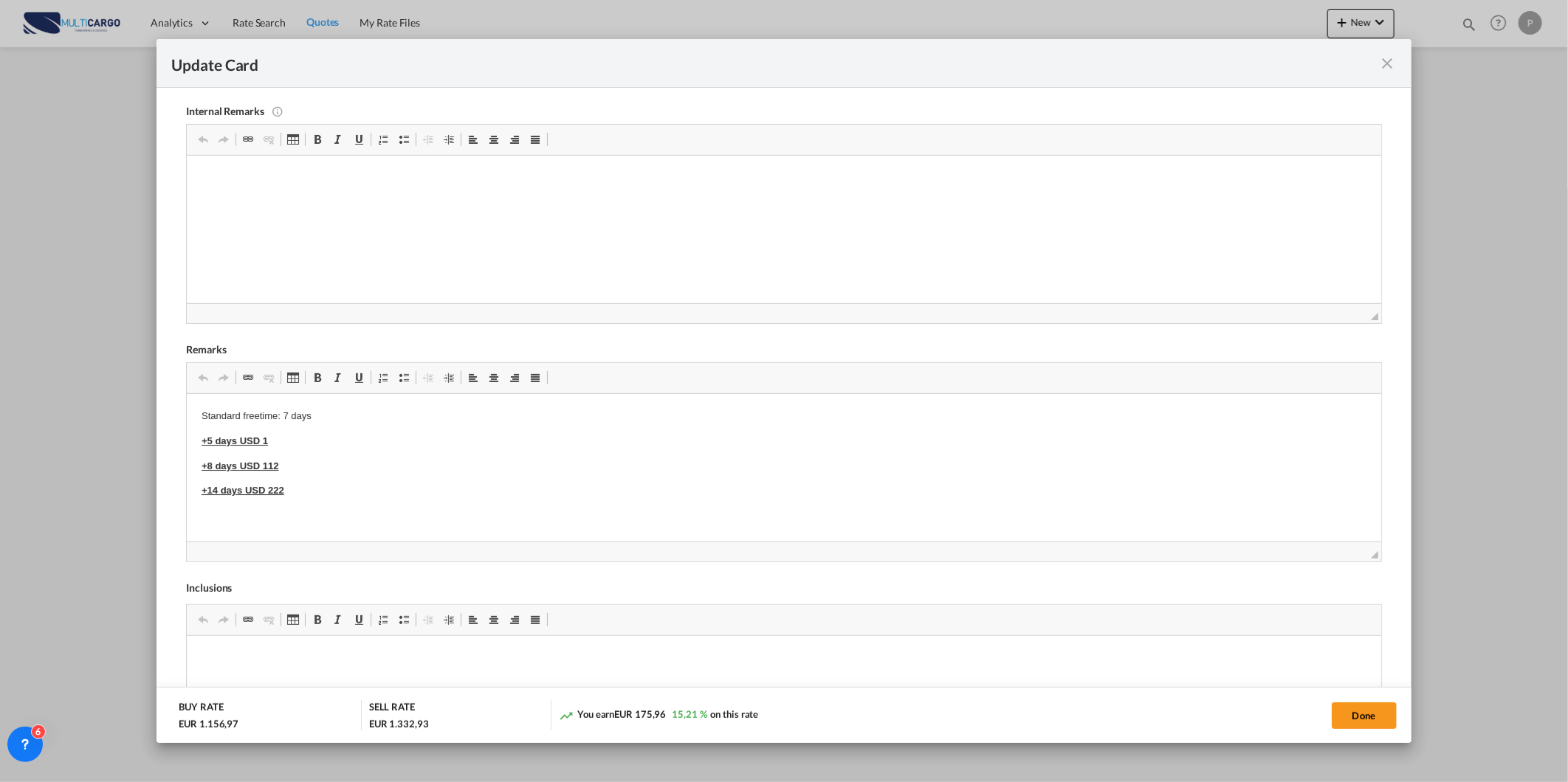
scroll to position [314, 0]
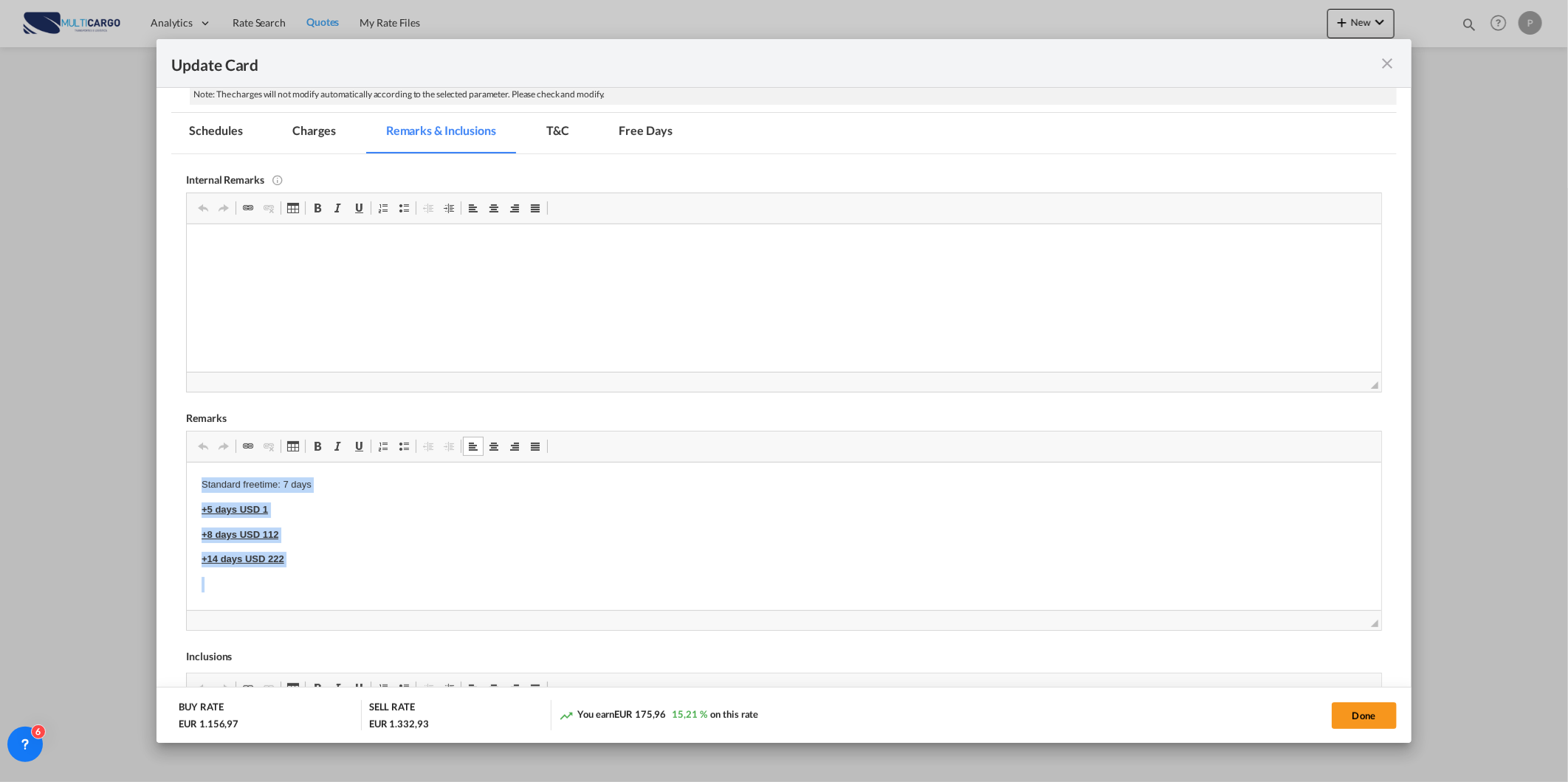
drag, startPoint x: 198, startPoint y: 478, endPoint x: 308, endPoint y: 579, distance: 149.3
copy body "Standard freetime: 7 days +5 days USD 1 +8 days USD 112"
click at [1385, 65] on md-icon "icon-close fg-AAA8AD m-0 pointer" at bounding box center [1387, 63] width 18 height 18
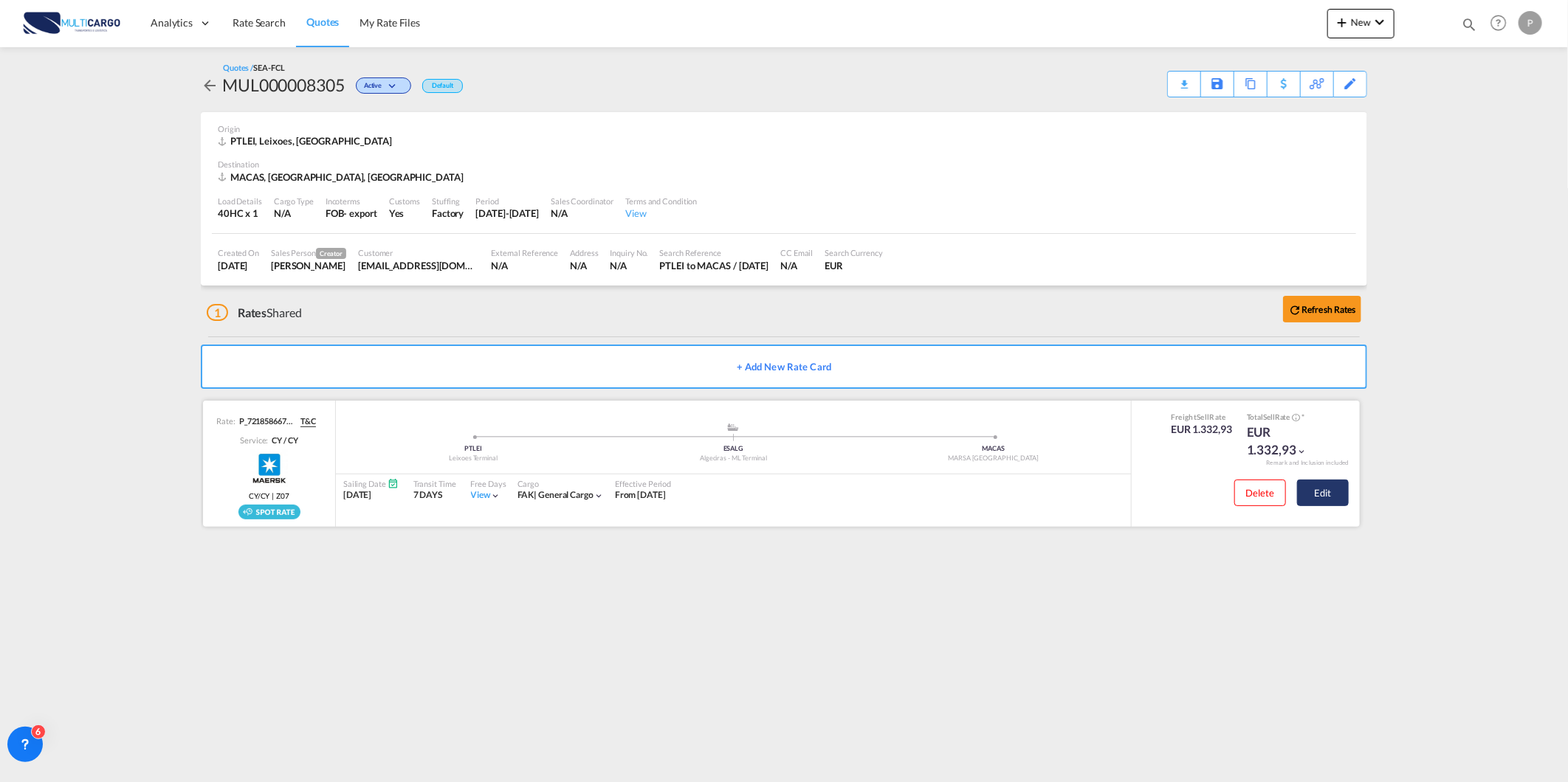
click at [1330, 497] on button "Edit" at bounding box center [1322, 493] width 51 height 27
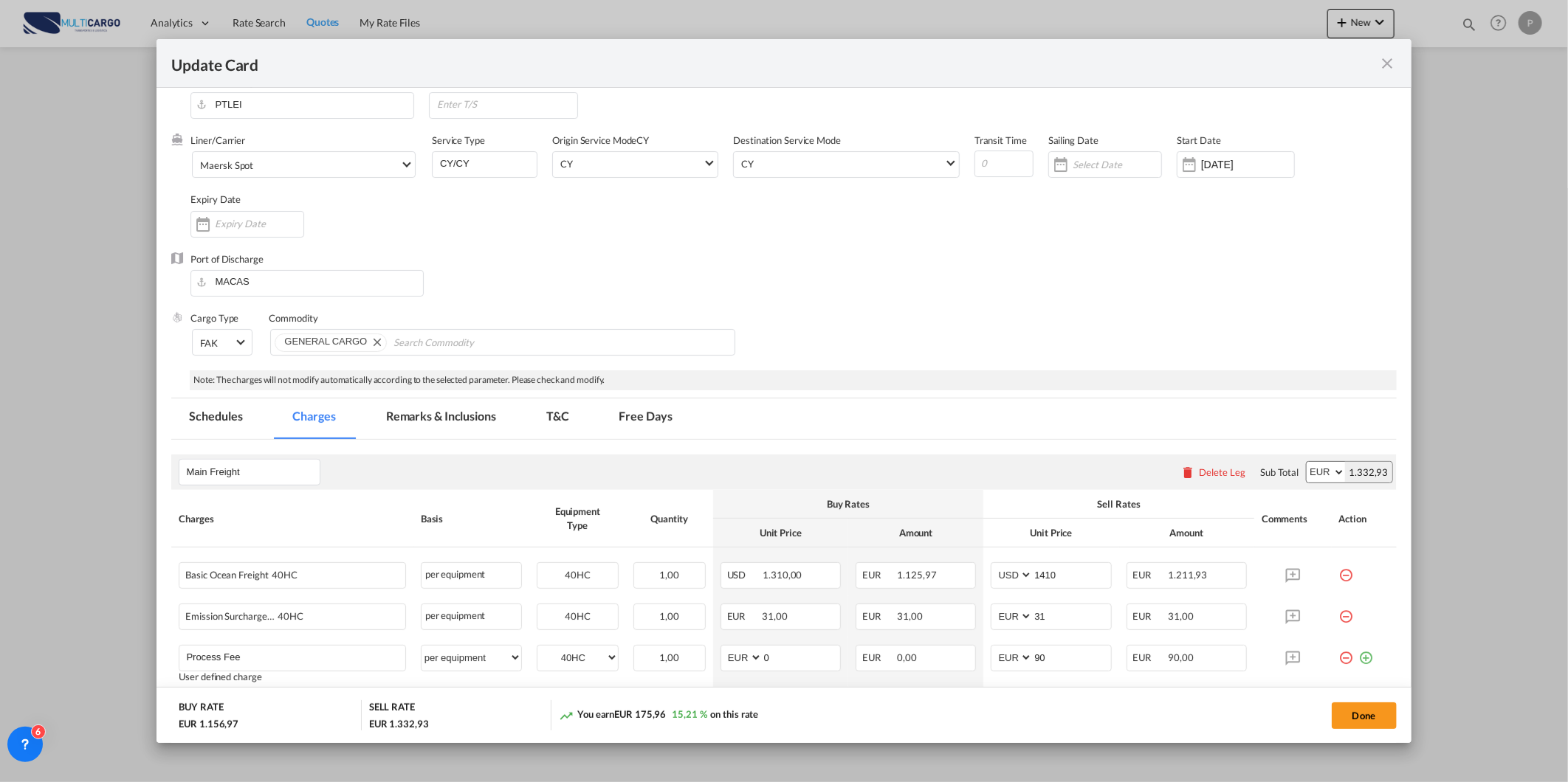
scroll to position [146, 0]
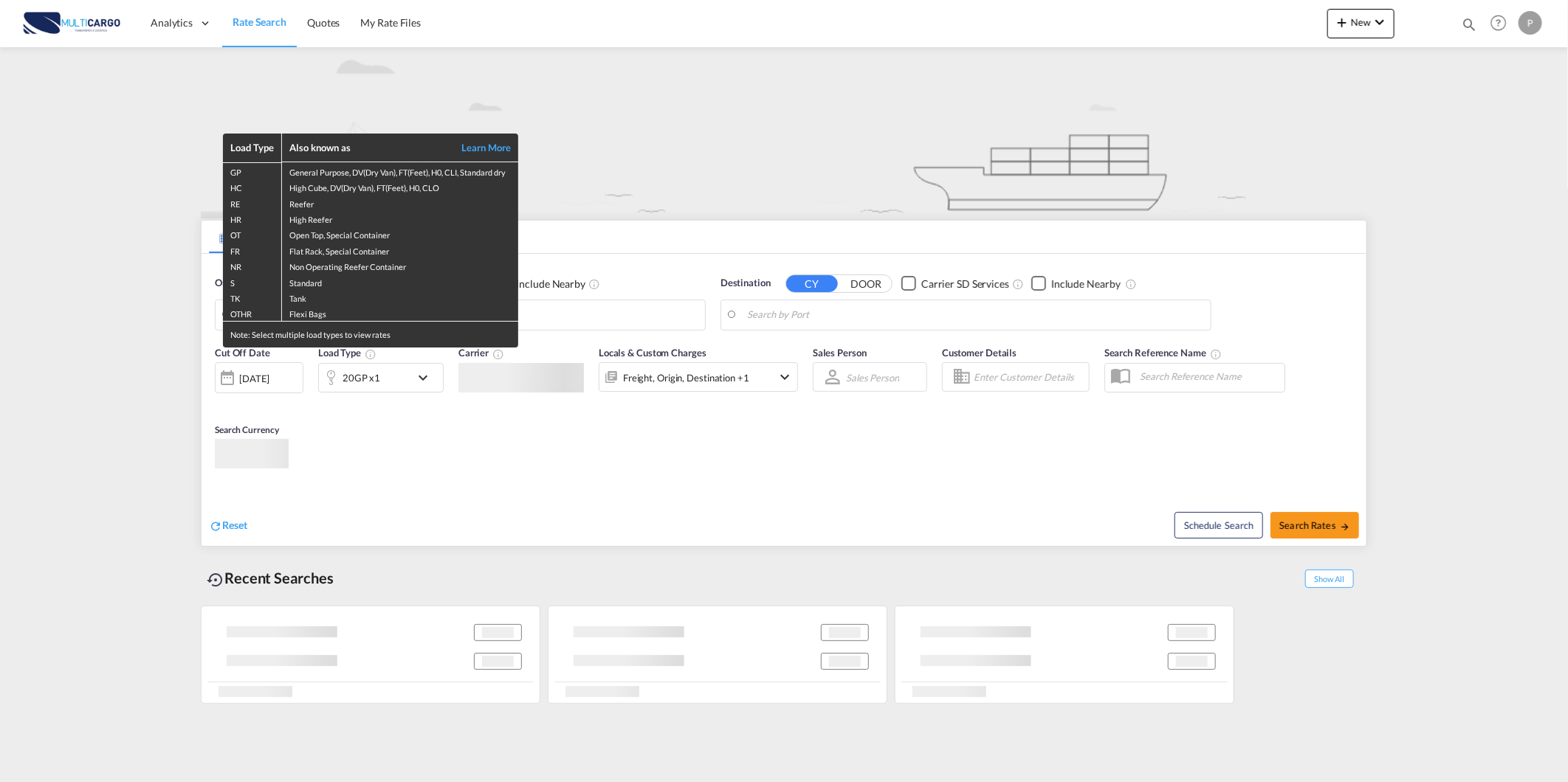
type input "Leixoes, PTLEI"
type input "[GEOGRAPHIC_DATA], MACAS"
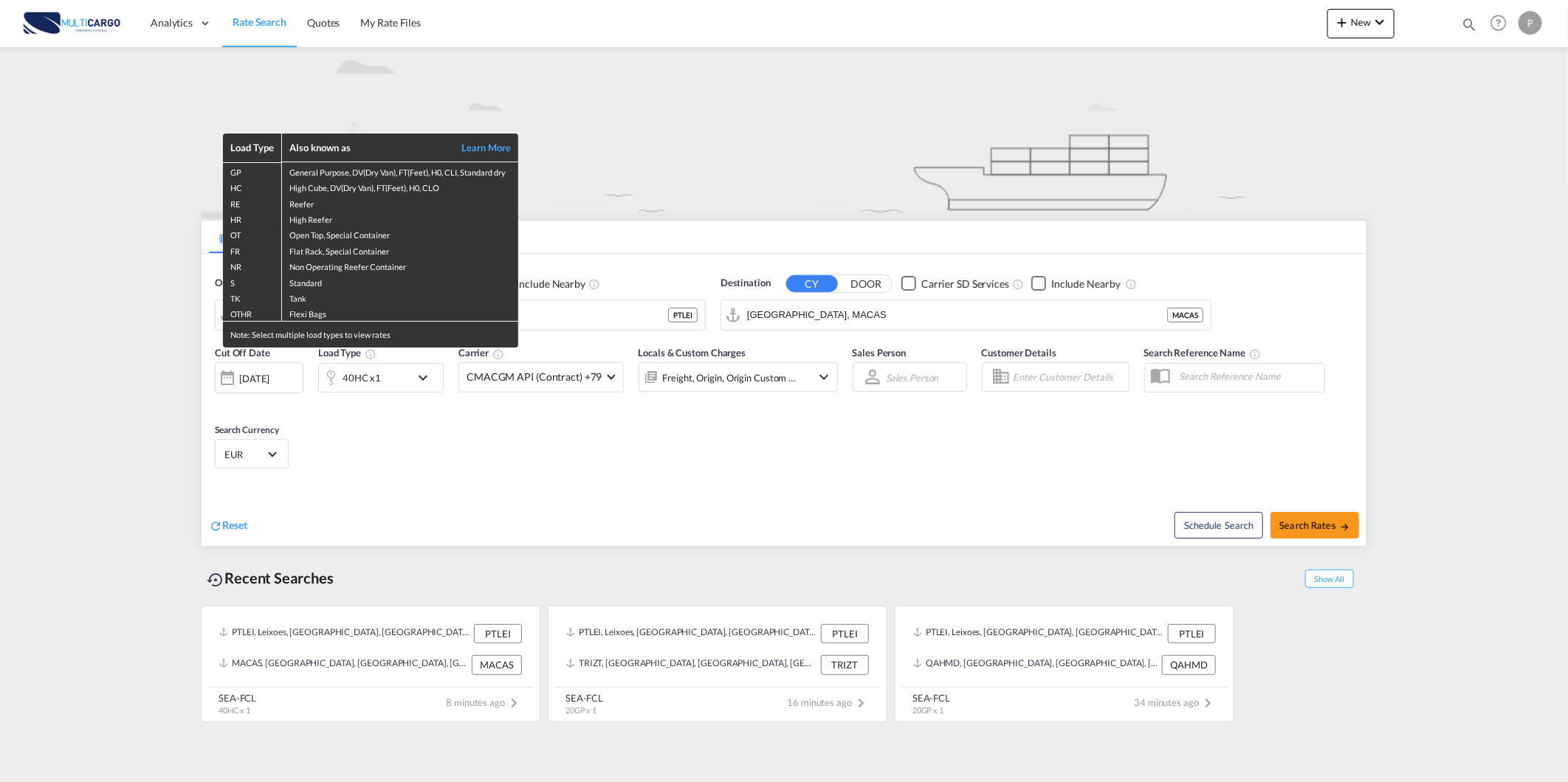
click at [909, 512] on div "Load Type Also known as Learn More GP General Purpose, DV(Dry Van), FT(Feet), H…" at bounding box center [784, 391] width 1568 height 782
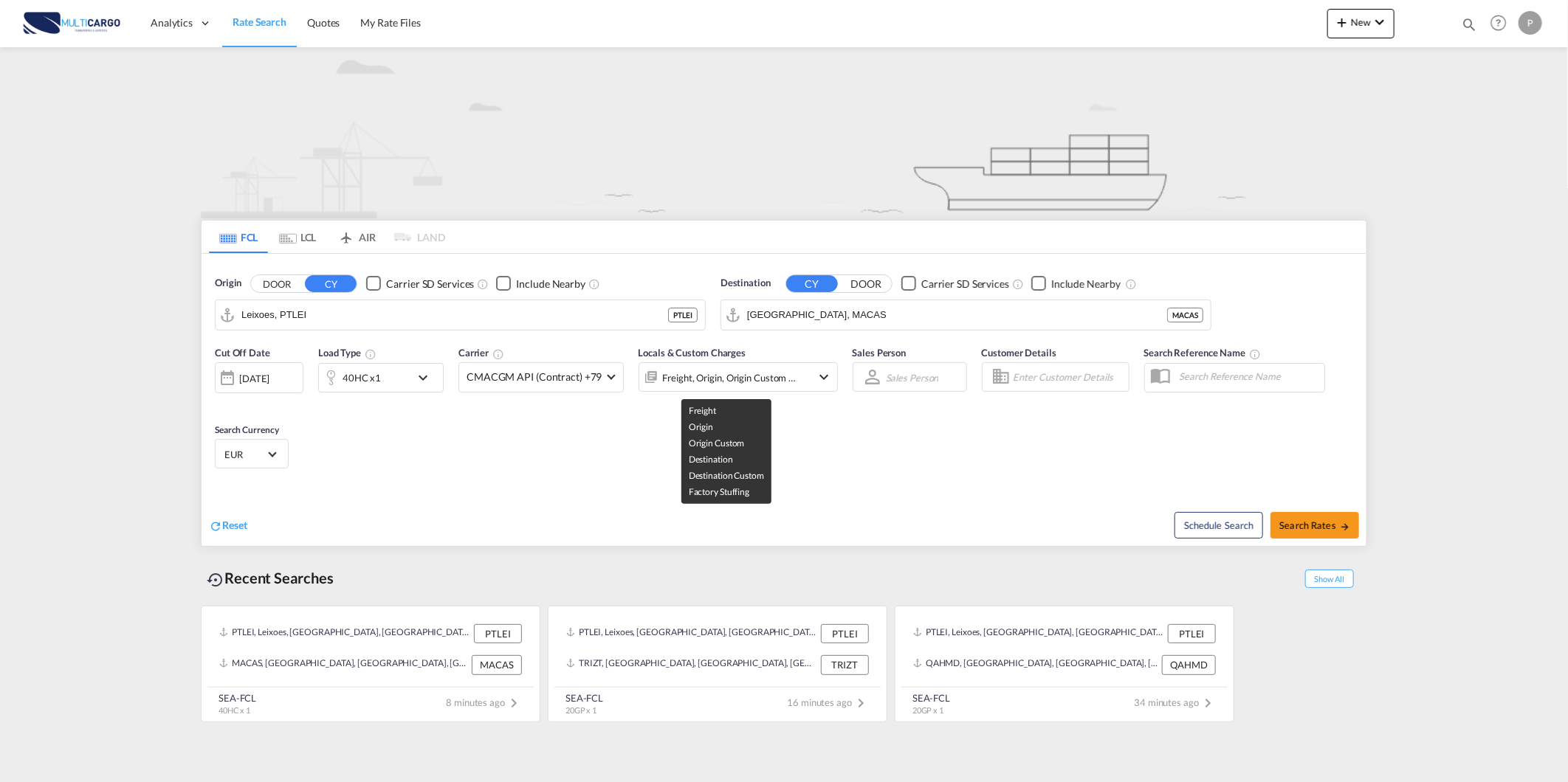
click at [720, 377] on div "Freight, Origin, Origin Custom +3" at bounding box center [730, 377] width 134 height 21
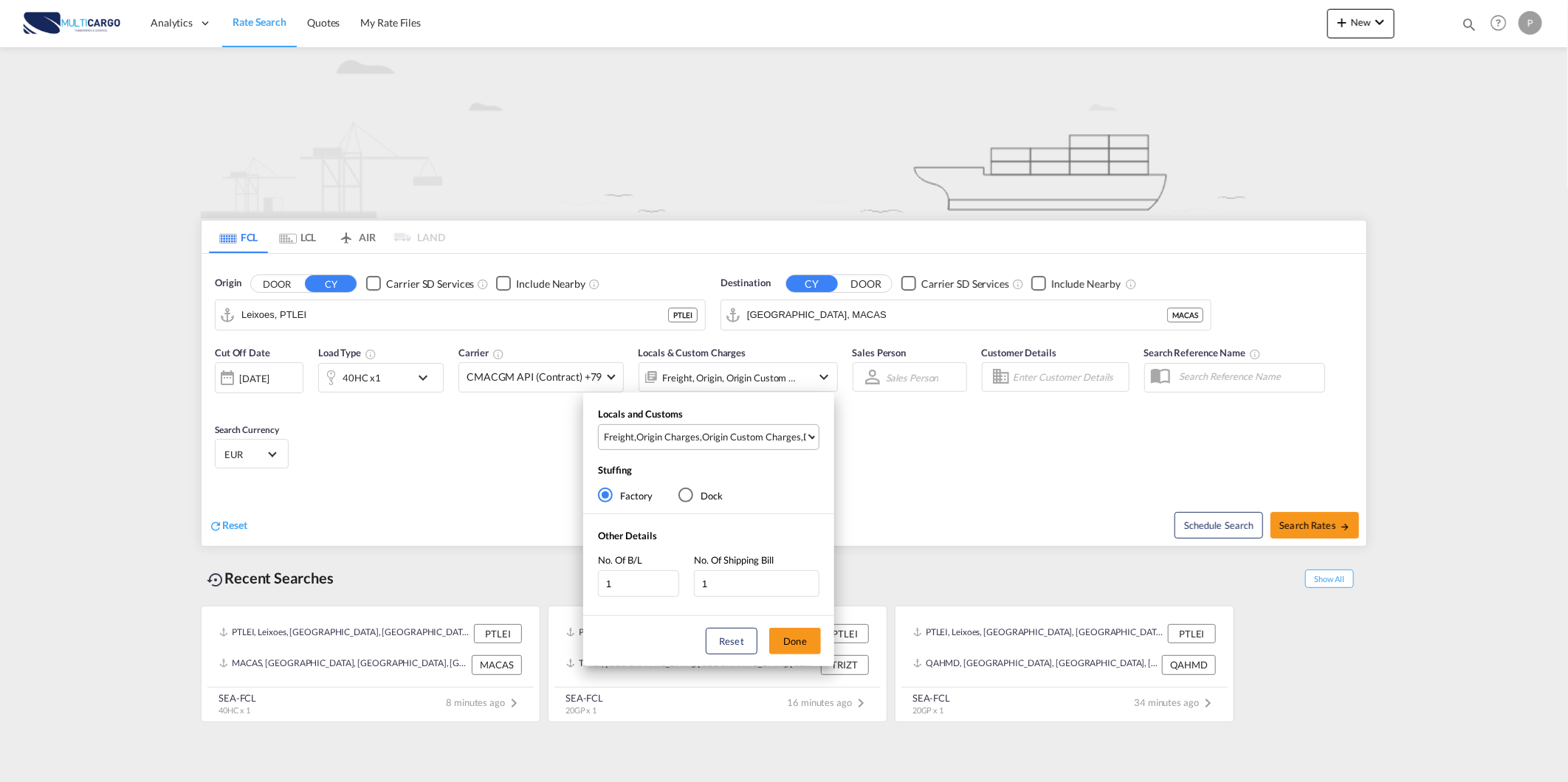
click at [773, 438] on div "Origin Custom Charges" at bounding box center [751, 436] width 99 height 13
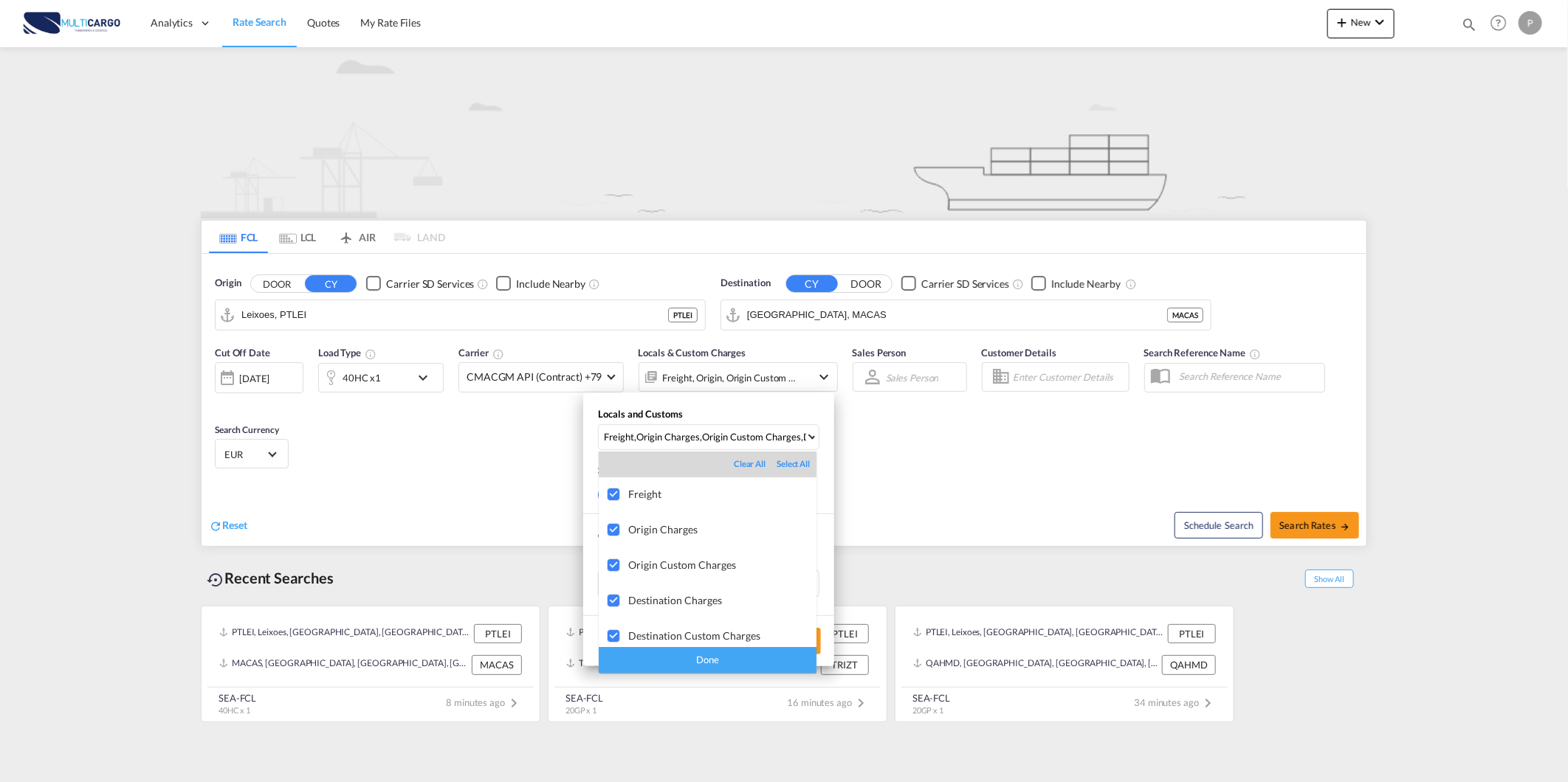
click at [1052, 465] on md-backdrop at bounding box center [784, 391] width 1568 height 782
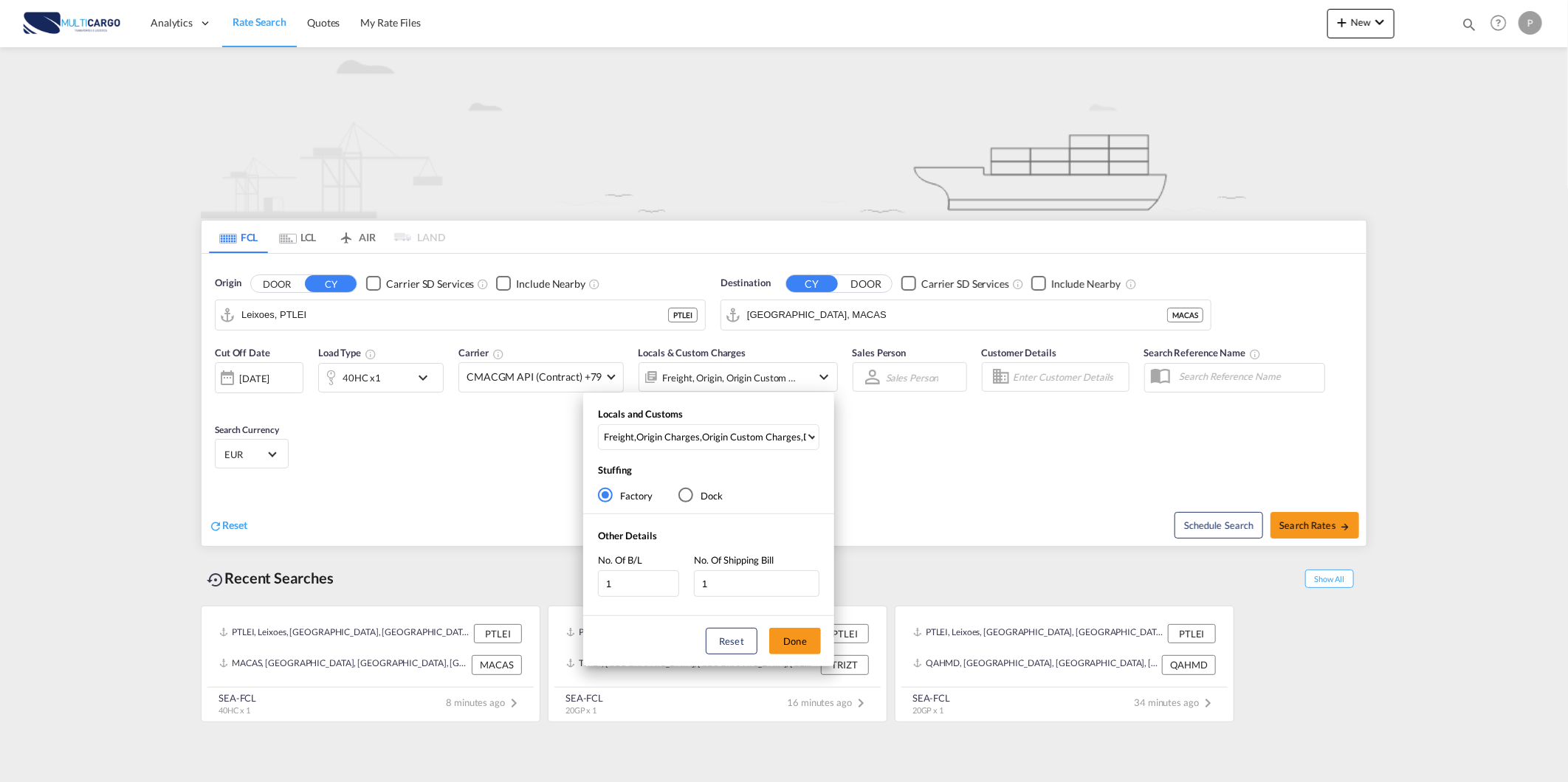
click at [1341, 528] on div "Locals and Customs Freight , Origin Charges , Origin Custom Charges , Destinati…" at bounding box center [784, 391] width 1568 height 782
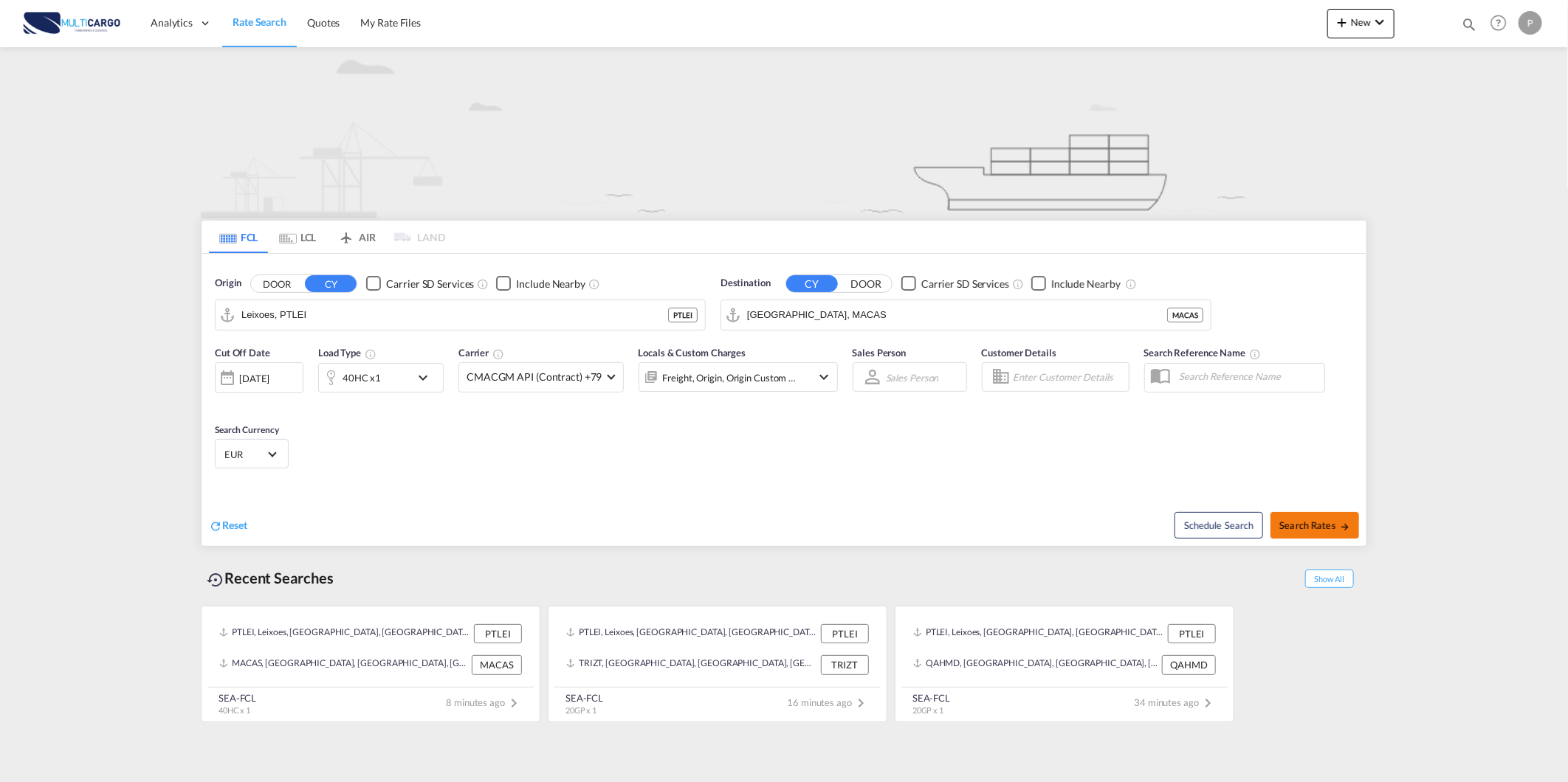
click at [1327, 531] on span "Search Rates" at bounding box center [1315, 525] width 71 height 11
type input "PTLEI to MACAS / [DATE]"
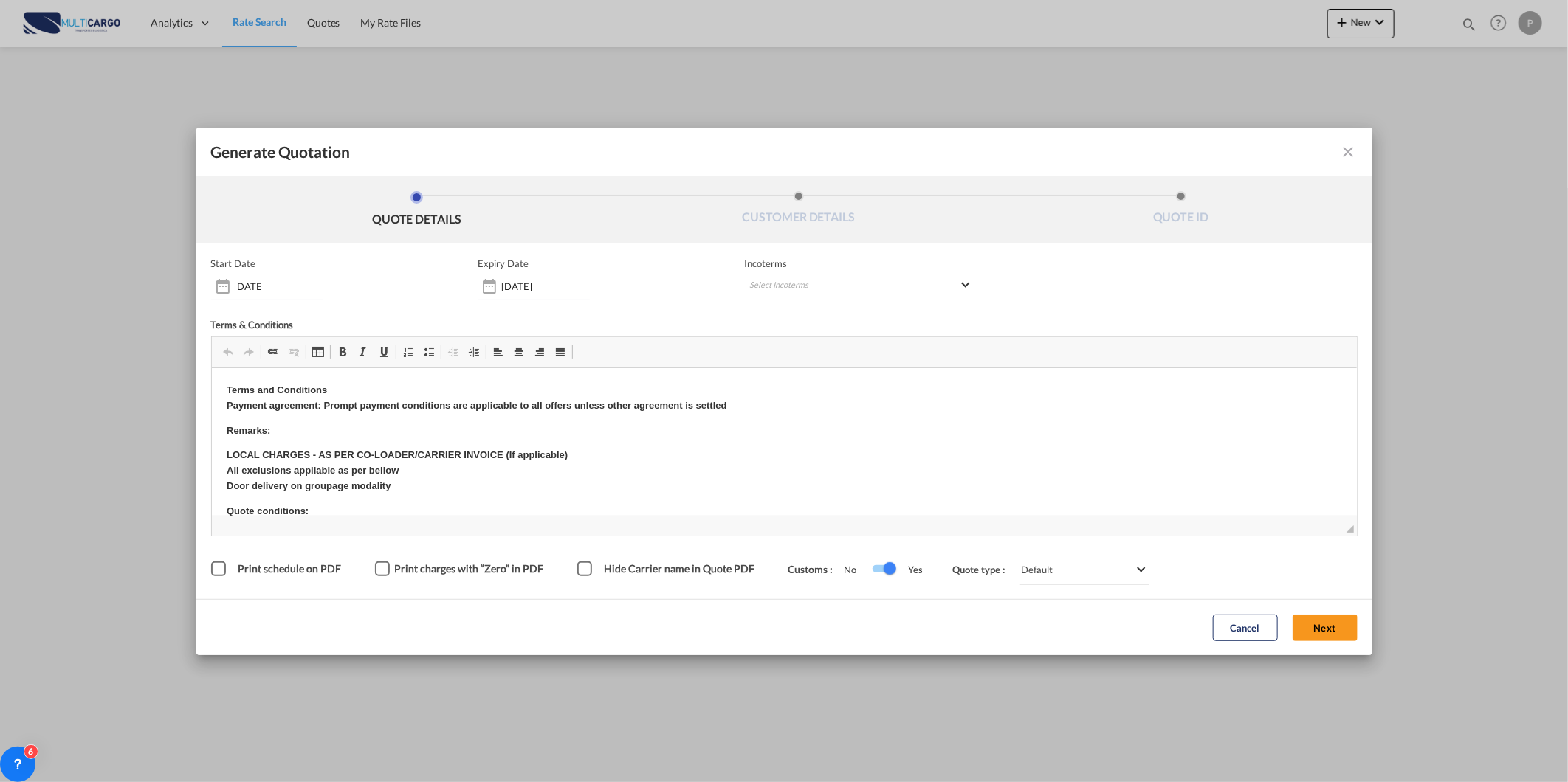
click at [852, 281] on md-select "Select Incoterms CIP - export Carriage and Insurance Paid to EXW - import Ex Wo…" at bounding box center [859, 287] width 230 height 27
click at [792, 308] on div at bounding box center [826, 316] width 157 height 22
click at [788, 311] on input "search" at bounding box center [820, 316] width 136 height 13
type input "exw"
click at [829, 393] on div "Ex Works" at bounding box center [826, 389] width 140 height 10
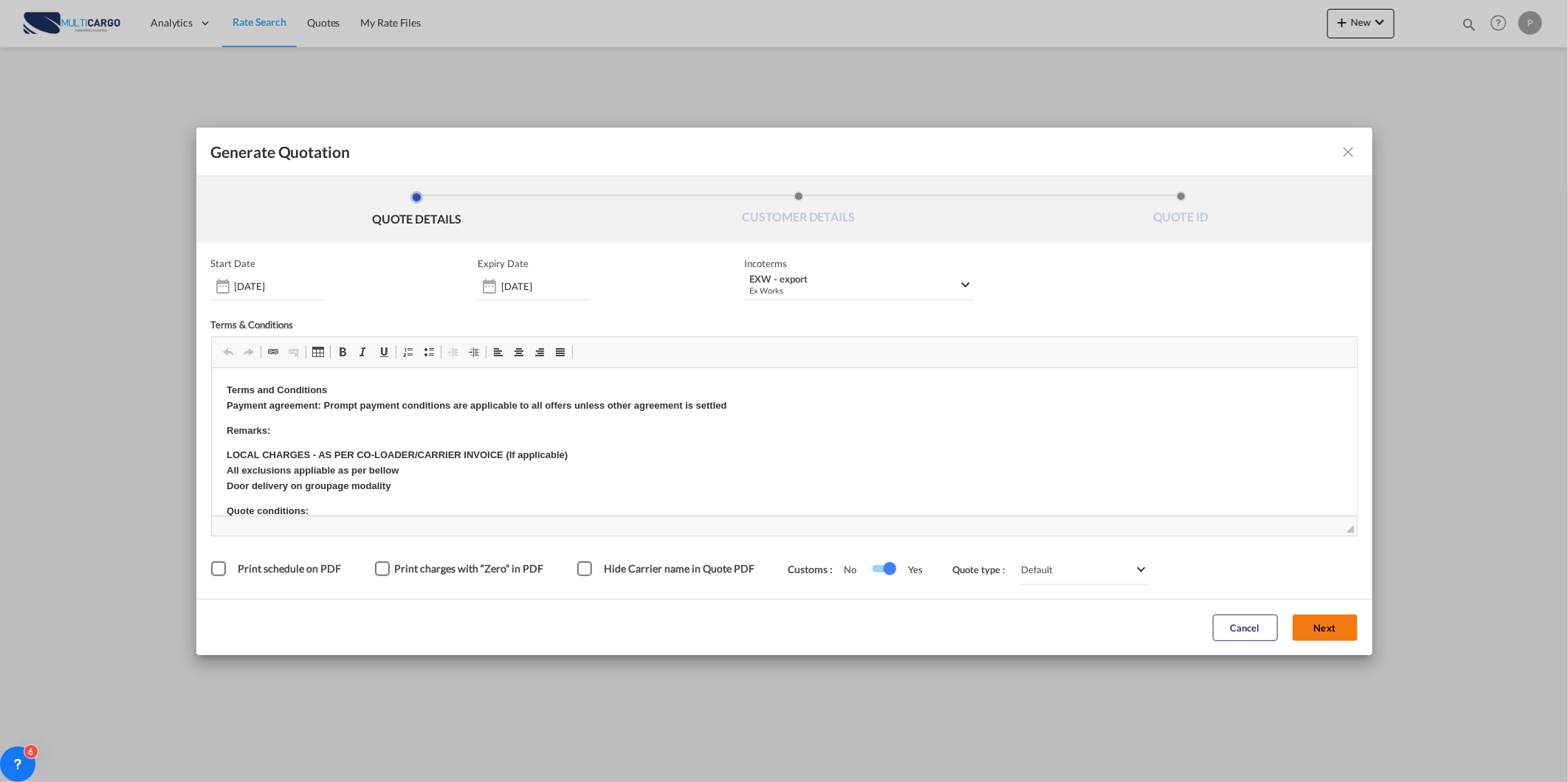
click at [1342, 627] on button "Next" at bounding box center [1325, 627] width 65 height 27
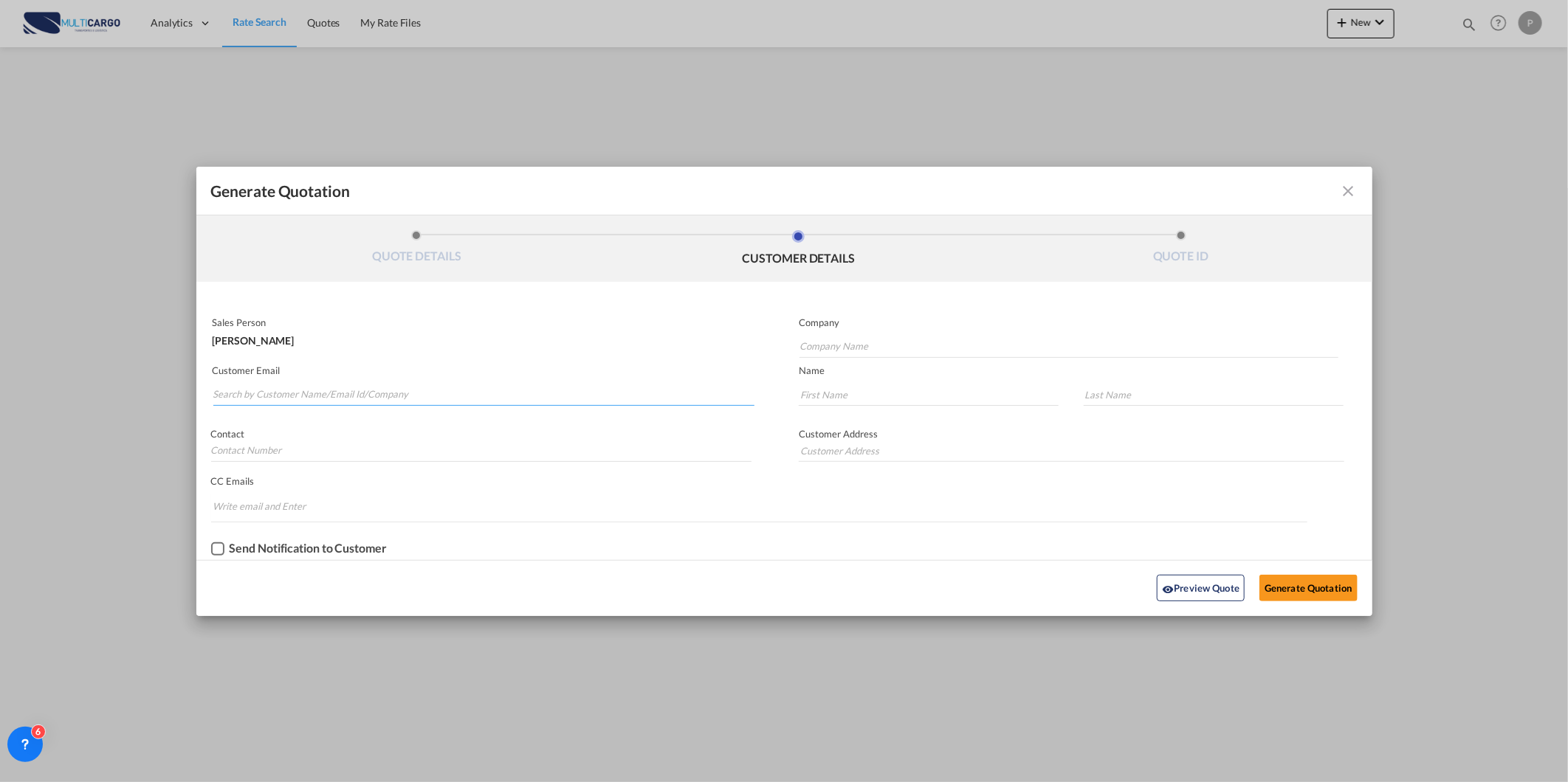
click at [704, 391] on input "Search by Customer Name/Email Id/Company" at bounding box center [485, 394] width 542 height 22
paste input "[EMAIL_ADDRESS][DOMAIN_NAME]"
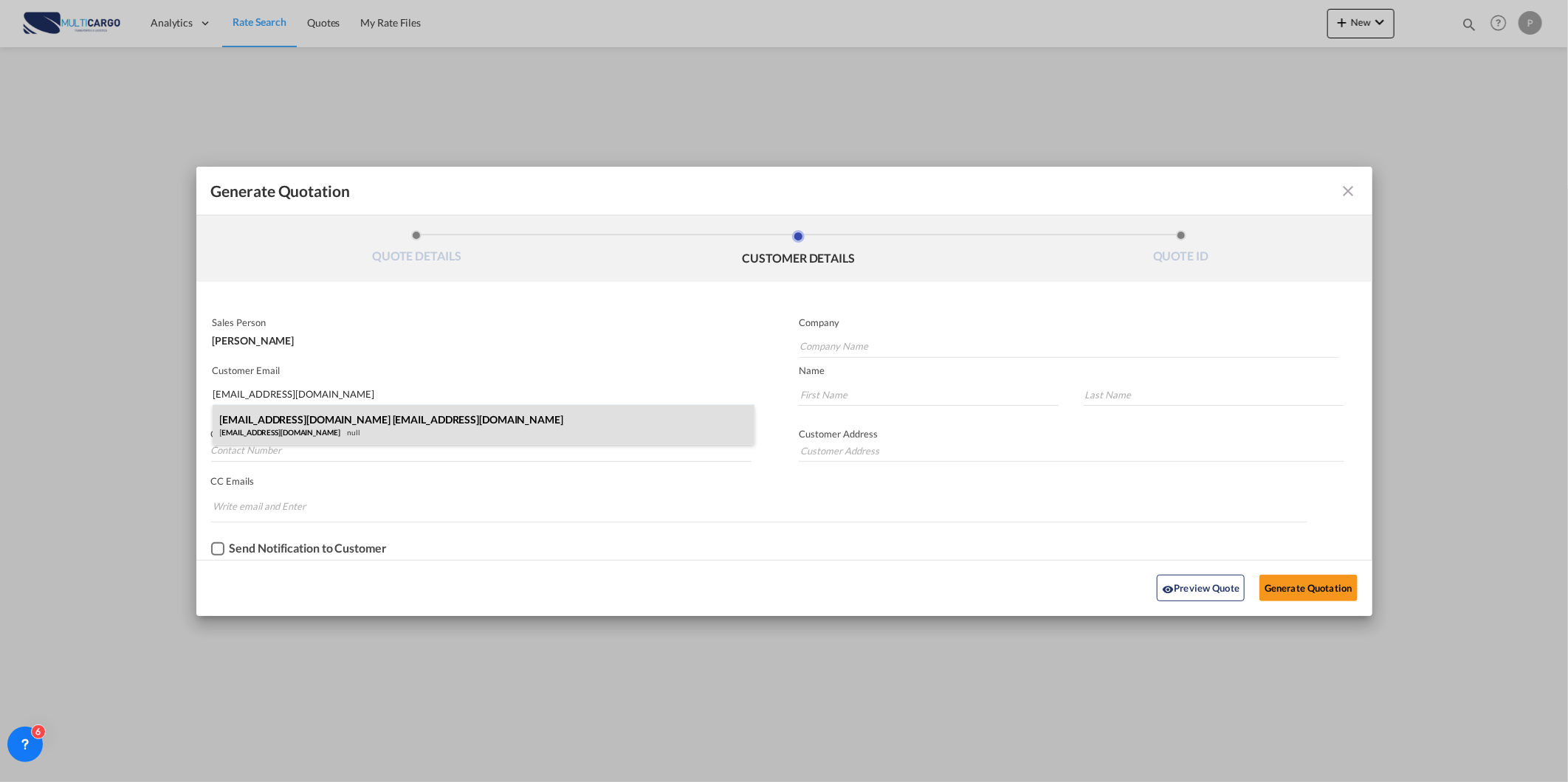
type input "[EMAIL_ADDRESS][DOMAIN_NAME]"
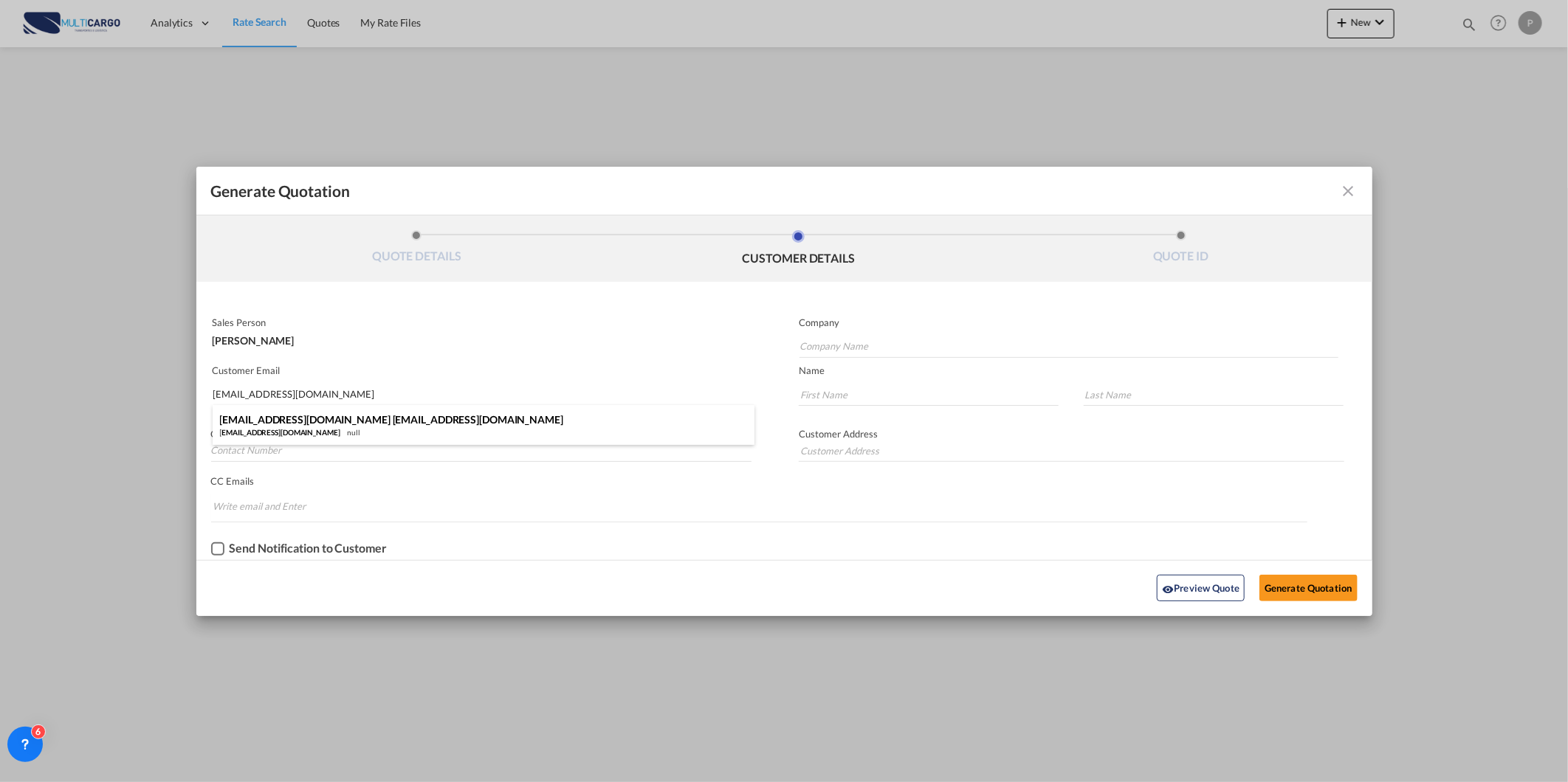
drag, startPoint x: 444, startPoint y: 426, endPoint x: 454, endPoint y: 428, distance: 10.2
click at [444, 428] on div "[EMAIL_ADDRESS][DOMAIN_NAME] [EMAIL_ADDRESS][DOMAIN_NAME] [EMAIL_ADDRESS][DOMAI…" at bounding box center [484, 425] width 543 height 40
type input "[EMAIL_ADDRESS][DOMAIN_NAME]"
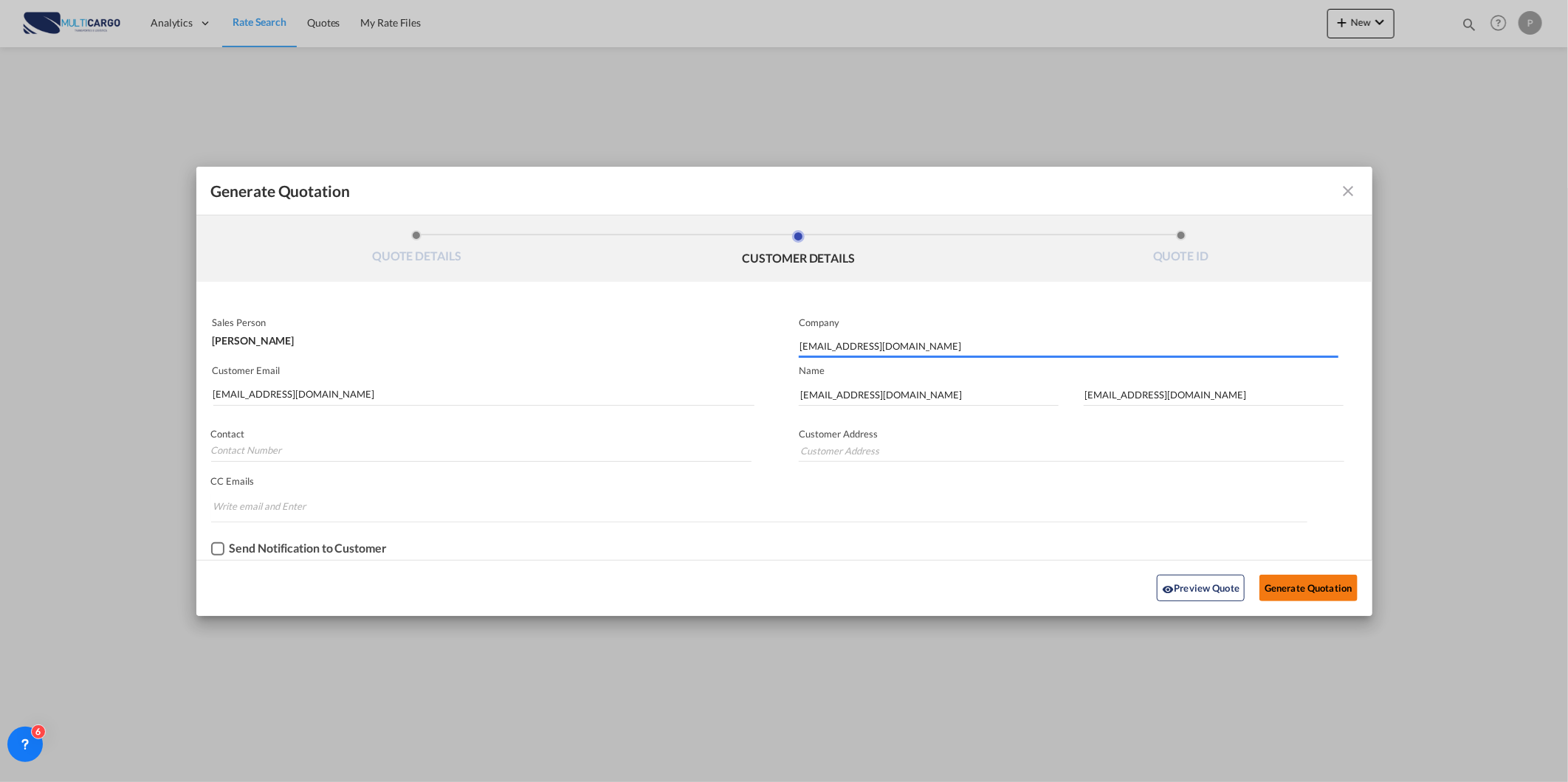
click at [1323, 582] on button "Generate Quotation" at bounding box center [1308, 588] width 97 height 27
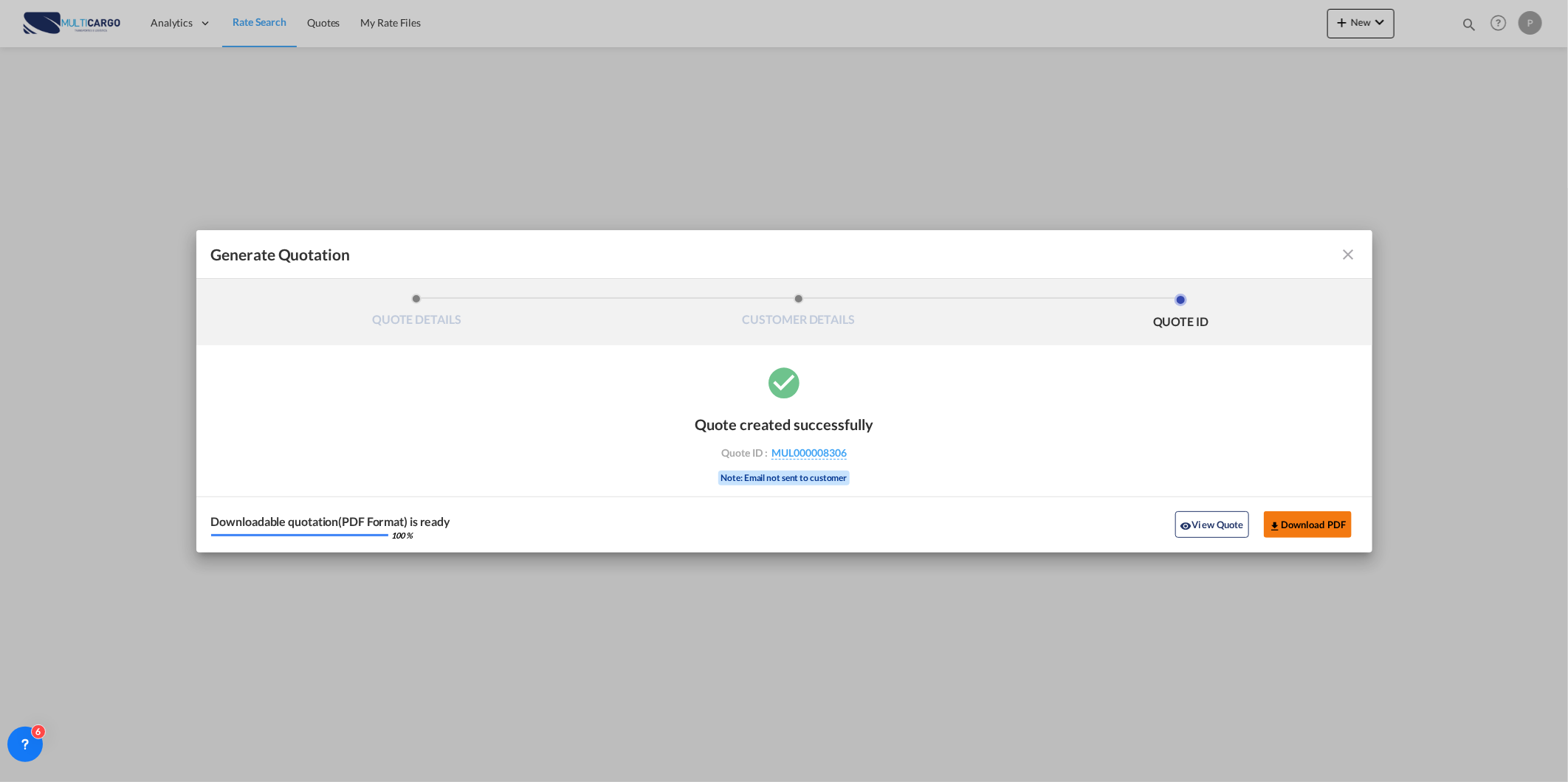
click at [1305, 520] on button "Download PDF" at bounding box center [1308, 524] width 88 height 27
